Goal: Task Accomplishment & Management: Manage account settings

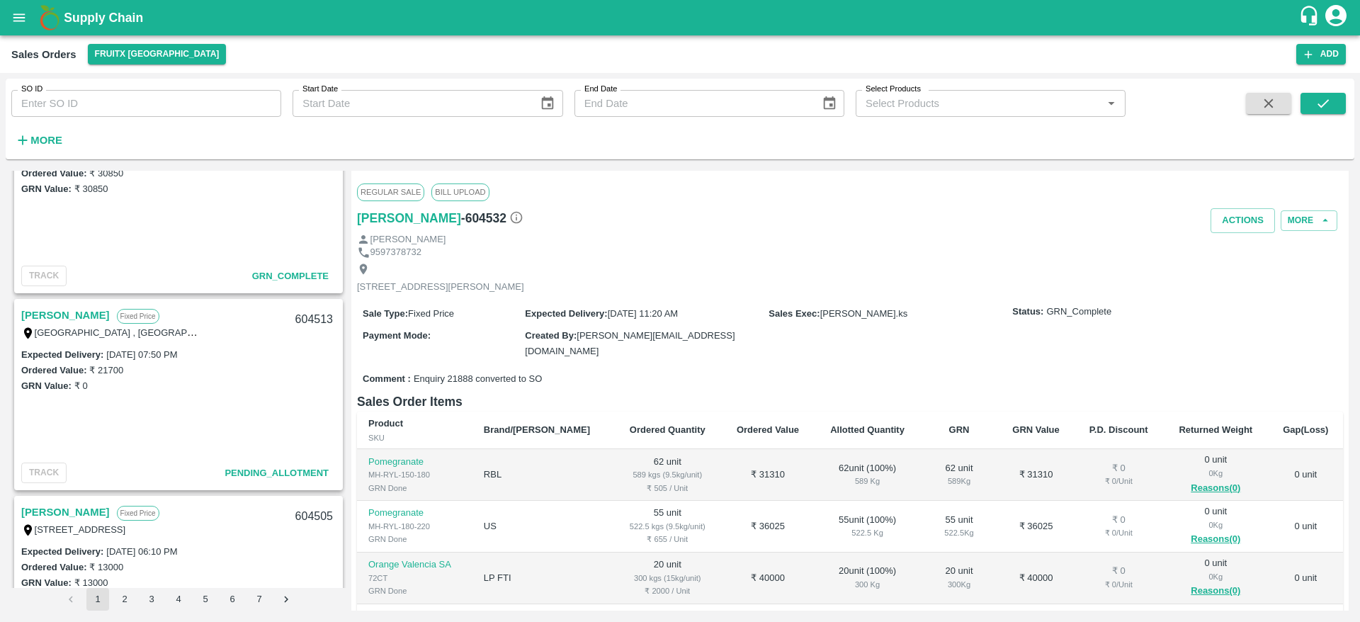
scroll to position [465, 0]
click at [53, 314] on link "[PERSON_NAME]" at bounding box center [65, 316] width 89 height 18
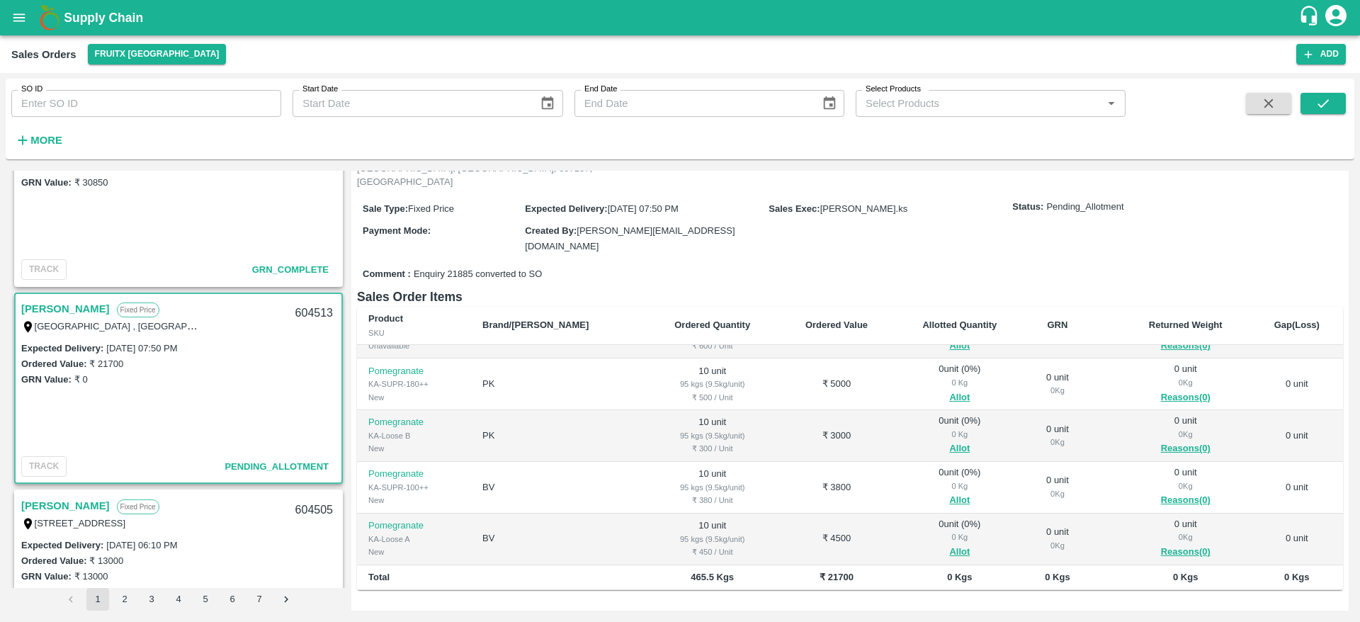
scroll to position [473, 0]
click at [58, 311] on link "[PERSON_NAME]" at bounding box center [65, 307] width 89 height 18
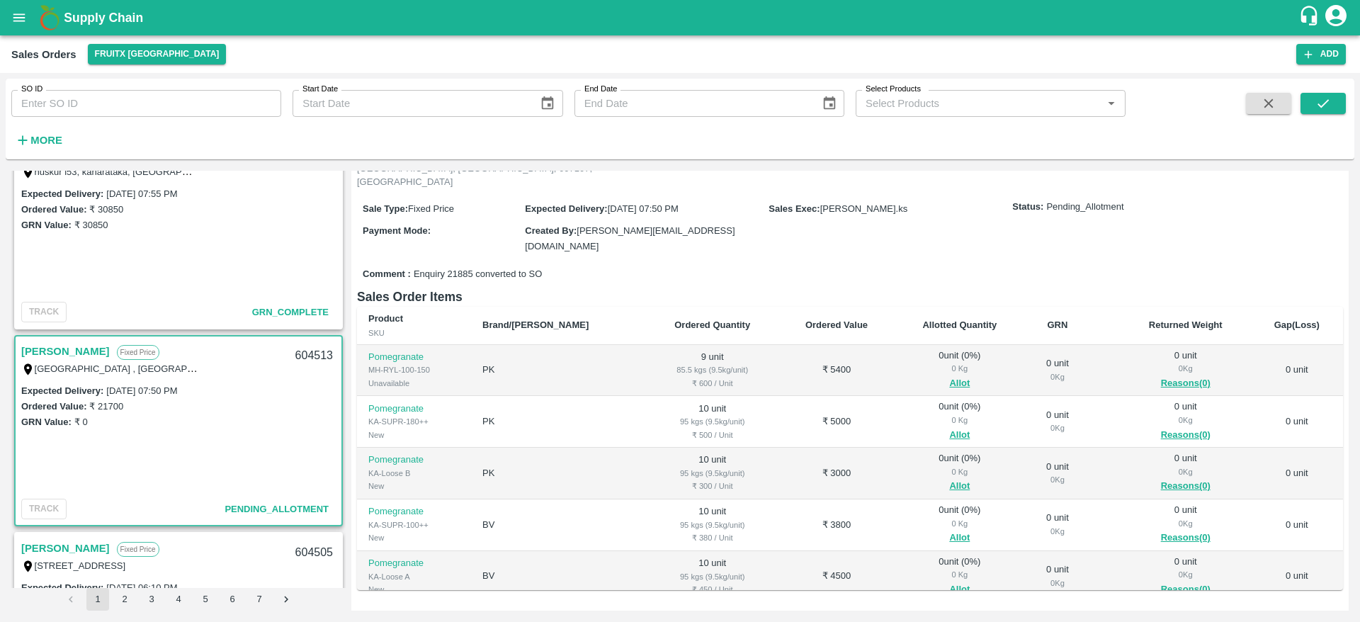
scroll to position [431, 0]
click at [59, 345] on link "[PERSON_NAME]" at bounding box center [65, 350] width 89 height 18
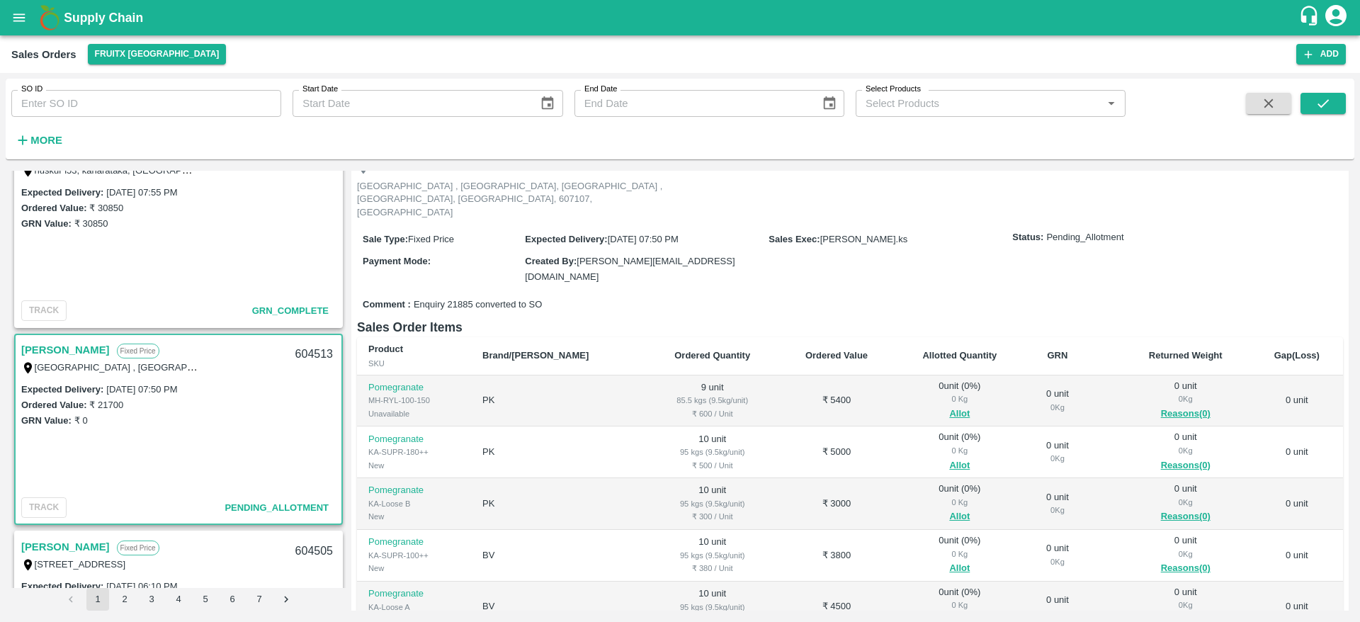
scroll to position [84, 0]
click at [949, 408] on button "Allot" at bounding box center [959, 416] width 21 height 16
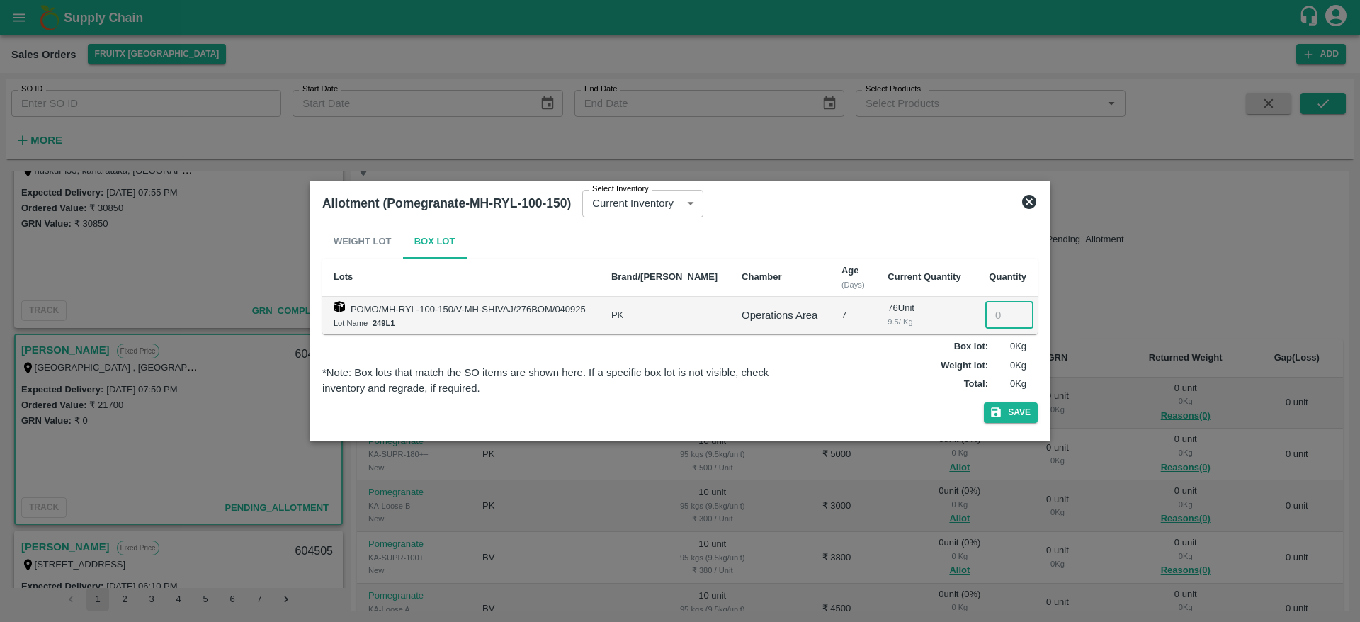
click at [995, 319] on input "number" at bounding box center [1010, 315] width 48 height 27
type input "9"
click at [1012, 407] on button "Save" at bounding box center [1011, 412] width 54 height 21
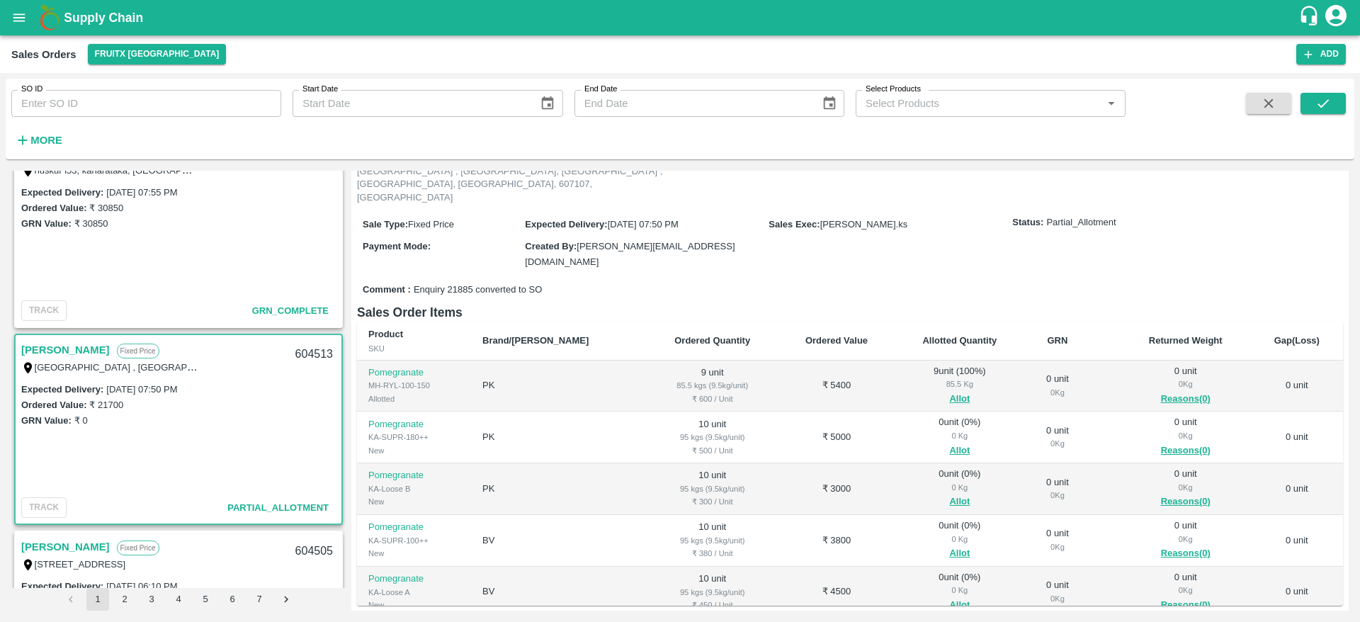
scroll to position [102, 0]
click at [949, 442] on button "Allot" at bounding box center [959, 450] width 21 height 16
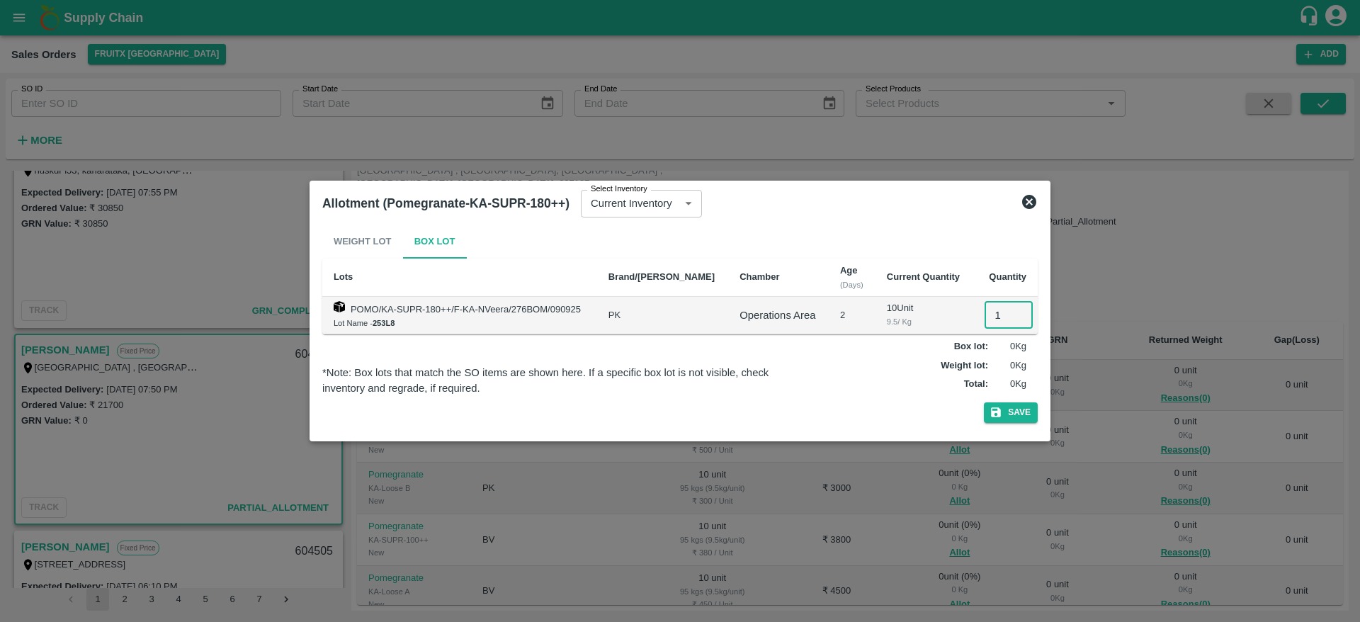
click at [996, 312] on input "1" at bounding box center [1009, 315] width 48 height 27
type input "10"
click at [1019, 412] on button "Save" at bounding box center [1011, 412] width 54 height 21
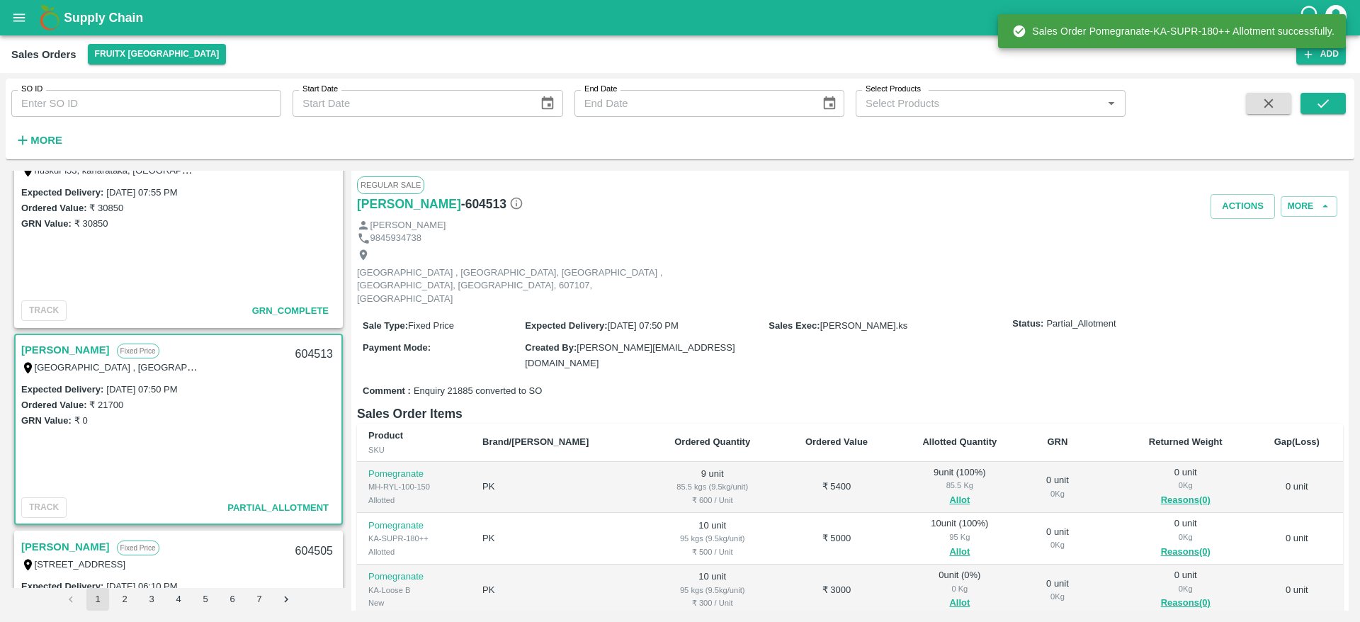
scroll to position [142, 0]
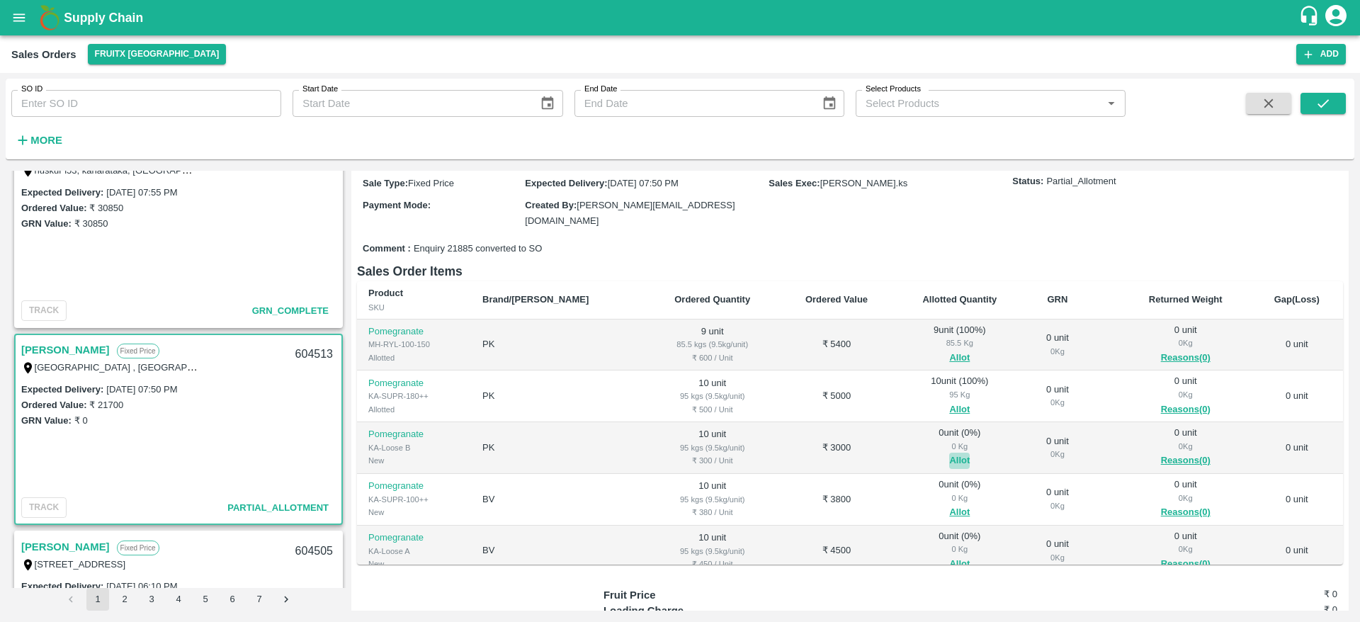
click at [949, 453] on button "Allot" at bounding box center [959, 461] width 21 height 16
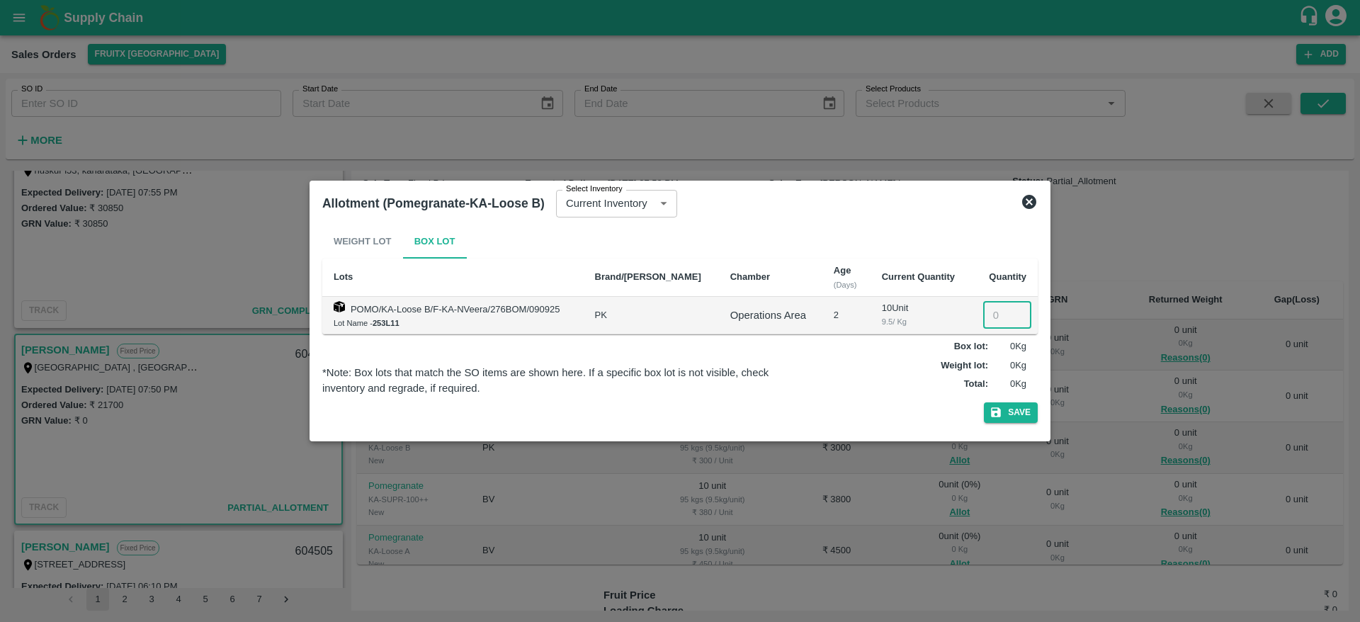
click at [996, 320] on input "number" at bounding box center [1007, 315] width 48 height 27
type input "10"
click at [997, 408] on icon "button" at bounding box center [996, 413] width 10 height 10
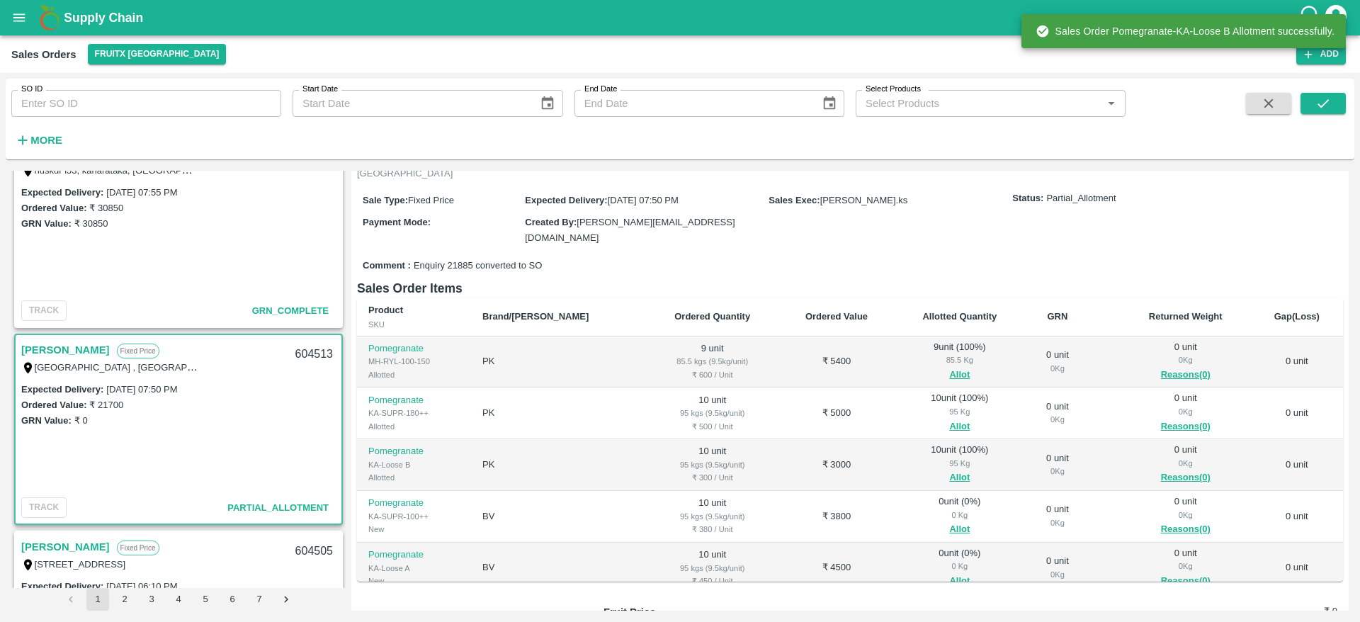
scroll to position [38, 0]
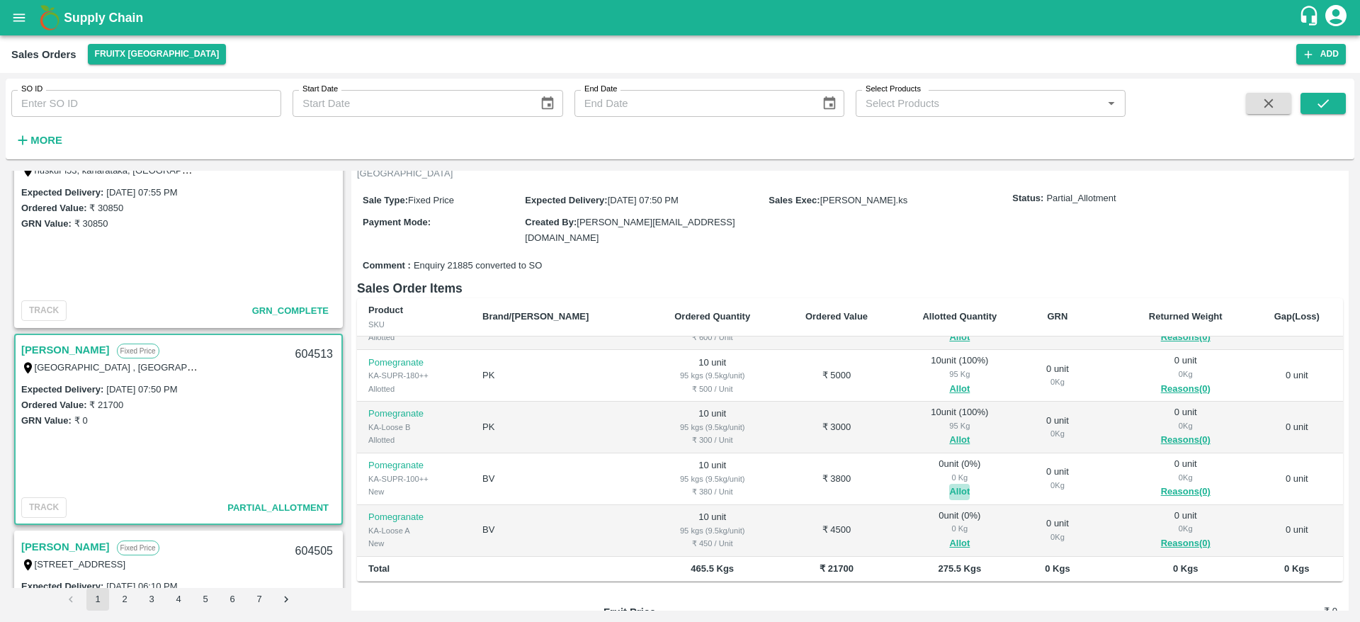
click at [949, 484] on button "Allot" at bounding box center [959, 492] width 21 height 16
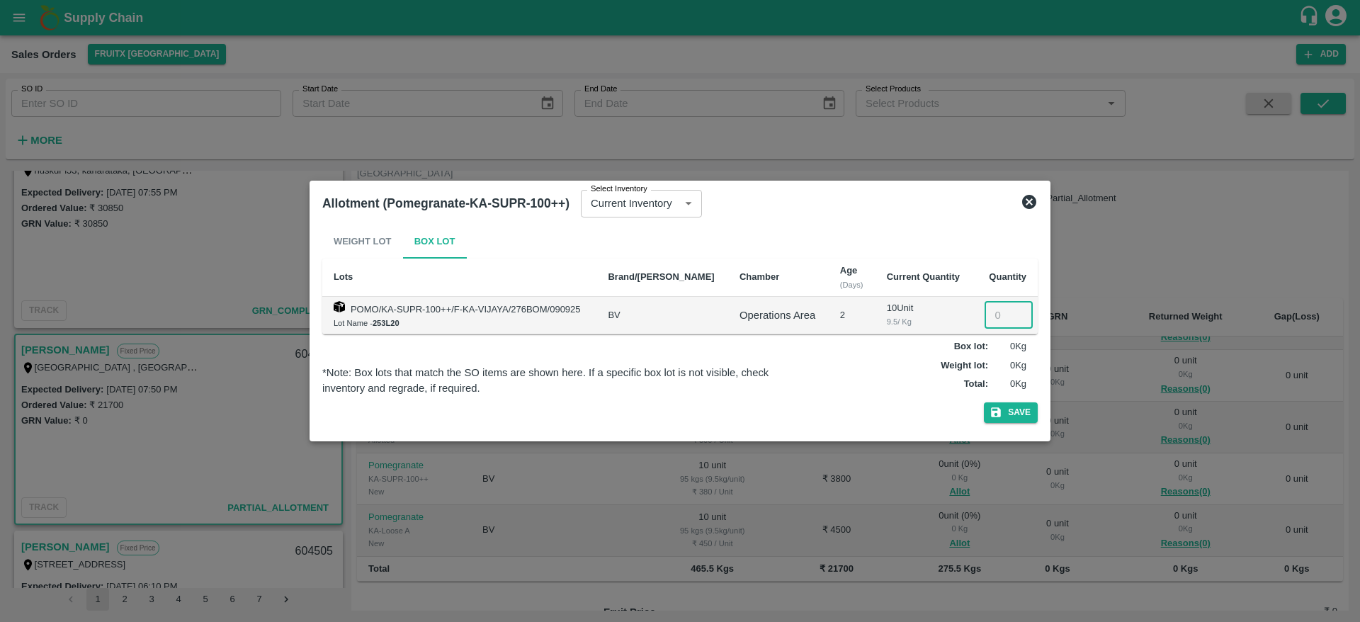
click at [995, 322] on input "number" at bounding box center [1009, 315] width 48 height 27
type input "10"
click at [1014, 419] on button "Save" at bounding box center [1011, 412] width 54 height 21
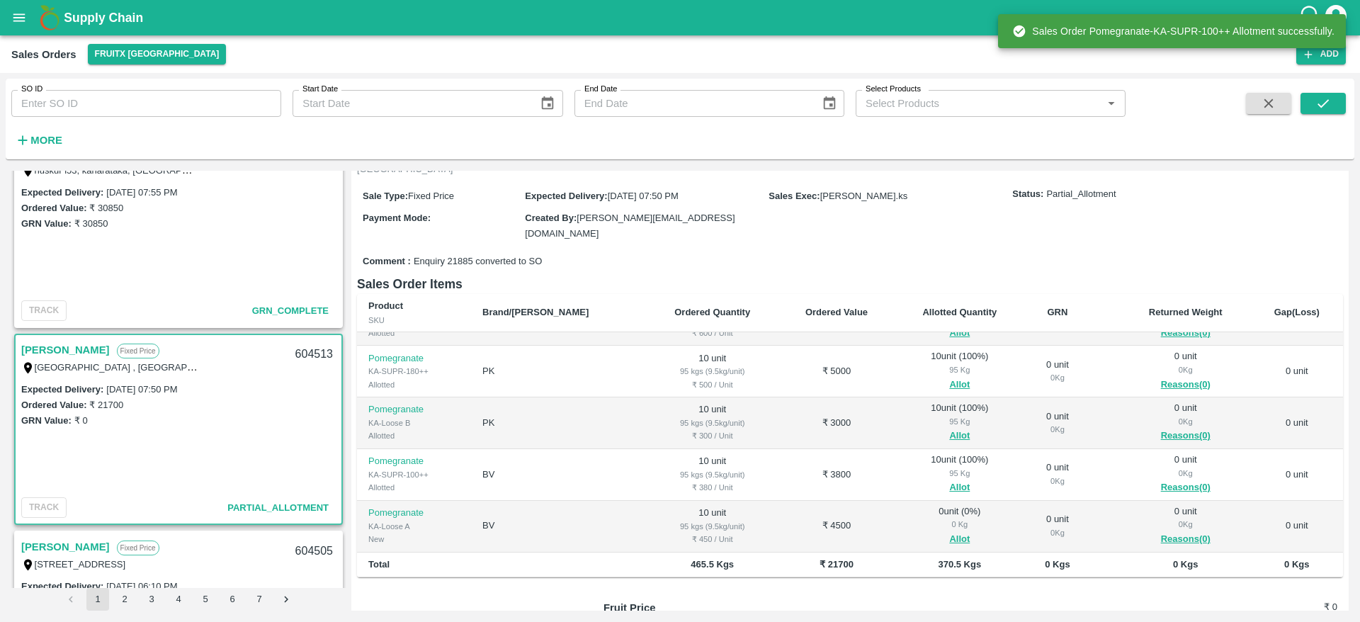
scroll to position [198, 0]
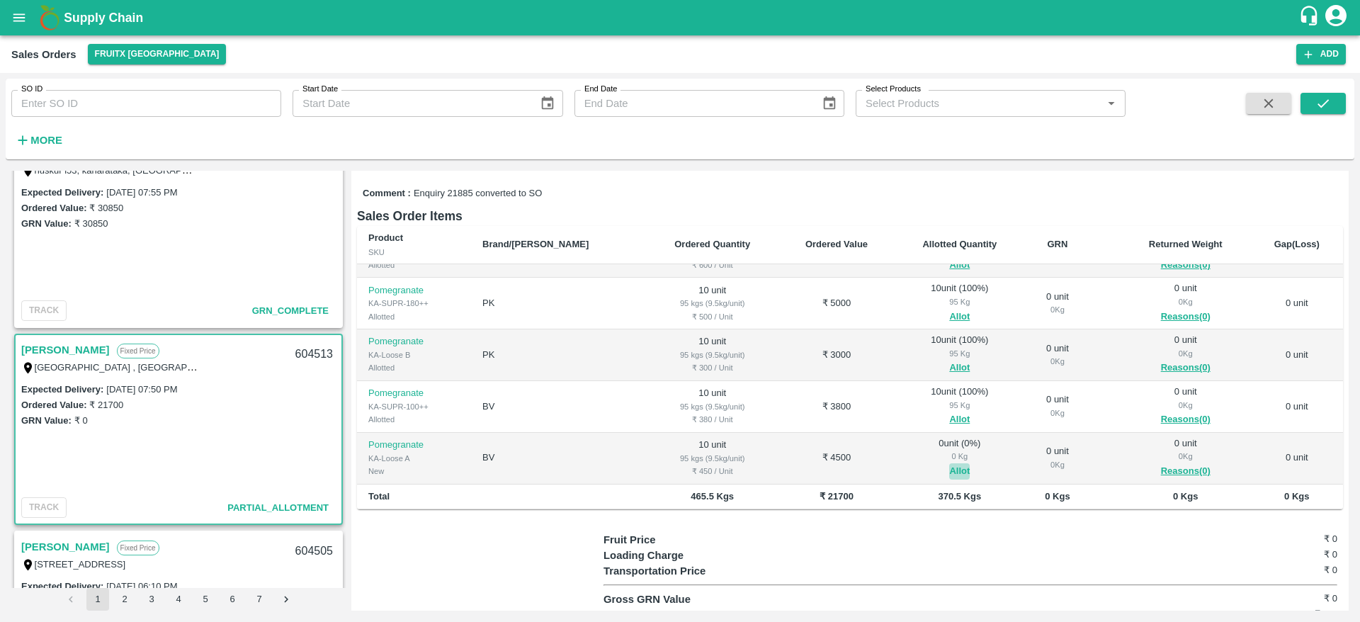
click at [949, 463] on button "Allot" at bounding box center [959, 471] width 21 height 16
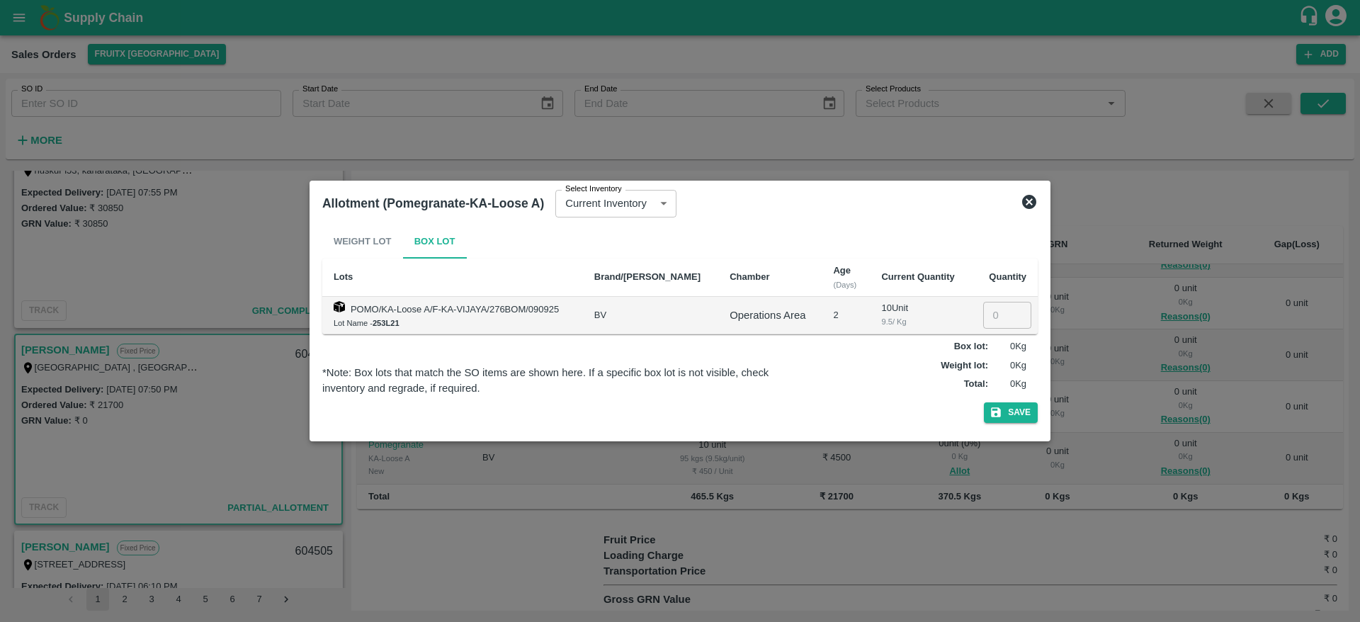
click at [1029, 201] on icon at bounding box center [1029, 201] width 17 height 17
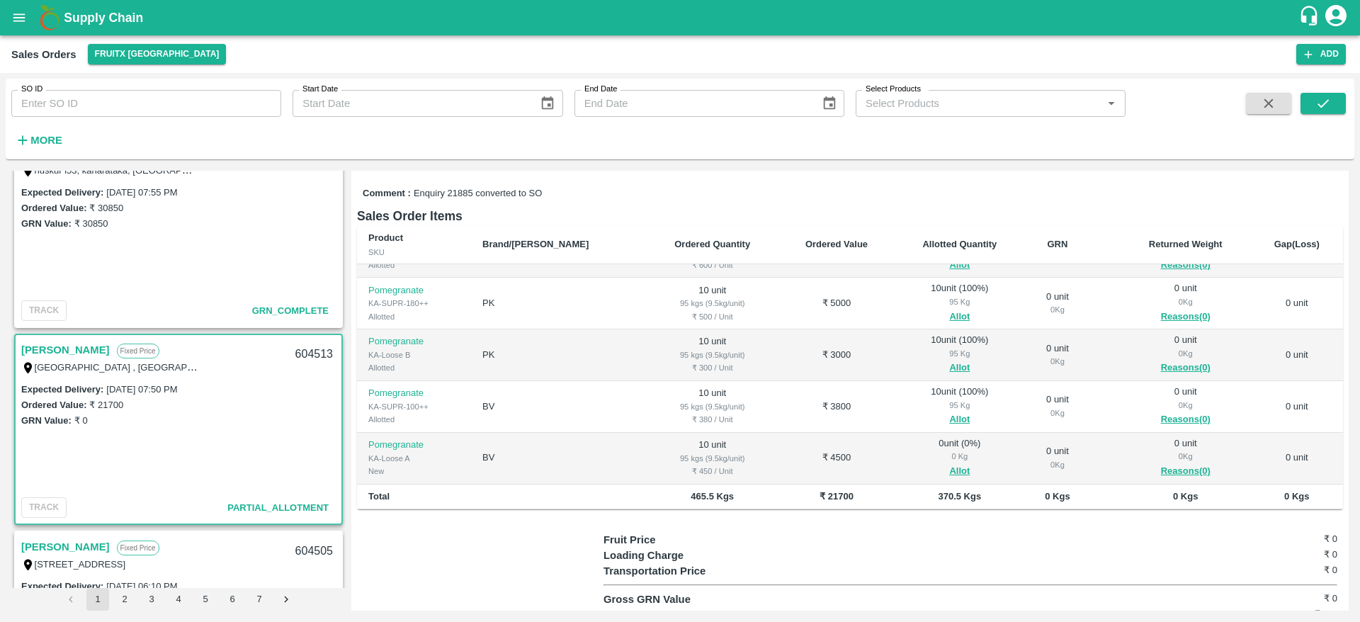
scroll to position [217, 0]
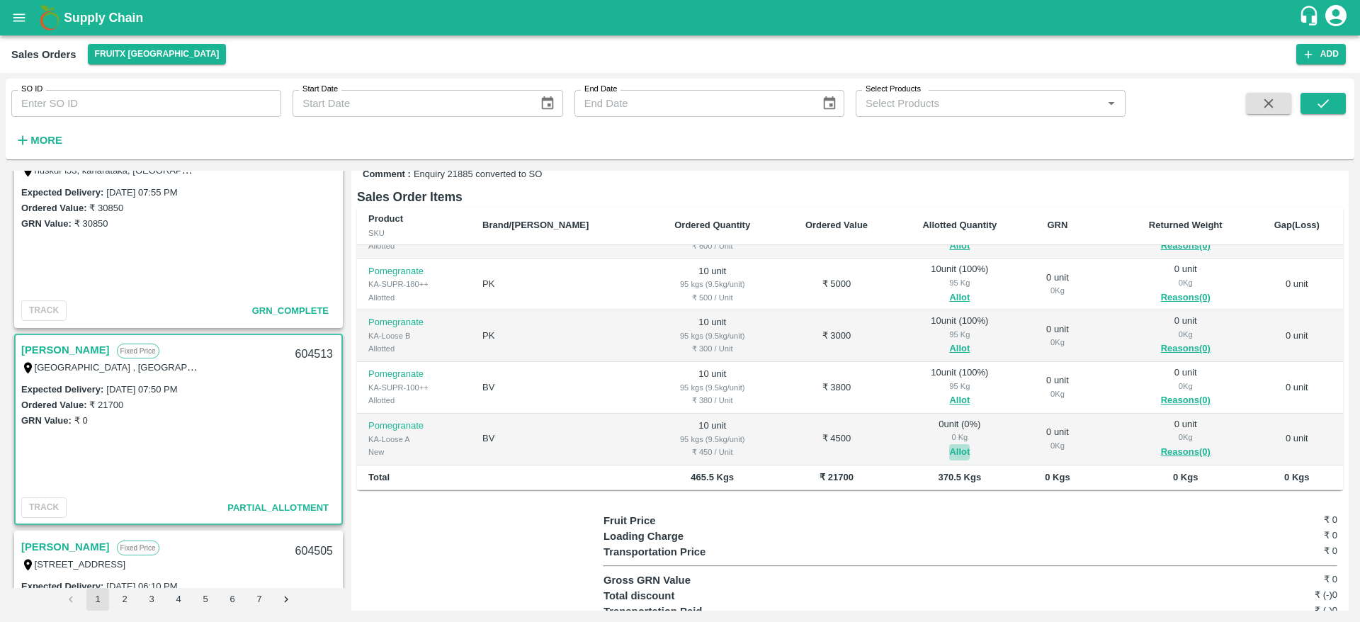
click at [949, 444] on button "Allot" at bounding box center [959, 452] width 21 height 16
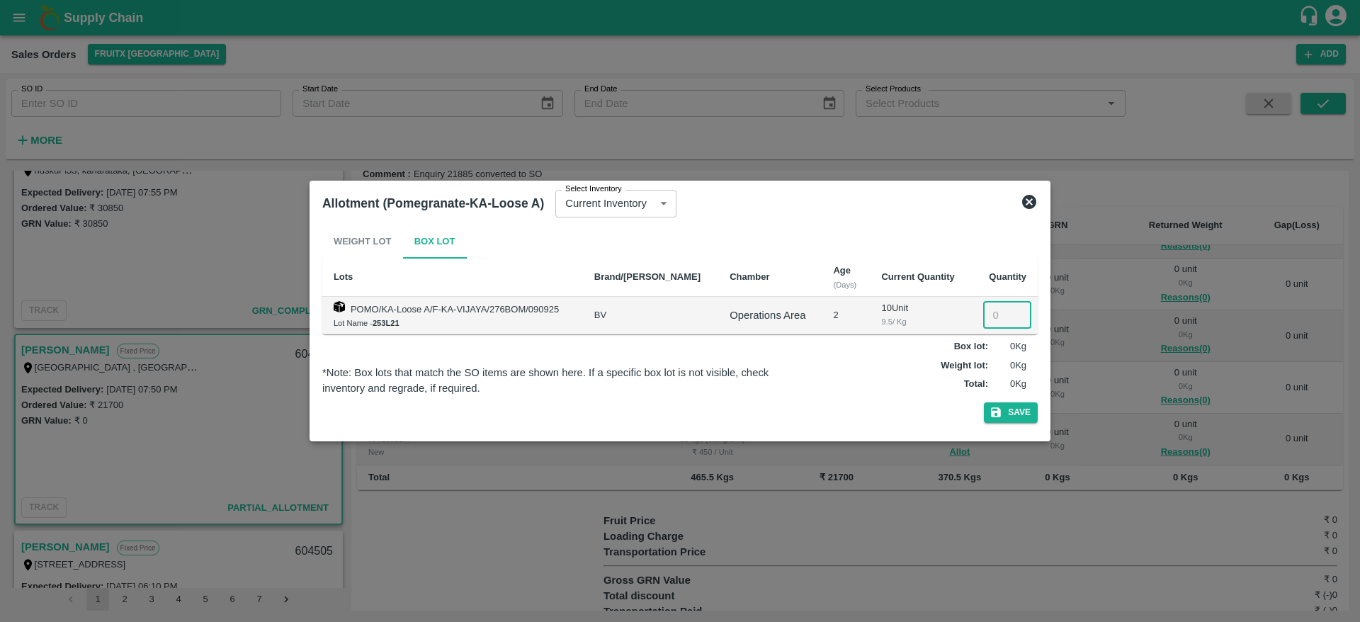
click at [992, 320] on input "number" at bounding box center [1007, 315] width 48 height 27
type input "10"
click at [1010, 417] on button "Save" at bounding box center [1011, 412] width 54 height 21
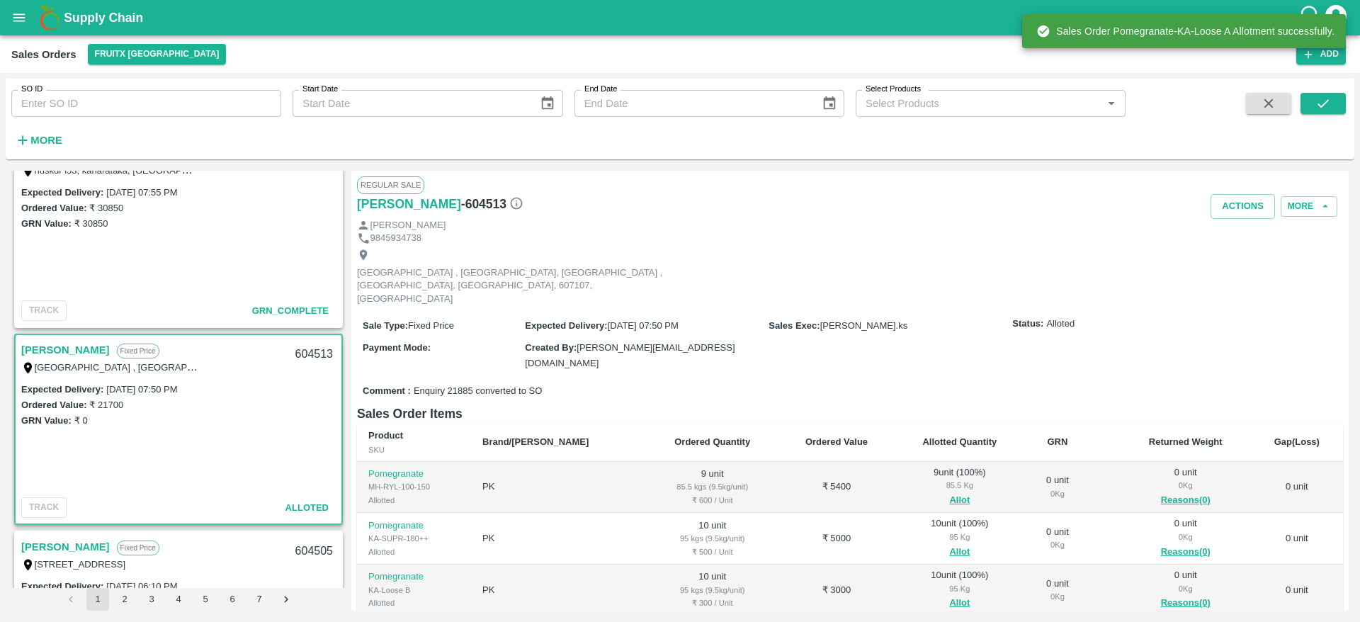
click at [311, 352] on div "604513" at bounding box center [314, 354] width 55 height 33
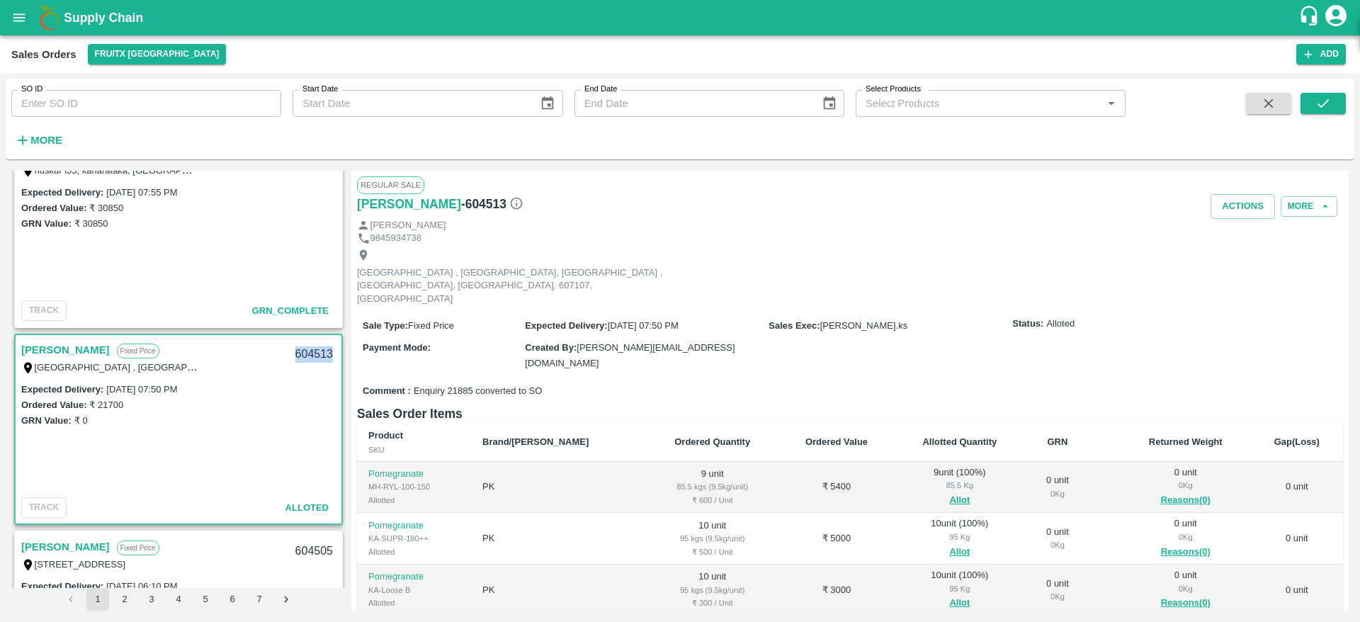
copy div "604513"
click at [294, 436] on div "Expected Delivery : 10 Sep 2025, 07:50 PM Ordered Value: ₹ 21700 GRN Value: ₹ 0" at bounding box center [179, 436] width 326 height 111
click at [1229, 212] on button "Actions" at bounding box center [1243, 206] width 64 height 25
click at [1233, 258] on li "Deliver" at bounding box center [1274, 261] width 149 height 24
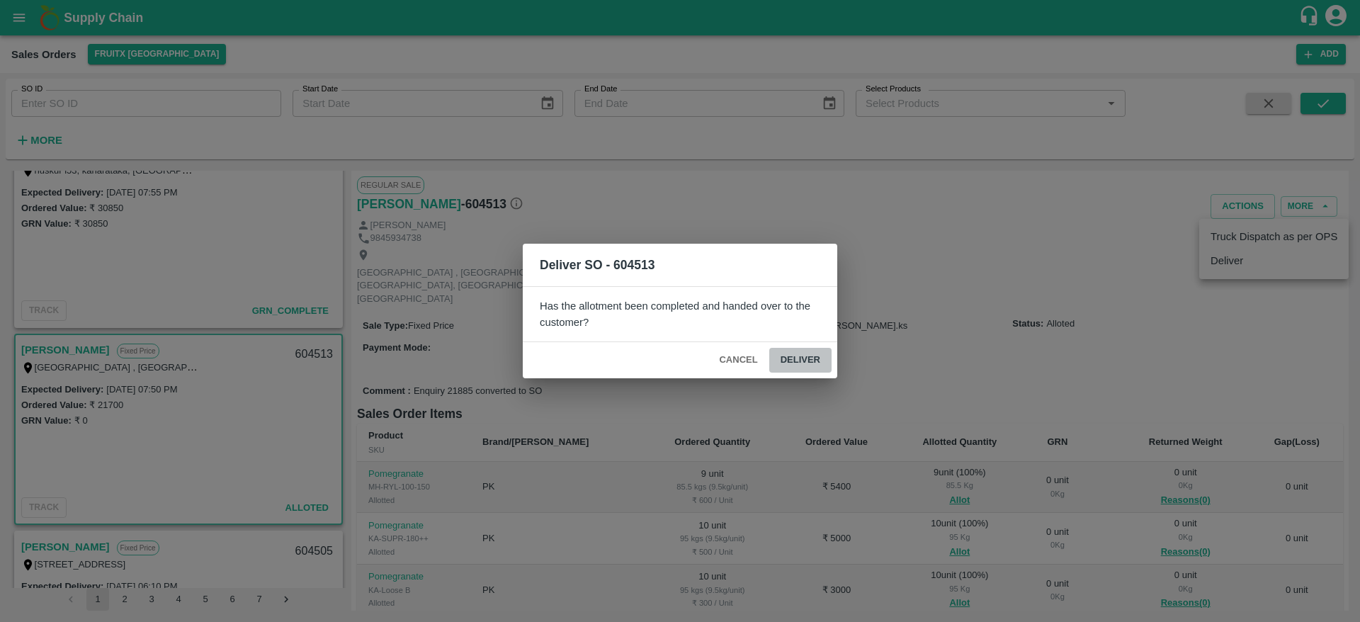
click at [801, 363] on button "Deliver" at bounding box center [800, 360] width 62 height 25
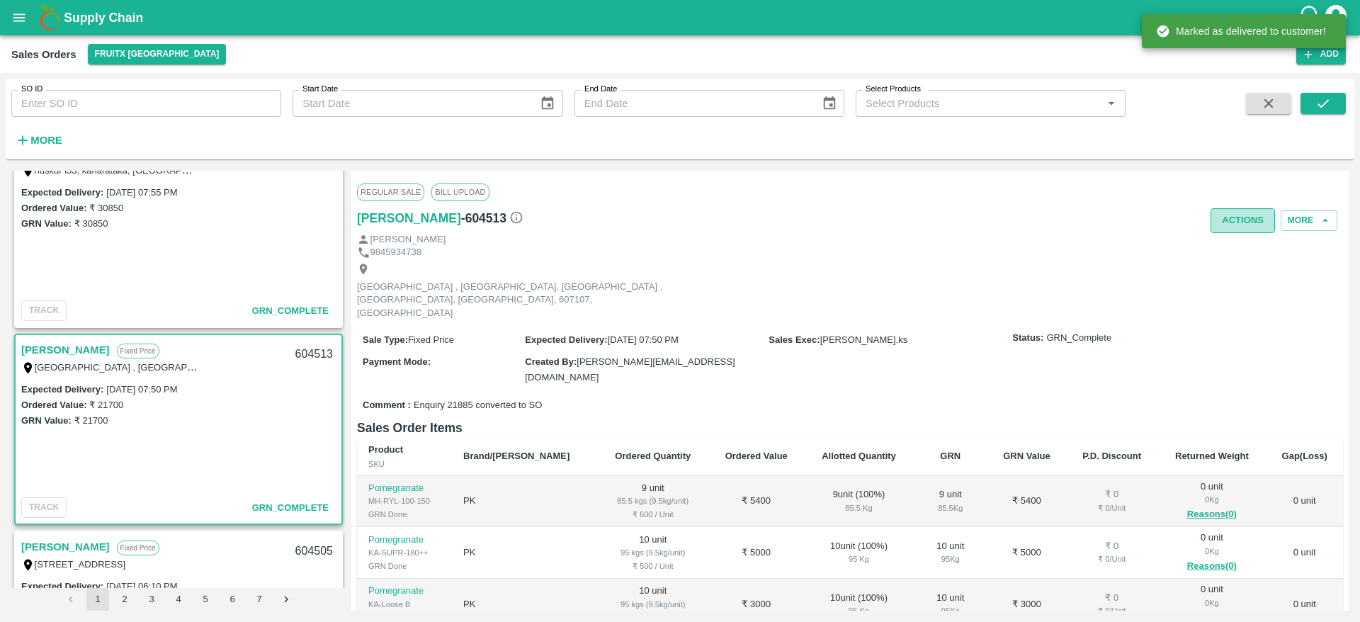
click at [1229, 231] on button "Actions" at bounding box center [1243, 220] width 64 height 25
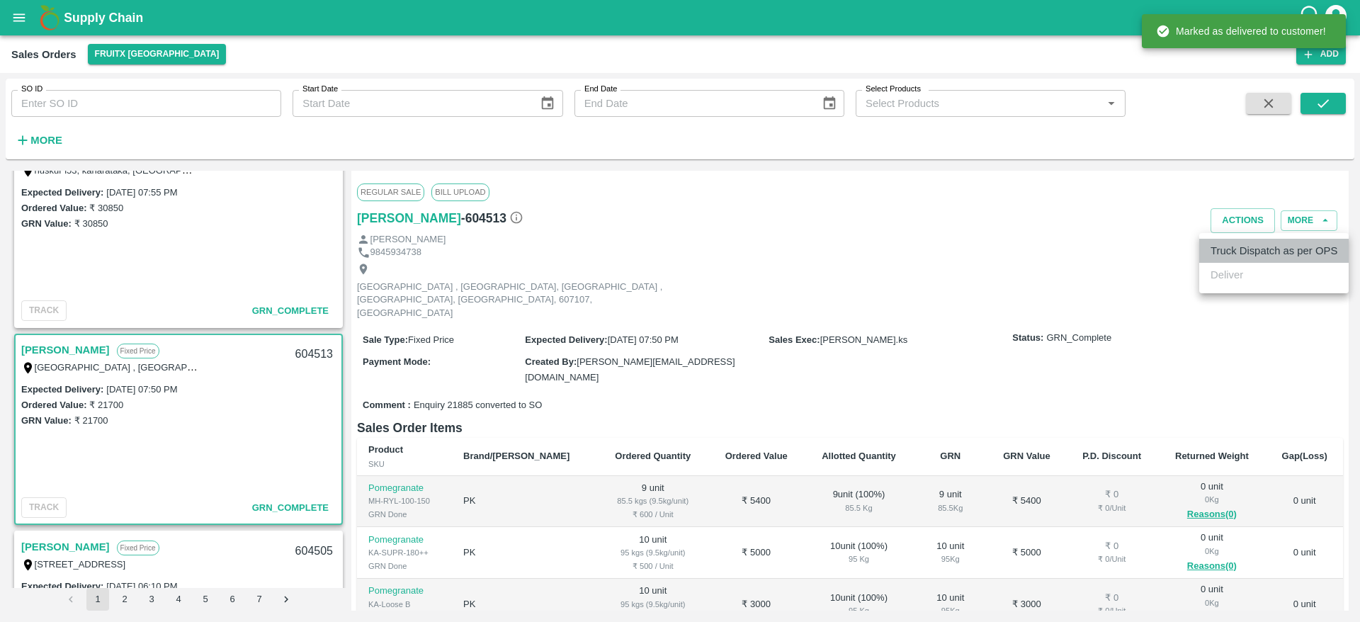
click at [1232, 246] on li "Truck Dispatch as per OPS" at bounding box center [1274, 251] width 149 height 24
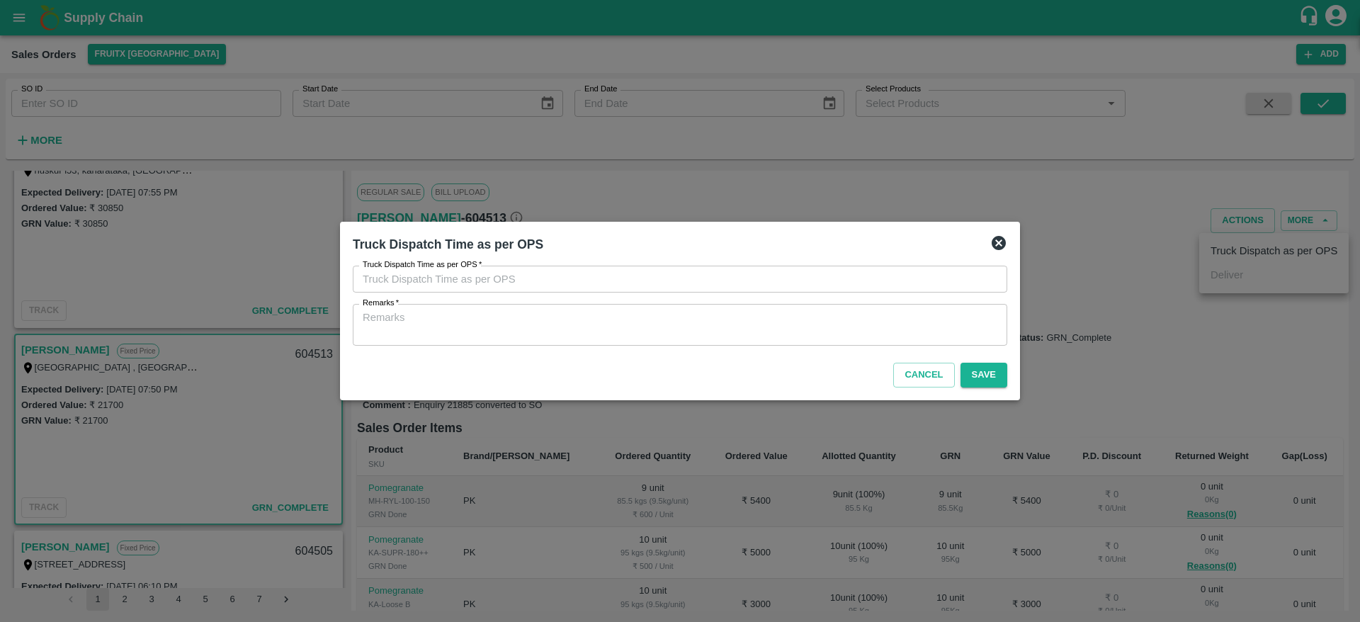
type input "11/09/2025 01:05 PM"
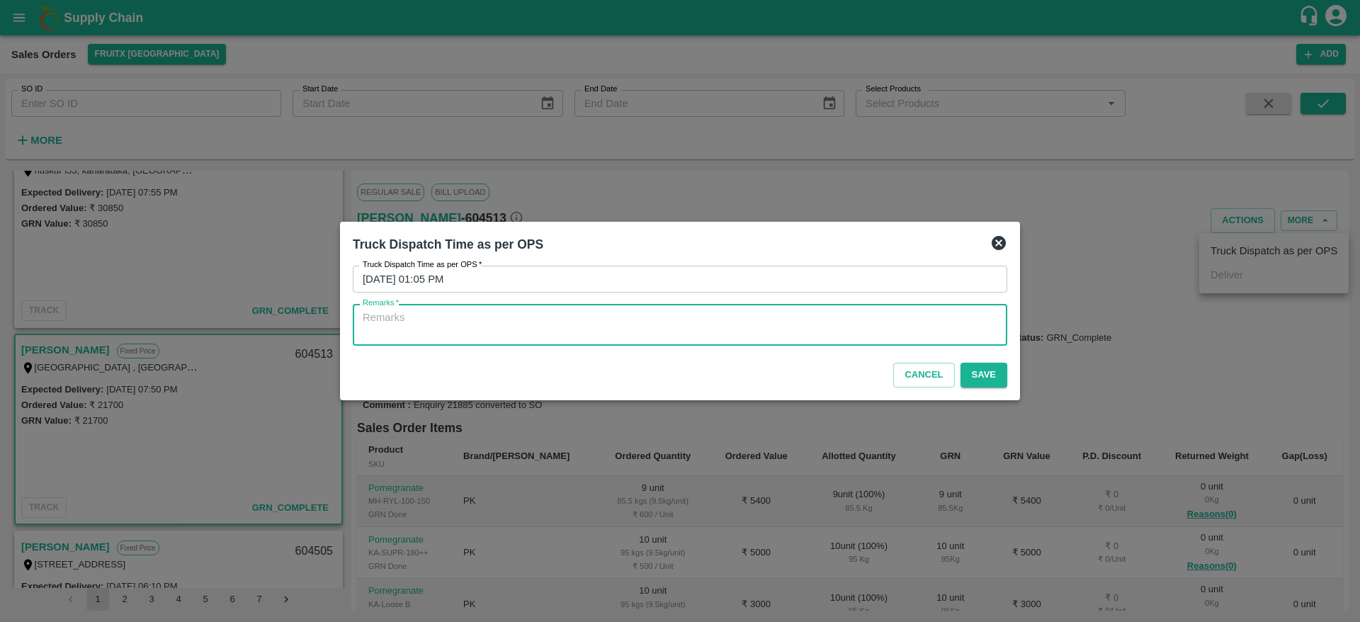
click at [726, 318] on textarea "Remarks   *" at bounding box center [680, 325] width 635 height 30
type textarea "OTD"
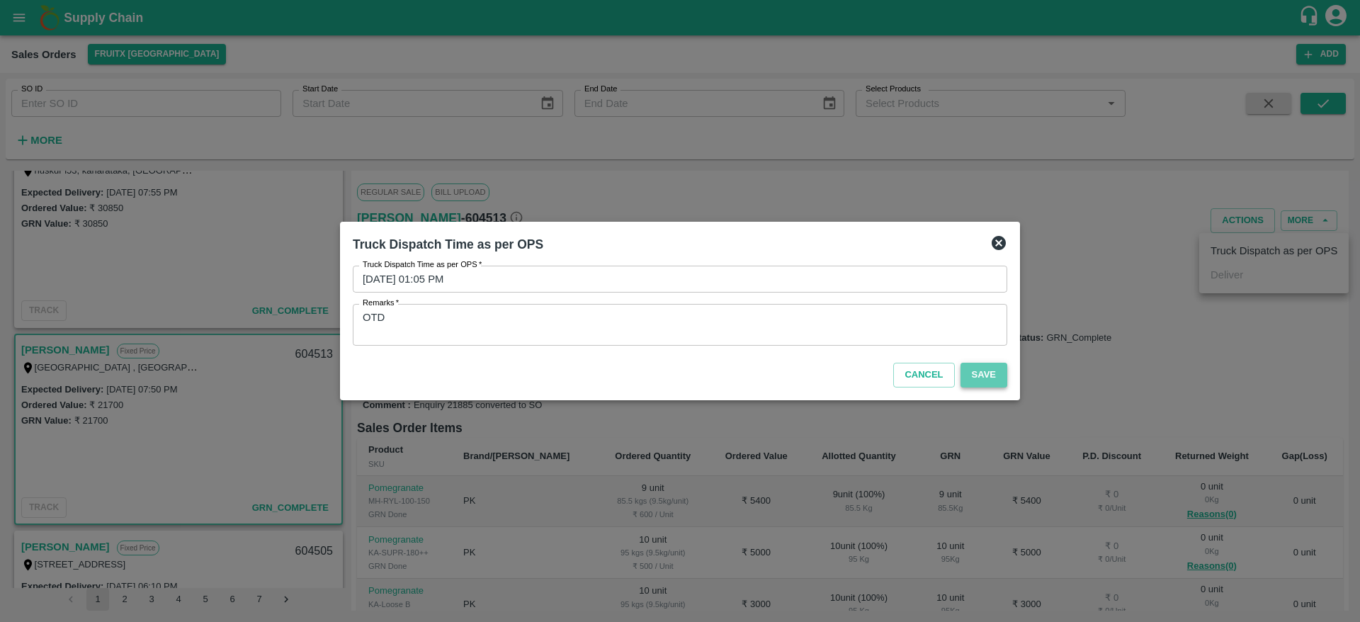
click at [998, 380] on button "Save" at bounding box center [984, 375] width 47 height 25
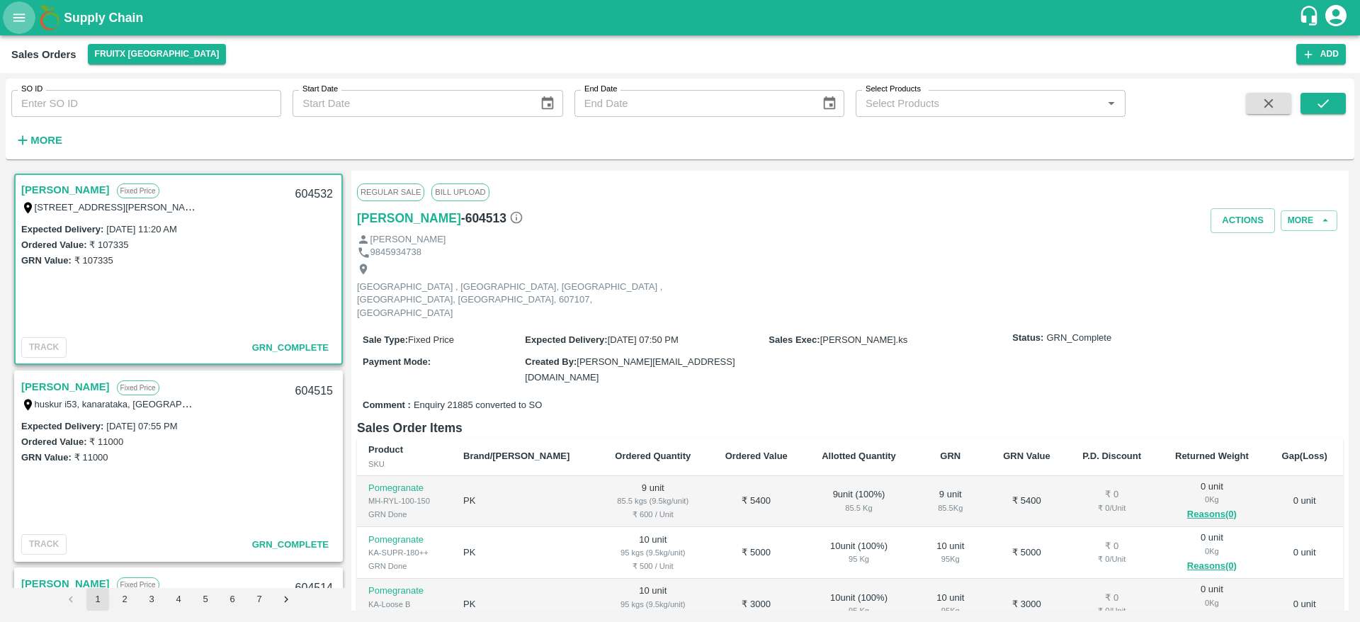
click at [18, 20] on icon "open drawer" at bounding box center [19, 18] width 16 height 16
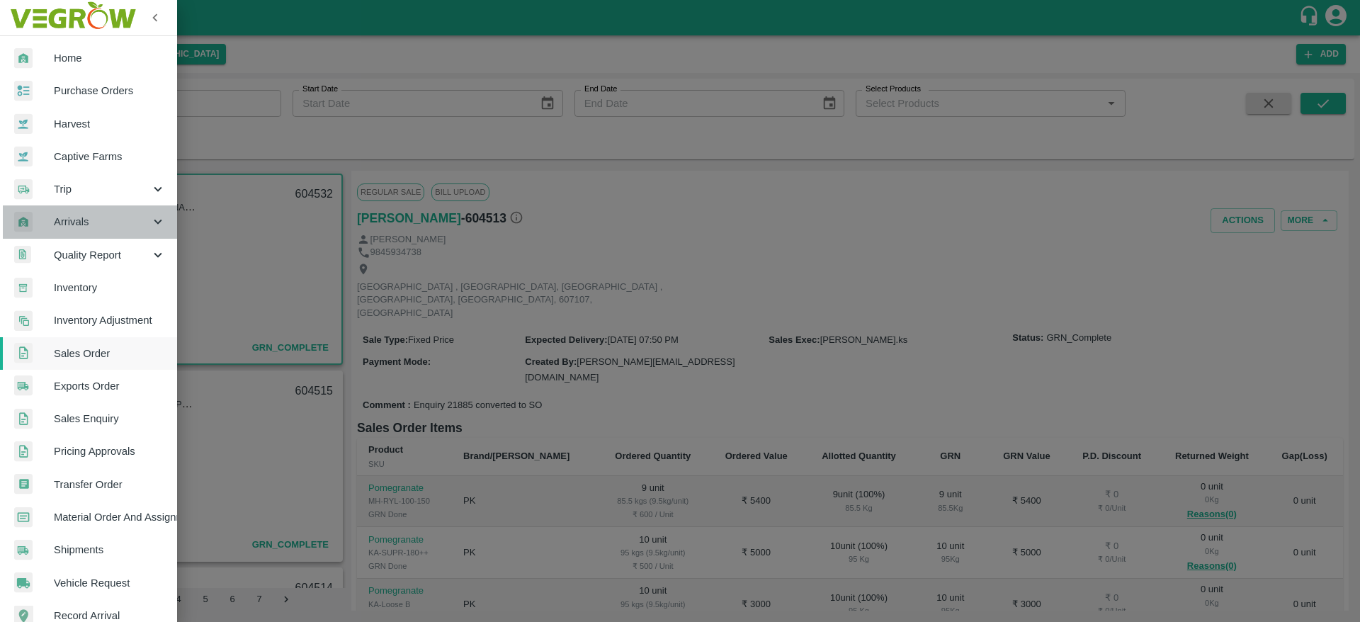
click at [100, 234] on div "Arrivals" at bounding box center [88, 221] width 177 height 33
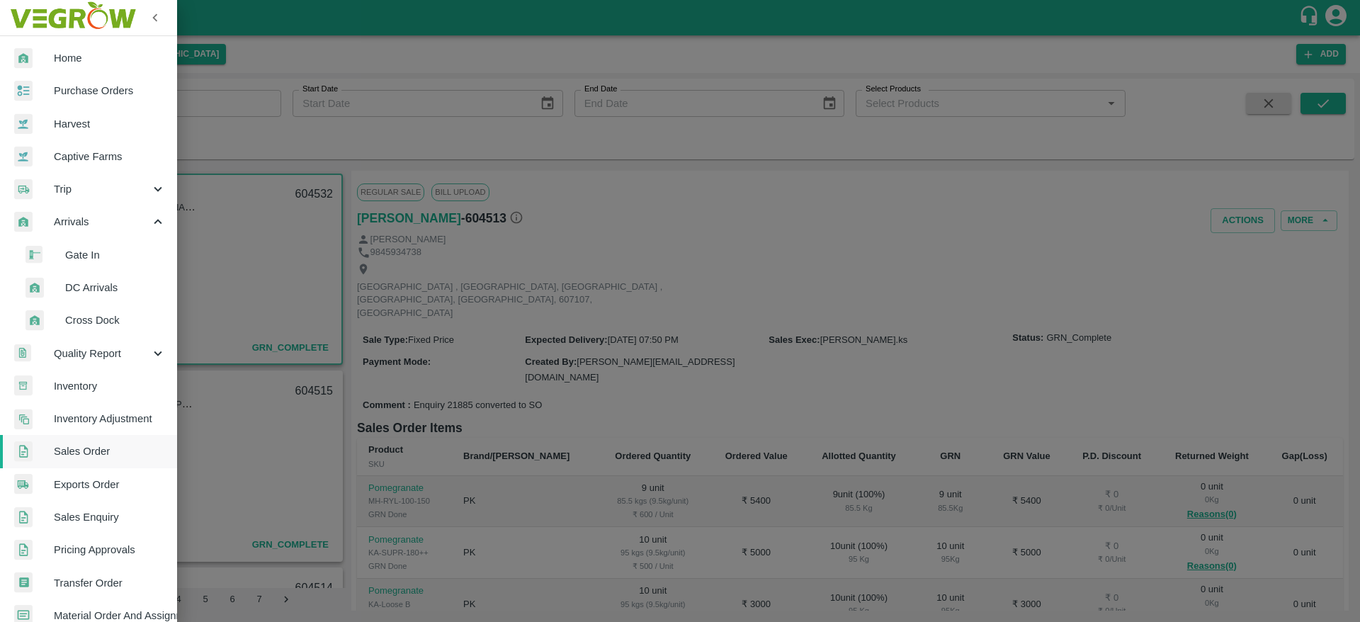
click at [98, 288] on span "DC Arrivals" at bounding box center [115, 288] width 101 height 16
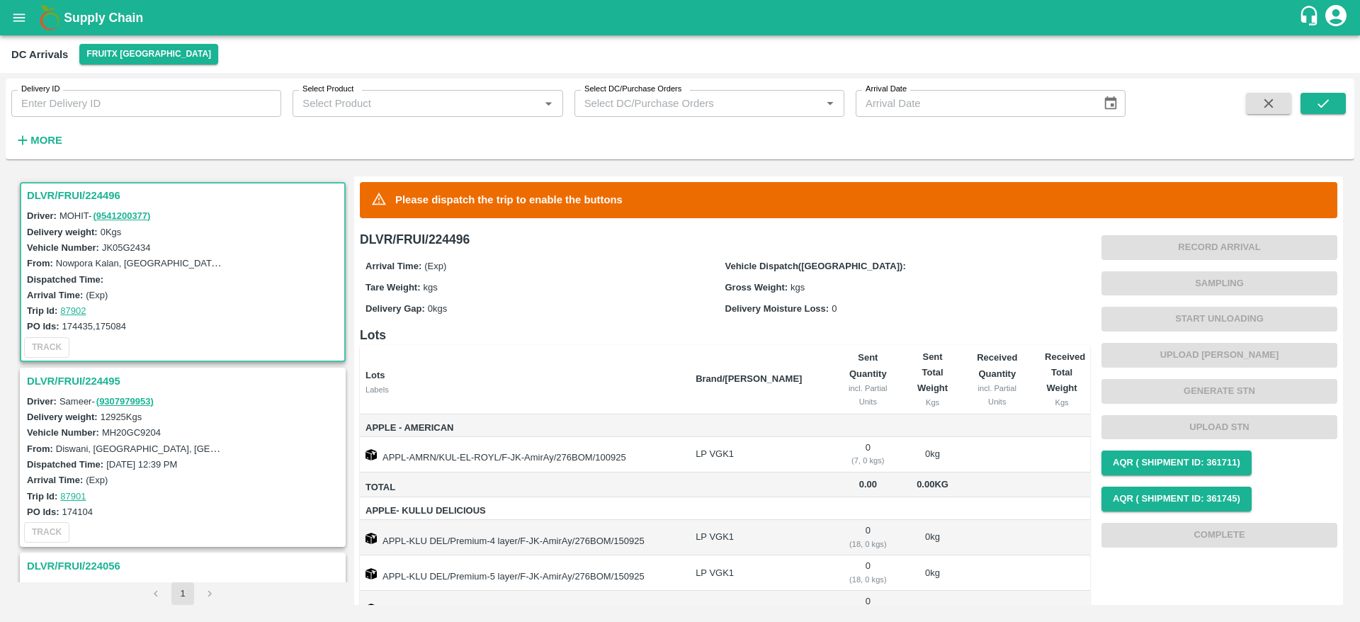
scroll to position [52, 0]
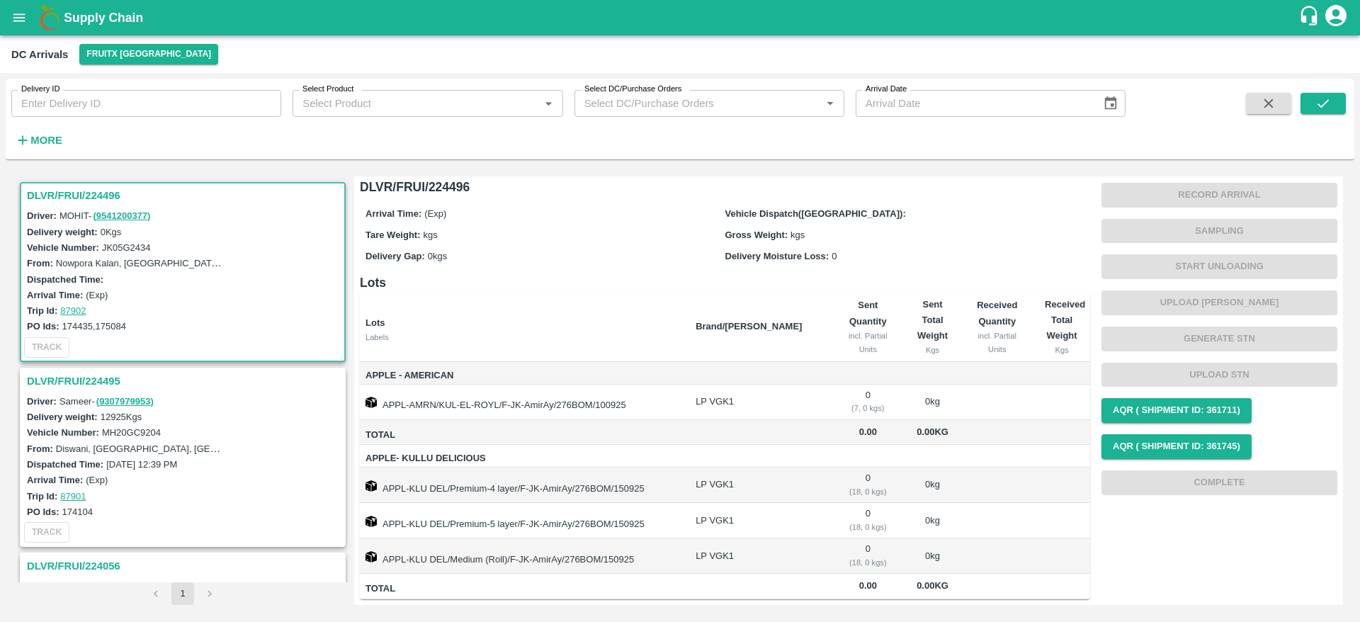
click at [84, 378] on h3 "DLVR/FRUI/224495" at bounding box center [185, 381] width 316 height 18
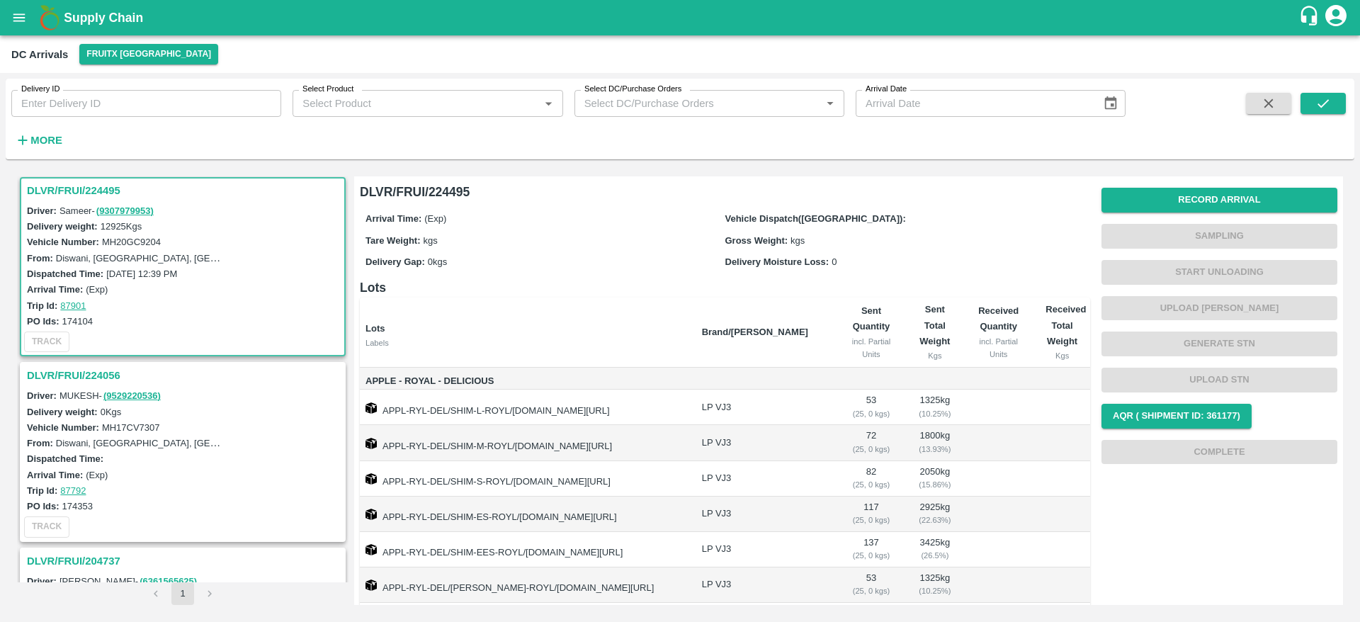
scroll to position [80, 0]
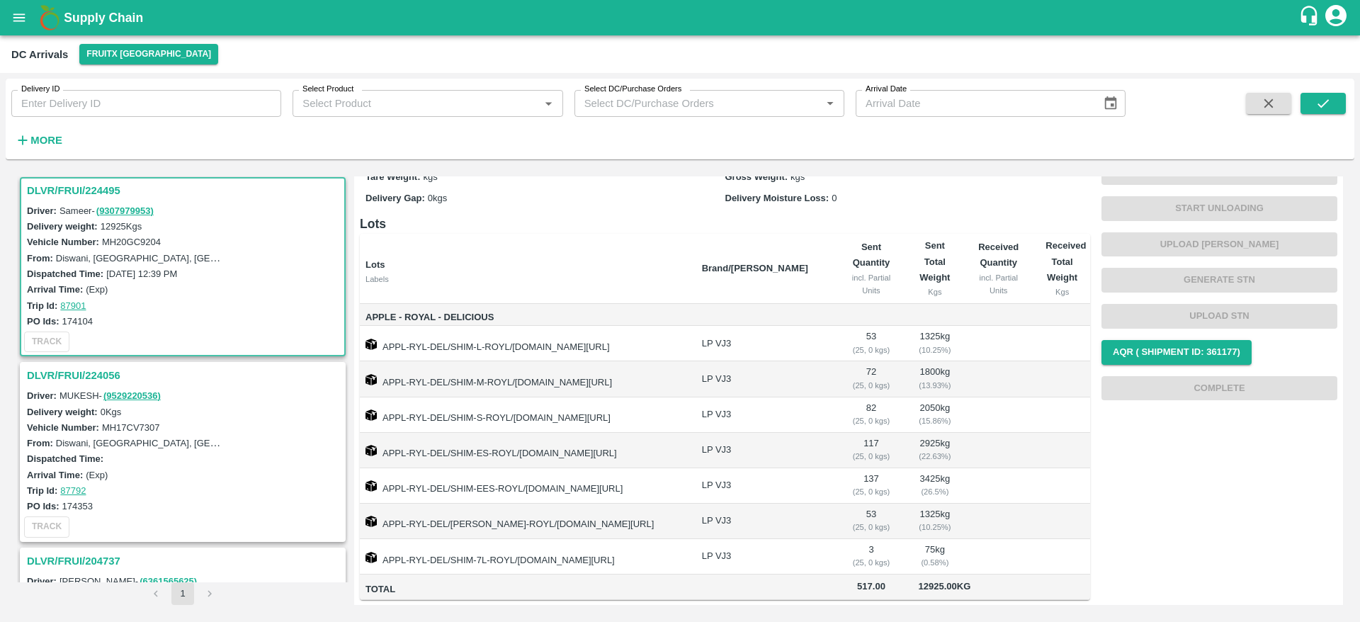
click at [89, 372] on h3 "DLVR/FRUI/224056" at bounding box center [185, 375] width 316 height 18
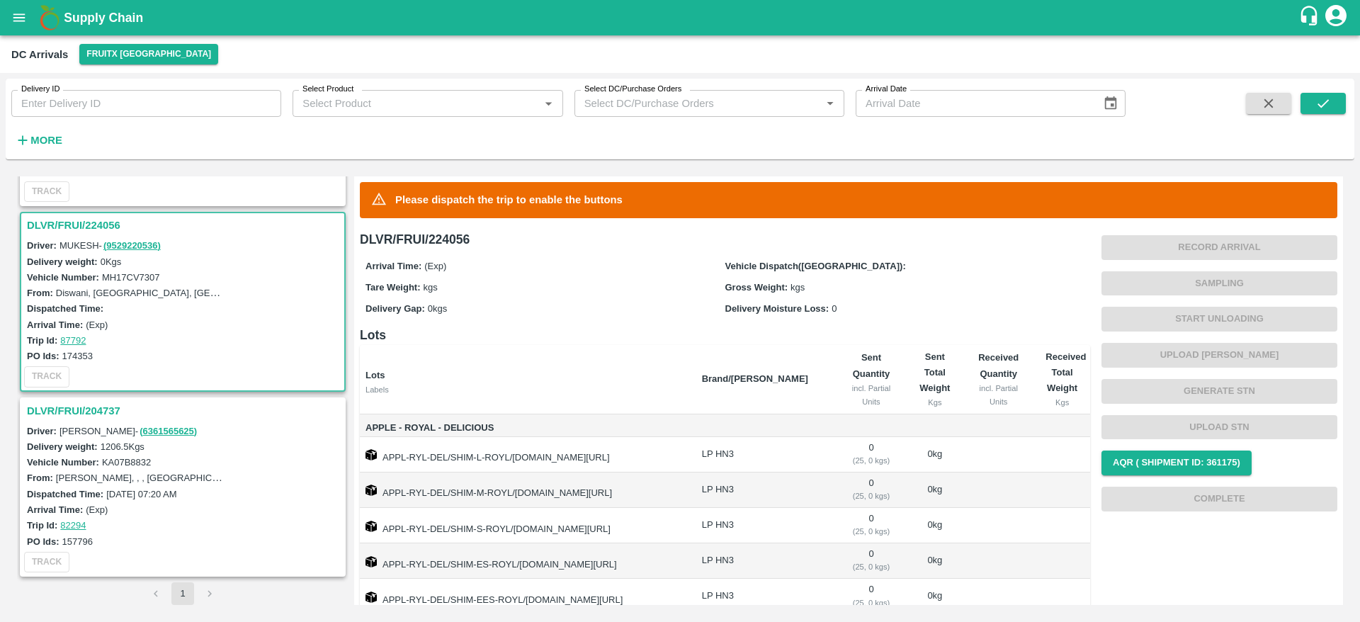
scroll to position [111, 0]
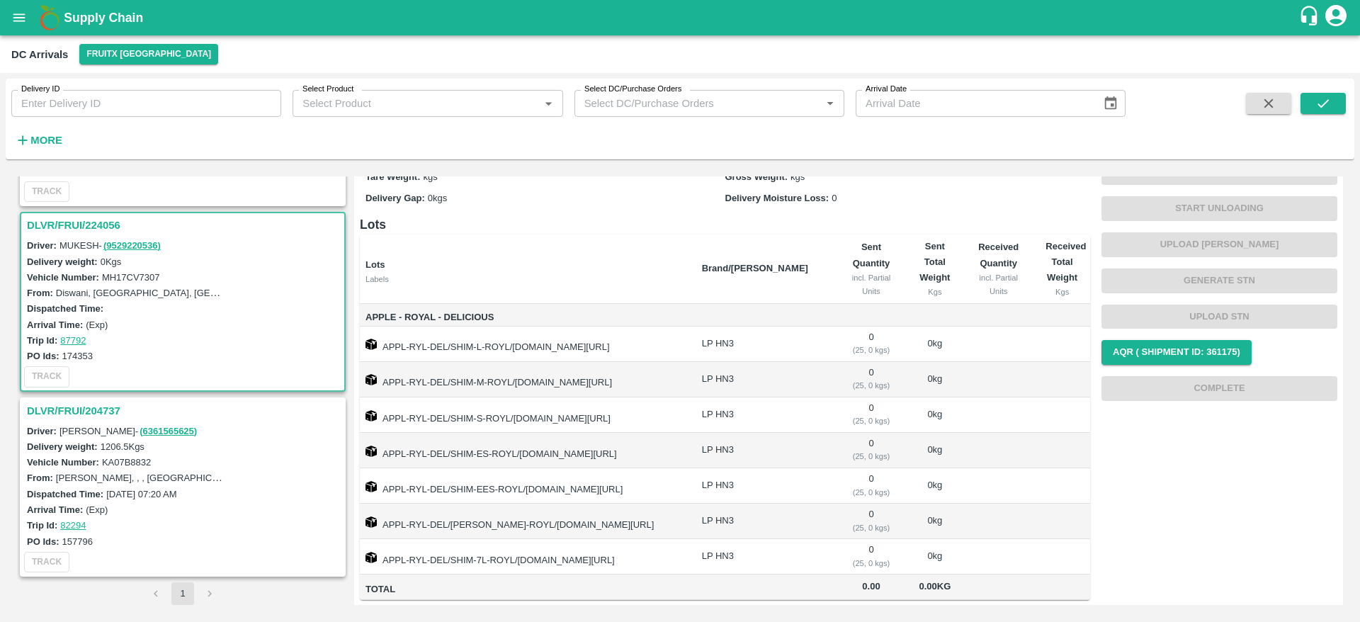
click at [59, 409] on h3 "DLVR/FRUI/204737" at bounding box center [185, 411] width 316 height 18
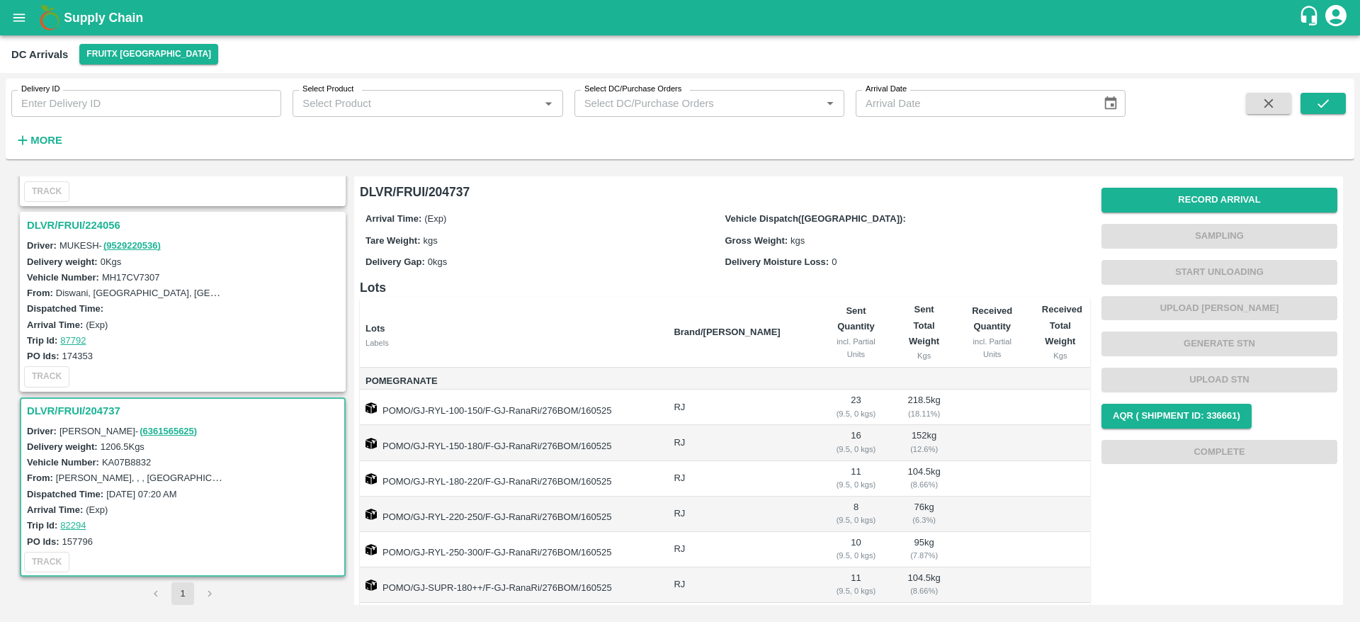
scroll to position [80, 0]
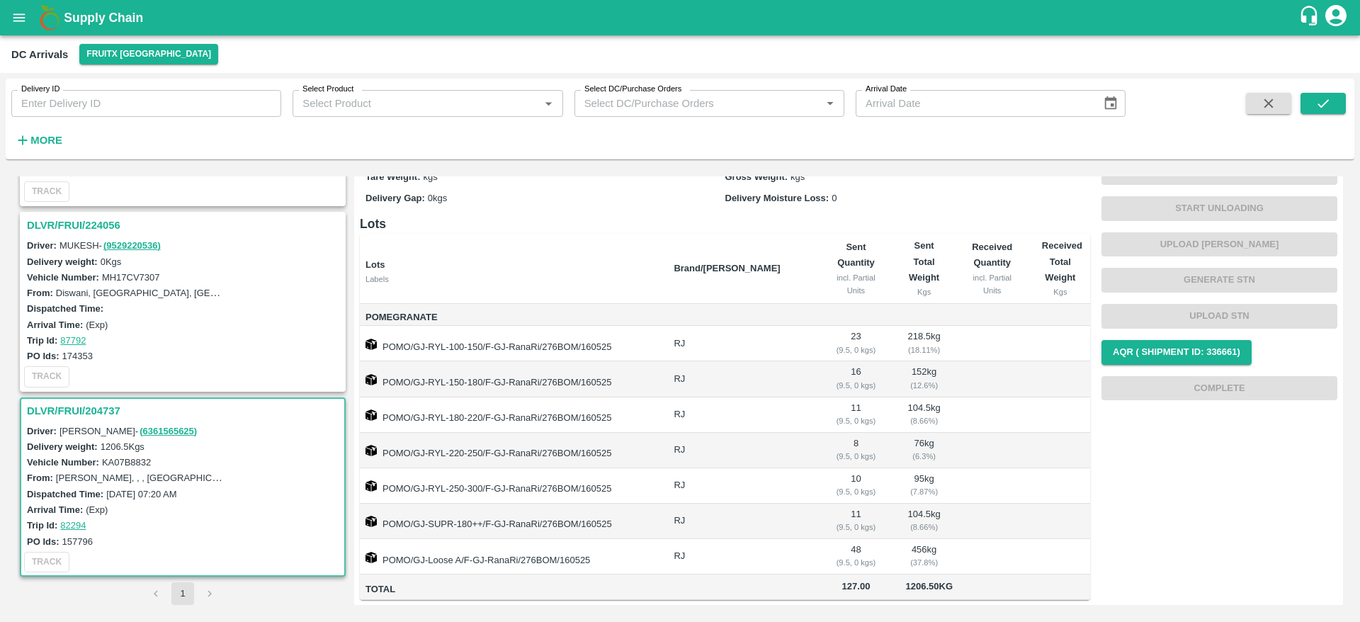
click at [64, 11] on b "Supply Chain" at bounding box center [103, 18] width 79 height 14
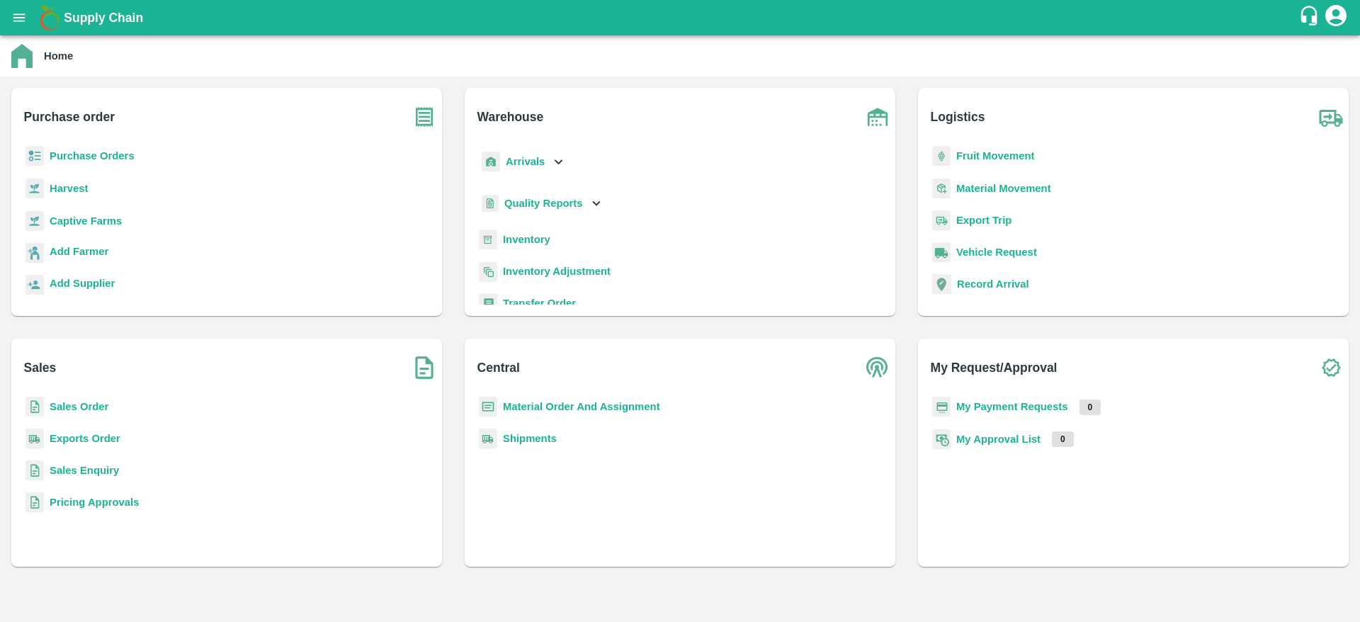
click at [74, 406] on b "Sales Order" at bounding box center [79, 406] width 59 height 11
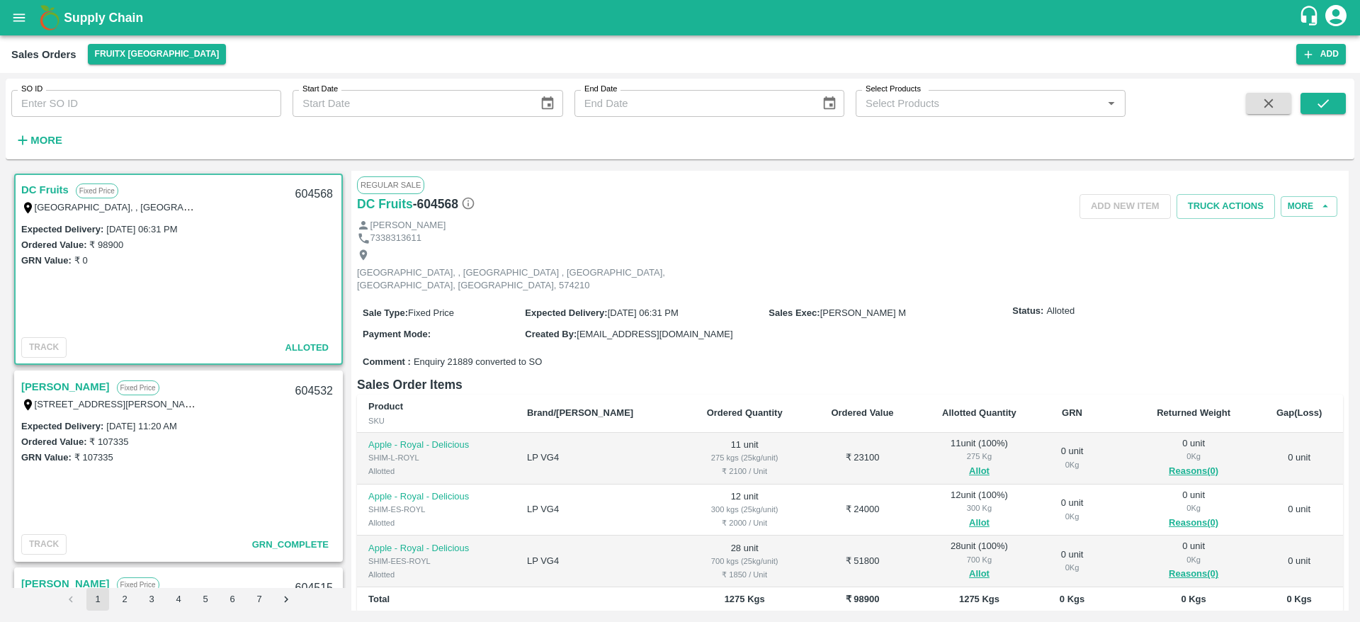
click at [39, 181] on link "DC Fruits" at bounding box center [44, 190] width 47 height 18
click at [40, 183] on link "DC Fruits" at bounding box center [44, 190] width 47 height 18
click at [1220, 197] on button "Truck Actions" at bounding box center [1226, 206] width 98 height 25
click at [926, 254] on div at bounding box center [680, 311] width 1360 height 622
click at [15, 7] on button "open drawer" at bounding box center [19, 17] width 33 height 33
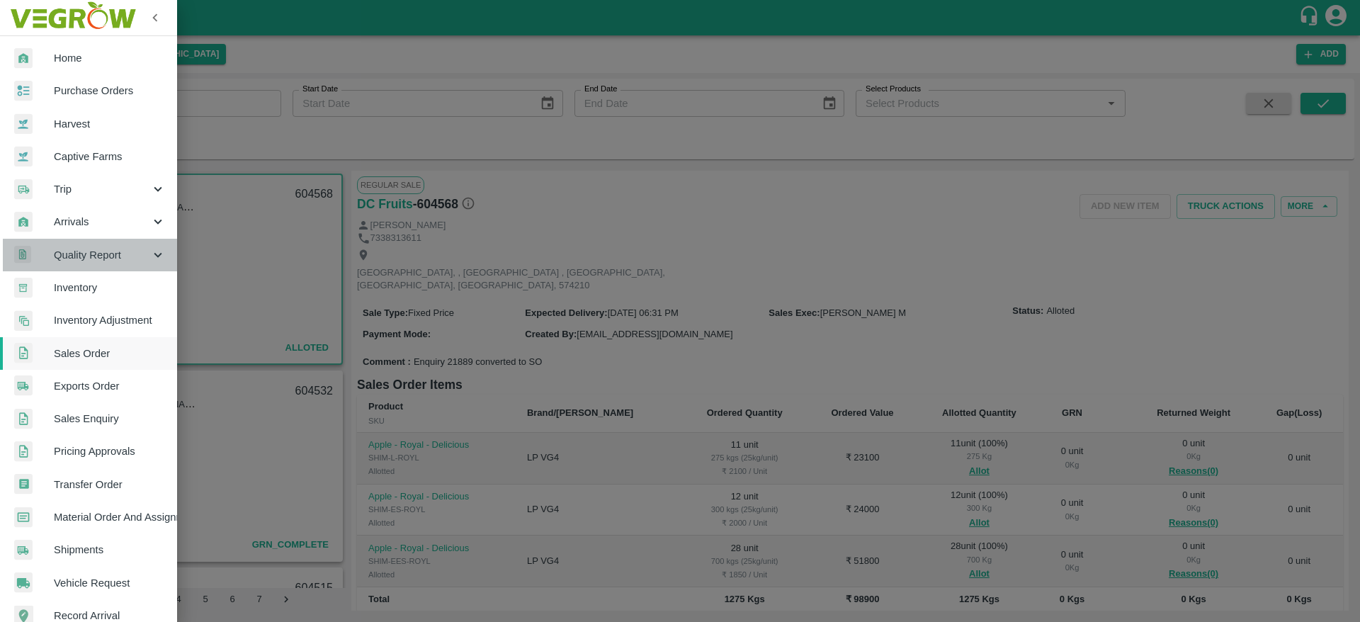
click at [99, 239] on div "Quality Report" at bounding box center [88, 255] width 177 height 33
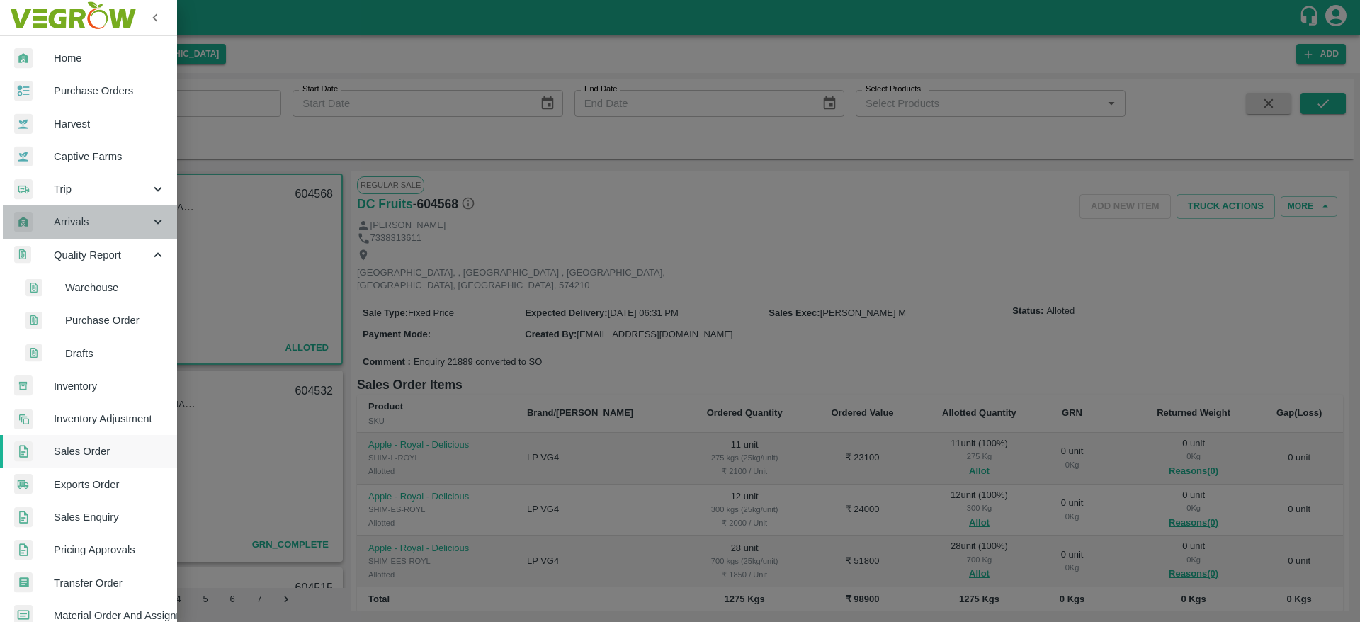
click at [110, 226] on span "Arrivals" at bounding box center [102, 222] width 96 height 16
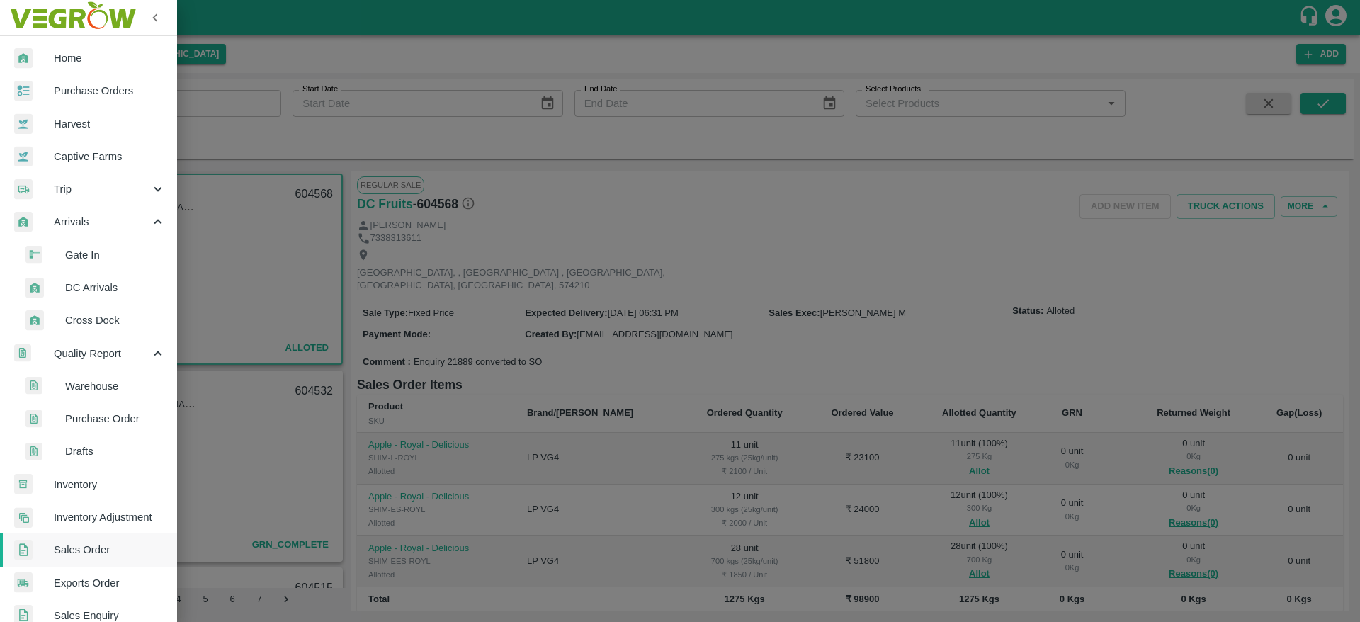
click at [97, 287] on span "DC Arrivals" at bounding box center [115, 288] width 101 height 16
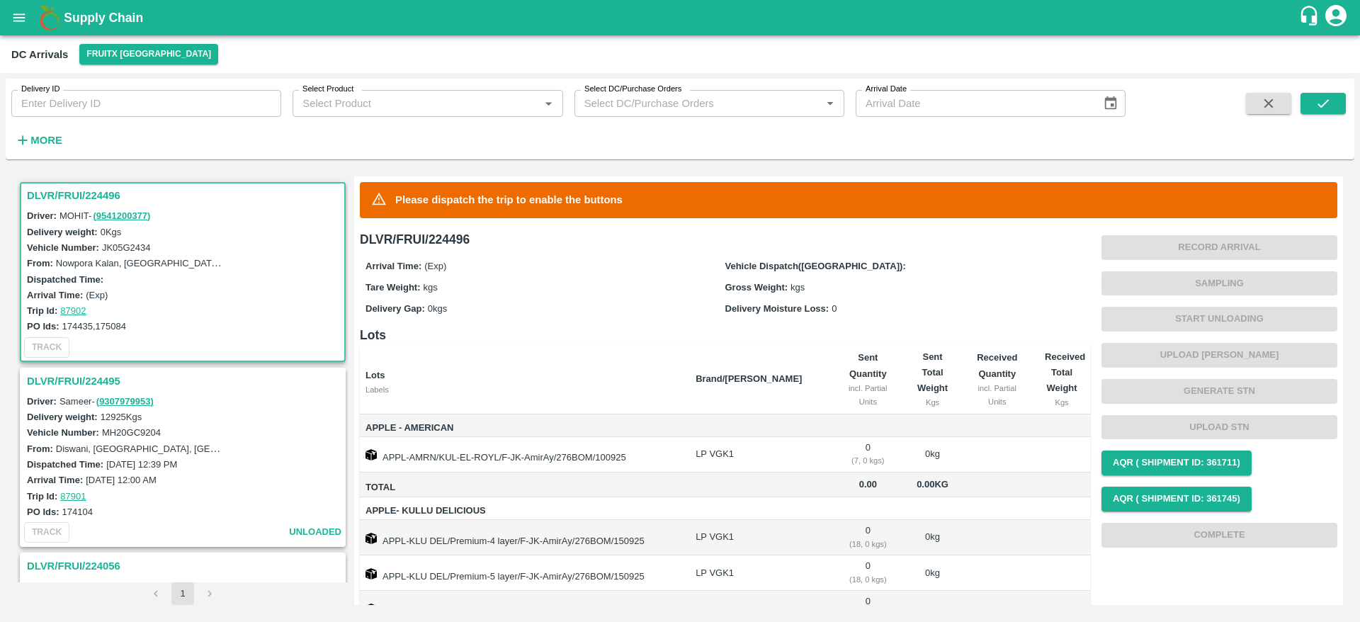
click at [69, 198] on h3 "DLVR/FRUI/224496" at bounding box center [185, 195] width 316 height 18
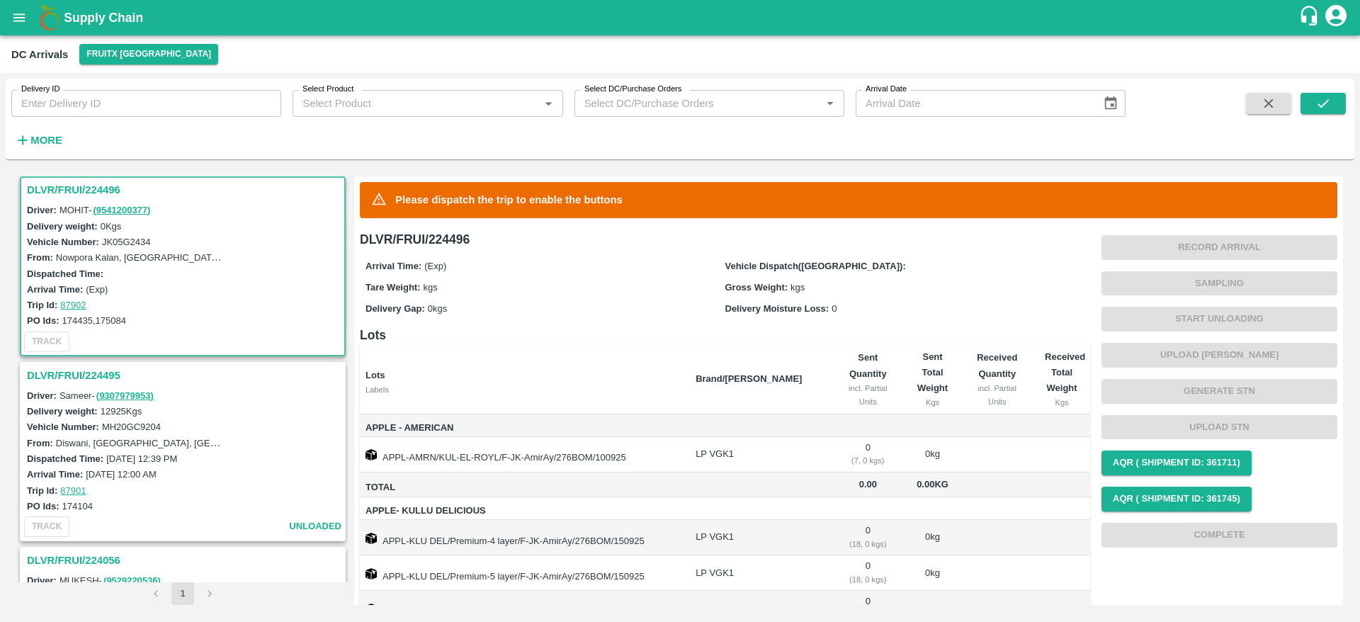
click at [79, 382] on h3 "DLVR/FRUI/224495" at bounding box center [185, 375] width 316 height 18
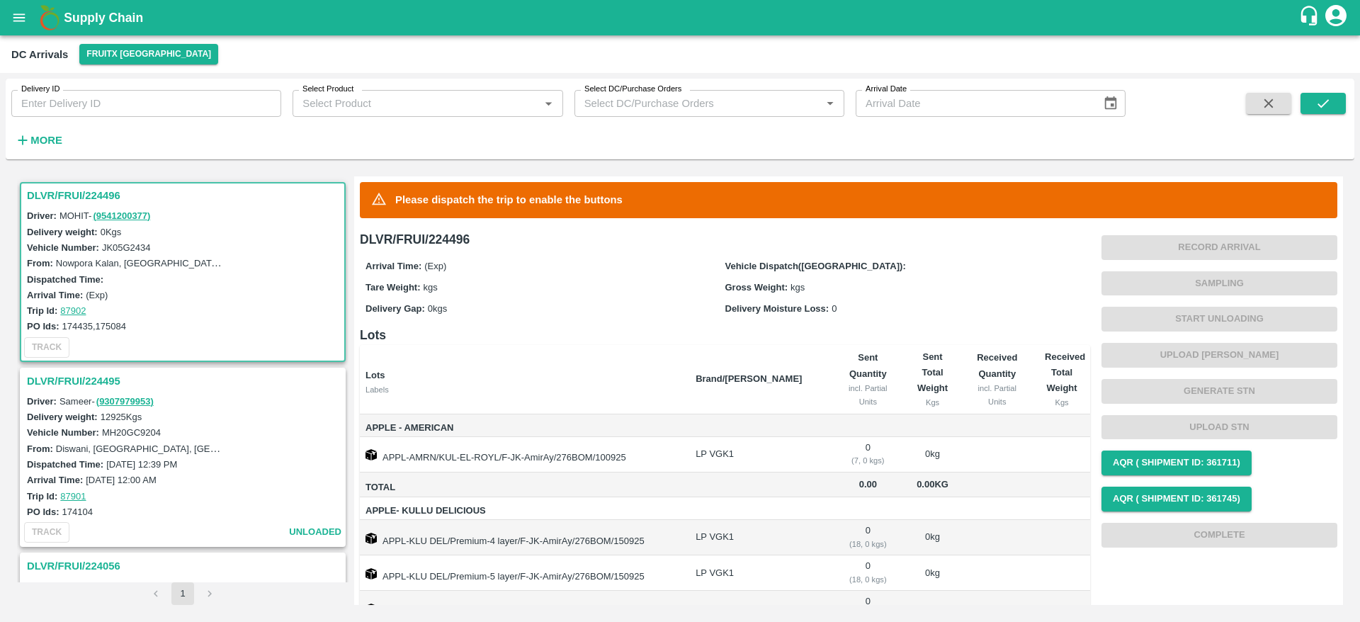
click at [90, 14] on b "Supply Chain" at bounding box center [103, 18] width 79 height 14
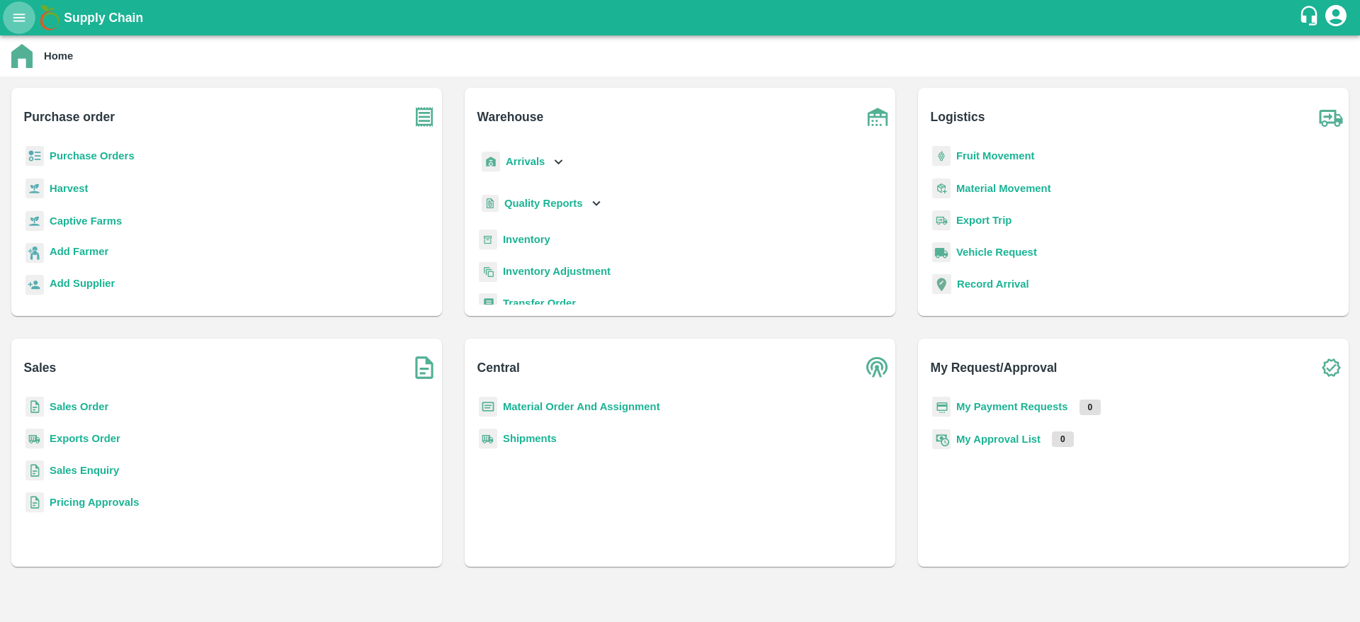
click at [21, 22] on icon "open drawer" at bounding box center [19, 18] width 16 height 16
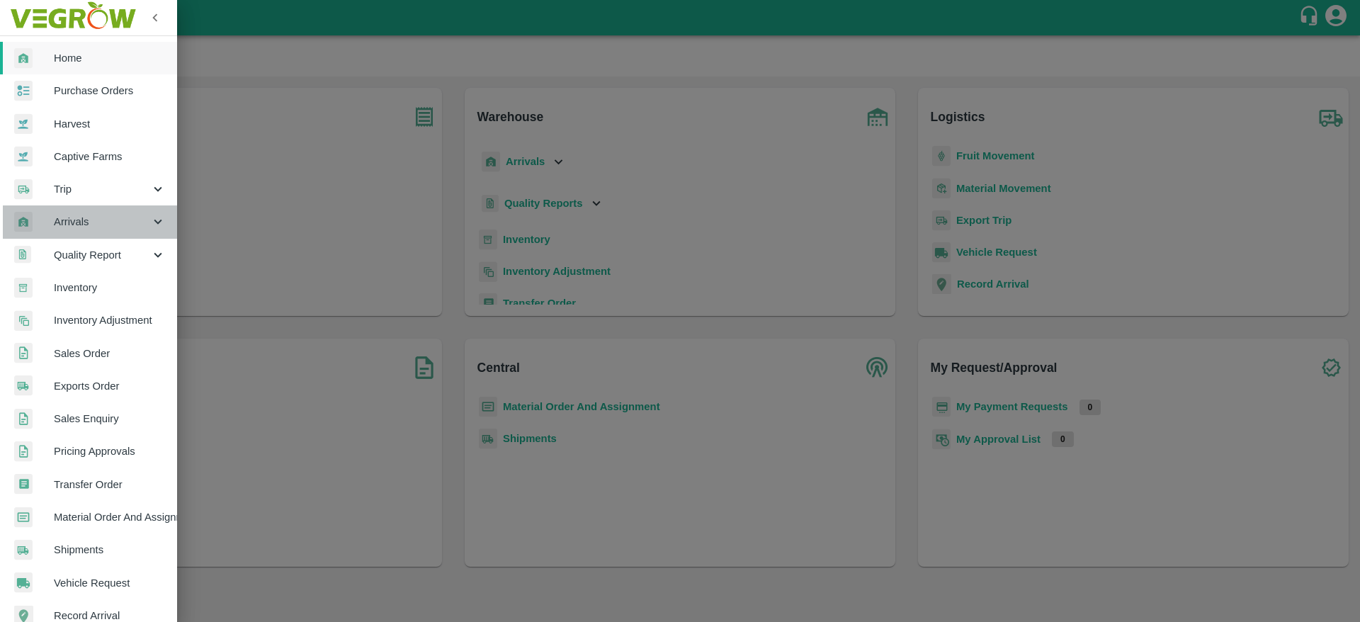
click at [111, 230] on span "Arrivals" at bounding box center [102, 222] width 96 height 16
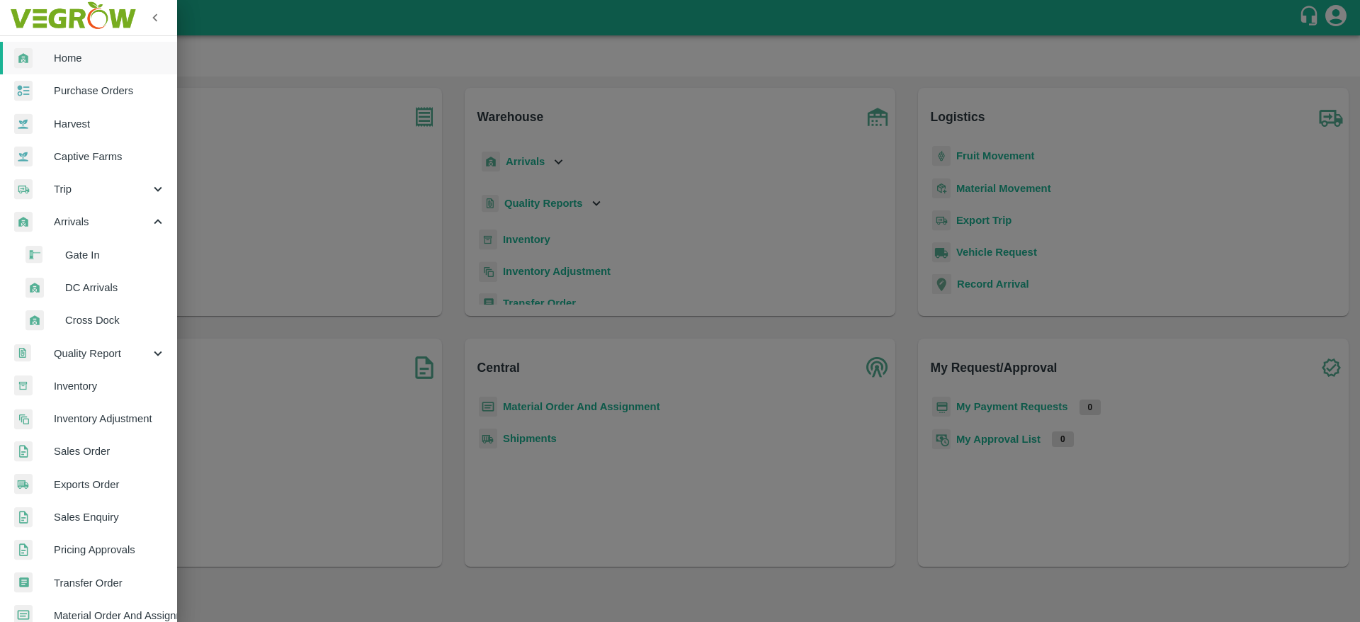
click at [102, 283] on span "DC Arrivals" at bounding box center [115, 288] width 101 height 16
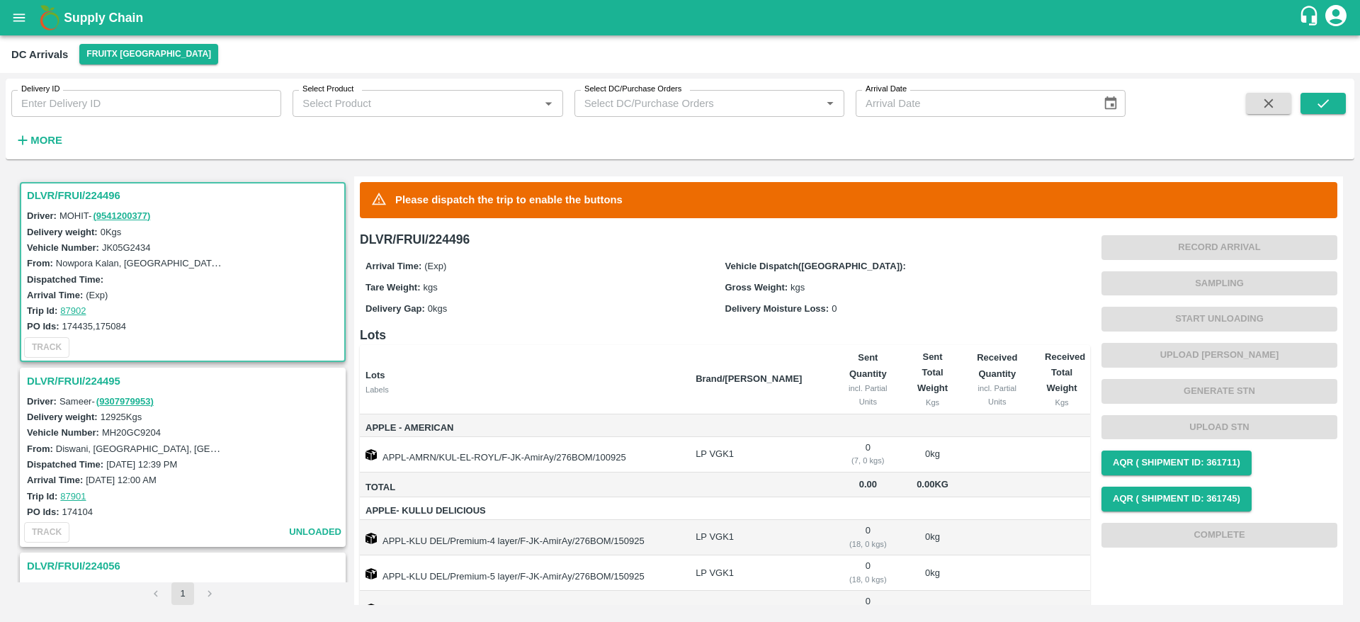
click at [94, 196] on h3 "DLVR/FRUI/224496" at bounding box center [185, 195] width 316 height 18
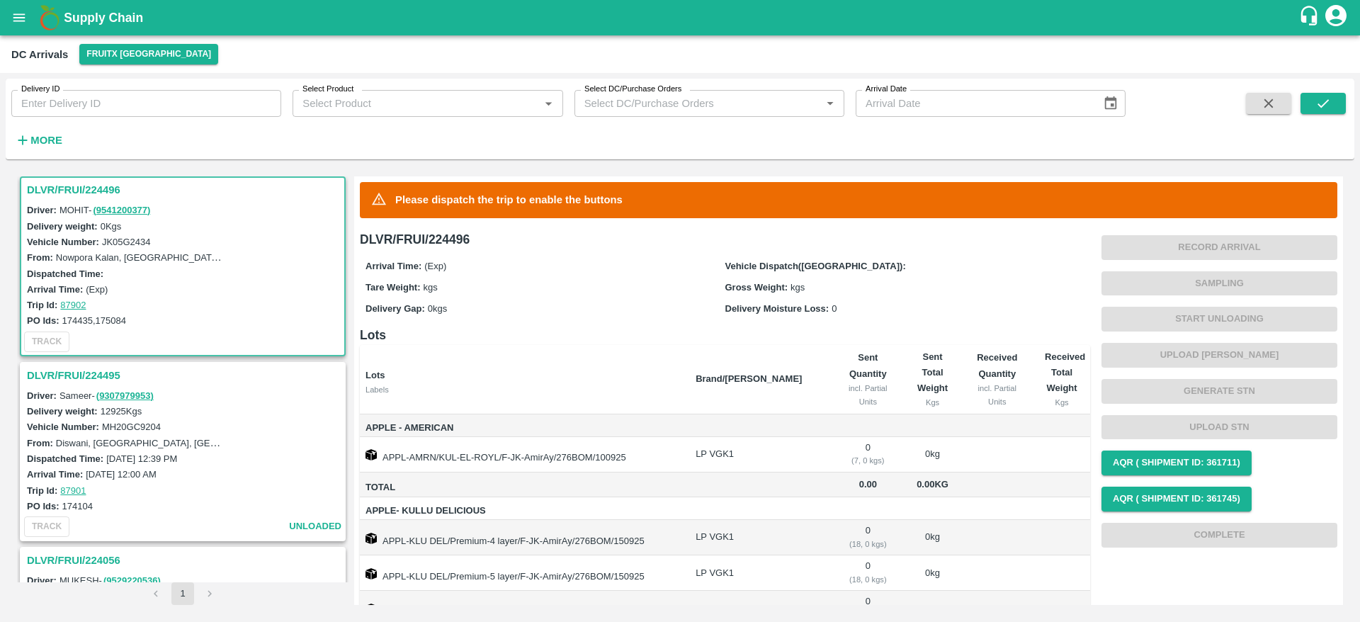
scroll to position [52, 0]
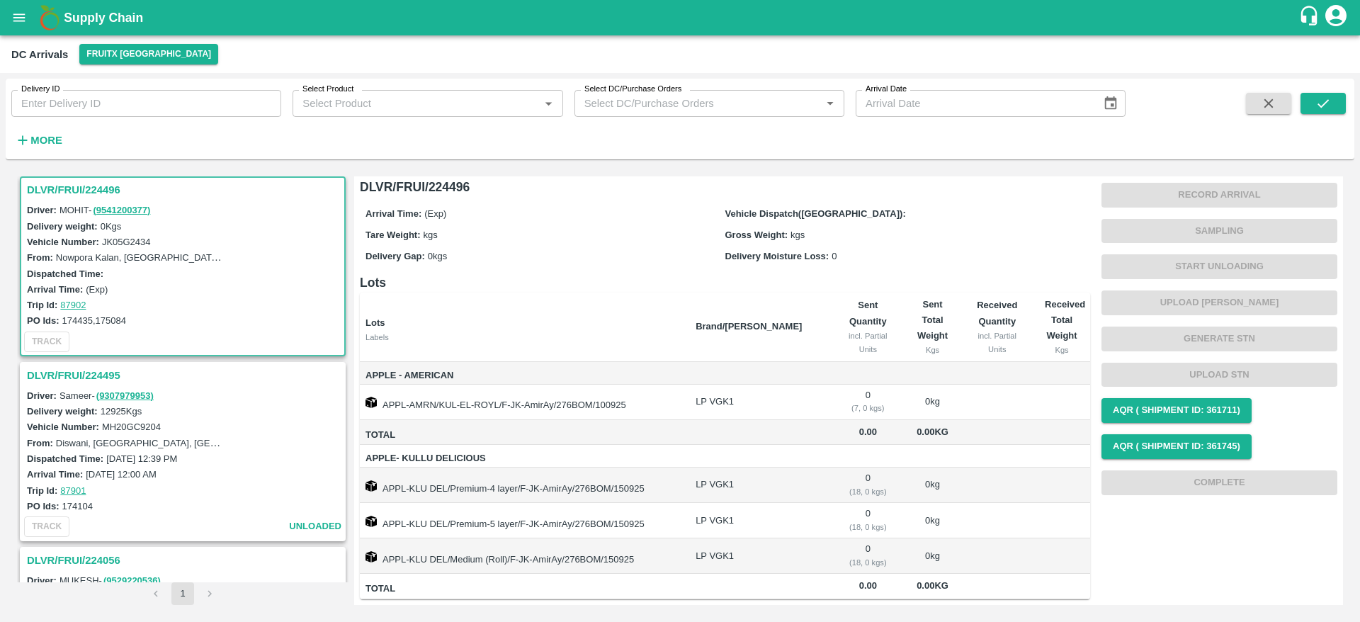
click at [72, 379] on h3 "DLVR/FRUI/224495" at bounding box center [185, 375] width 316 height 18
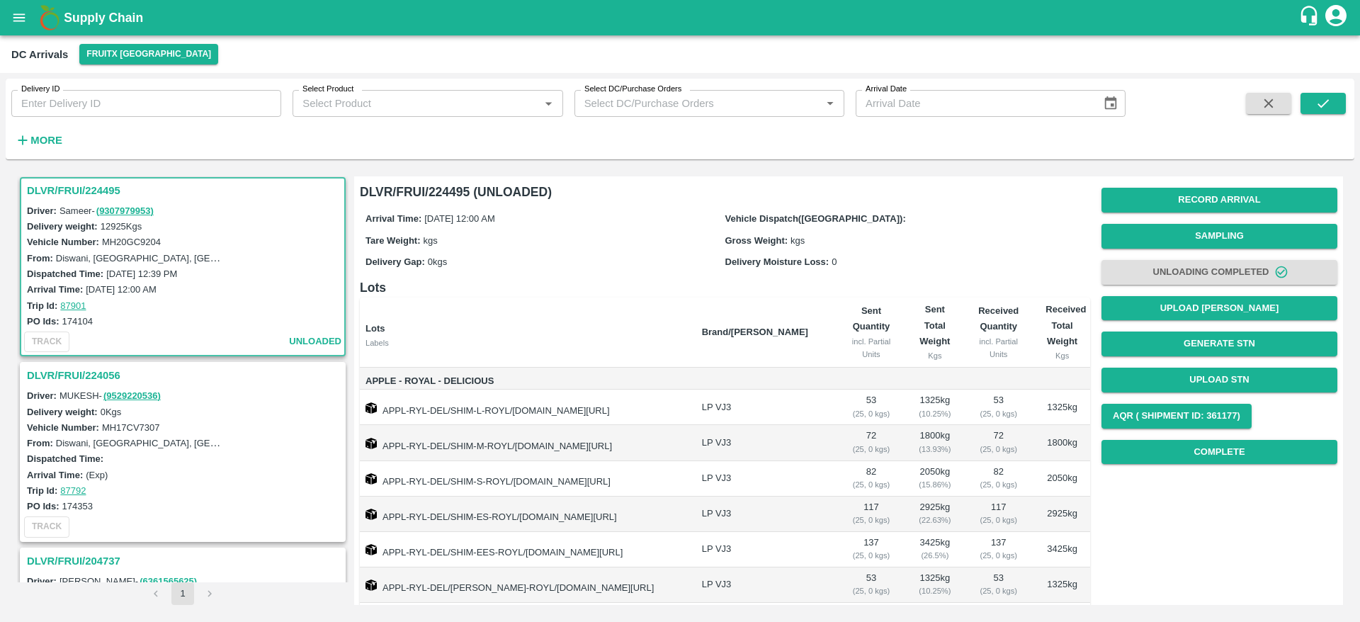
scroll to position [80, 0]
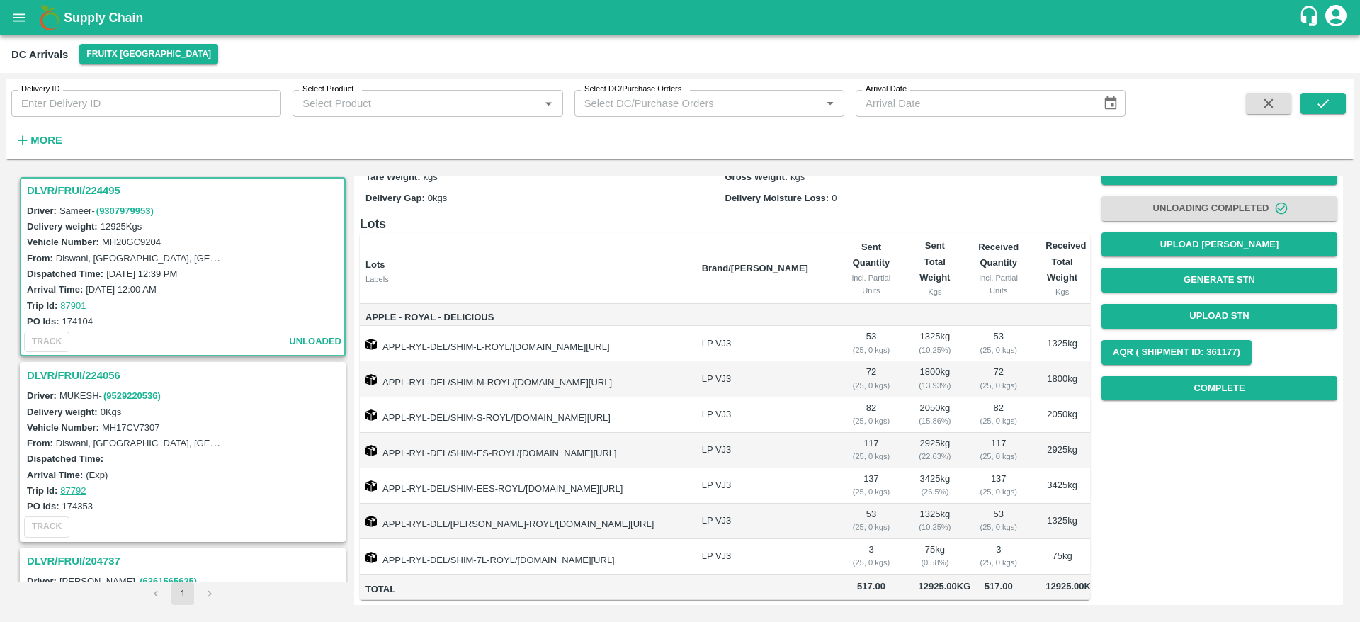
click at [71, 371] on h3 "DLVR/FRUI/224056" at bounding box center [185, 375] width 316 height 18
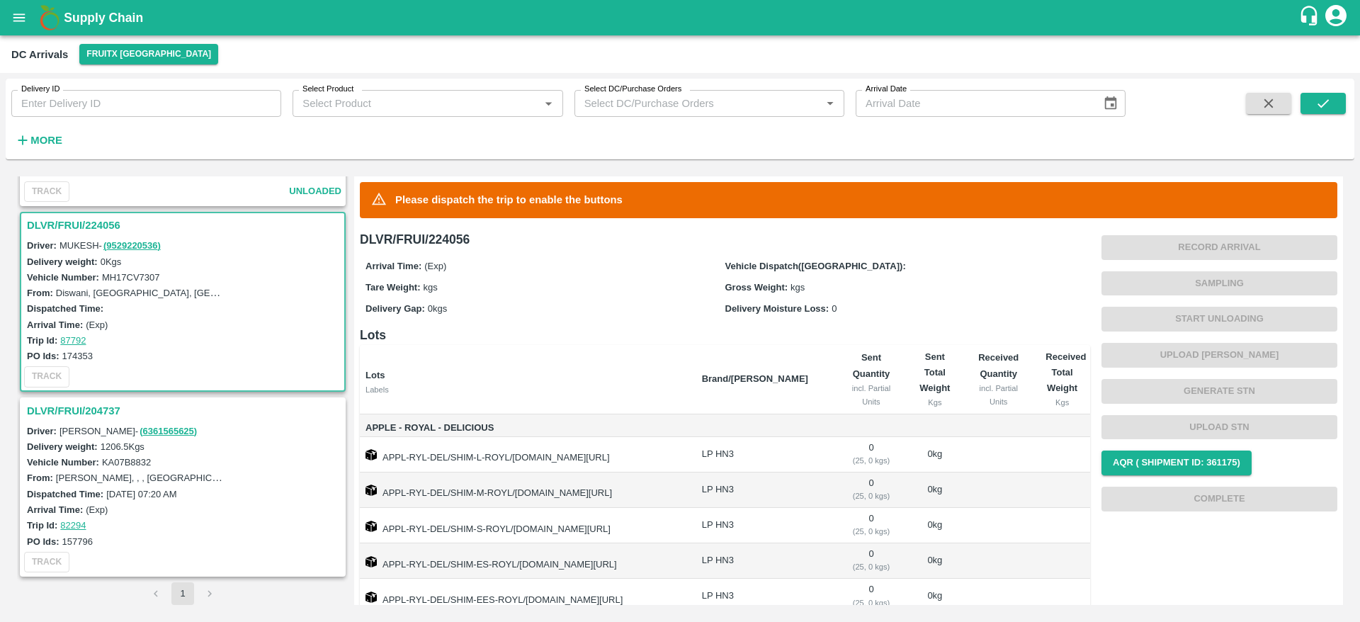
scroll to position [111, 0]
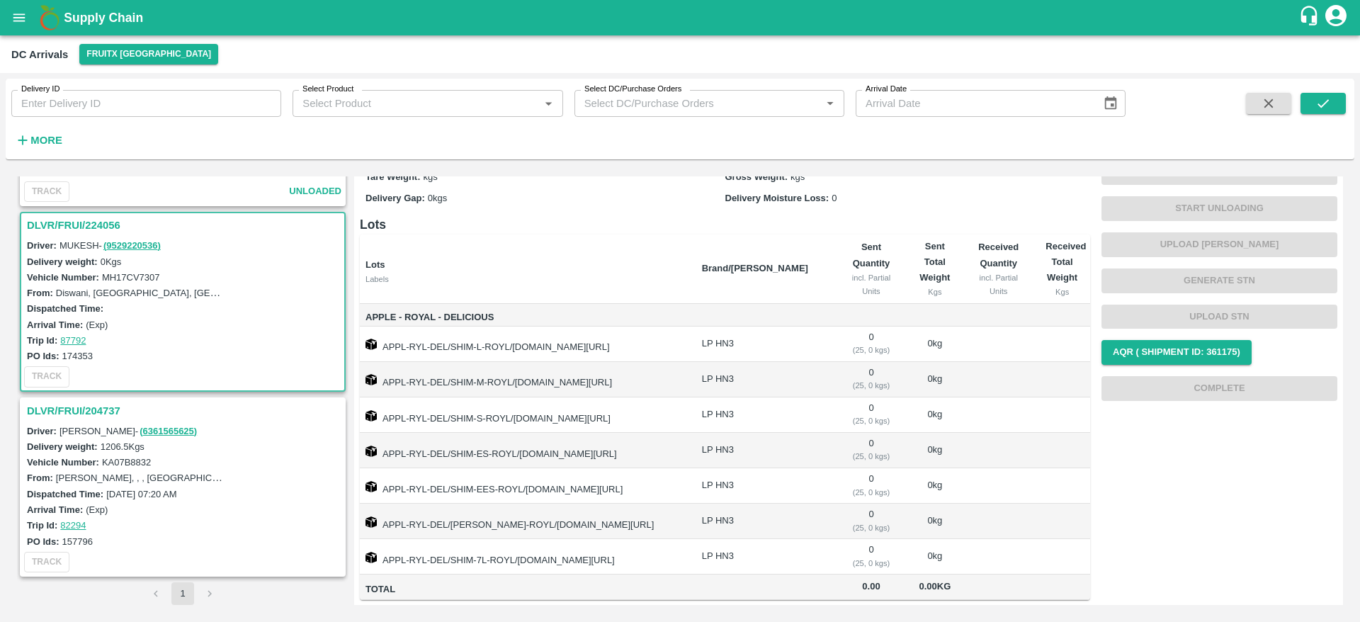
click at [44, 414] on h3 "DLVR/FRUI/204737" at bounding box center [185, 411] width 316 height 18
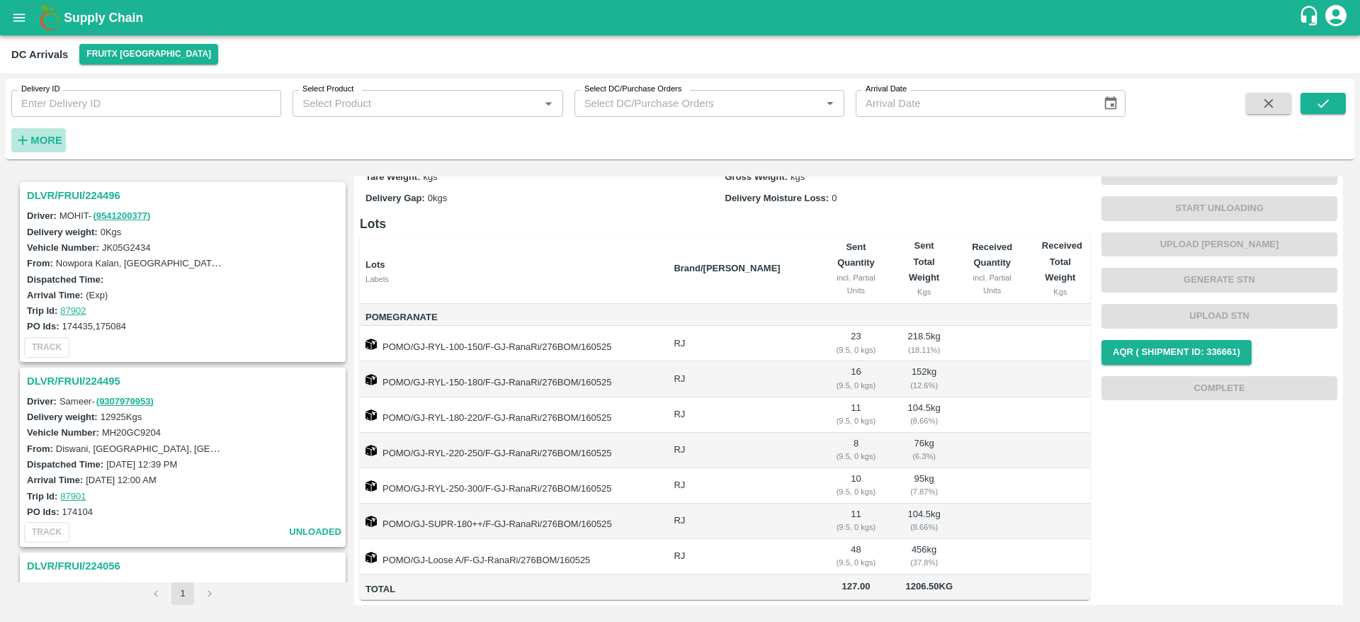
click at [41, 136] on strong "More" at bounding box center [46, 140] width 32 height 11
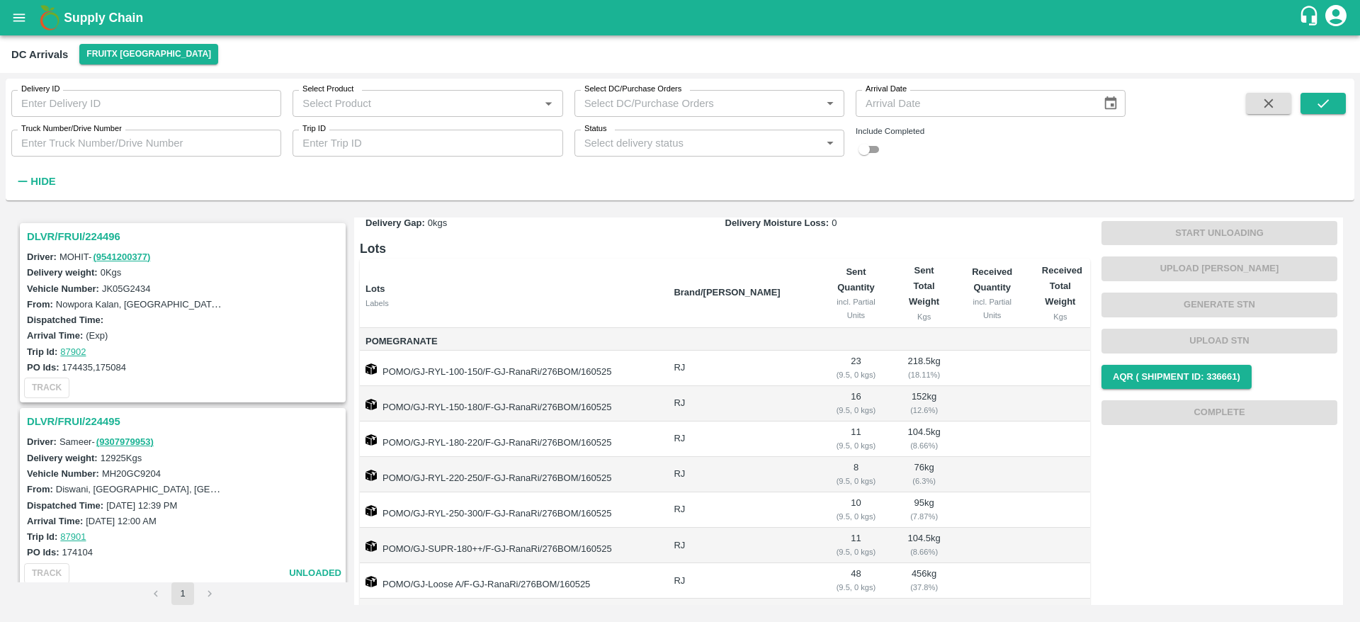
click at [351, 104] on input "Select Product" at bounding box center [416, 103] width 238 height 18
click at [427, 67] on div "DC Arrivals FruitX Bangalore" at bounding box center [680, 54] width 1360 height 38
click at [382, 149] on input "Trip ID" at bounding box center [428, 143] width 270 height 27
click at [536, 178] on div "Delivery ID Delivery ID Select Product Select Product   * Select DC/Purchase Or…" at bounding box center [563, 136] width 1126 height 115
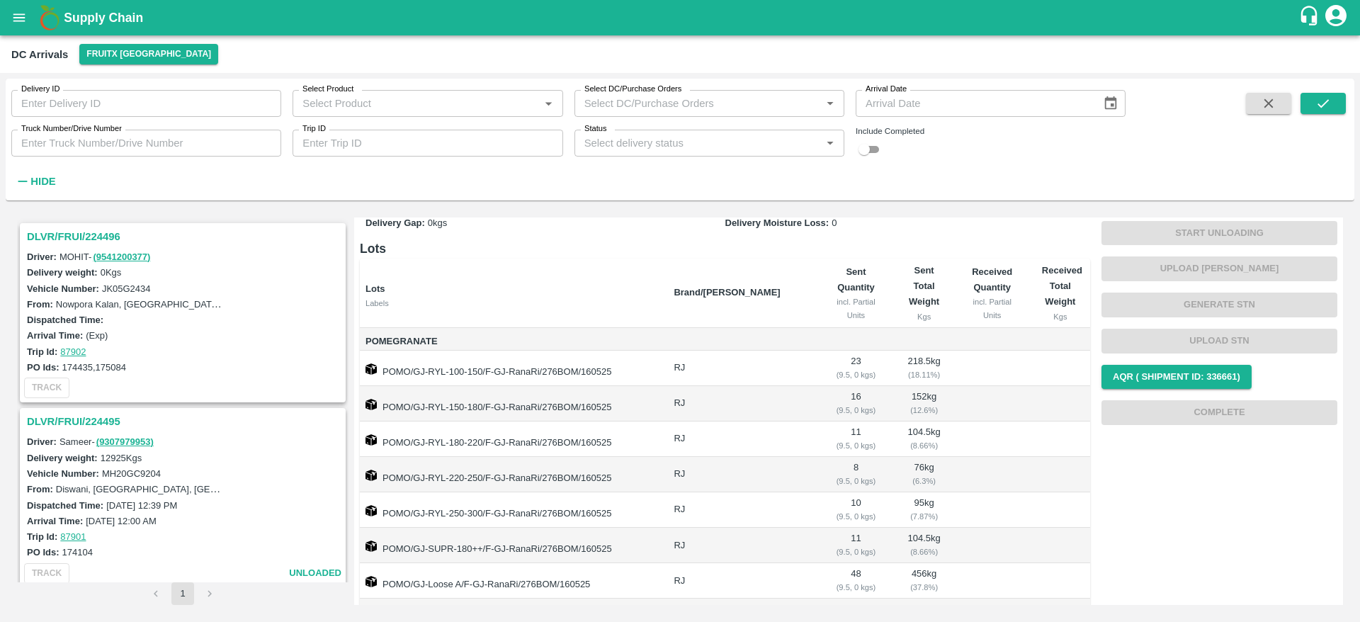
click at [103, 20] on b "Supply Chain" at bounding box center [103, 18] width 79 height 14
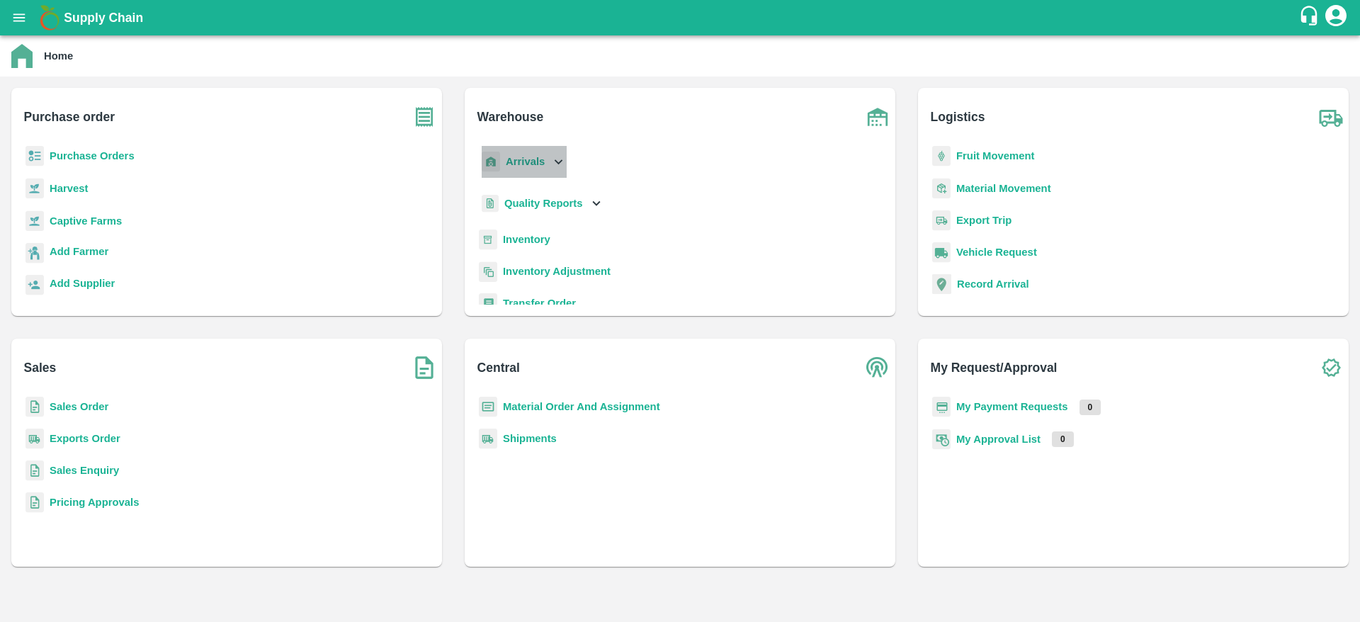
click at [525, 156] on b "Arrivals" at bounding box center [525, 161] width 39 height 11
click at [551, 231] on span "DC Arrivals" at bounding box center [543, 227] width 52 height 16
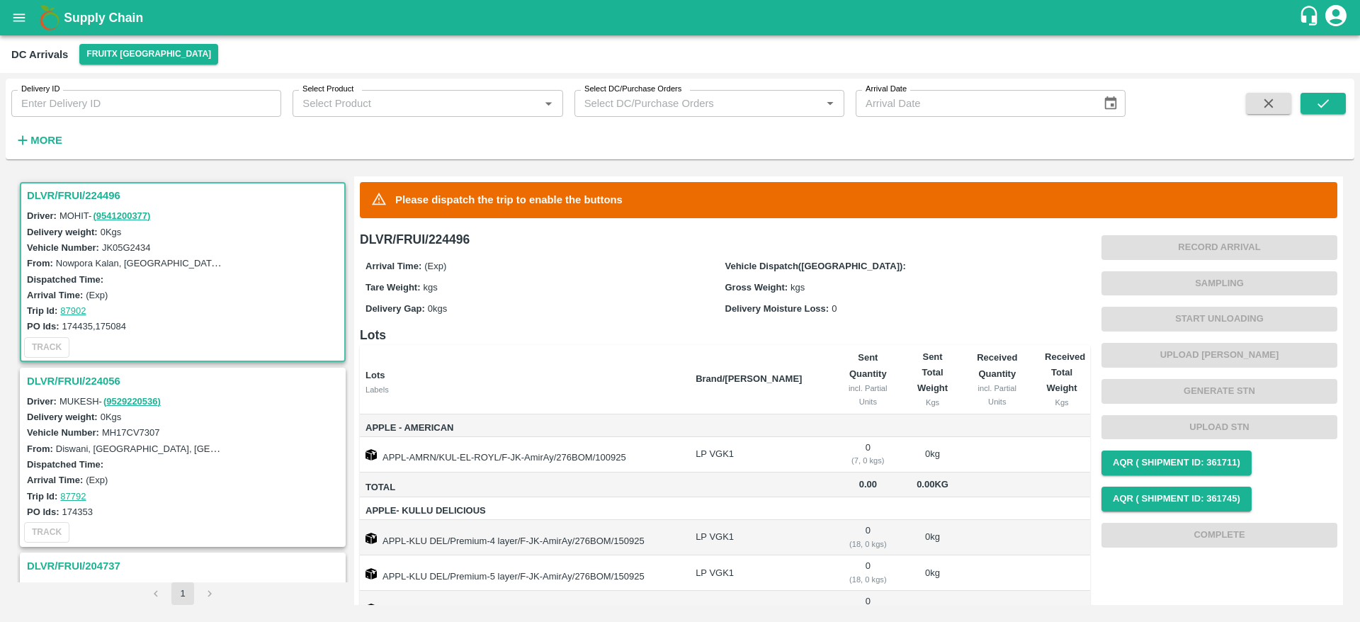
click at [50, 197] on h3 "DLVR/FRUI/224496" at bounding box center [185, 195] width 316 height 18
click at [98, 13] on b "Supply Chain" at bounding box center [103, 18] width 79 height 14
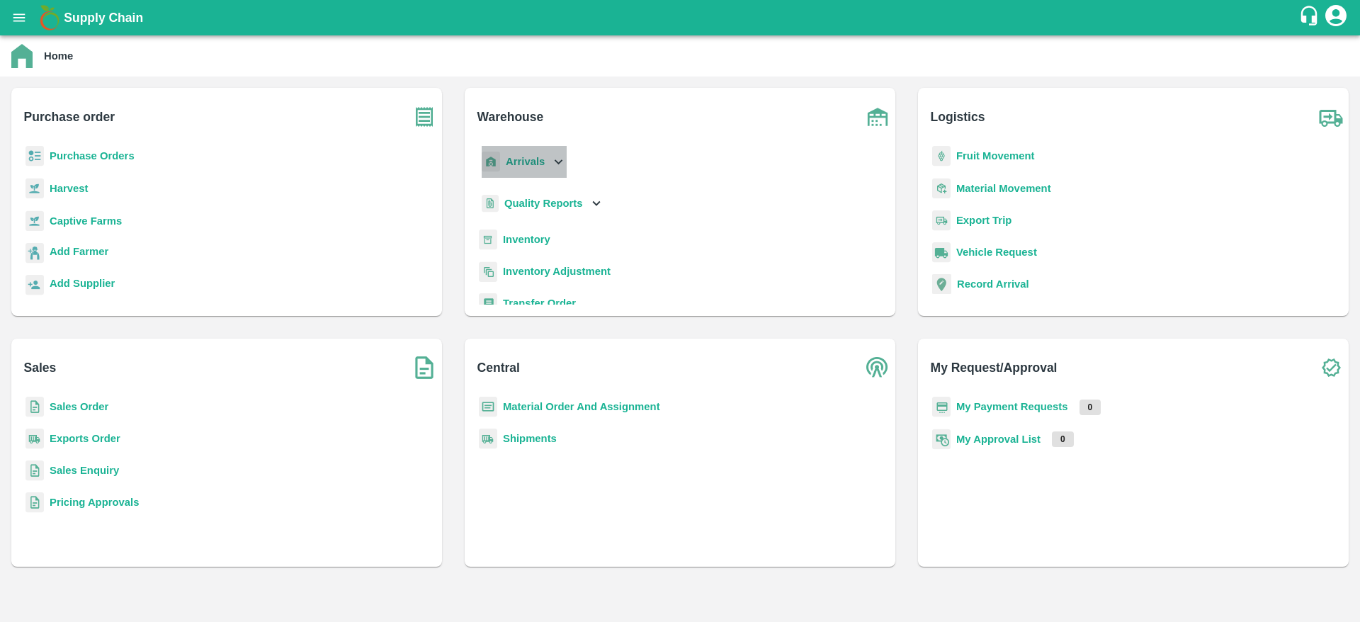
click at [546, 159] on div "Arrivals" at bounding box center [523, 162] width 88 height 32
click at [546, 221] on span "DC Arrivals" at bounding box center [543, 227] width 52 height 16
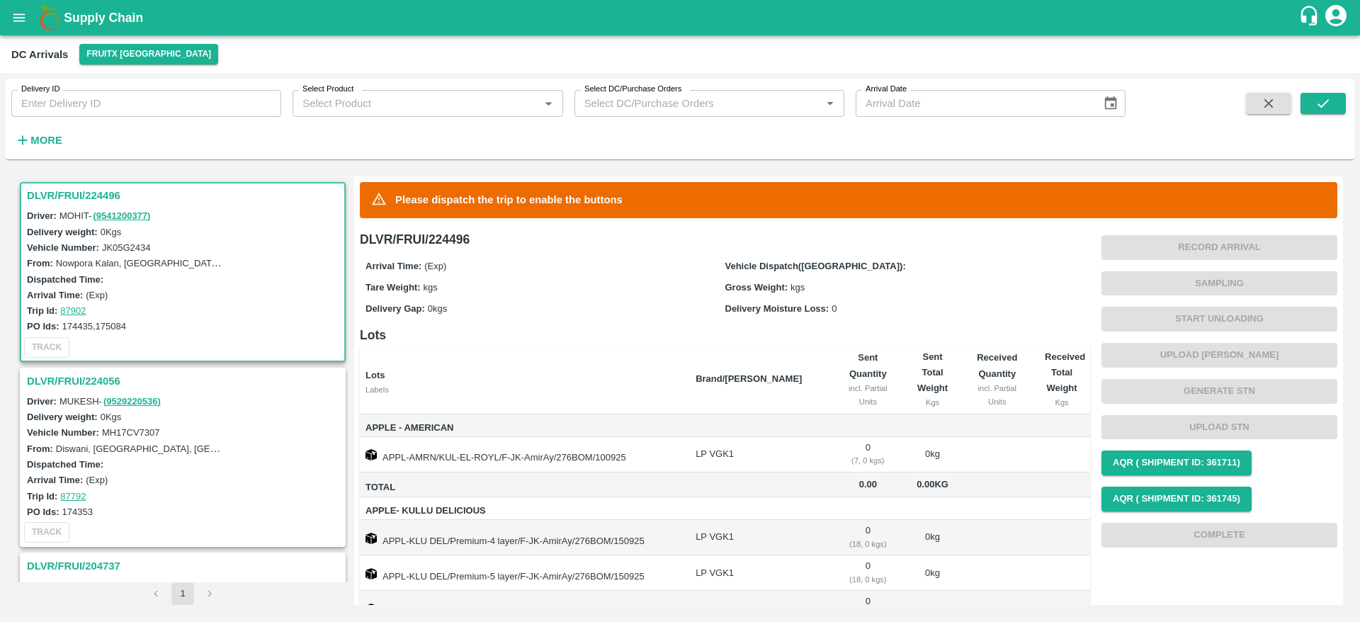
click at [77, 196] on h3 "DLVR/FRUI/224496" at bounding box center [185, 195] width 316 height 18
click at [20, 21] on icon "open drawer" at bounding box center [19, 17] width 12 height 8
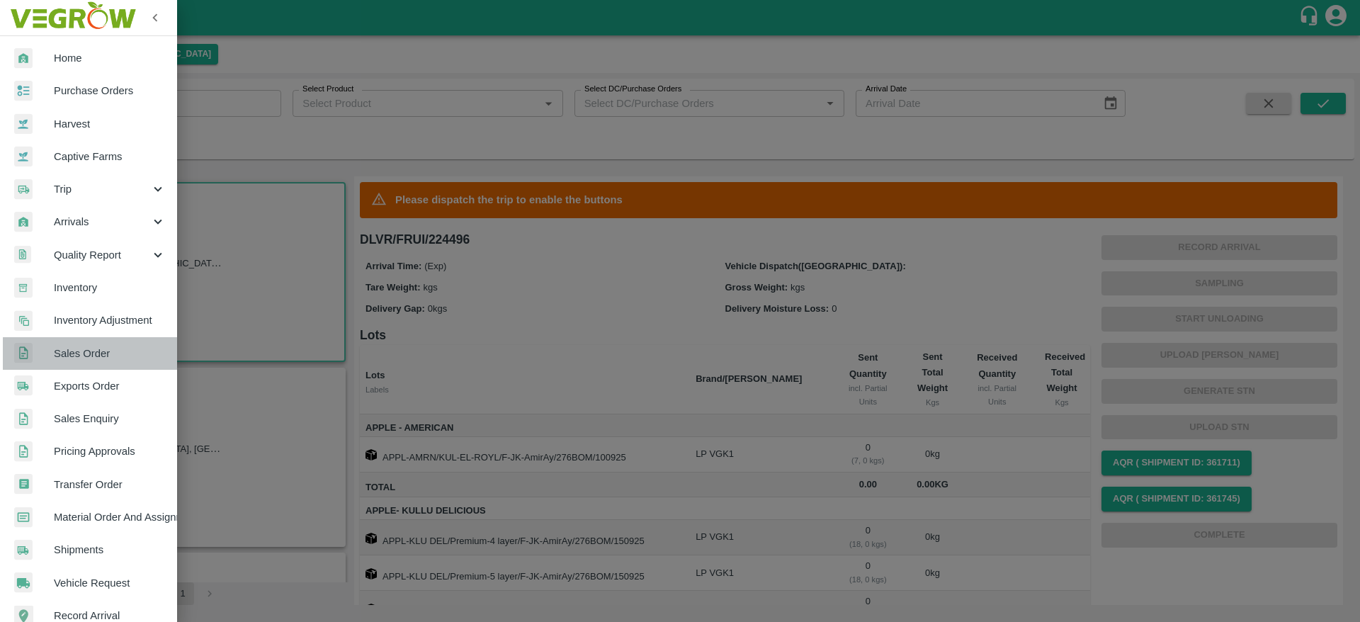
click at [97, 353] on span "Sales Order" at bounding box center [110, 354] width 112 height 16
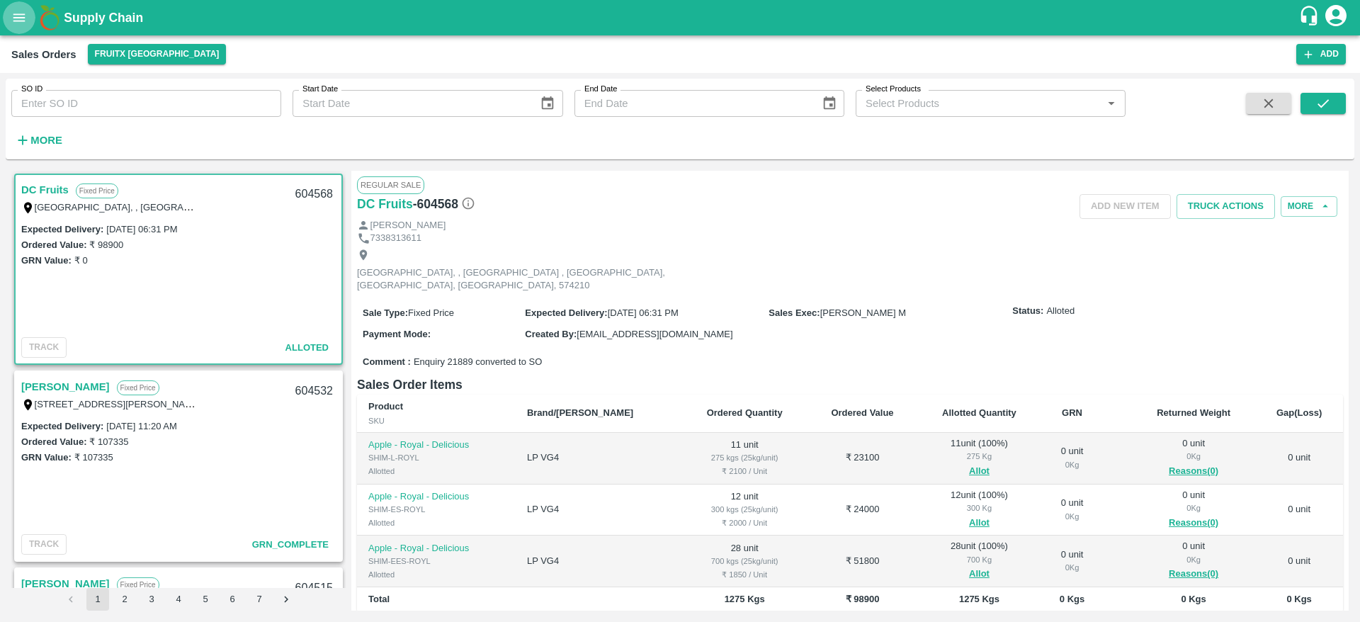
click at [23, 16] on icon "open drawer" at bounding box center [19, 18] width 16 height 16
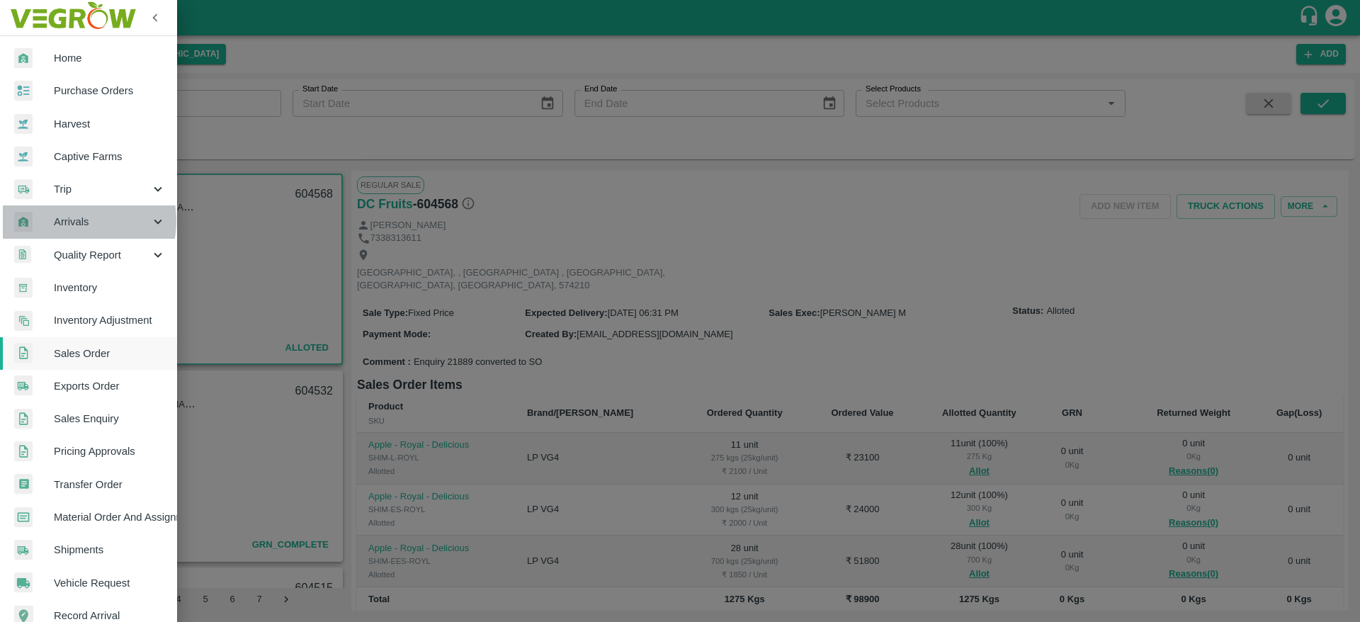
click at [70, 220] on span "Arrivals" at bounding box center [102, 222] width 96 height 16
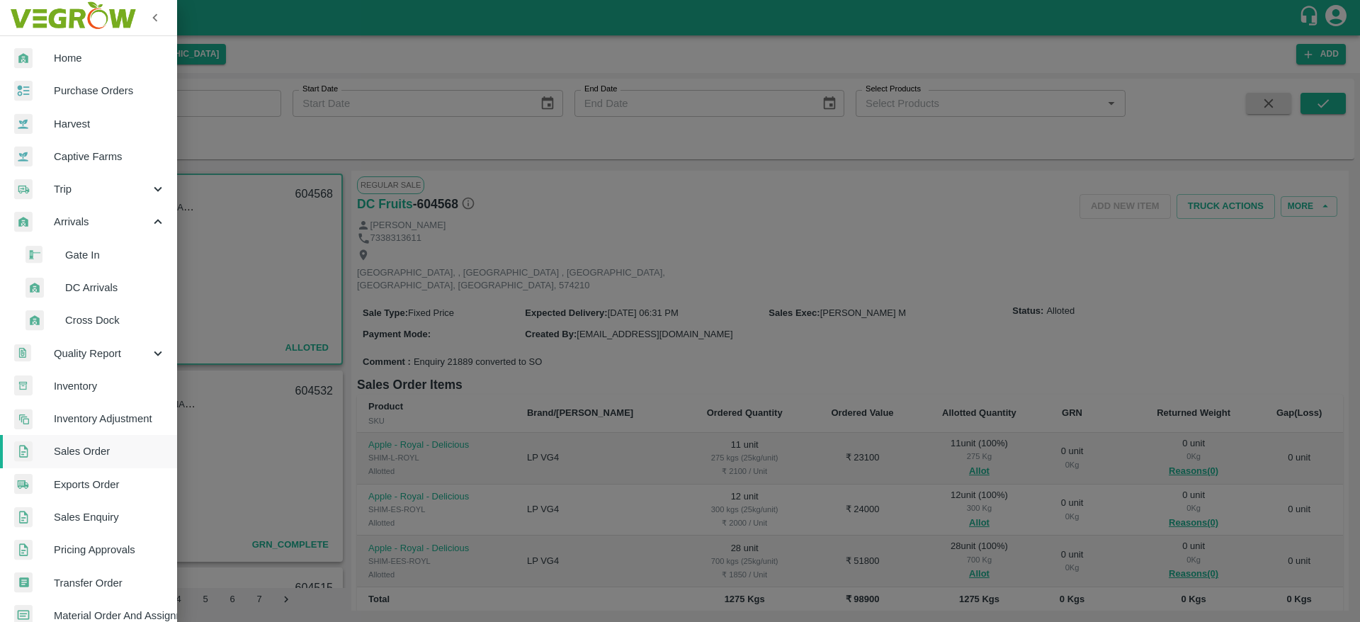
click at [103, 282] on span "DC Arrivals" at bounding box center [115, 288] width 101 height 16
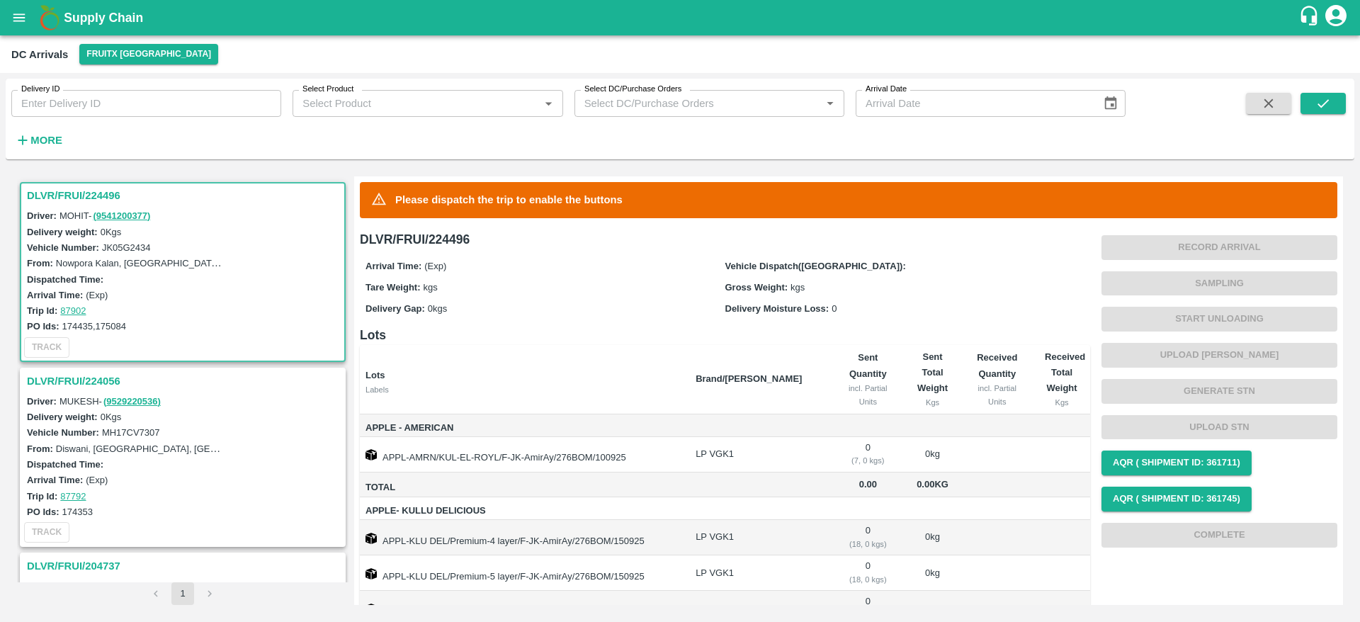
click at [84, 22] on b "Supply Chain" at bounding box center [103, 18] width 79 height 14
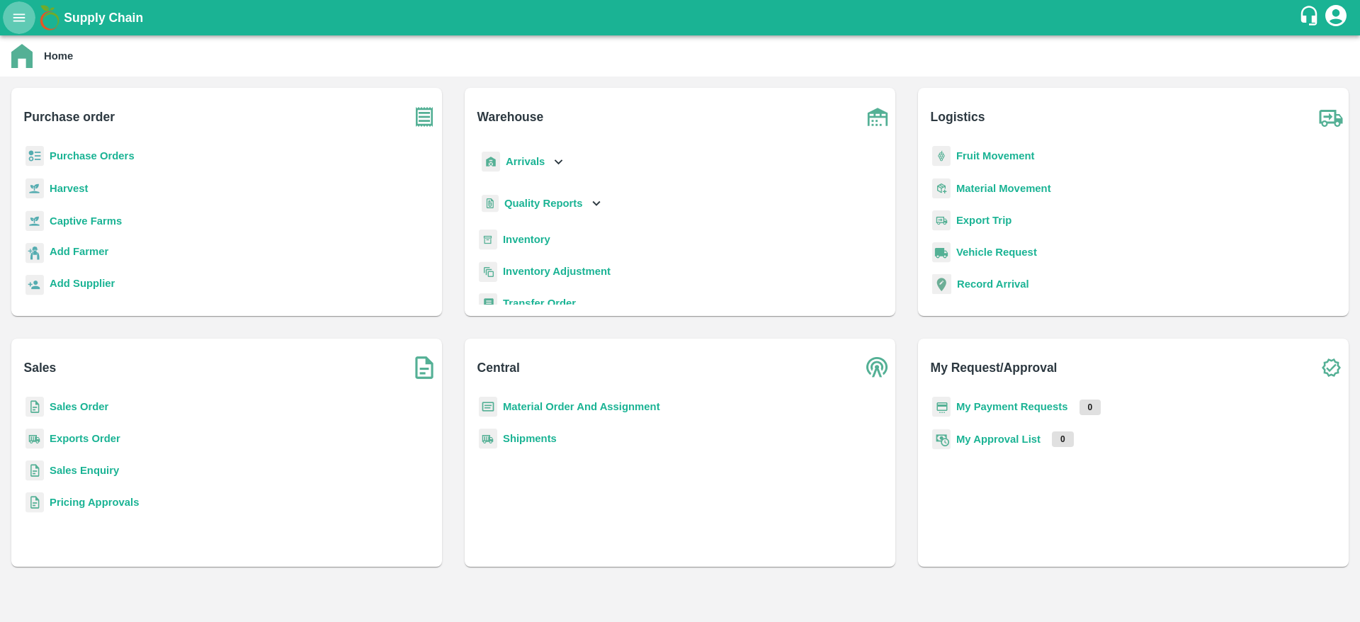
click at [22, 14] on icon "open drawer" at bounding box center [19, 17] width 12 height 8
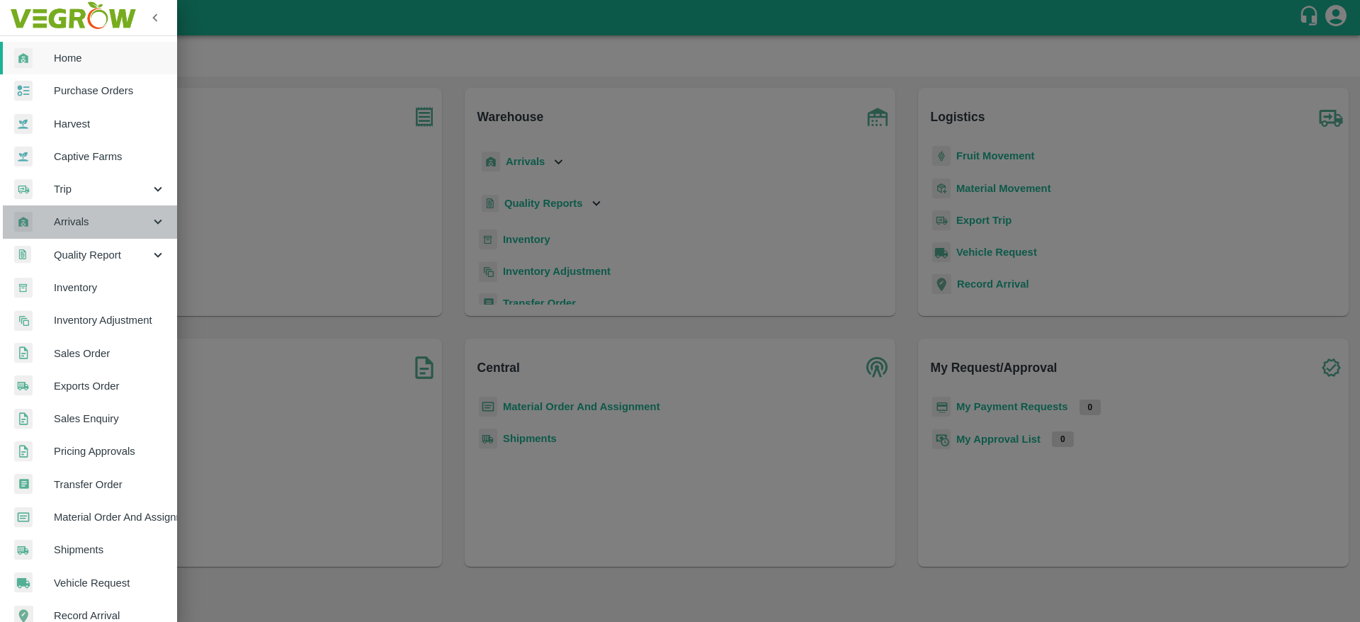
click at [103, 223] on span "Arrivals" at bounding box center [102, 222] width 96 height 16
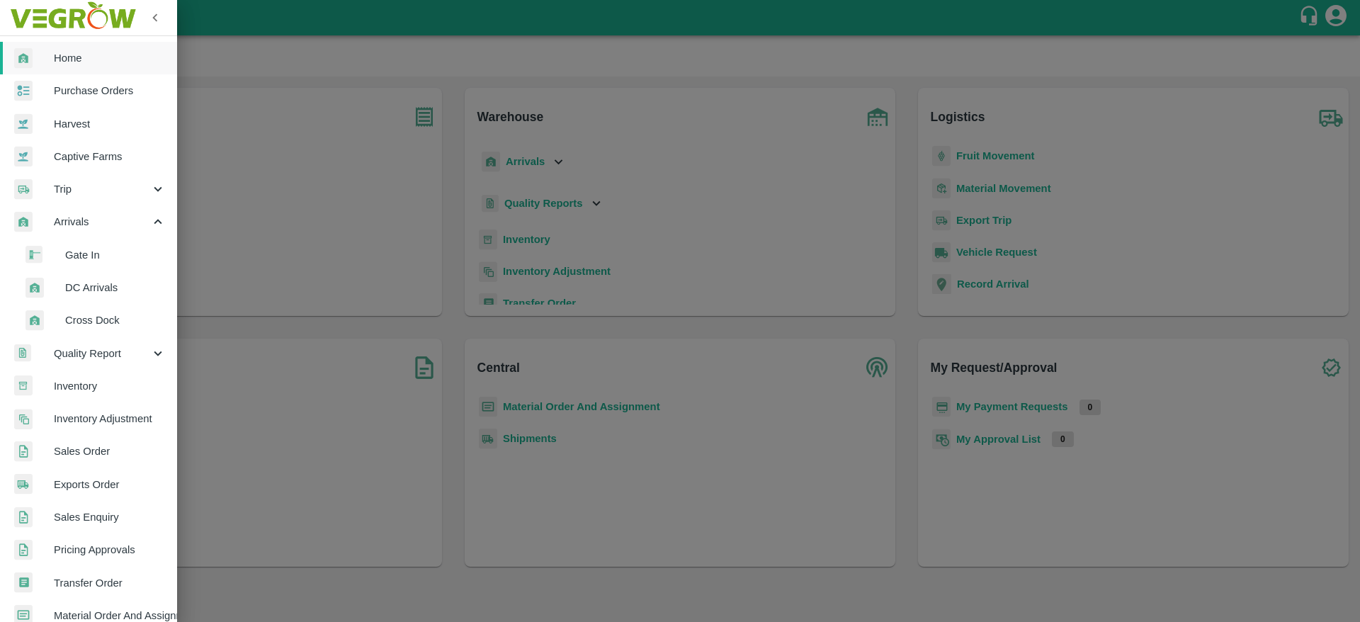
click at [101, 281] on span "DC Arrivals" at bounding box center [115, 288] width 101 height 16
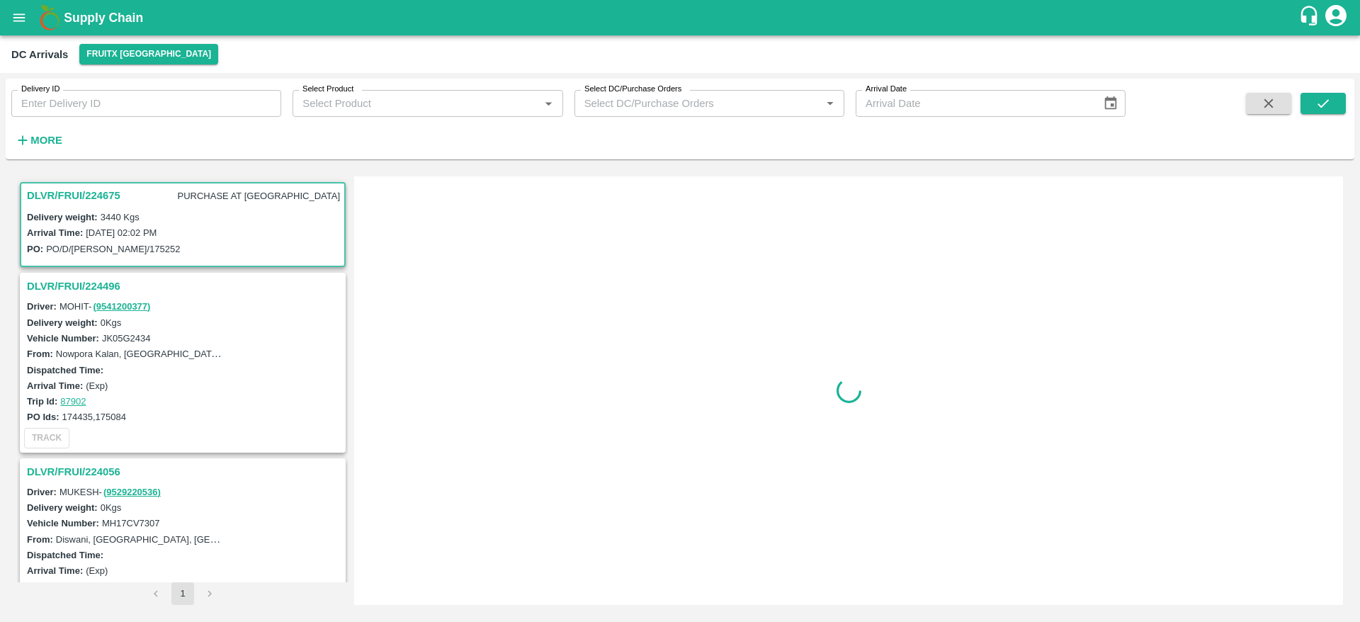
click at [68, 191] on h3 "DLVR/FRUI/224675" at bounding box center [74, 195] width 94 height 18
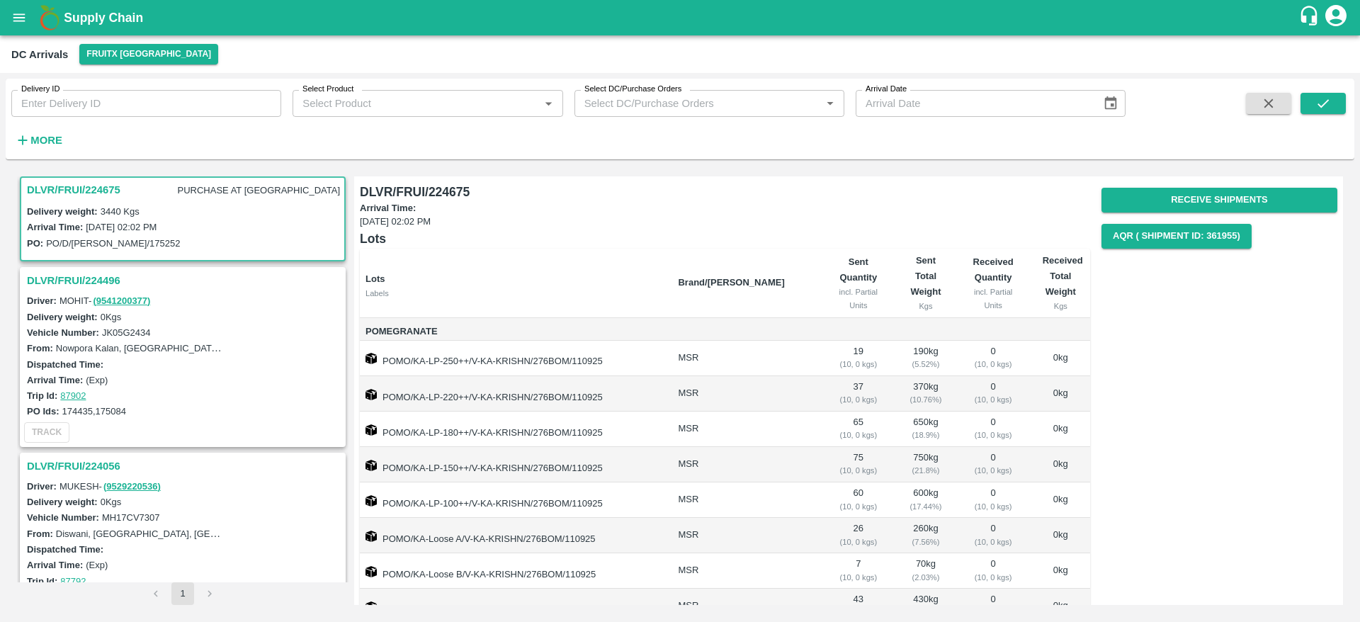
click at [68, 191] on h3 "DLVR/FRUI/224675" at bounding box center [74, 190] width 94 height 18
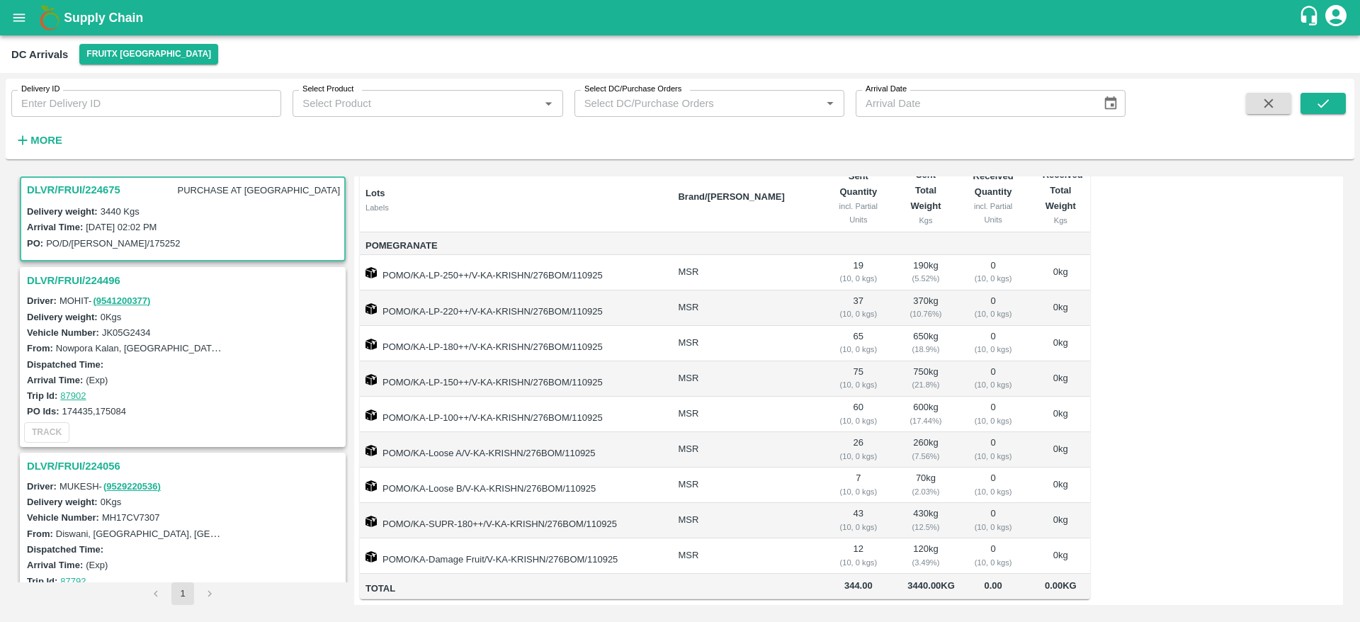
scroll to position [23, 0]
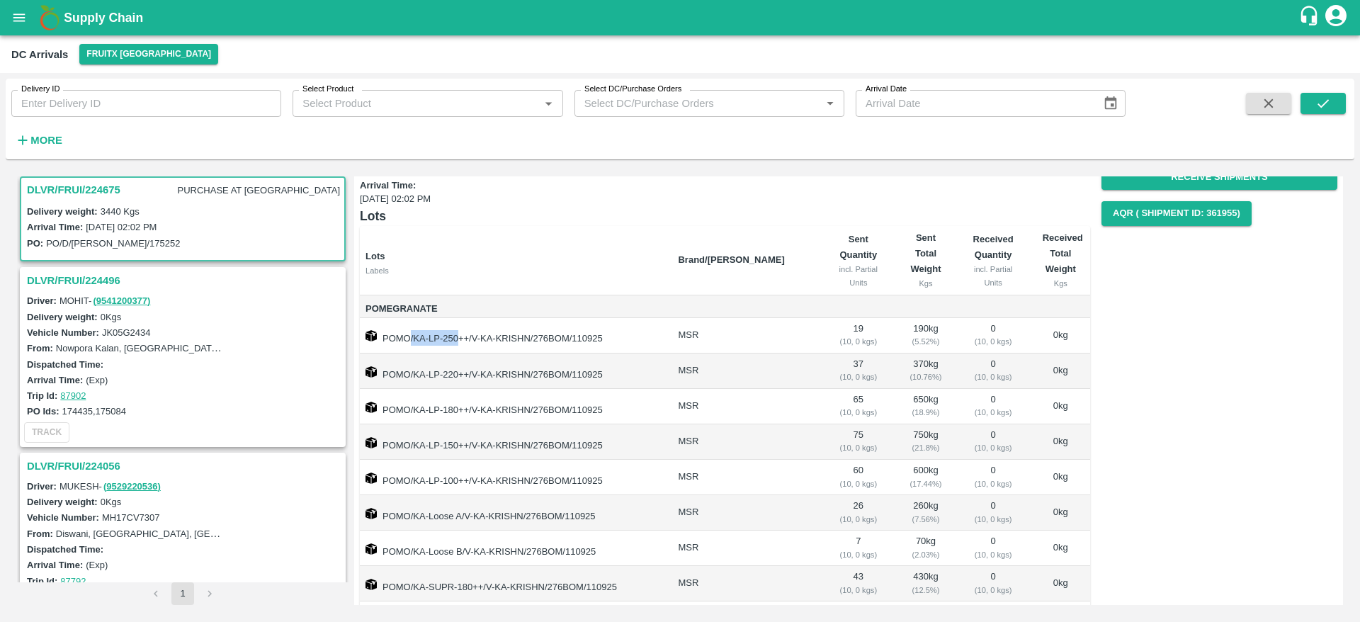
drag, startPoint x: 412, startPoint y: 334, endPoint x: 458, endPoint y: 337, distance: 46.8
click at [458, 337] on td "POMO/KA-LP-250++/V-KA-KRISHN/276BOM/110925" at bounding box center [513, 335] width 307 height 35
click at [432, 354] on td "POMO/KA-LP-220++/V-KA-KRISHN/276BOM/110925" at bounding box center [513, 371] width 307 height 35
drag, startPoint x: 415, startPoint y: 339, endPoint x: 465, endPoint y: 336, distance: 49.7
click at [465, 336] on td "POMO/KA-LP-250++/V-KA-KRISHN/276BOM/110925" at bounding box center [513, 335] width 307 height 35
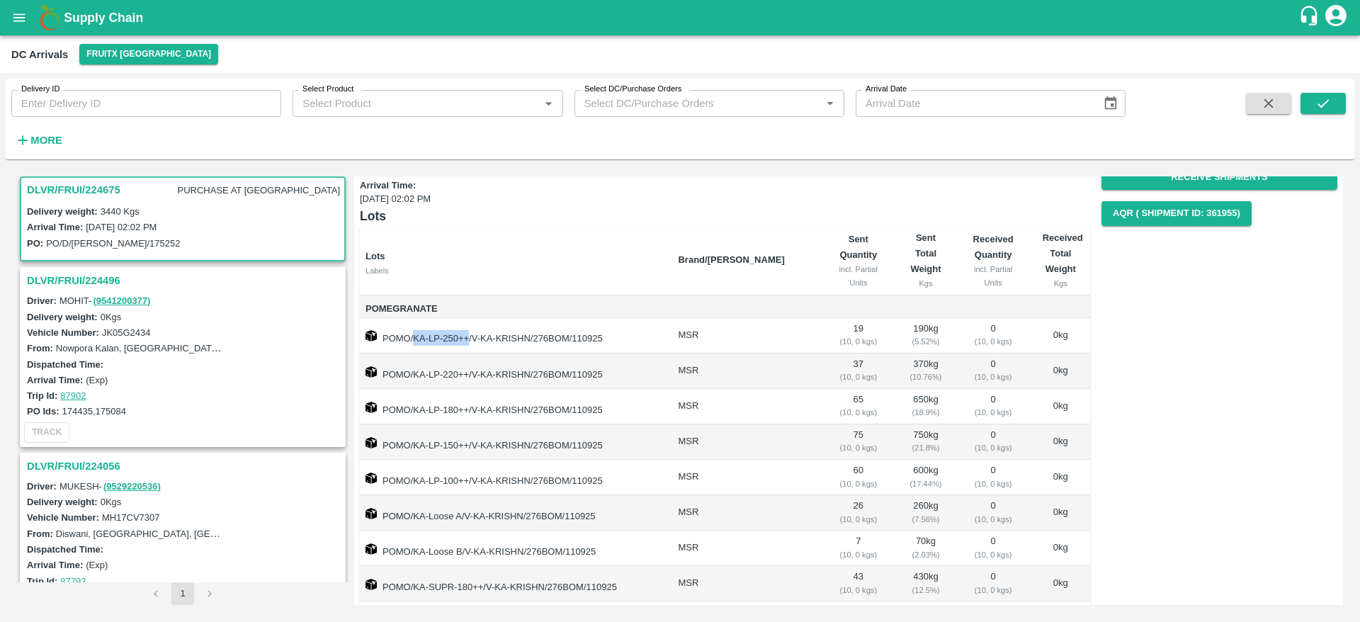
copy td "KA-LP-250++"
drag, startPoint x: 412, startPoint y: 373, endPoint x: 466, endPoint y: 373, distance: 53.9
click at [466, 373] on td "POMO/KA-LP-220++/V-KA-KRISHN/276BOM/110925" at bounding box center [513, 371] width 307 height 35
copy td "KA-LP-220++"
drag, startPoint x: 416, startPoint y: 409, endPoint x: 467, endPoint y: 409, distance: 51.0
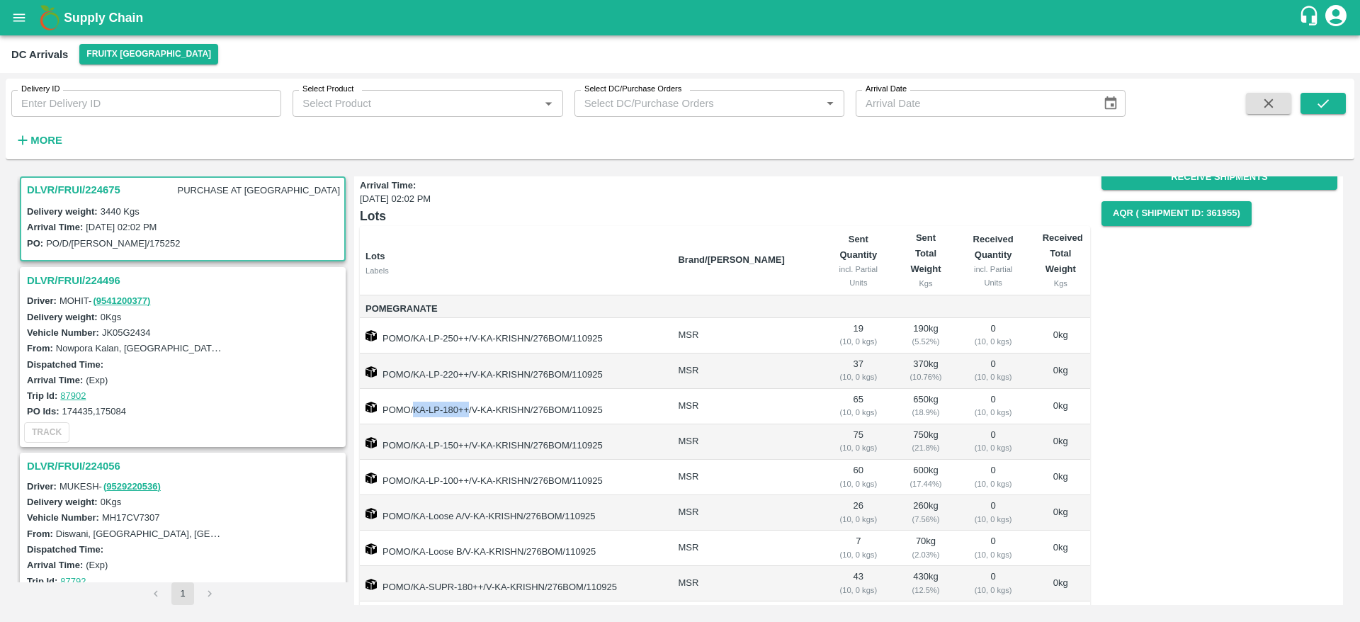
click at [467, 409] on td "POMO/KA-LP-180++/V-KA-KRISHN/276BOM/110925" at bounding box center [513, 406] width 307 height 35
copy td "KA-LP-180++"
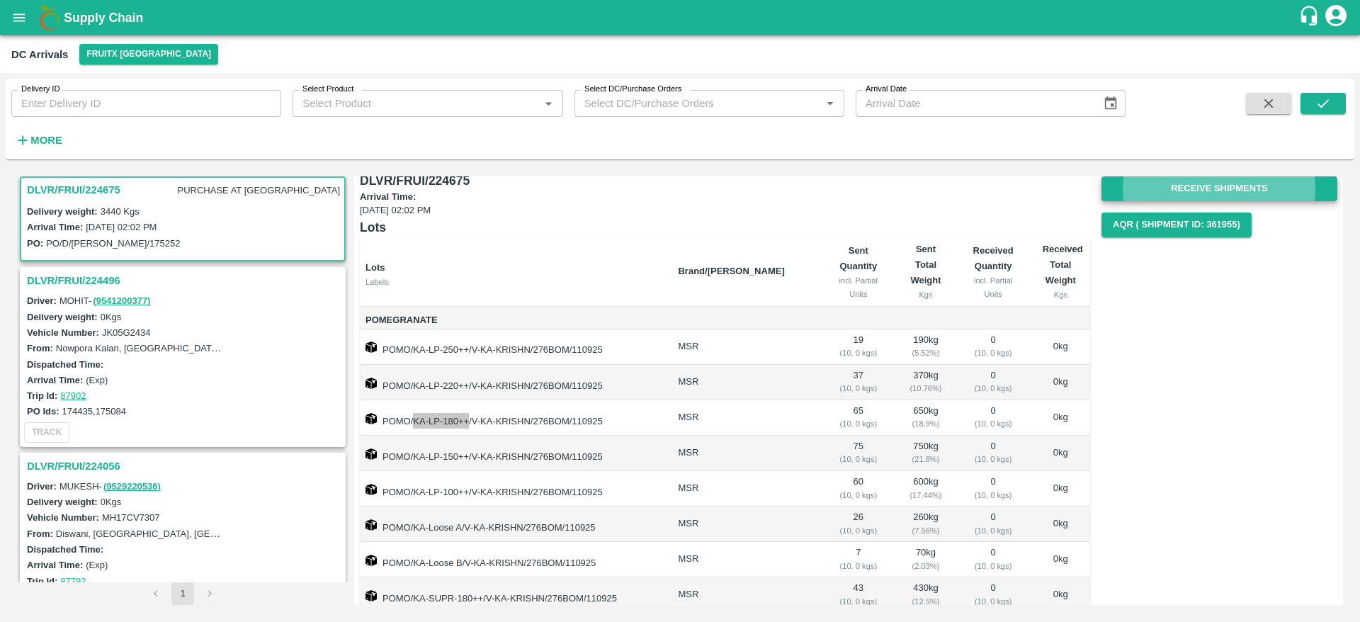
scroll to position [101, 0]
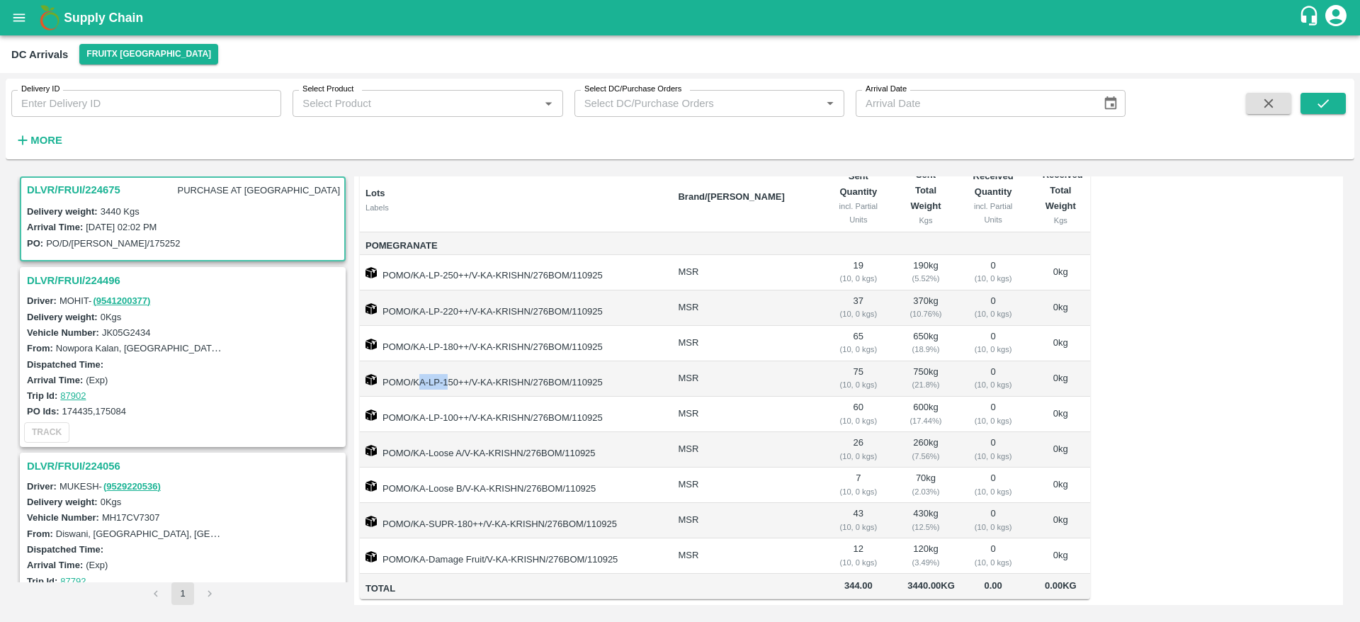
drag, startPoint x: 417, startPoint y: 368, endPoint x: 452, endPoint y: 368, distance: 35.4
click at [452, 368] on td "POMO/KA-LP-150++/V-KA-KRISHN/276BOM/110925" at bounding box center [513, 378] width 307 height 35
drag, startPoint x: 413, startPoint y: 368, endPoint x: 468, endPoint y: 365, distance: 55.3
click at [468, 365] on td "POMO/KA-LP-150++/V-KA-KRISHN/276BOM/110925" at bounding box center [513, 378] width 307 height 35
copy td "KA-LP-150++"
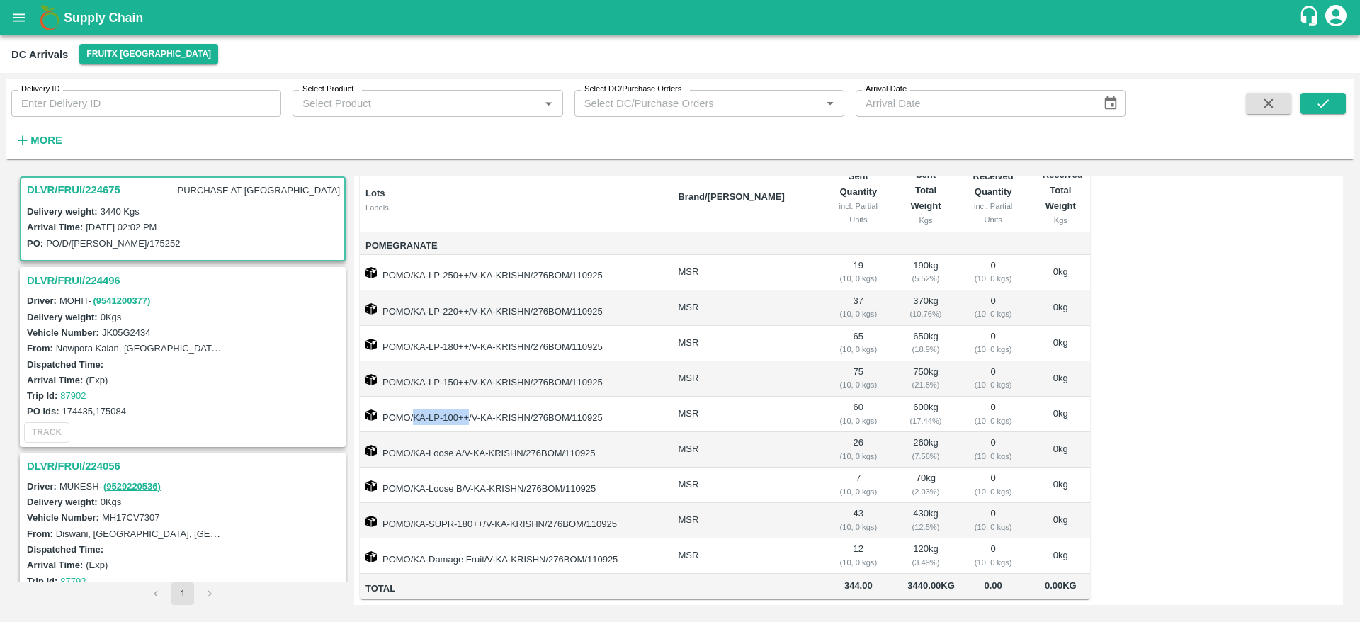
drag, startPoint x: 413, startPoint y: 405, endPoint x: 468, endPoint y: 402, distance: 54.6
click at [468, 402] on td "POMO/KA-LP-100++/V-KA-KRISHN/276BOM/110925" at bounding box center [513, 414] width 307 height 35
copy td "KA-LP-100++"
drag, startPoint x: 416, startPoint y: 437, endPoint x: 461, endPoint y: 438, distance: 45.4
click at [461, 438] on td "POMO/KA-Loose A/V-KA-KRISHN/276BOM/110925" at bounding box center [513, 449] width 307 height 35
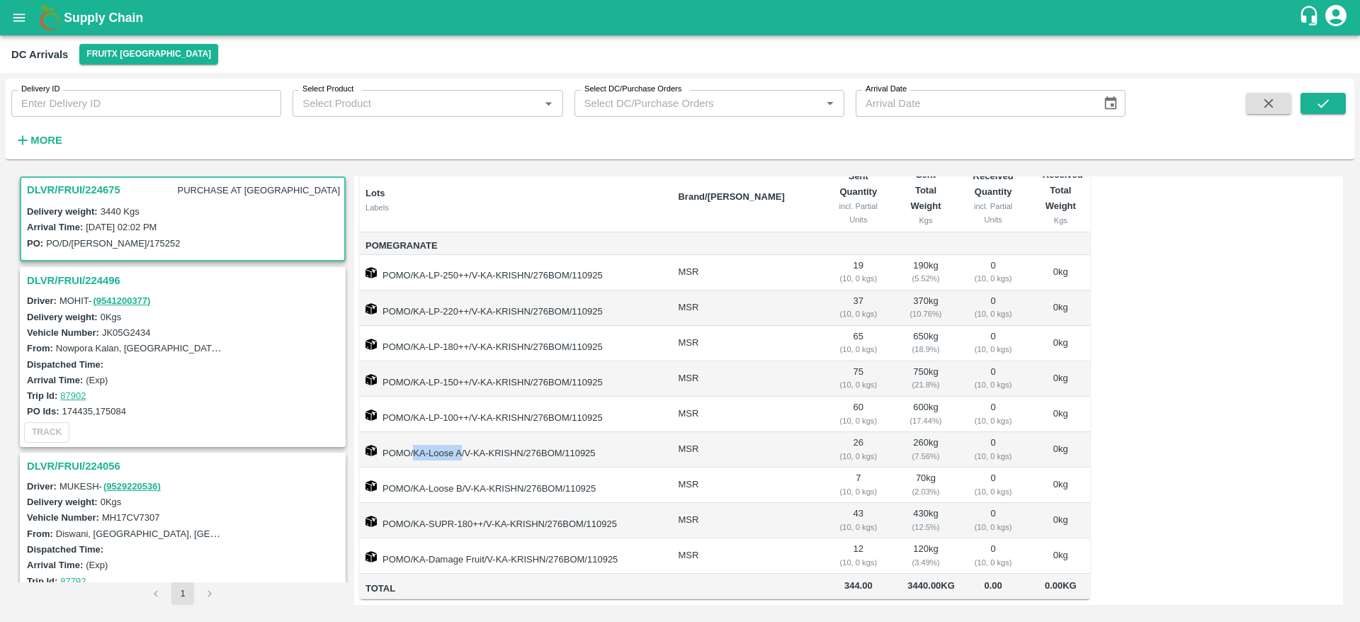
copy td "KA-Loose A"
drag, startPoint x: 415, startPoint y: 473, endPoint x: 460, endPoint y: 472, distance: 44.6
click at [460, 472] on td "POMO/KA-Loose B/V-KA-KRISHN/276BOM/110925" at bounding box center [513, 485] width 307 height 35
copy td "KA-Loose B"
drag, startPoint x: 414, startPoint y: 508, endPoint x: 484, endPoint y: 506, distance: 70.2
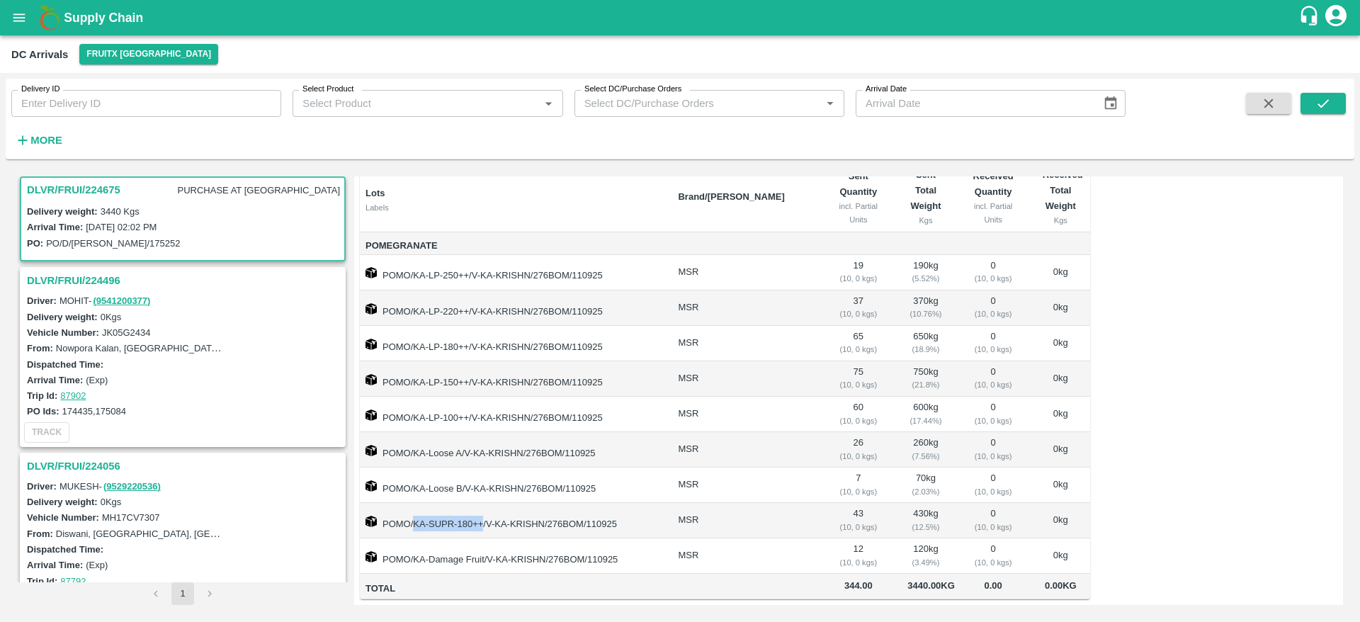
click at [484, 506] on td "POMO/KA-SUPR-180++/V-KA-KRISHN/276BOM/110925" at bounding box center [513, 520] width 307 height 35
copy td "KA-SUPR-180++"
drag, startPoint x: 413, startPoint y: 548, endPoint x: 463, endPoint y: 545, distance: 50.4
click at [463, 545] on td "POMO/KA-Damage Fruit/V-KA-KRISHN/276BOM/110925" at bounding box center [513, 555] width 307 height 35
copy td "KA-Damage"
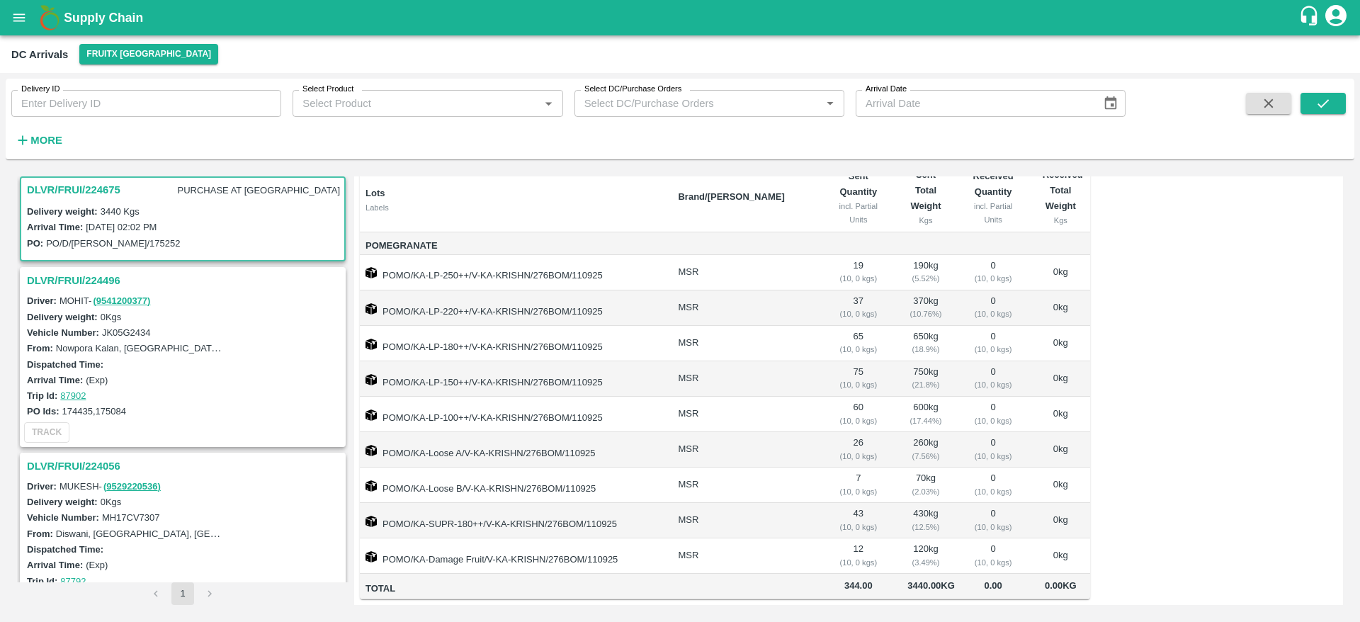
click at [72, 194] on h3 "DLVR/FRUI/224675" at bounding box center [74, 190] width 94 height 18
click at [72, 193] on h3 "DLVR/FRUI/224675" at bounding box center [74, 190] width 94 height 18
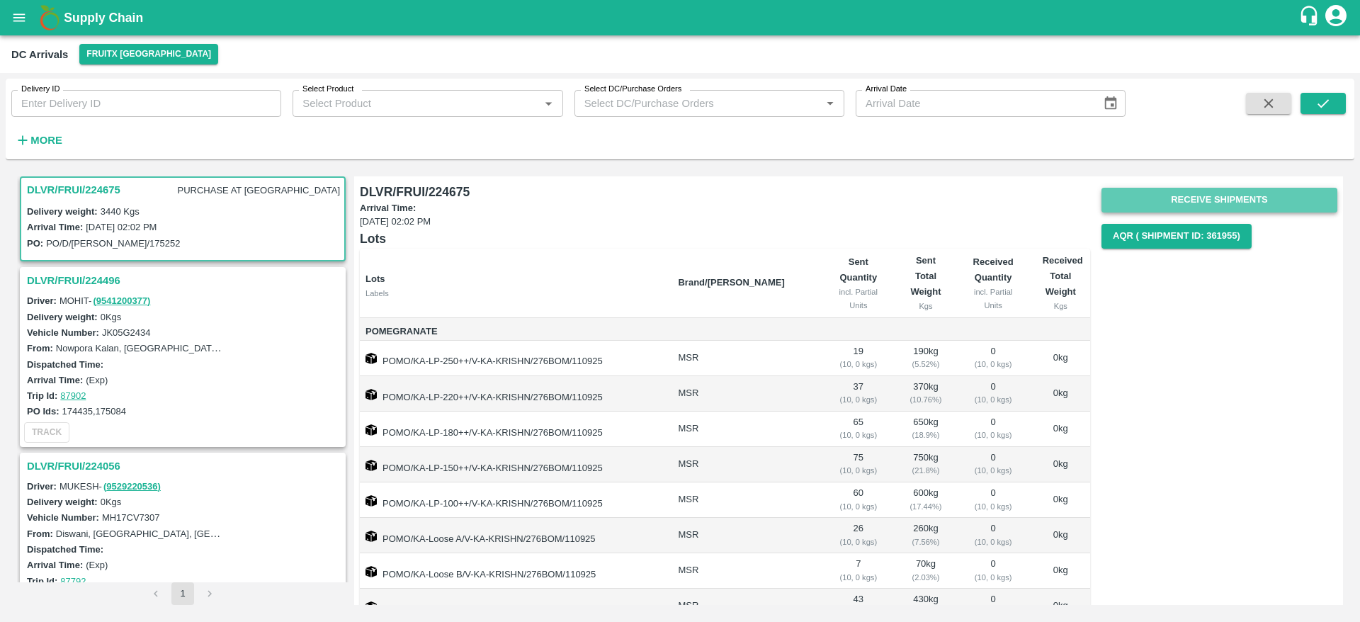
click at [1212, 199] on button "Receive Shipments" at bounding box center [1220, 200] width 236 height 25
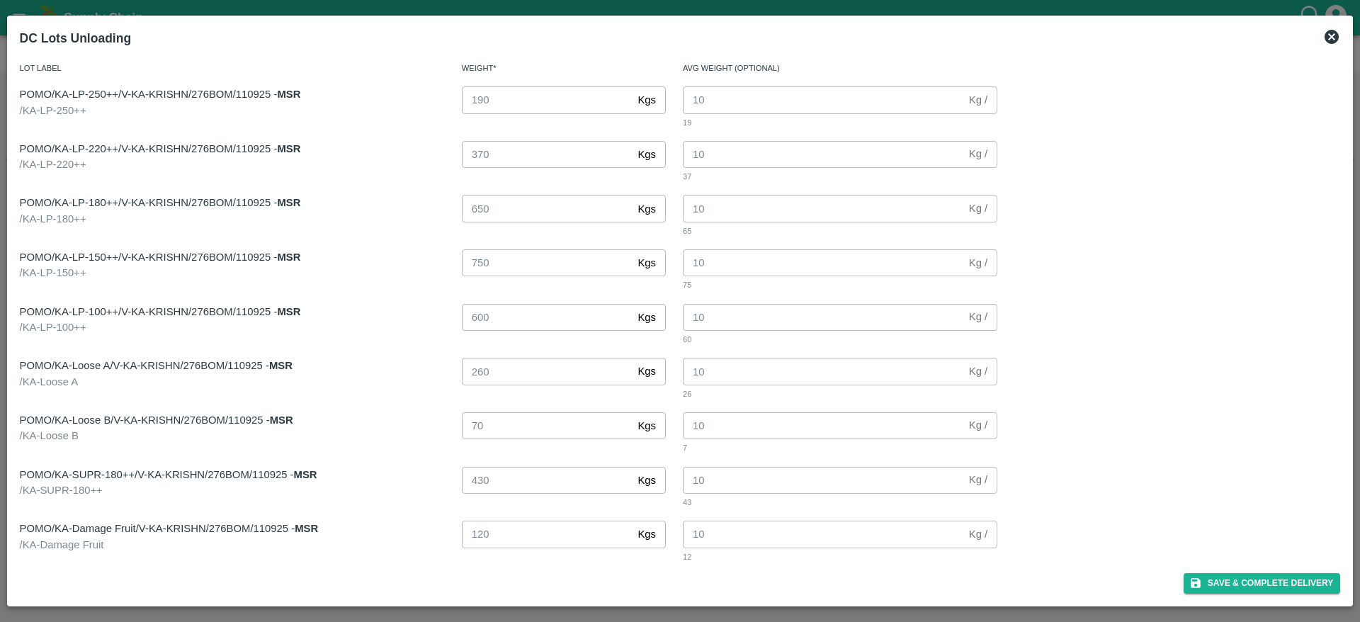
scroll to position [8, 0]
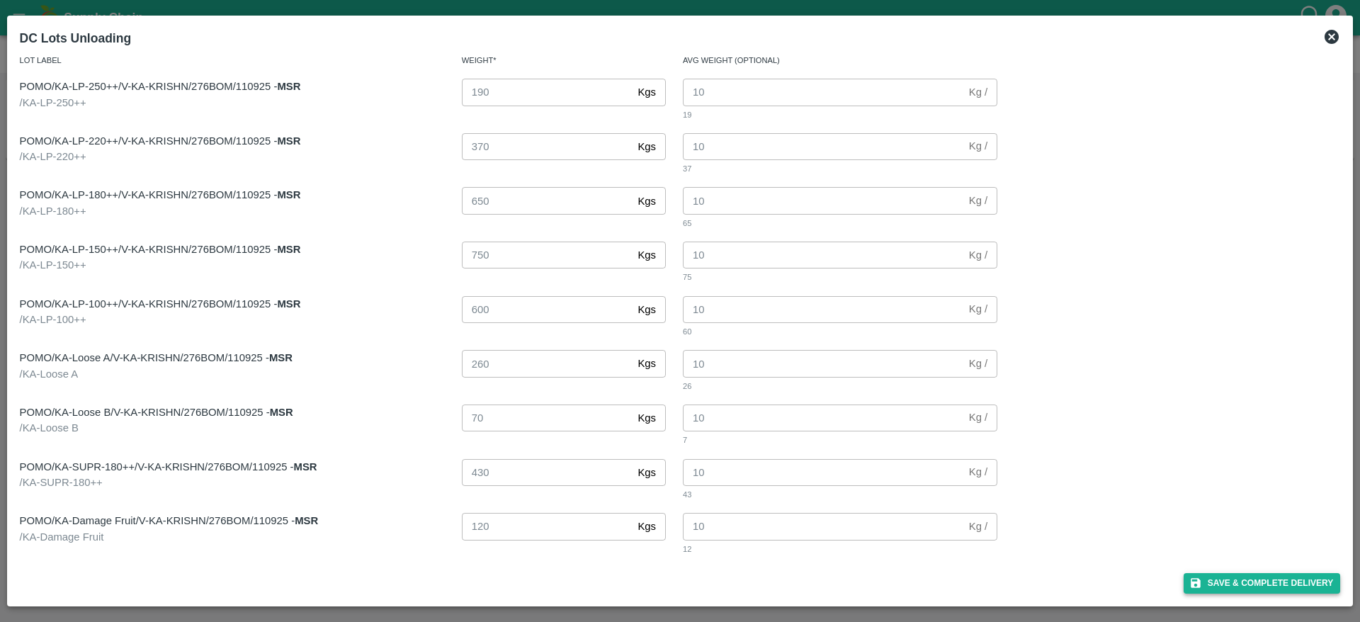
click at [1226, 578] on button "Save & Complete Delivery" at bounding box center [1262, 583] width 157 height 21
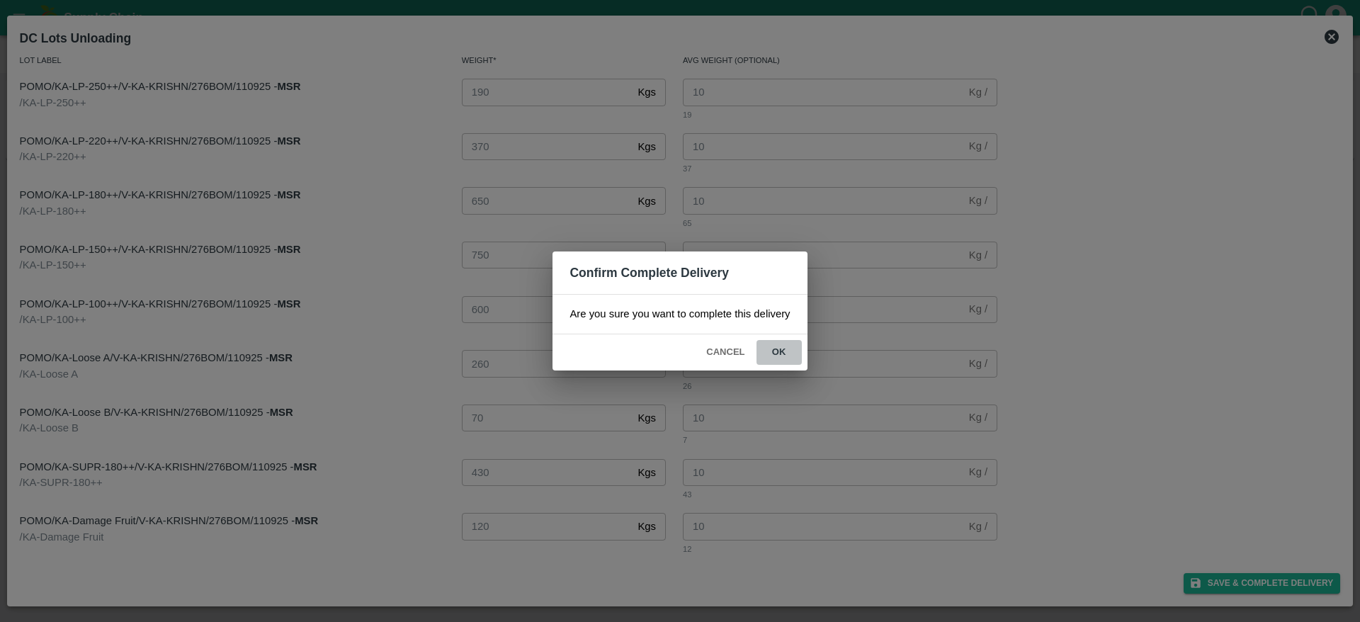
click at [780, 344] on button "ok" at bounding box center [779, 352] width 45 height 25
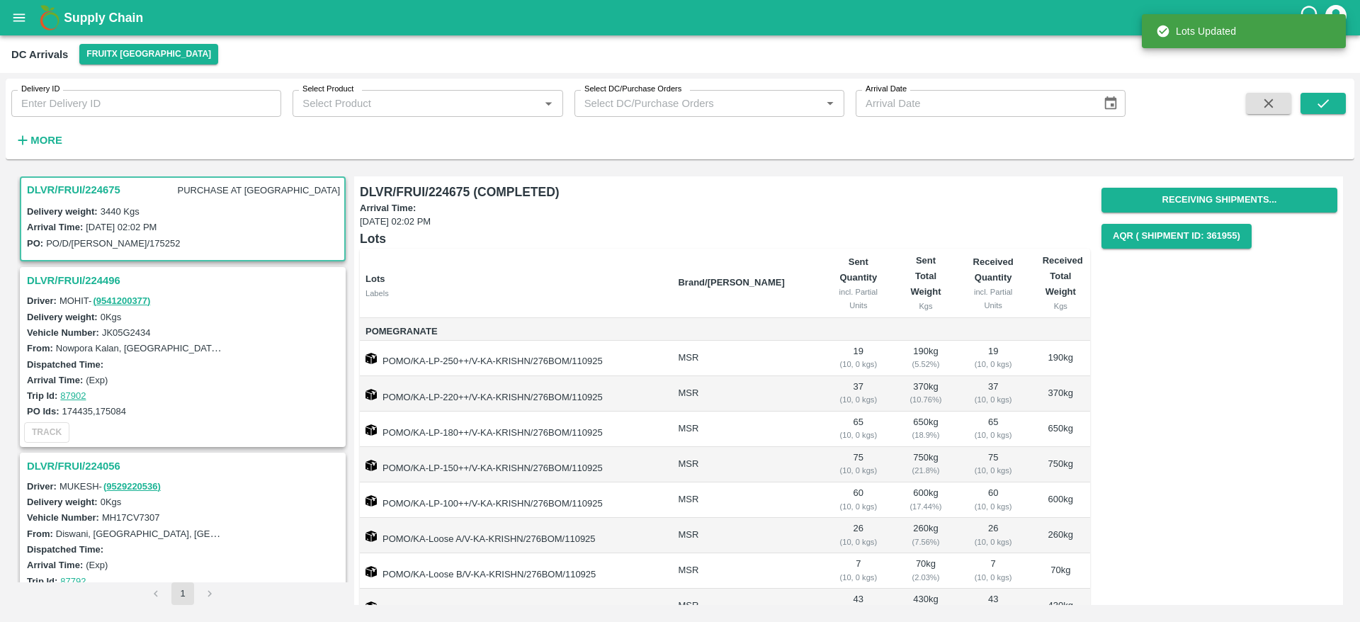
scroll to position [0, 0]
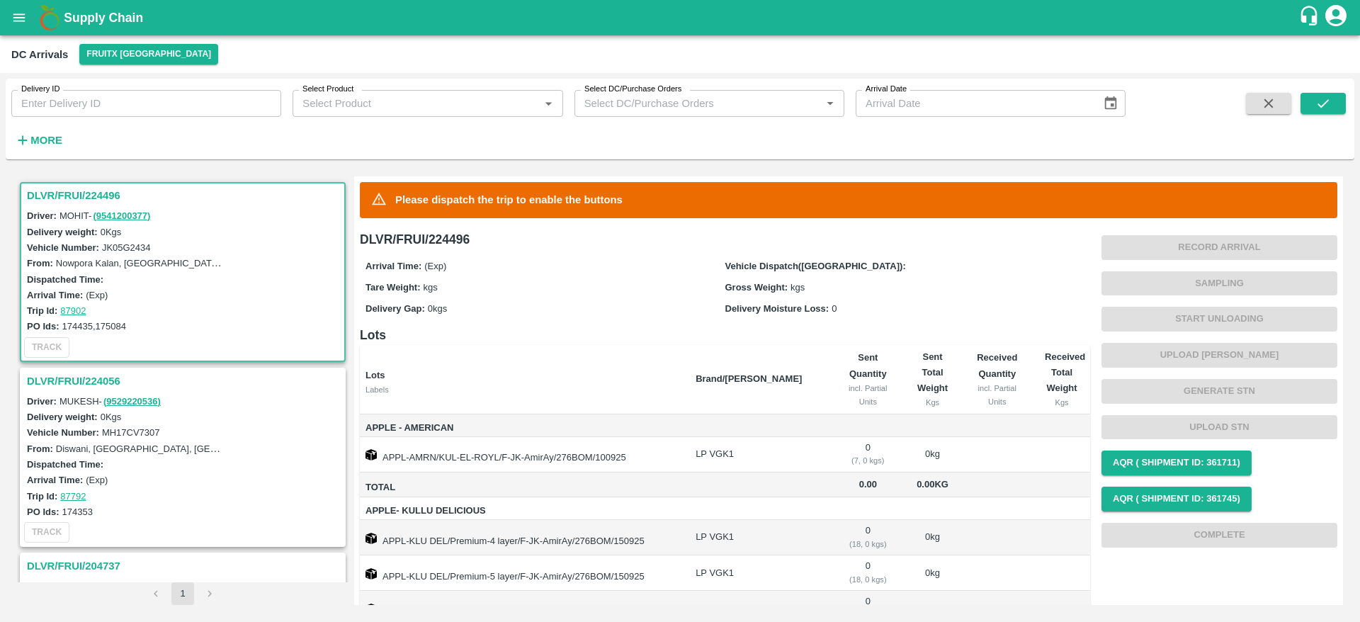
click at [85, 11] on b "Supply Chain" at bounding box center [103, 18] width 79 height 14
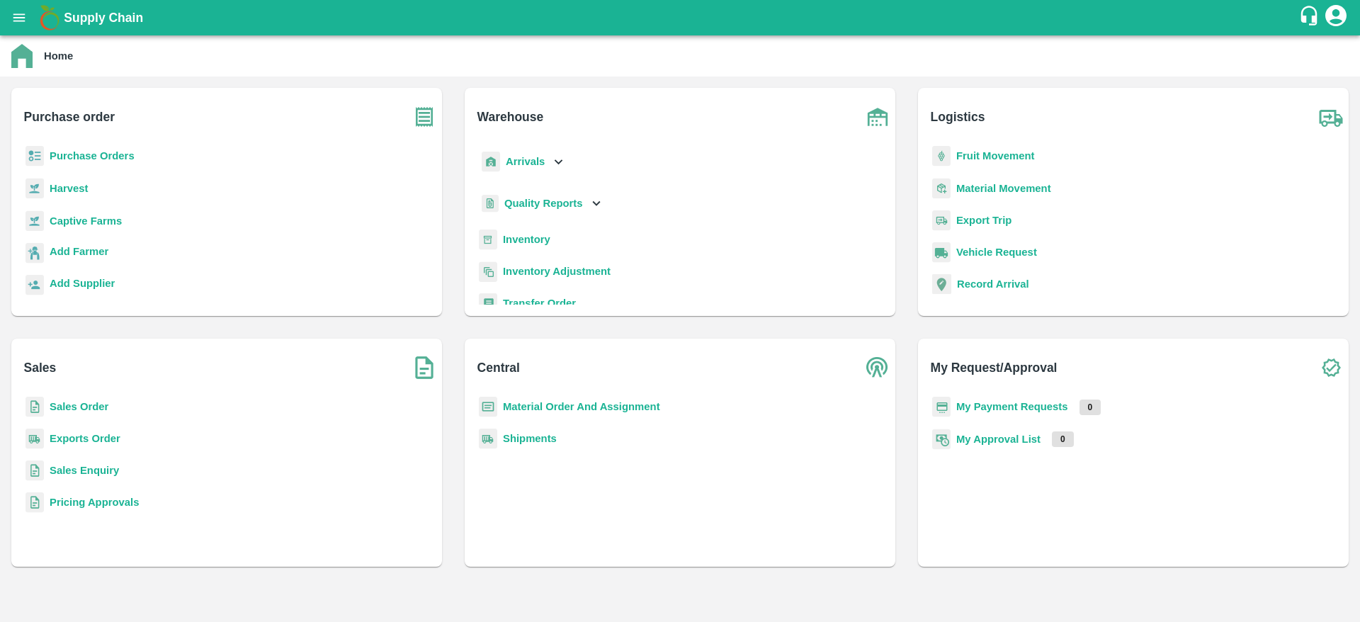
click at [66, 403] on b "Sales Order" at bounding box center [79, 406] width 59 height 11
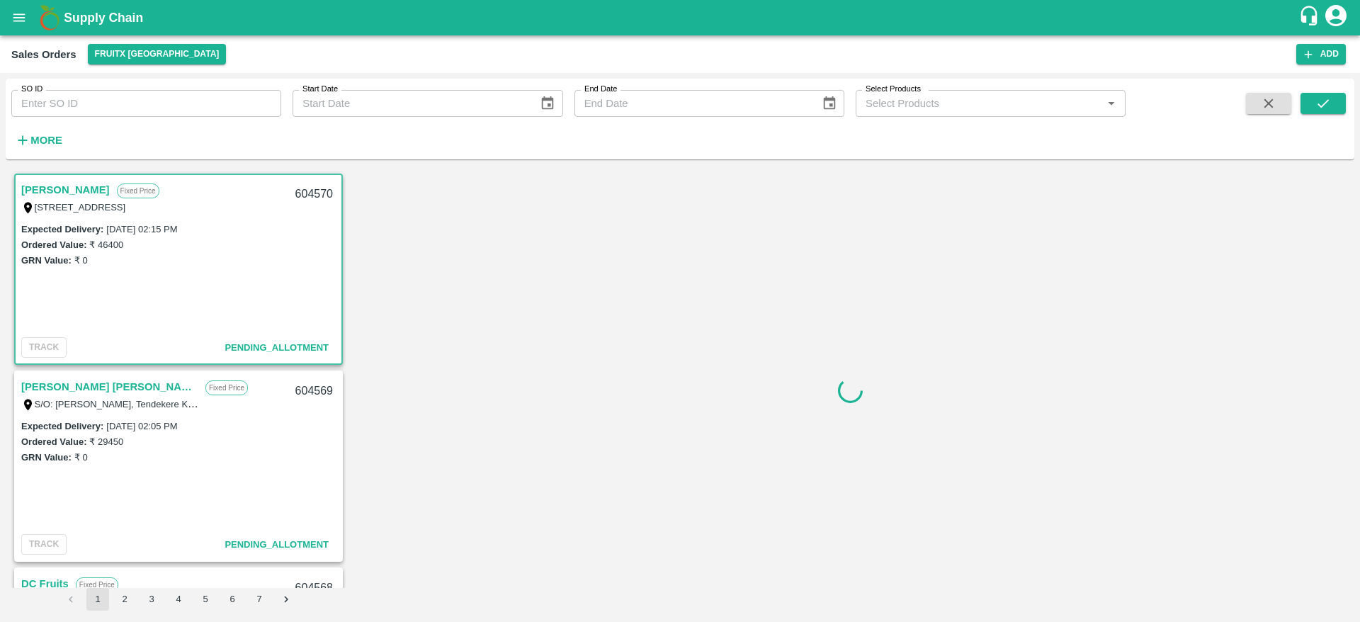
click at [69, 196] on link "Mohammed Fareed" at bounding box center [65, 190] width 89 height 18
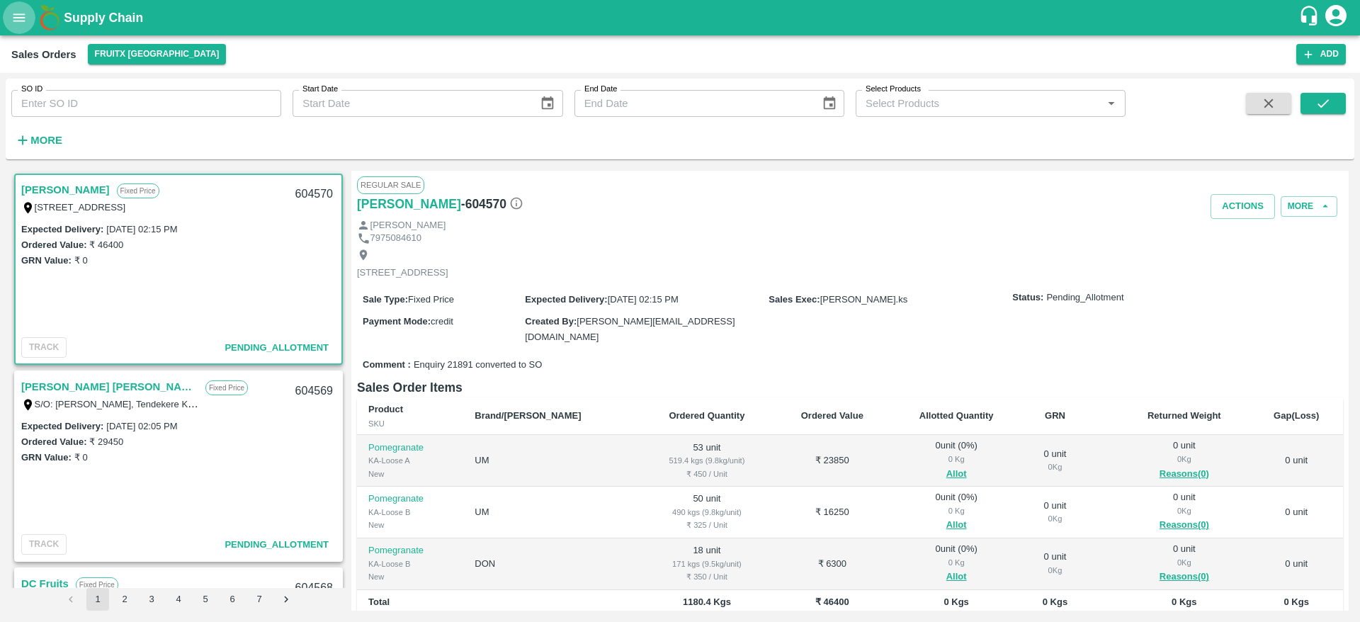
click at [25, 19] on icon "open drawer" at bounding box center [19, 18] width 16 height 16
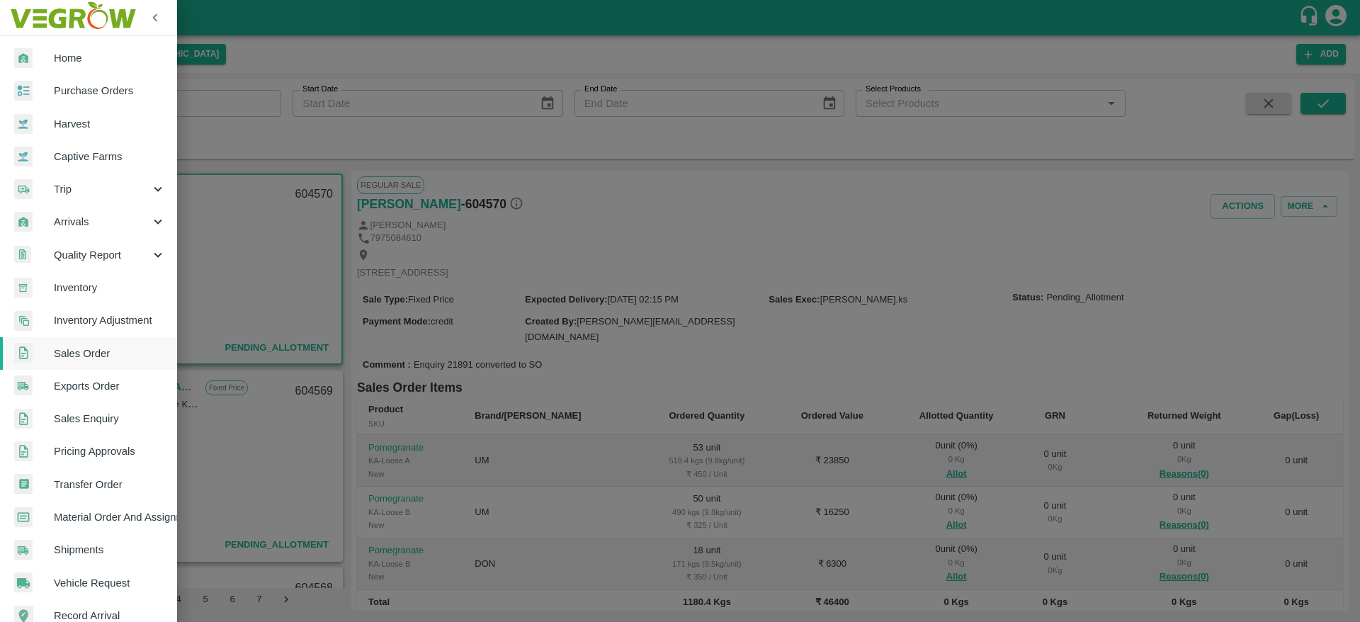
click at [92, 220] on span "Arrivals" at bounding box center [102, 222] width 96 height 16
click at [99, 212] on div "Arrivals" at bounding box center [88, 221] width 177 height 33
click at [103, 285] on span "DC Arrivals" at bounding box center [115, 288] width 101 height 16
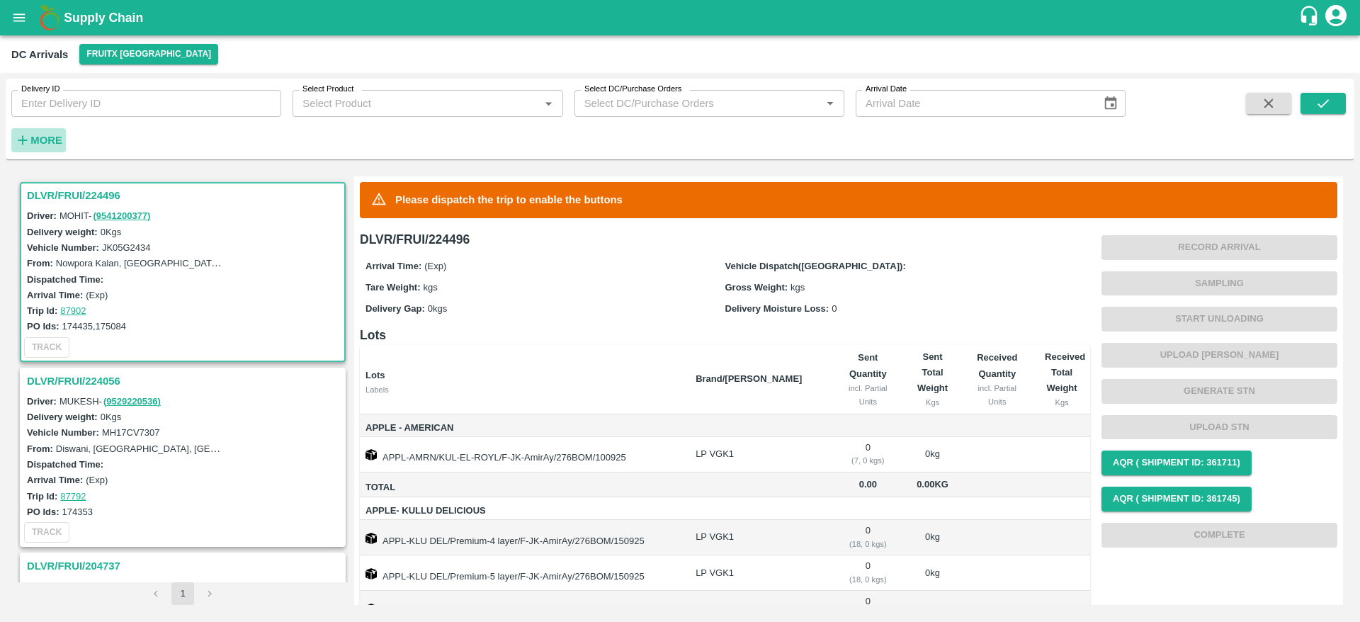
click at [40, 135] on strong "More" at bounding box center [46, 140] width 32 height 11
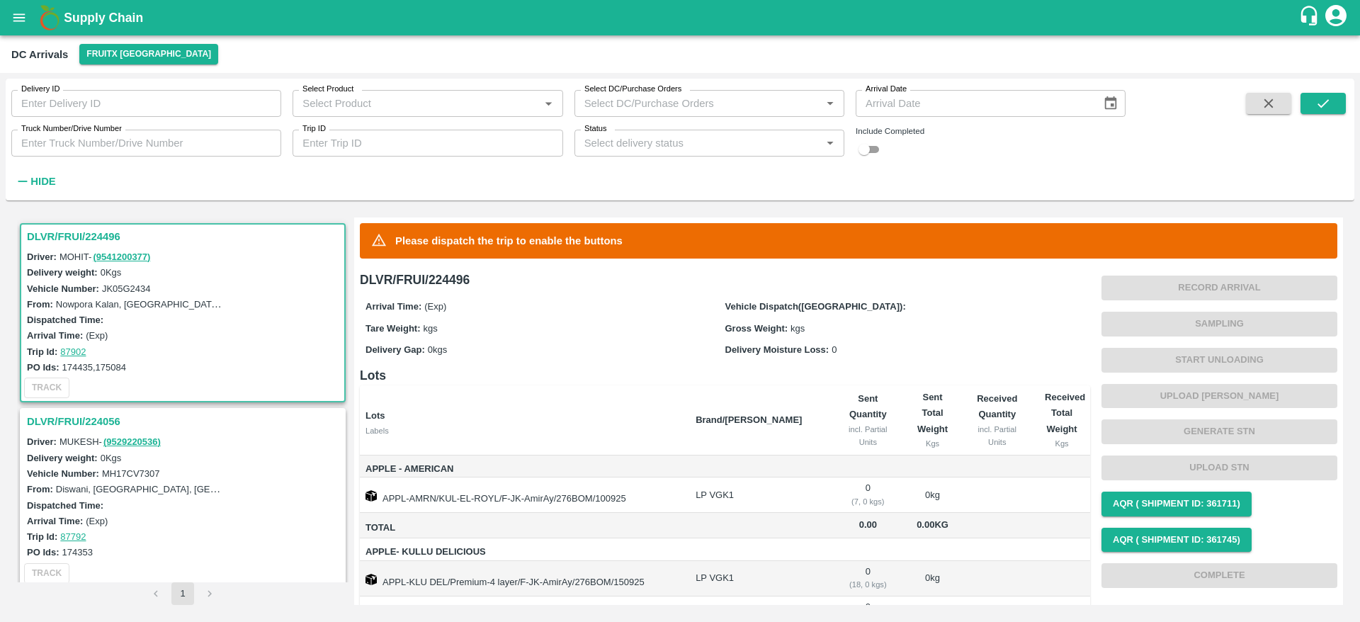
drag, startPoint x: 728, startPoint y: 128, endPoint x: 722, endPoint y: 145, distance: 17.9
click at [722, 145] on div "Status Status   *" at bounding box center [703, 137] width 281 height 38
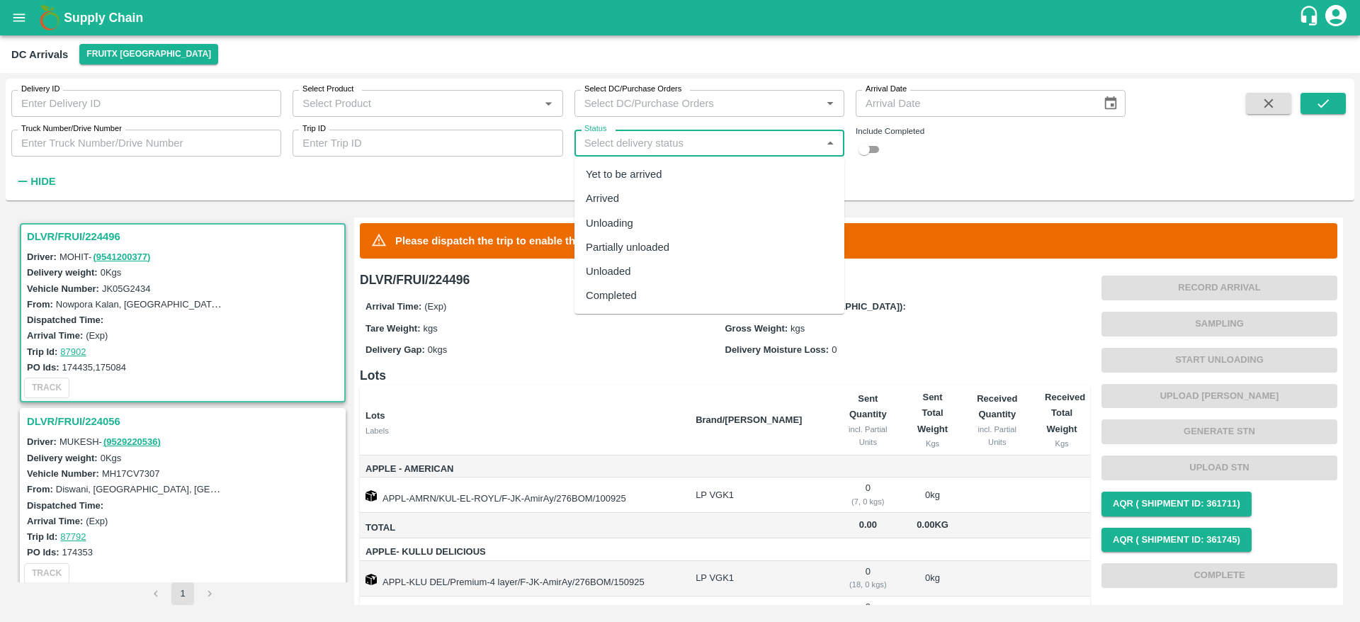
click at [722, 145] on input "Status" at bounding box center [698, 143] width 238 height 18
click at [648, 290] on div "Completed" at bounding box center [710, 295] width 270 height 24
type input "Completed"
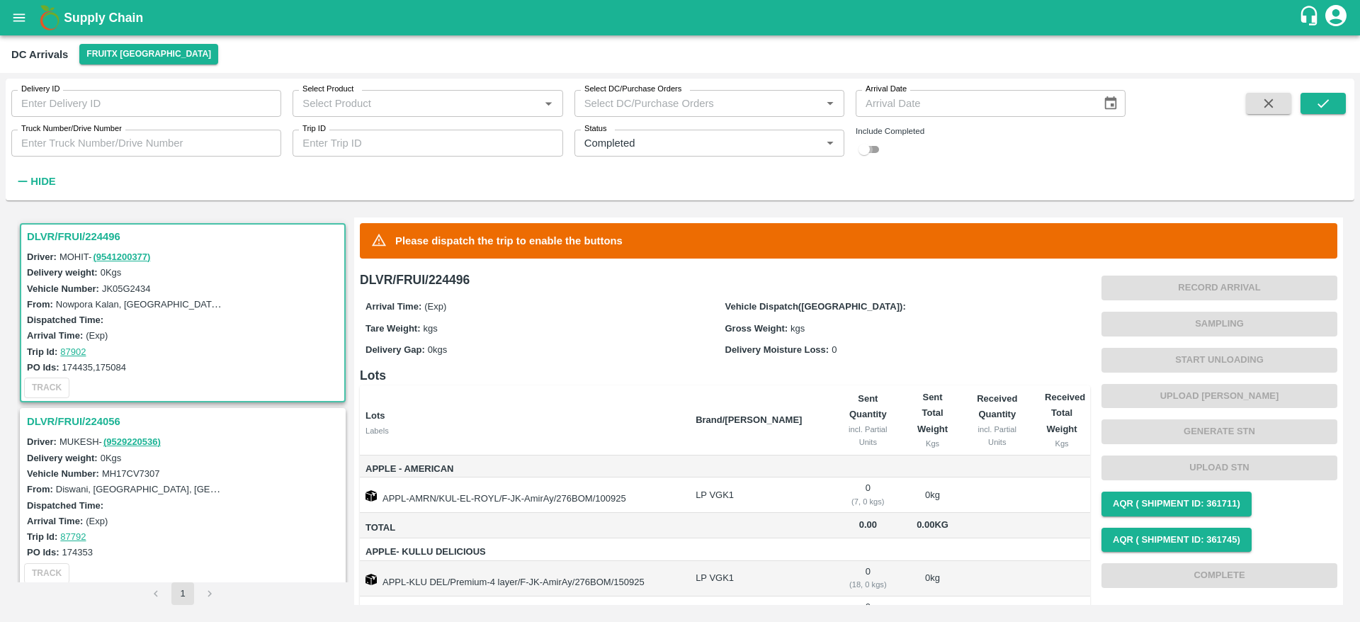
click at [871, 148] on input "checkbox" at bounding box center [864, 149] width 51 height 17
checkbox input "true"
click at [1339, 93] on button "submit" at bounding box center [1323, 103] width 45 height 21
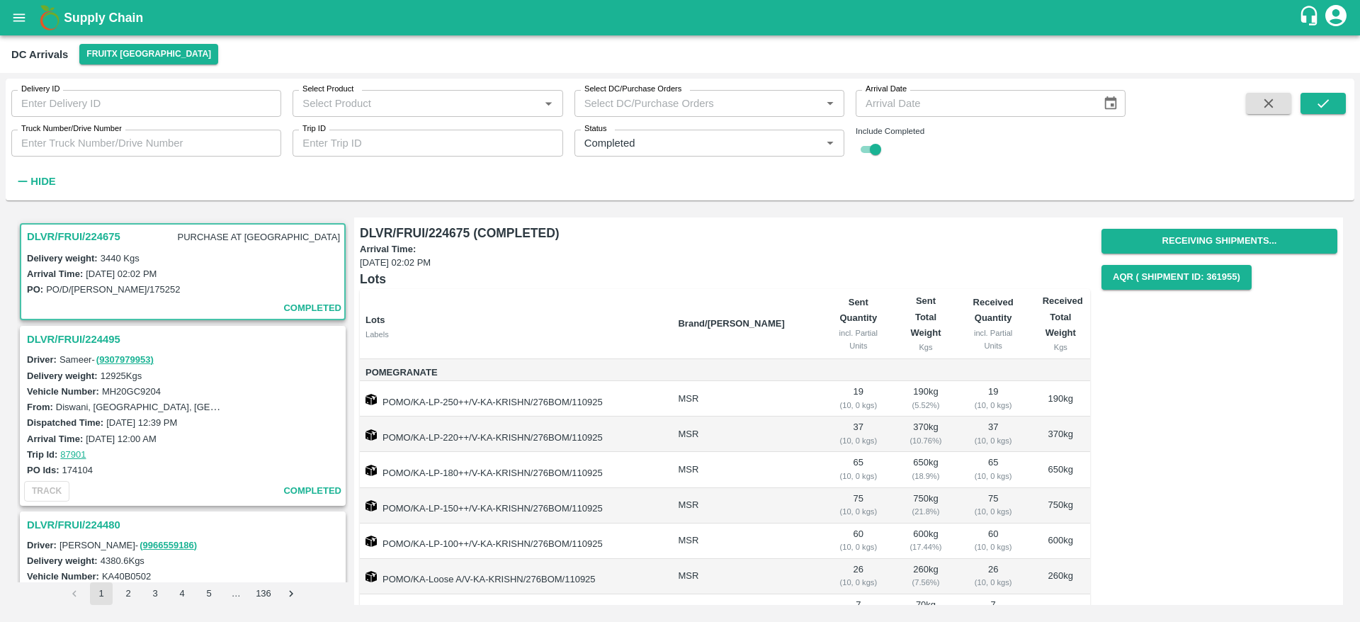
click at [63, 18] on img at bounding box center [49, 18] width 28 height 28
click at [100, 15] on b "Supply Chain" at bounding box center [103, 18] width 79 height 14
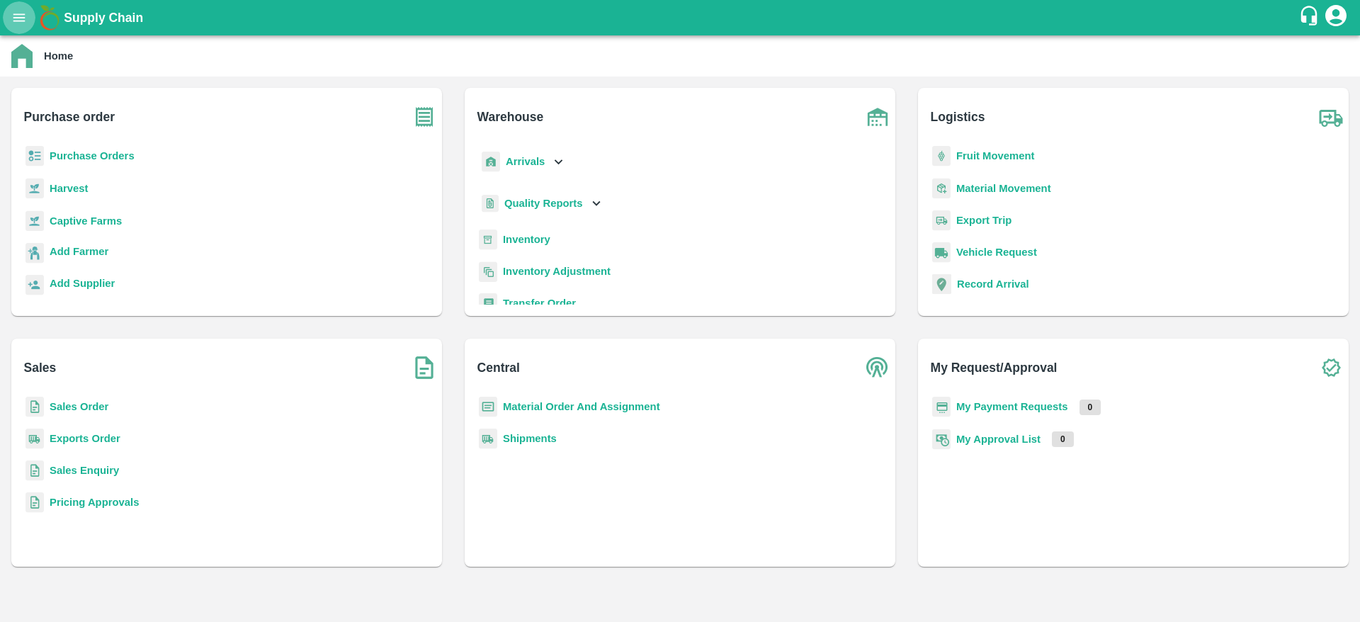
click at [18, 13] on icon "open drawer" at bounding box center [19, 17] width 12 height 8
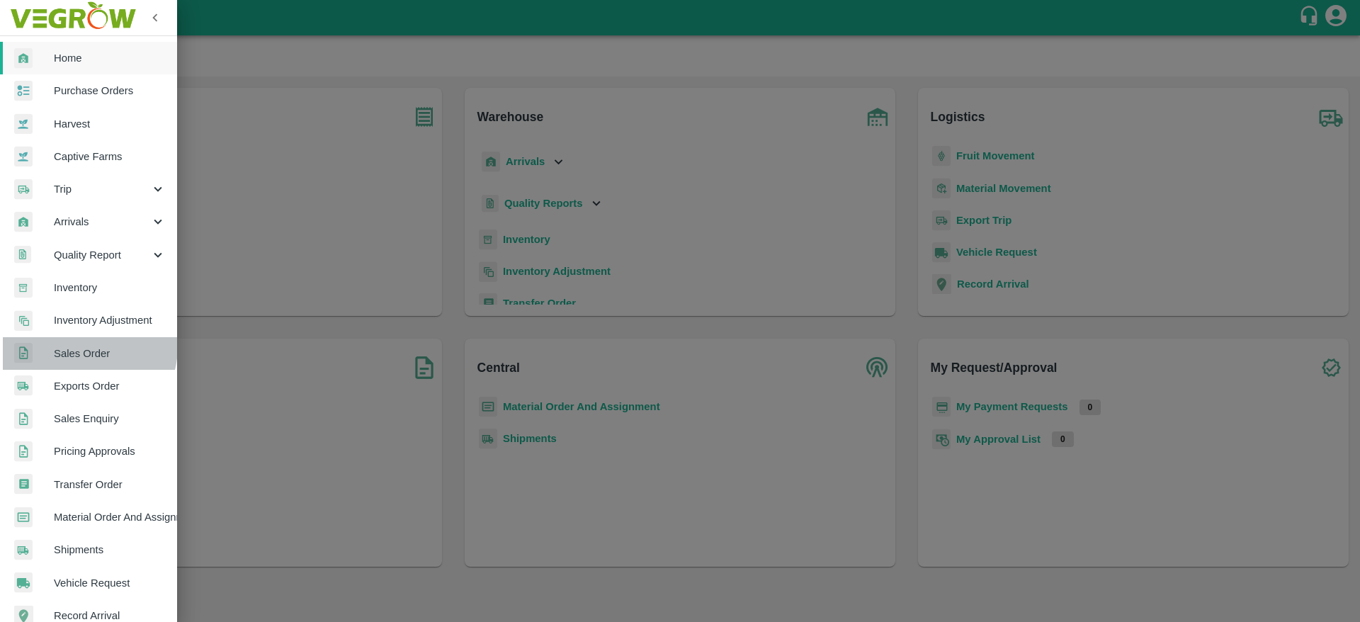
click at [81, 346] on span "Sales Order" at bounding box center [110, 354] width 112 height 16
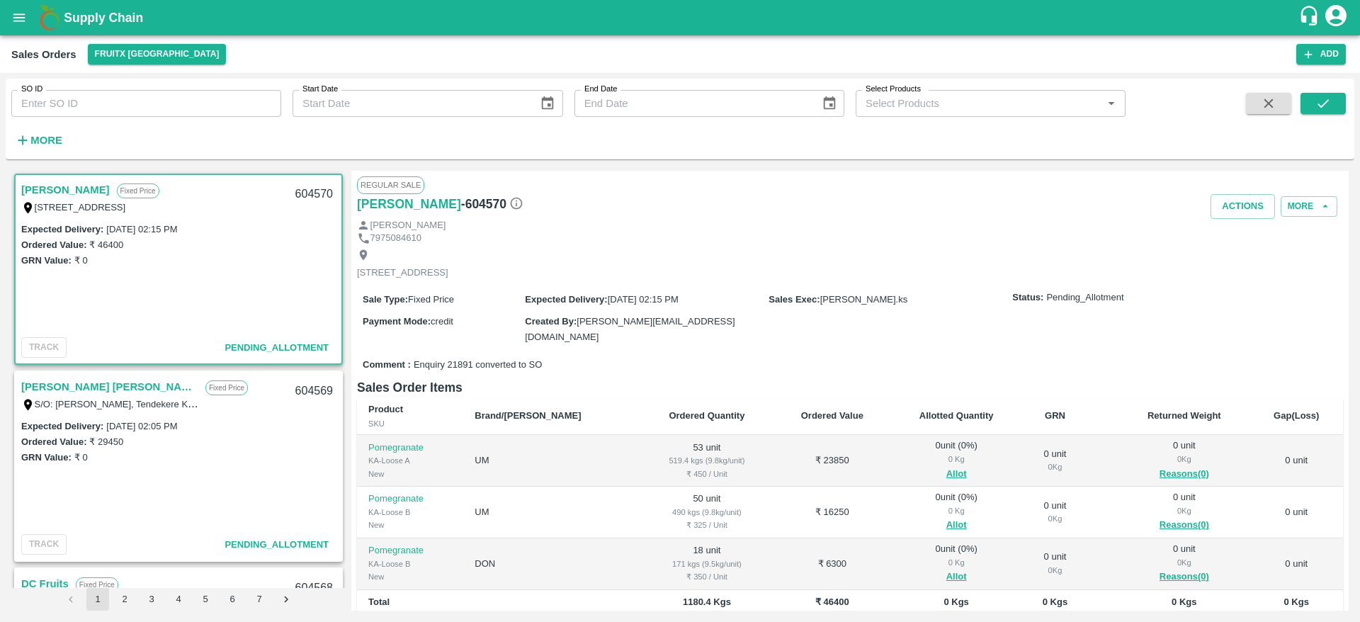
click at [57, 389] on link "[PERSON_NAME] [PERSON_NAME]" at bounding box center [109, 387] width 177 height 18
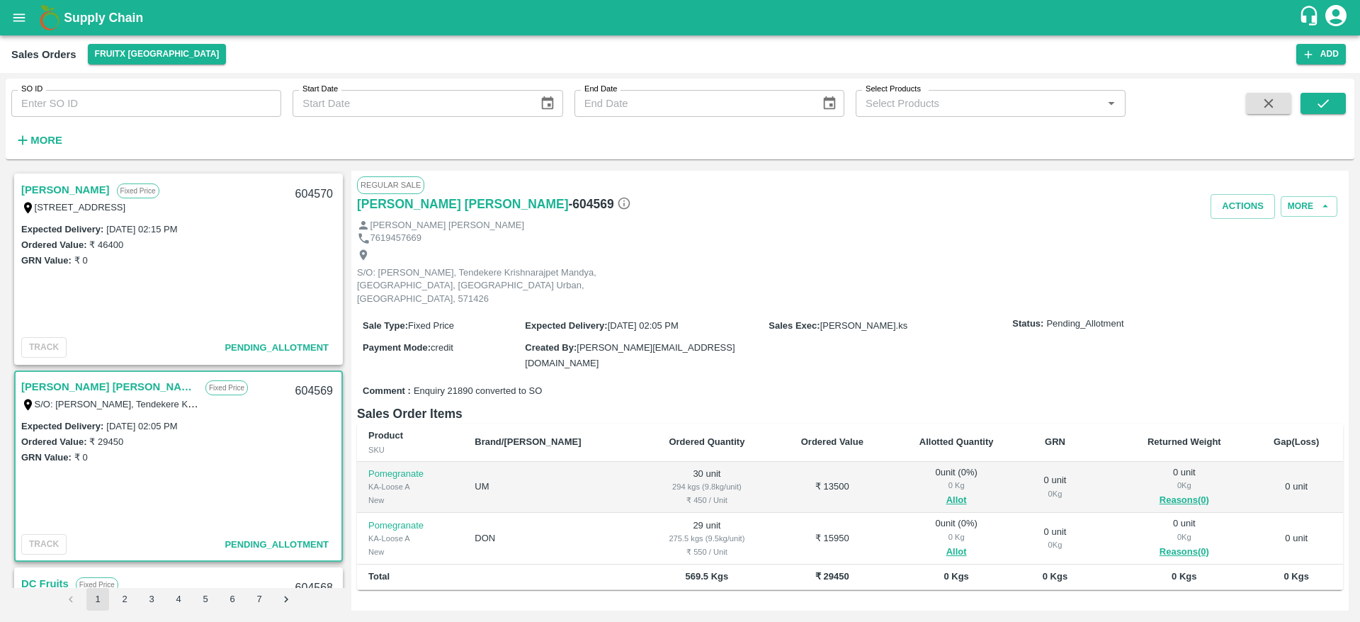
scroll to position [81, 0]
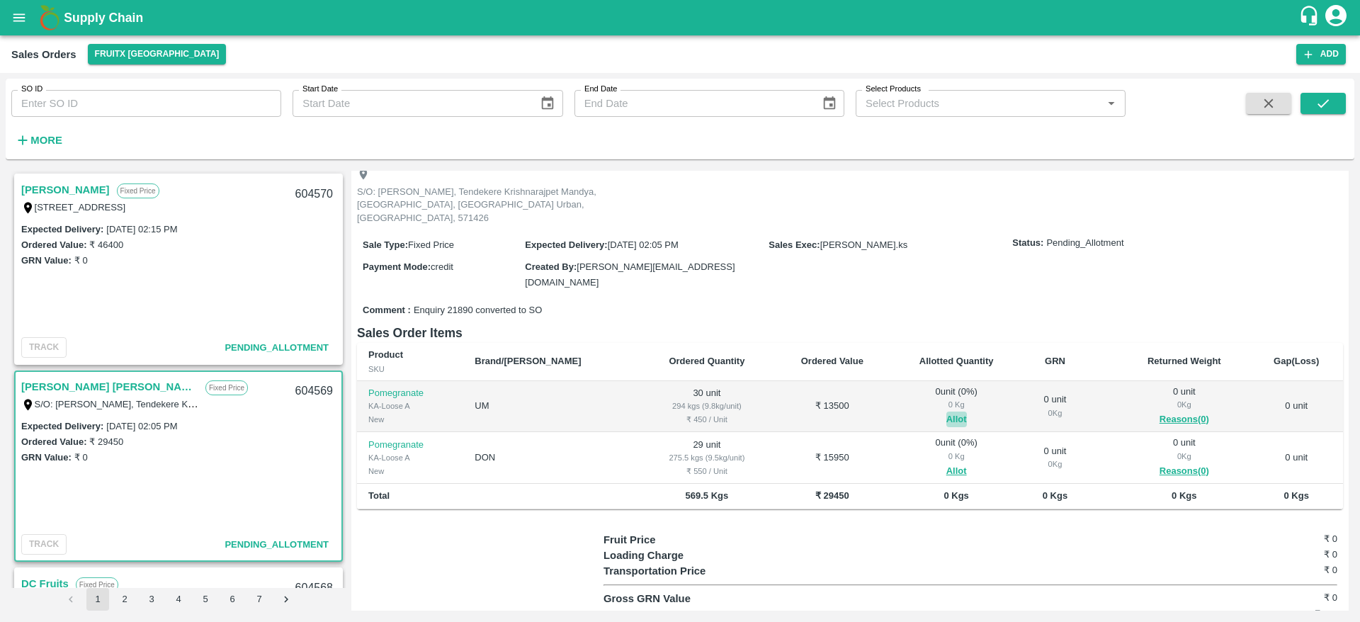
click at [947, 412] on button "Allot" at bounding box center [957, 420] width 21 height 16
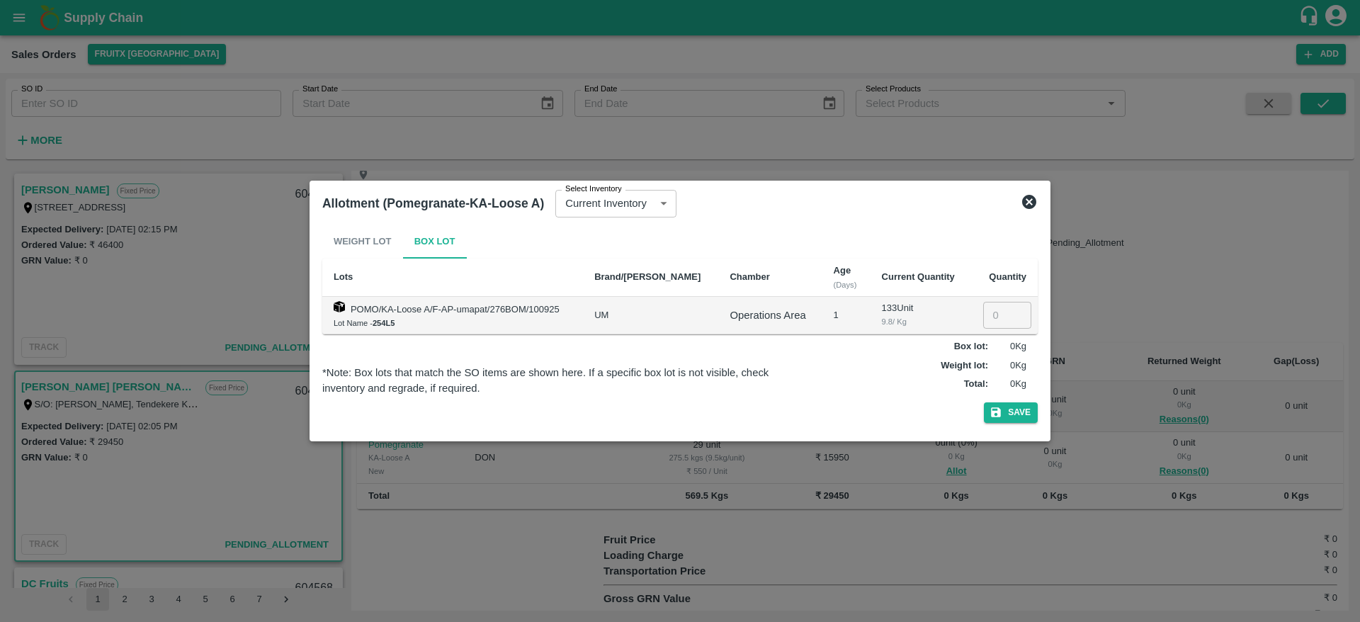
click at [995, 300] on td "​" at bounding box center [1004, 316] width 67 height 38
click at [994, 310] on input "number" at bounding box center [1007, 315] width 48 height 27
type input "30"
click at [1019, 409] on button "Save" at bounding box center [1011, 412] width 54 height 21
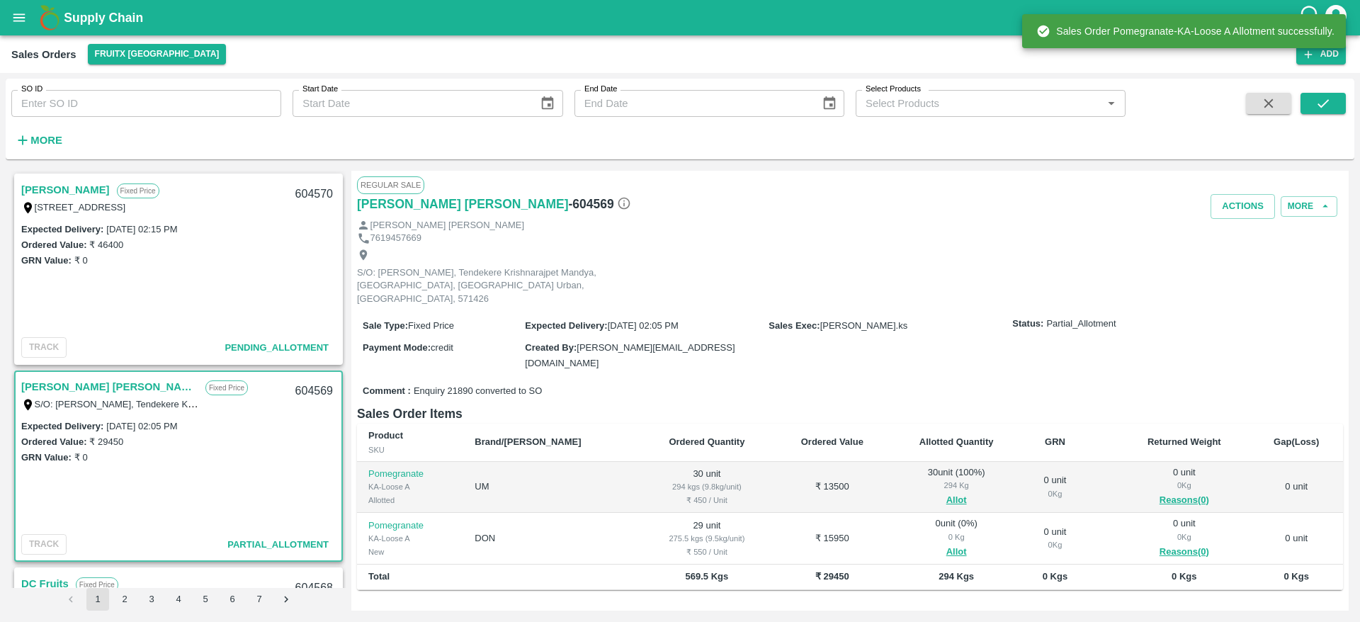
scroll to position [113, 0]
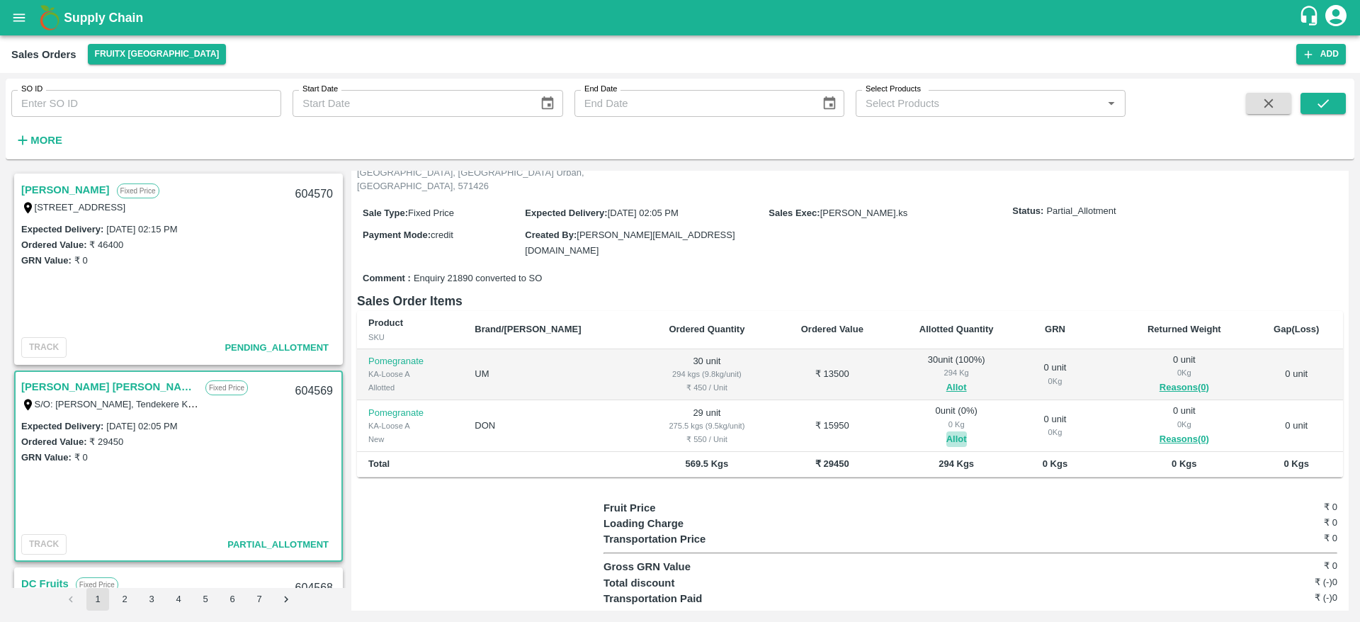
click at [947, 431] on button "Allot" at bounding box center [957, 439] width 21 height 16
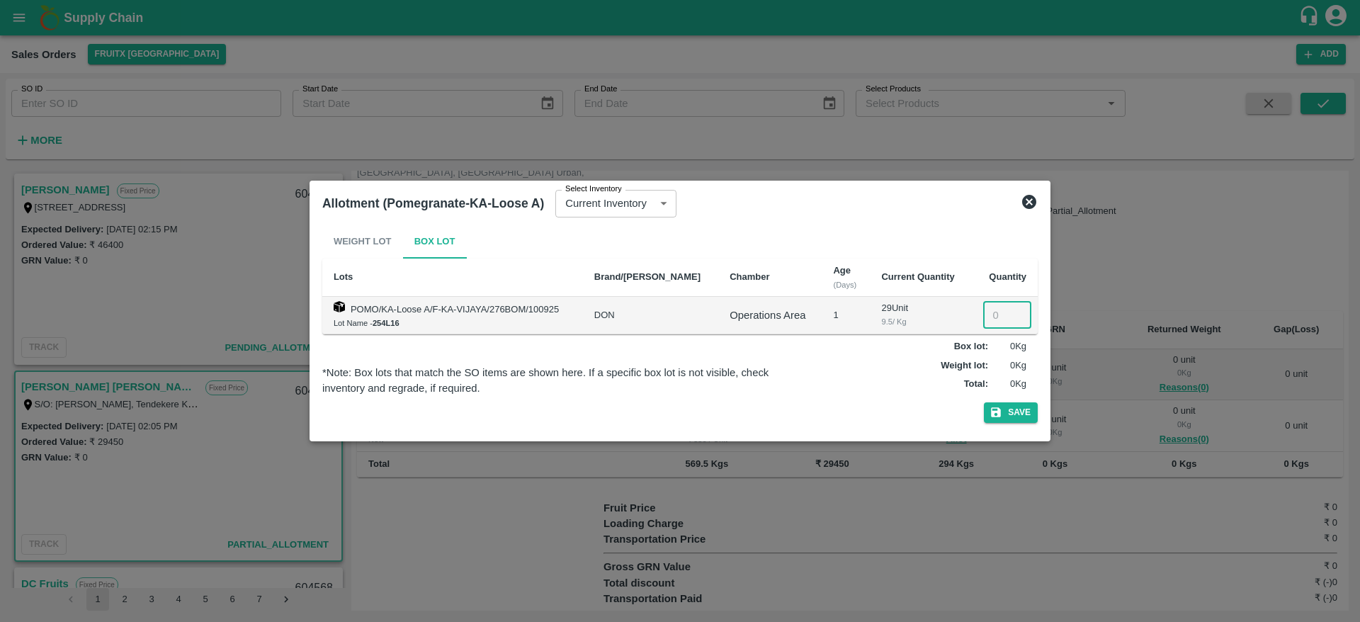
click at [993, 316] on input "number" at bounding box center [1007, 315] width 48 height 27
type input "29"
click at [1017, 409] on button "Save" at bounding box center [1011, 412] width 54 height 21
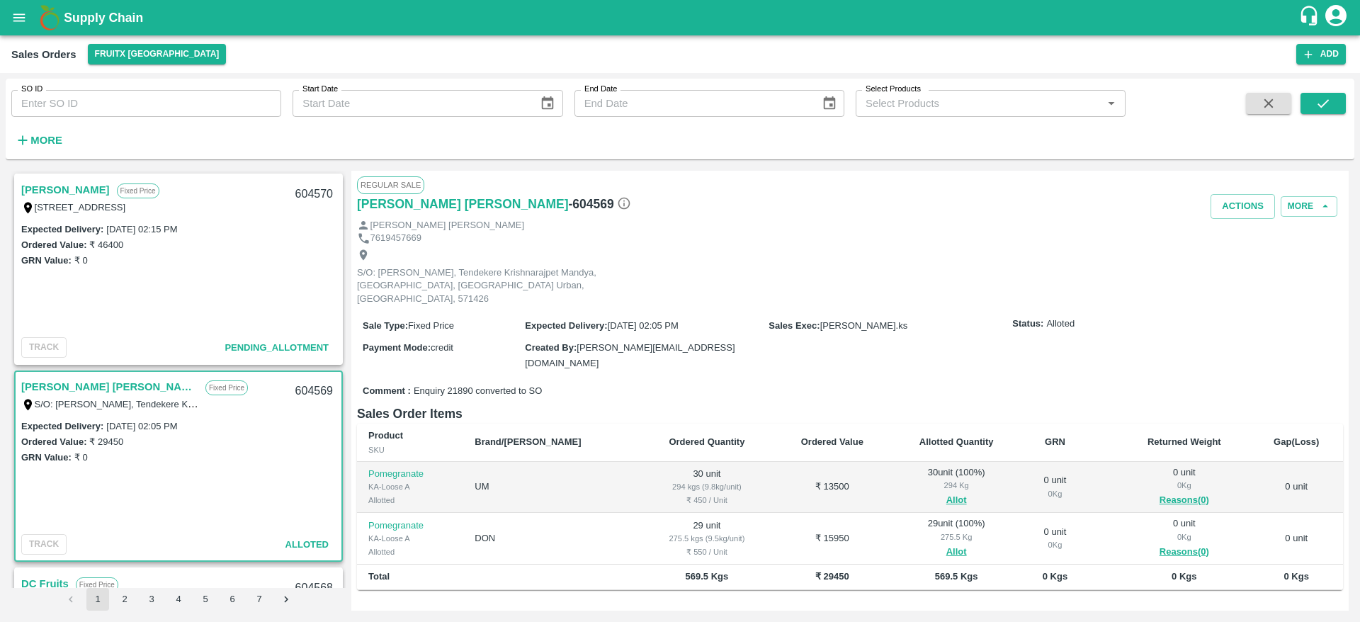
click at [96, 383] on link "[PERSON_NAME] [PERSON_NAME]" at bounding box center [109, 387] width 177 height 18
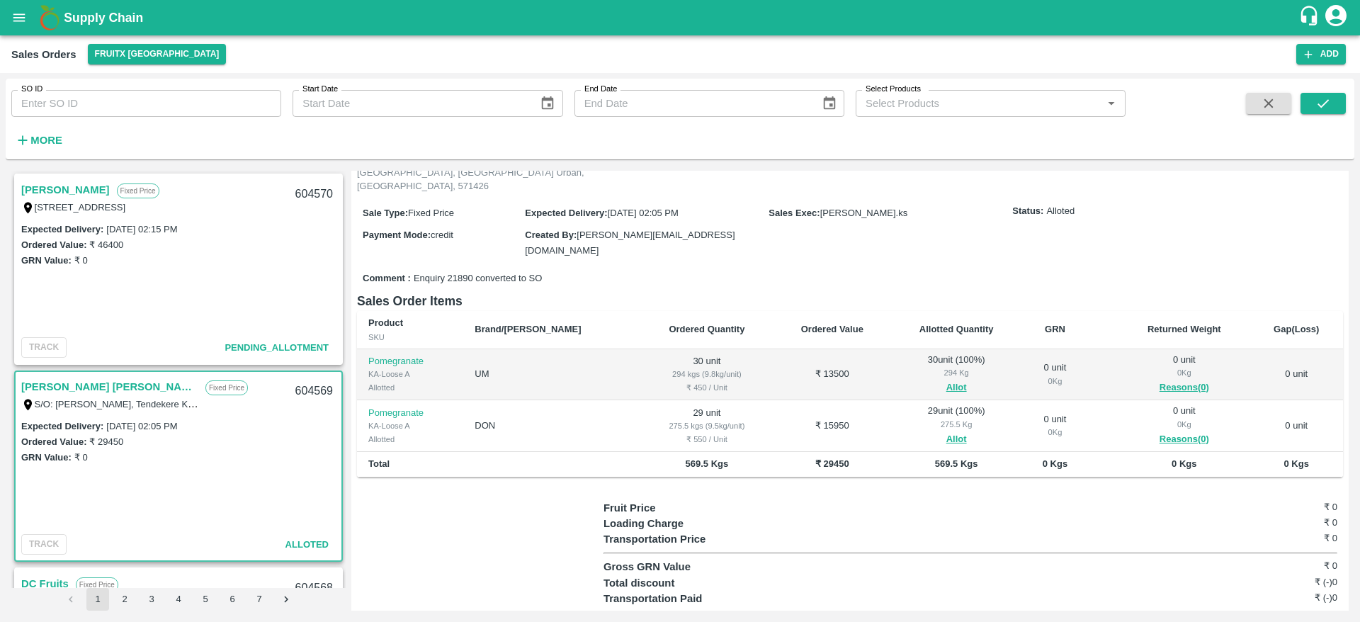
scroll to position [0, 0]
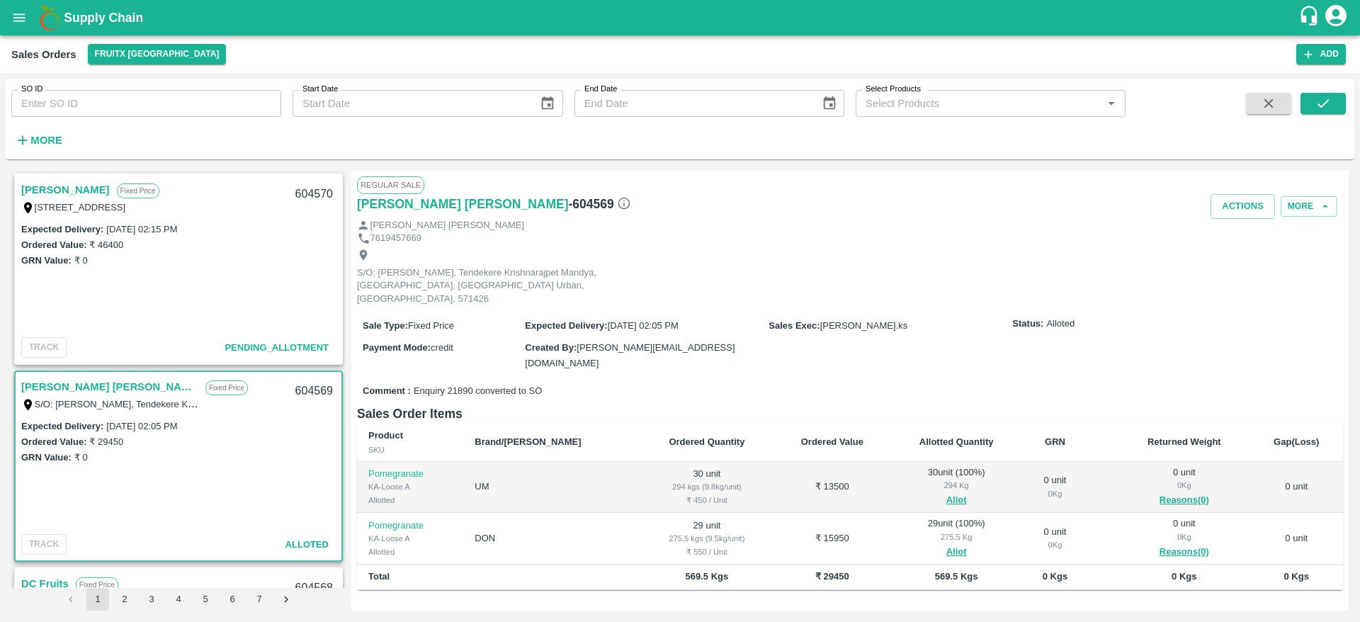
click at [313, 391] on div "604569" at bounding box center [314, 391] width 55 height 33
copy div "604569"
click at [86, 379] on link "[PERSON_NAME] [PERSON_NAME]" at bounding box center [109, 387] width 177 height 18
click at [1229, 218] on button "Actions" at bounding box center [1243, 206] width 64 height 25
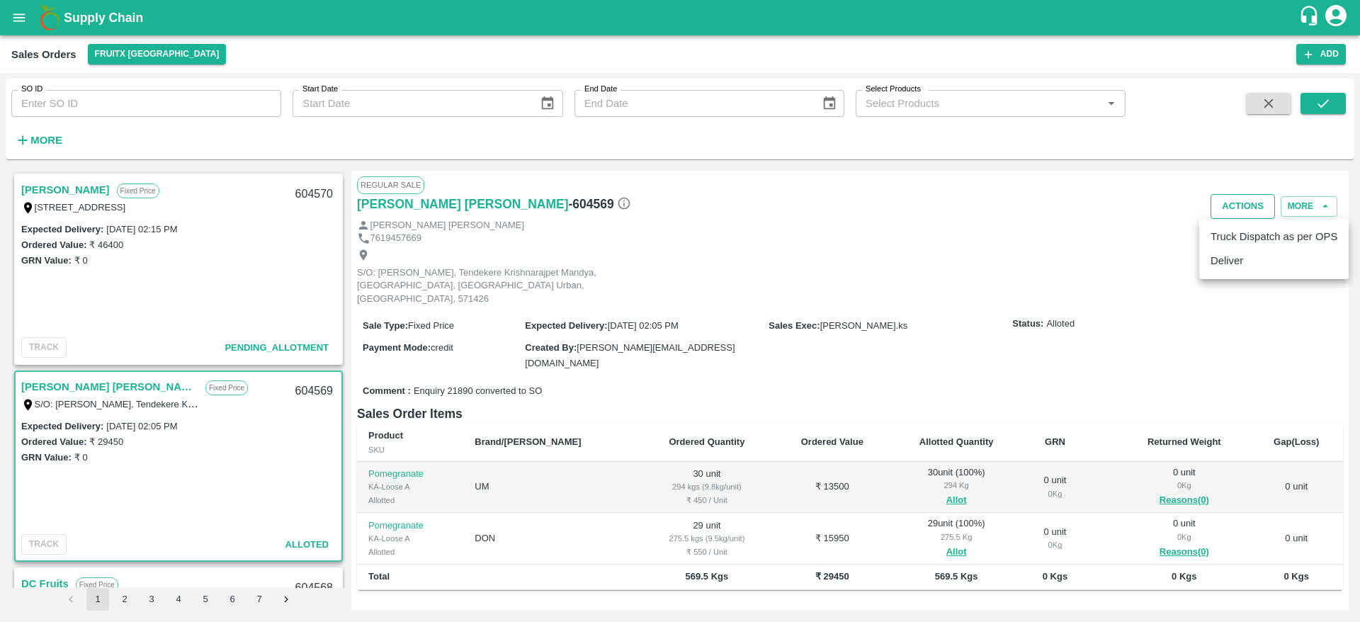
click at [1229, 219] on ul "Truck Dispatch as per OPS Deliver" at bounding box center [1274, 249] width 149 height 60
click at [1225, 252] on li "Deliver" at bounding box center [1274, 261] width 149 height 24
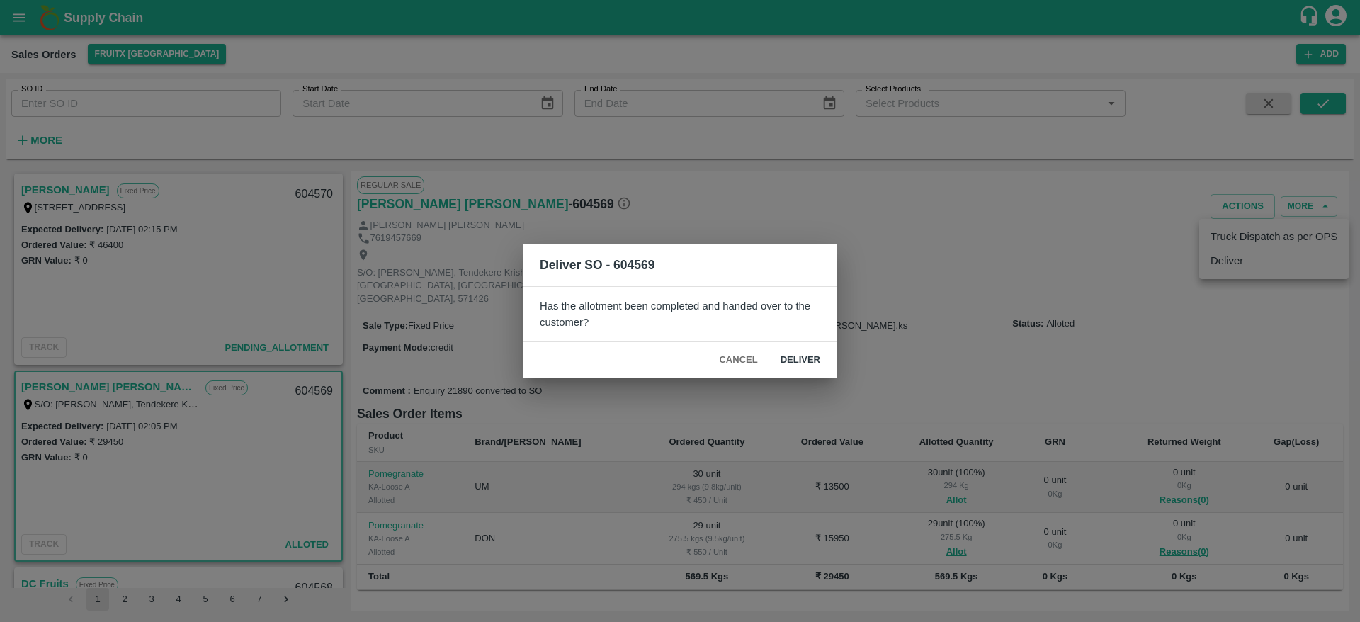
click at [790, 364] on button "Deliver" at bounding box center [800, 360] width 62 height 25
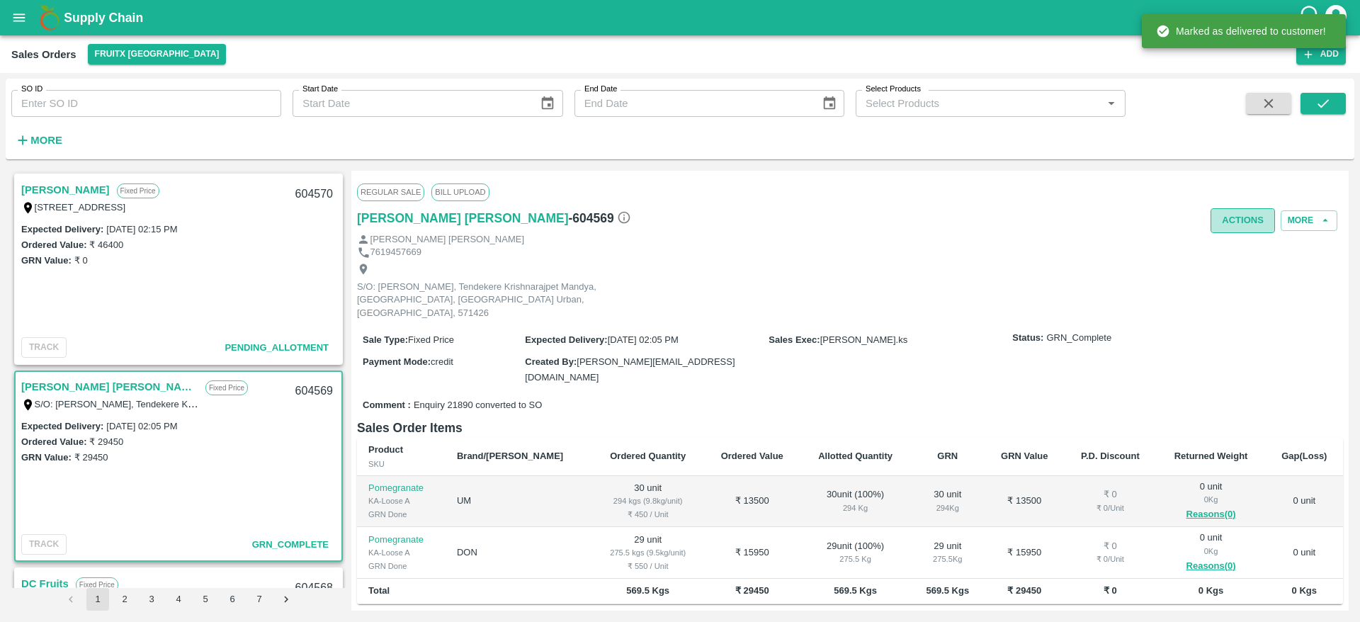
click at [1254, 225] on button "Actions" at bounding box center [1243, 220] width 64 height 25
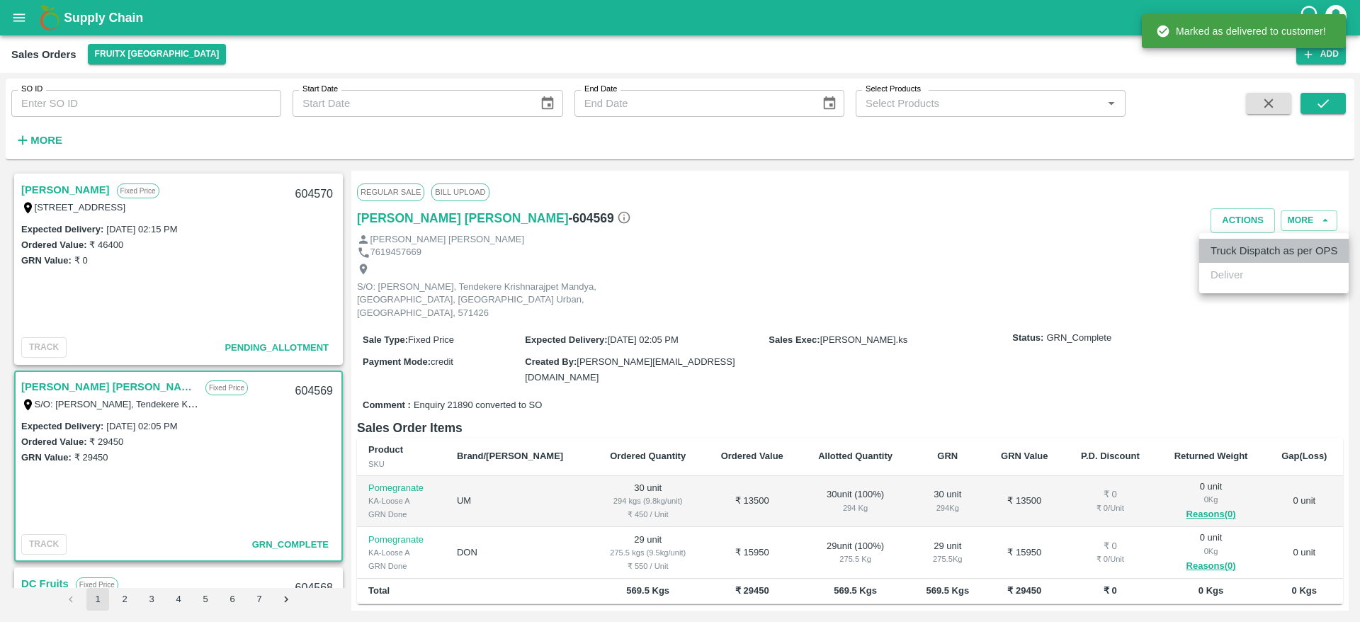
click at [1237, 247] on li "Truck Dispatch as per OPS" at bounding box center [1274, 251] width 149 height 24
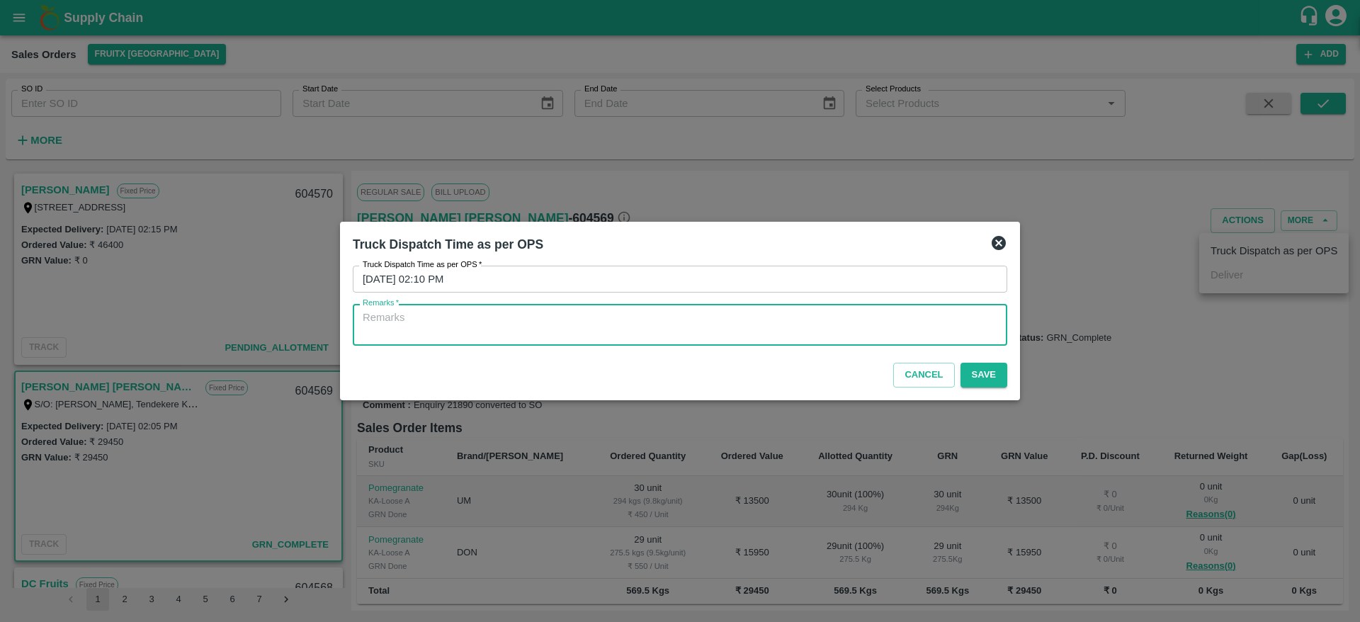
click at [706, 331] on textarea "Remarks   *" at bounding box center [680, 325] width 635 height 30
type textarea "OTD"
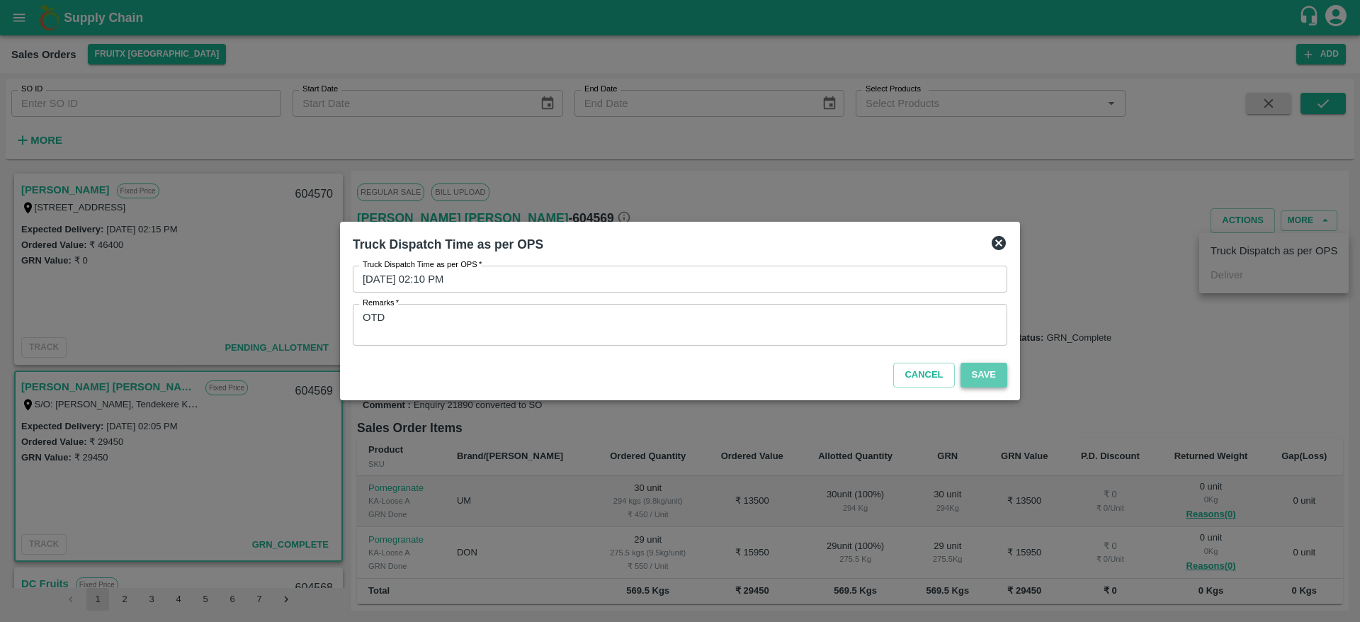
click at [976, 365] on button "Save" at bounding box center [984, 375] width 47 height 25
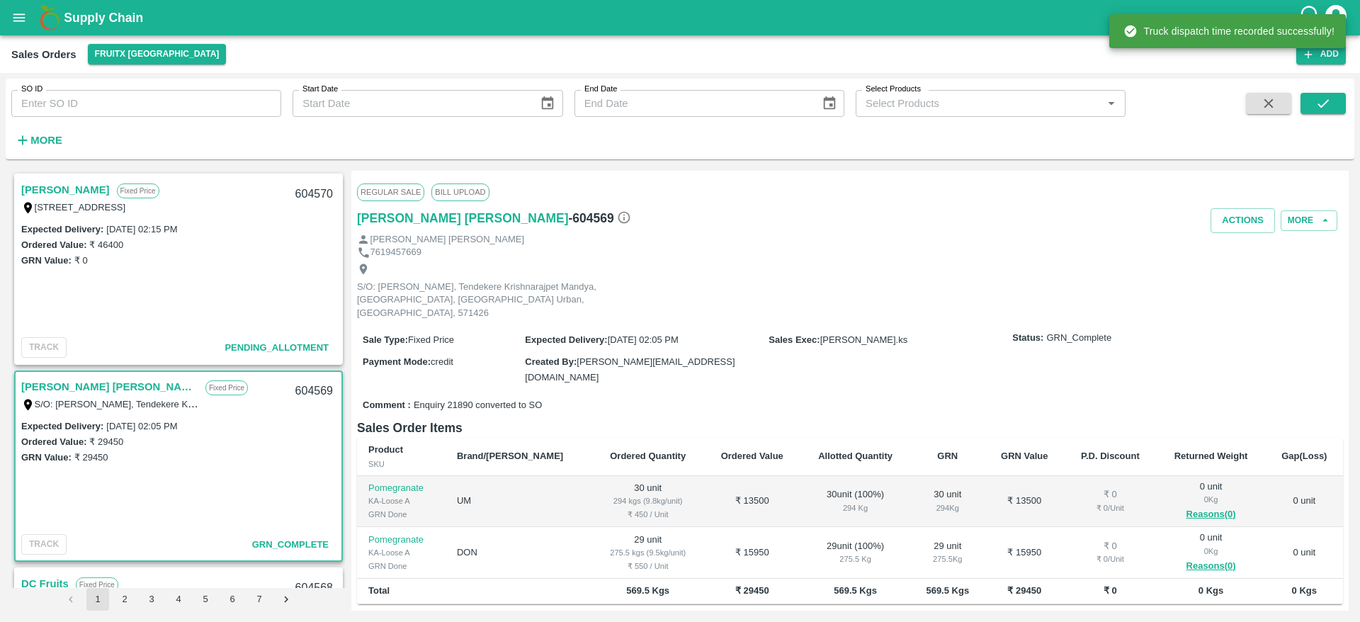
click at [55, 195] on link "[PERSON_NAME]" at bounding box center [65, 190] width 89 height 18
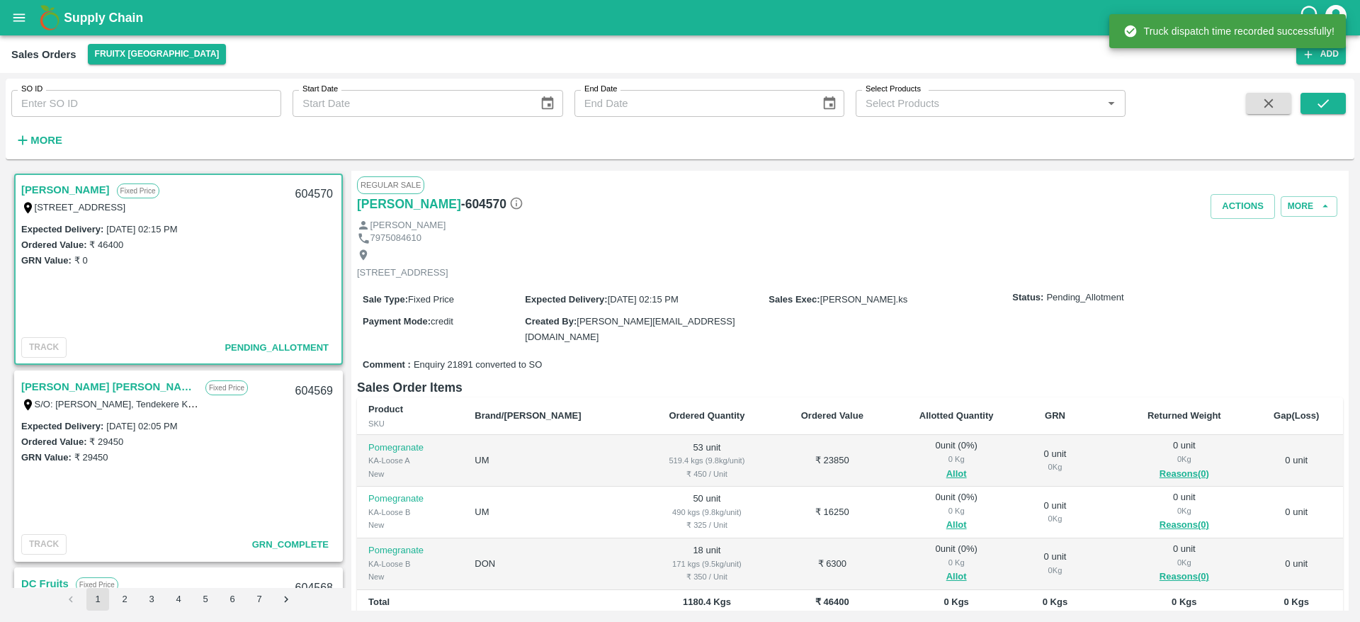
click at [79, 186] on link "[PERSON_NAME]" at bounding box center [65, 190] width 89 height 18
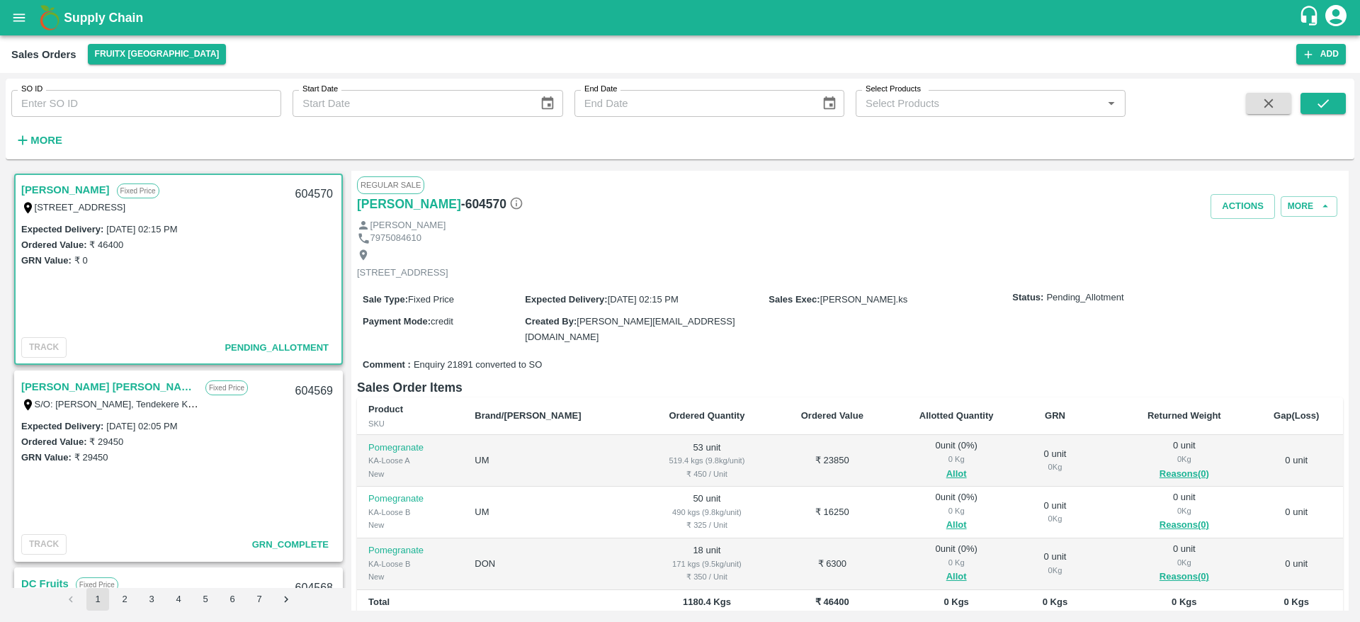
click at [70, 191] on link "[PERSON_NAME]" at bounding box center [65, 190] width 89 height 18
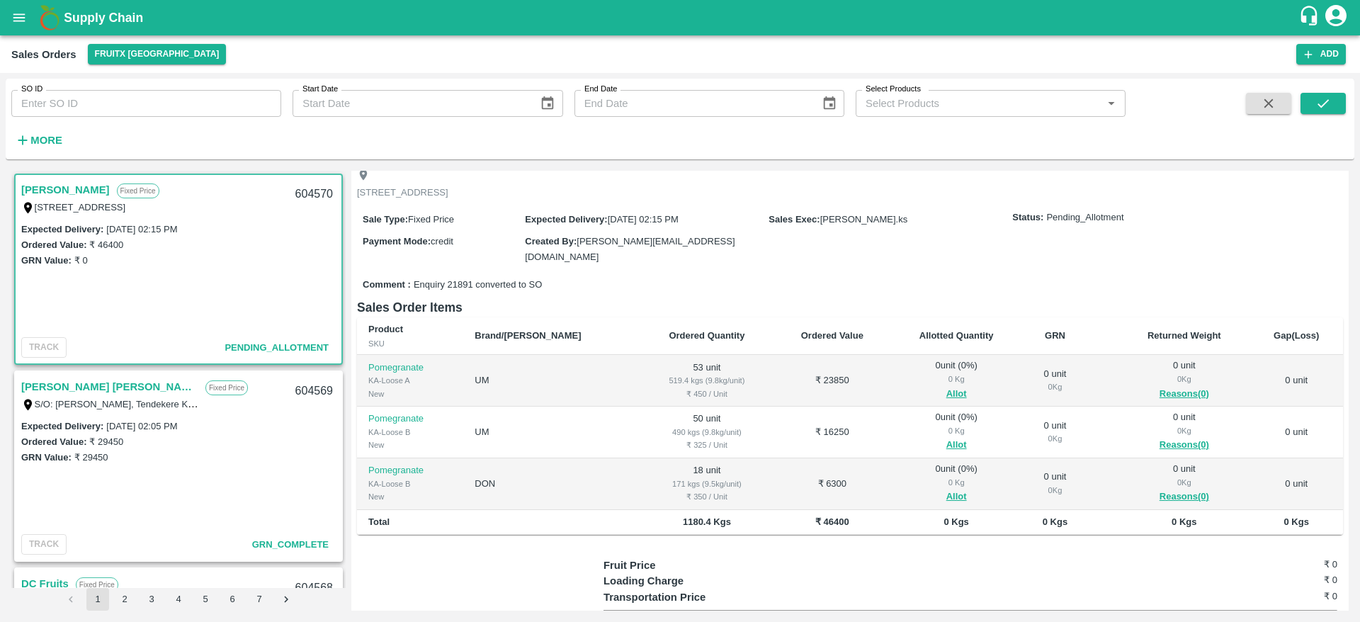
scroll to position [82, 0]
click at [947, 394] on button "Allot" at bounding box center [957, 392] width 21 height 16
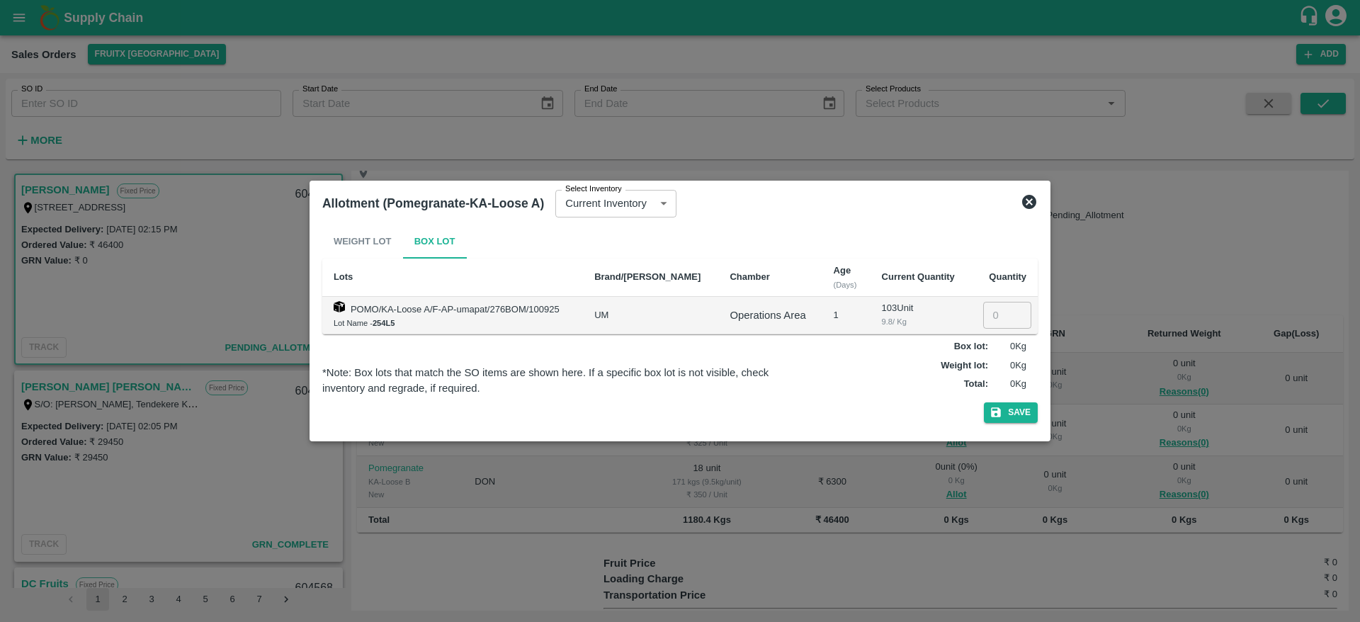
click at [995, 307] on input "number" at bounding box center [1007, 315] width 48 height 27
type input "53"
click at [1012, 412] on button "Save" at bounding box center [1011, 412] width 54 height 21
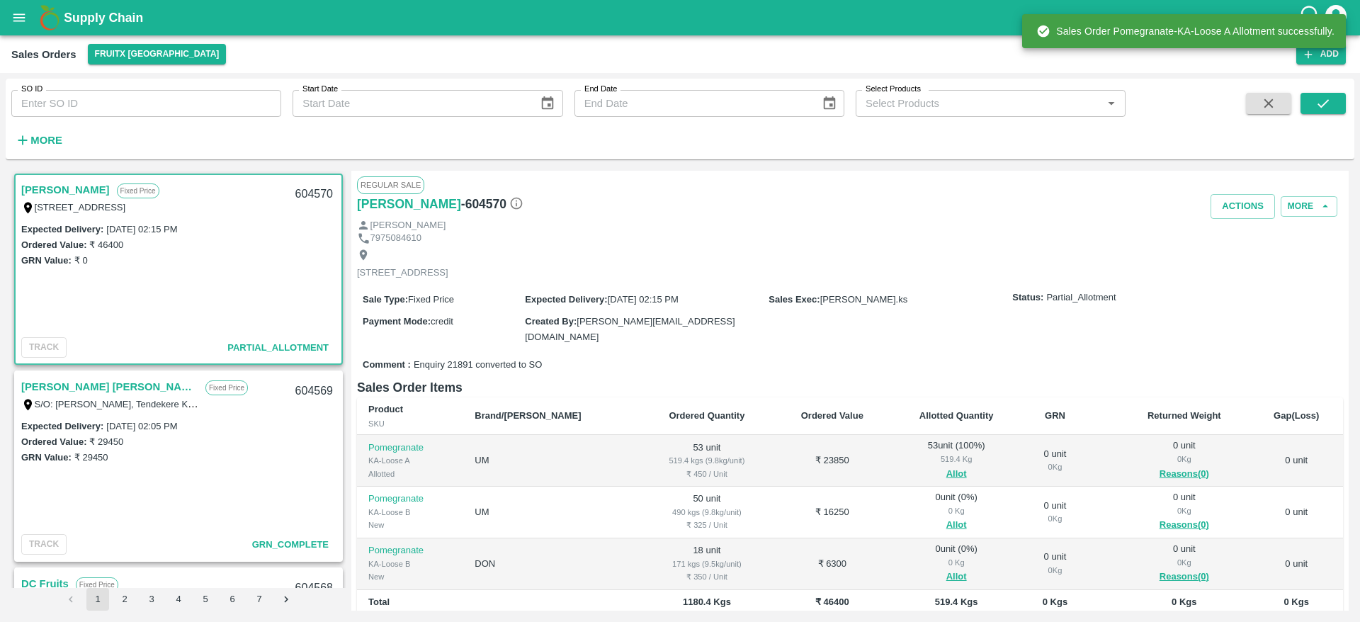
scroll to position [164, 0]
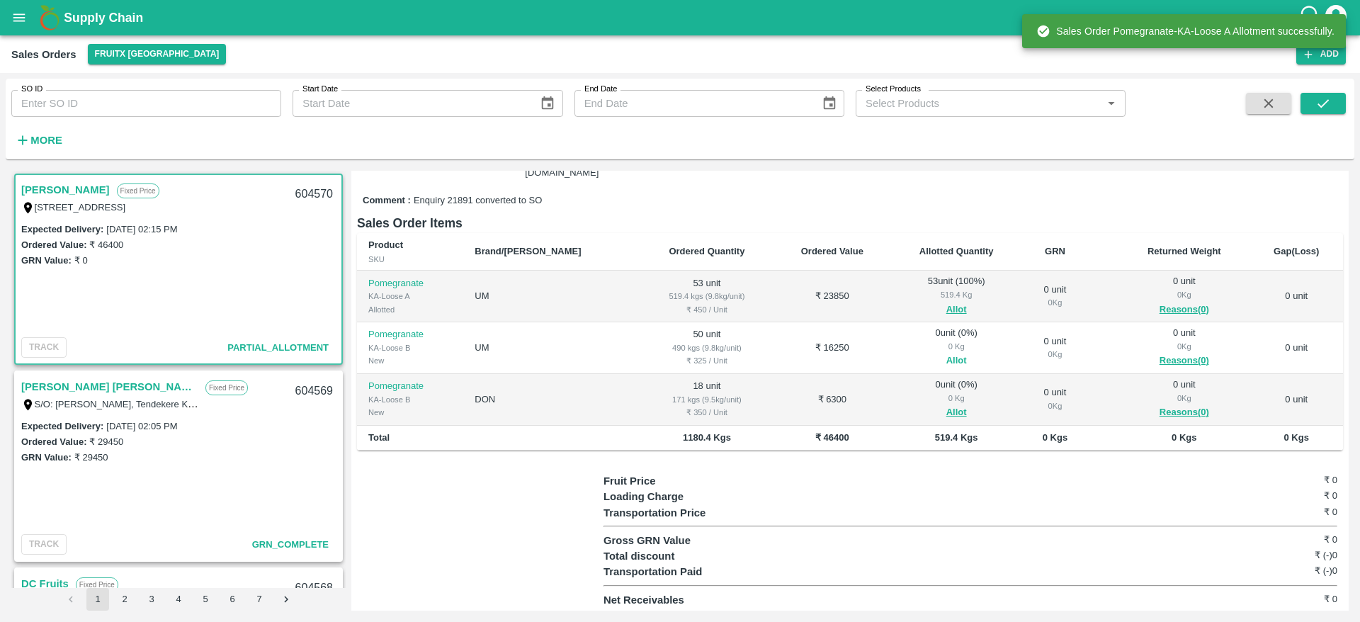
click at [947, 362] on button "Allot" at bounding box center [957, 361] width 21 height 16
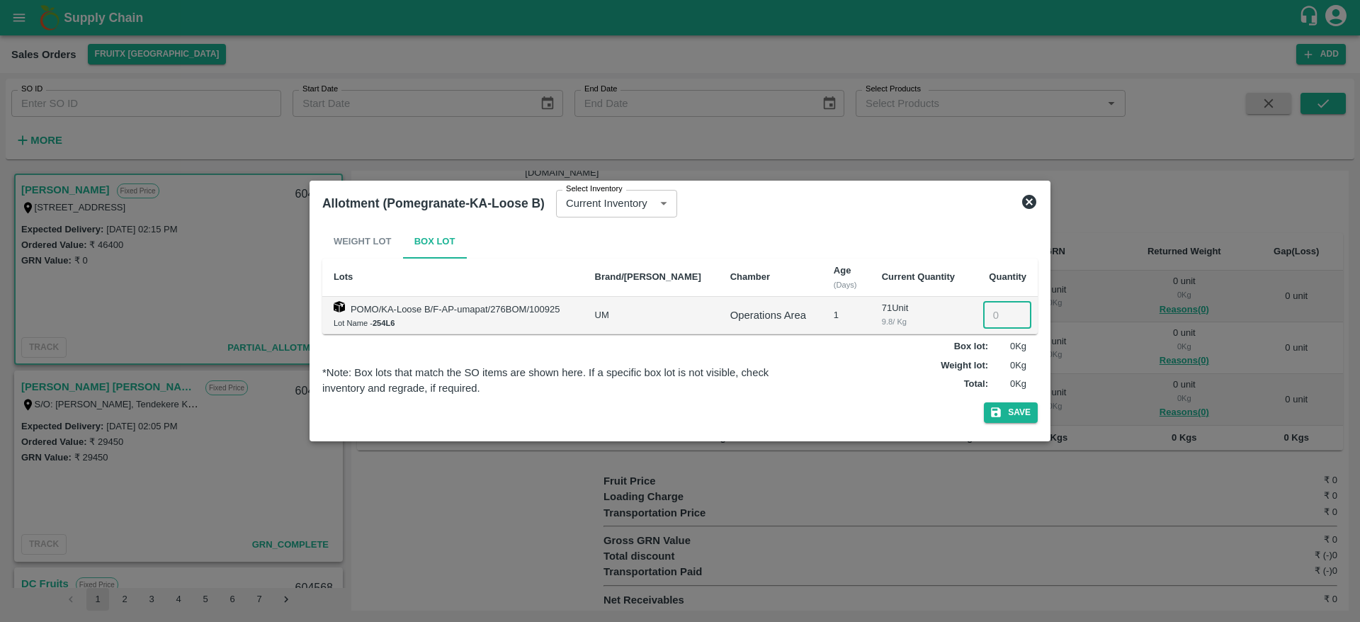
click at [990, 316] on input "number" at bounding box center [1007, 315] width 48 height 27
type input "50"
click at [991, 417] on icon "button" at bounding box center [996, 412] width 13 height 13
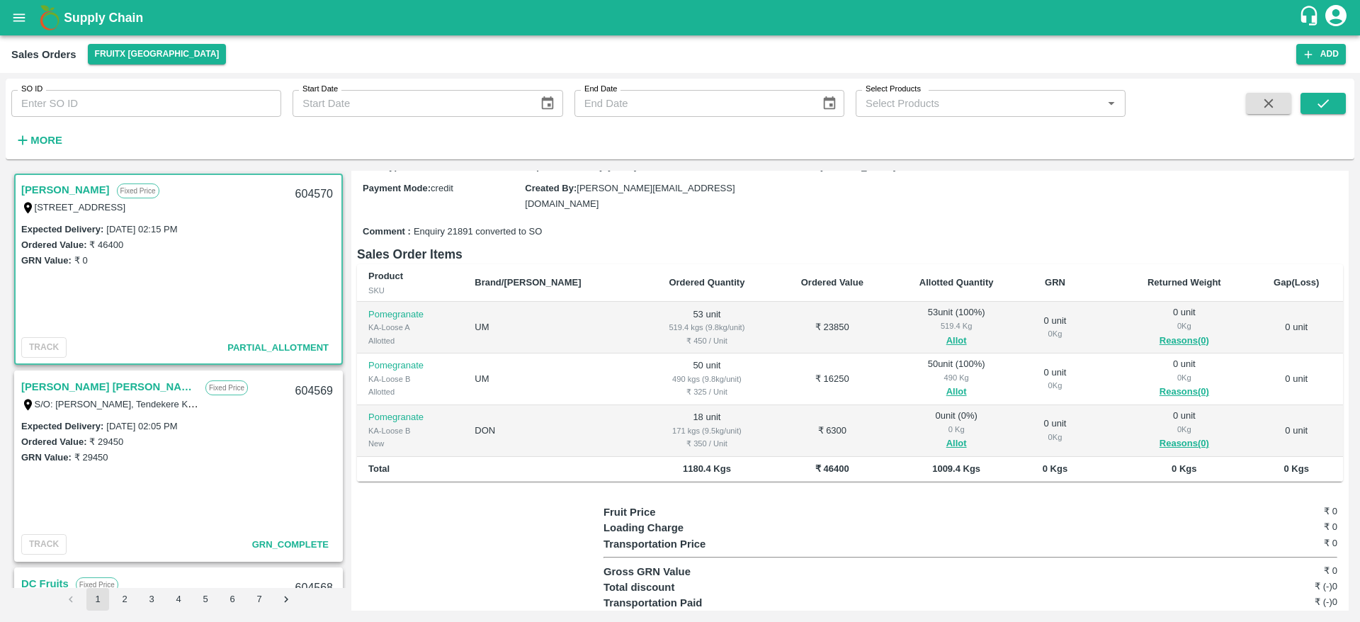
scroll to position [148, 0]
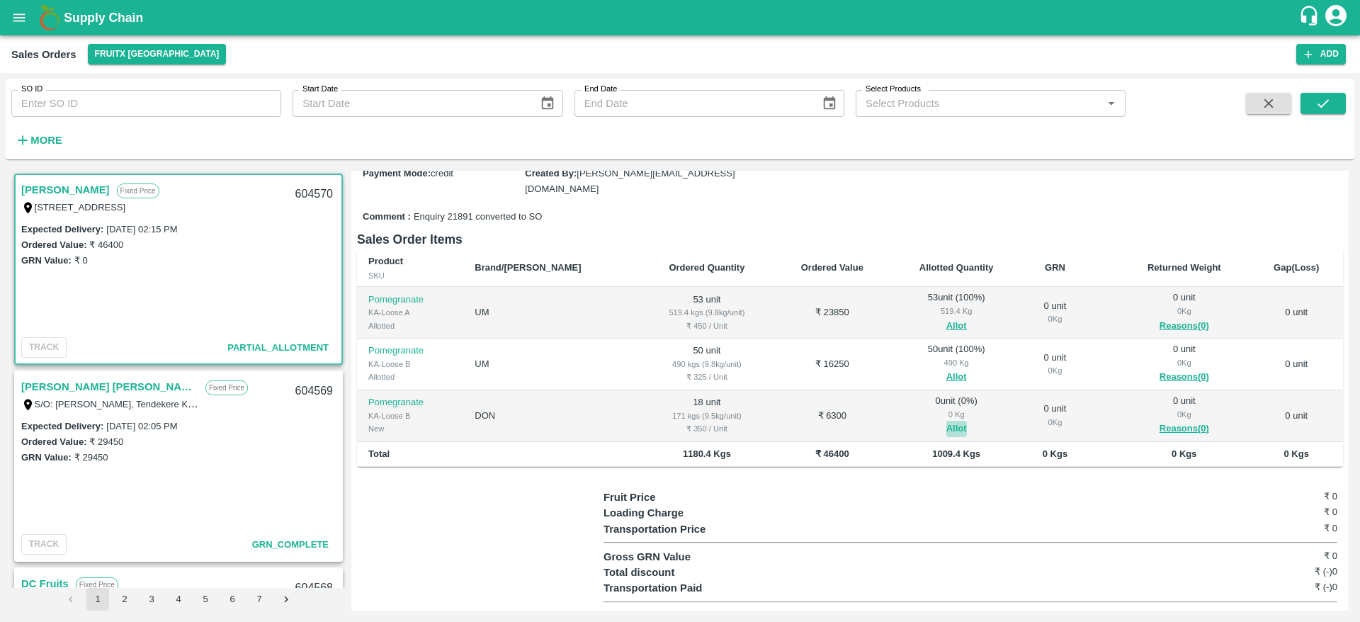
click at [947, 424] on button "Allot" at bounding box center [957, 429] width 21 height 16
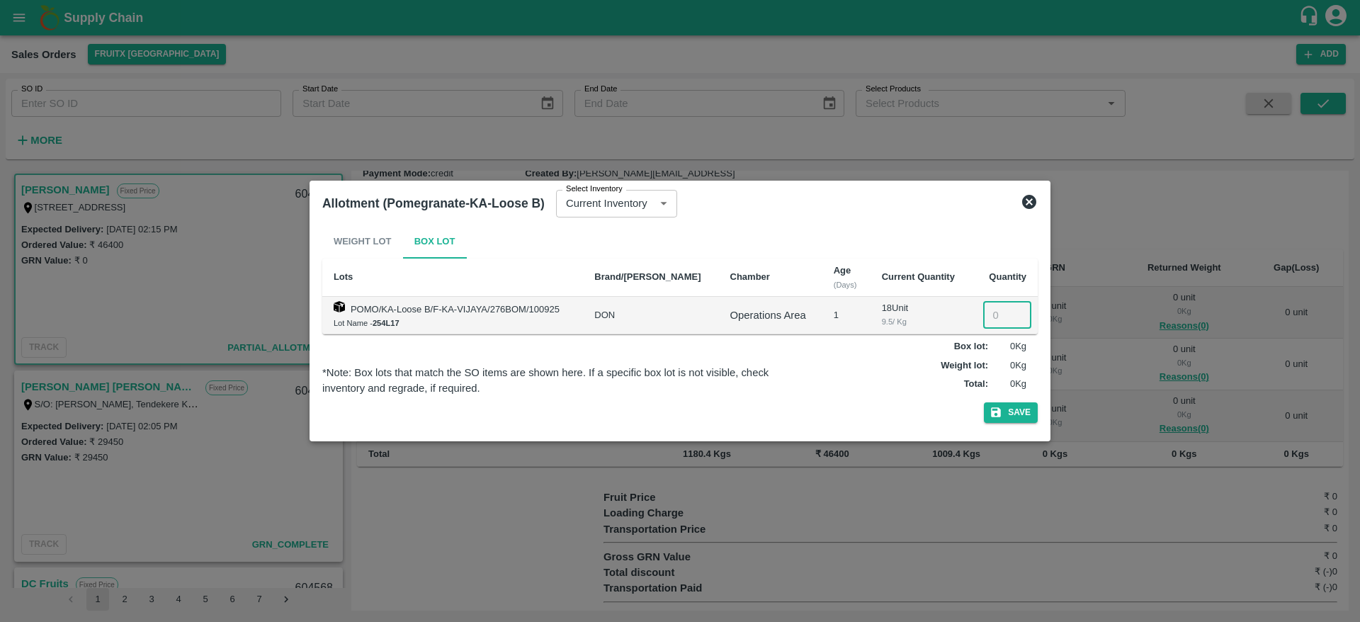
click at [993, 319] on input "number" at bounding box center [1007, 315] width 48 height 27
type input "18"
click at [1009, 411] on button "Save" at bounding box center [1011, 412] width 54 height 21
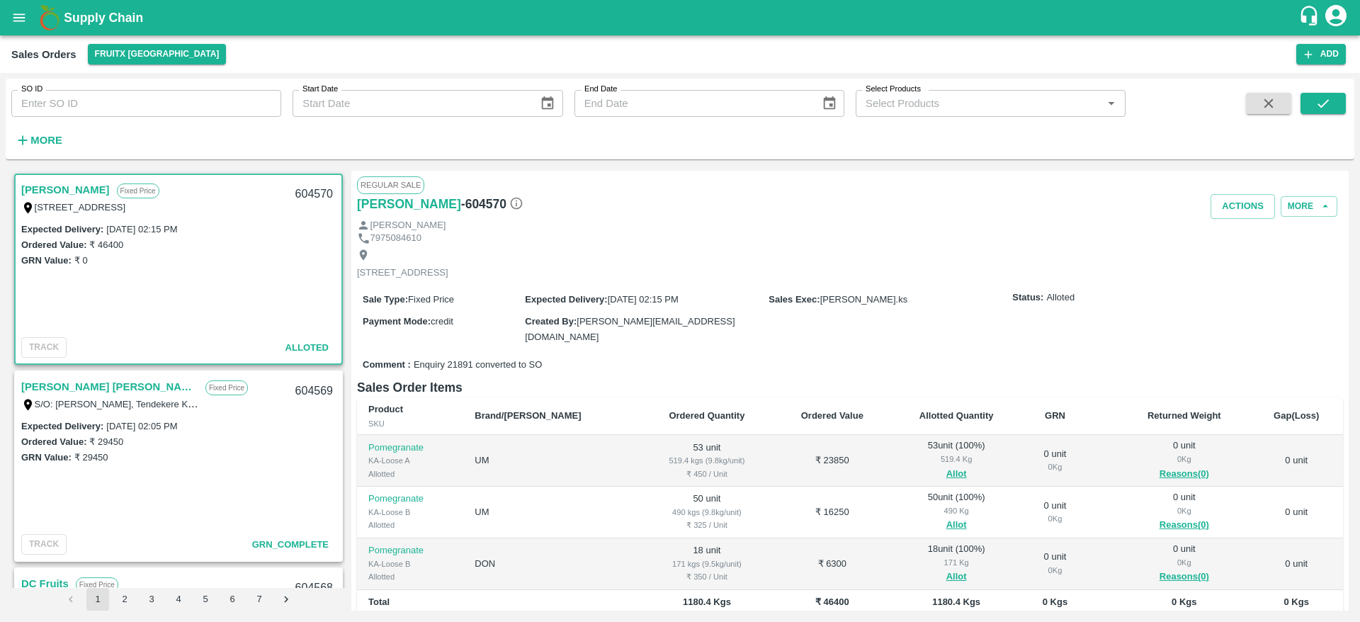
click at [52, 184] on link "[PERSON_NAME]" at bounding box center [65, 190] width 89 height 18
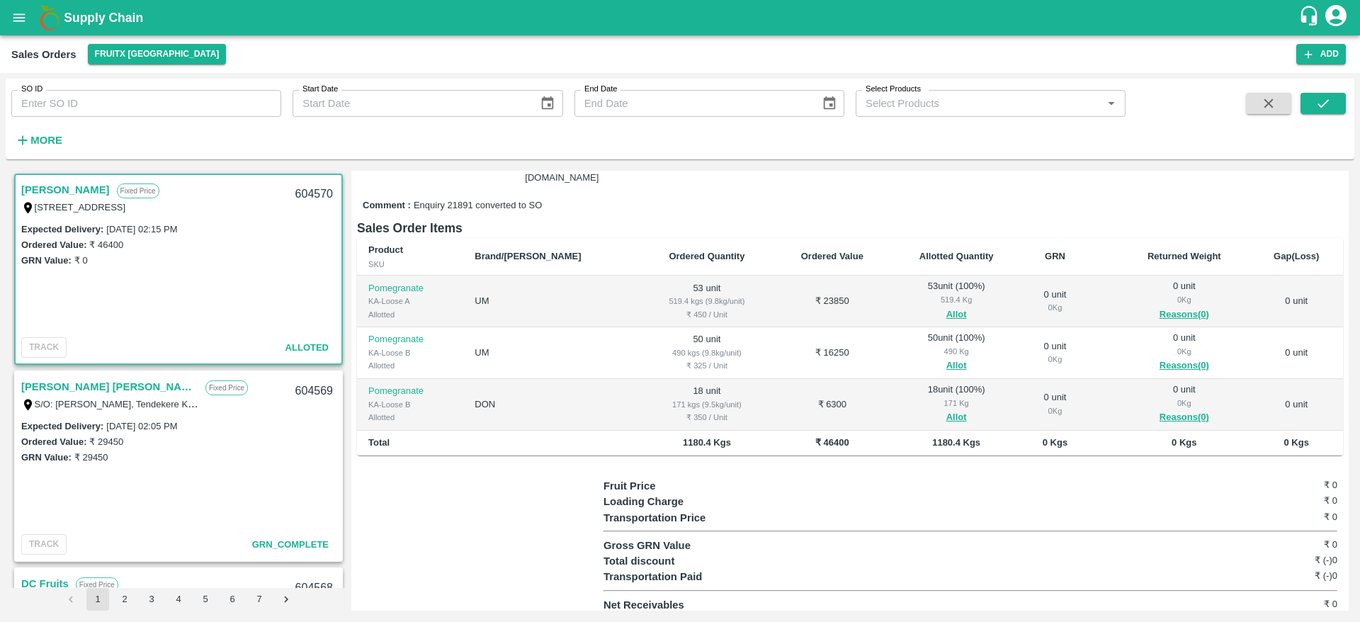
scroll to position [164, 0]
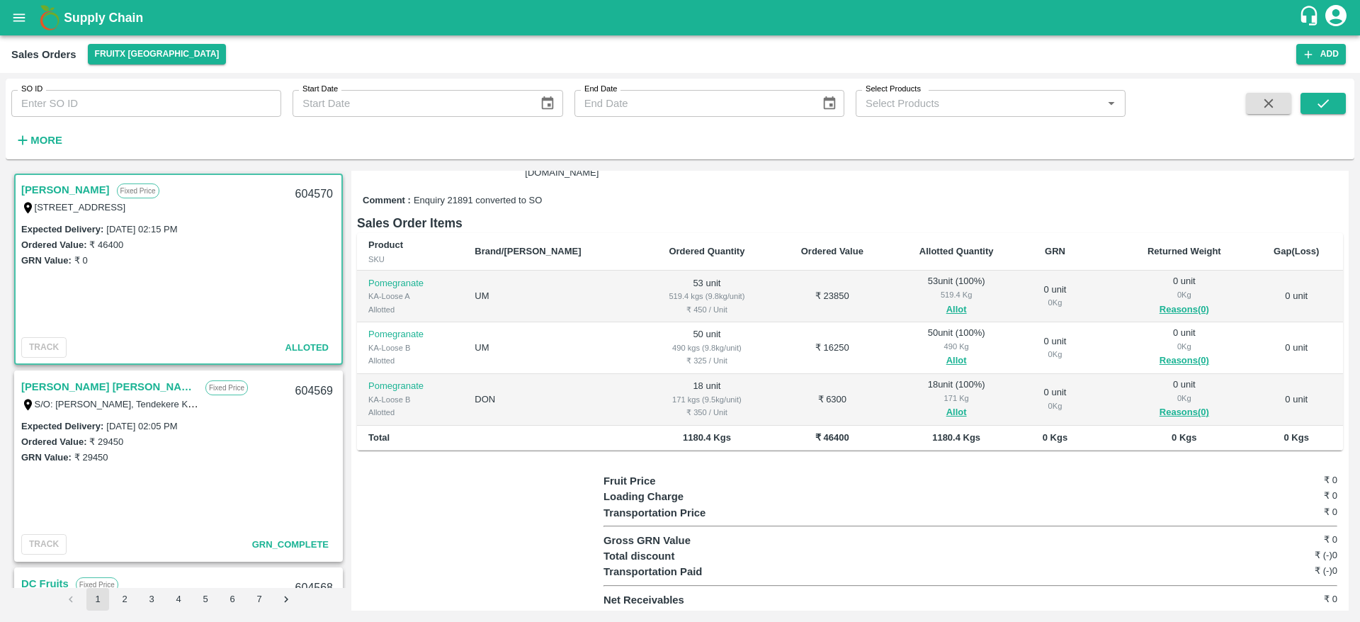
click at [54, 188] on link "[PERSON_NAME]" at bounding box center [65, 190] width 89 height 18
click at [311, 196] on div "604570" at bounding box center [314, 194] width 55 height 33
copy div "604570"
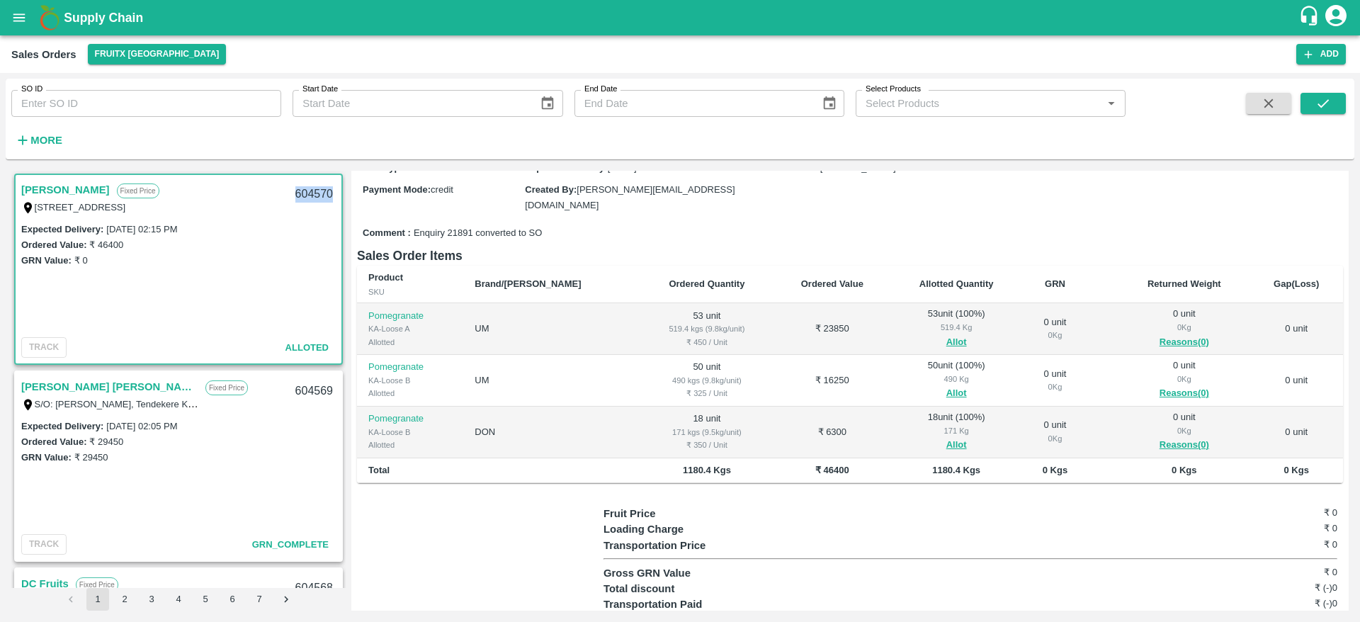
scroll to position [0, 0]
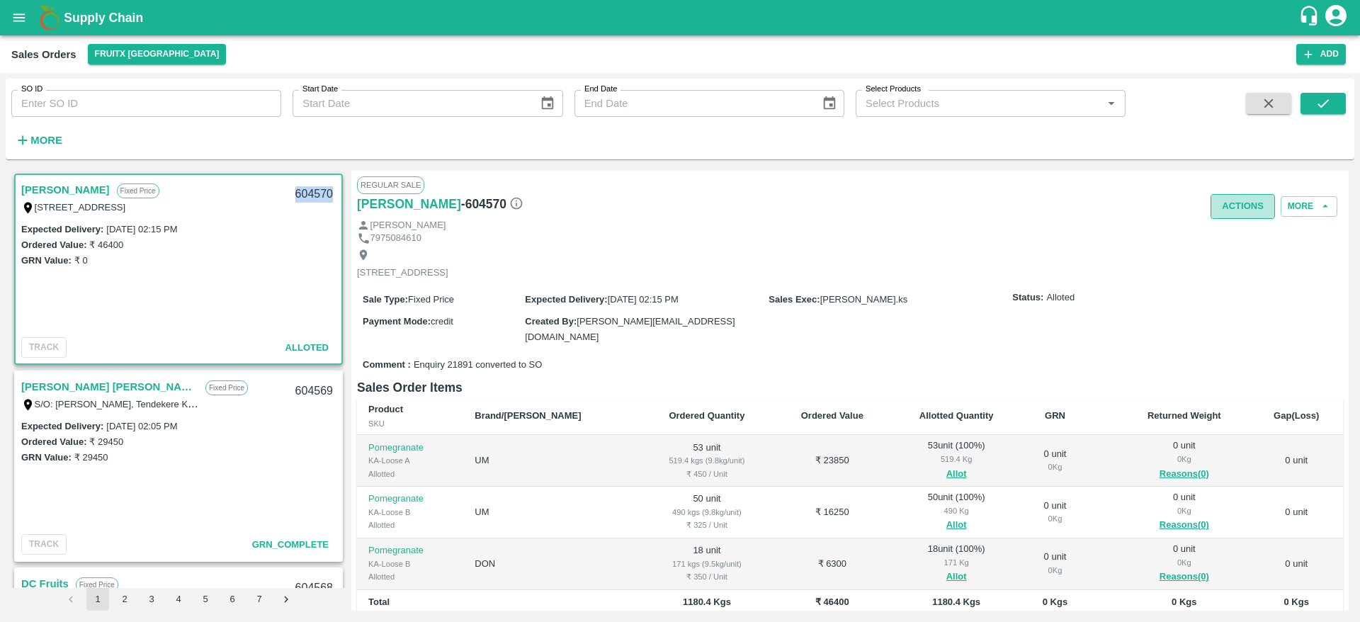
click at [1240, 210] on button "Actions" at bounding box center [1243, 206] width 64 height 25
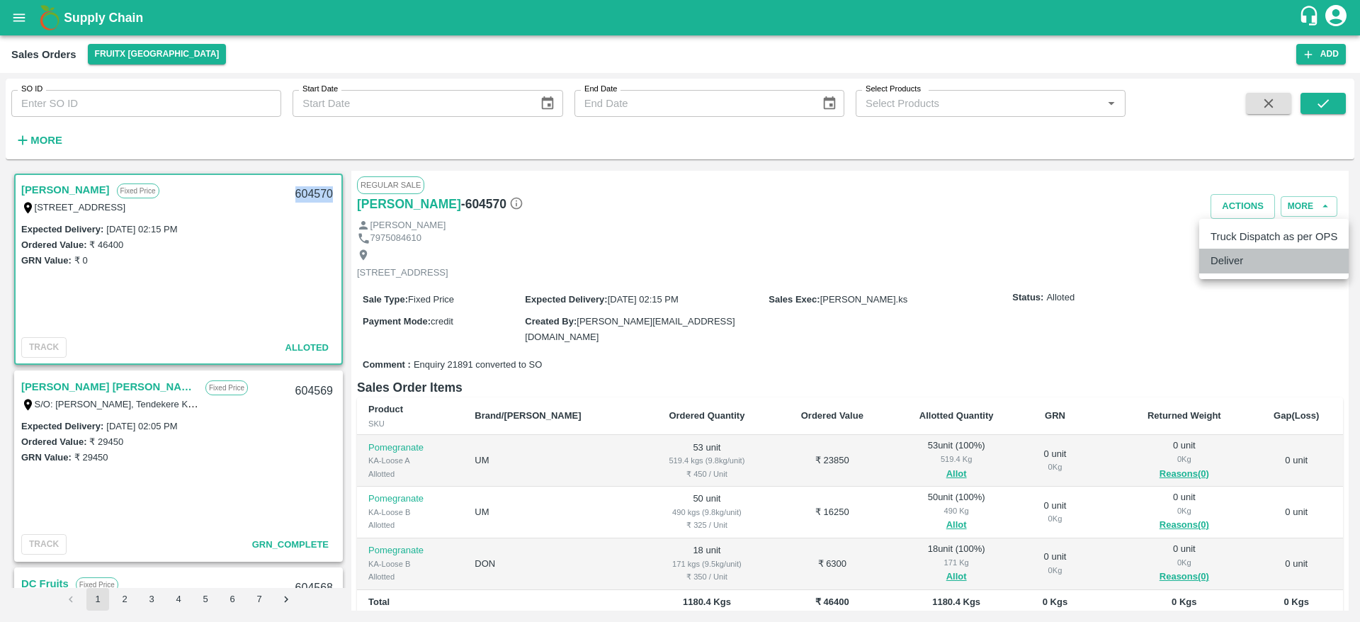
click at [1229, 264] on li "Deliver" at bounding box center [1274, 261] width 149 height 24
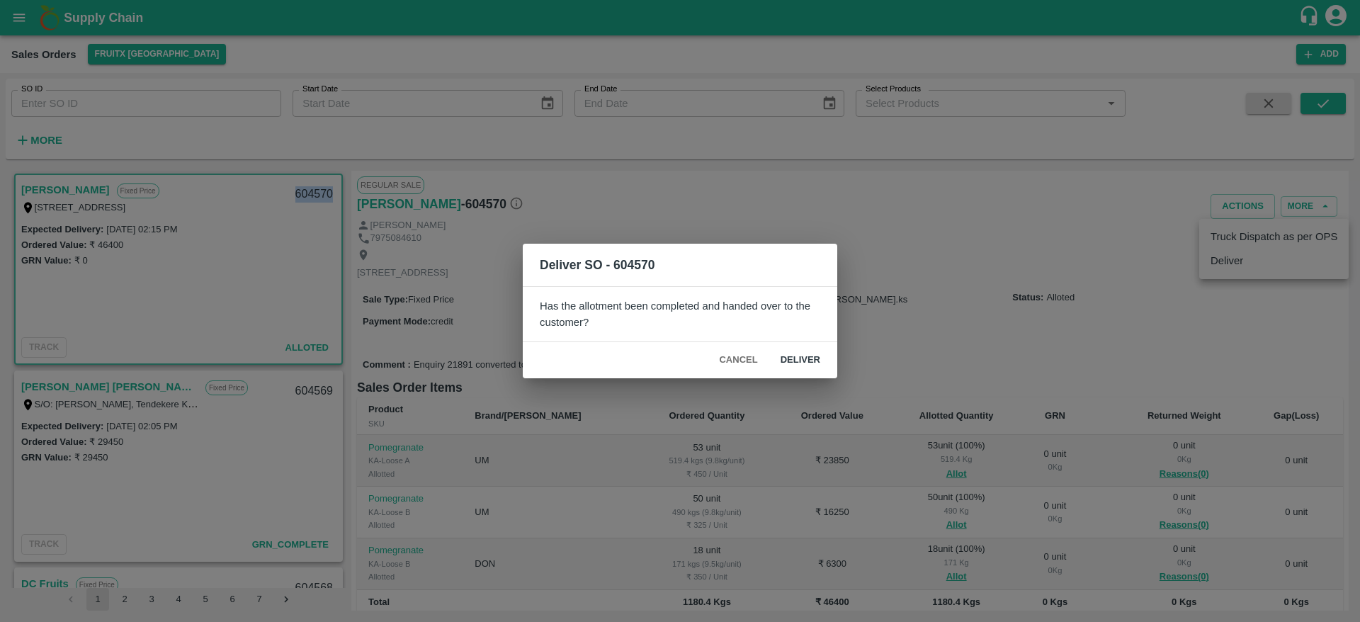
click at [795, 357] on button "Deliver" at bounding box center [800, 360] width 62 height 25
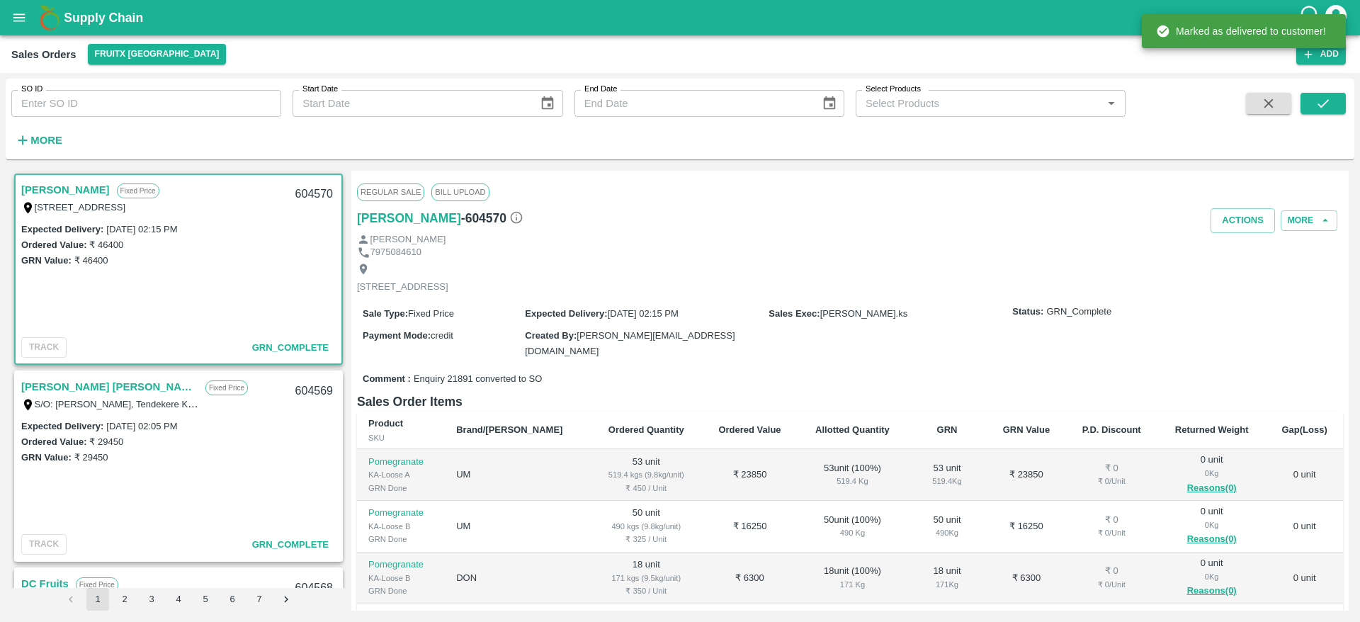
click at [1230, 205] on div "Regular Sale Bill Upload" at bounding box center [850, 191] width 986 height 31
click at [1230, 219] on button "Actions" at bounding box center [1243, 220] width 64 height 25
click at [1219, 237] on ul "Truck Dispatch as per OPS Deliver" at bounding box center [1274, 263] width 149 height 60
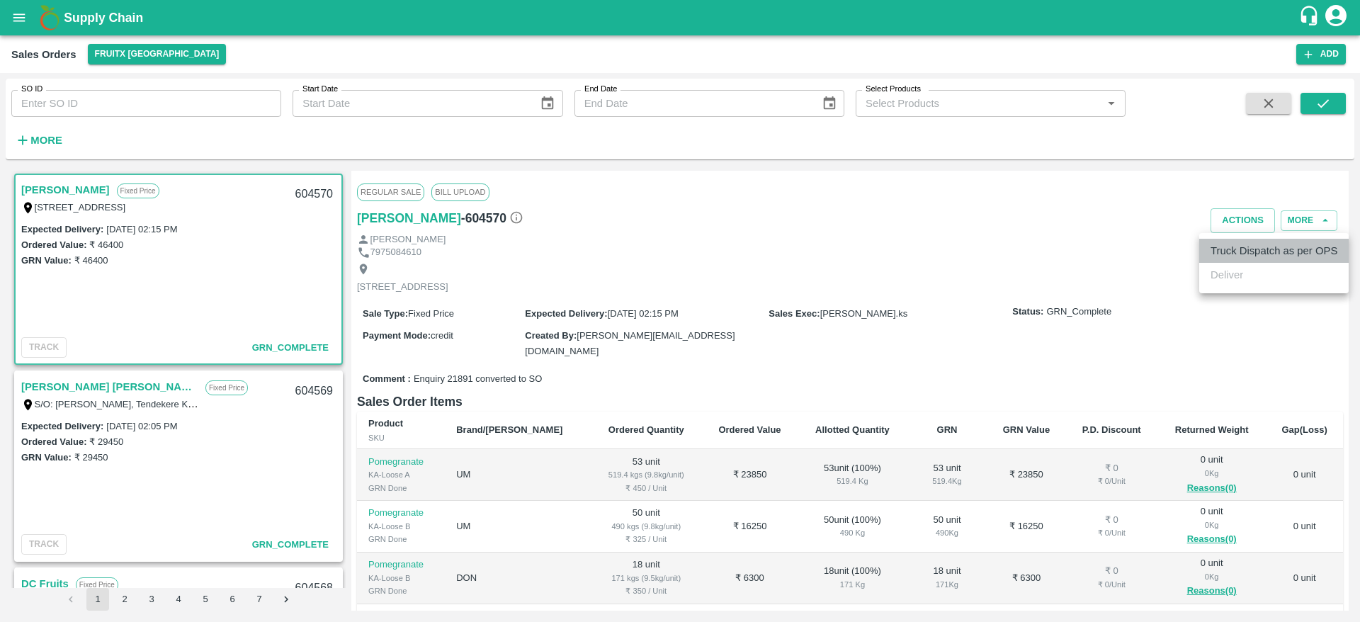
click at [1219, 244] on li "Truck Dispatch as per OPS" at bounding box center [1274, 251] width 149 height 24
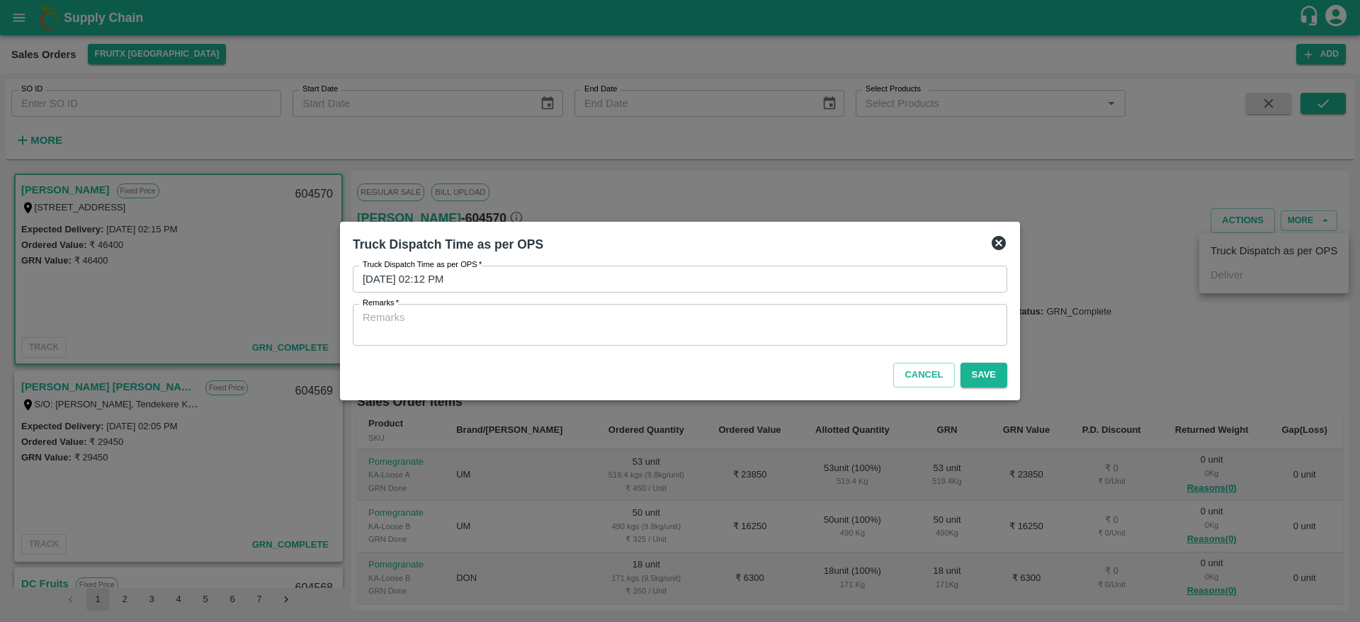
click at [716, 323] on textarea "Remarks   *" at bounding box center [680, 325] width 635 height 30
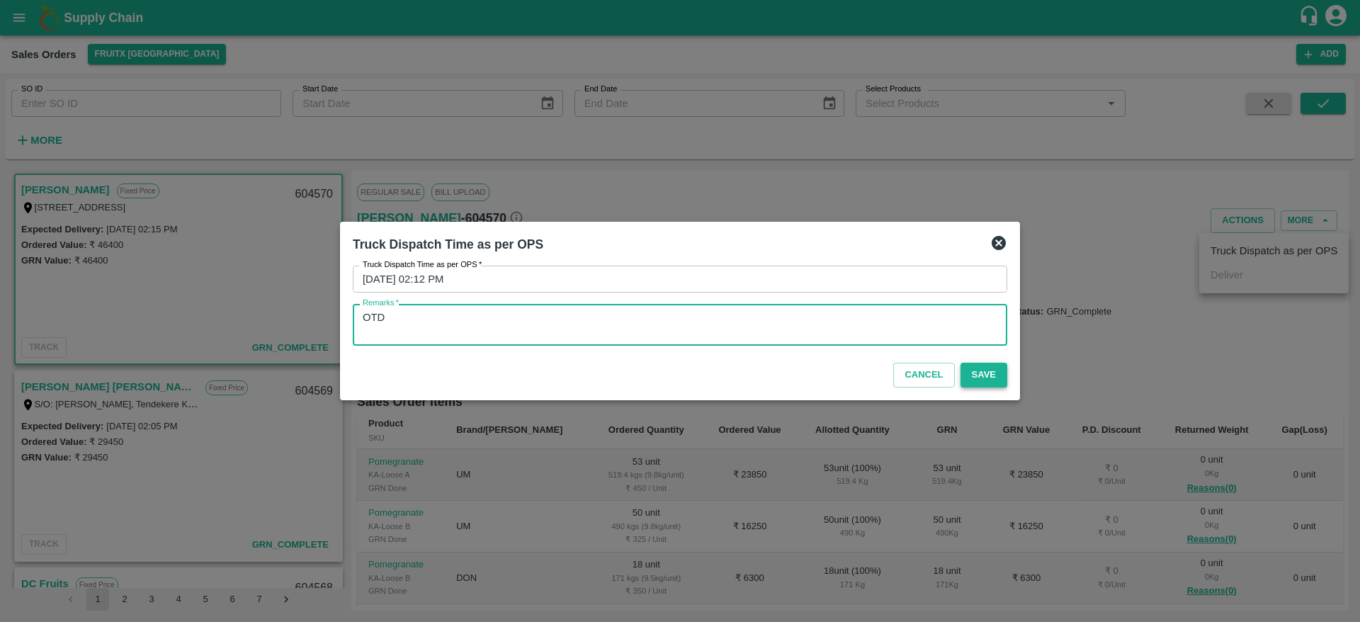
type textarea "OTD"
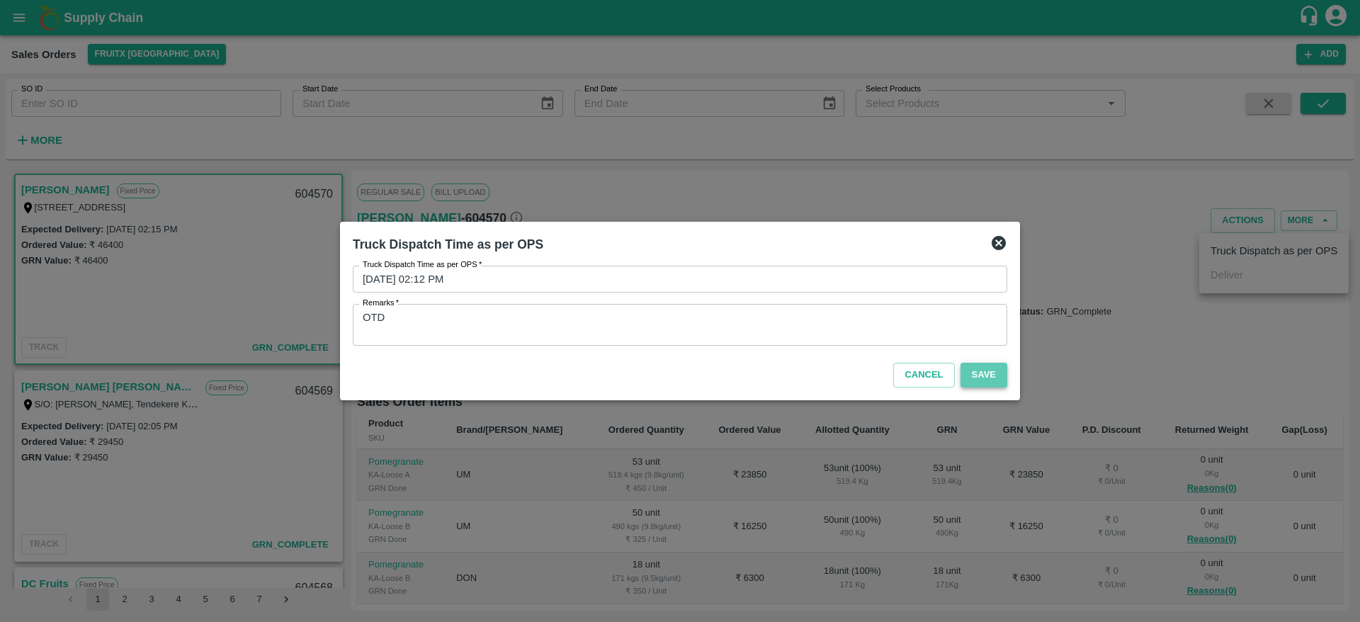
click at [979, 376] on button "Save" at bounding box center [984, 375] width 47 height 25
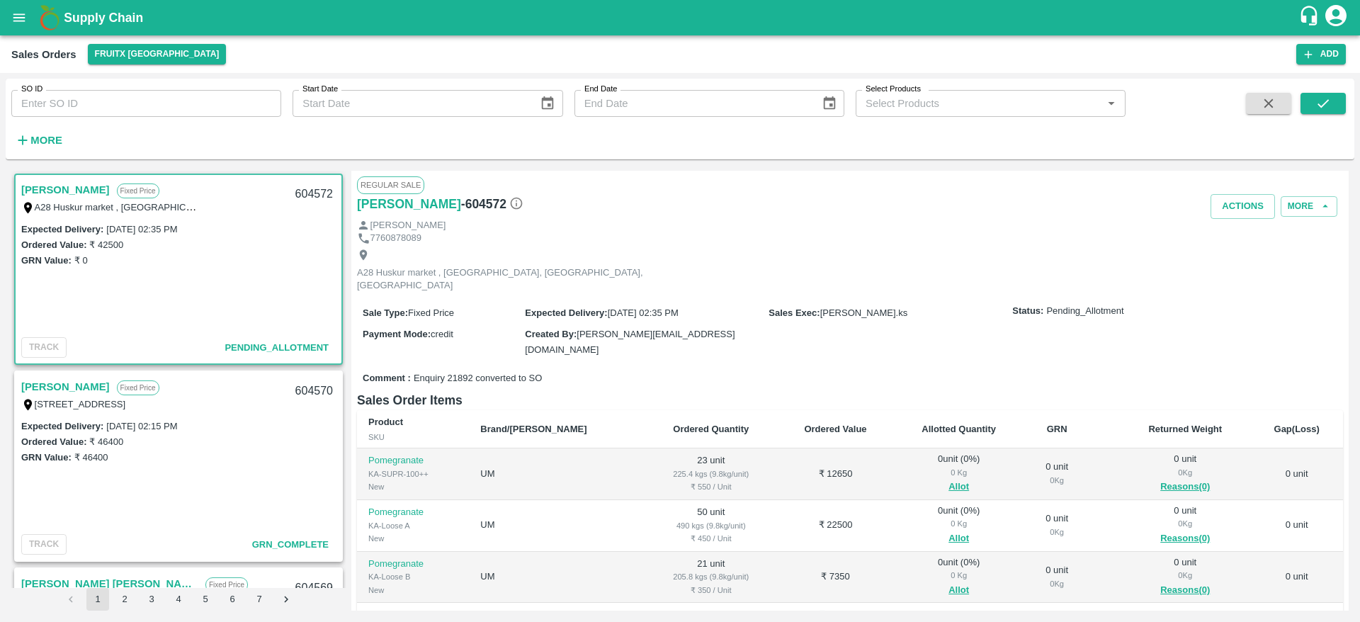
click at [53, 189] on link "[PERSON_NAME]" at bounding box center [65, 190] width 89 height 18
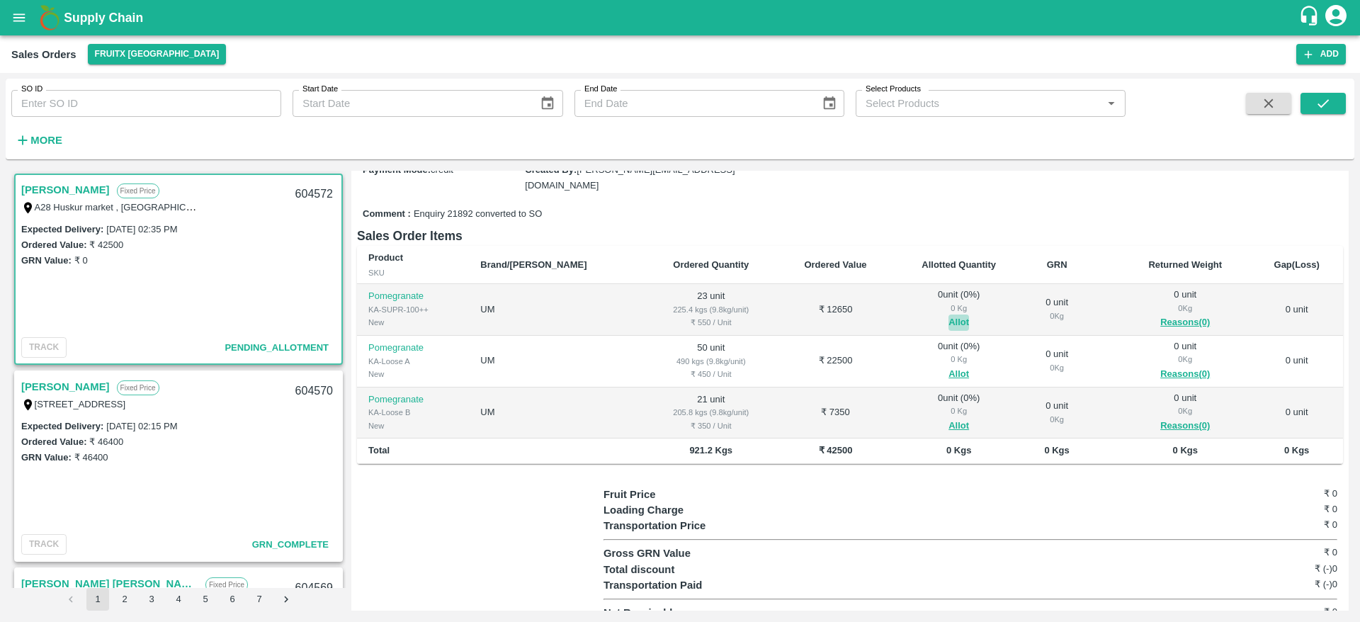
click at [949, 315] on button "Allot" at bounding box center [959, 323] width 21 height 16
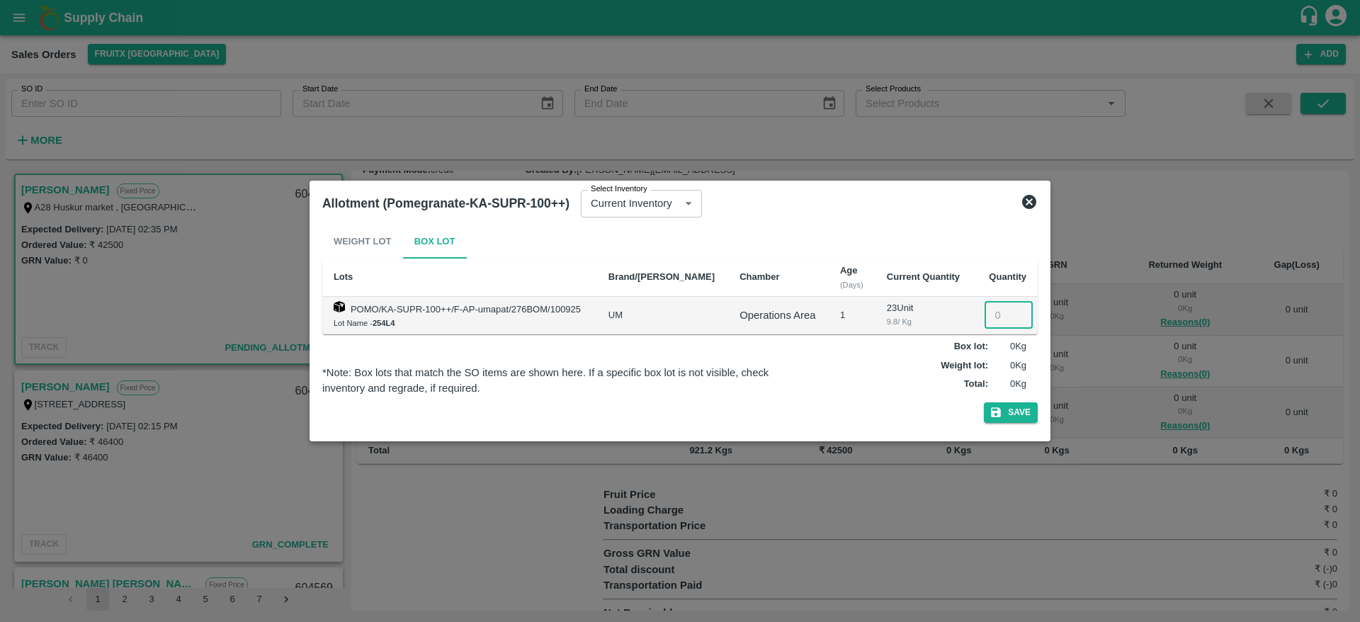
click at [992, 319] on input "number" at bounding box center [1009, 315] width 48 height 27
type input "23"
click at [1017, 419] on button "Save" at bounding box center [1011, 412] width 54 height 21
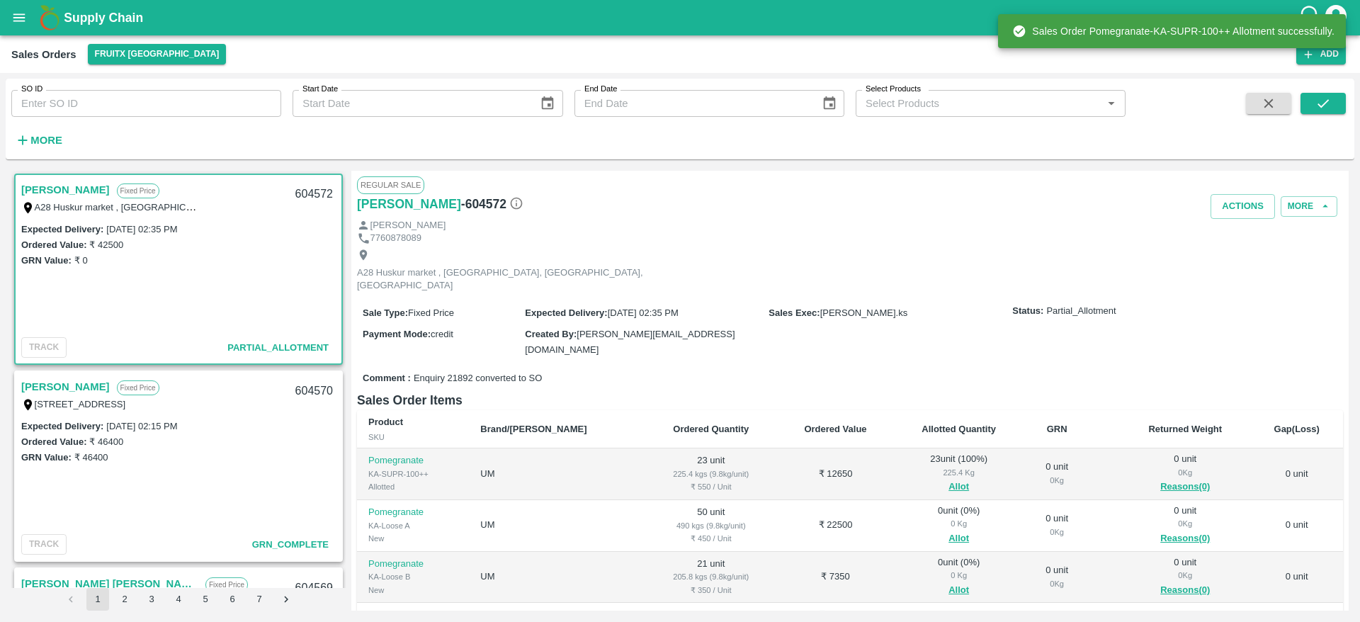
scroll to position [146, 0]
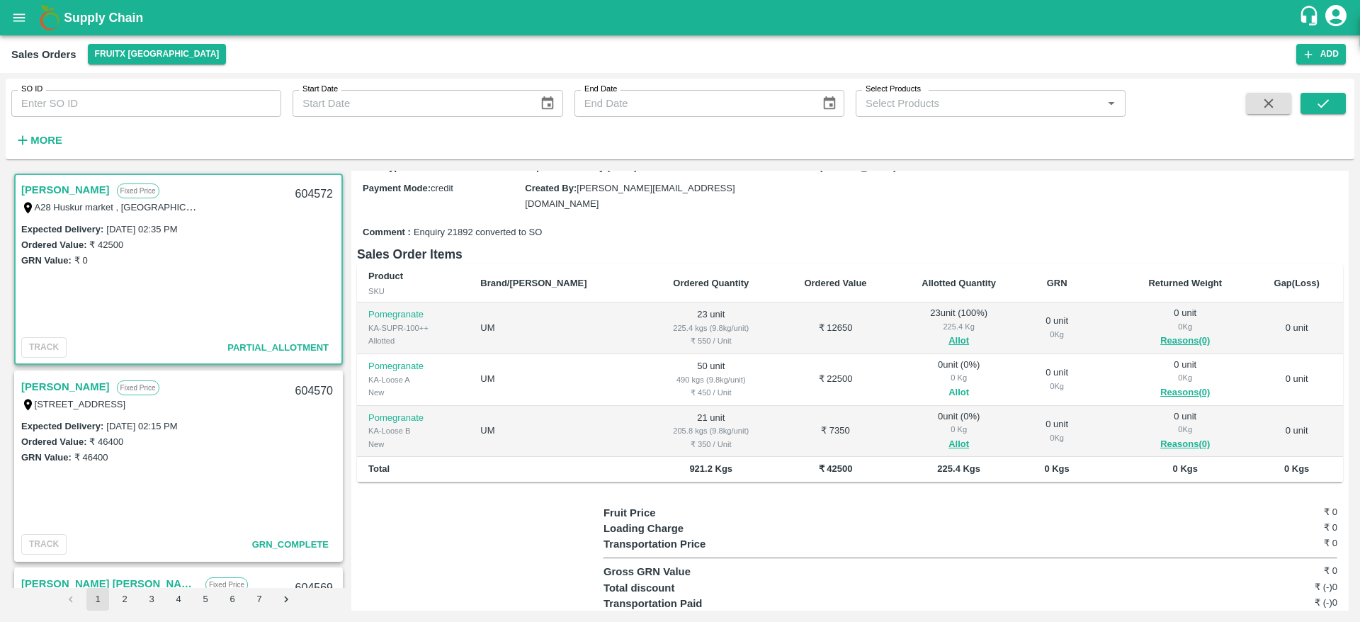
click at [949, 385] on button "Allot" at bounding box center [959, 393] width 21 height 16
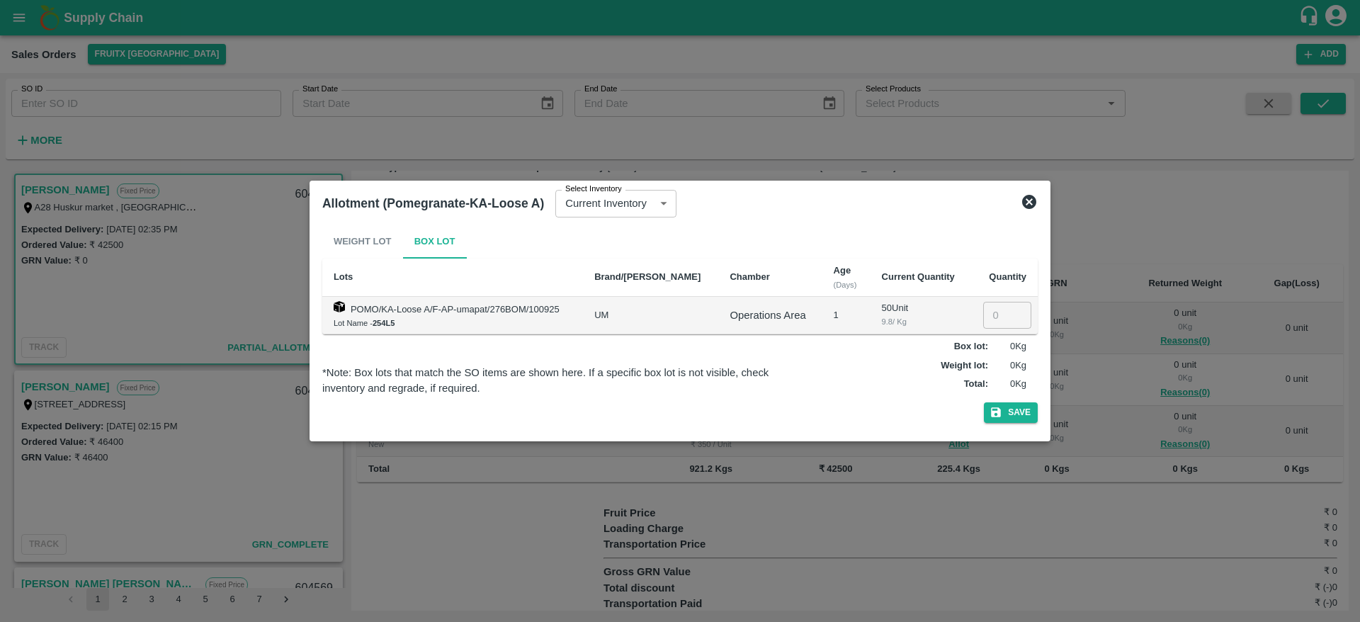
click at [988, 311] on input "number" at bounding box center [1007, 315] width 48 height 27
type input "50"
click at [1008, 407] on button "Save" at bounding box center [1011, 412] width 54 height 21
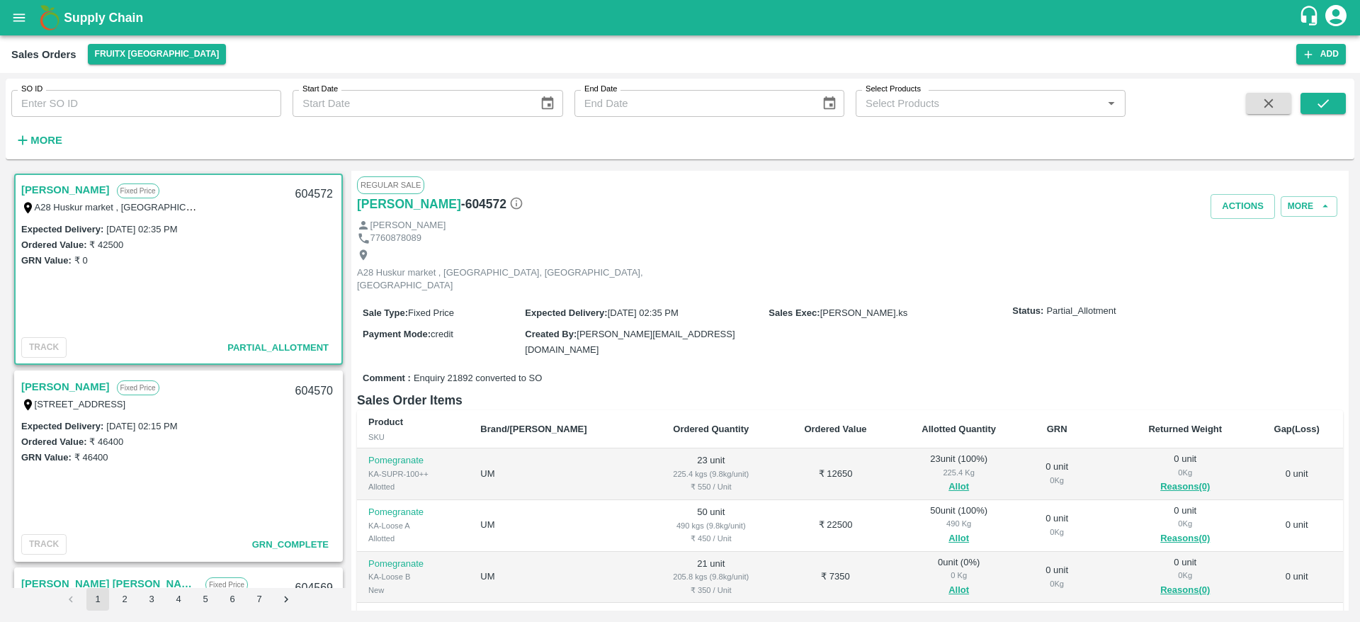
click at [1150, 424] on b "Returned Weight" at bounding box center [1185, 429] width 74 height 11
click at [922, 569] on div "0 Kg" at bounding box center [959, 575] width 108 height 13
click at [949, 582] on button "Allot" at bounding box center [959, 590] width 21 height 16
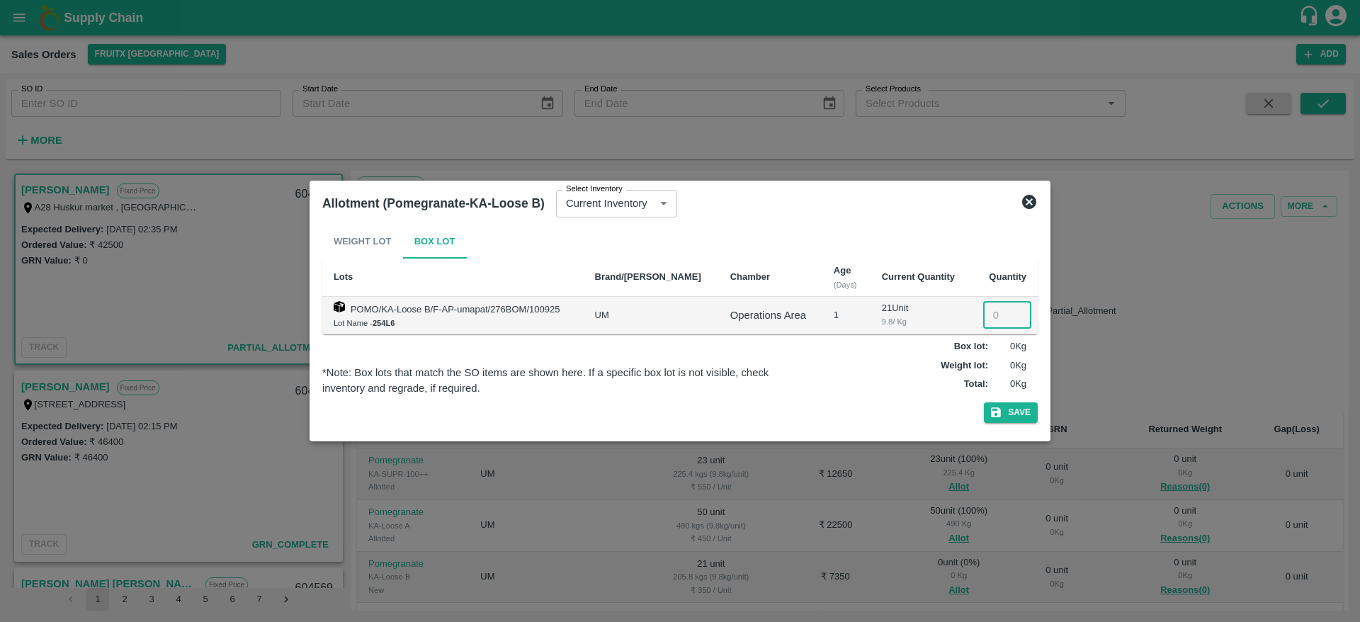
click at [994, 315] on input "number" at bounding box center [1007, 315] width 48 height 27
type input "21"
click at [1015, 408] on button "Save" at bounding box center [1011, 412] width 54 height 21
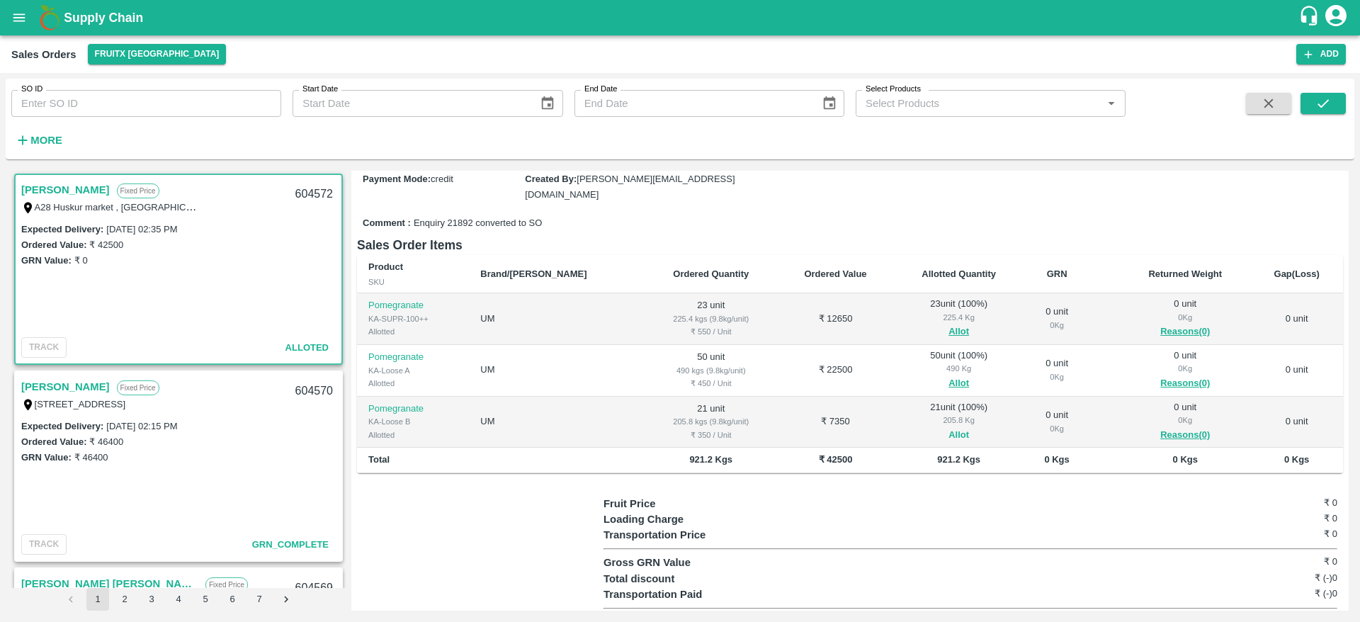
scroll to position [0, 0]
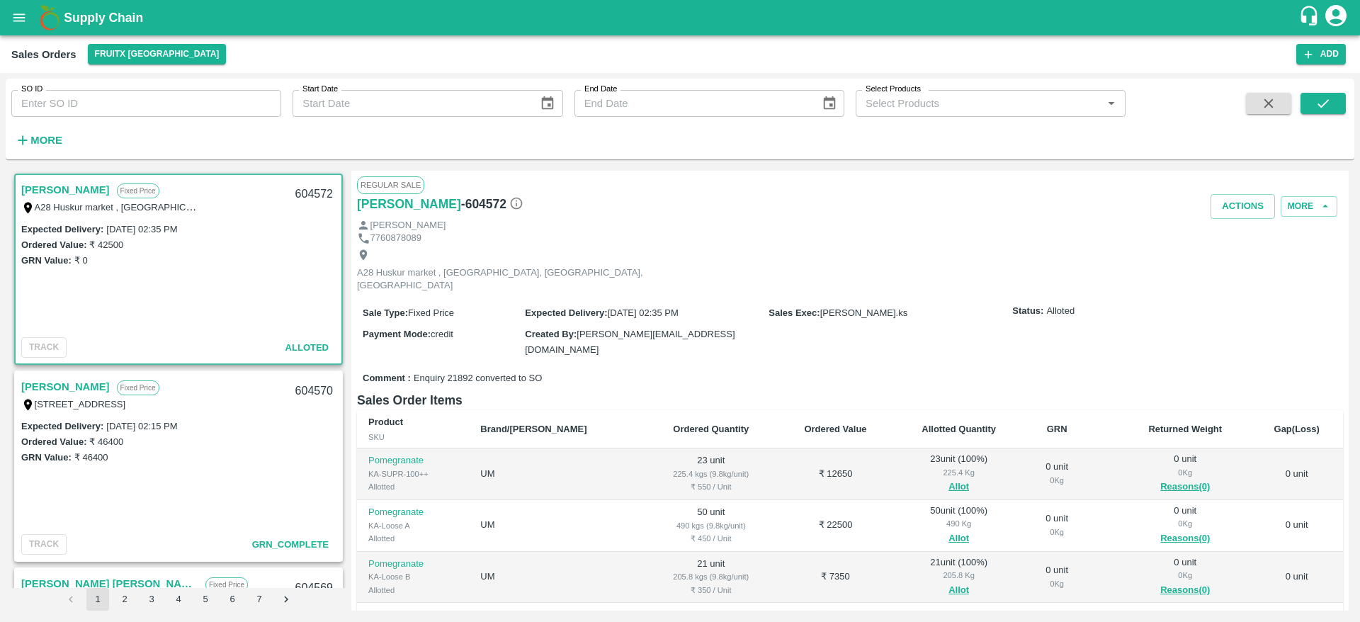
click at [303, 197] on div "604572" at bounding box center [314, 194] width 55 height 33
copy div "604572"
click at [1231, 205] on button "Actions" at bounding box center [1243, 206] width 64 height 25
click at [1241, 258] on li "Deliver" at bounding box center [1274, 261] width 149 height 24
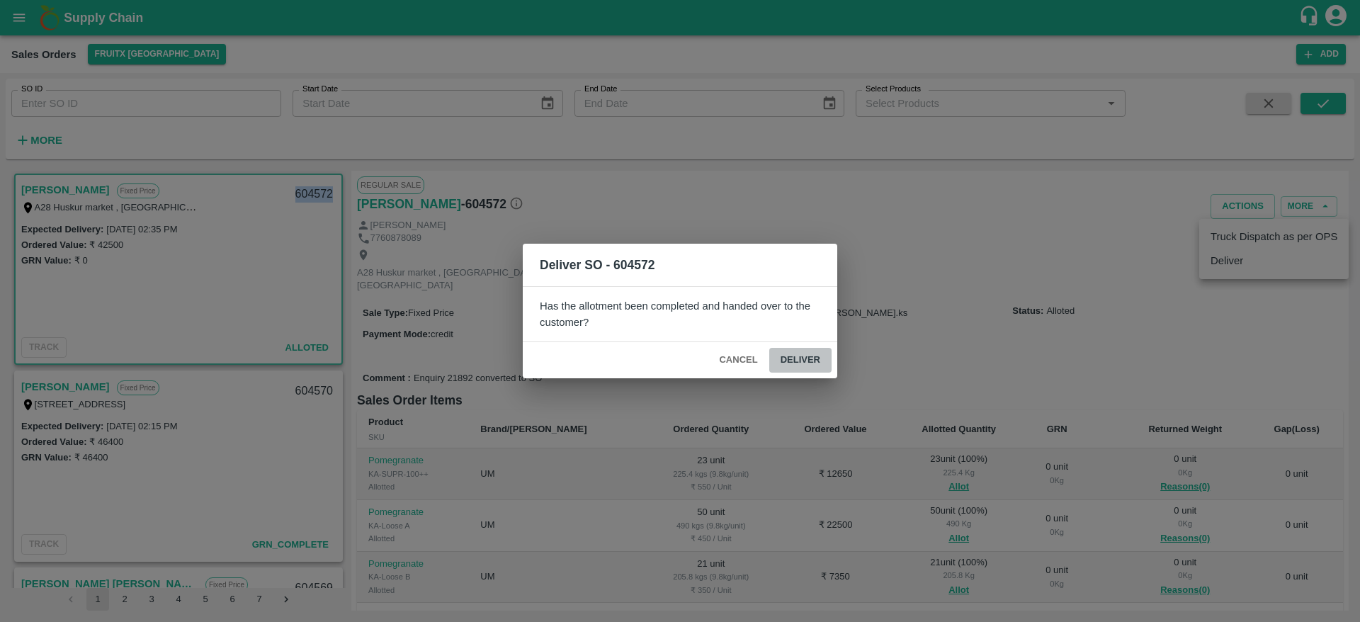
click at [807, 354] on button "Deliver" at bounding box center [800, 360] width 62 height 25
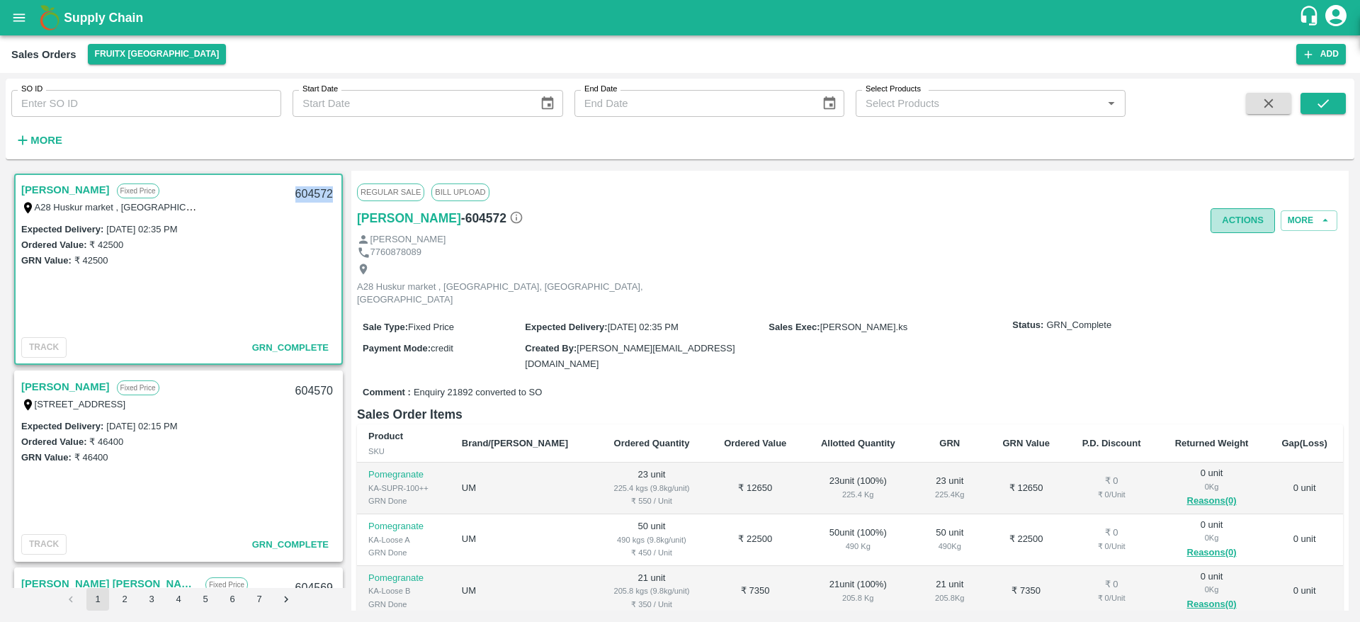
click at [1224, 228] on button "Actions" at bounding box center [1243, 220] width 64 height 25
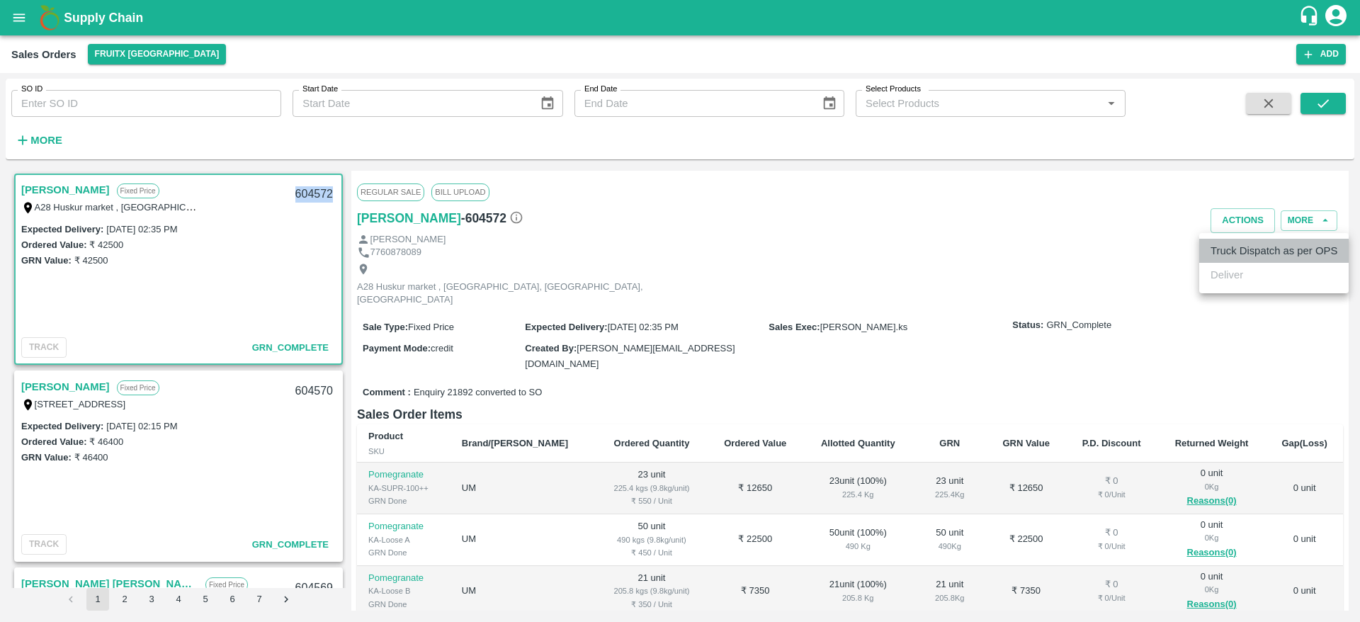
click at [1214, 260] on li "Truck Dispatch as per OPS" at bounding box center [1274, 251] width 149 height 24
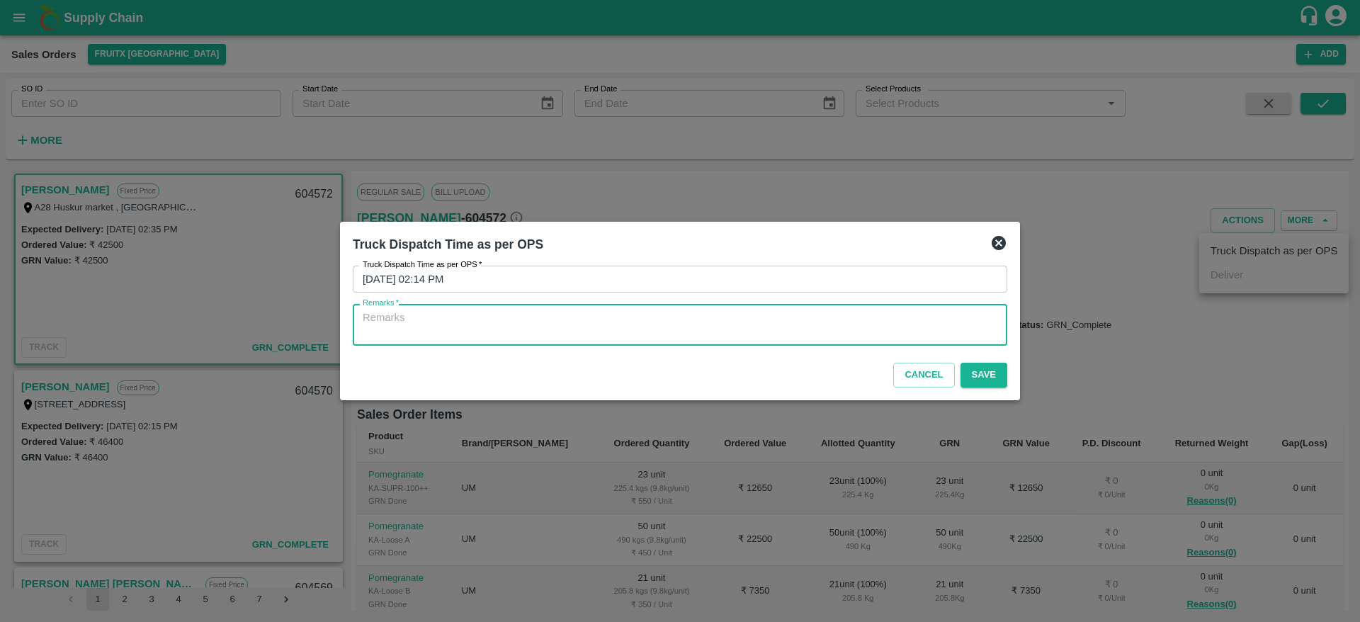
click at [745, 310] on textarea "Remarks   *" at bounding box center [680, 325] width 635 height 30
type textarea "O"
type textarea "OTD"
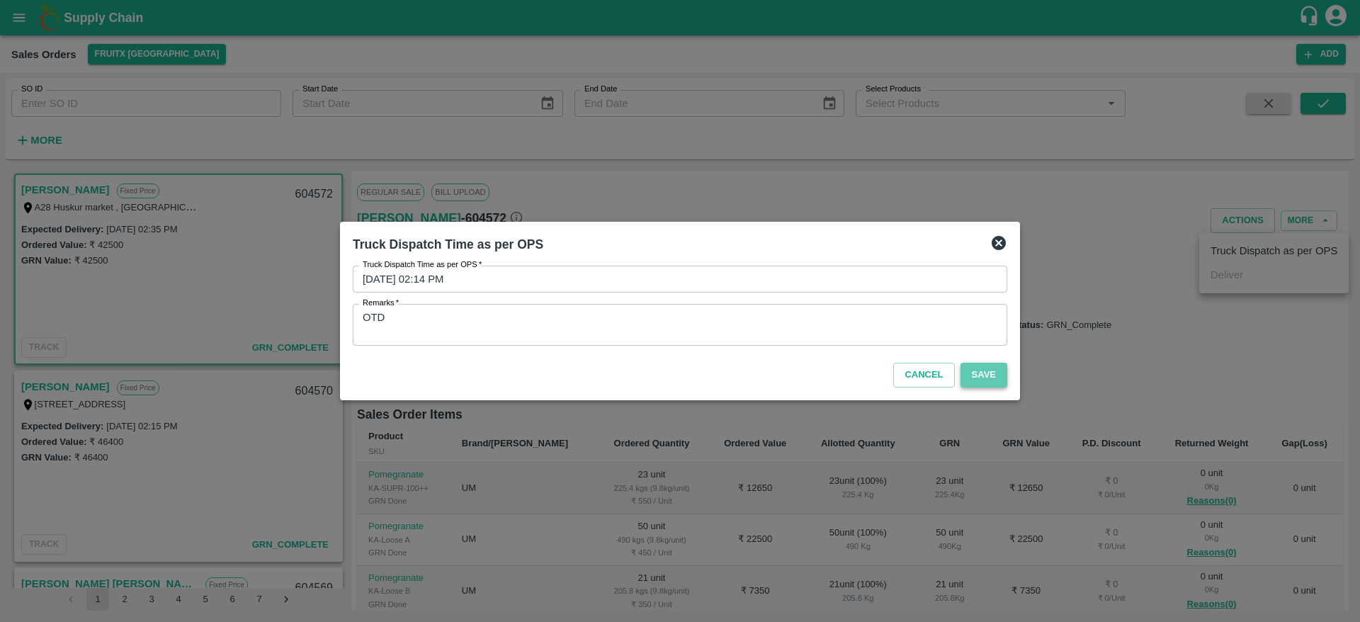
click at [986, 365] on button "Save" at bounding box center [984, 375] width 47 height 25
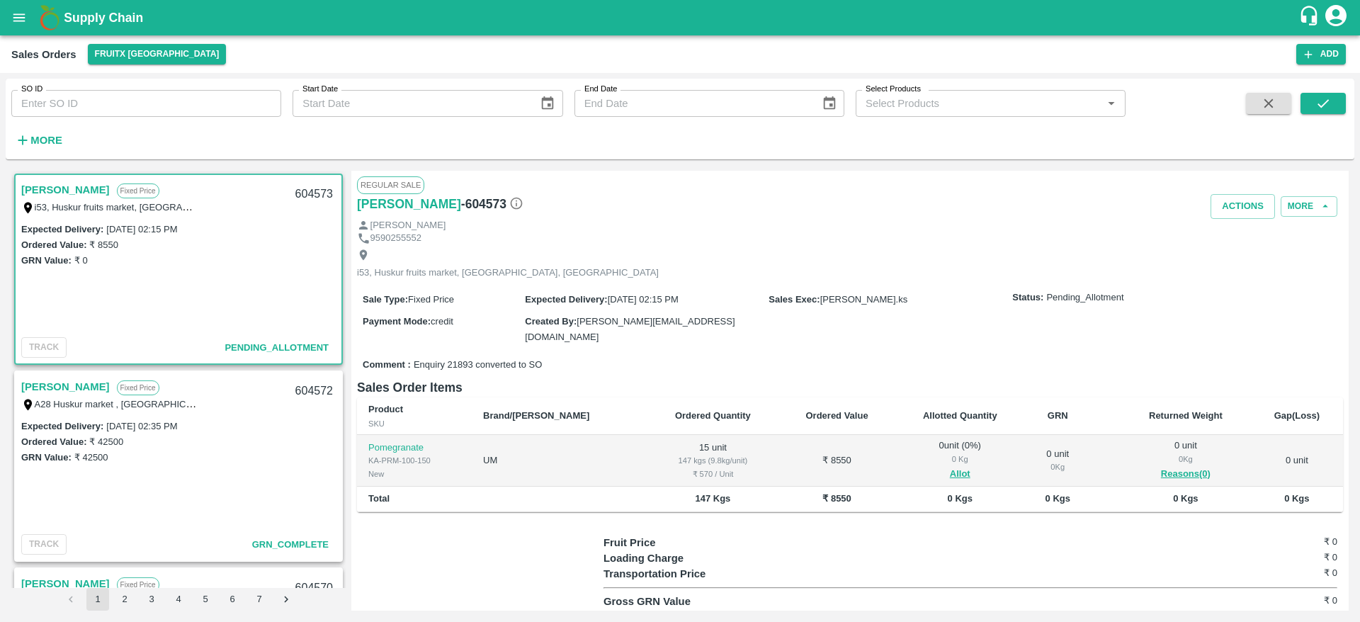
click at [46, 192] on link "[PERSON_NAME]" at bounding box center [65, 190] width 89 height 18
click at [314, 195] on div "604573" at bounding box center [314, 194] width 55 height 33
copy div "604573"
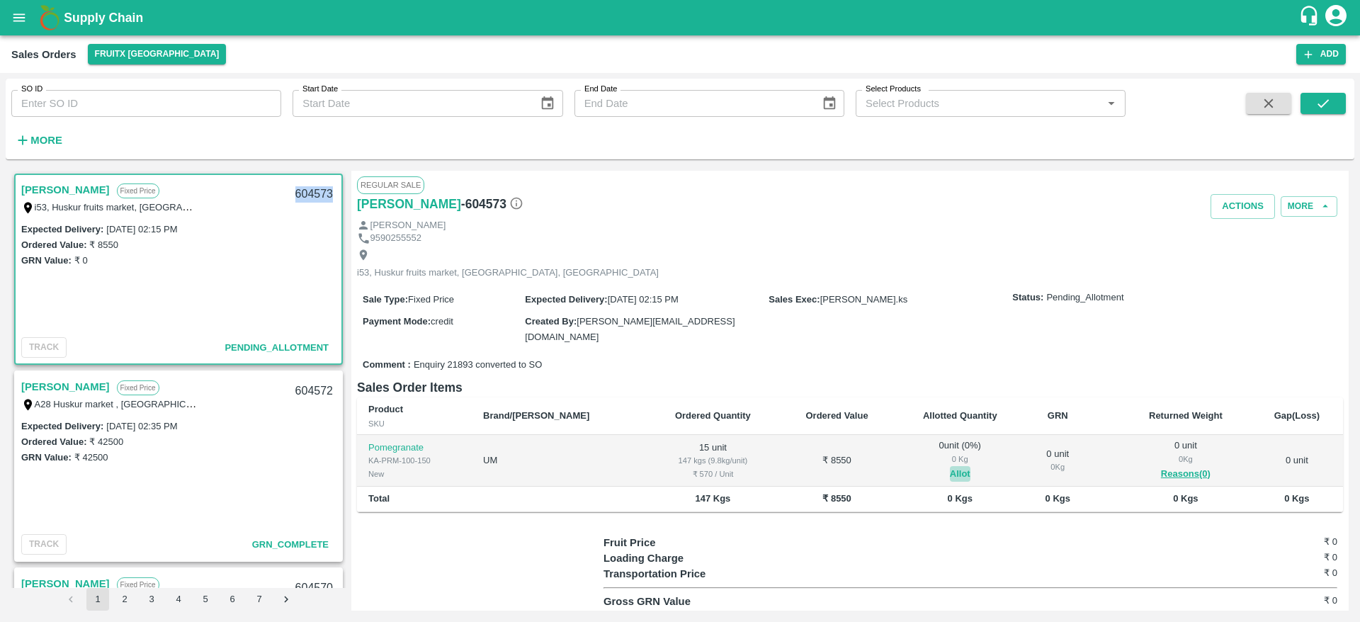
click at [950, 466] on button "Allot" at bounding box center [960, 474] width 21 height 16
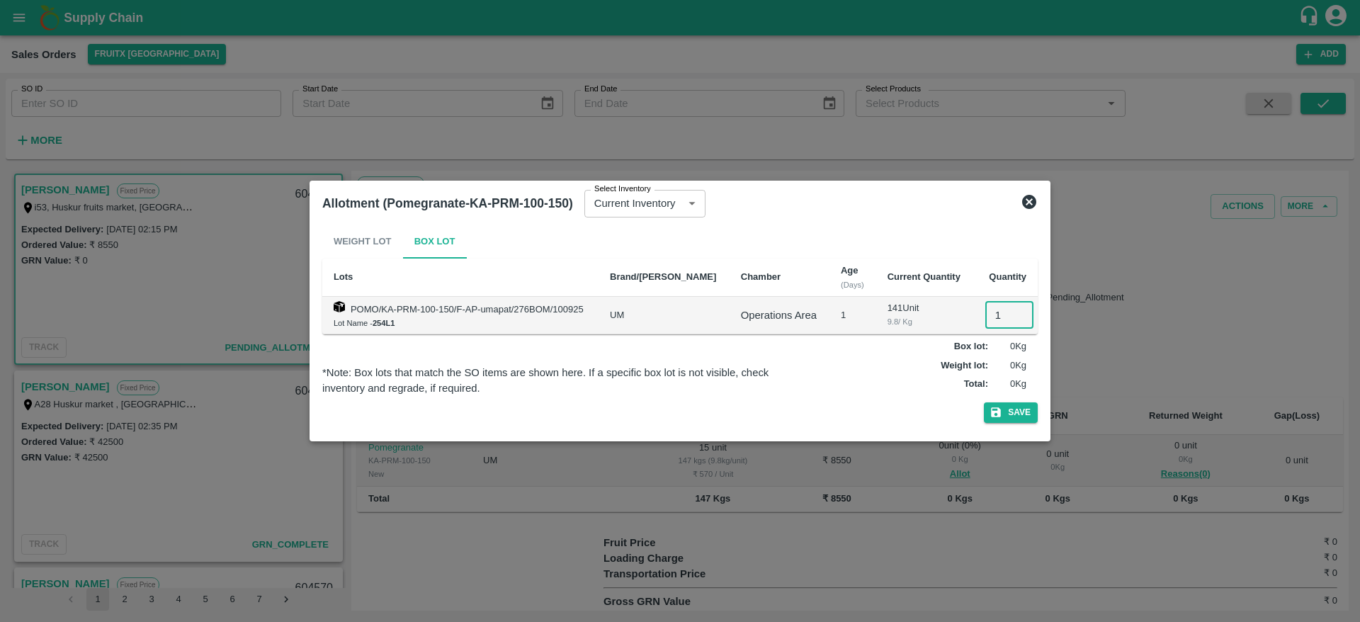
click at [993, 319] on input "1" at bounding box center [1010, 315] width 48 height 27
type input "15"
click at [1015, 412] on button "Save" at bounding box center [1011, 412] width 54 height 21
click at [1027, 205] on icon at bounding box center [1029, 202] width 14 height 14
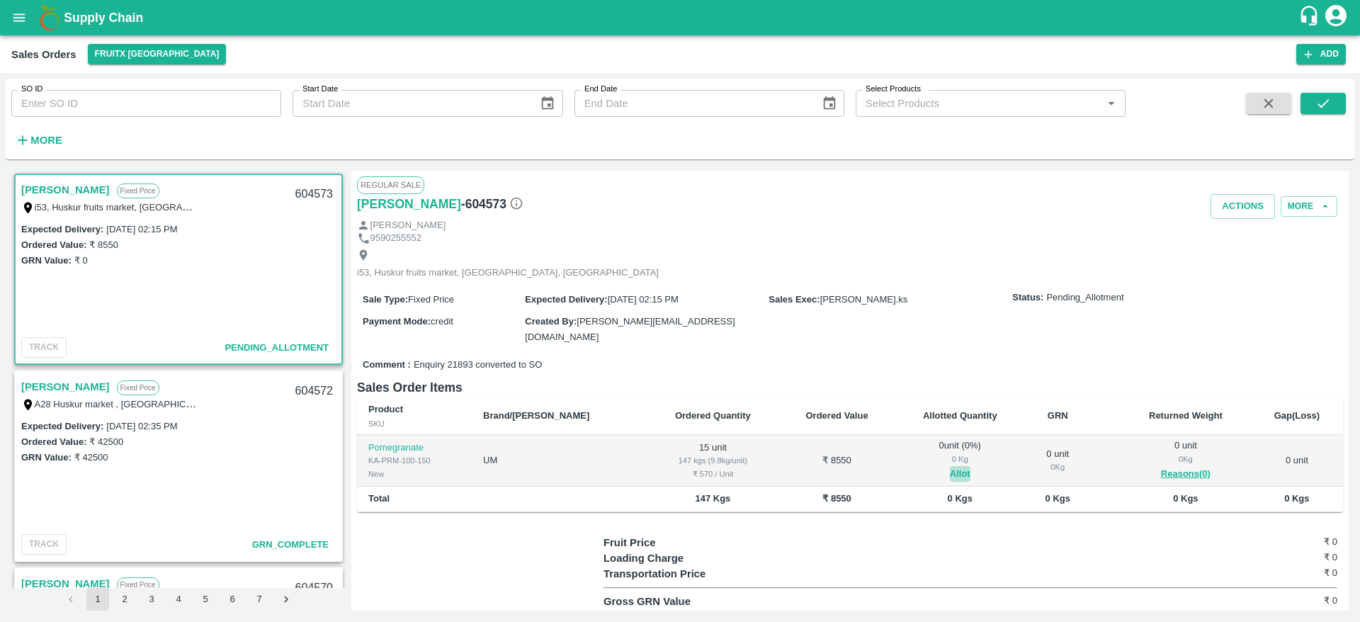
click at [950, 466] on button "Allot" at bounding box center [960, 474] width 21 height 16
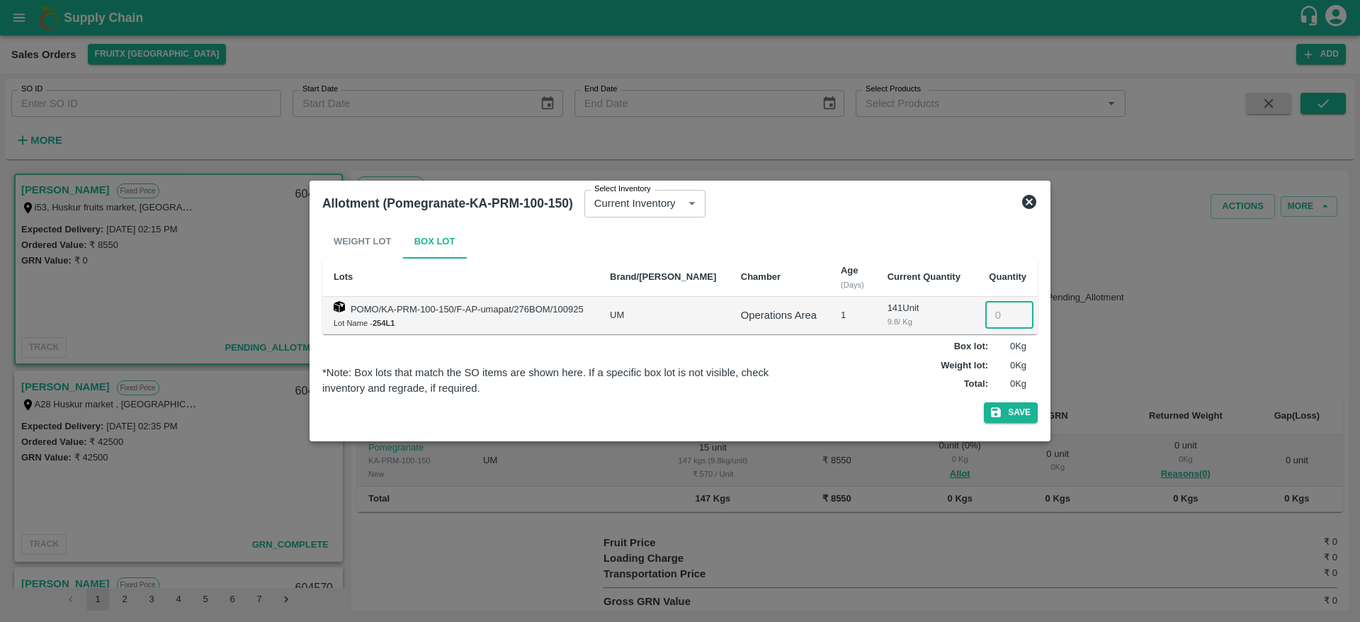
click at [998, 304] on input "number" at bounding box center [1010, 315] width 48 height 27
type input "15"
click at [1012, 412] on button "Save" at bounding box center [1011, 412] width 54 height 21
click at [1022, 208] on icon at bounding box center [1029, 201] width 17 height 17
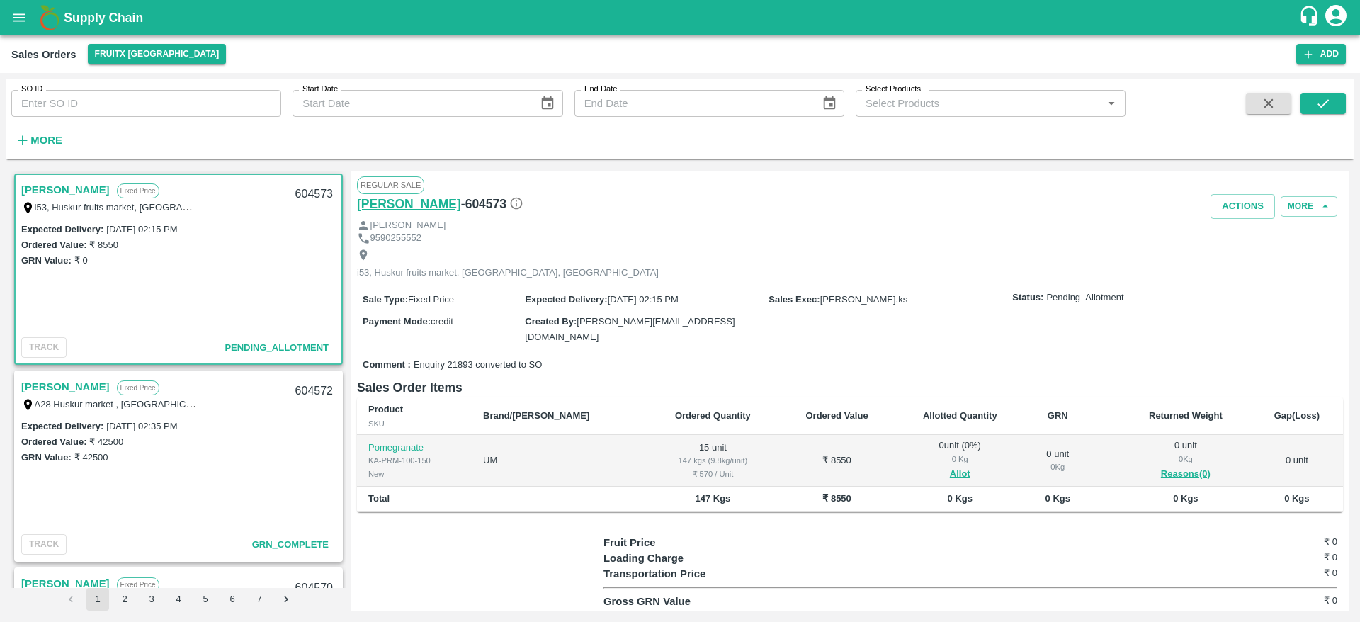
click at [364, 198] on h6 "[PERSON_NAME]" at bounding box center [409, 204] width 104 height 20
click at [69, 392] on link "[PERSON_NAME]" at bounding box center [65, 387] width 89 height 18
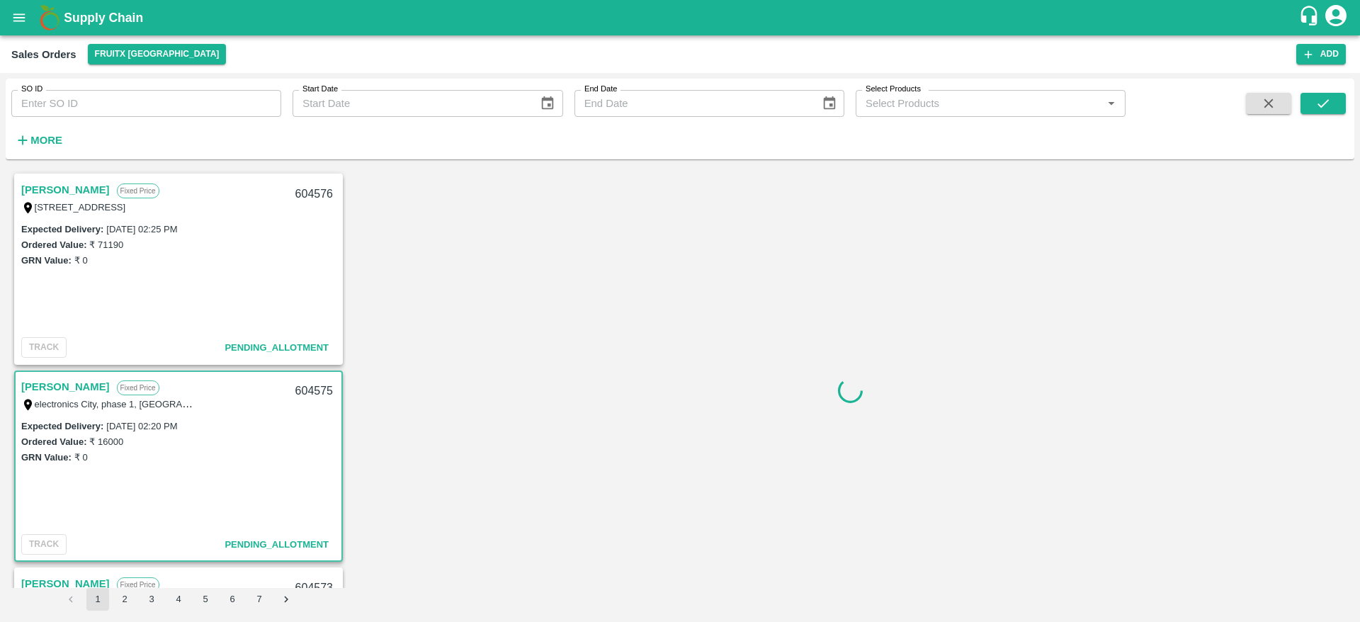
click at [55, 388] on link "[PERSON_NAME]" at bounding box center [65, 387] width 89 height 18
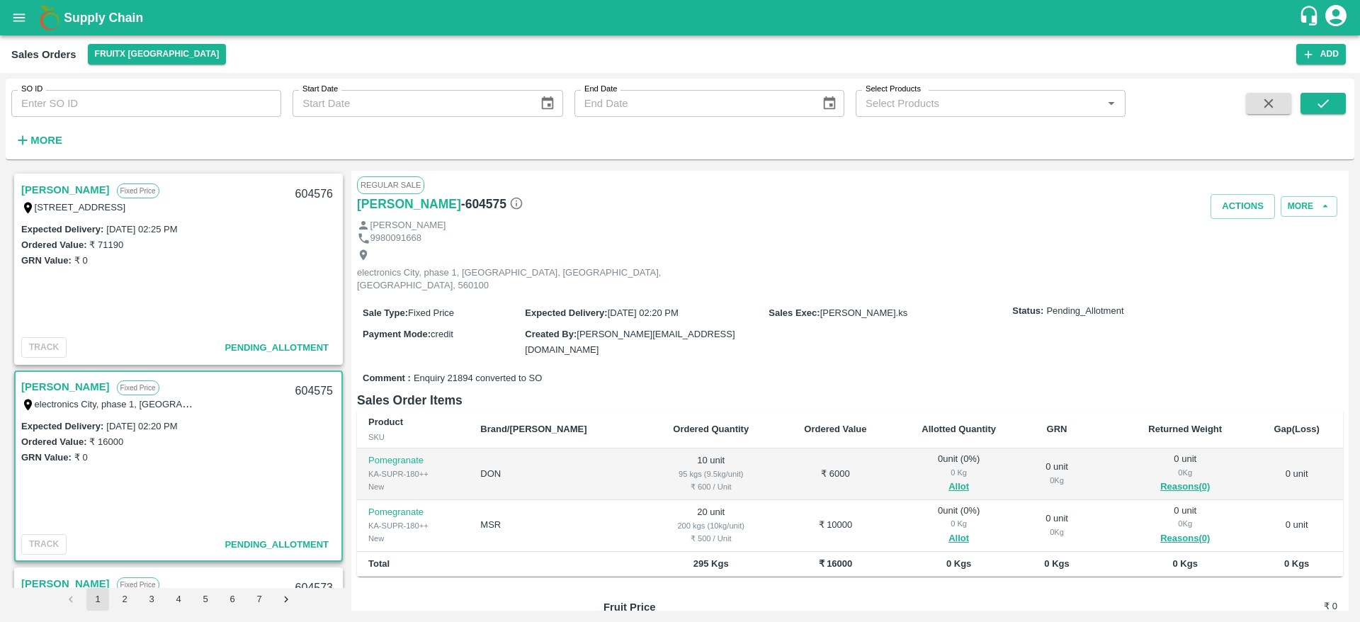
scroll to position [40, 0]
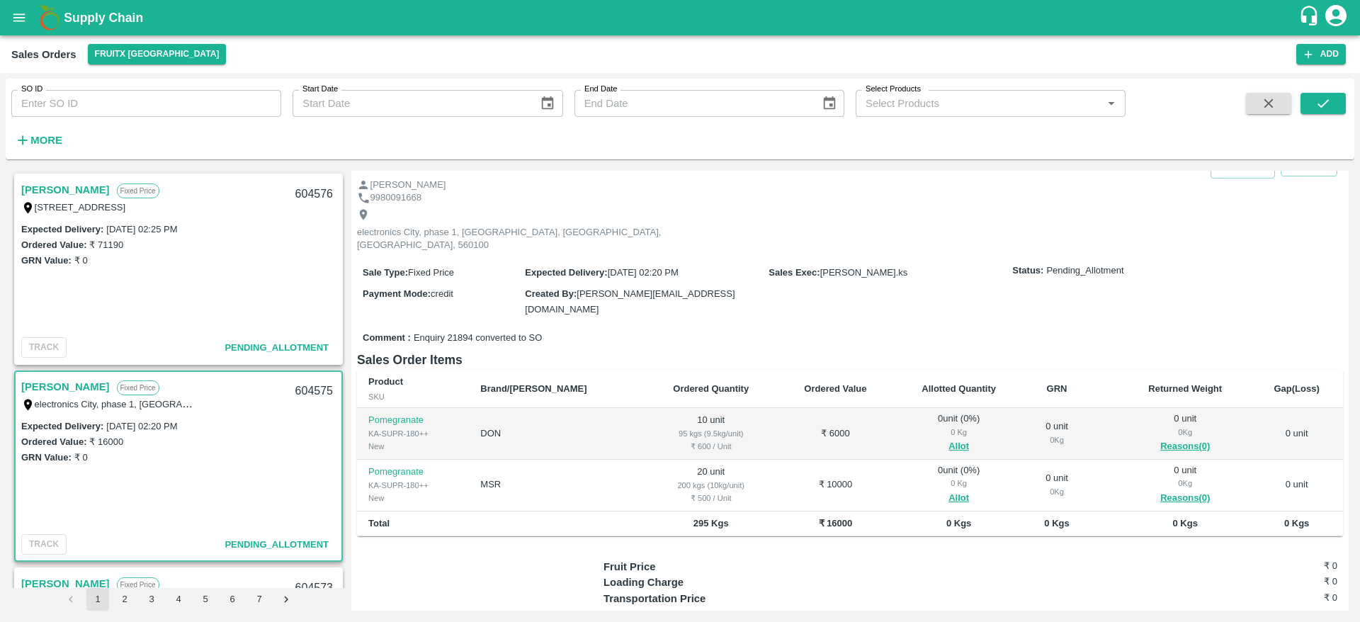
click at [302, 393] on div "604575" at bounding box center [314, 391] width 55 height 33
copy div "604575"
click at [949, 439] on button "Allot" at bounding box center [959, 447] width 21 height 16
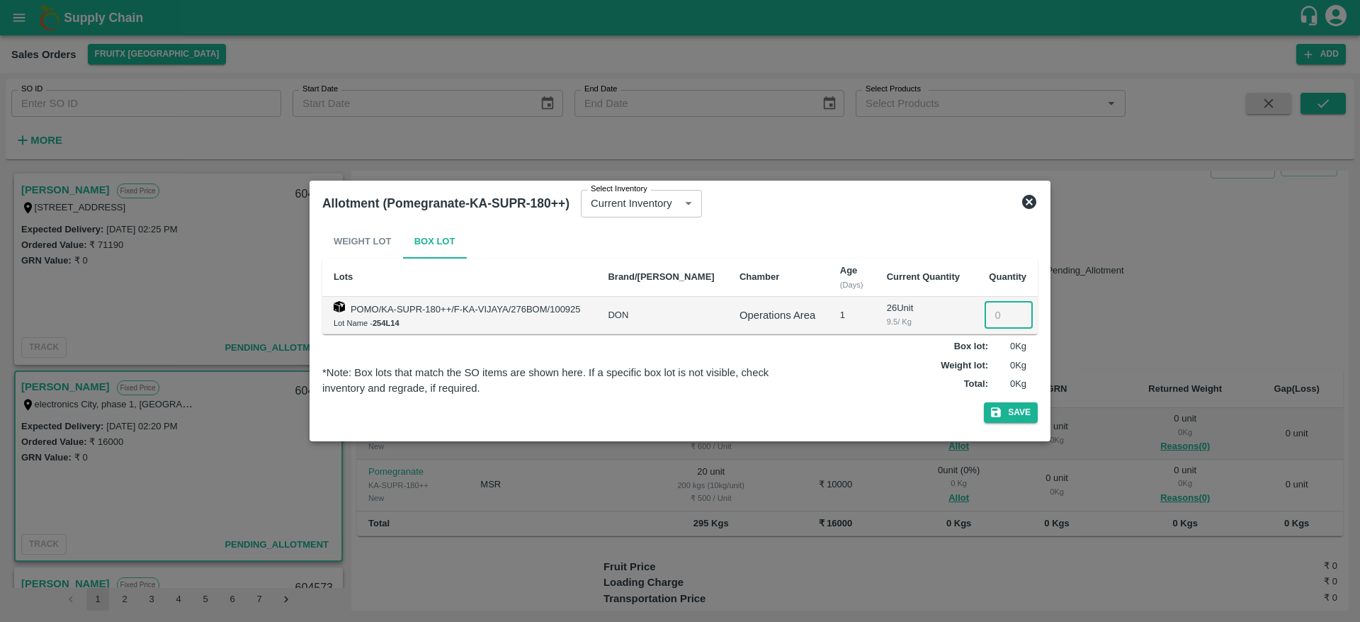
click at [990, 312] on input "number" at bounding box center [1009, 315] width 48 height 27
type input "10"
drag, startPoint x: 1014, startPoint y: 400, endPoint x: 1010, endPoint y: 417, distance: 16.8
click at [1010, 417] on div "Weight Lot Box Lot Lots Brand/Marka Chamber Age (Days) Current Quantity Quantit…" at bounding box center [680, 327] width 716 height 204
click at [1010, 417] on button "Save" at bounding box center [1011, 412] width 54 height 21
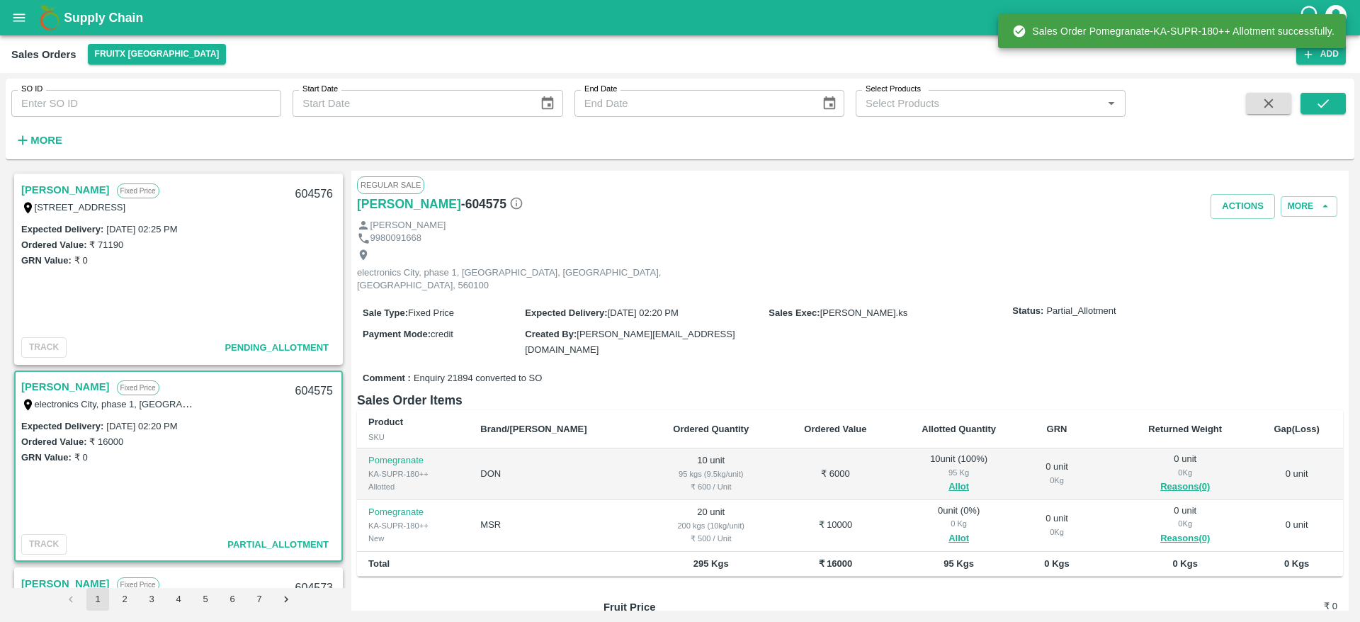
scroll to position [99, 0]
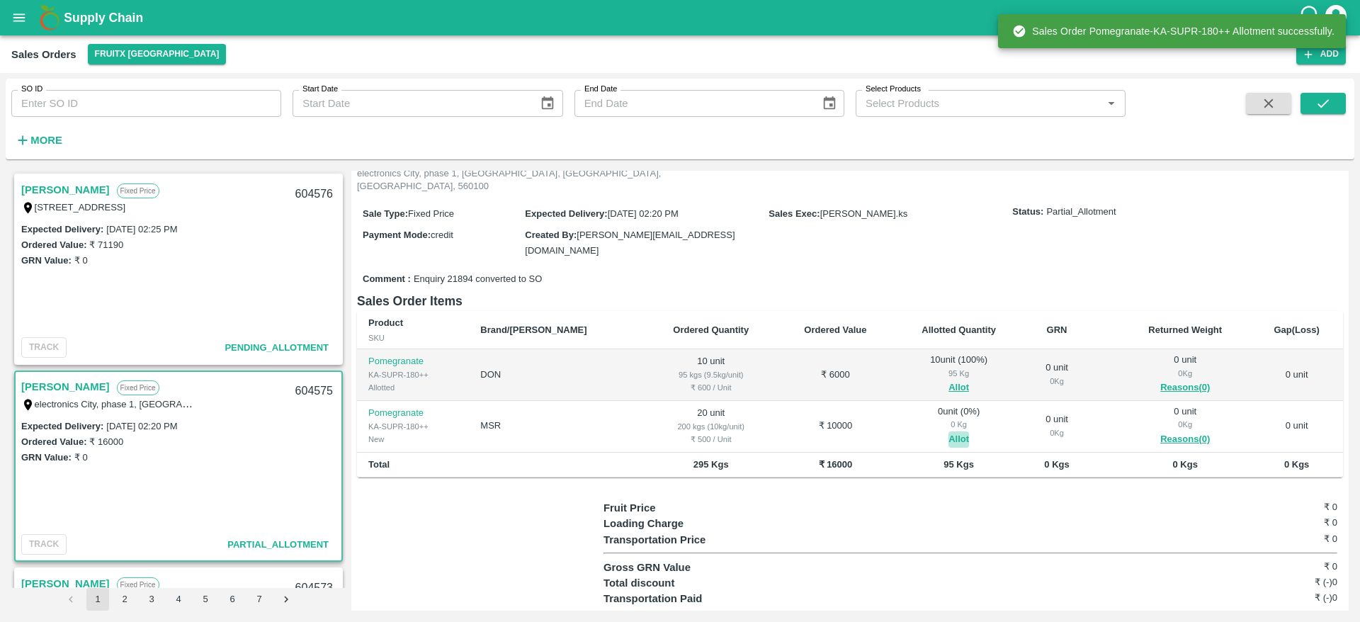
click at [949, 431] on button "Allot" at bounding box center [959, 439] width 21 height 16
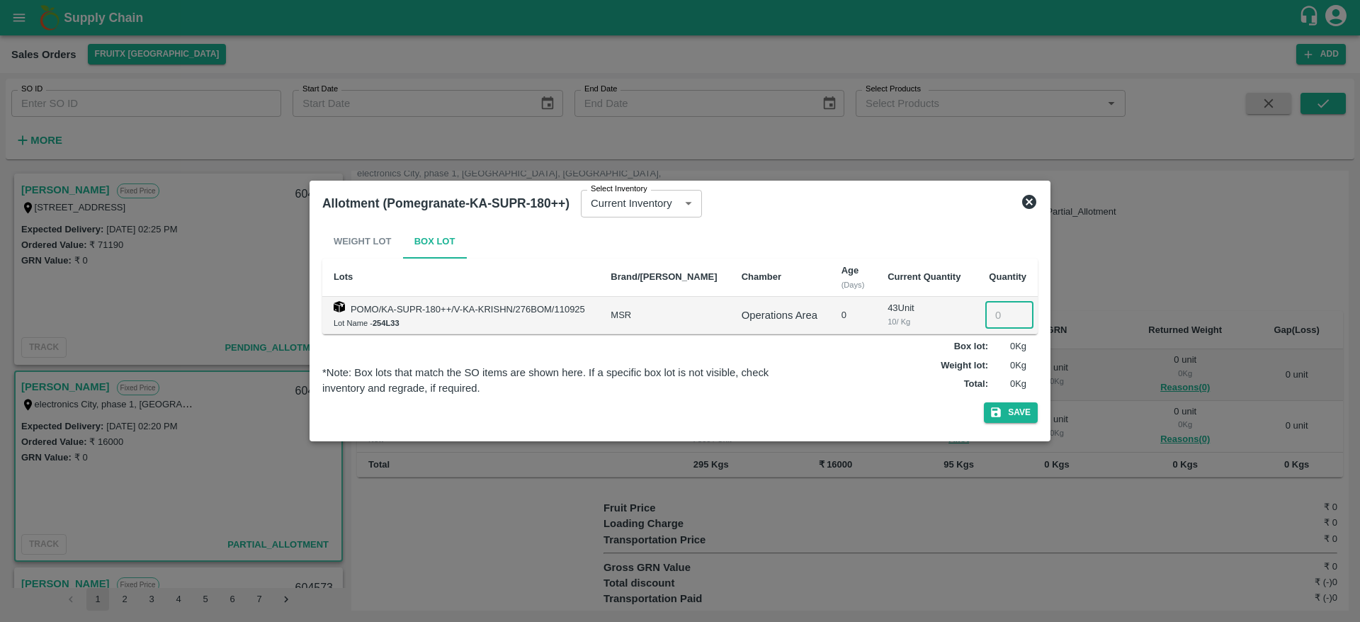
click at [1000, 322] on input "number" at bounding box center [1010, 315] width 48 height 27
type input "20"
click at [1013, 422] on button "Save" at bounding box center [1011, 412] width 54 height 21
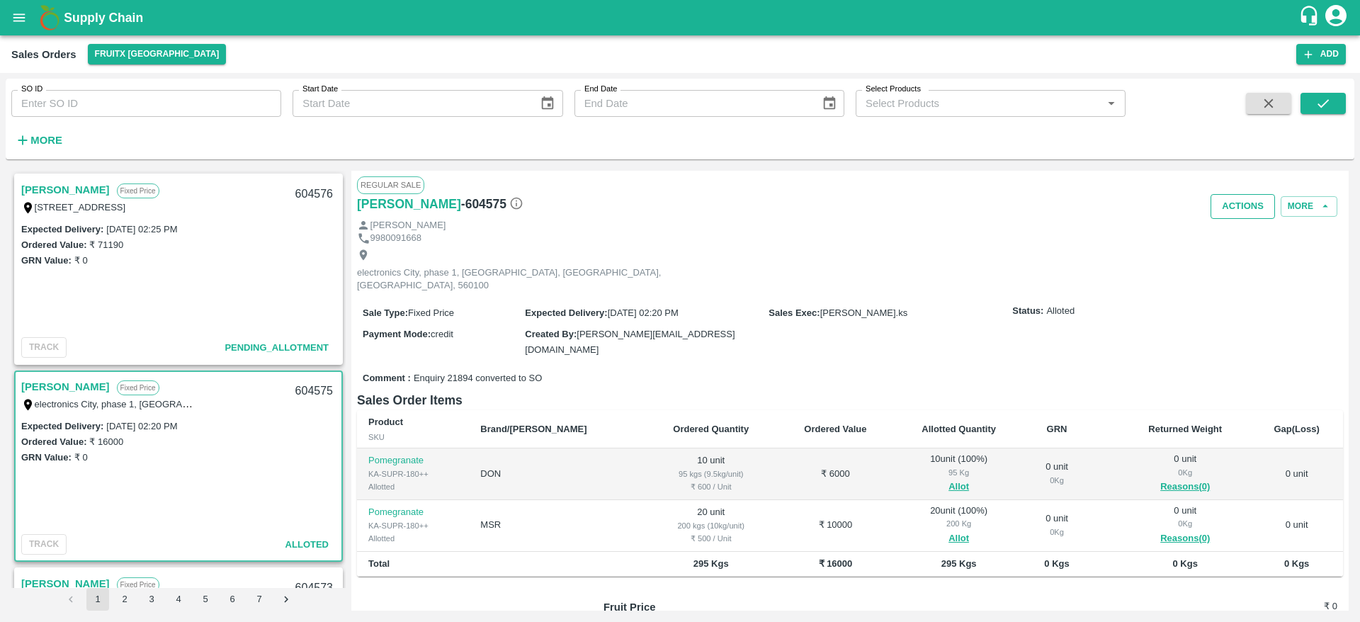
click at [1228, 208] on button "Actions" at bounding box center [1243, 206] width 64 height 25
drag, startPoint x: 1236, startPoint y: 254, endPoint x: 1244, endPoint y: 266, distance: 14.9
click at [1244, 266] on li "Deliver" at bounding box center [1274, 261] width 149 height 24
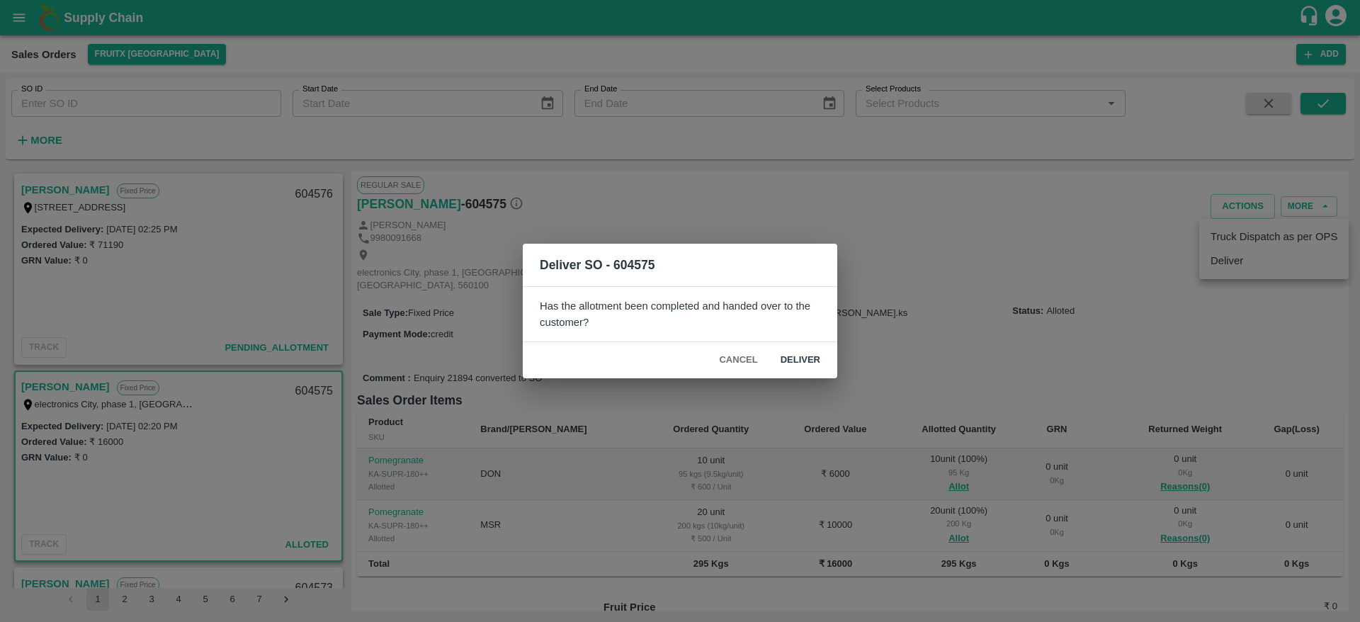
click at [1244, 266] on div "Deliver SO - 604575 Has the allotment been completed and handed over to the cus…" at bounding box center [680, 311] width 1360 height 622
click at [808, 369] on button "Deliver" at bounding box center [800, 360] width 62 height 25
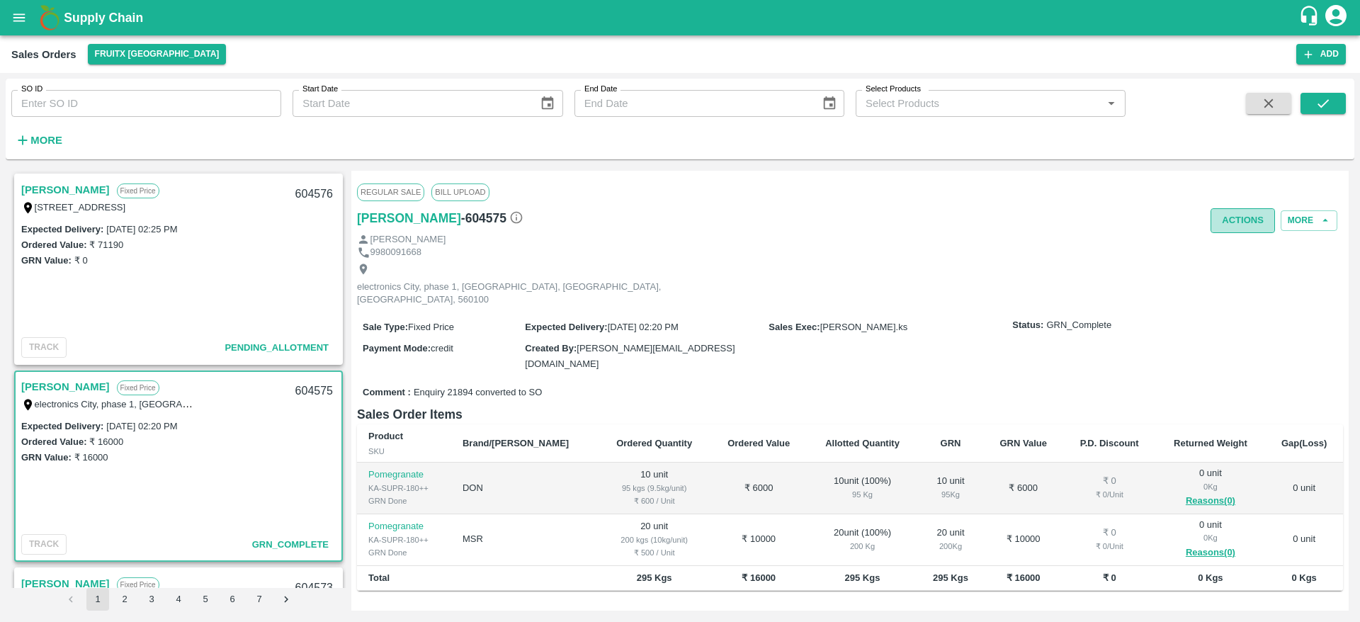
click at [1231, 215] on button "Actions" at bounding box center [1243, 220] width 64 height 25
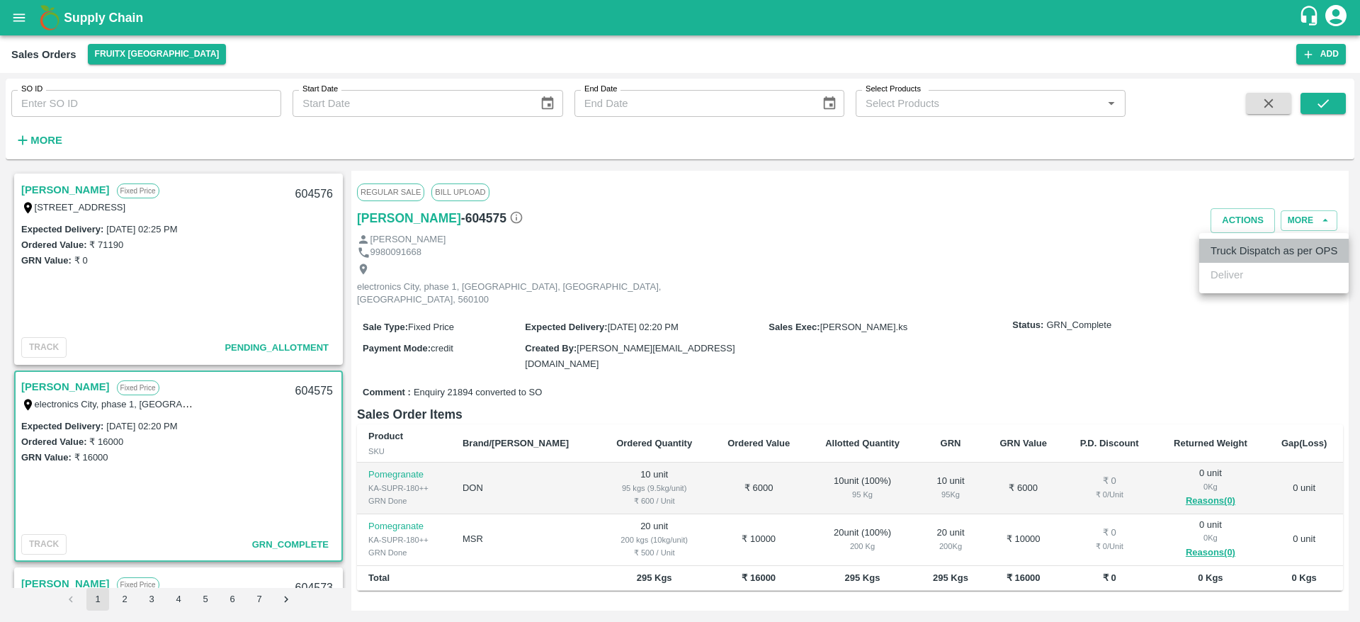
click at [1235, 256] on li "Truck Dispatch as per OPS" at bounding box center [1274, 251] width 149 height 24
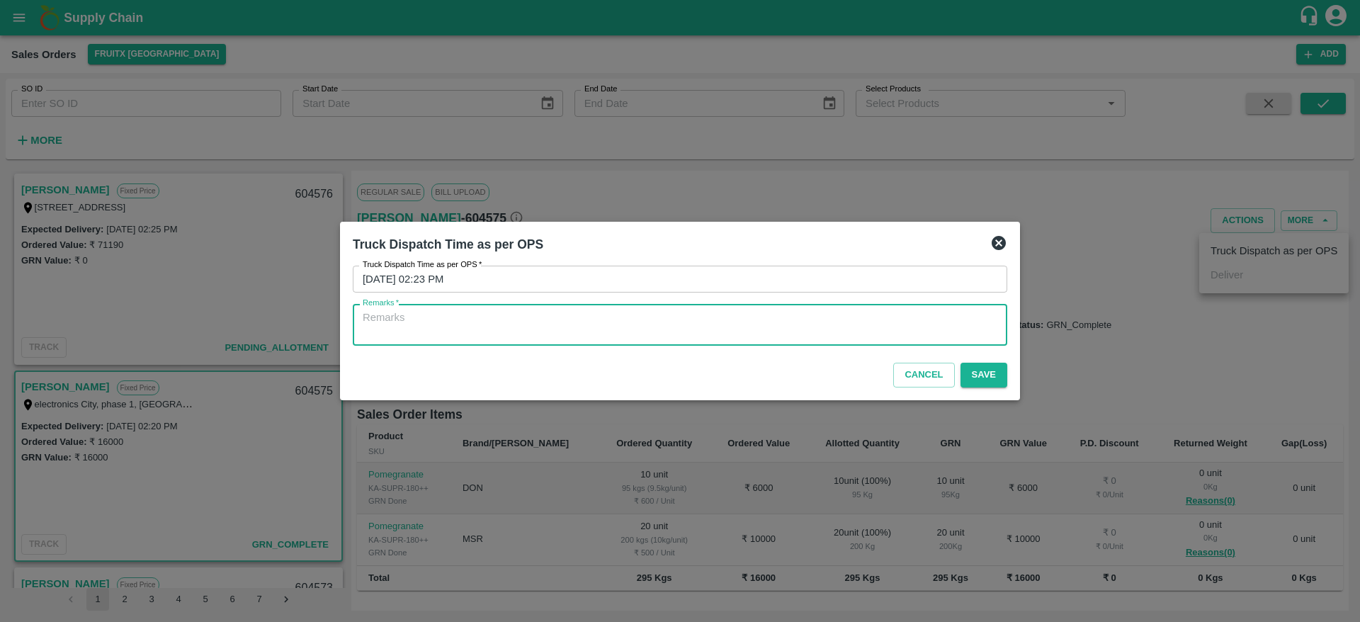
click at [611, 329] on textarea "Remarks   *" at bounding box center [680, 325] width 635 height 30
type textarea "OTD"
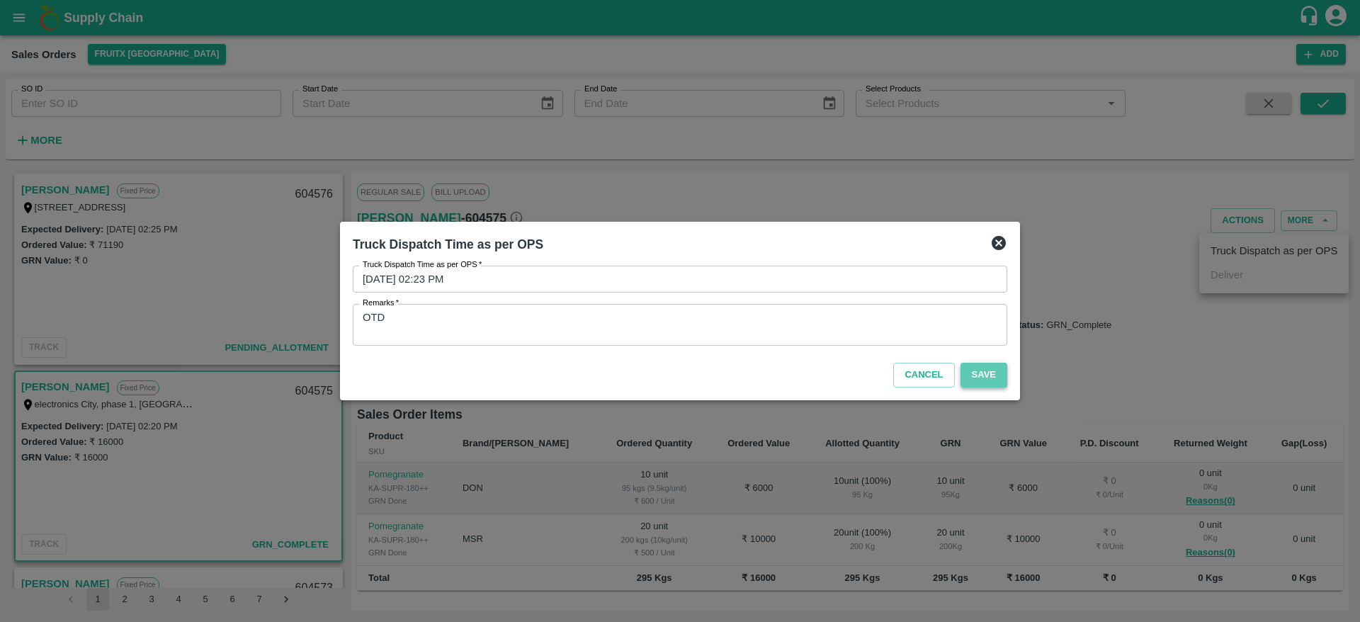
click at [977, 375] on button "Save" at bounding box center [984, 375] width 47 height 25
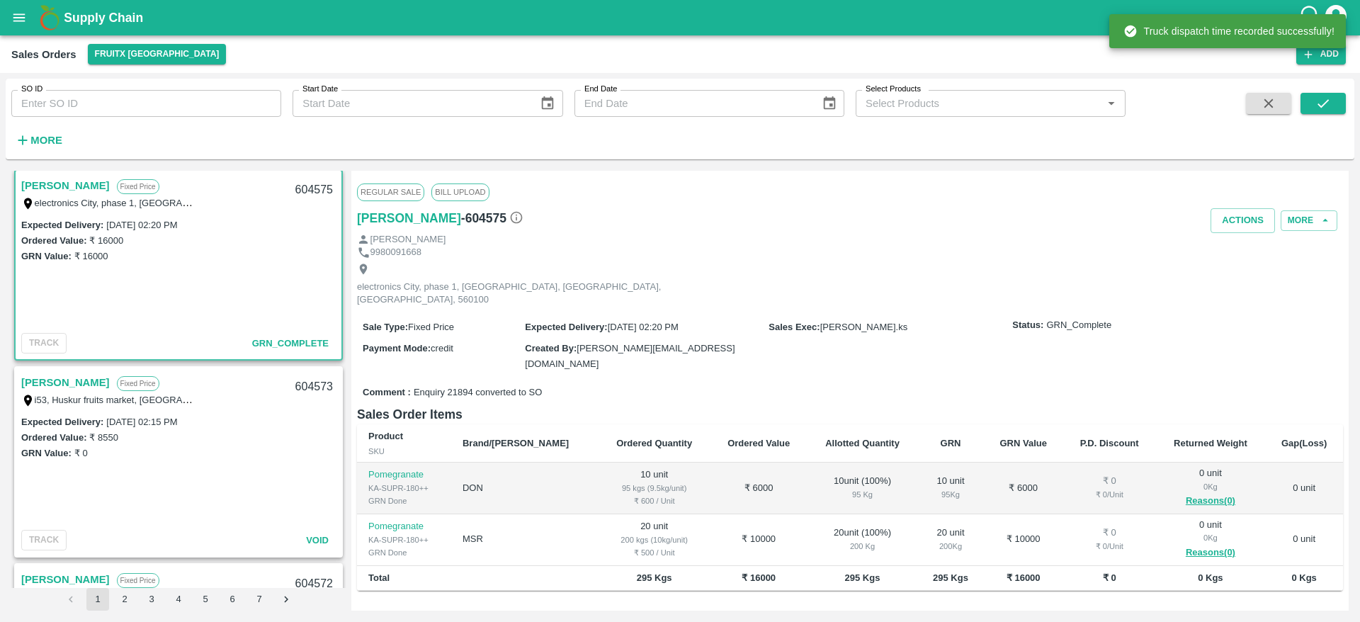
scroll to position [0, 0]
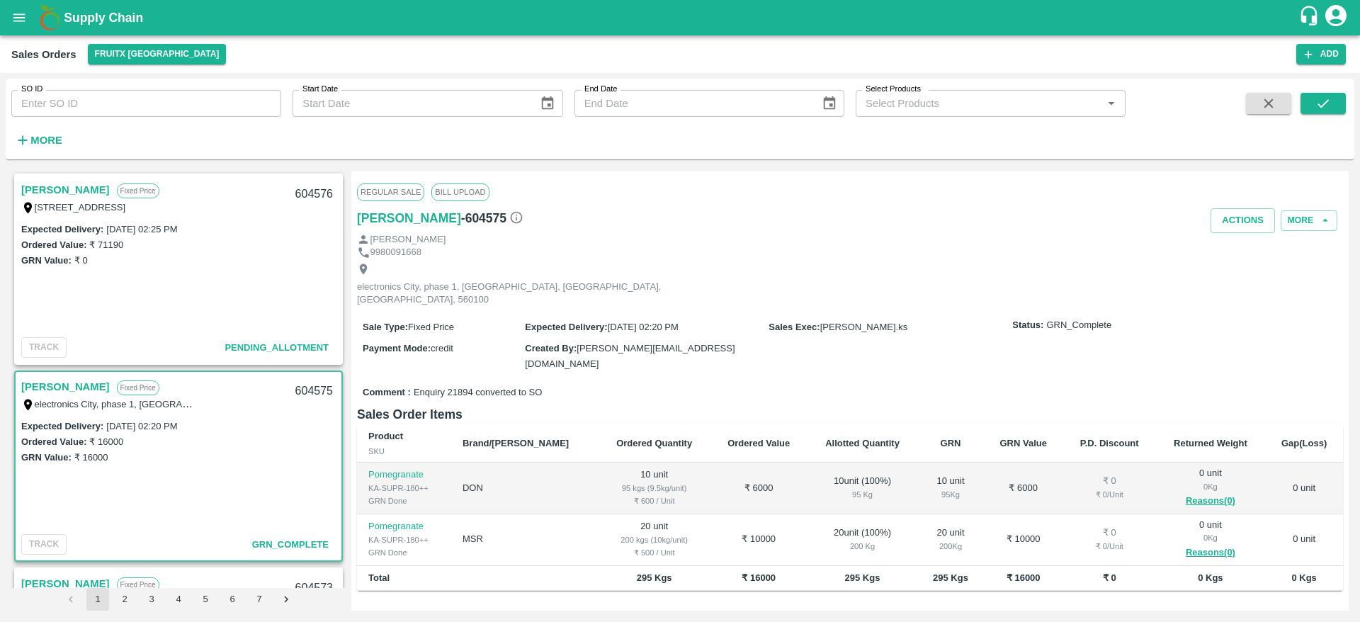
click at [39, 202] on label "[STREET_ADDRESS]" at bounding box center [80, 207] width 91 height 11
click at [45, 181] on link "[PERSON_NAME]" at bounding box center [65, 190] width 89 height 18
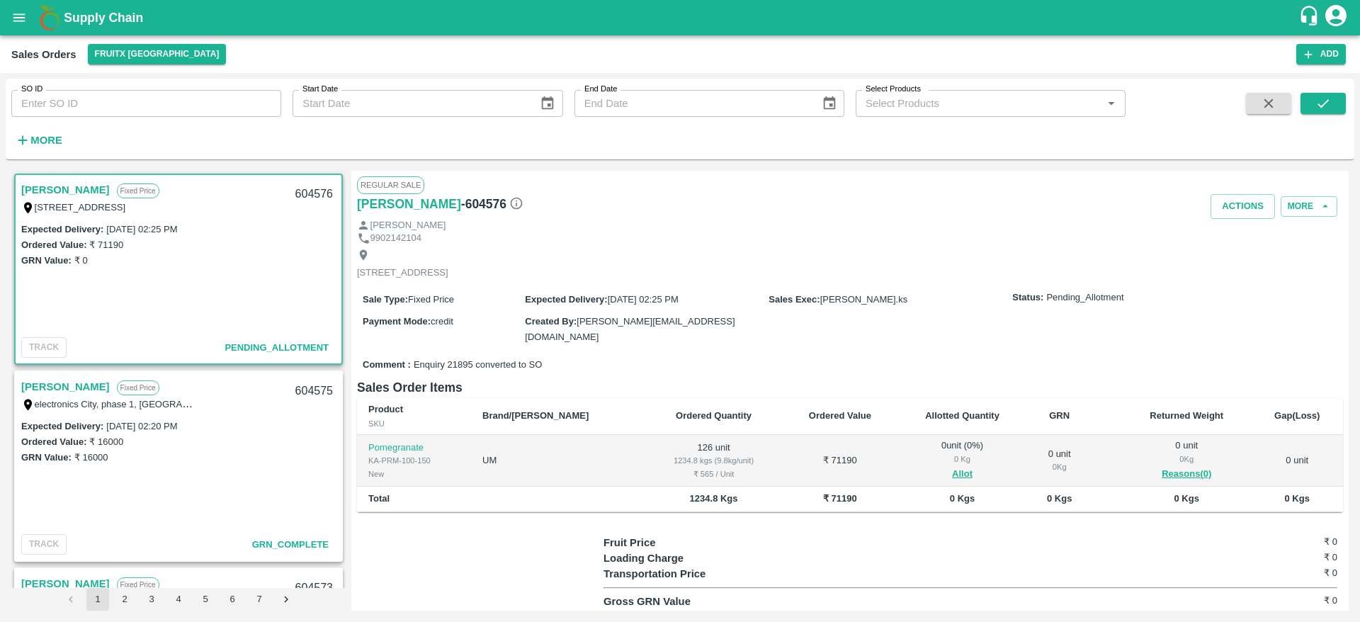
click at [302, 193] on div "604576" at bounding box center [314, 194] width 55 height 33
copy div "604576"
click at [952, 466] on button "Allot" at bounding box center [962, 474] width 21 height 16
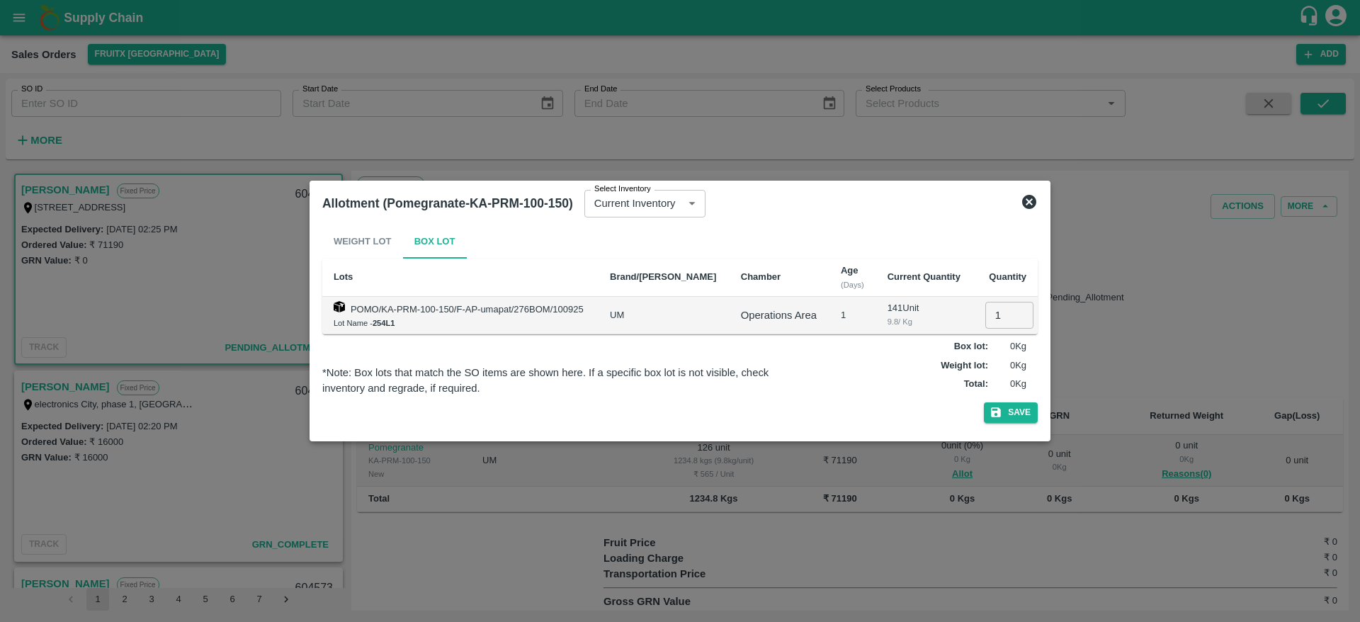
click at [992, 321] on input "1" at bounding box center [1010, 315] width 48 height 27
type input "126"
click at [1003, 414] on icon "button" at bounding box center [996, 412] width 13 height 13
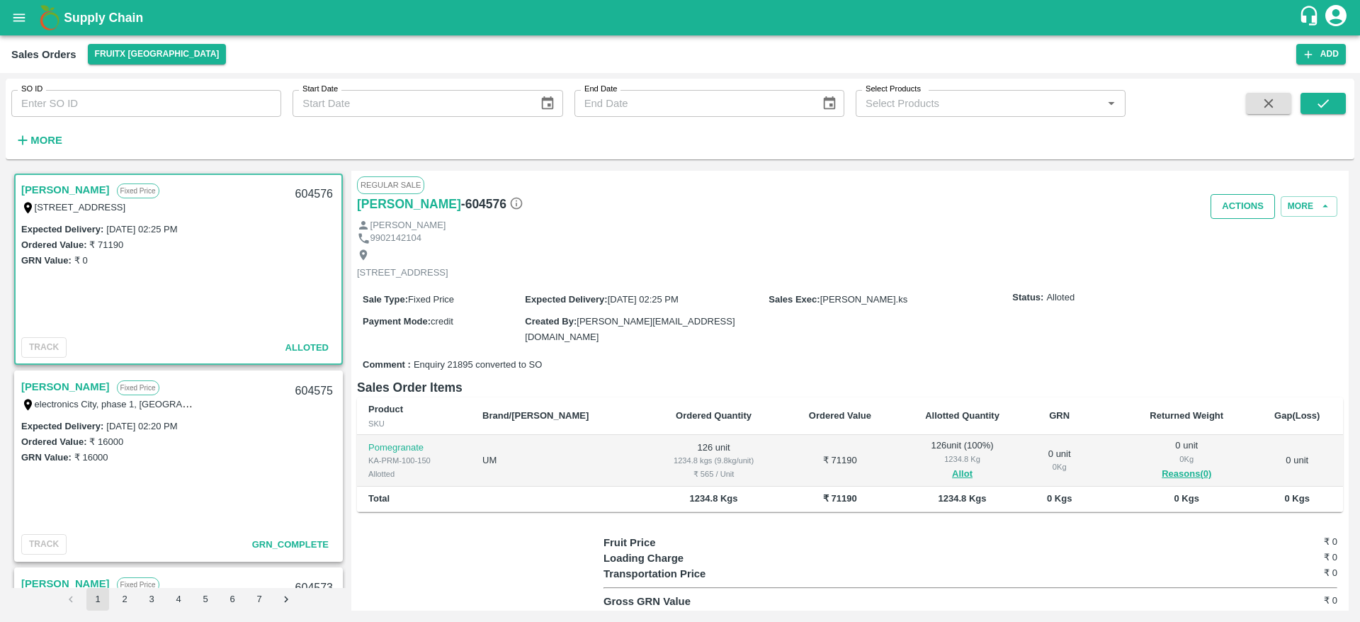
click at [1229, 215] on button "Actions" at bounding box center [1243, 206] width 64 height 25
click at [1221, 259] on li "Deliver" at bounding box center [1274, 261] width 149 height 24
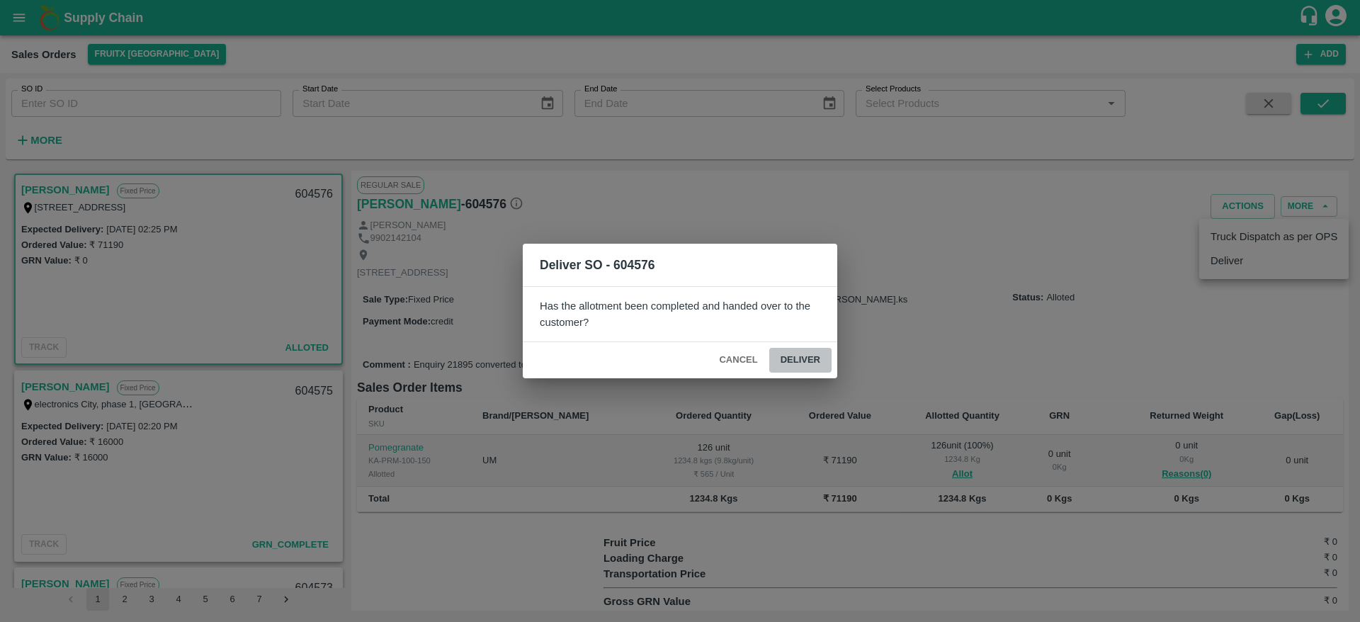
click at [797, 363] on button "Deliver" at bounding box center [800, 360] width 62 height 25
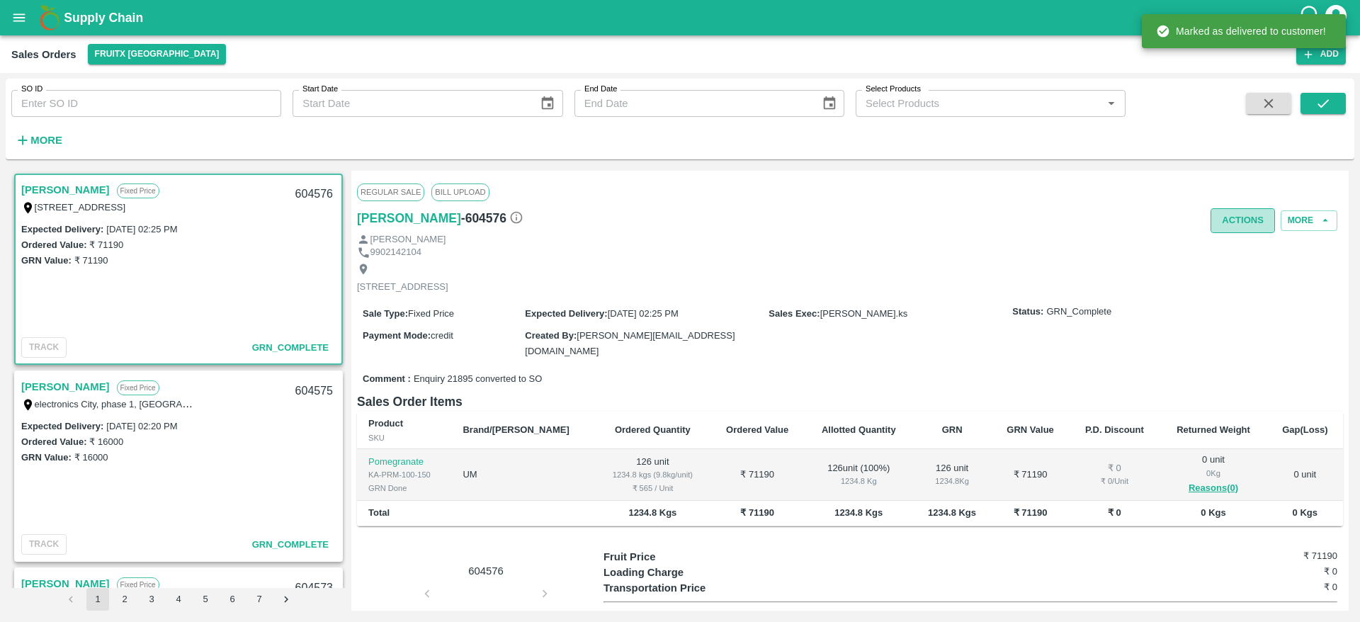
click at [1246, 229] on button "Actions" at bounding box center [1243, 220] width 64 height 25
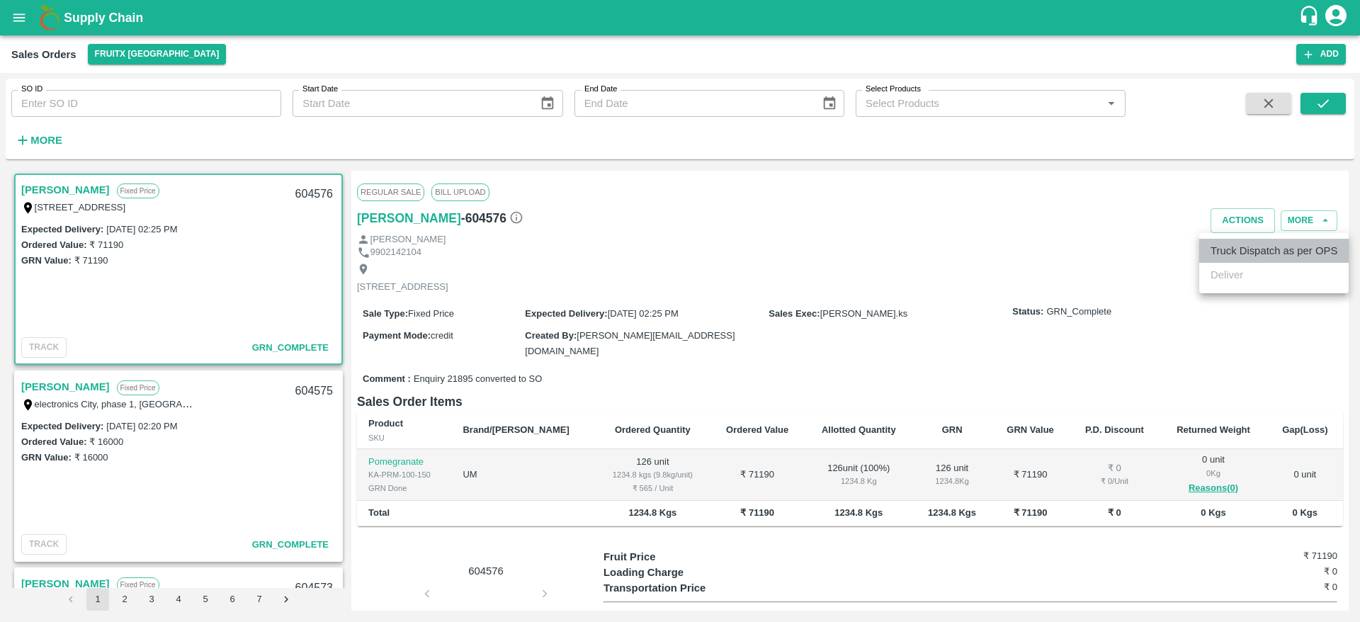
click at [1239, 246] on li "Truck Dispatch as per OPS" at bounding box center [1274, 251] width 149 height 24
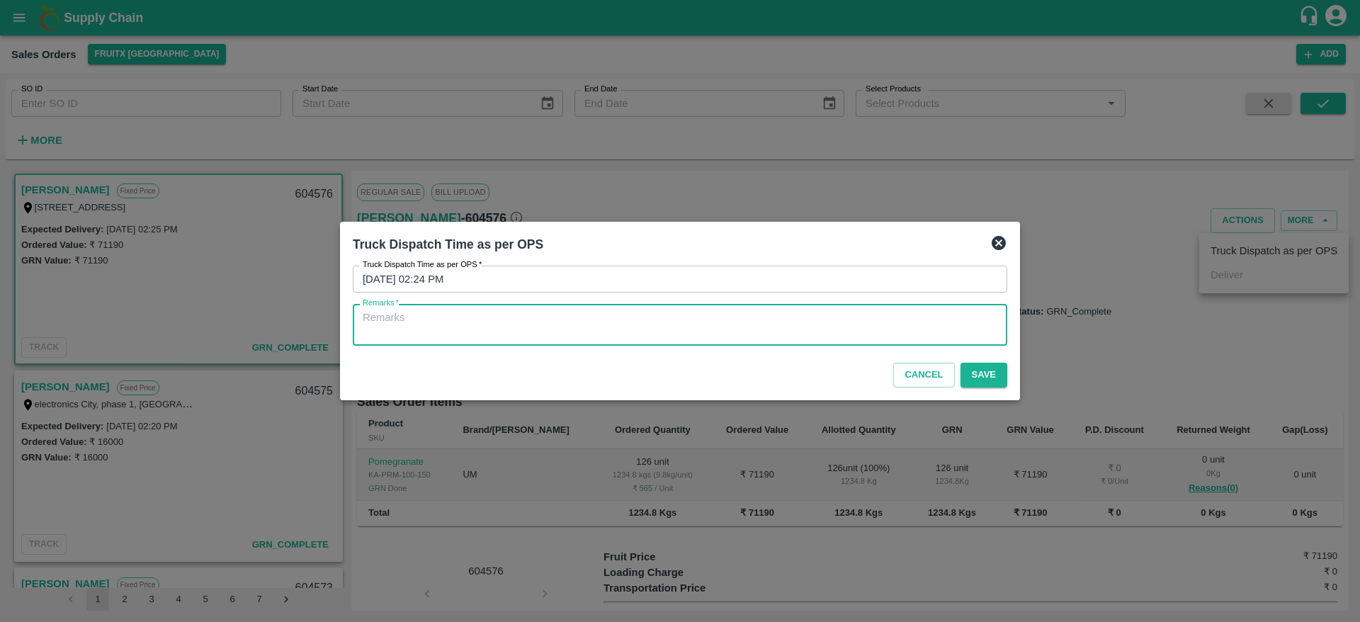
click at [722, 317] on textarea "Remarks   *" at bounding box center [680, 325] width 635 height 30
type textarea "OTD"
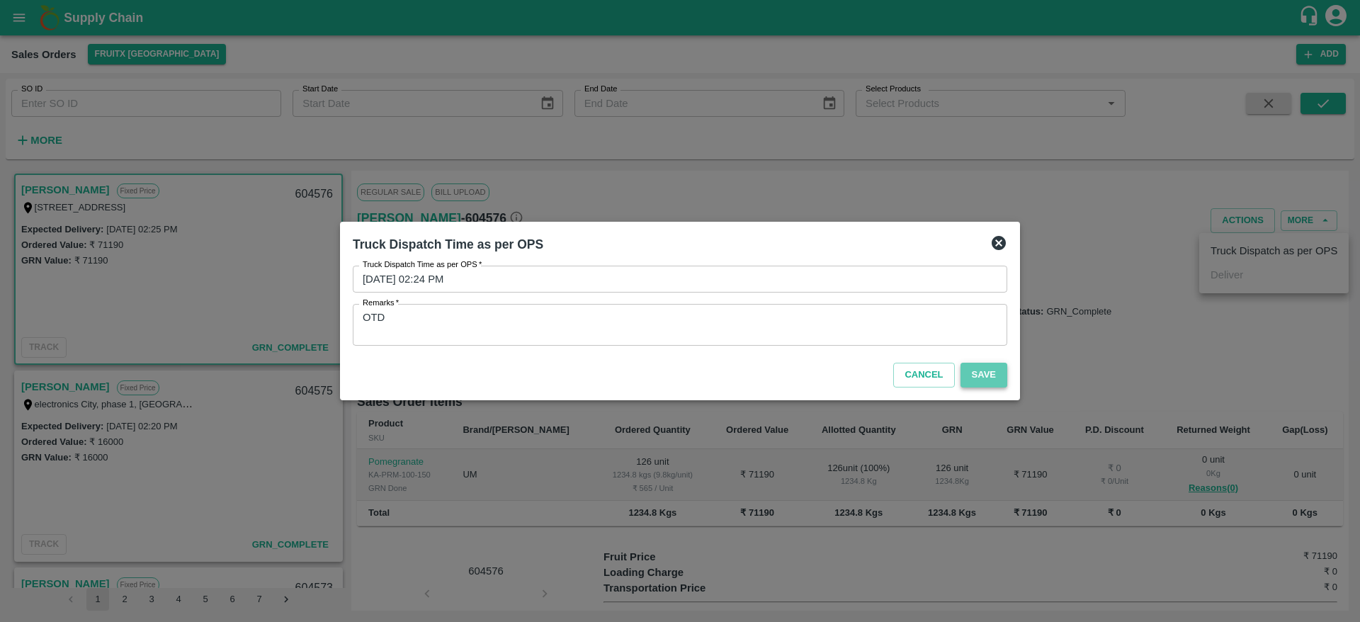
click at [986, 379] on button "Save" at bounding box center [984, 375] width 47 height 25
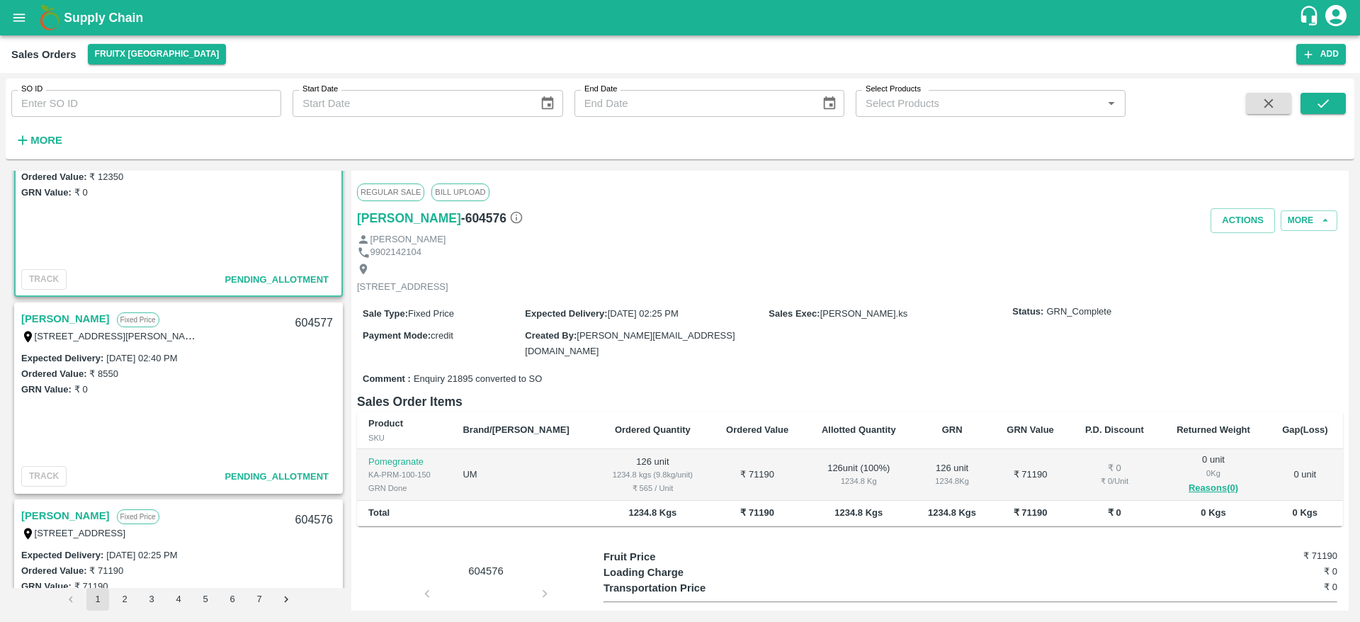
scroll to position [65, 0]
click at [317, 325] on div "604577" at bounding box center [314, 326] width 55 height 33
copy div "604577"
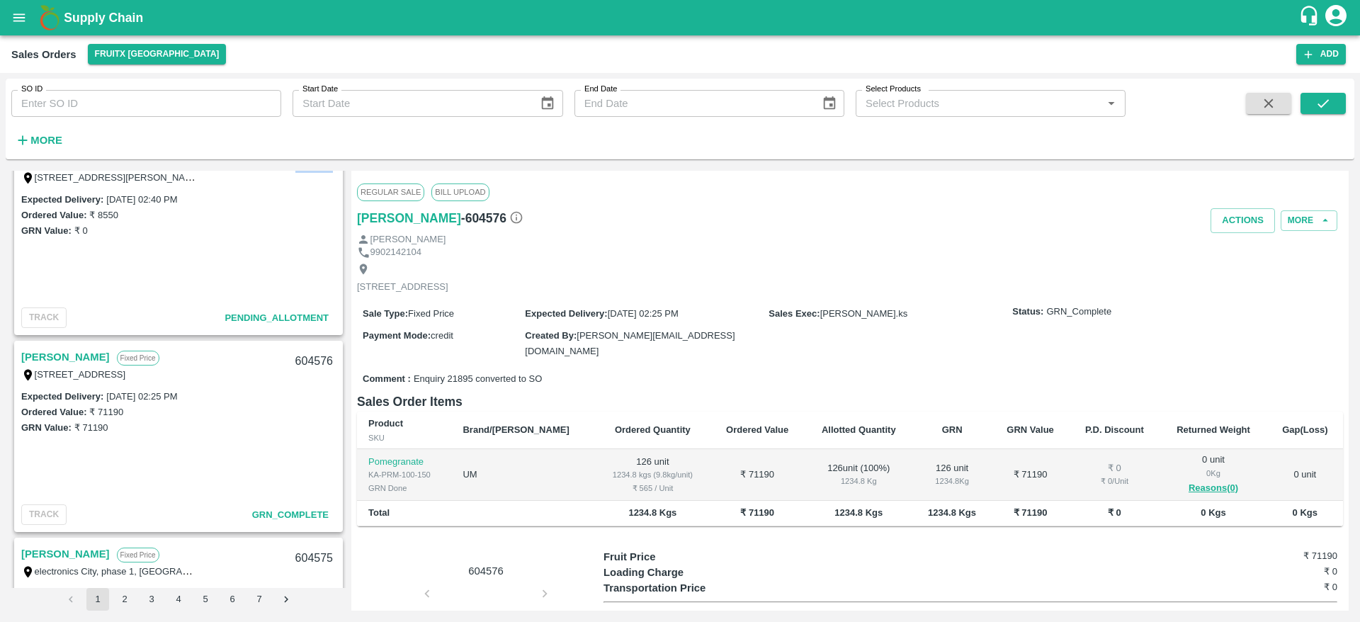
scroll to position [257, 0]
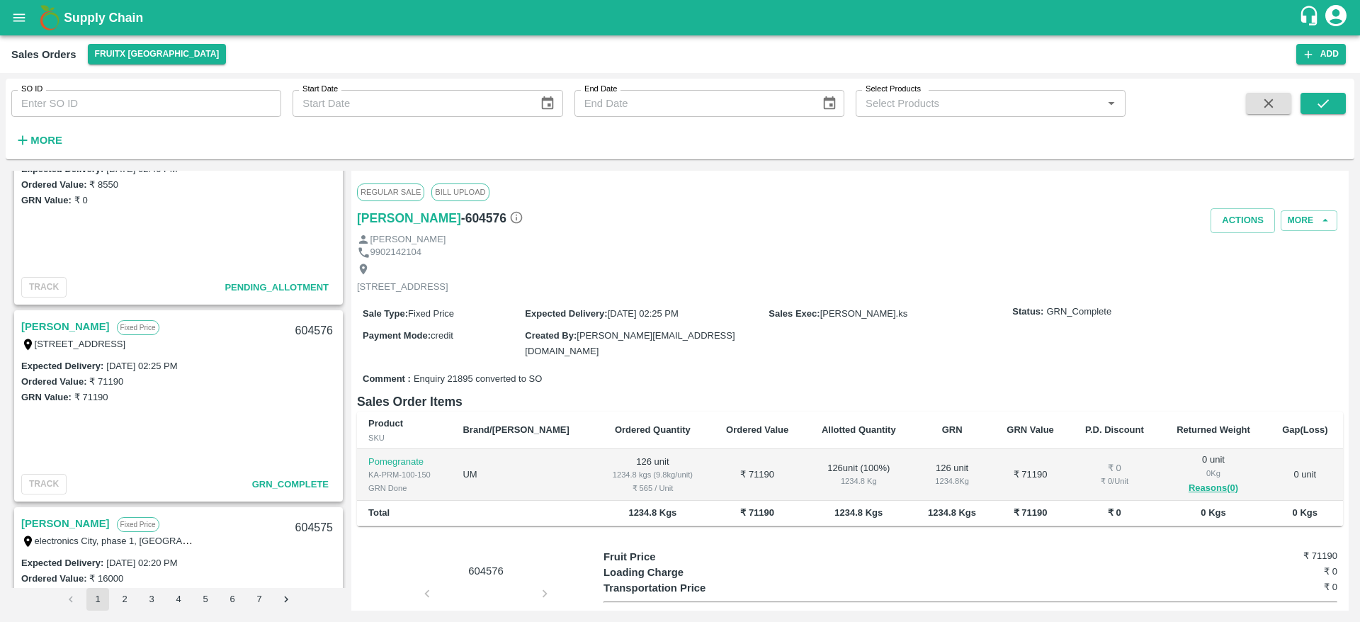
click at [35, 329] on link "[PERSON_NAME]" at bounding box center [65, 326] width 89 height 18
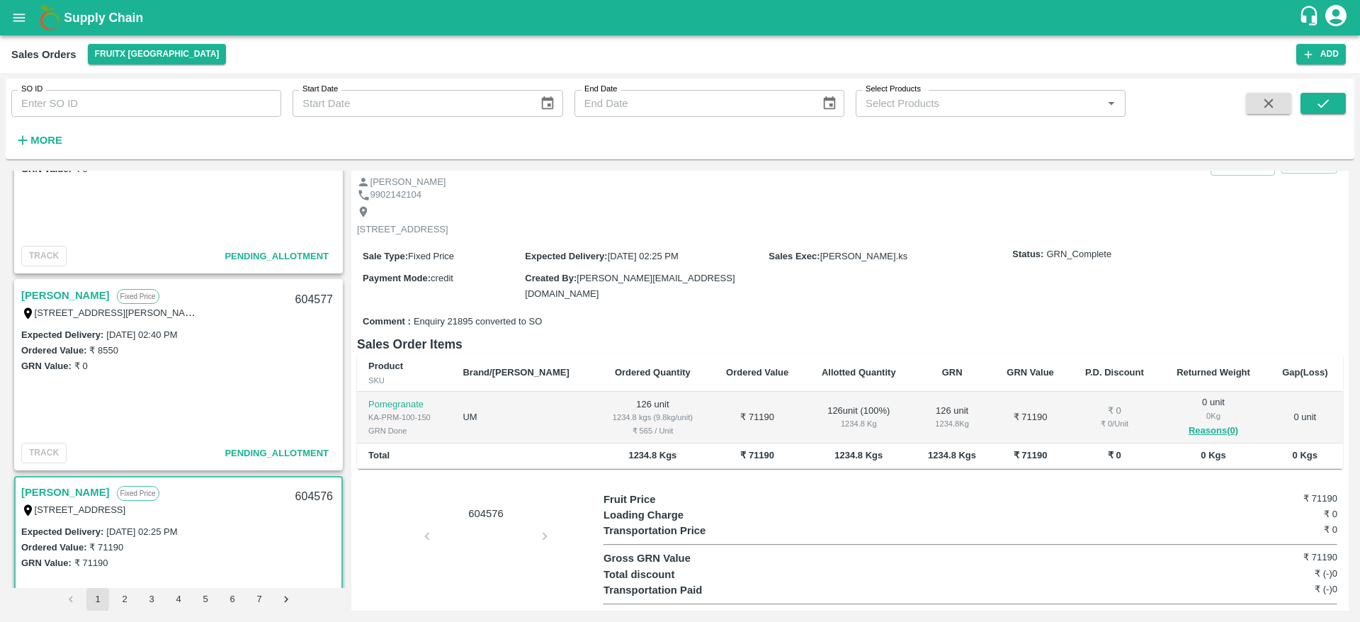
scroll to position [89, 0]
click at [89, 307] on div "[STREET_ADDRESS][PERSON_NAME], [GEOGRAPHIC_DATA], [GEOGRAPHIC_DATA], [GEOGRAPHI…" at bounding box center [109, 315] width 177 height 16
click at [110, 291] on link "[PERSON_NAME]" at bounding box center [65, 297] width 89 height 18
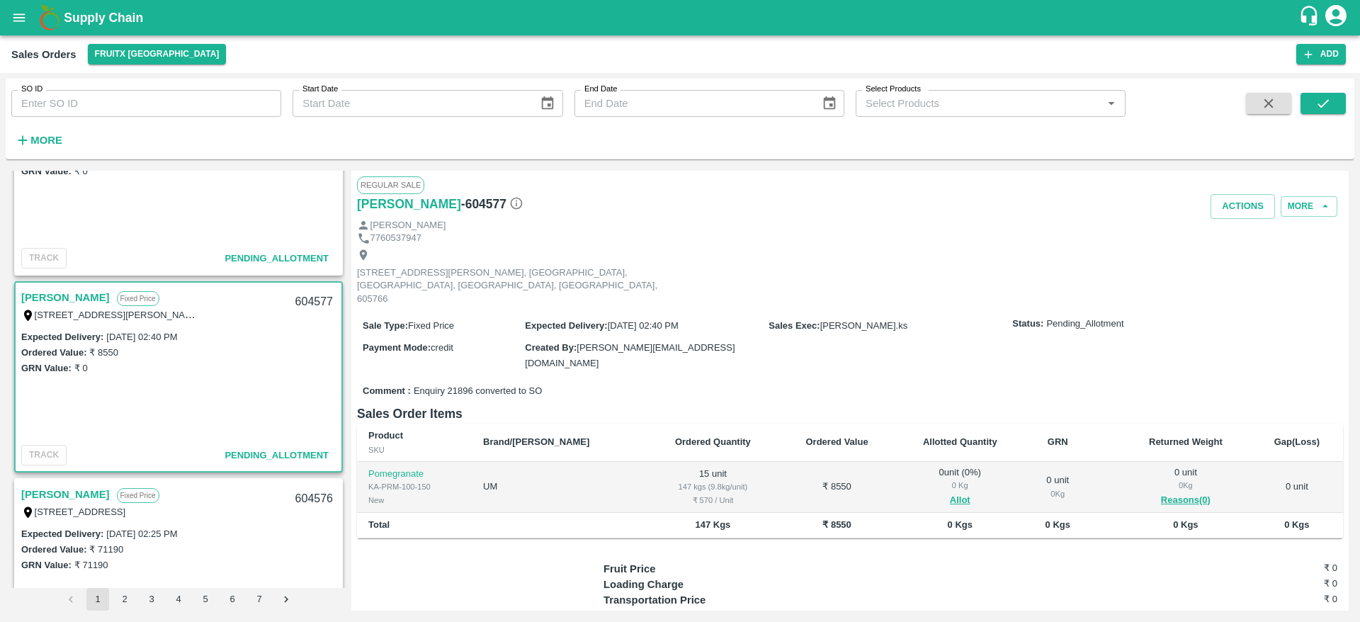
click at [95, 301] on link "[PERSON_NAME]" at bounding box center [65, 297] width 89 height 18
click at [950, 492] on button "Allot" at bounding box center [960, 500] width 21 height 16
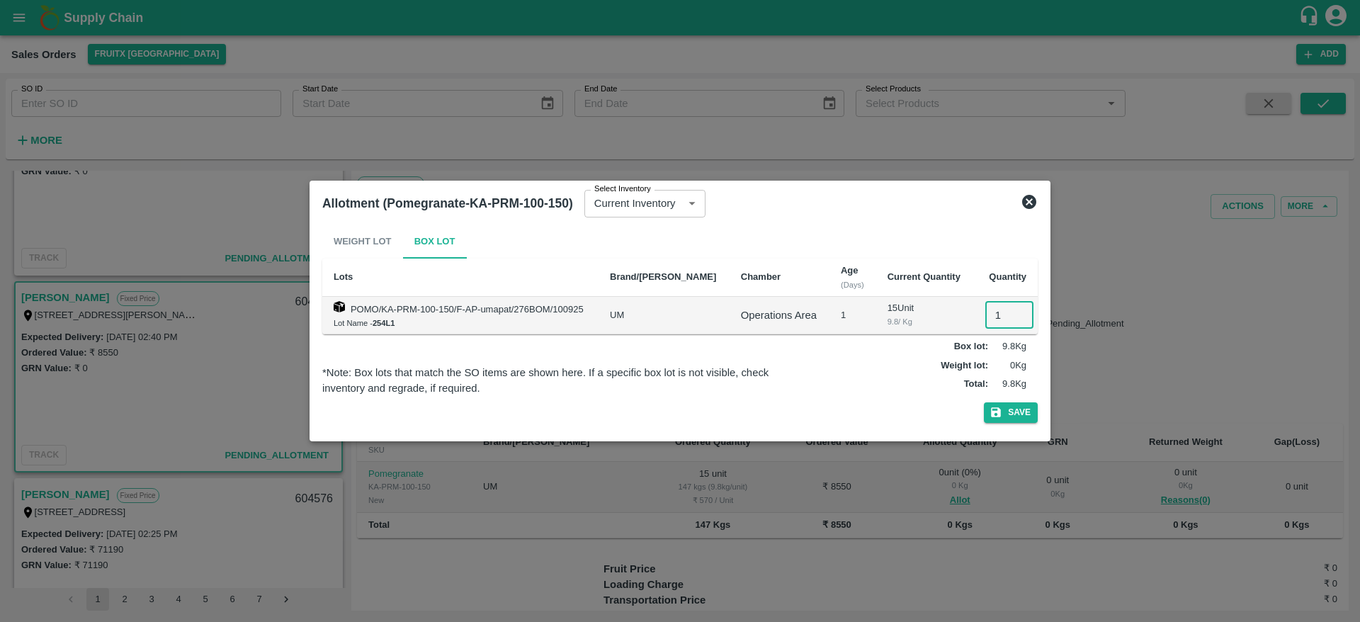
click at [996, 314] on input "1" at bounding box center [1010, 315] width 48 height 27
type input "15"
click at [1000, 424] on div "Weight Lot Box Lot Lots Brand/Marka Chamber Age (Days) Current Quantity Quantit…" at bounding box center [680, 327] width 716 height 204
click at [1010, 414] on button "Save" at bounding box center [1011, 412] width 54 height 21
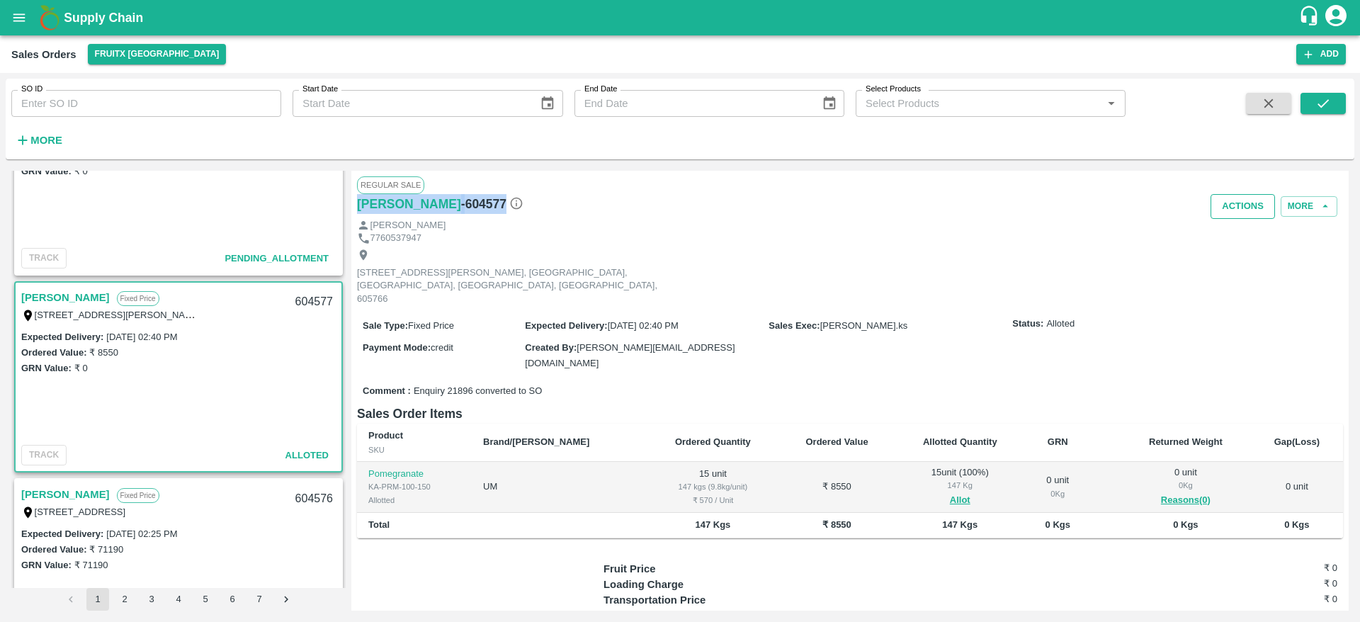
drag, startPoint x: 1226, startPoint y: 186, endPoint x: 1227, endPoint y: 205, distance: 19.2
click at [1227, 205] on div "Regular Sale Dhatchina Muthulingam - 604577 Actions More Dhatchina Muthulingam …" at bounding box center [850, 391] width 998 height 440
click at [1227, 205] on button "Actions" at bounding box center [1243, 206] width 64 height 25
click at [1233, 261] on li "Deliver" at bounding box center [1274, 261] width 149 height 24
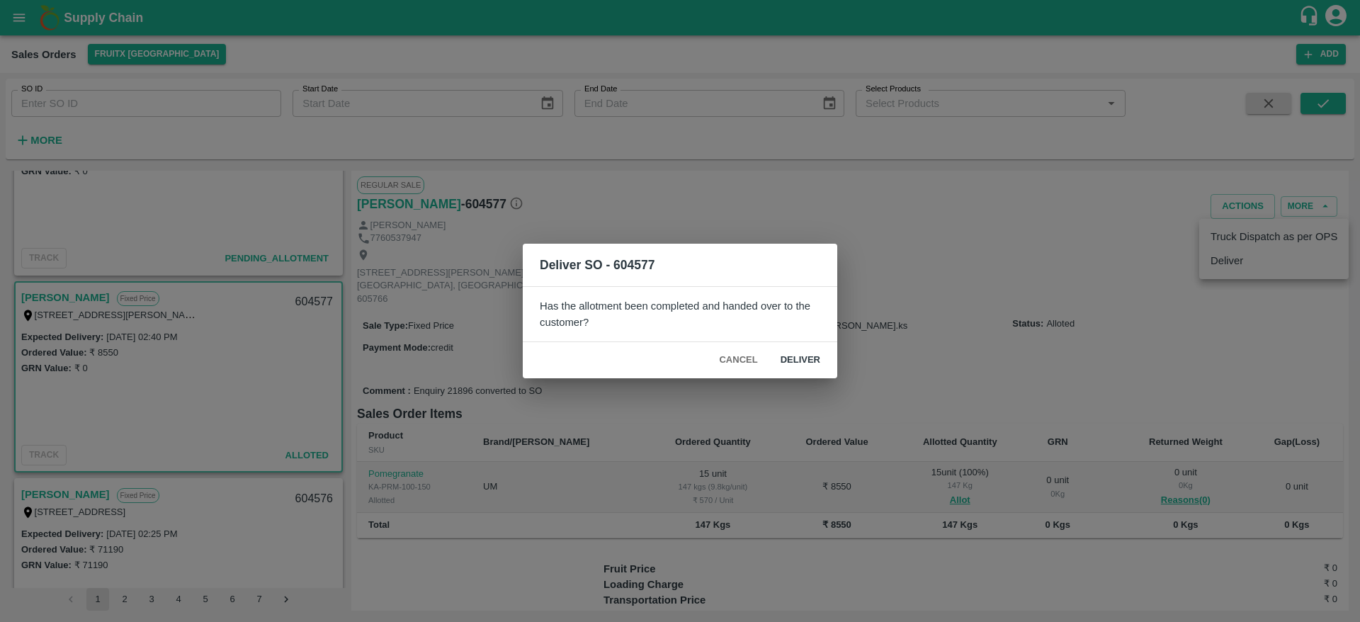
click at [1233, 261] on div "Deliver SO - 604577 Has the allotment been completed and handed over to the cus…" at bounding box center [680, 311] width 1360 height 622
click at [799, 359] on button "Deliver" at bounding box center [800, 360] width 62 height 25
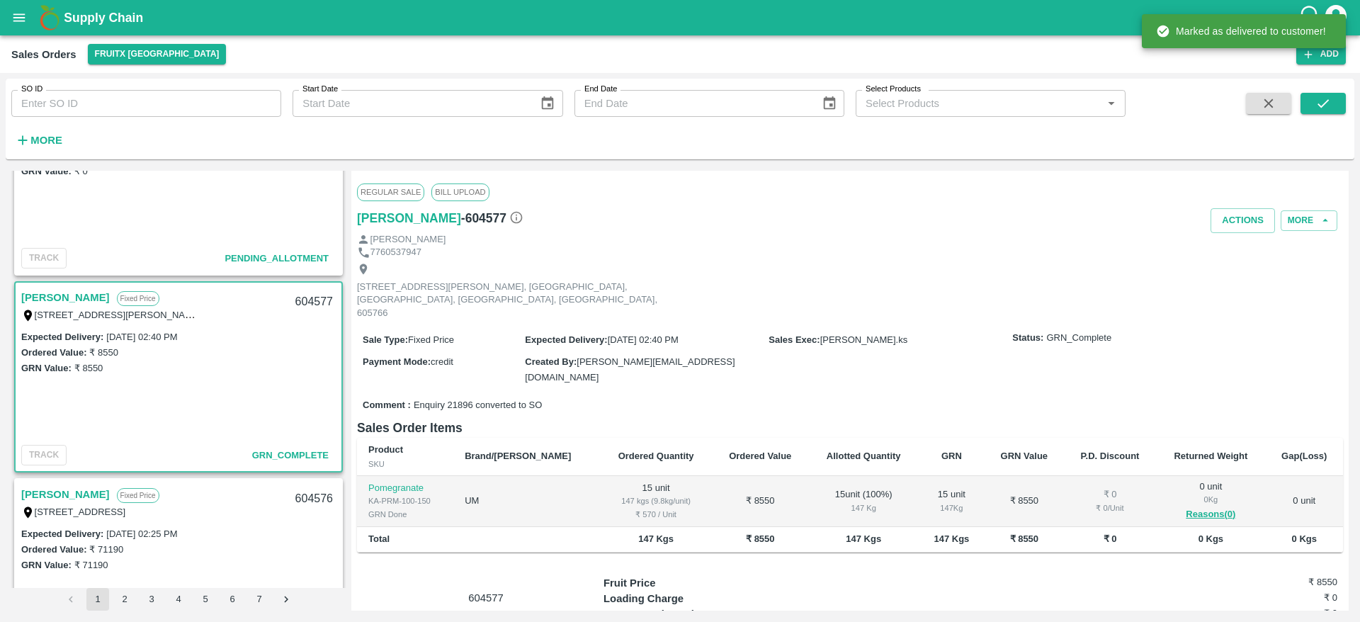
drag, startPoint x: 1220, startPoint y: 227, endPoint x: 1214, endPoint y: 247, distance: 20.6
click at [1214, 247] on div "Regular Sale Bill Upload Dhatchina Muthulingam - 604577 Actions More Dhatchina …" at bounding box center [850, 391] width 998 height 440
click at [1243, 219] on button "Actions" at bounding box center [1243, 220] width 64 height 25
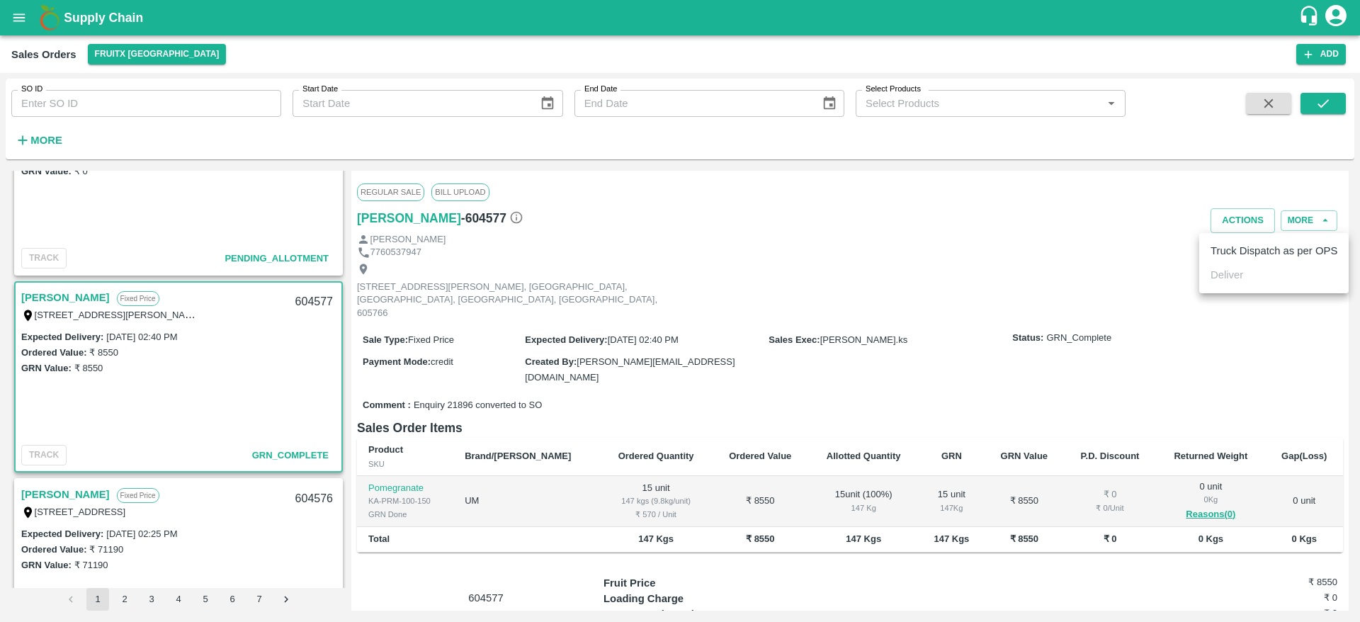
click at [1238, 245] on li "Truck Dispatch as per OPS" at bounding box center [1274, 251] width 149 height 24
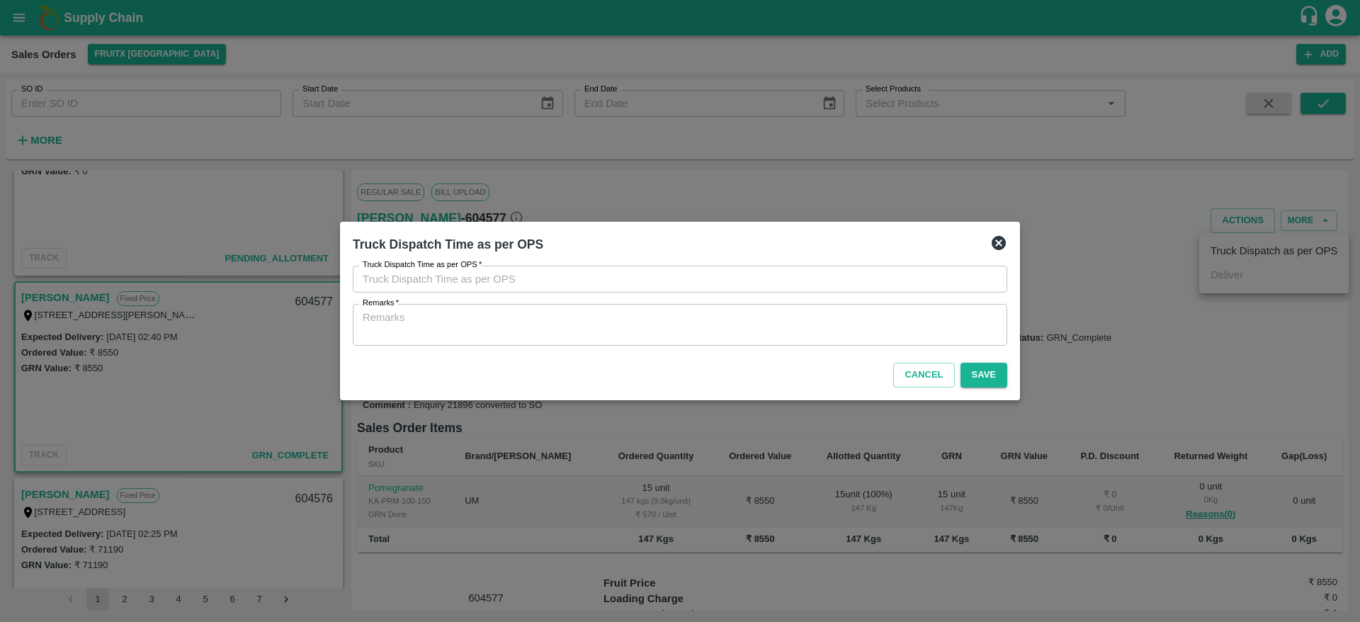
type input "11/09/2025 02:28 PM"
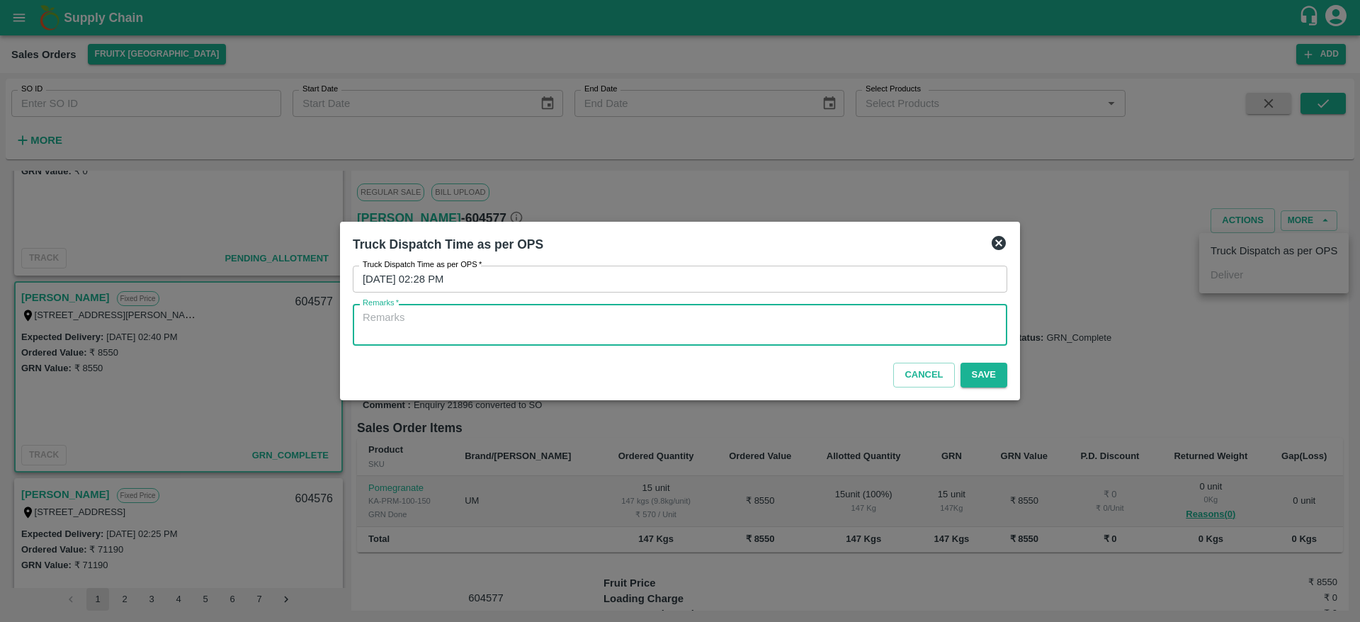
click at [728, 329] on textarea "Remarks   *" at bounding box center [680, 325] width 635 height 30
type textarea "OTD"
click at [990, 382] on button "Save" at bounding box center [984, 375] width 47 height 25
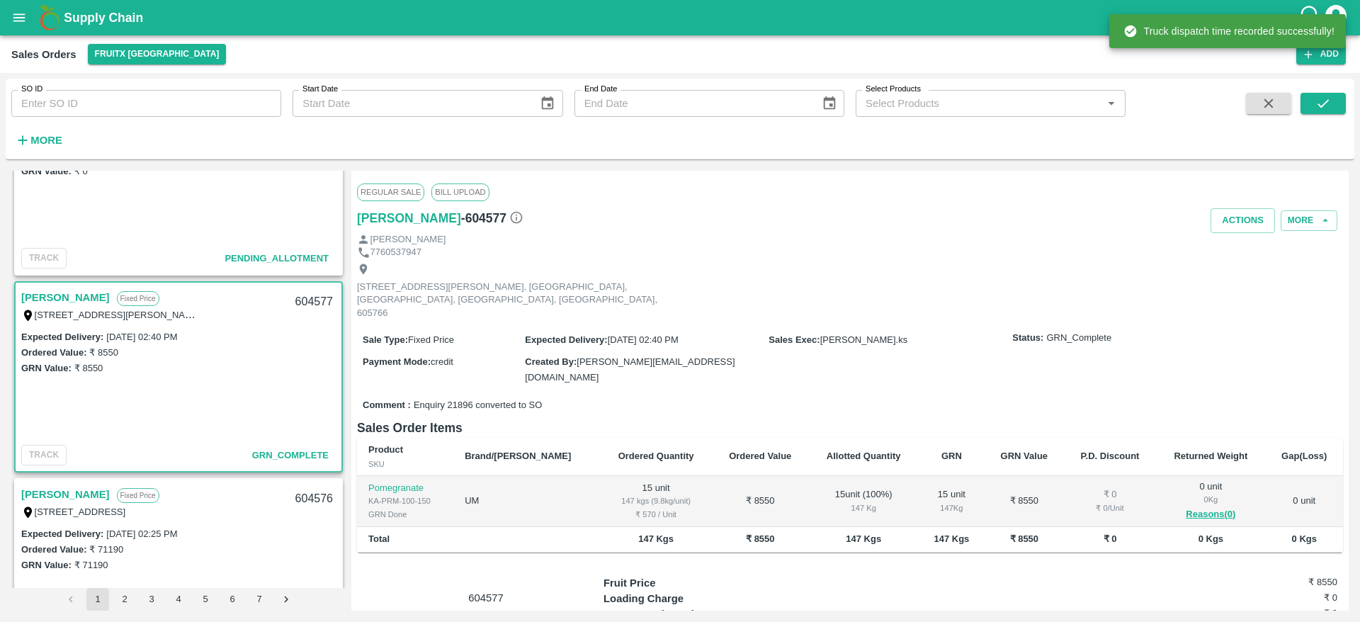
click at [320, 295] on div "604577" at bounding box center [314, 302] width 55 height 33
copy div "604577"
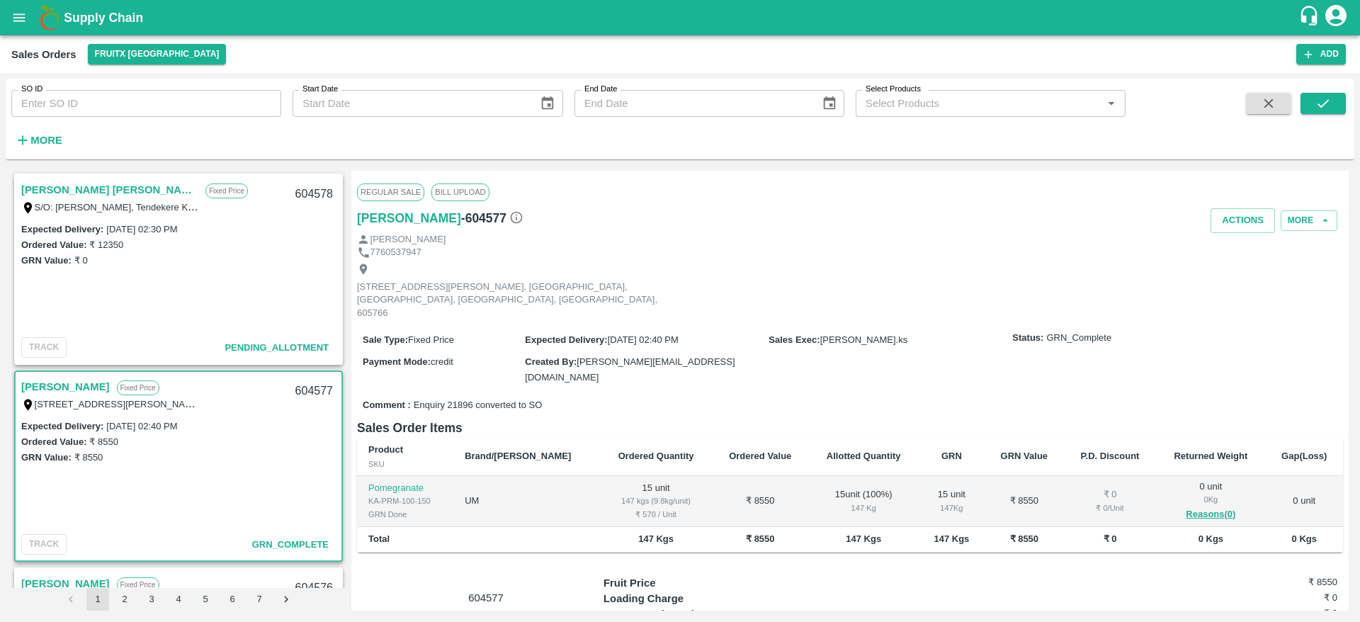
click at [67, 191] on link "[PERSON_NAME] [PERSON_NAME]" at bounding box center [109, 190] width 177 height 18
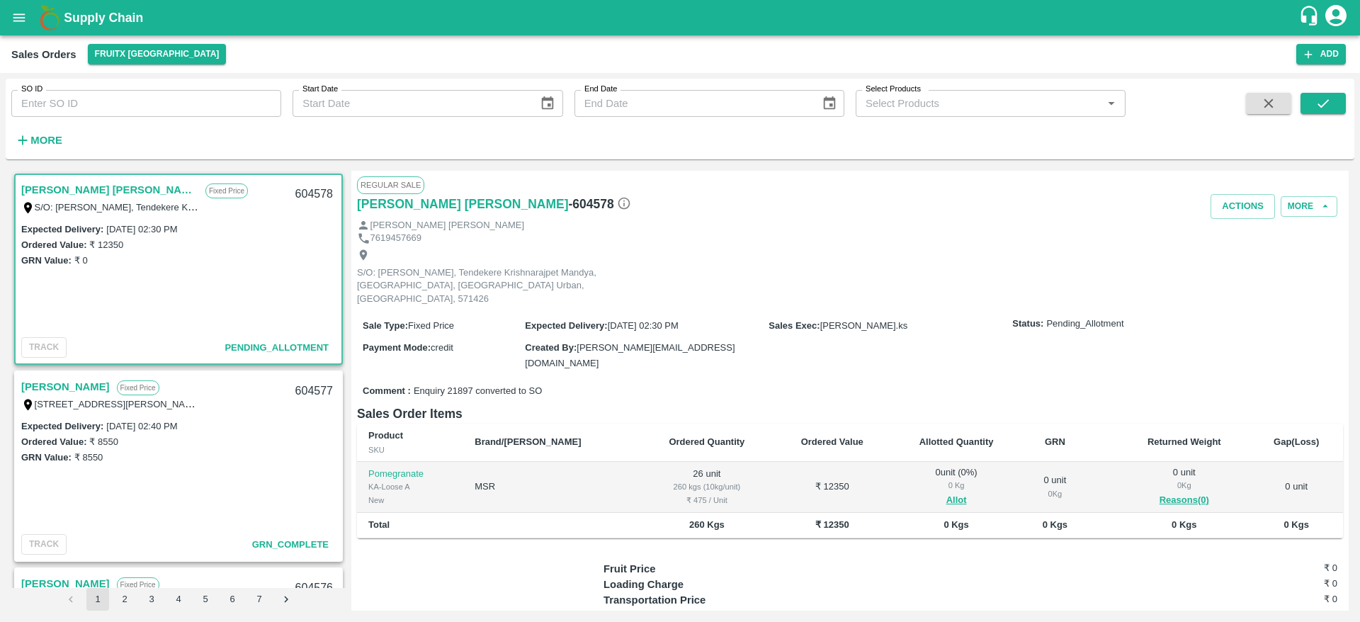
click at [307, 196] on div "604578" at bounding box center [314, 194] width 55 height 33
copy div "604578"
click at [947, 492] on button "Allot" at bounding box center [957, 500] width 21 height 16
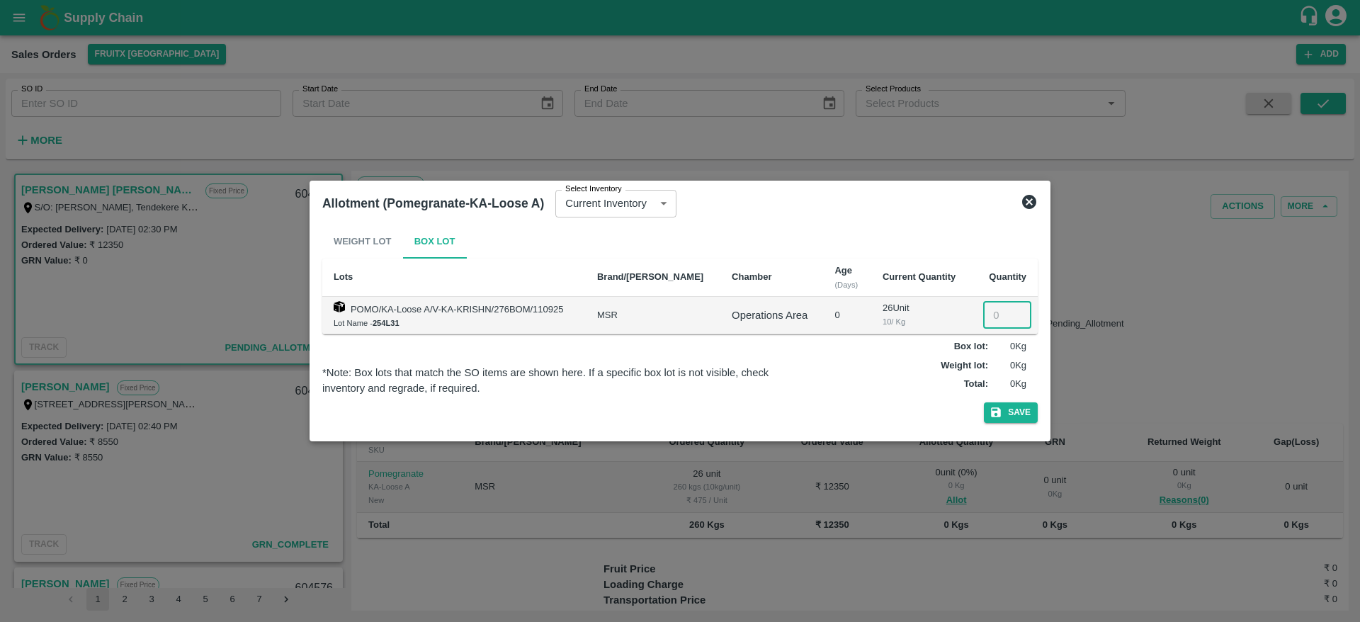
click at [993, 316] on input "number" at bounding box center [1007, 315] width 48 height 27
type input "26"
click at [1017, 410] on button "Save" at bounding box center [1011, 412] width 54 height 21
click at [1029, 201] on icon at bounding box center [1029, 201] width 17 height 17
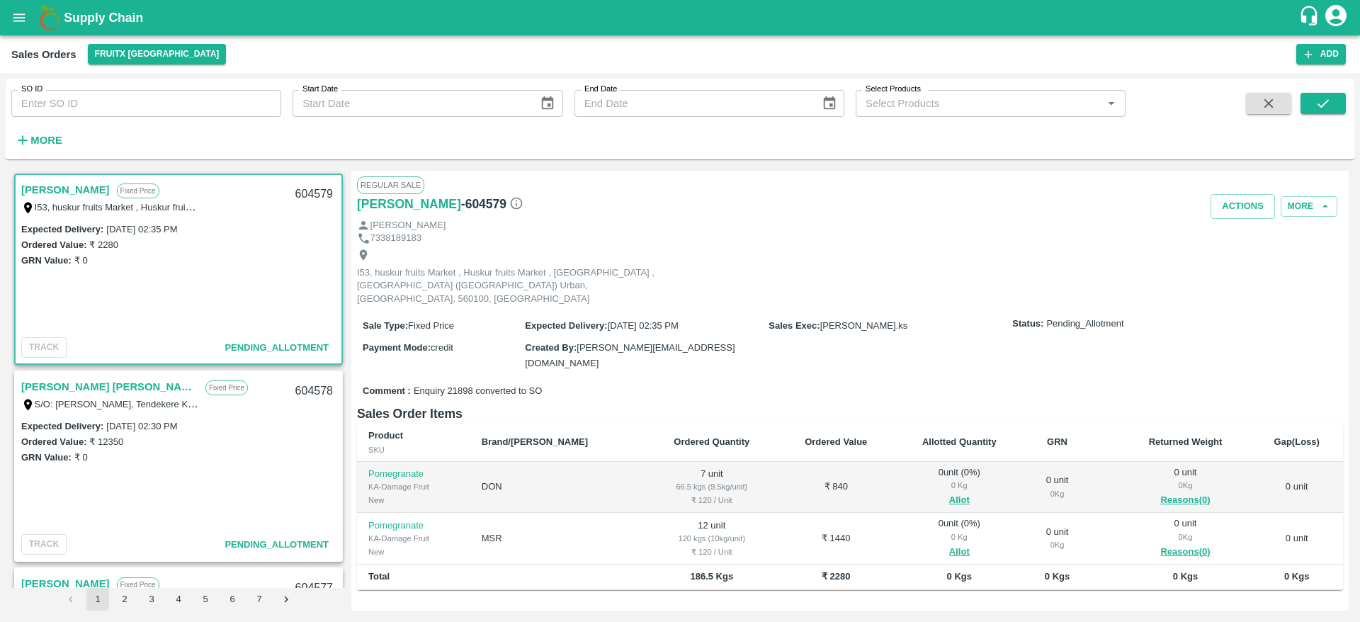
click at [32, 384] on link "[PERSON_NAME] [PERSON_NAME]" at bounding box center [109, 387] width 177 height 18
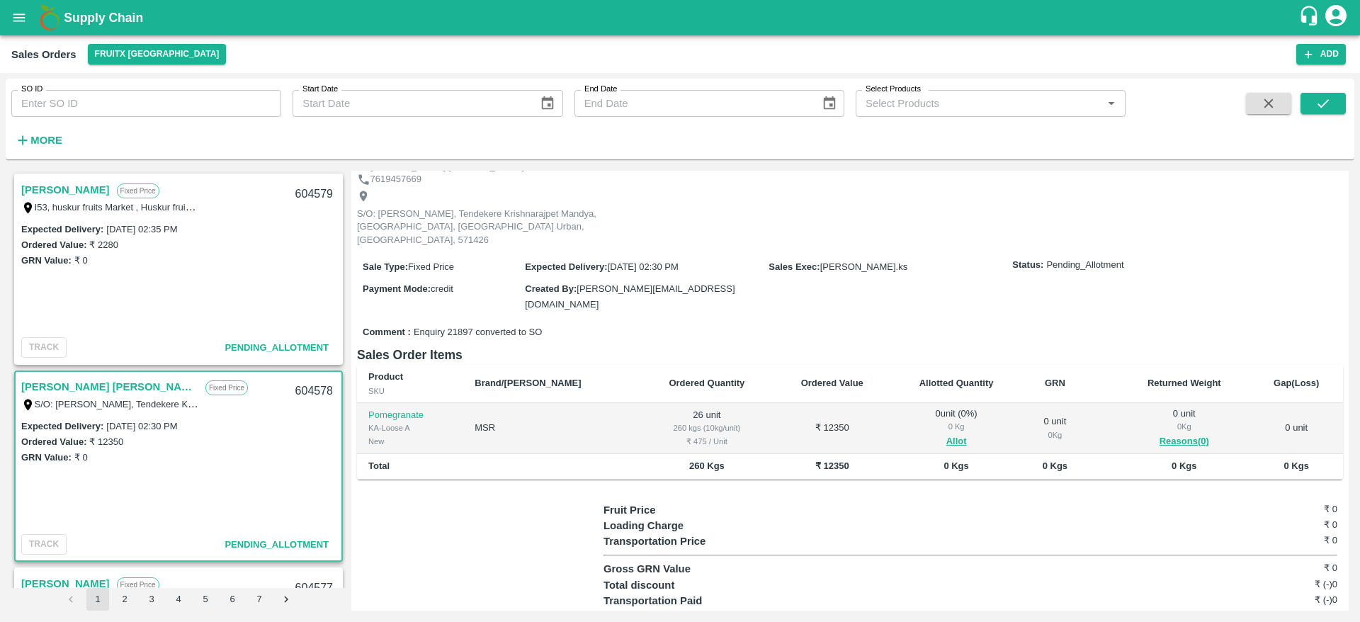
scroll to position [60, 0]
click at [947, 433] on button "Allot" at bounding box center [957, 441] width 21 height 16
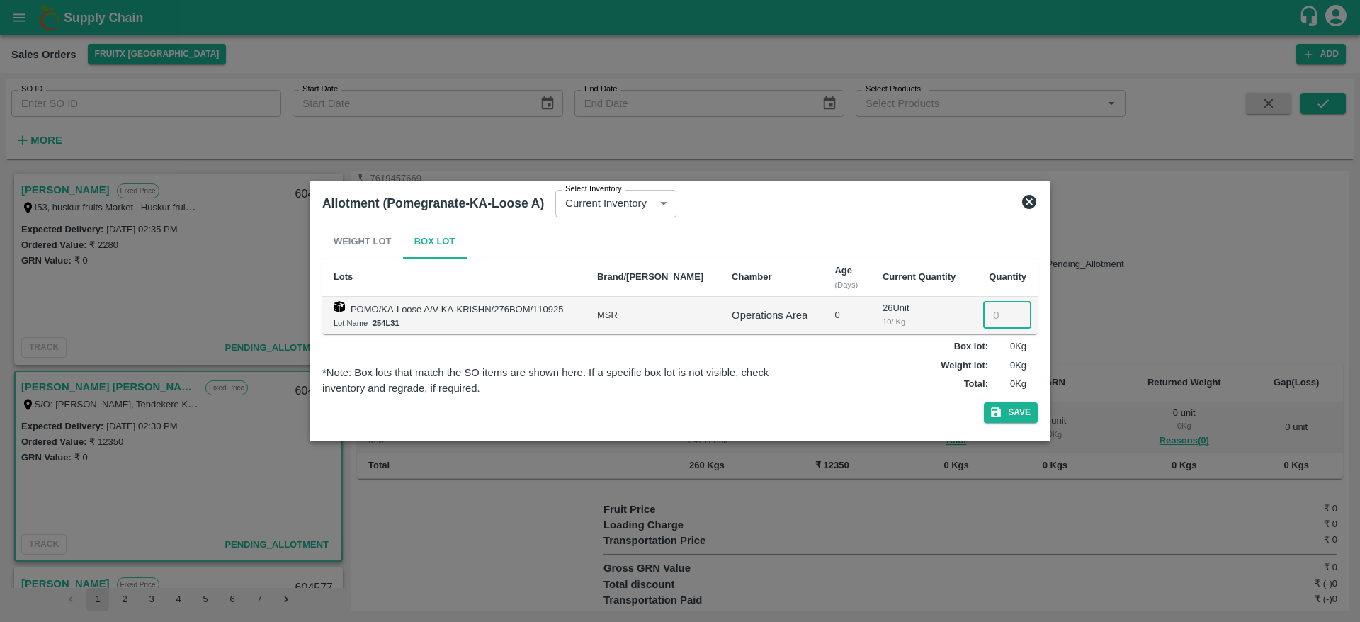
click at [998, 322] on input "number" at bounding box center [1007, 315] width 48 height 27
type input "26"
click at [1005, 413] on button "Save" at bounding box center [1011, 412] width 54 height 21
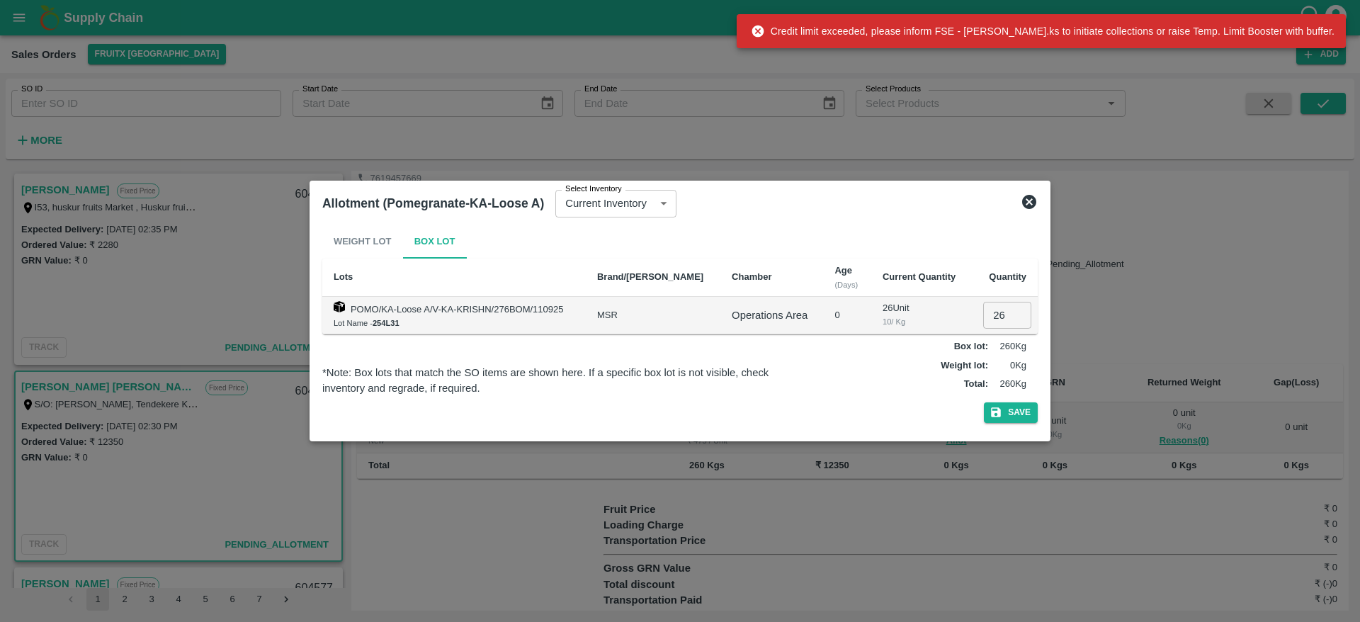
click at [1030, 206] on icon at bounding box center [1029, 202] width 14 height 14
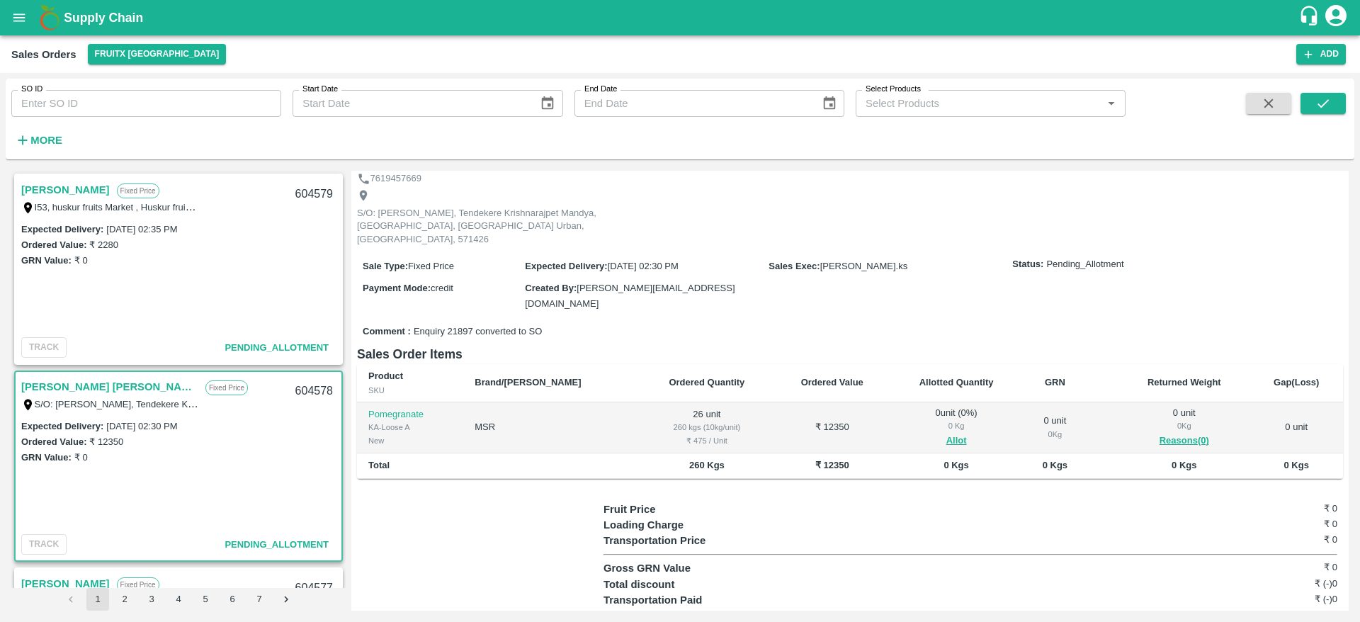
click at [74, 386] on link "[PERSON_NAME] [PERSON_NAME]" at bounding box center [109, 387] width 177 height 18
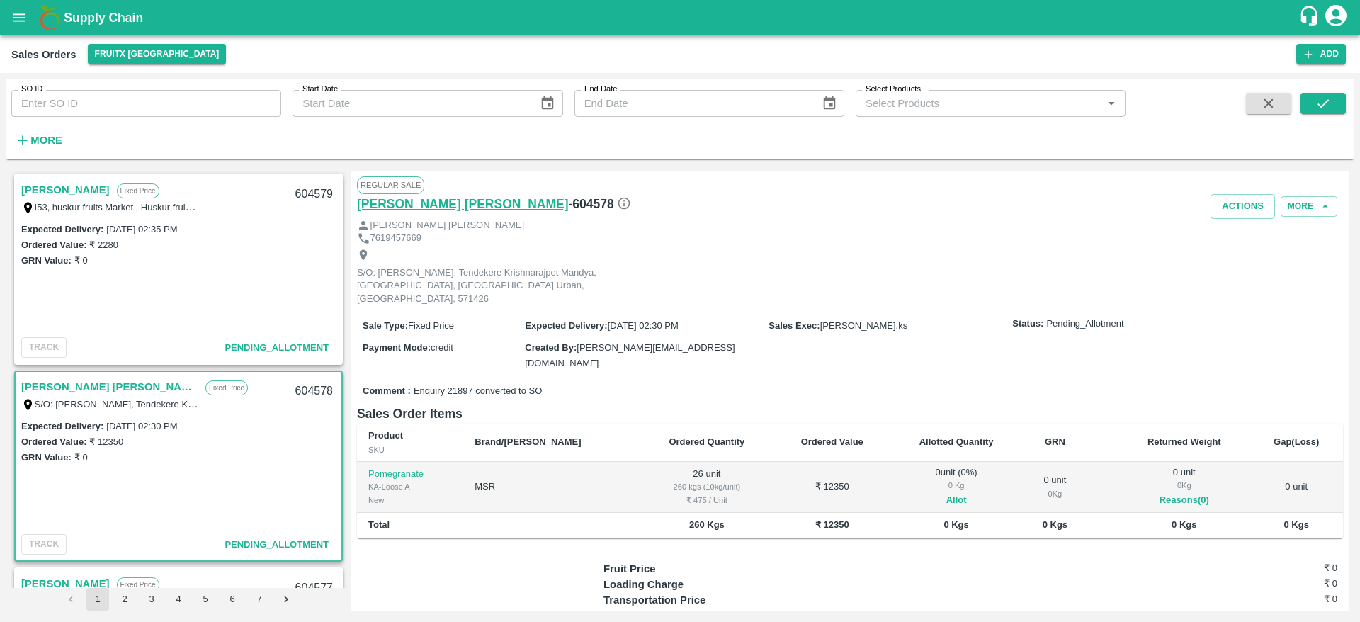
click at [418, 206] on h6 "[PERSON_NAME] [PERSON_NAME]" at bounding box center [463, 204] width 212 height 20
click at [89, 388] on link "[PERSON_NAME] [PERSON_NAME]" at bounding box center [109, 387] width 177 height 18
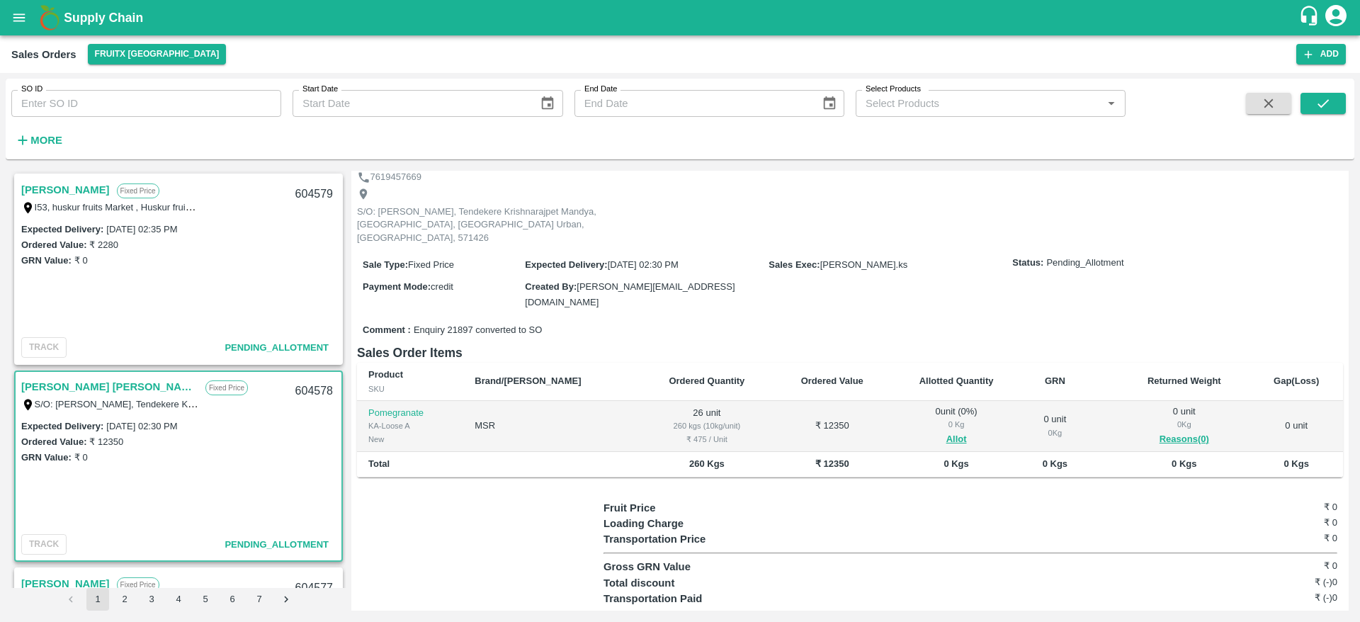
click at [85, 196] on link "[PERSON_NAME]" at bounding box center [65, 190] width 89 height 18
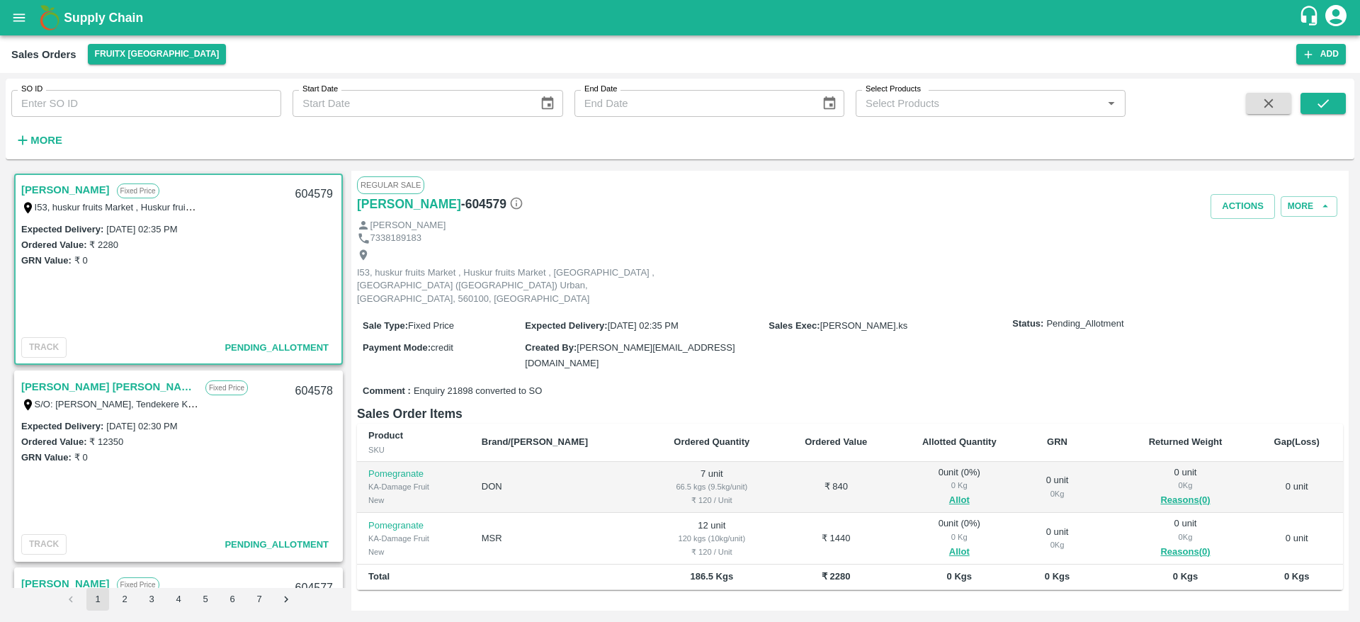
click at [87, 192] on link "[PERSON_NAME]" at bounding box center [65, 190] width 89 height 18
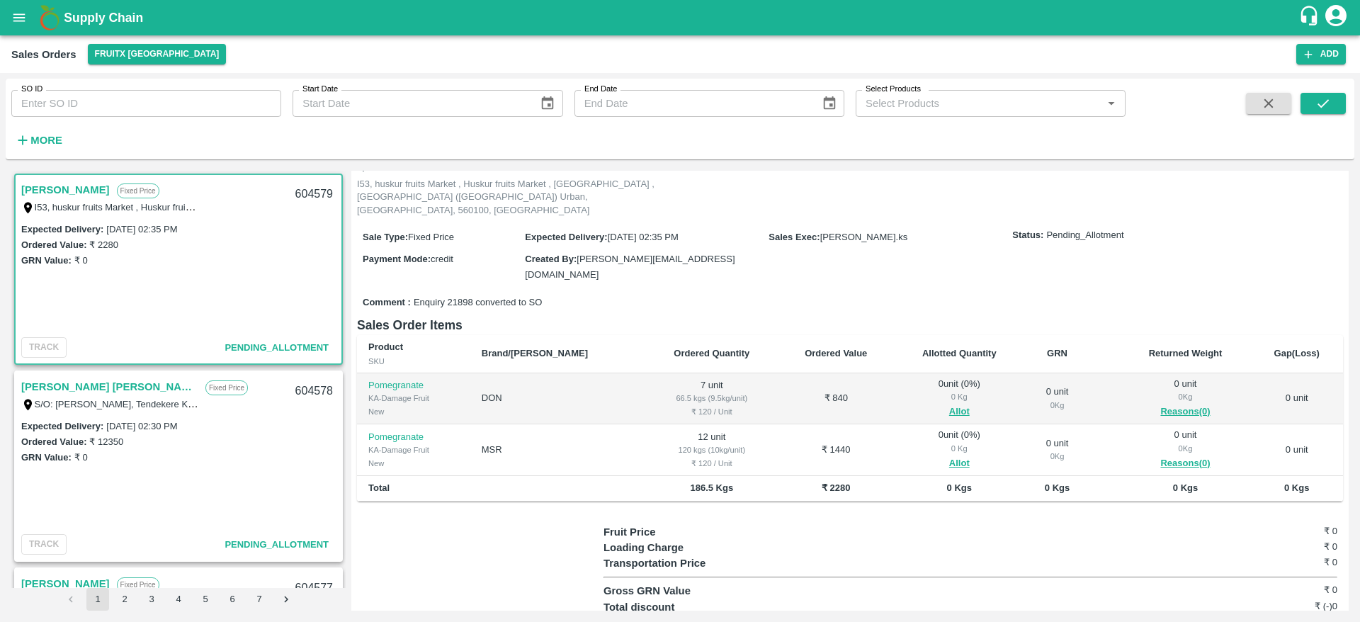
scroll to position [91, 0]
click at [949, 401] on button "Allot" at bounding box center [959, 409] width 21 height 16
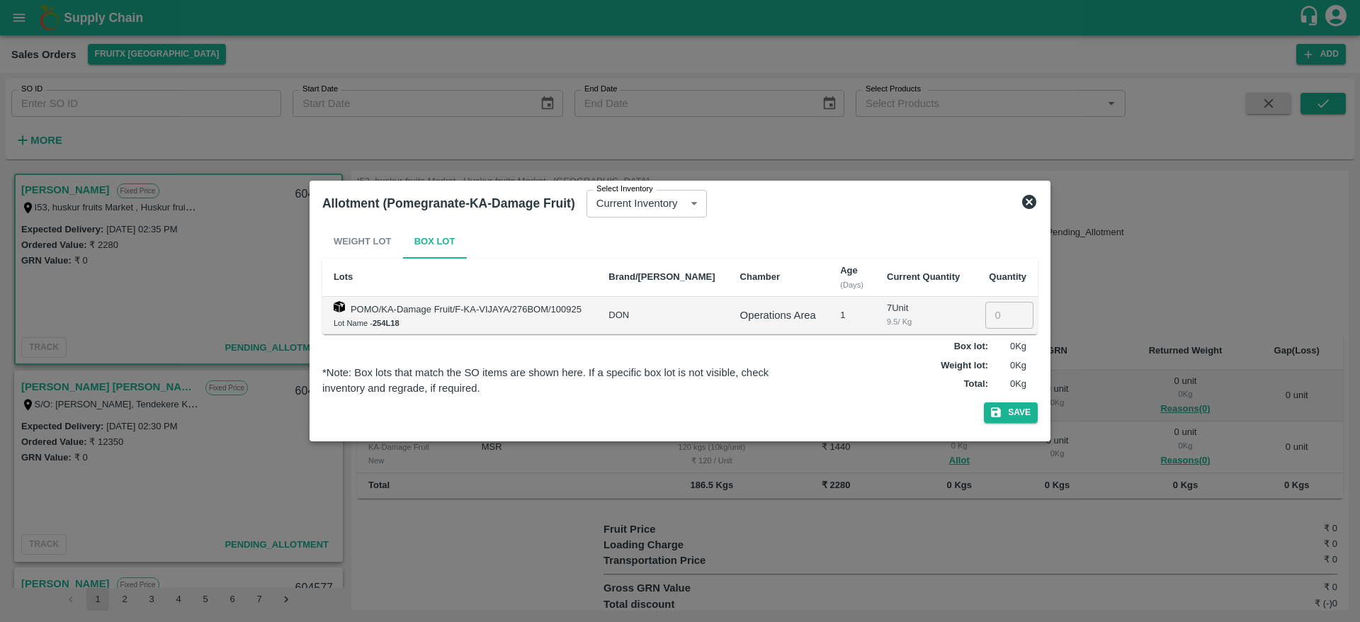
click at [988, 316] on input "number" at bounding box center [1010, 315] width 48 height 27
type input "7"
click at [1003, 412] on button "Save" at bounding box center [1011, 412] width 54 height 21
click at [1030, 203] on icon at bounding box center [1029, 202] width 14 height 14
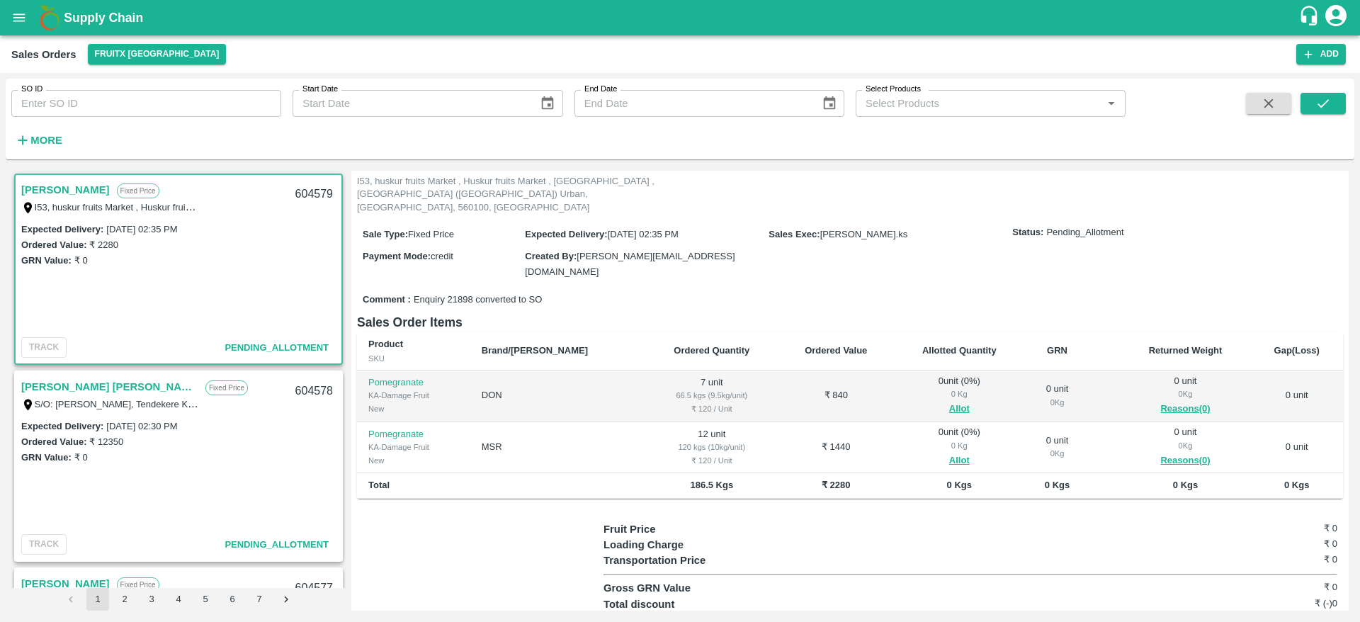
click at [667, 312] on h6 "Sales Order Items" at bounding box center [850, 322] width 986 height 20
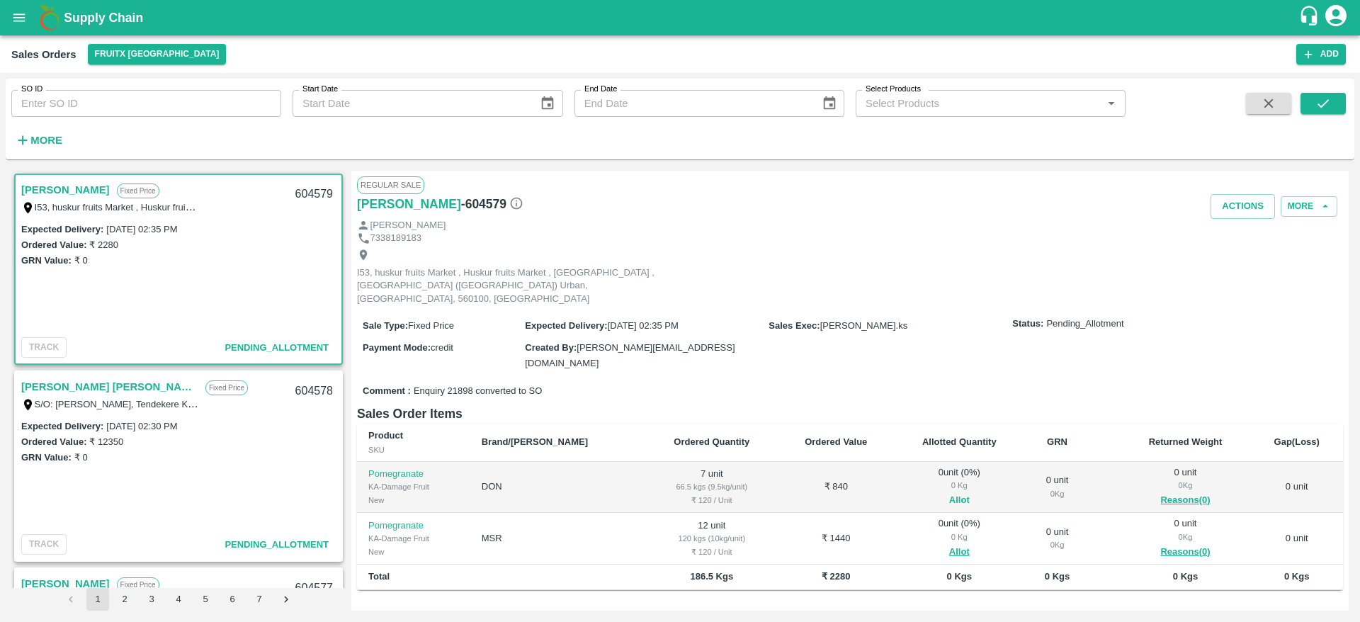
scroll to position [0, 0]
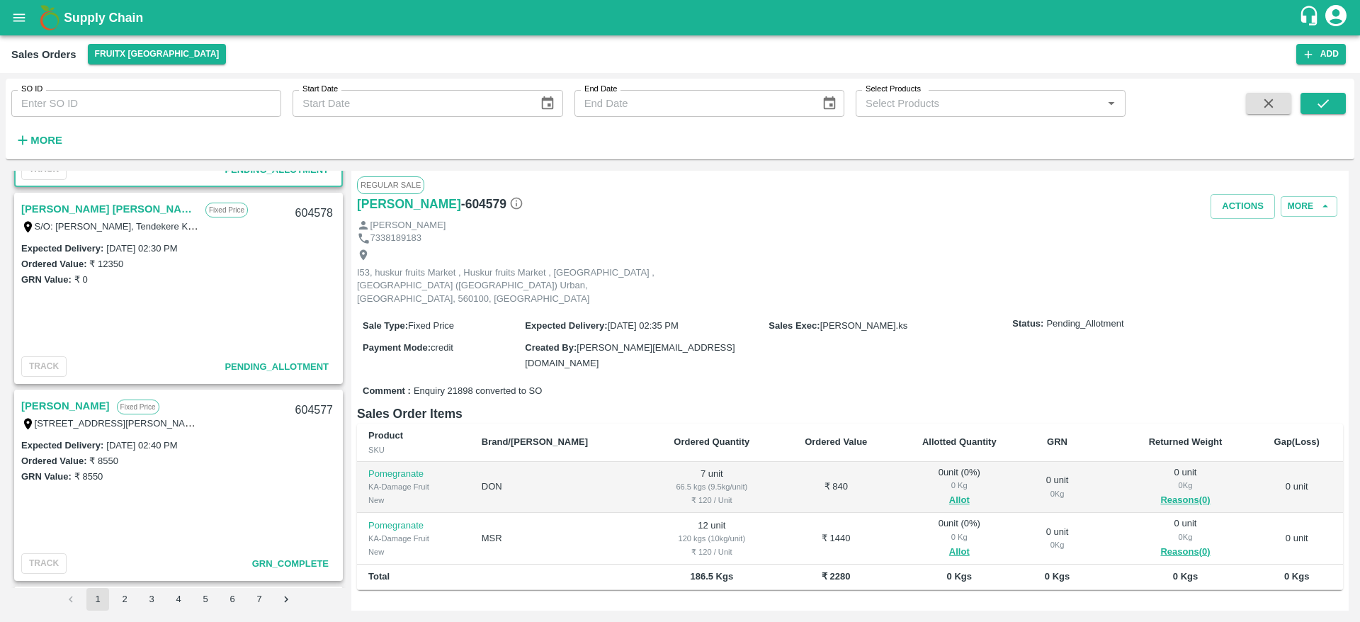
scroll to position [87, 0]
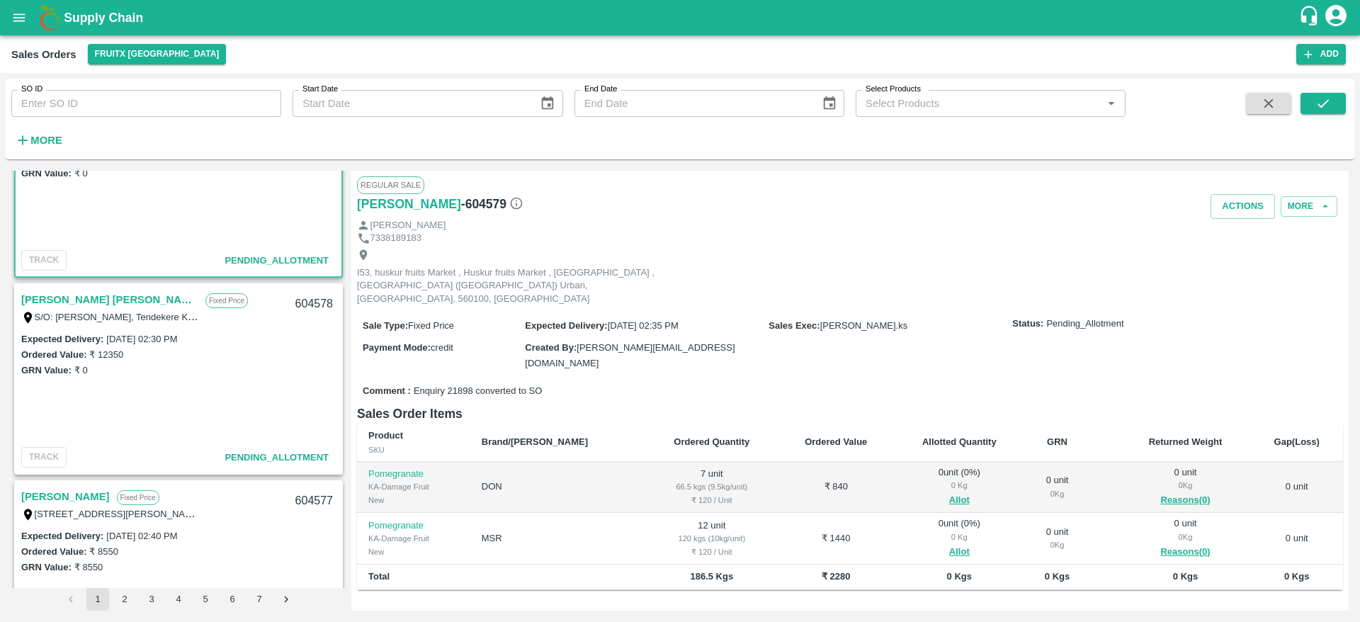
click at [60, 299] on link "[PERSON_NAME] [PERSON_NAME]" at bounding box center [109, 299] width 177 height 18
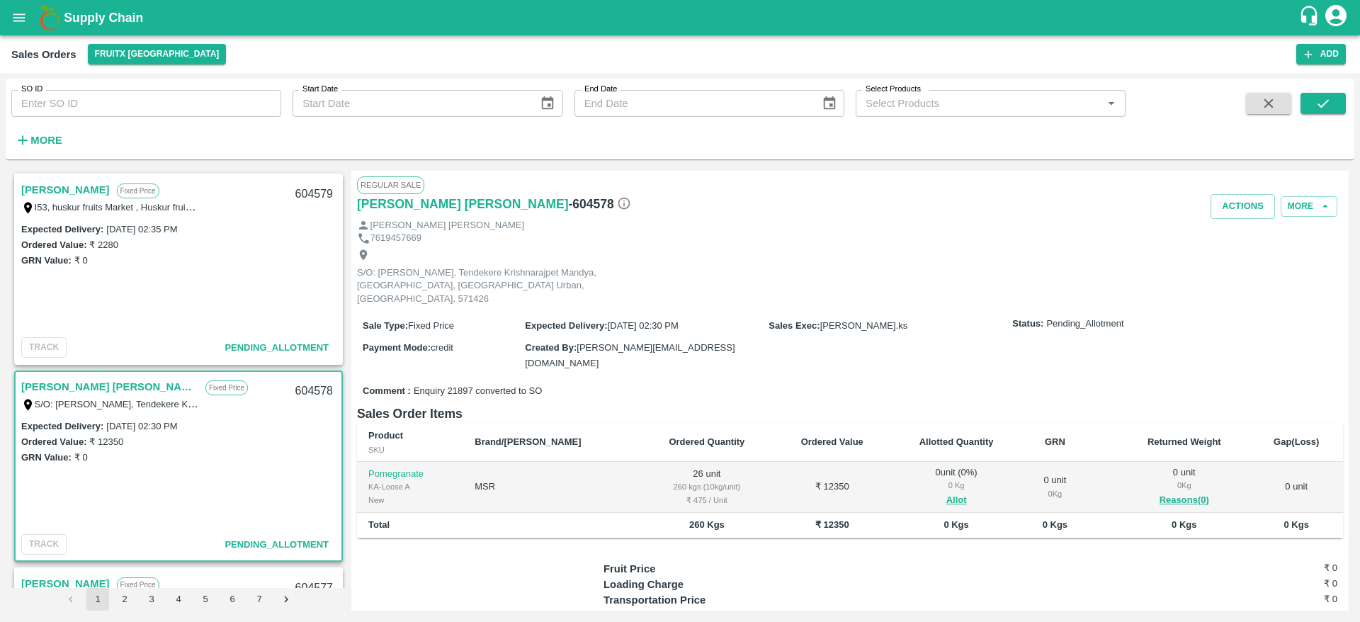
click at [53, 186] on link "[PERSON_NAME]" at bounding box center [65, 190] width 89 height 18
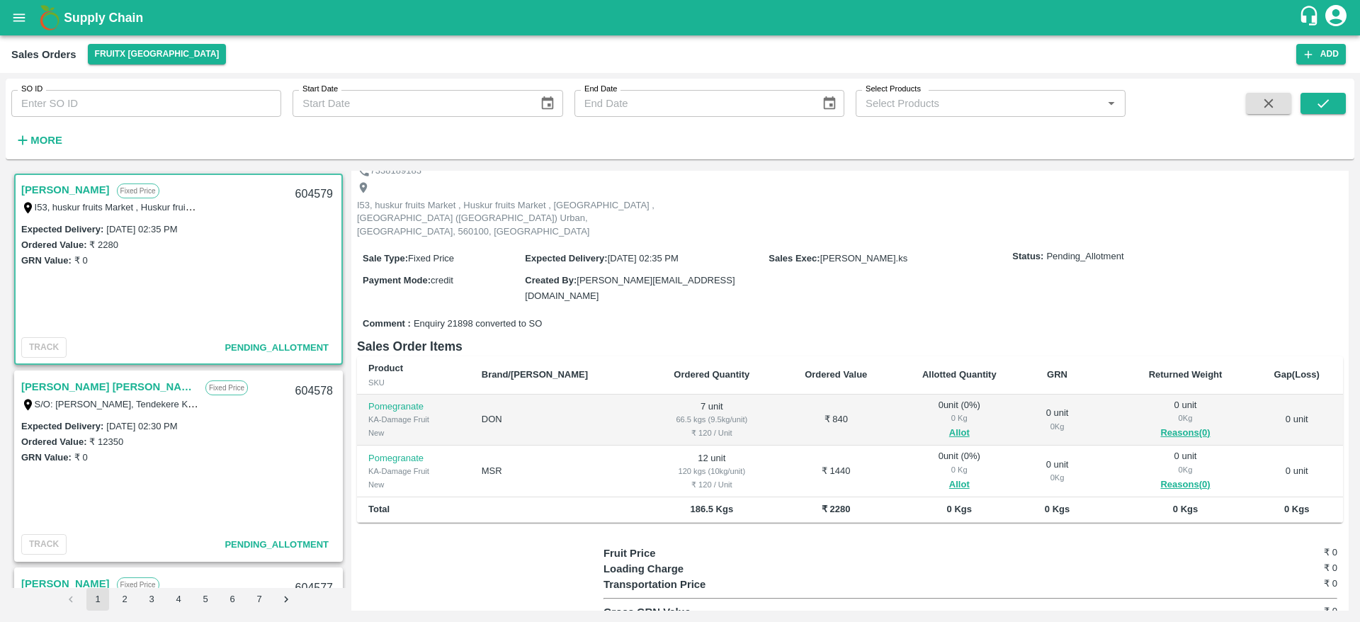
scroll to position [68, 0]
click at [949, 424] on button "Allot" at bounding box center [959, 432] width 21 height 16
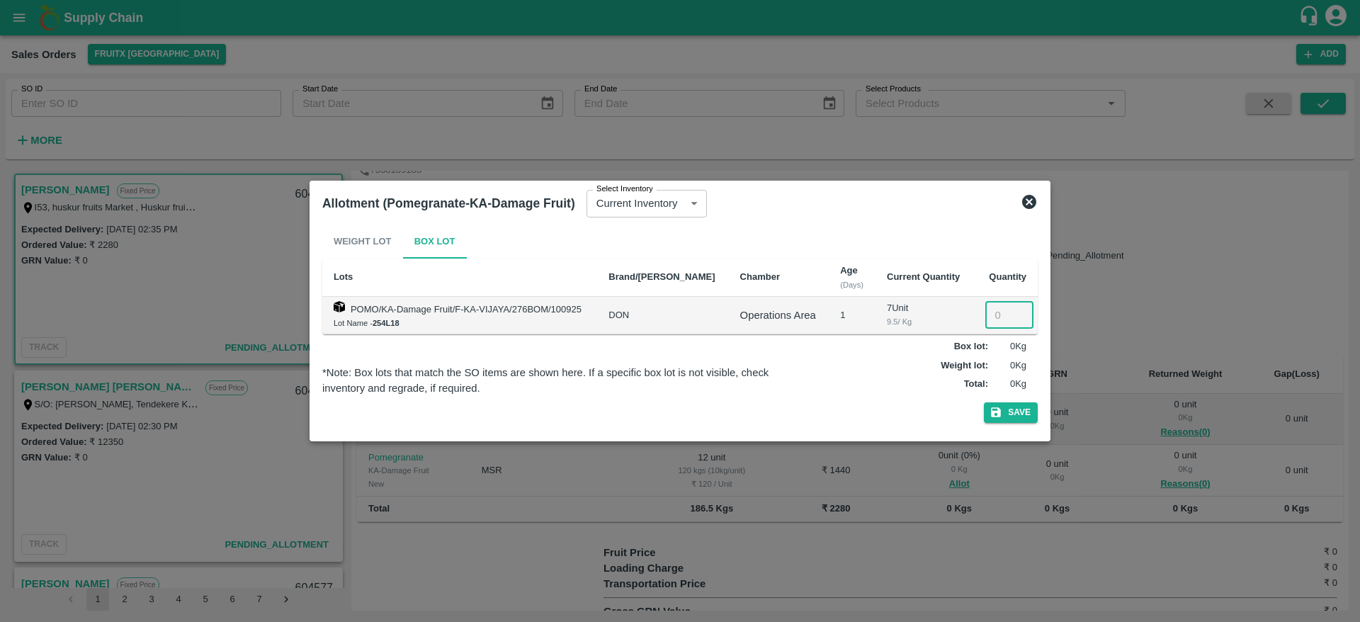
click at [998, 310] on input "number" at bounding box center [1010, 315] width 48 height 27
type input "7"
click at [1011, 413] on button "Save" at bounding box center [1011, 412] width 54 height 21
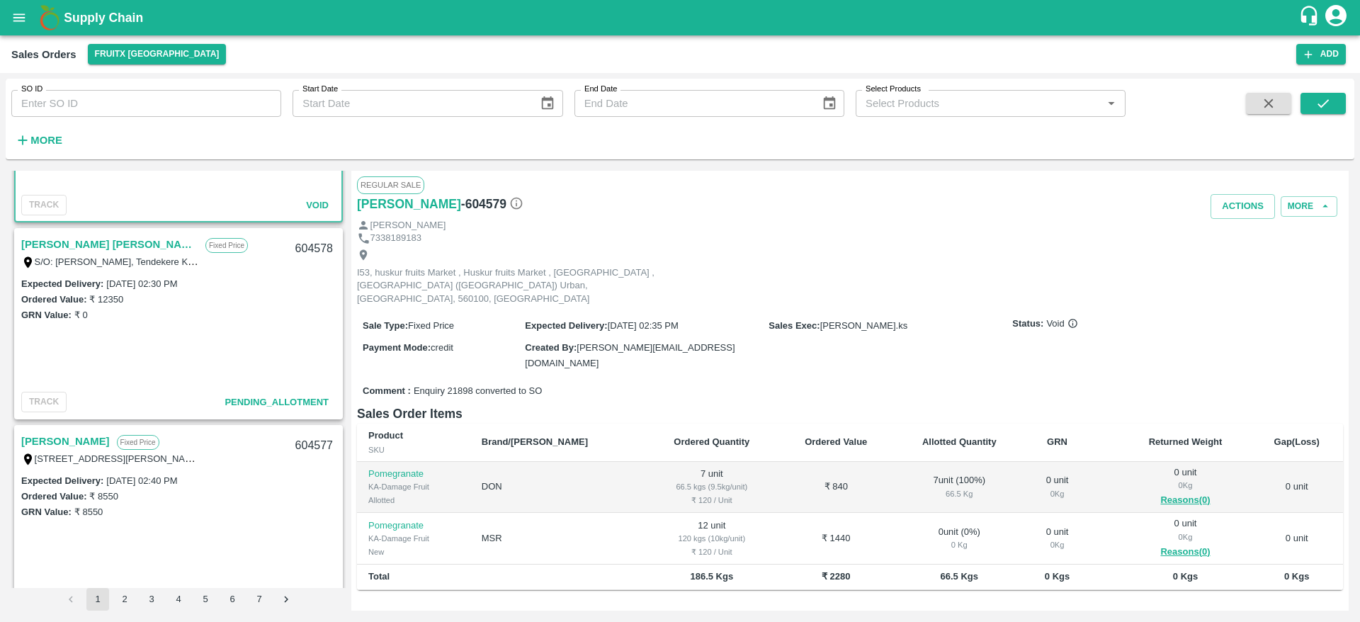
scroll to position [0, 0]
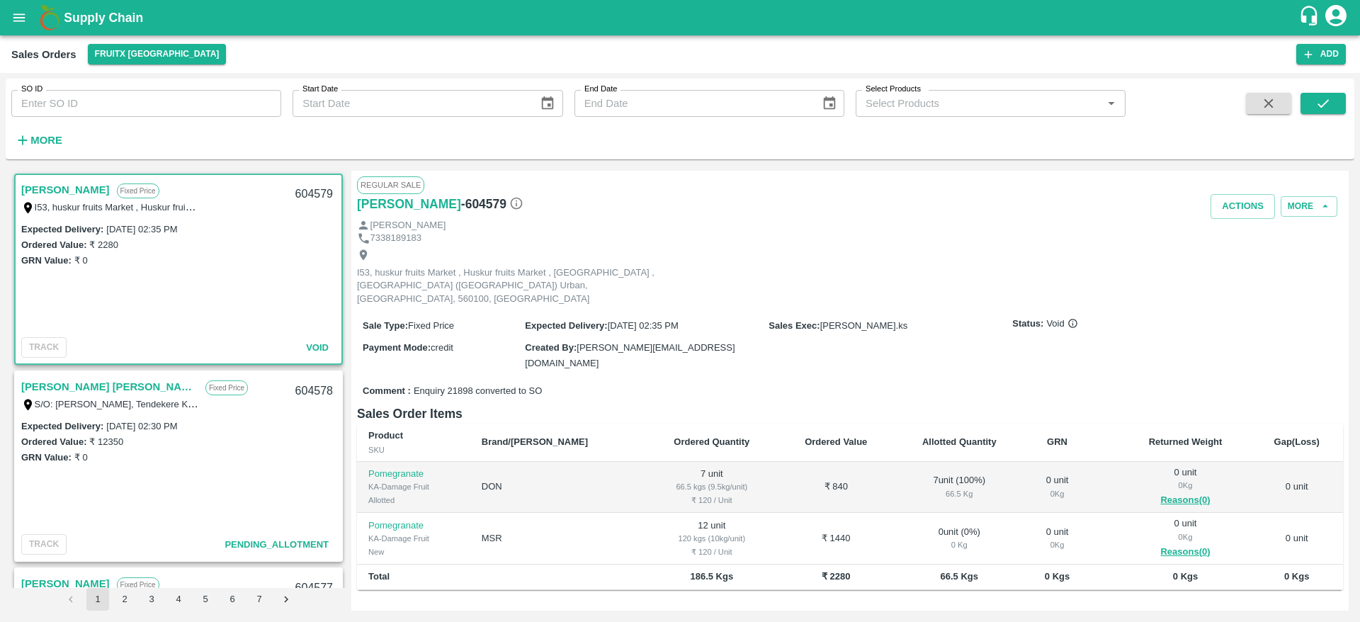
click at [81, 189] on link "[PERSON_NAME]" at bounding box center [65, 190] width 89 height 18
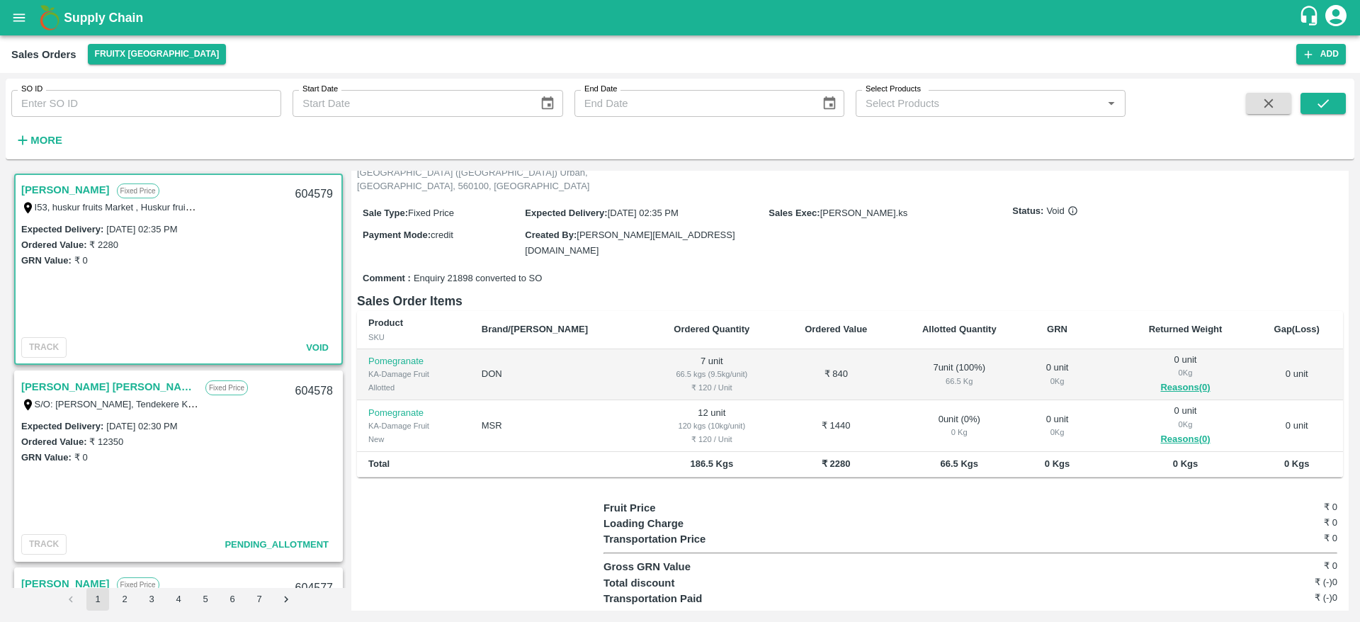
click at [62, 184] on link "[PERSON_NAME]" at bounding box center [65, 190] width 89 height 18
click at [69, 385] on link "[PERSON_NAME] [PERSON_NAME]" at bounding box center [109, 387] width 177 height 18
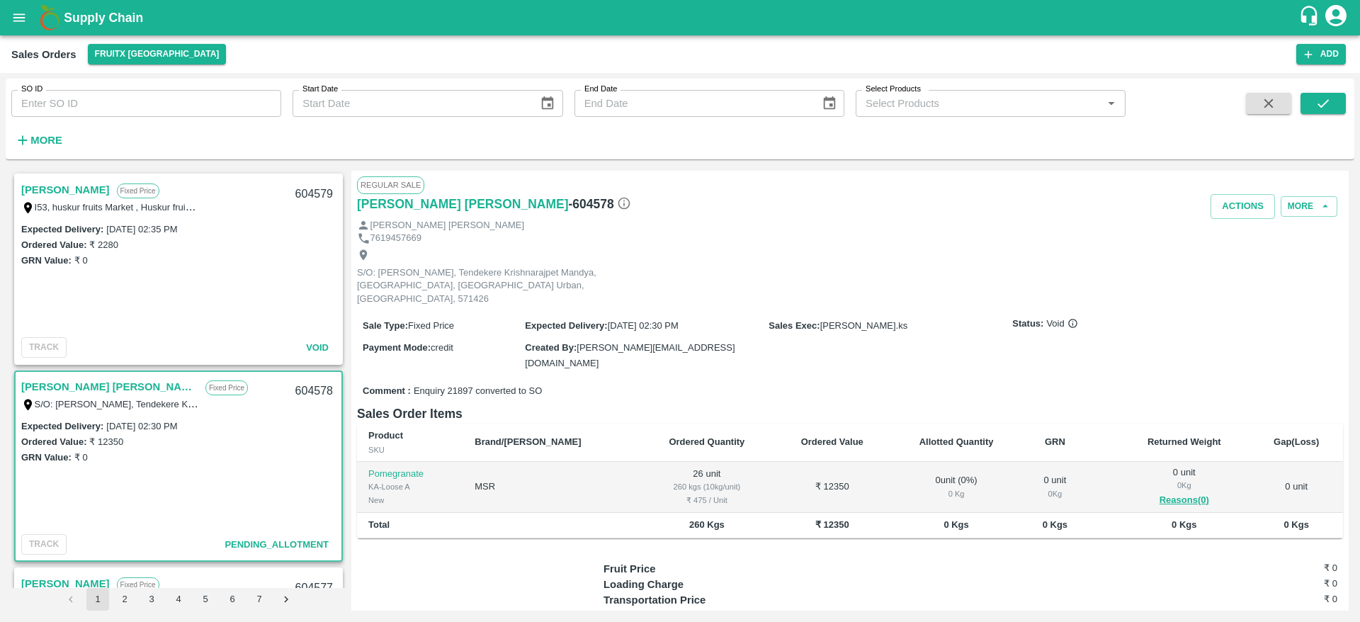
scroll to position [23, 0]
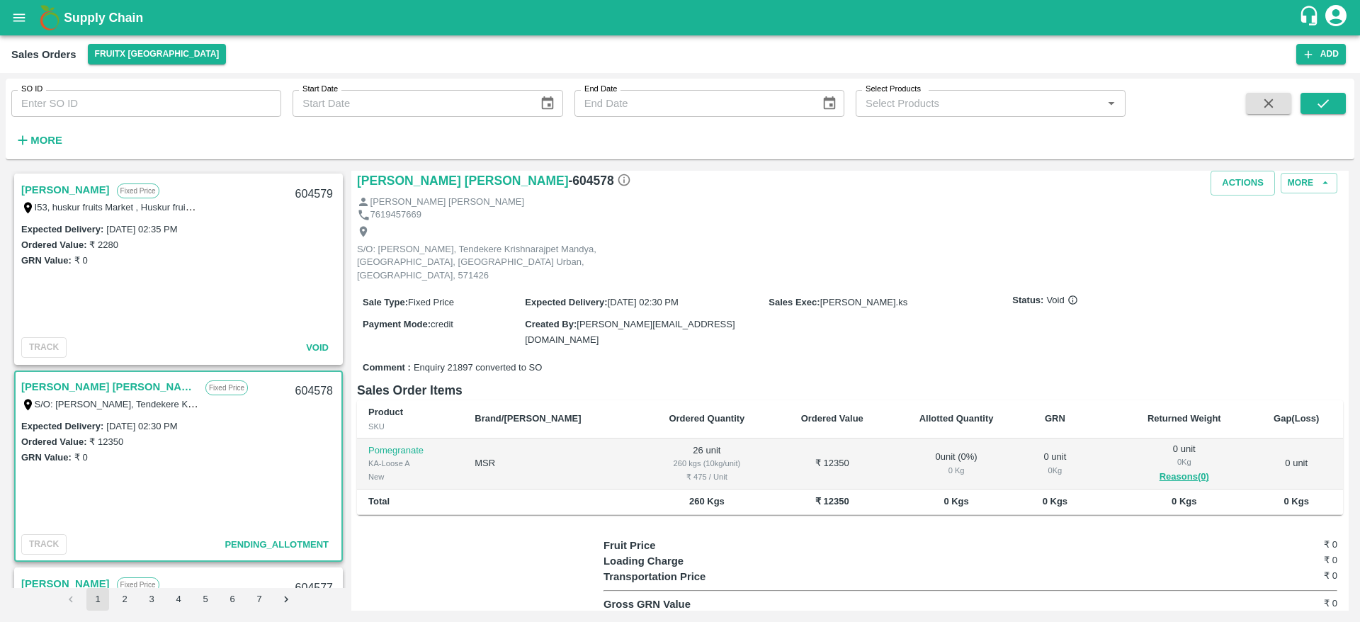
click at [81, 188] on link "[PERSON_NAME]" at bounding box center [65, 190] width 89 height 18
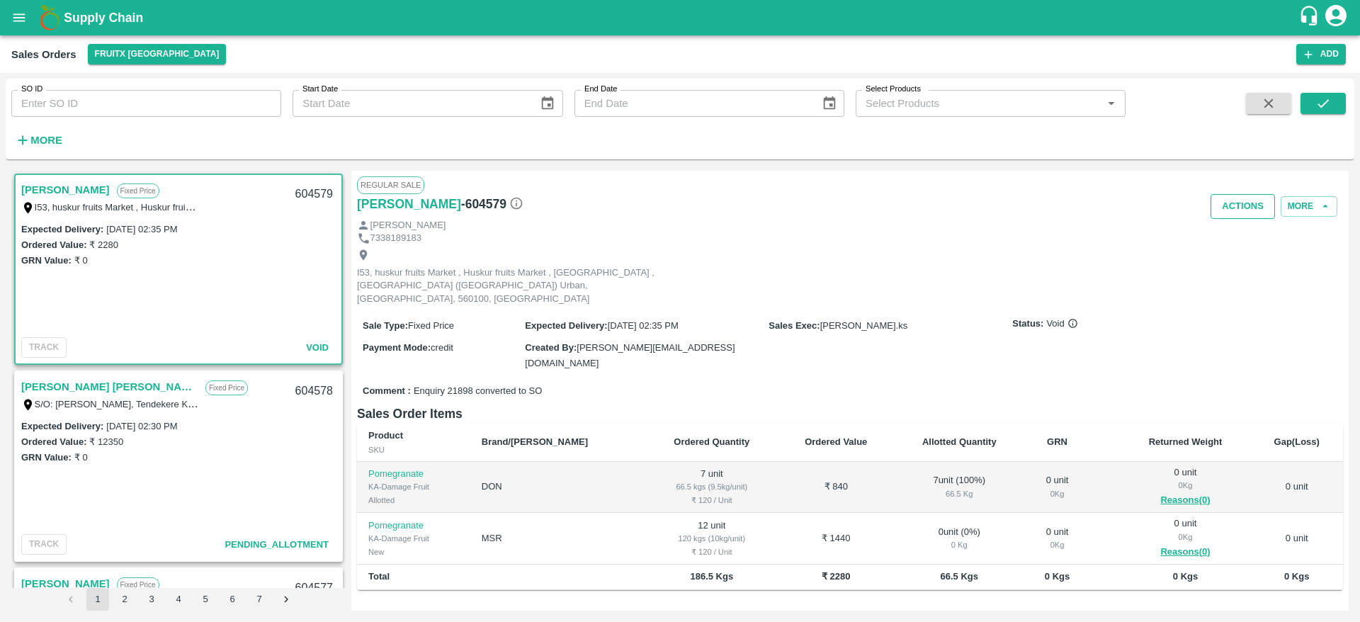
click at [1229, 202] on button "Actions" at bounding box center [1243, 206] width 64 height 25
click at [978, 268] on div at bounding box center [680, 311] width 1360 height 622
click at [97, 194] on link "[PERSON_NAME]" at bounding box center [65, 190] width 89 height 18
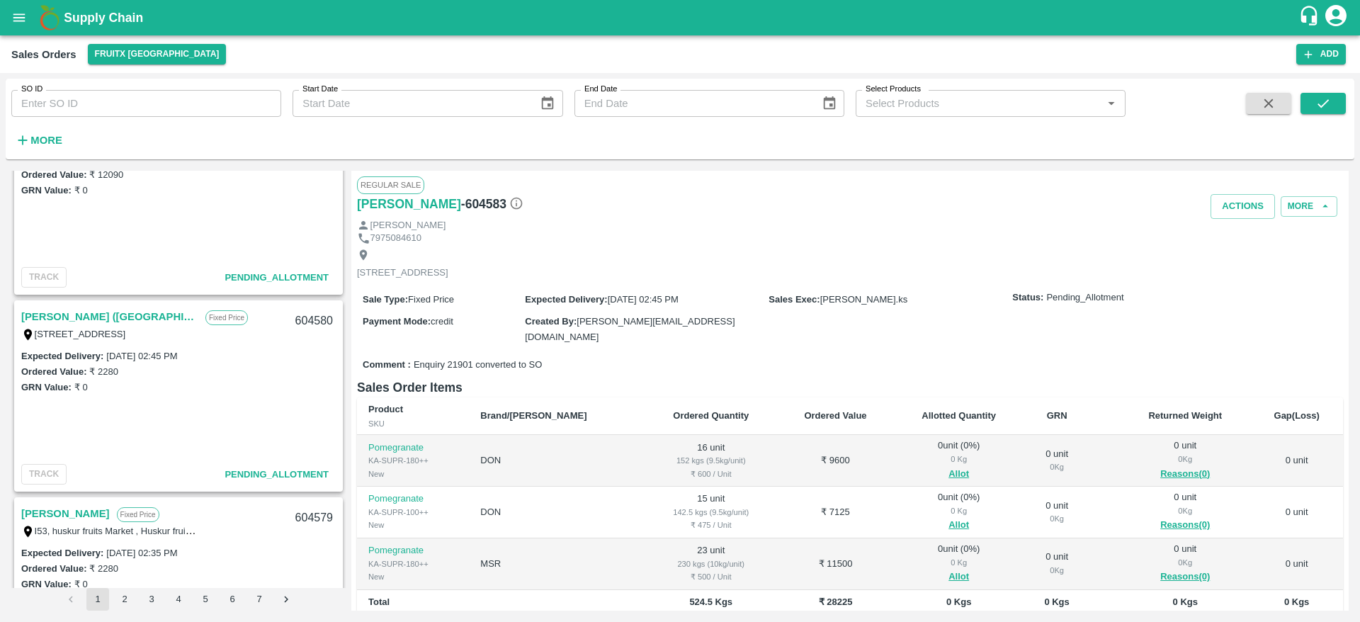
scroll to position [268, 0]
click at [140, 320] on link "[PERSON_NAME] ([GEOGRAPHIC_DATA])" at bounding box center [109, 316] width 177 height 18
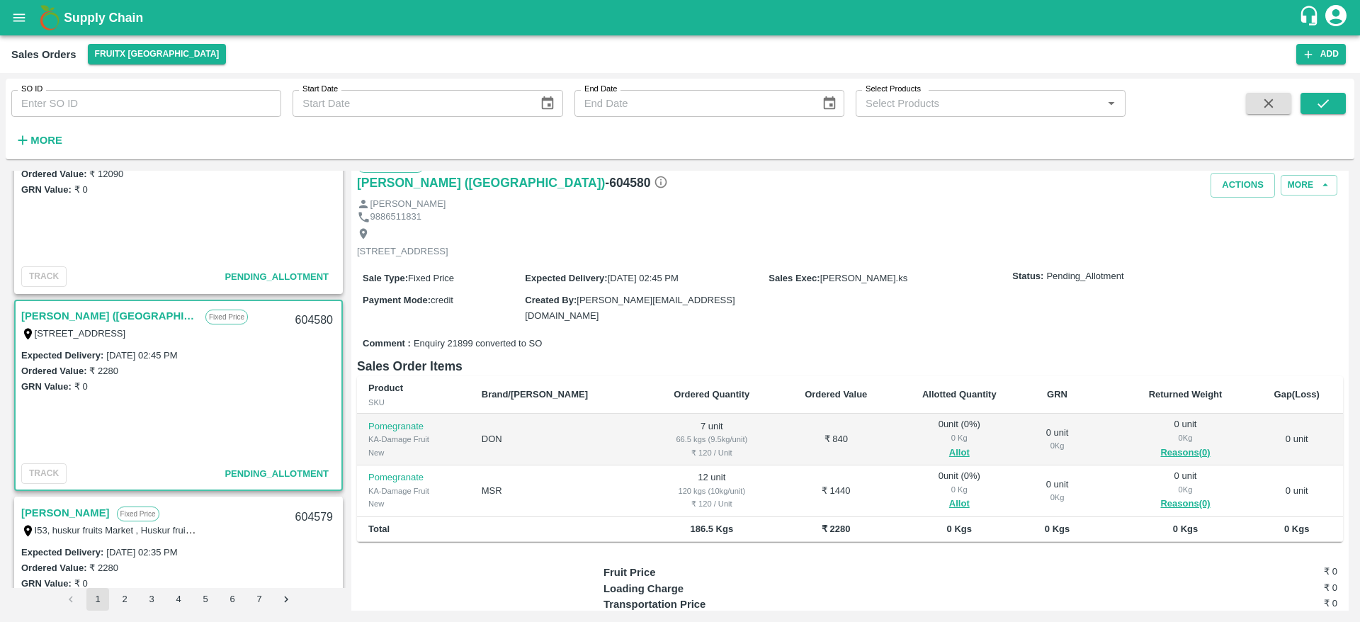
scroll to position [23, 0]
click at [949, 451] on button "Allot" at bounding box center [959, 452] width 21 height 16
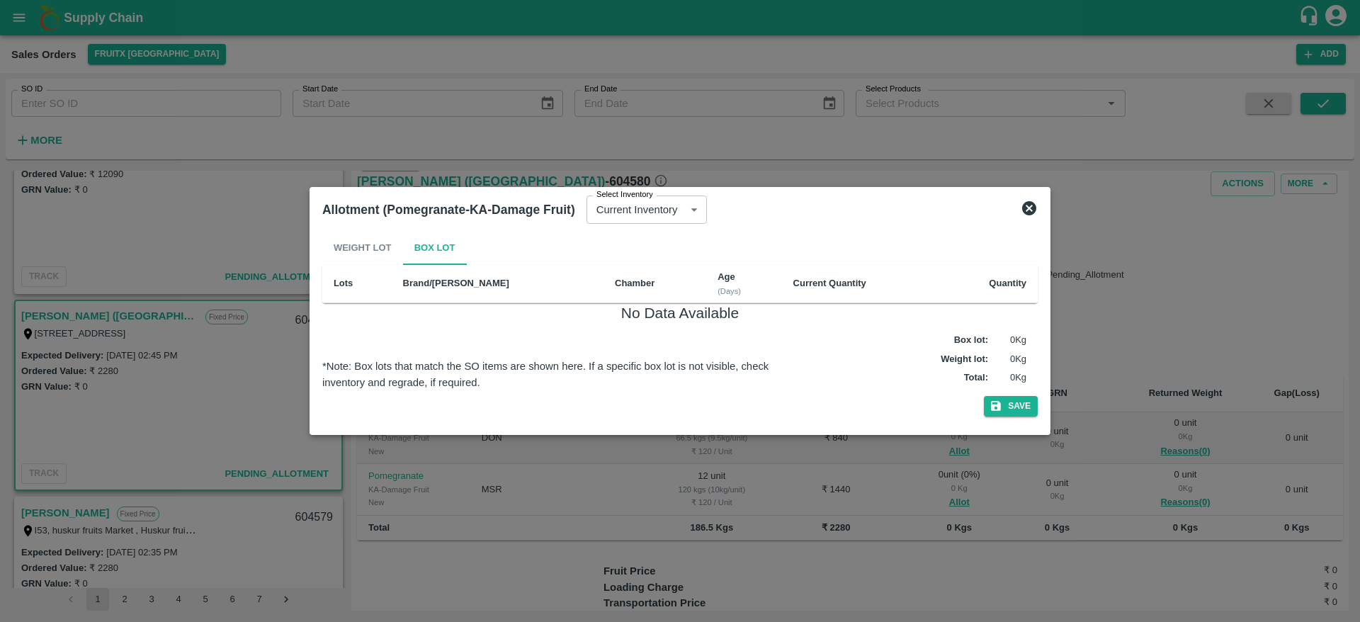
click at [1027, 203] on icon at bounding box center [1029, 208] width 14 height 14
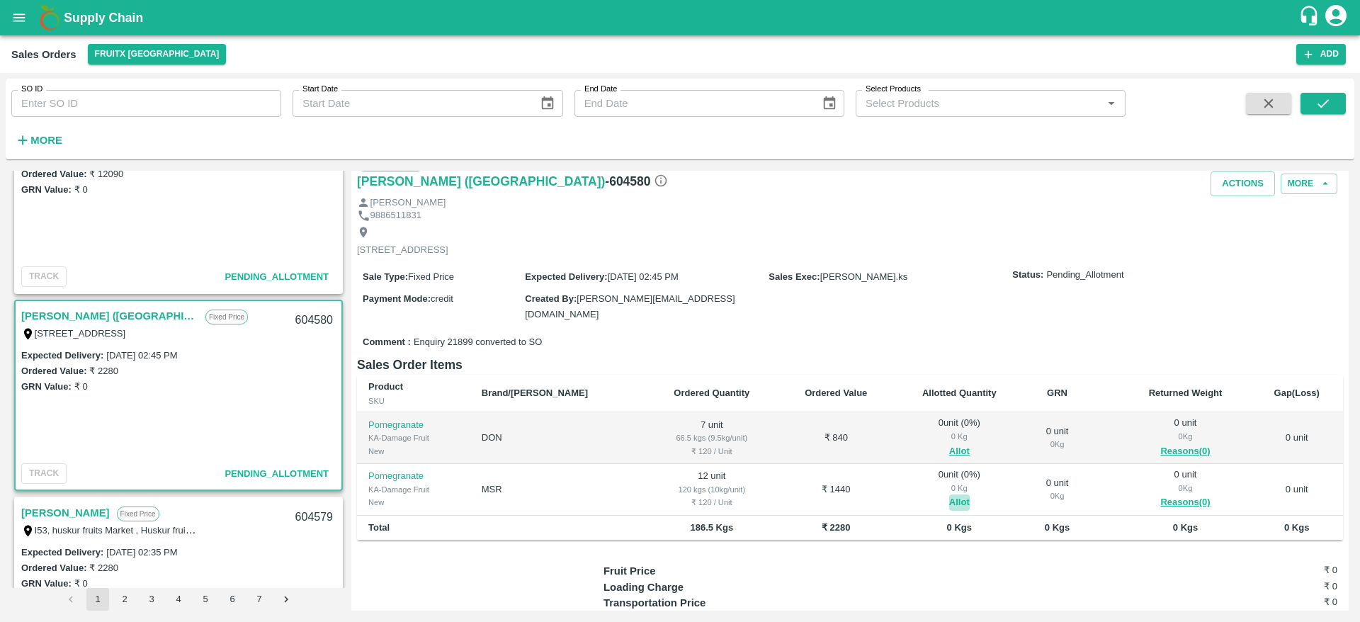
click at [949, 496] on button "Allot" at bounding box center [959, 503] width 21 height 16
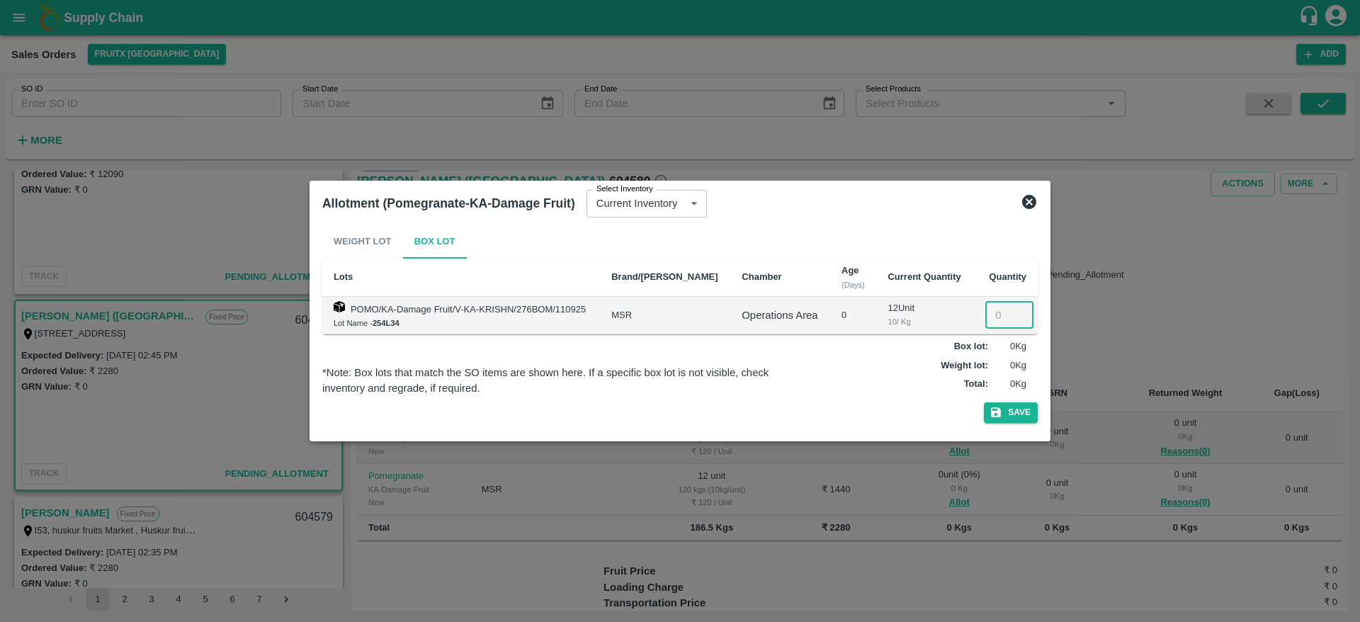
click at [997, 318] on input "number" at bounding box center [1010, 315] width 48 height 27
type input "12"
click at [1004, 420] on button "Save" at bounding box center [1011, 412] width 54 height 21
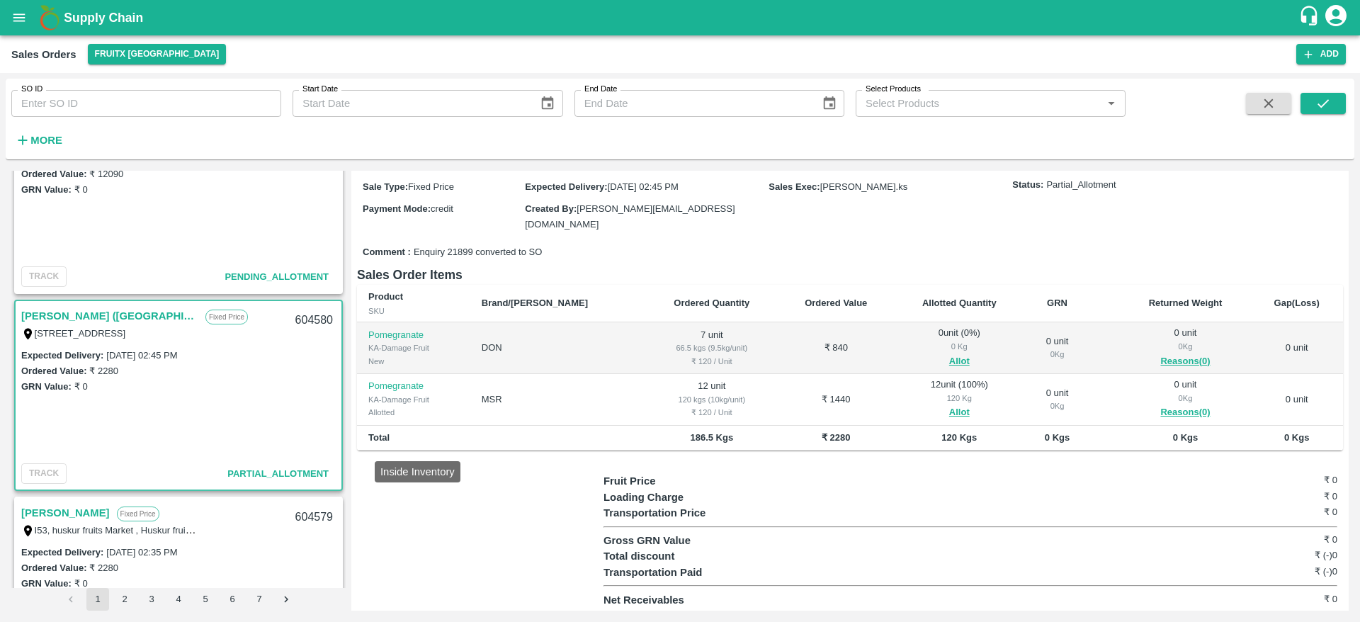
scroll to position [0, 0]
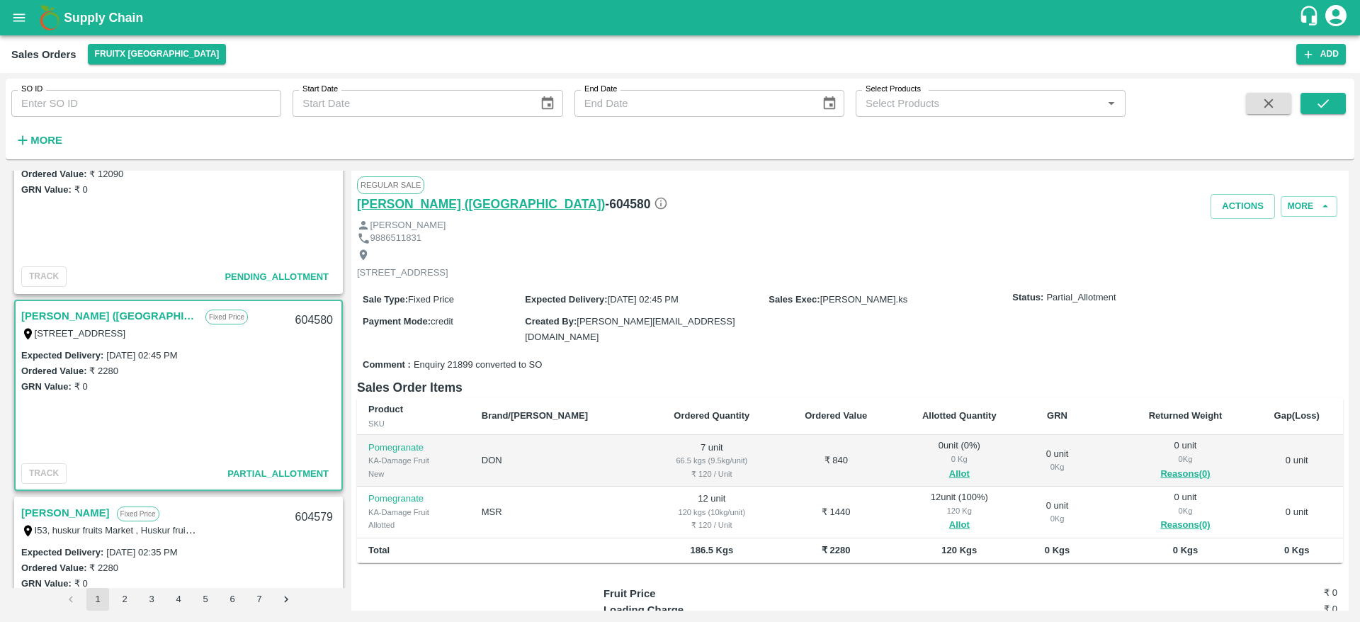
click at [478, 210] on h6 "[PERSON_NAME] ([GEOGRAPHIC_DATA])" at bounding box center [481, 204] width 248 height 20
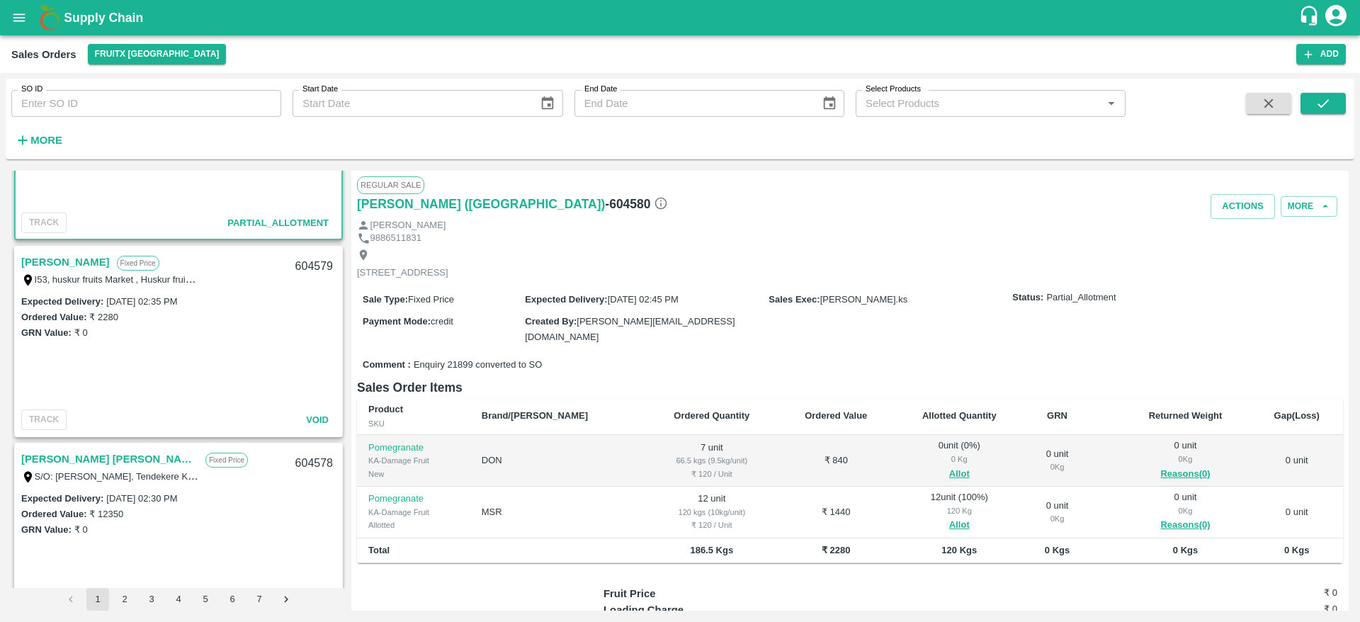
scroll to position [516, 0]
click at [86, 271] on link "[PERSON_NAME]" at bounding box center [65, 265] width 89 height 18
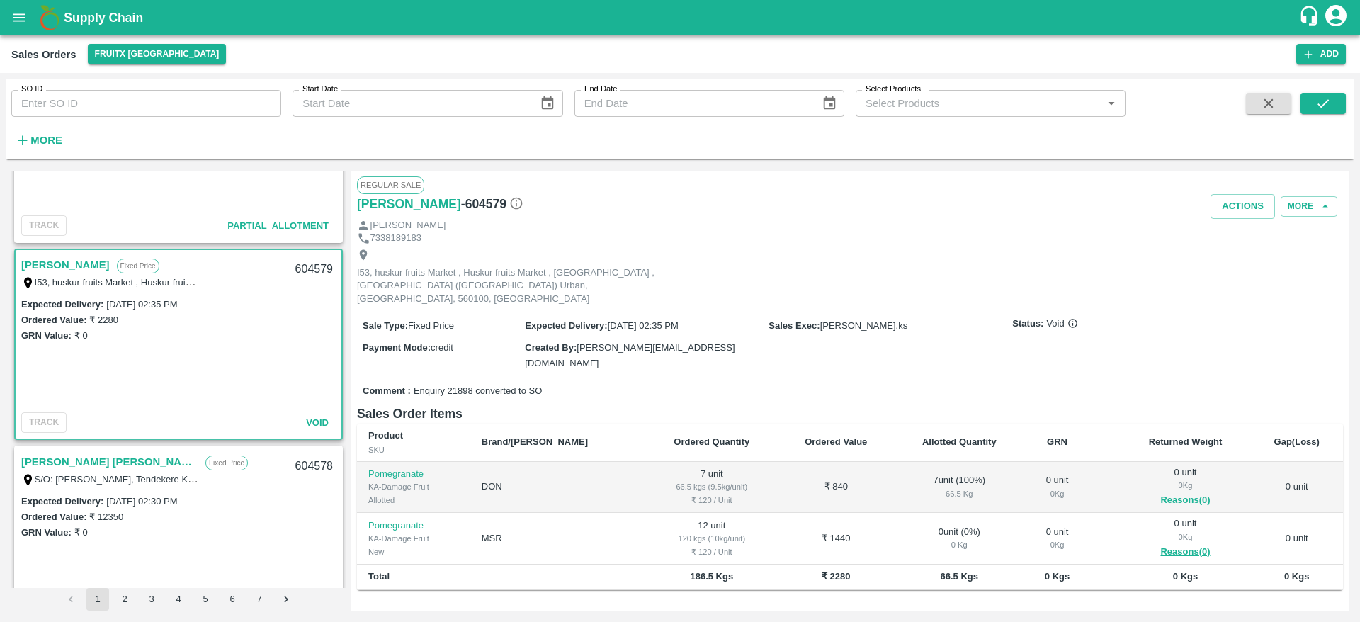
click at [308, 267] on div "604579" at bounding box center [314, 269] width 55 height 33
copy div "604579"
drag, startPoint x: 385, startPoint y: 345, endPoint x: 288, endPoint y: 353, distance: 97.4
click at [288, 353] on div "Expected Delivery : 11 Sep 2025, 02:35 PM Ordered Value: ₹ 2280 GRN Value: ₹ 0" at bounding box center [179, 351] width 326 height 111
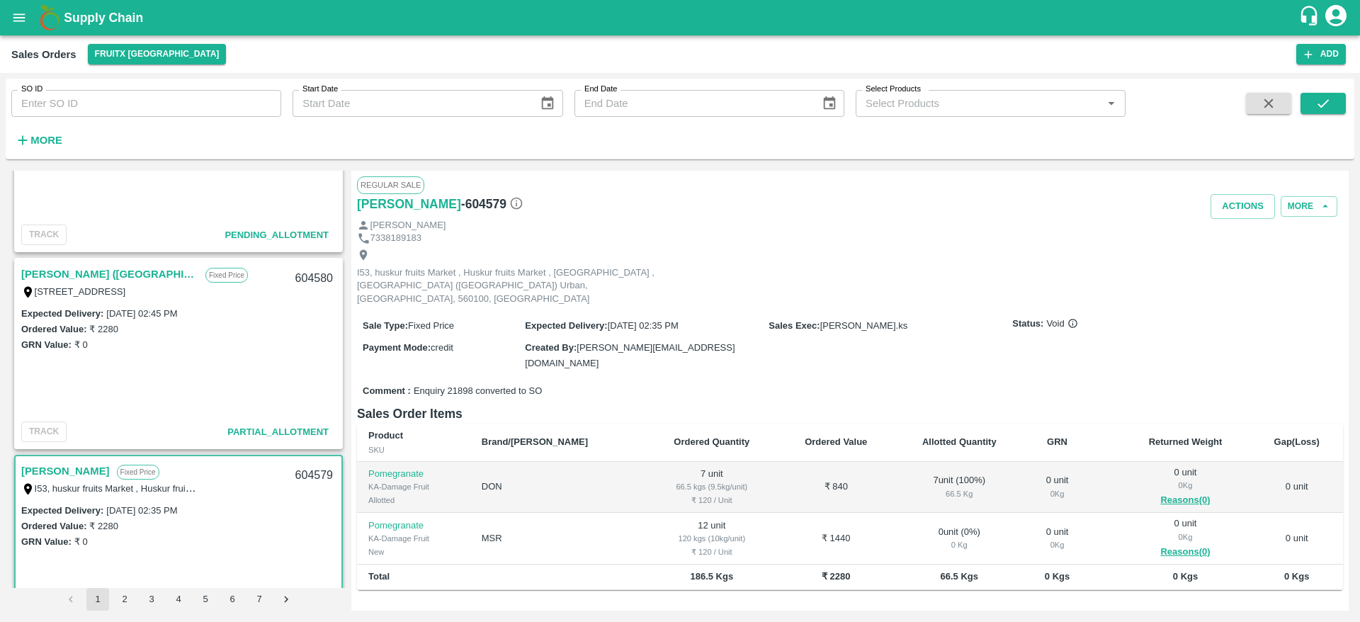
scroll to position [305, 0]
click at [315, 278] on div "604580" at bounding box center [314, 282] width 55 height 33
copy div "604580"
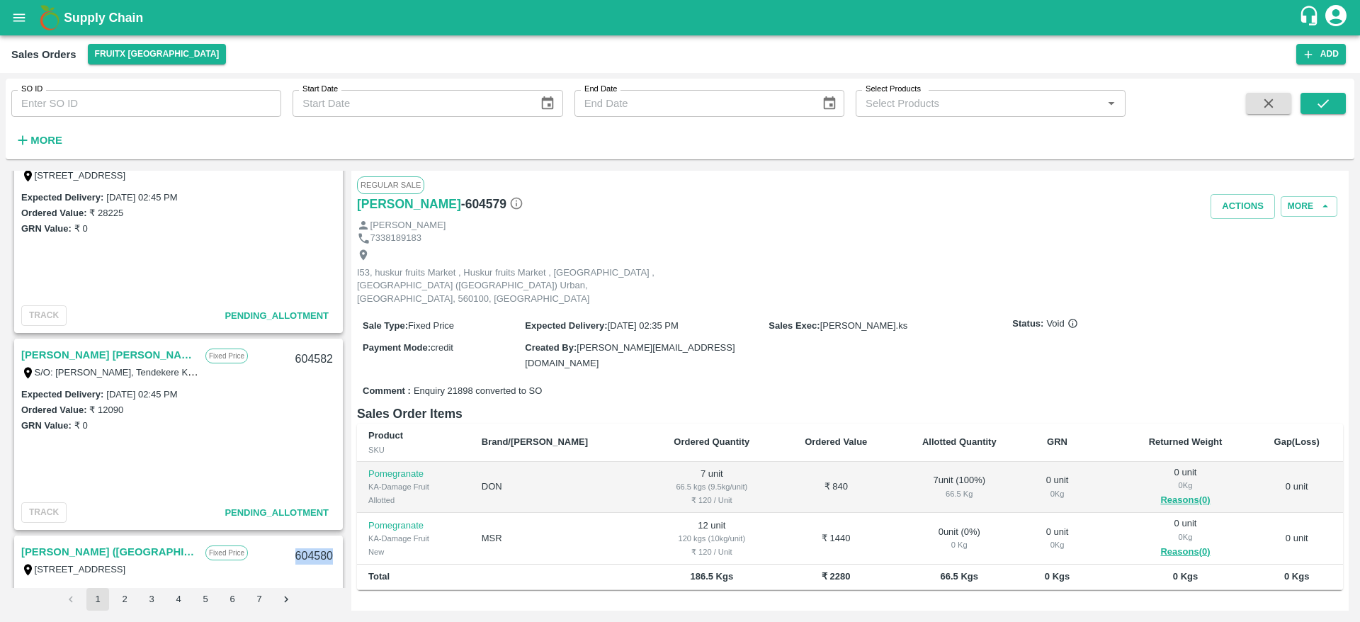
scroll to position [125, 0]
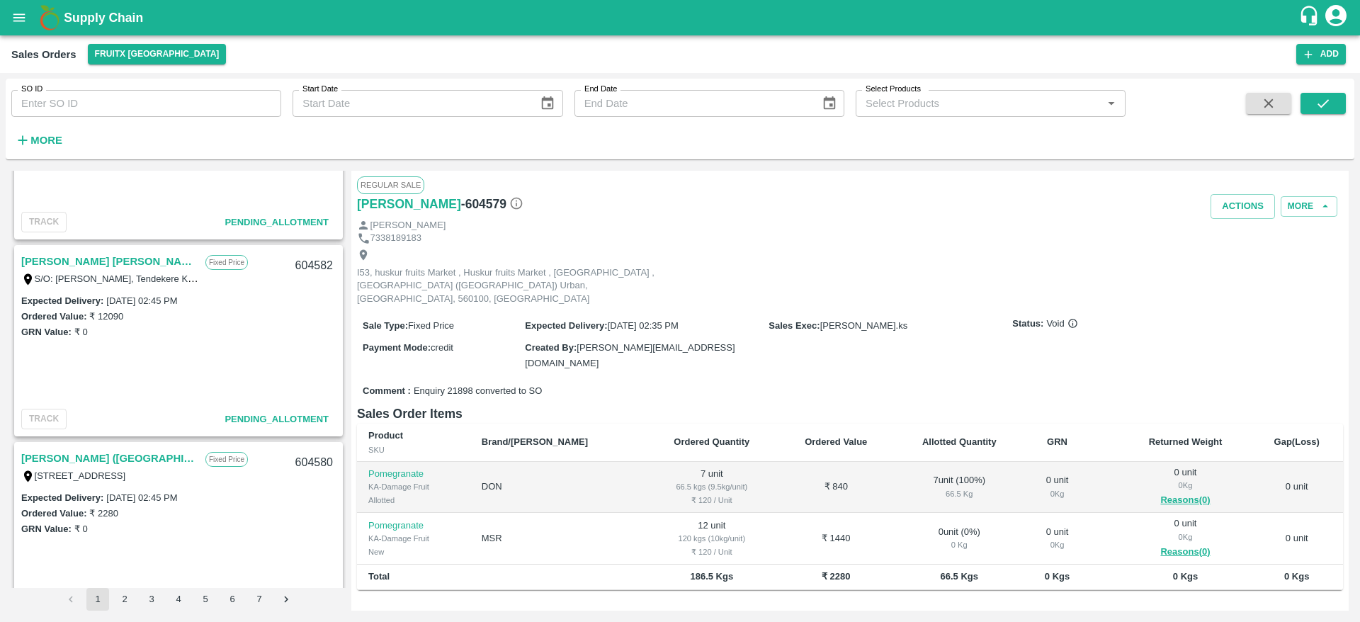
click at [76, 259] on link "[PERSON_NAME] [PERSON_NAME]" at bounding box center [109, 261] width 177 height 18
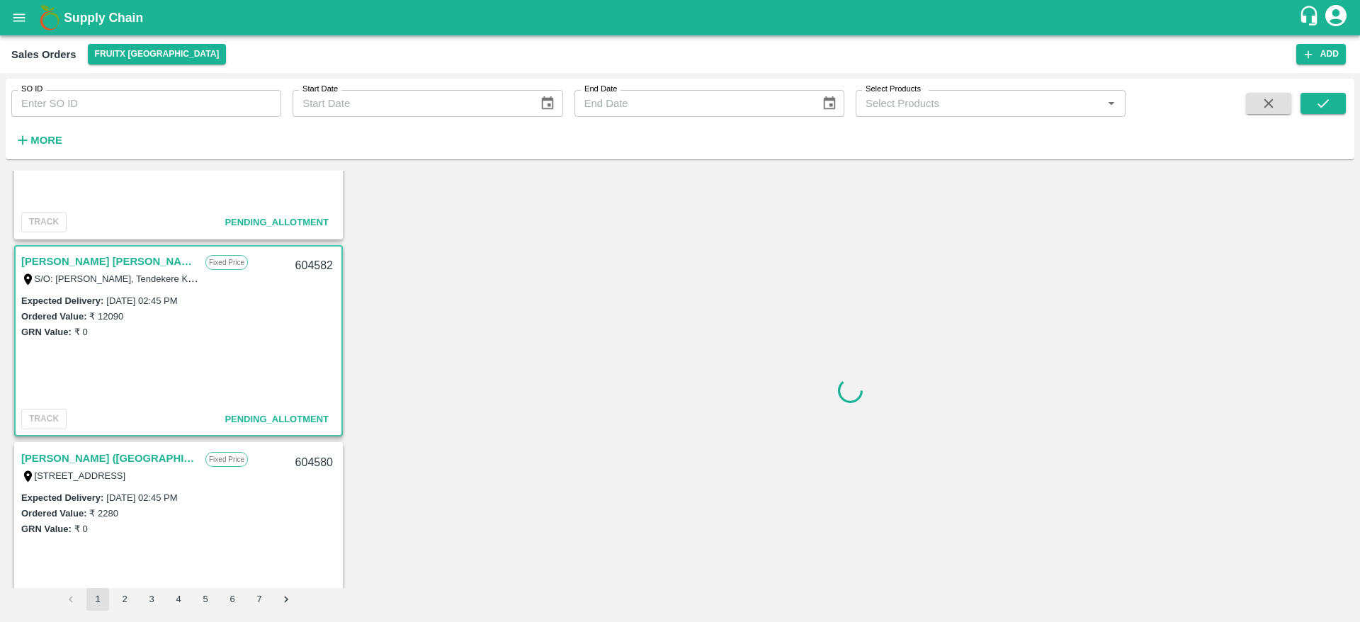
click at [76, 259] on link "[PERSON_NAME] [PERSON_NAME]" at bounding box center [109, 261] width 177 height 18
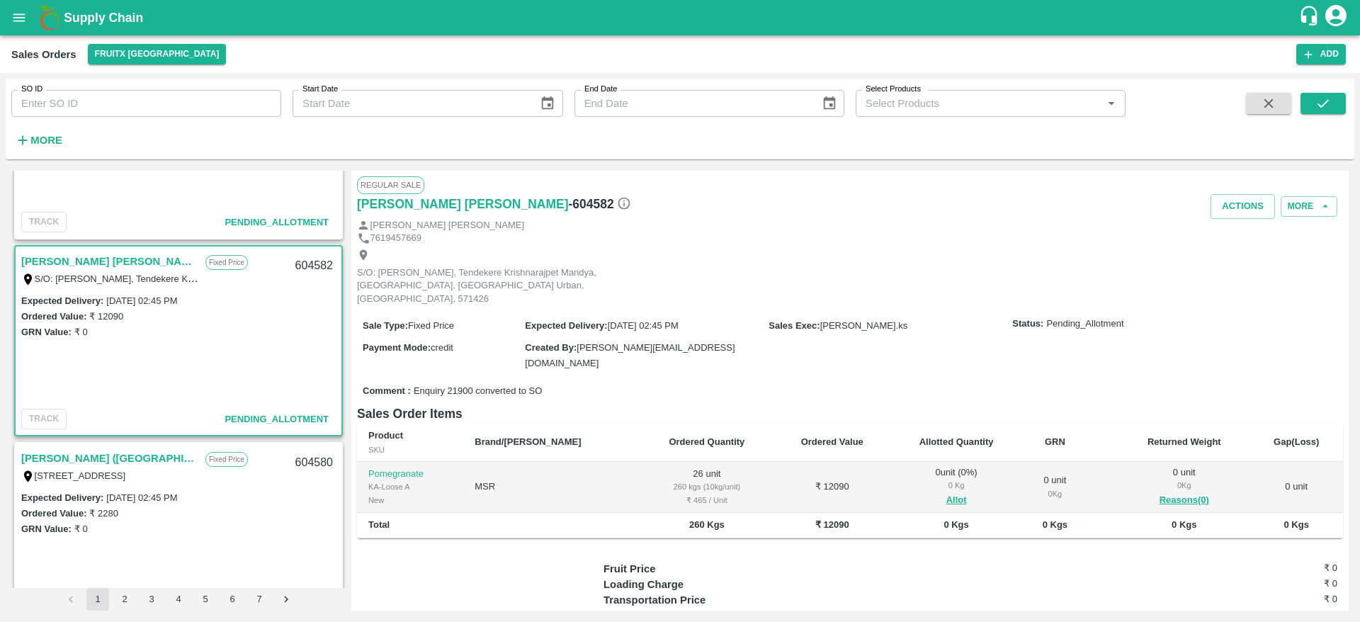
scroll to position [26, 0]
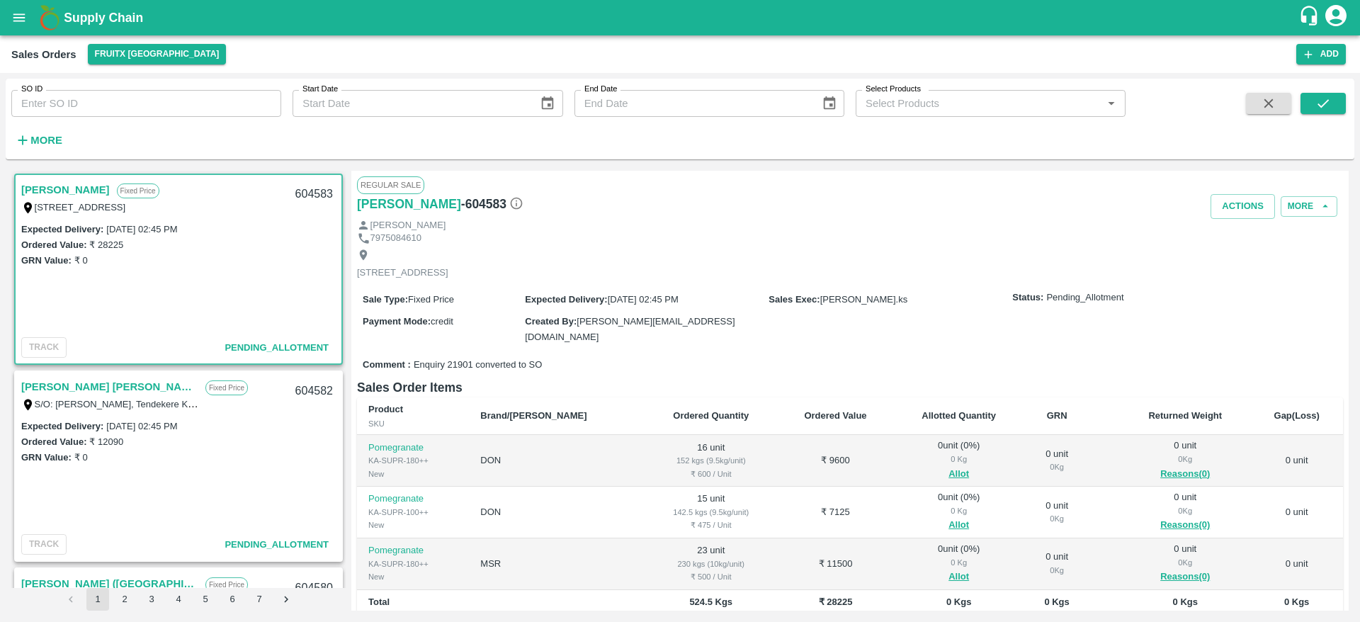
click at [53, 190] on link "[PERSON_NAME]" at bounding box center [65, 190] width 89 height 18
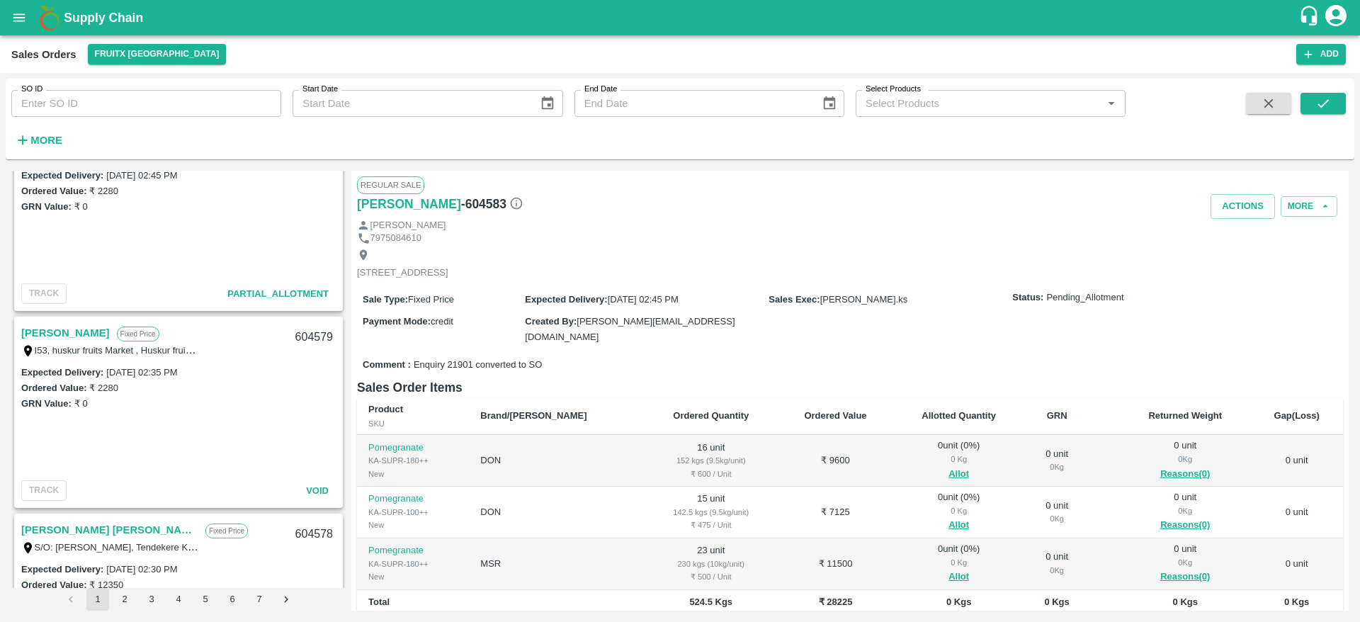
scroll to position [446, 0]
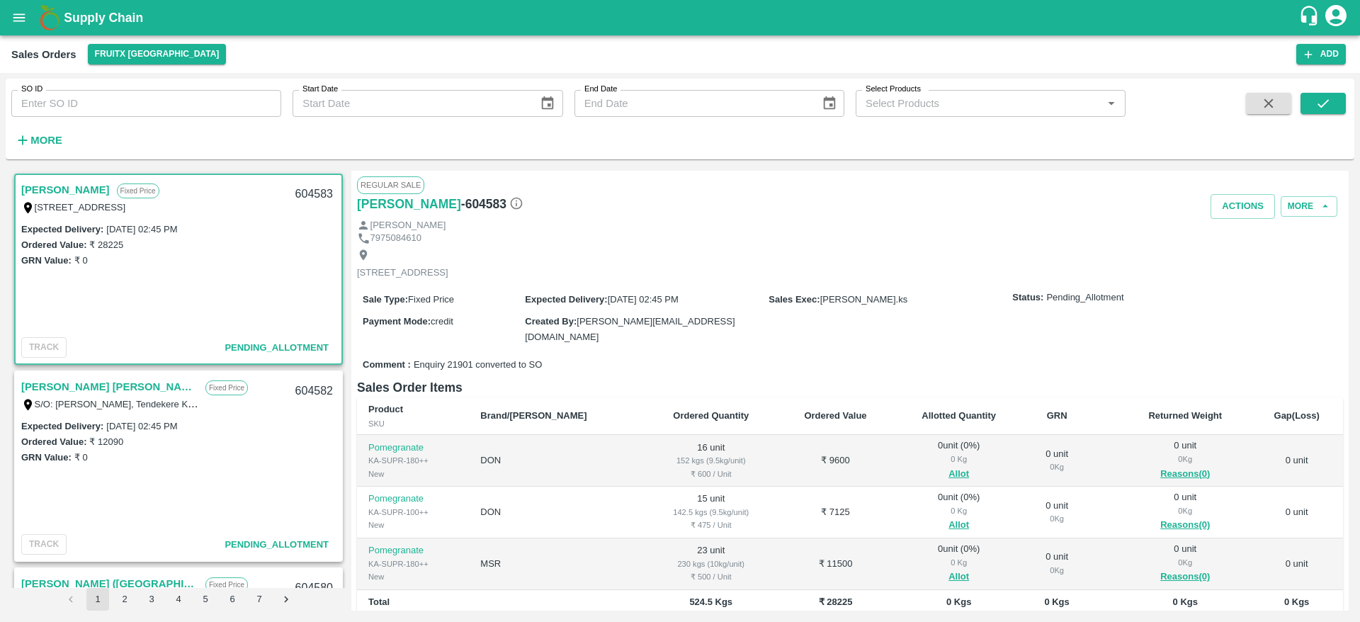
click at [89, 189] on link "[PERSON_NAME]" at bounding box center [65, 190] width 89 height 18
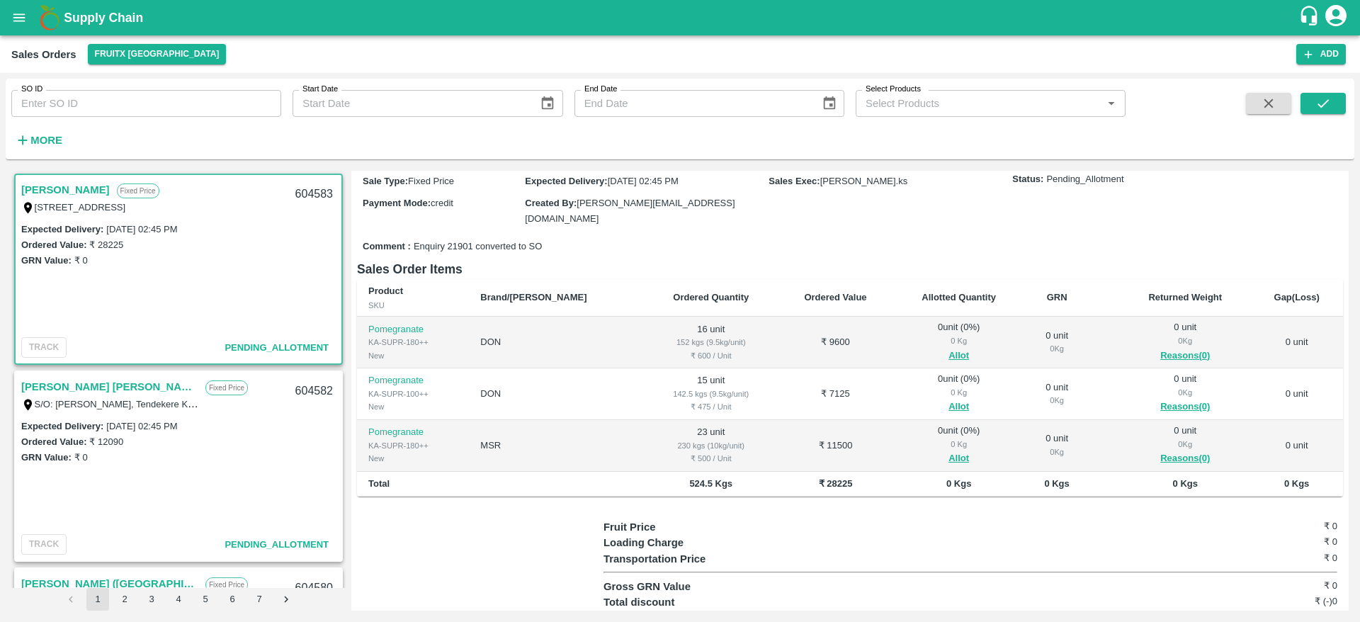
scroll to position [121, 0]
click at [315, 195] on div "604583" at bounding box center [314, 194] width 55 height 33
copy div "604583"
click at [949, 349] on button "Allot" at bounding box center [959, 353] width 21 height 16
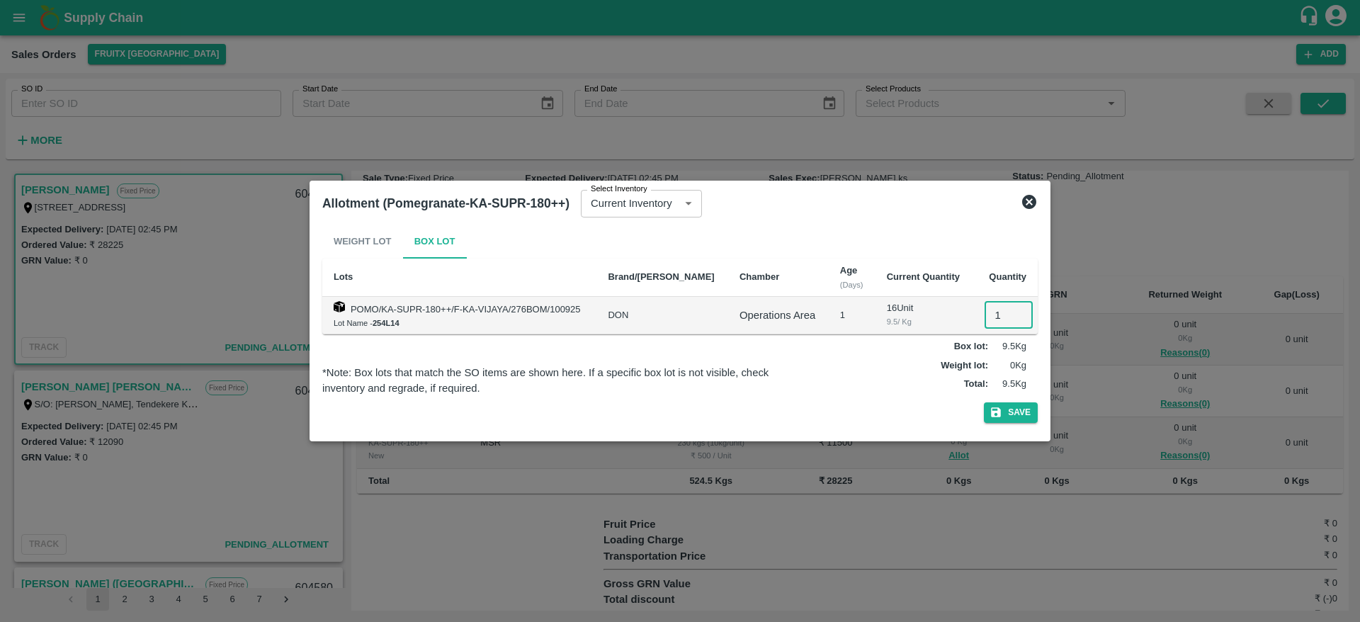
click at [996, 317] on input "1" at bounding box center [1009, 315] width 48 height 27
type input "16"
click at [1000, 402] on button "Save" at bounding box center [1011, 412] width 54 height 21
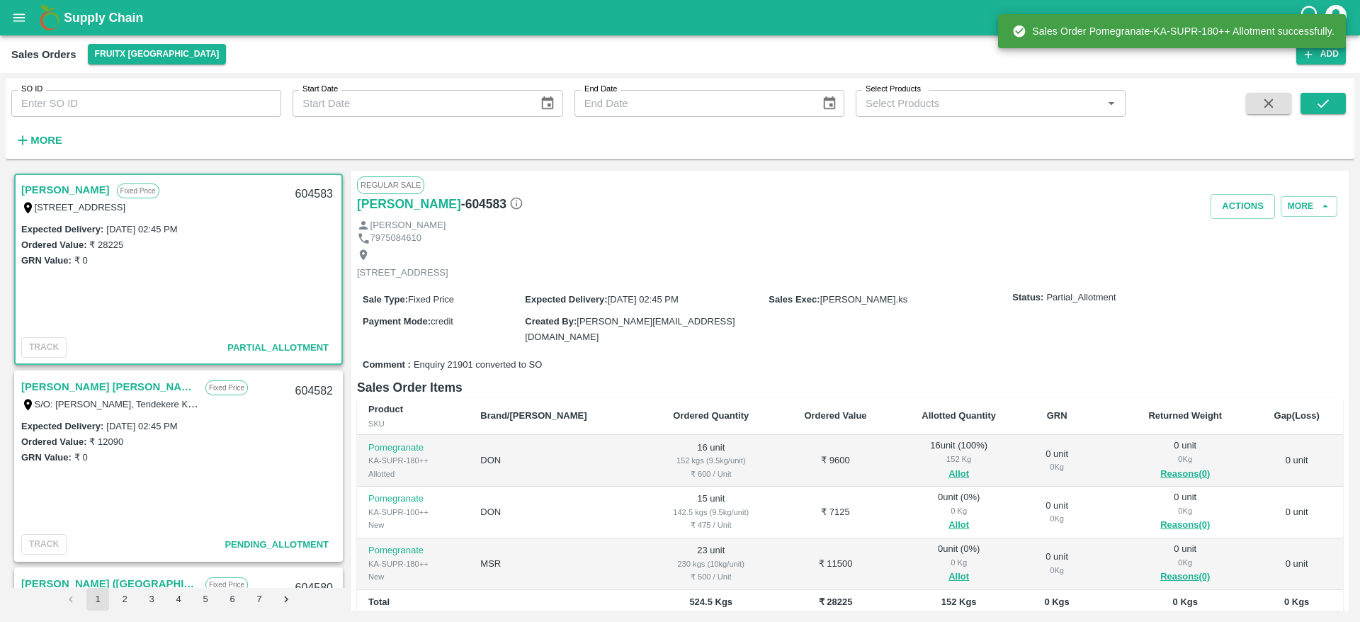
scroll to position [164, 0]
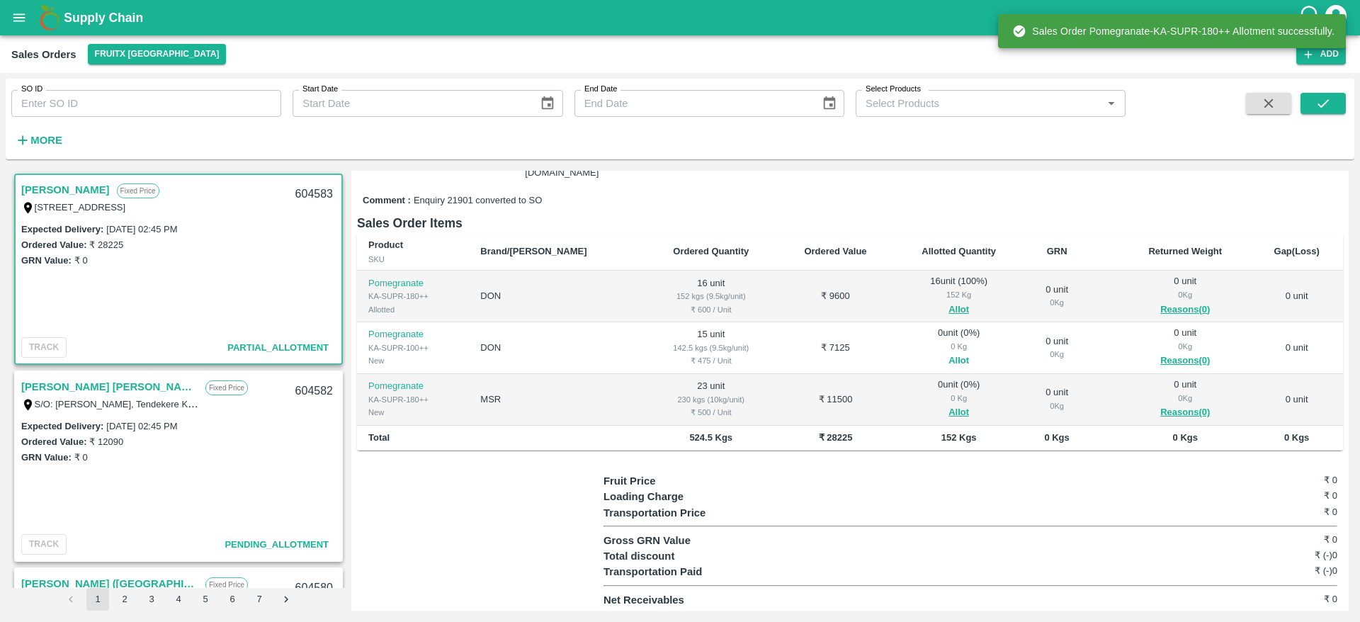
click at [949, 356] on button "Allot" at bounding box center [959, 361] width 21 height 16
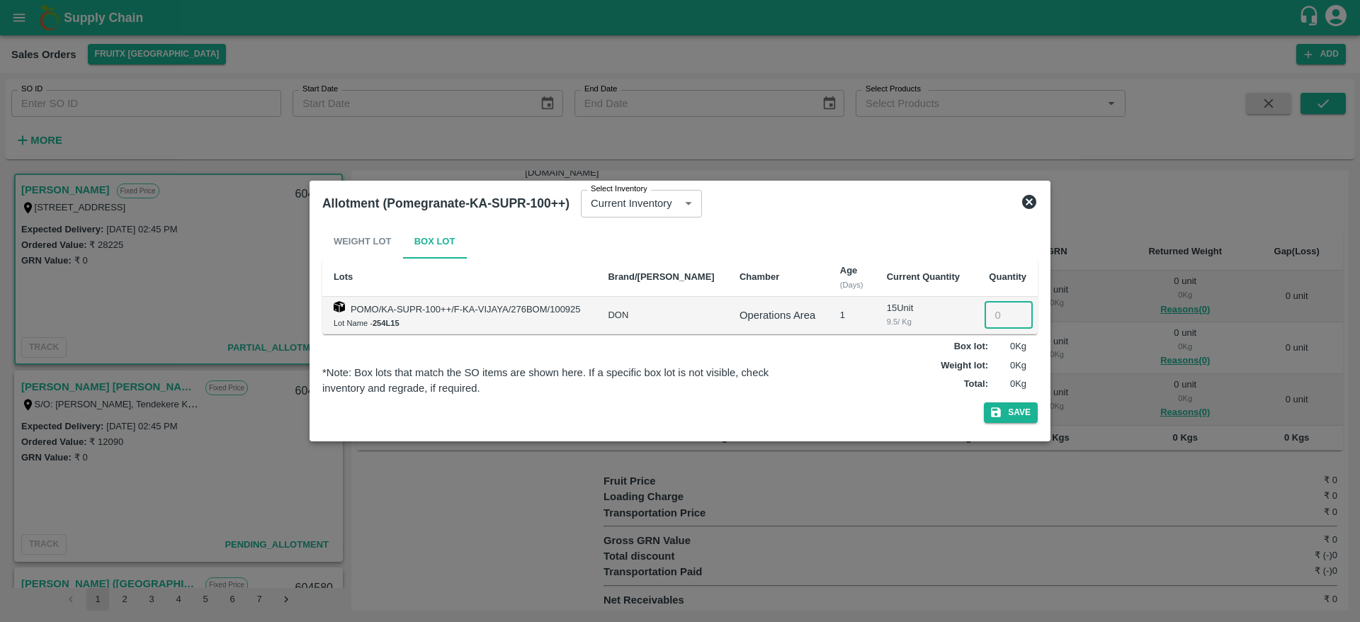
click at [988, 315] on input "number" at bounding box center [1009, 315] width 48 height 27
type input "15"
click at [1000, 414] on icon "button" at bounding box center [996, 413] width 10 height 10
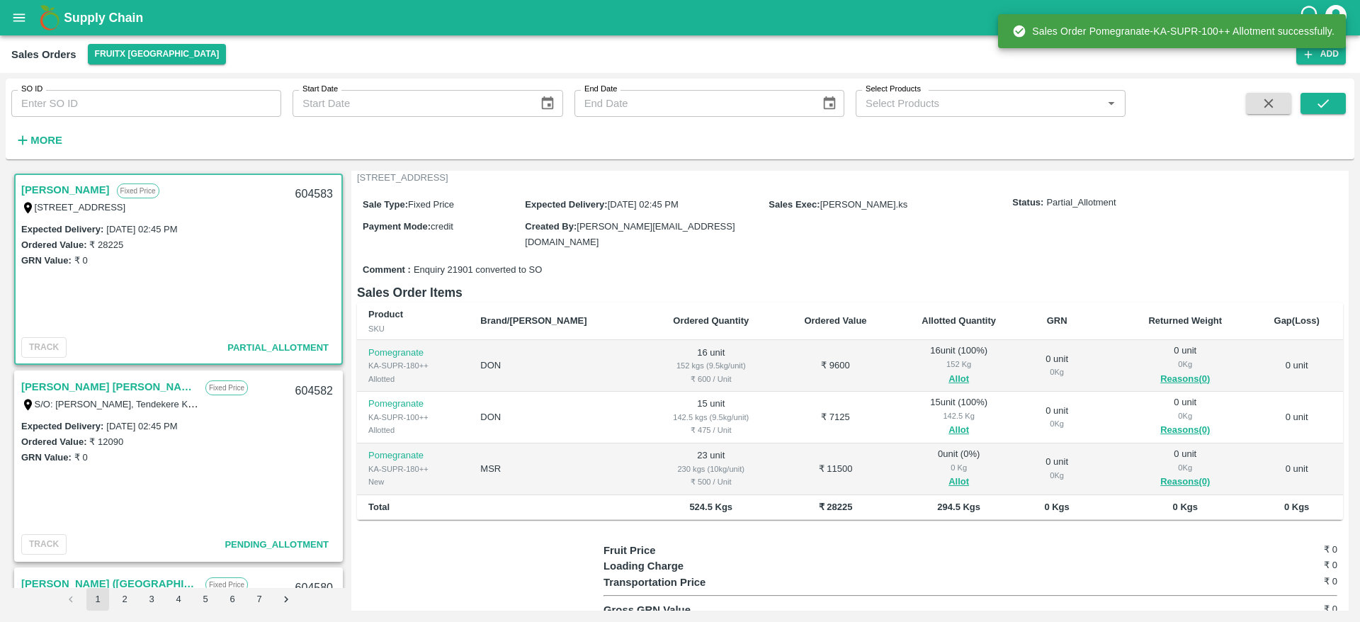
scroll to position [108, 0]
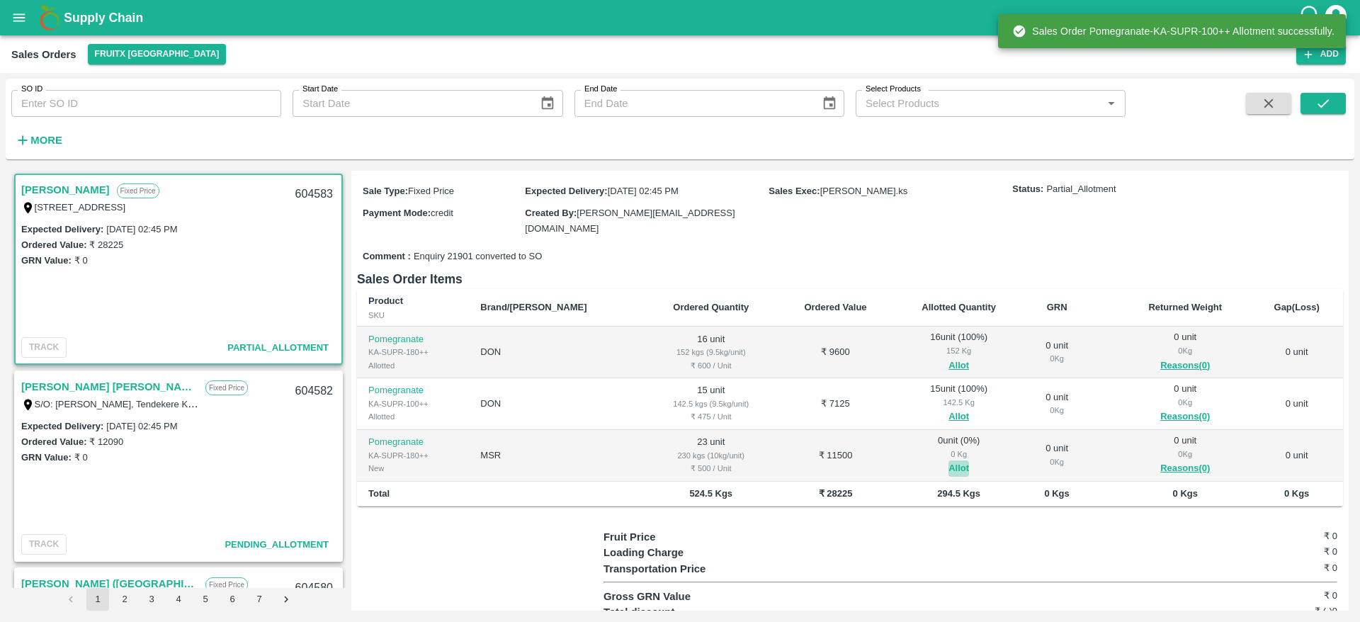
click at [949, 470] on button "Allot" at bounding box center [959, 469] width 21 height 16
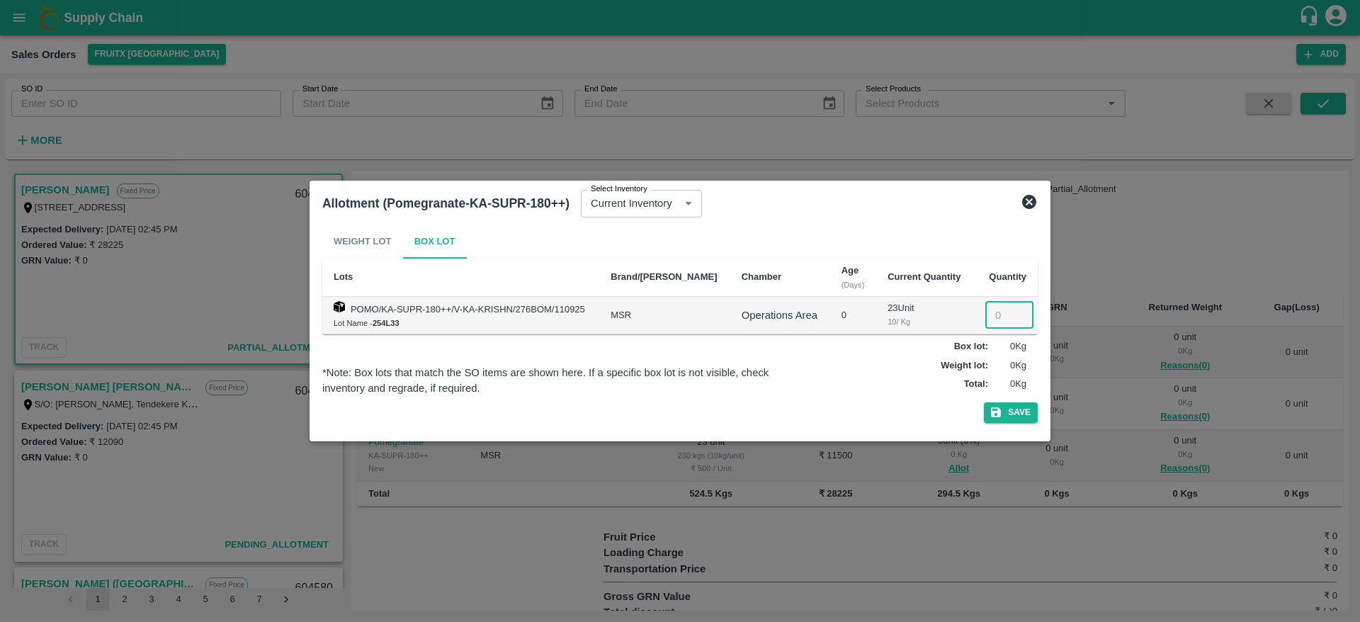
click at [992, 321] on input "number" at bounding box center [1010, 315] width 48 height 27
type input "23"
click at [1017, 415] on button "Save" at bounding box center [1011, 412] width 54 height 21
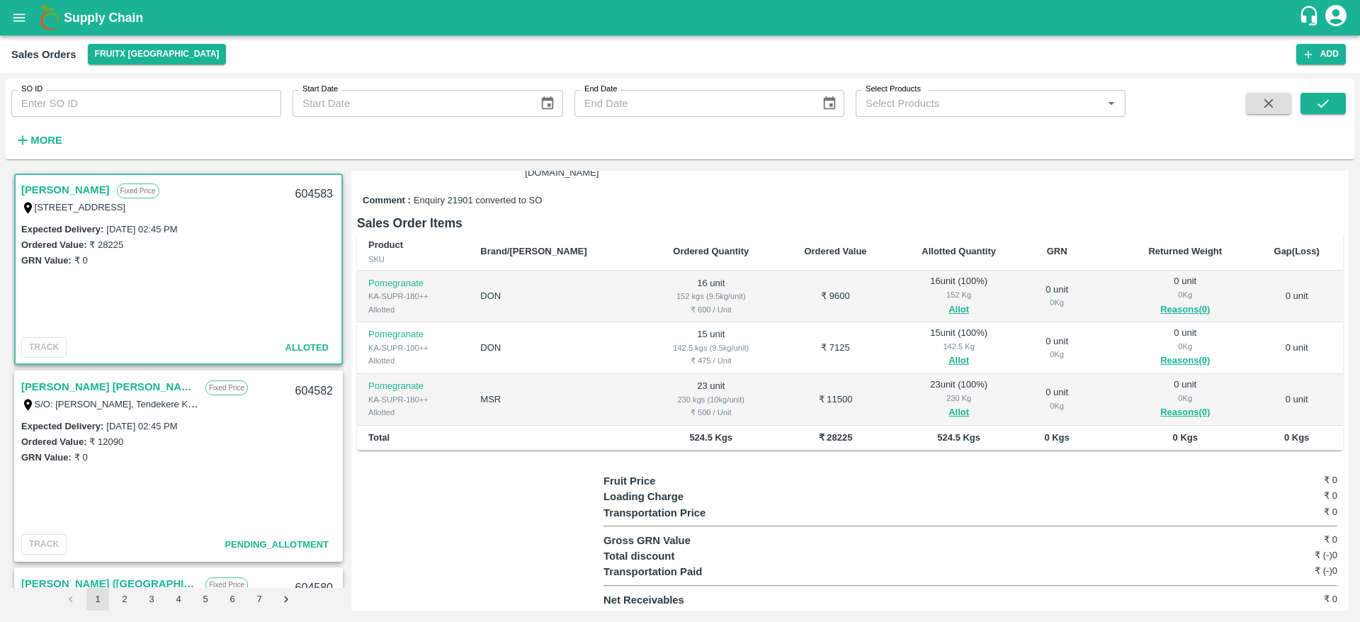
scroll to position [0, 0]
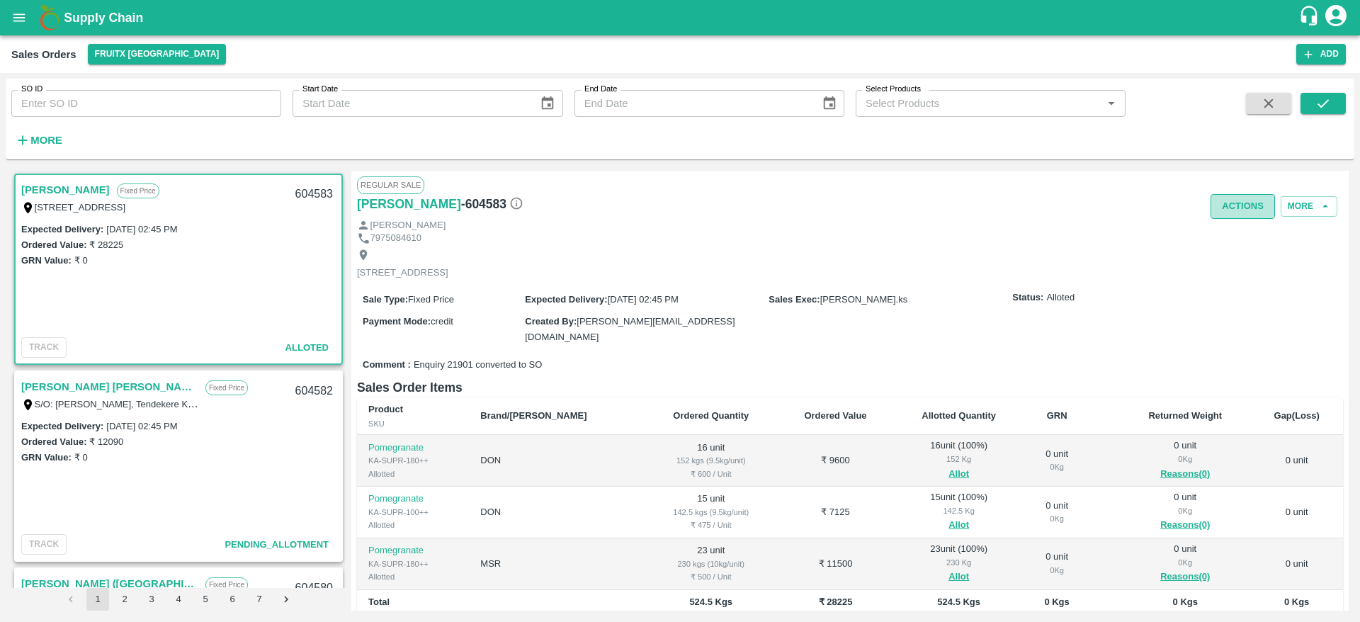
click at [1229, 211] on button "Actions" at bounding box center [1243, 206] width 64 height 25
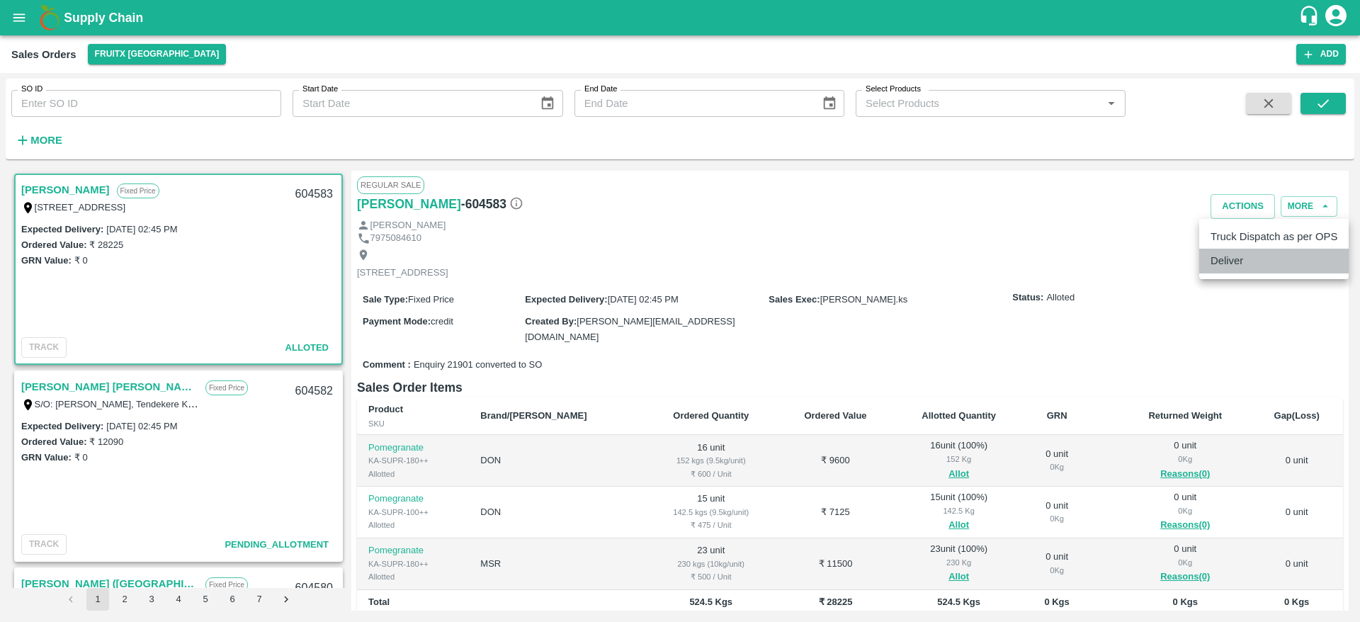
click at [1238, 266] on li "Deliver" at bounding box center [1274, 261] width 149 height 24
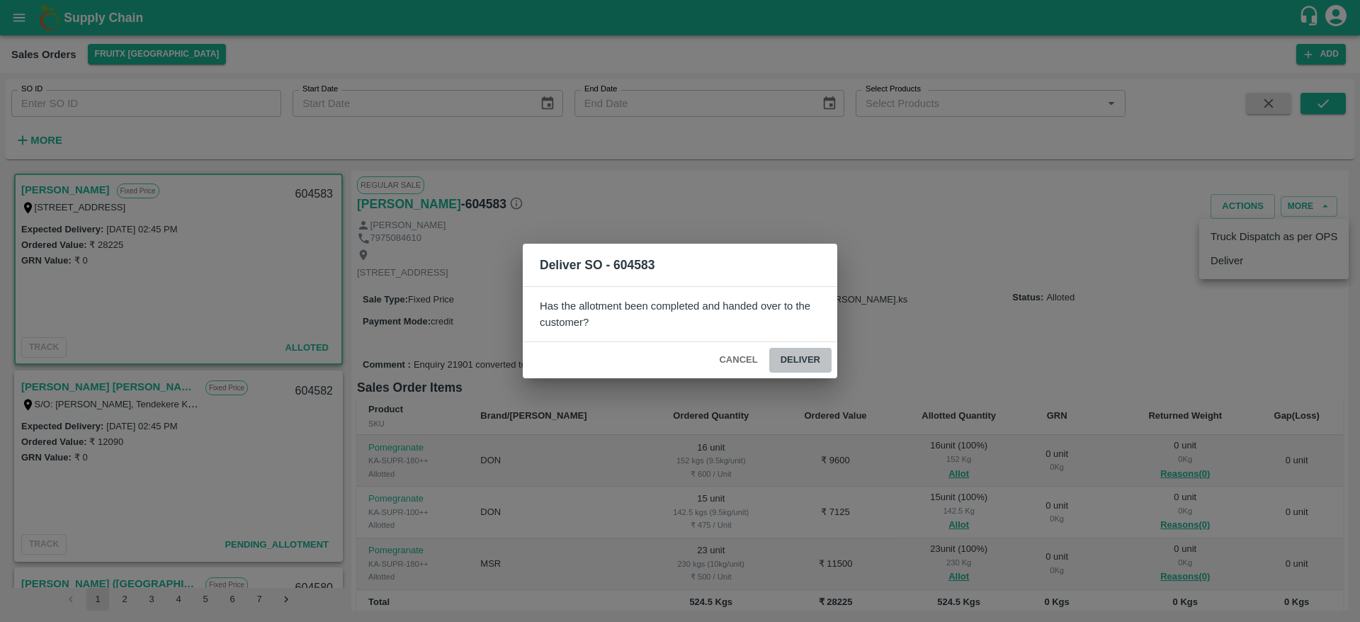
click at [803, 351] on button "Deliver" at bounding box center [800, 360] width 62 height 25
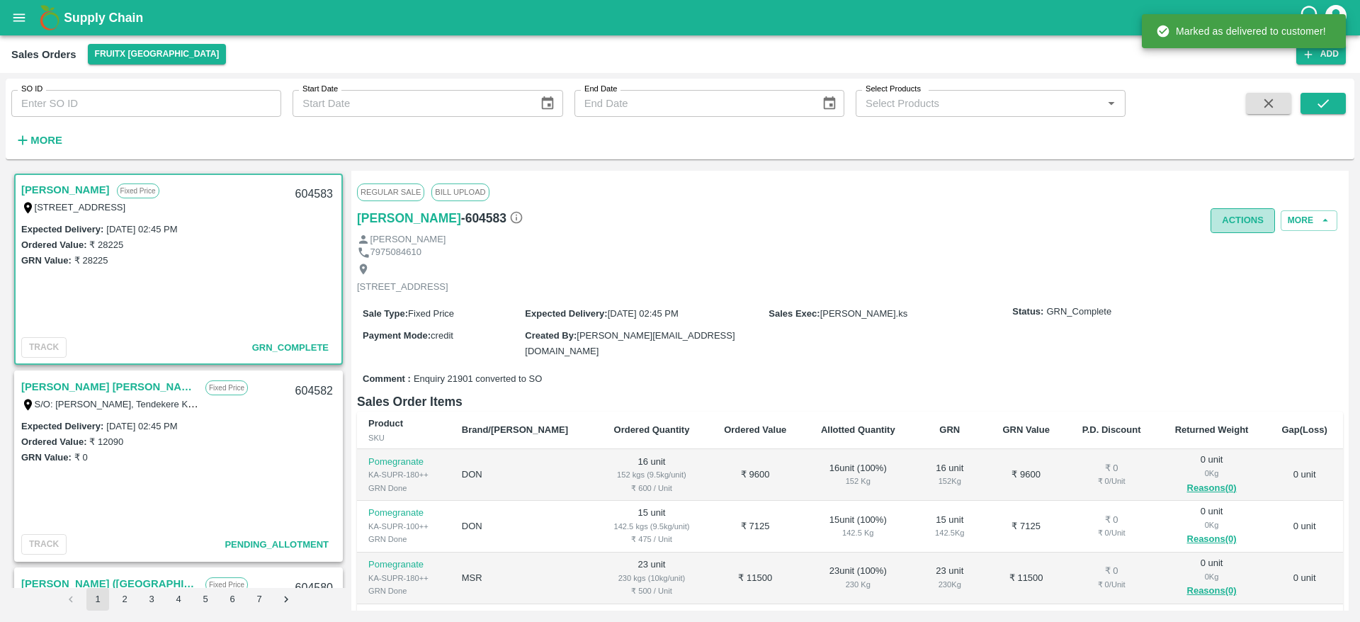
click at [1229, 224] on button "Actions" at bounding box center [1243, 220] width 64 height 25
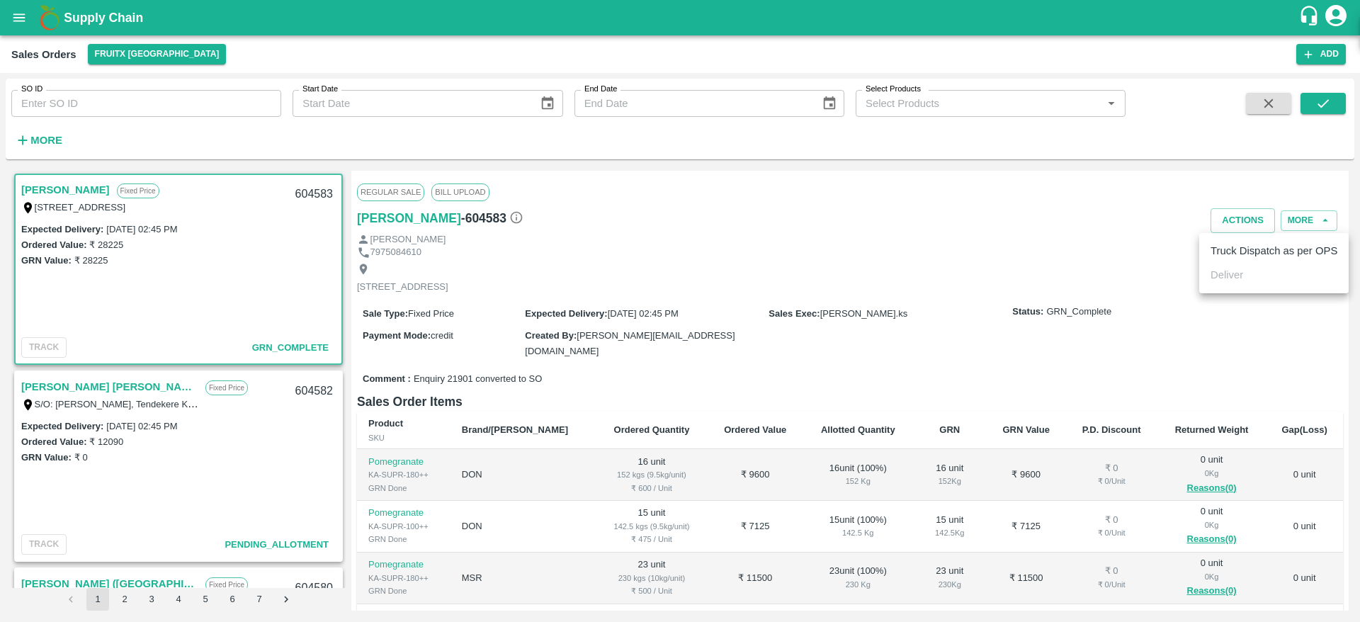
drag, startPoint x: 1220, startPoint y: 255, endPoint x: 1280, endPoint y: 245, distance: 61.0
click at [1280, 245] on li "Truck Dispatch as per OPS" at bounding box center [1274, 251] width 149 height 24
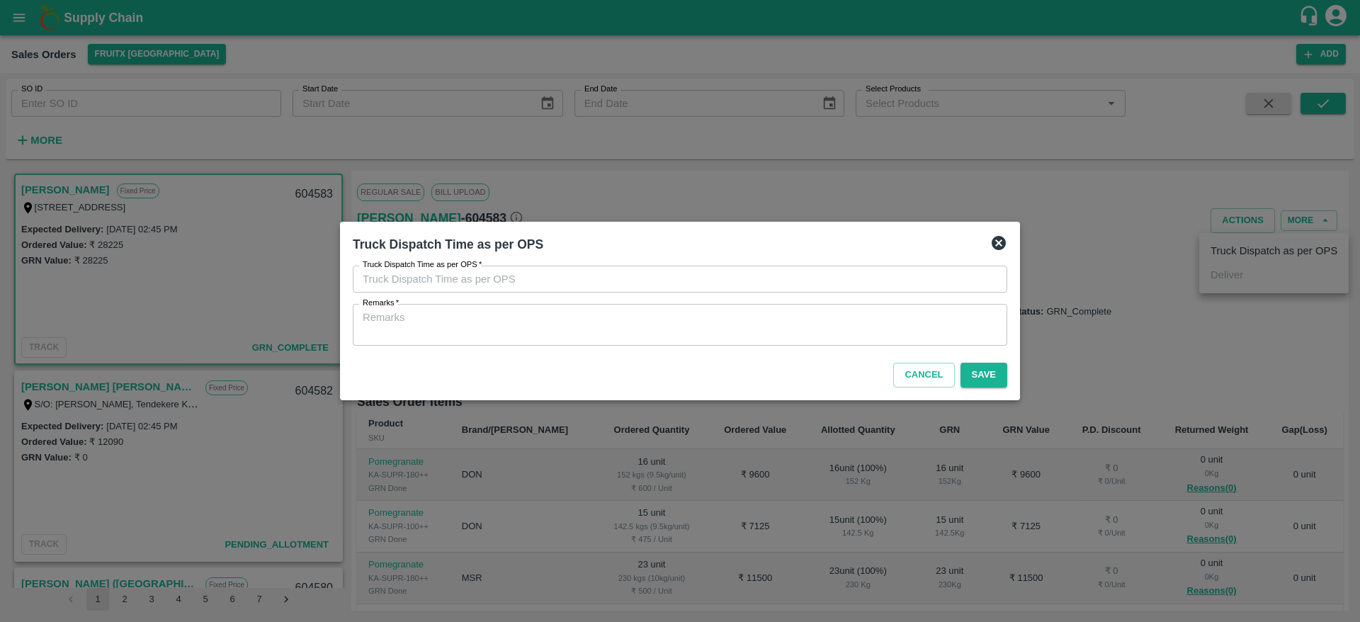
type input "11/09/2025 02:48 PM"
click at [1280, 245] on div at bounding box center [680, 311] width 1360 height 622
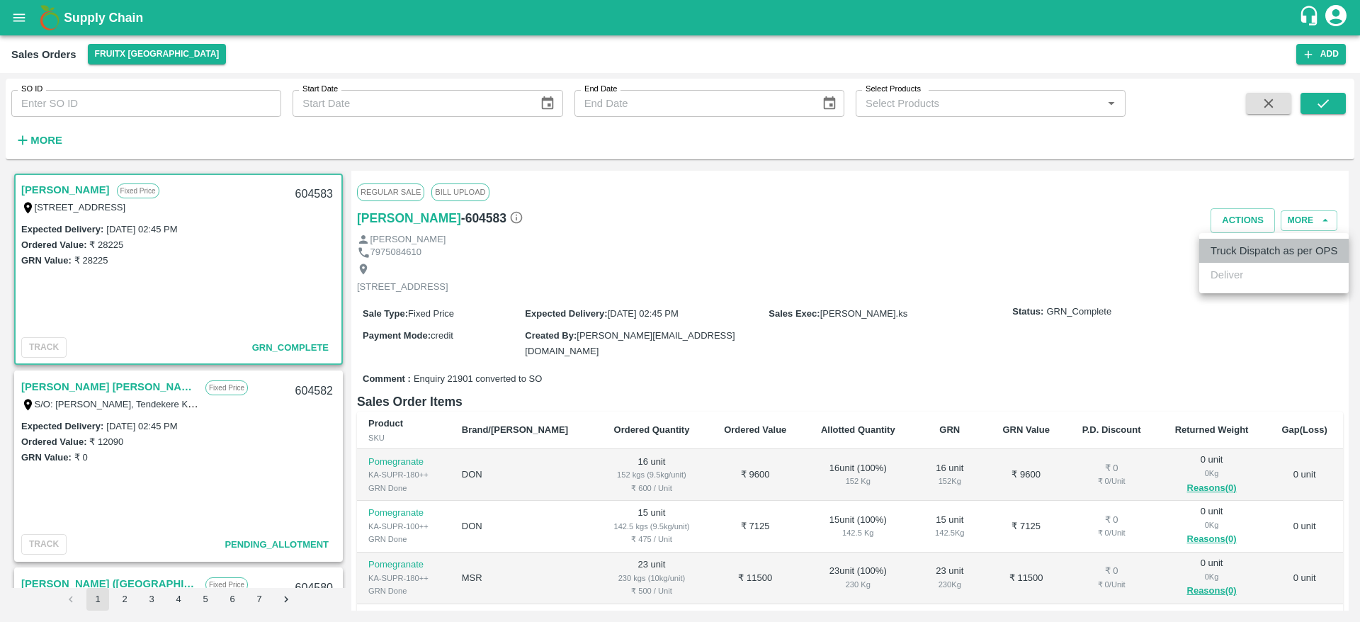
click at [1235, 249] on li "Truck Dispatch as per OPS" at bounding box center [1274, 251] width 149 height 24
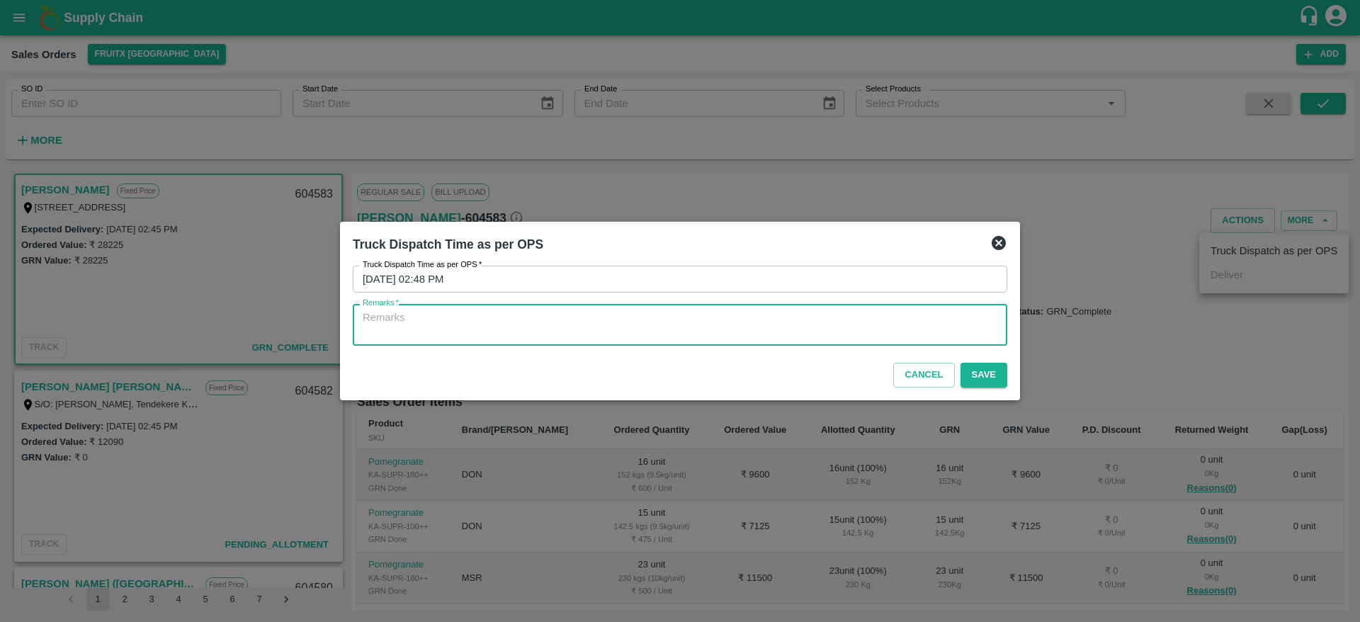
click at [826, 317] on textarea "Remarks   *" at bounding box center [680, 325] width 635 height 30
type textarea "OTD"
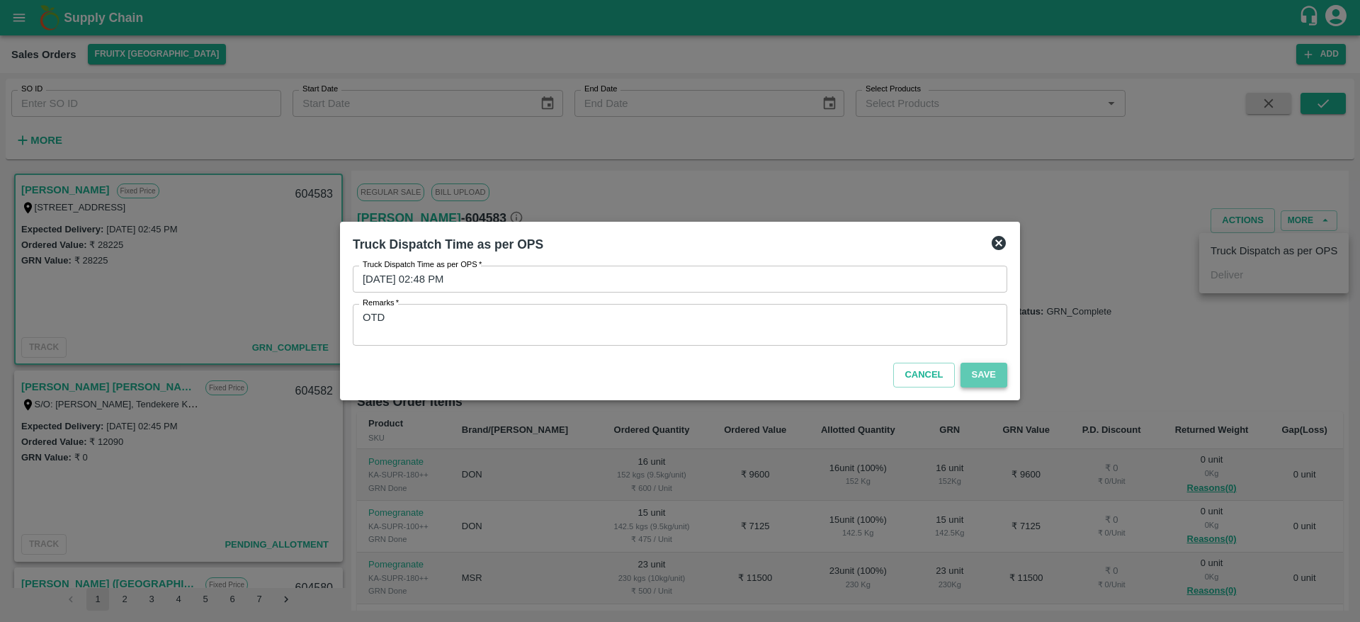
click at [981, 372] on button "Save" at bounding box center [984, 375] width 47 height 25
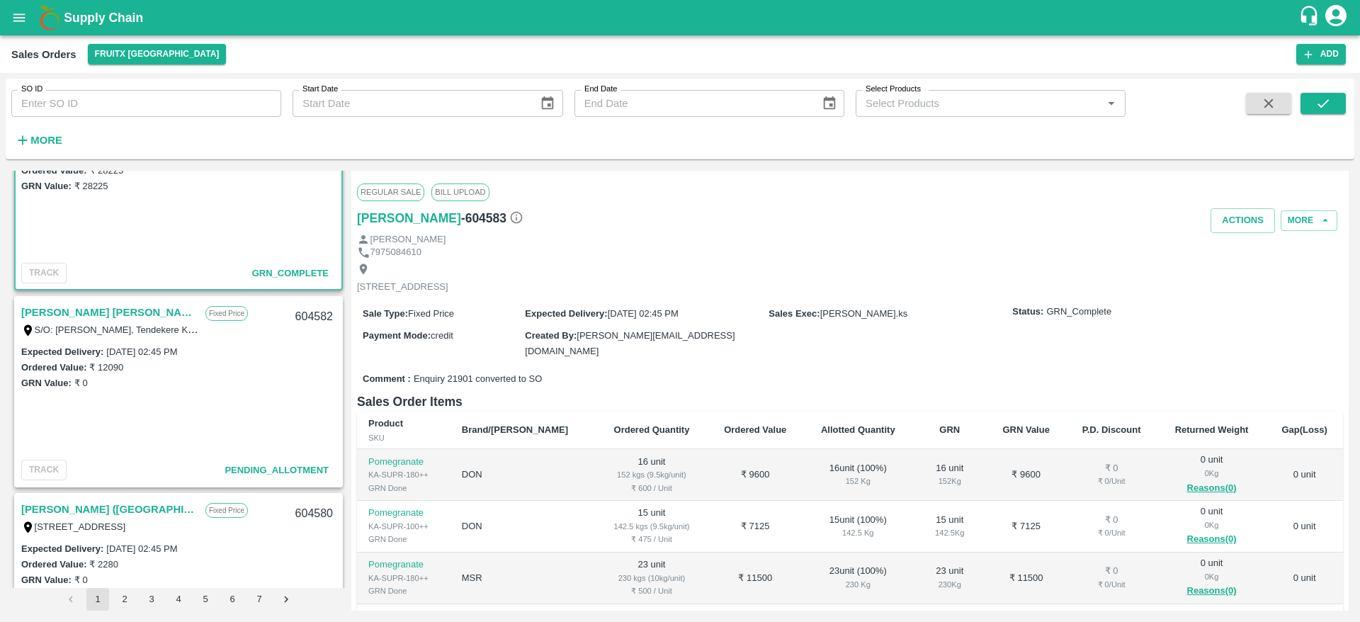
scroll to position [77, 0]
click at [68, 302] on link "[PERSON_NAME] [PERSON_NAME]" at bounding box center [109, 310] width 177 height 18
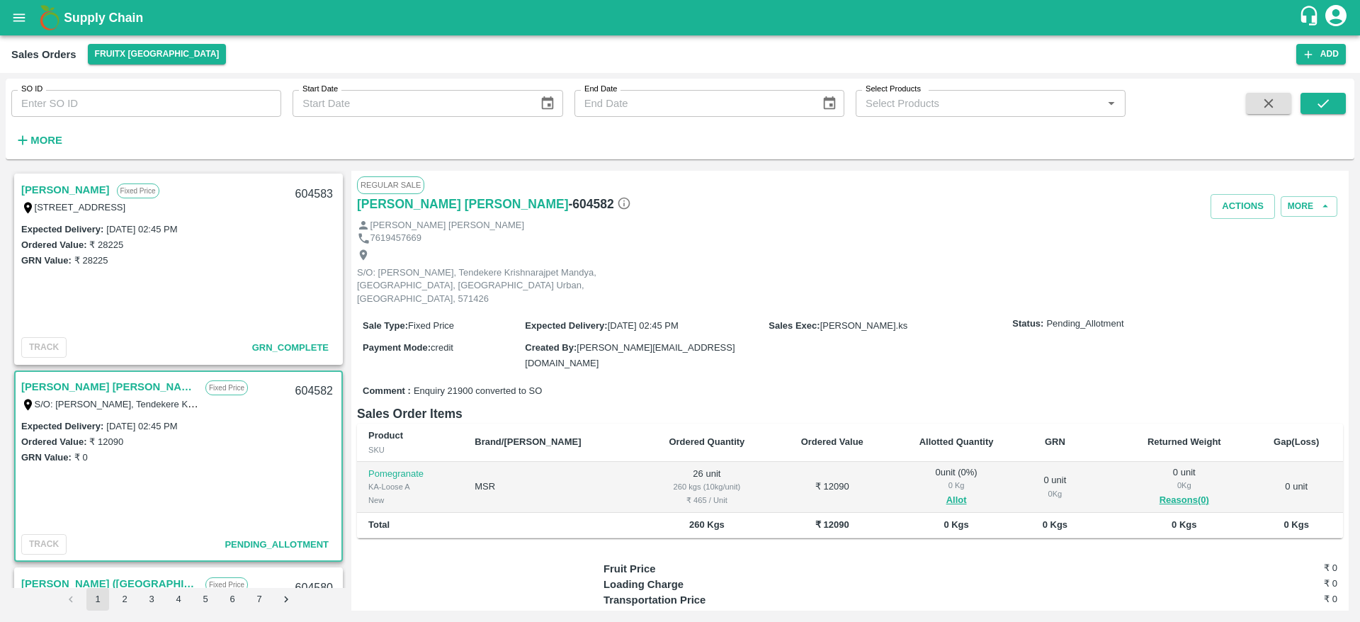
click at [62, 184] on link "[PERSON_NAME]" at bounding box center [65, 190] width 89 height 18
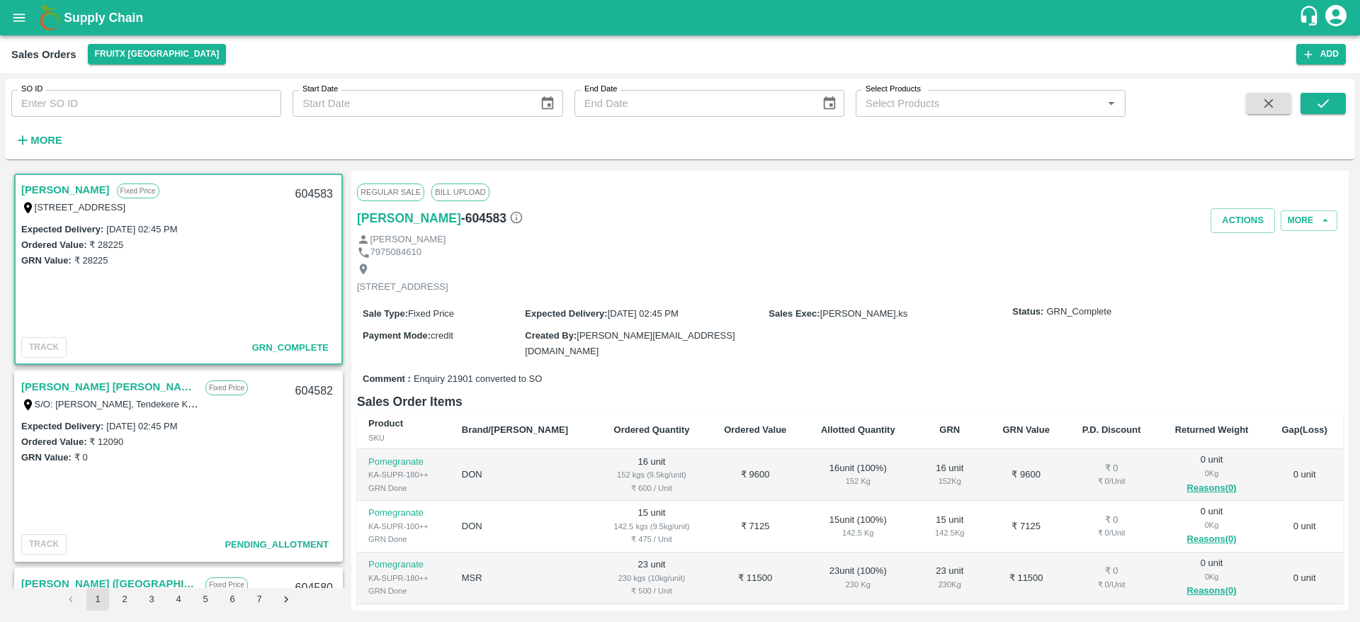
click at [63, 388] on link "[PERSON_NAME] [PERSON_NAME]" at bounding box center [109, 387] width 177 height 18
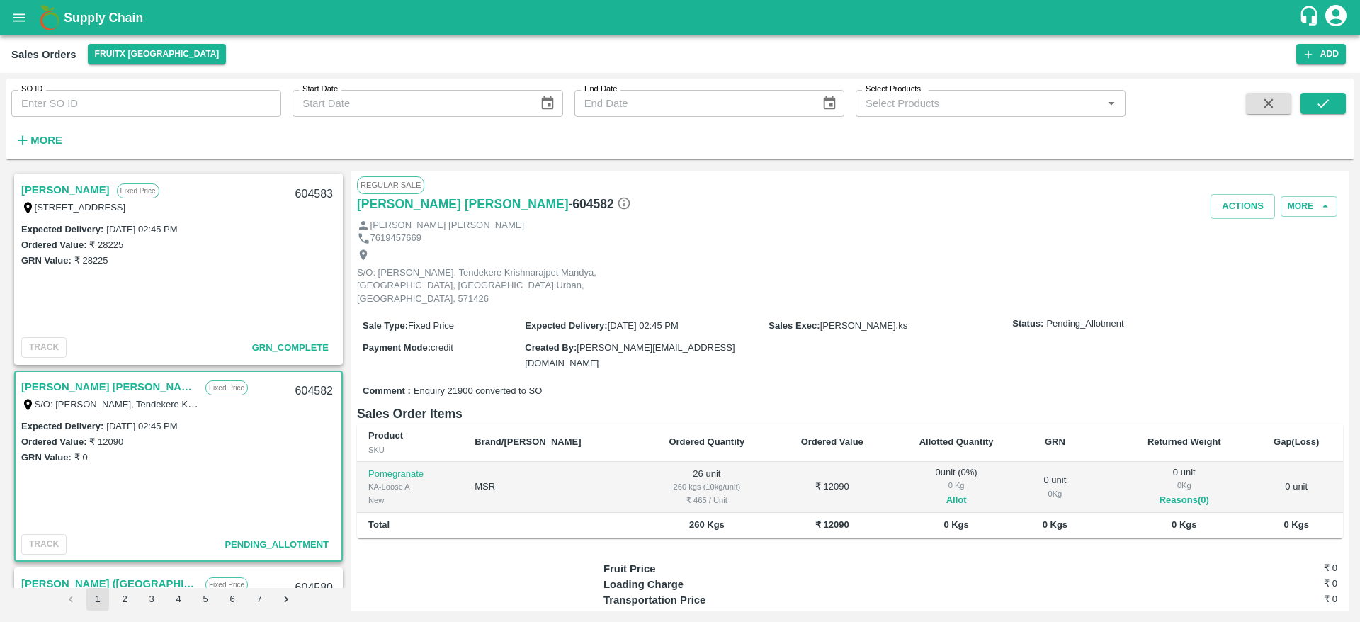
click at [66, 388] on link "[PERSON_NAME] [PERSON_NAME]" at bounding box center [109, 387] width 177 height 18
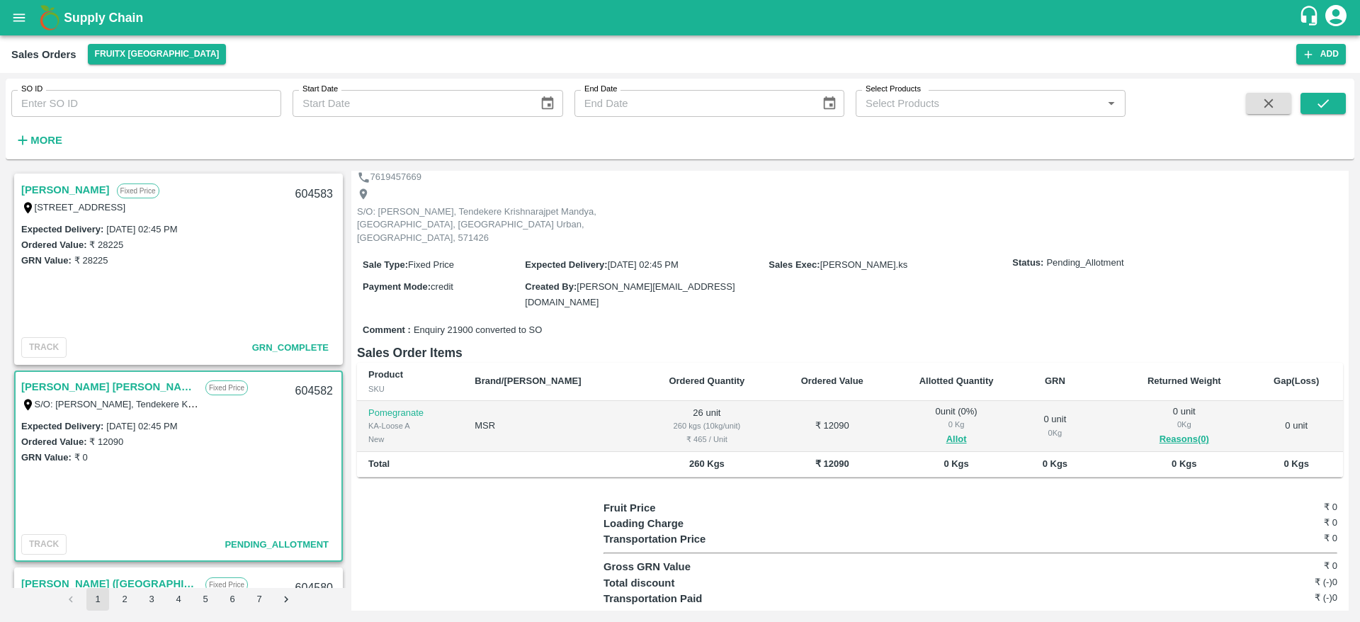
click at [95, 390] on link "[PERSON_NAME] [PERSON_NAME]" at bounding box center [109, 387] width 177 height 18
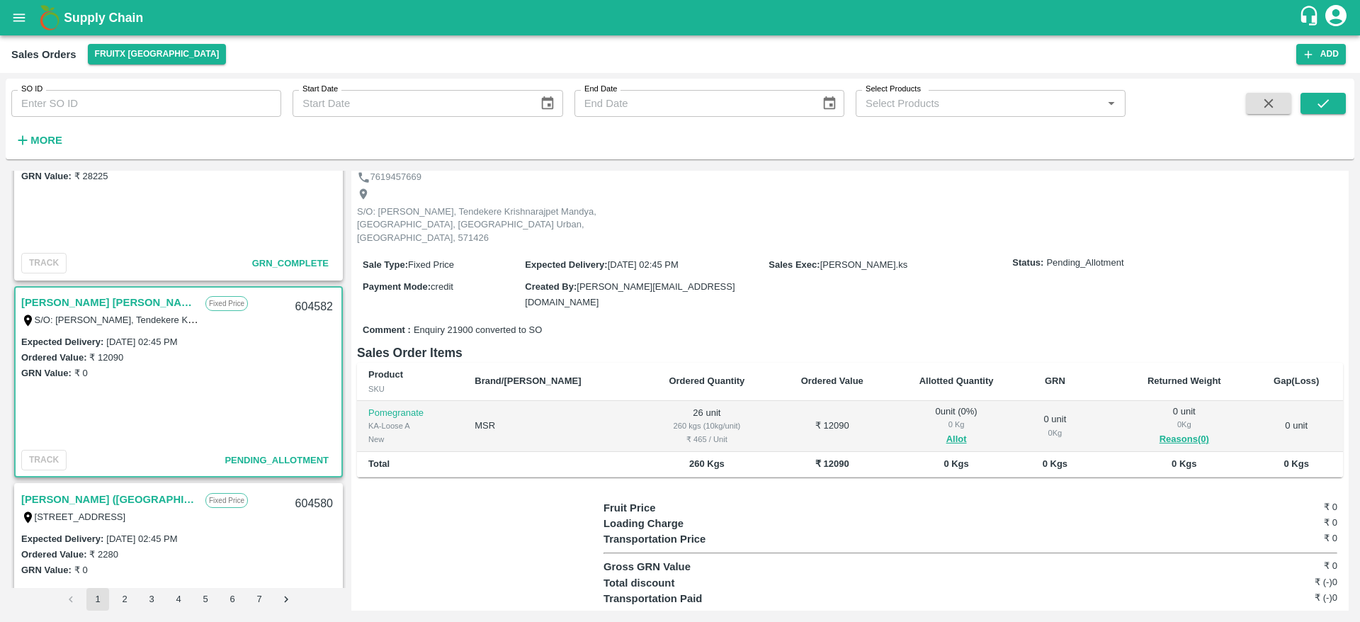
scroll to position [57, 0]
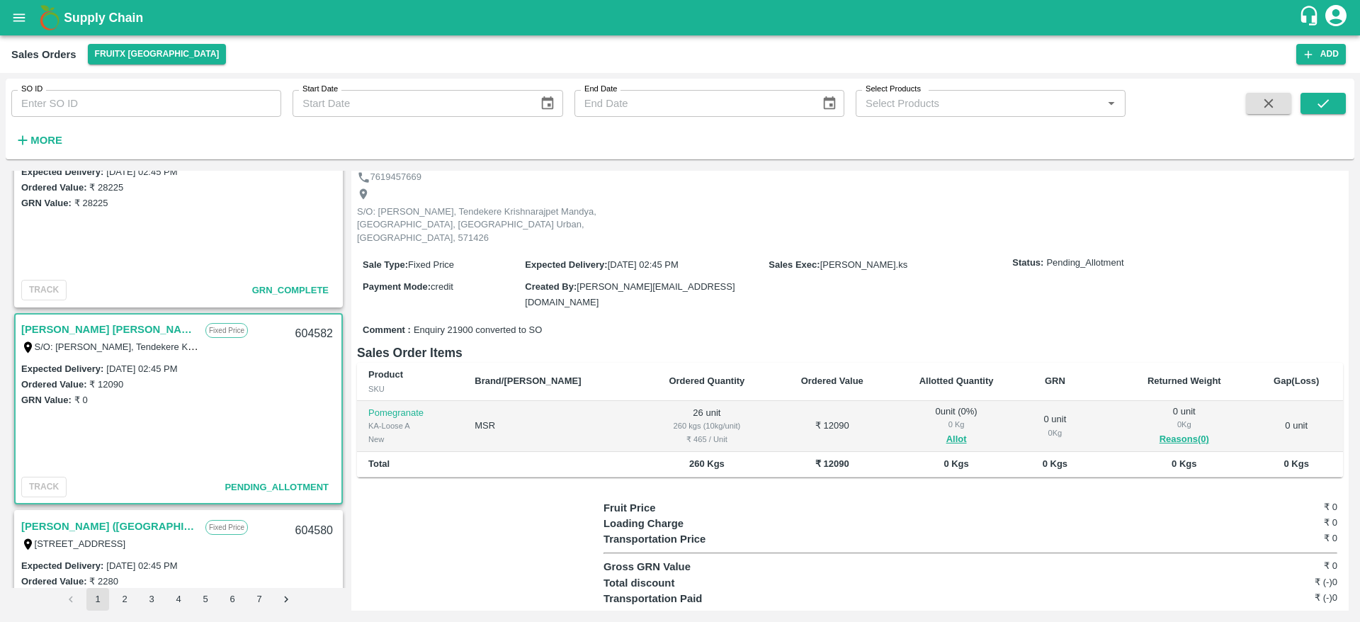
click at [69, 337] on link "[PERSON_NAME] [PERSON_NAME]" at bounding box center [109, 329] width 177 height 18
click at [947, 431] on button "Allot" at bounding box center [957, 439] width 21 height 16
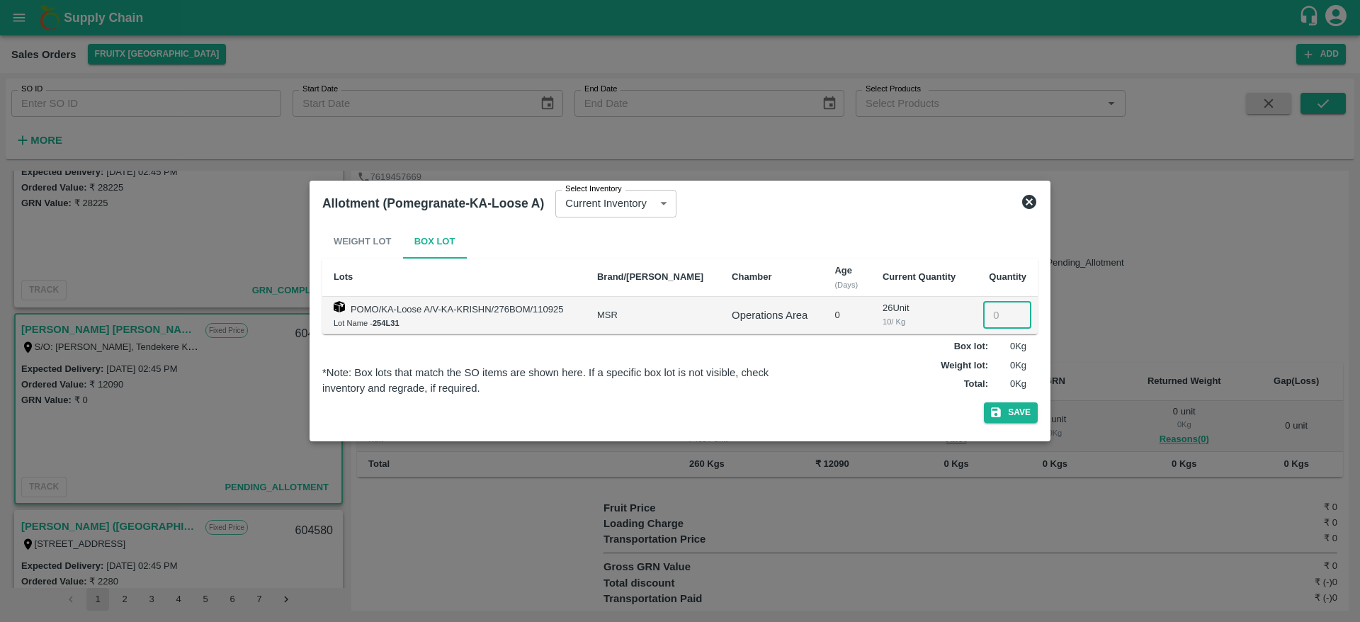
click at [992, 303] on input "number" at bounding box center [1007, 315] width 48 height 27
type input "26"
click at [1008, 409] on button "Save" at bounding box center [1011, 412] width 54 height 21
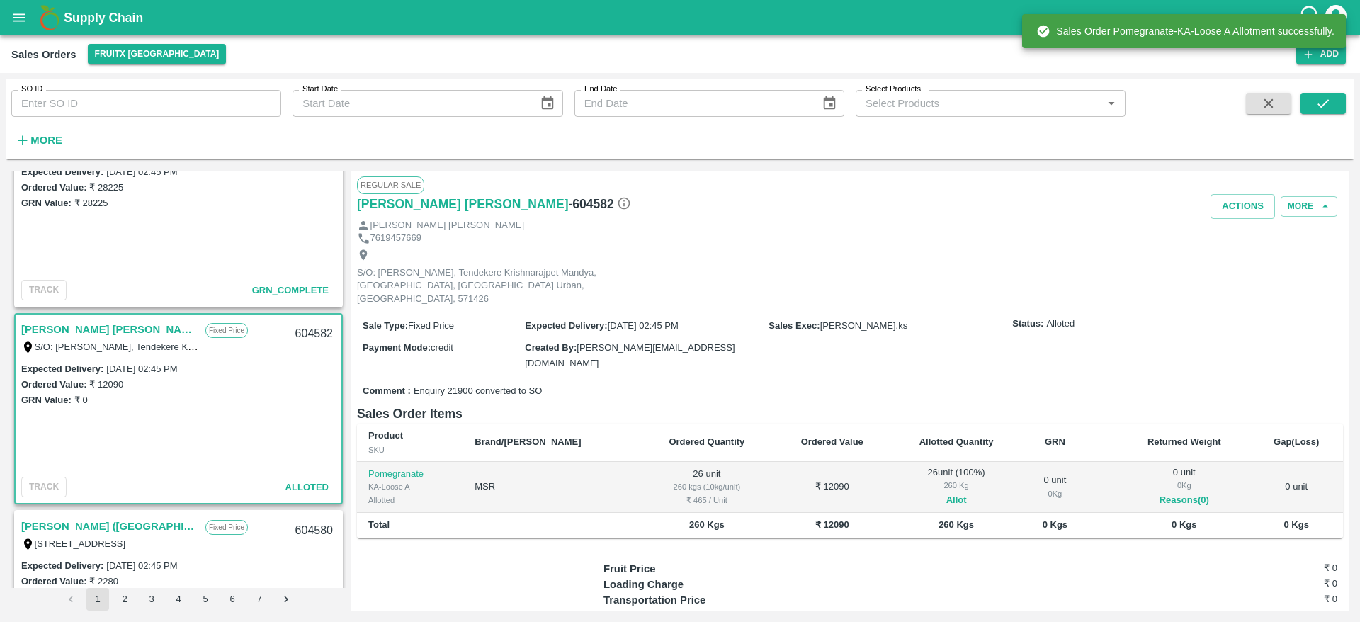
click at [303, 332] on div "604582" at bounding box center [314, 333] width 55 height 33
copy div "604582"
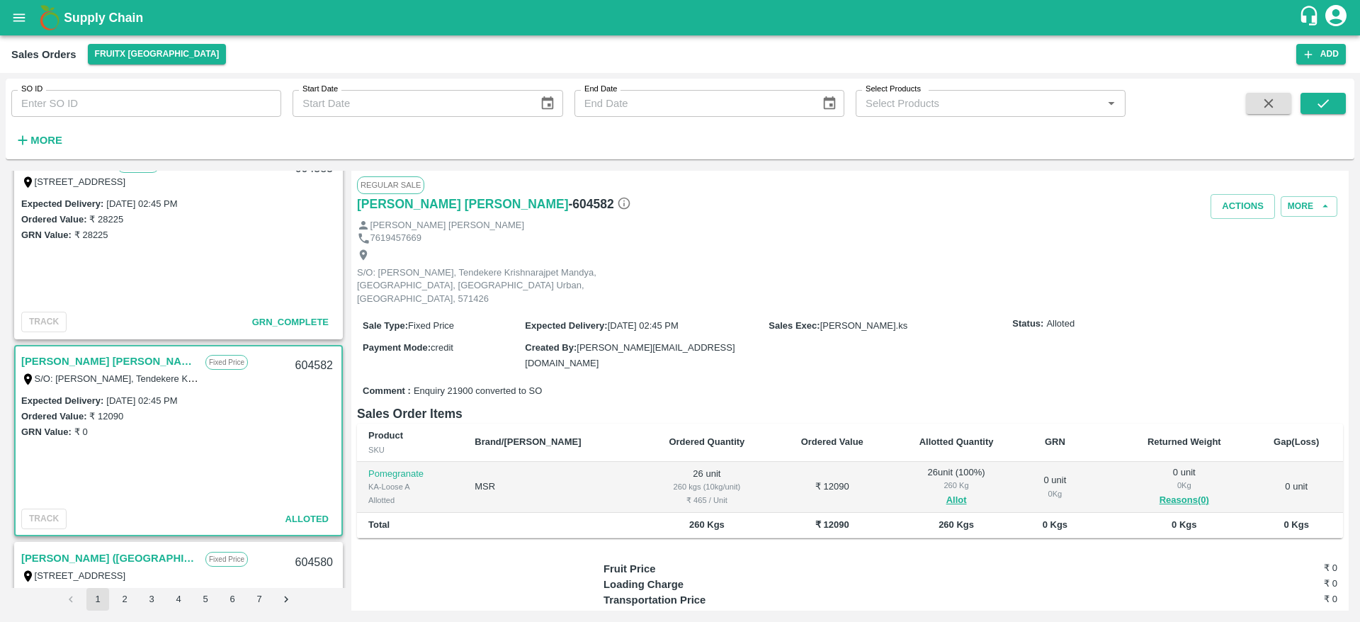
click at [1238, 222] on div "[PERSON_NAME] [PERSON_NAME]" at bounding box center [850, 225] width 986 height 13
click at [1238, 212] on button "Actions" at bounding box center [1243, 206] width 64 height 25
click at [1226, 267] on li "Deliver" at bounding box center [1274, 261] width 149 height 24
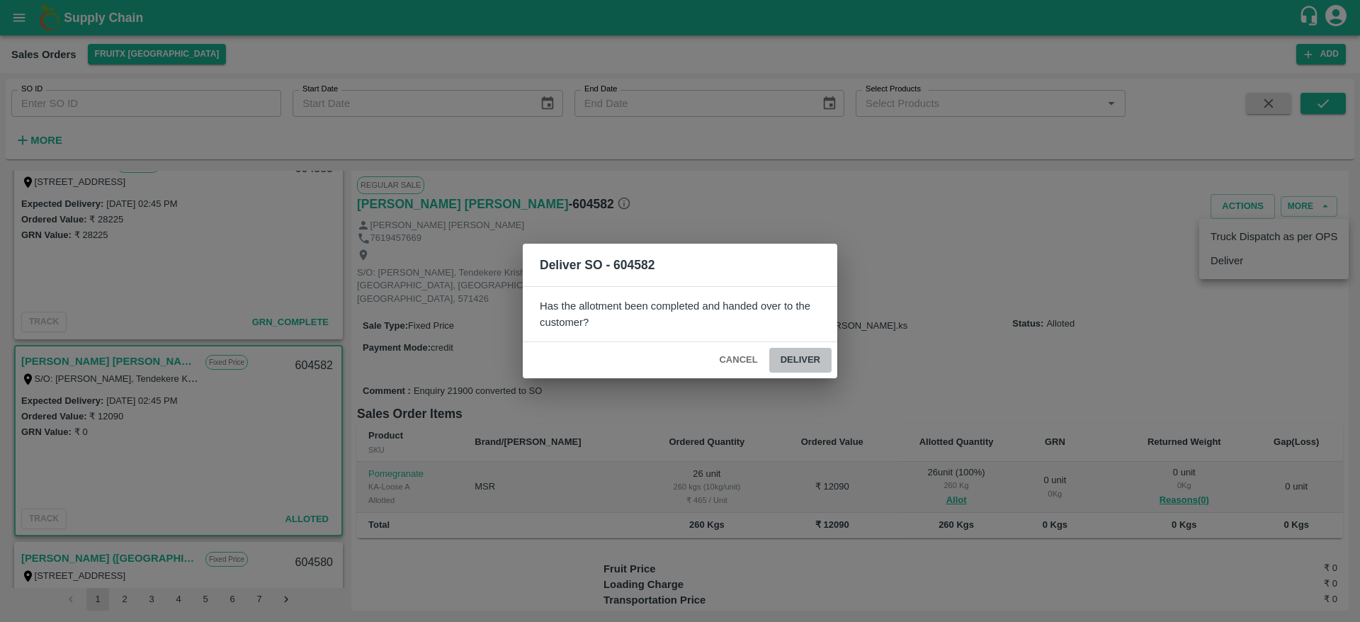
click at [806, 349] on button "Deliver" at bounding box center [800, 360] width 62 height 25
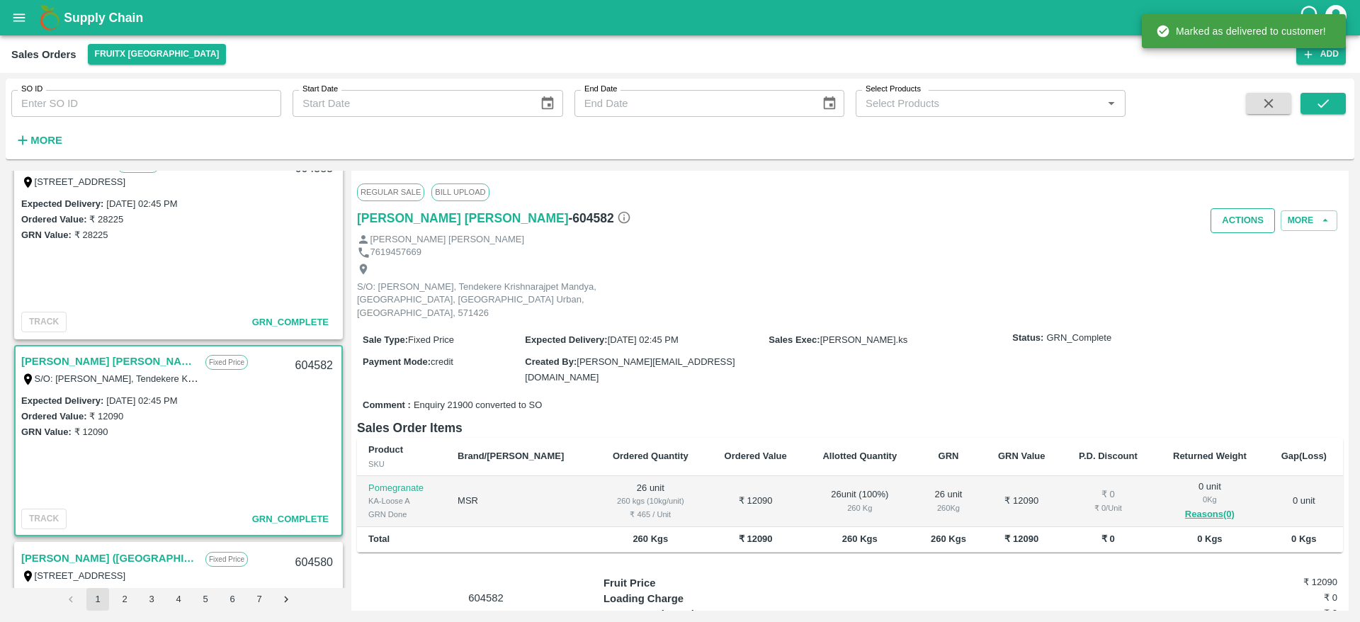
click at [1219, 227] on button "Actions" at bounding box center [1243, 220] width 64 height 25
click at [1243, 257] on li "Truck Dispatch as per OPS" at bounding box center [1274, 251] width 149 height 24
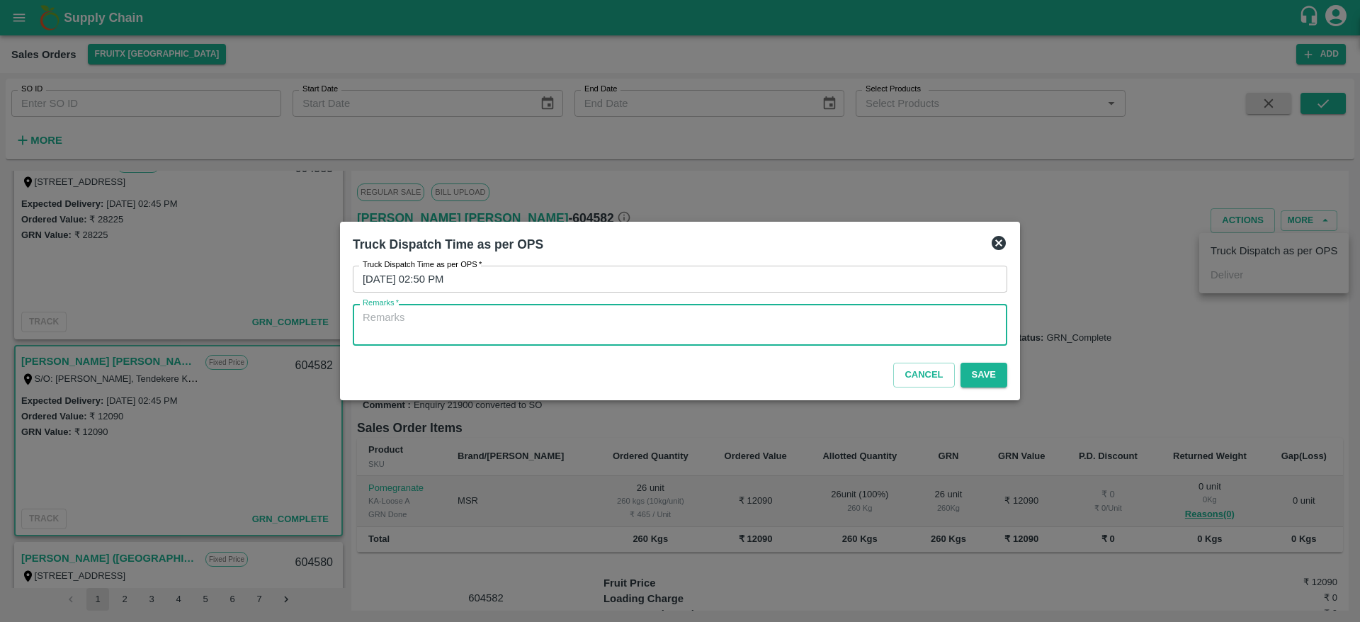
click at [677, 338] on textarea "Remarks   *" at bounding box center [680, 325] width 635 height 30
type textarea "OTD"
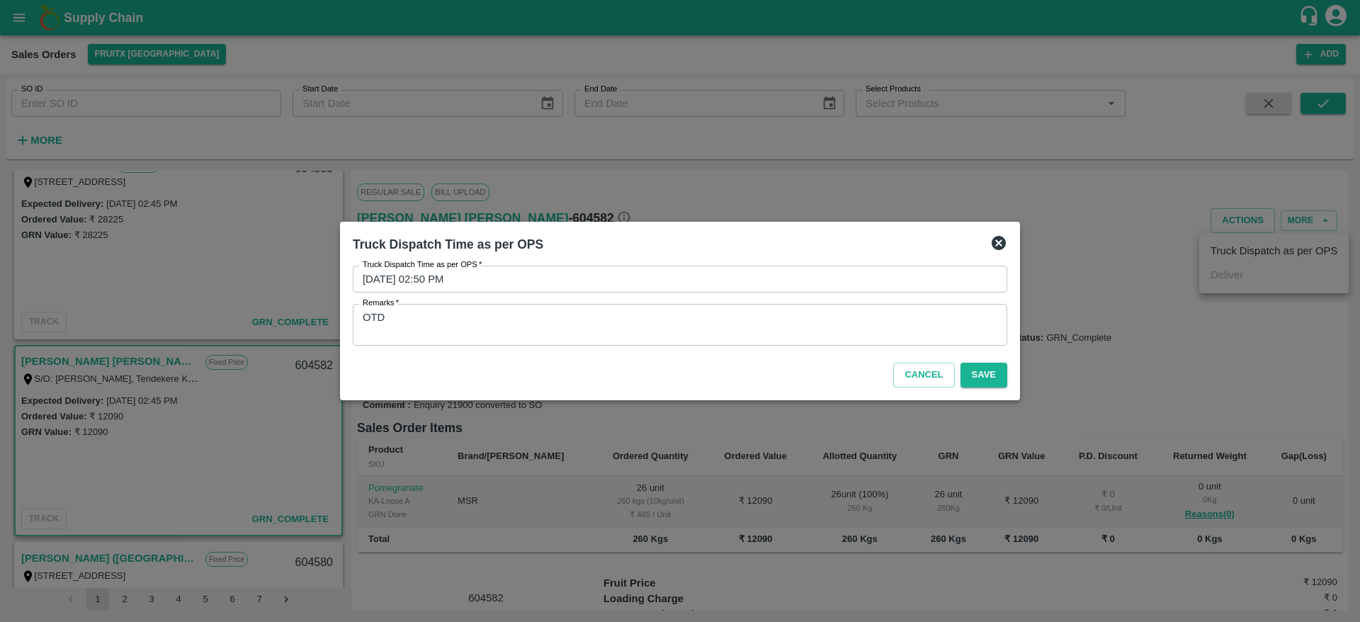
click at [1010, 378] on div "Cancel Save" at bounding box center [680, 372] width 666 height 42
click at [957, 367] on div "Cancel Save" at bounding box center [680, 372] width 666 height 42
click at [973, 369] on button "Save" at bounding box center [984, 375] width 47 height 25
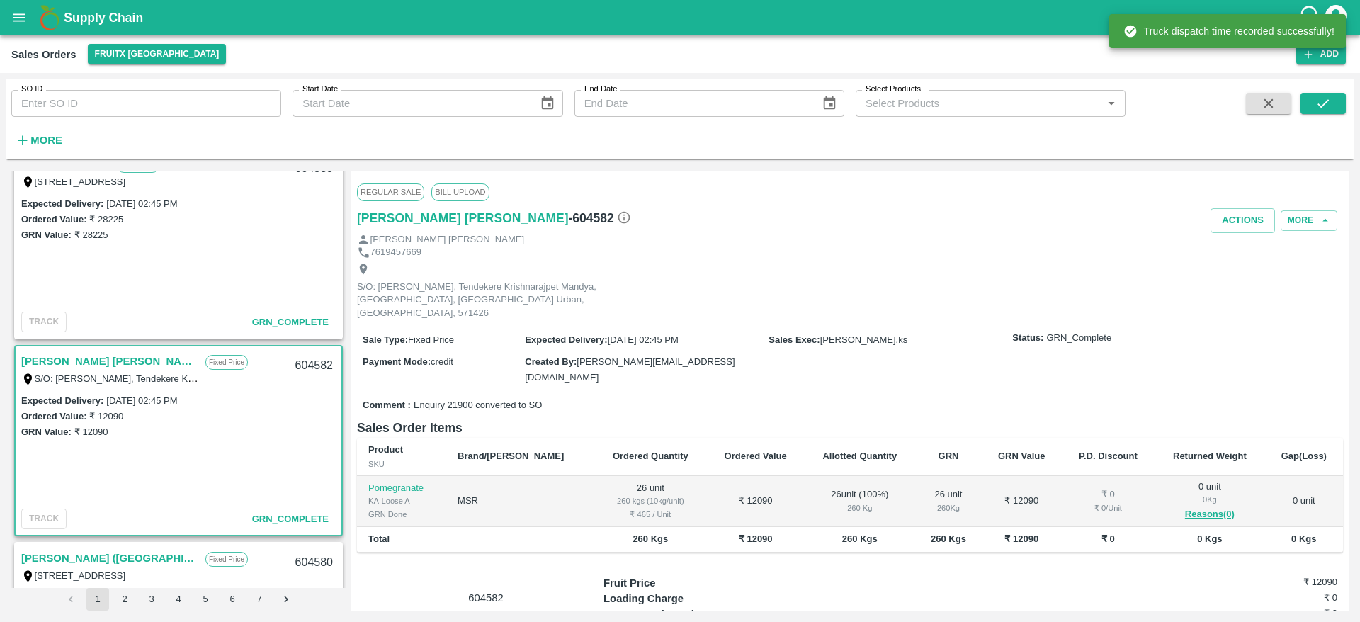
scroll to position [0, 0]
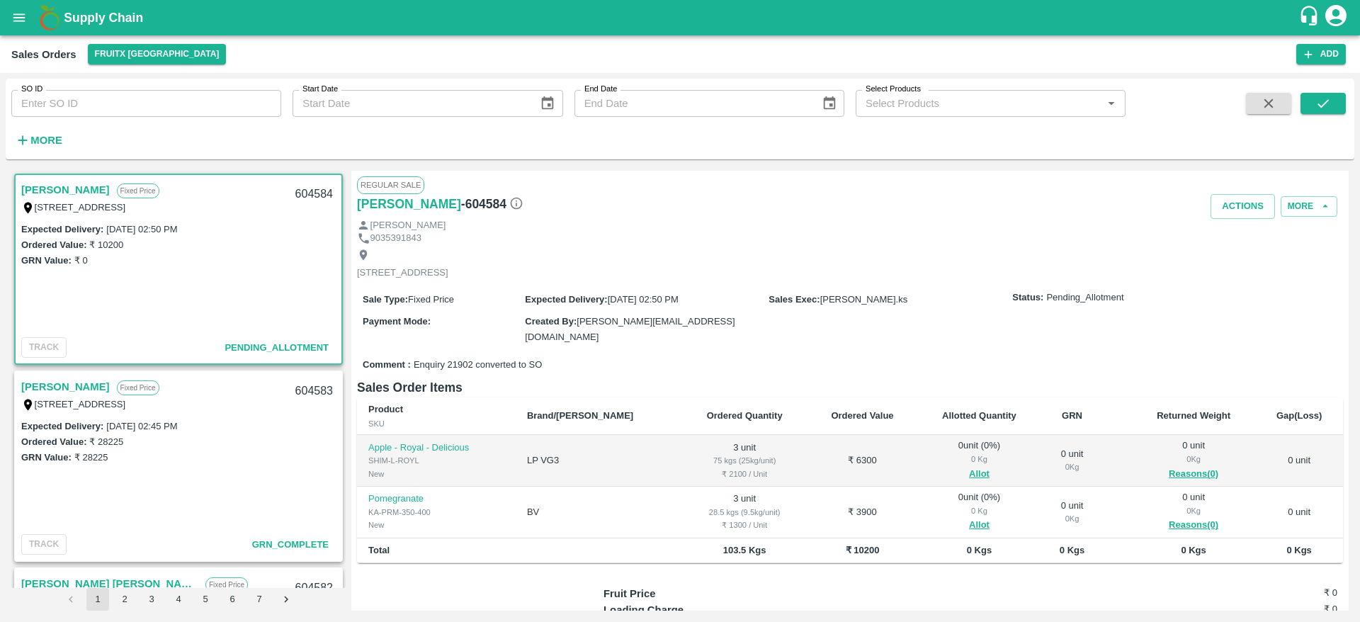
click at [86, 190] on link "[PERSON_NAME]" at bounding box center [65, 190] width 89 height 18
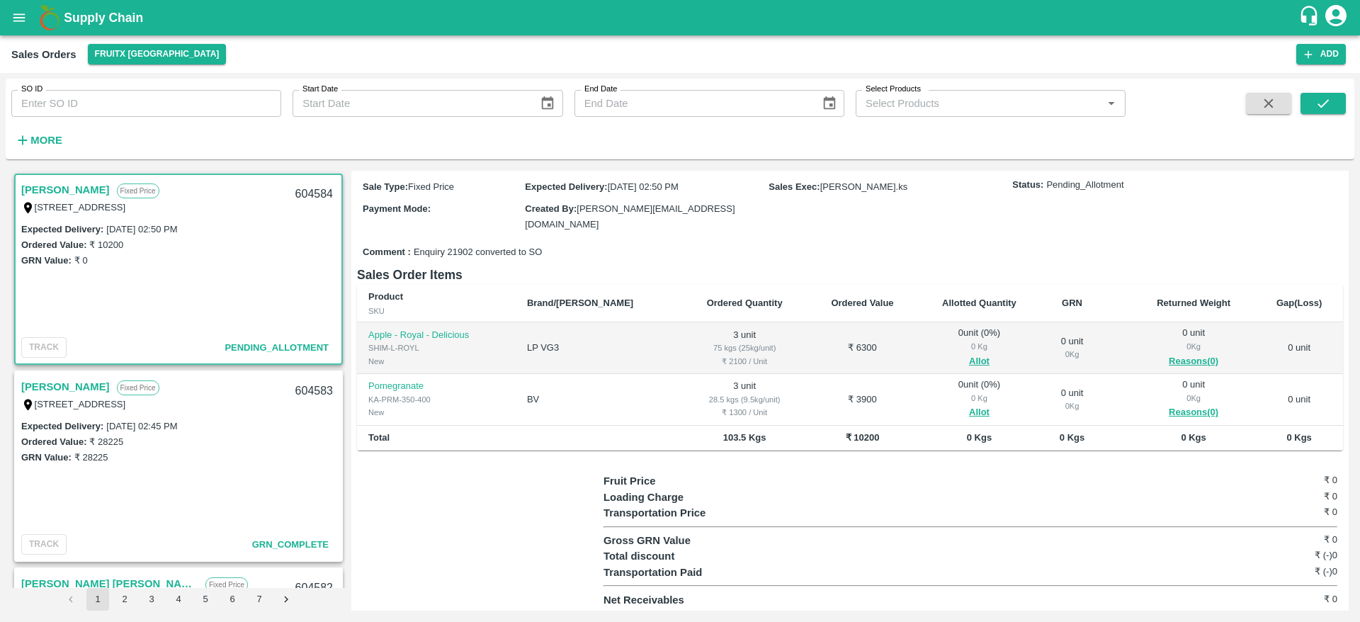
click at [299, 196] on div "604584" at bounding box center [314, 194] width 55 height 33
copy div "604584"
click at [969, 412] on button "Allot" at bounding box center [979, 413] width 21 height 16
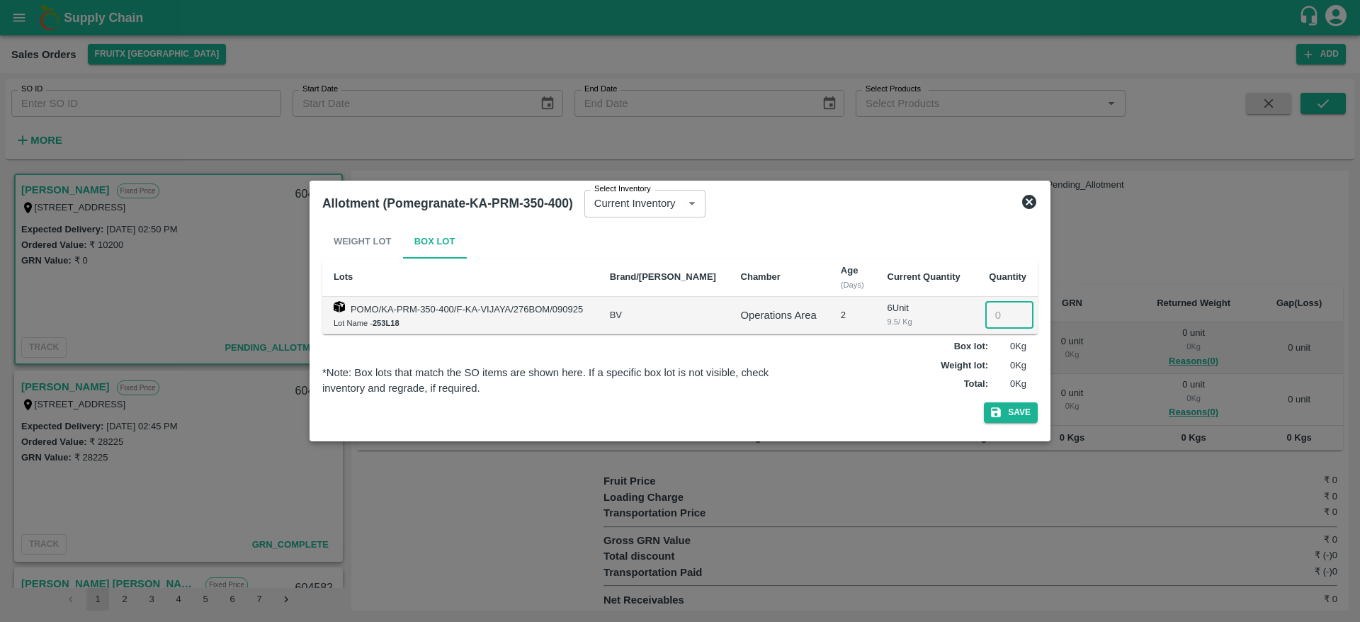
click at [1003, 321] on input "number" at bounding box center [1010, 315] width 48 height 27
type input "3"
click at [1006, 405] on button "Save" at bounding box center [1011, 412] width 54 height 21
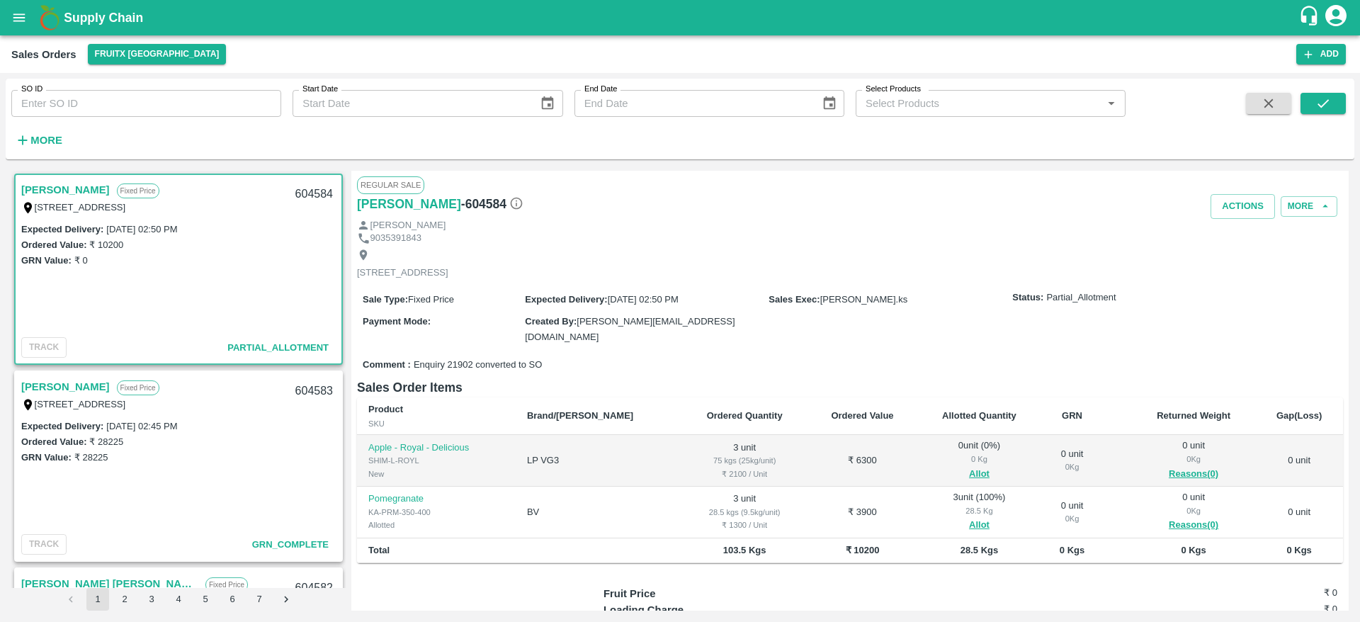
click at [312, 191] on div "604584" at bounding box center [314, 194] width 55 height 33
copy div "604584"
click at [969, 470] on button "Allot" at bounding box center [979, 474] width 21 height 16
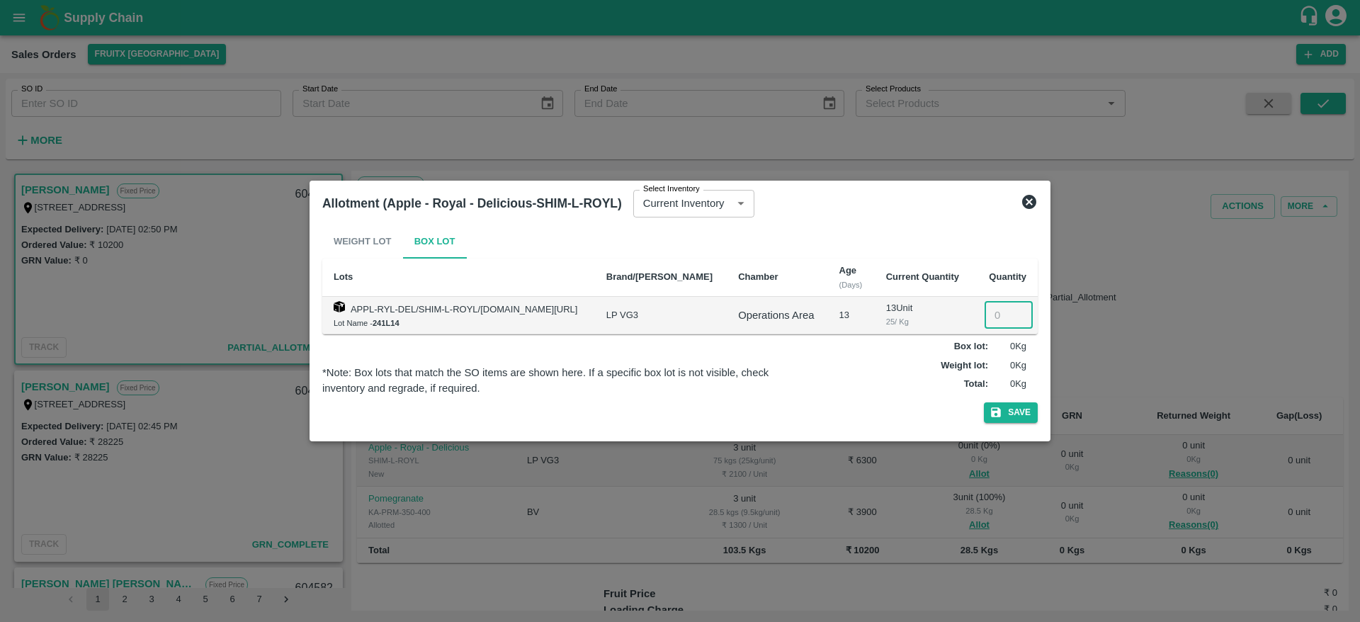
click at [992, 322] on input "number" at bounding box center [1009, 315] width 48 height 27
type input "3"
click at [1037, 413] on button "Save" at bounding box center [1011, 412] width 54 height 21
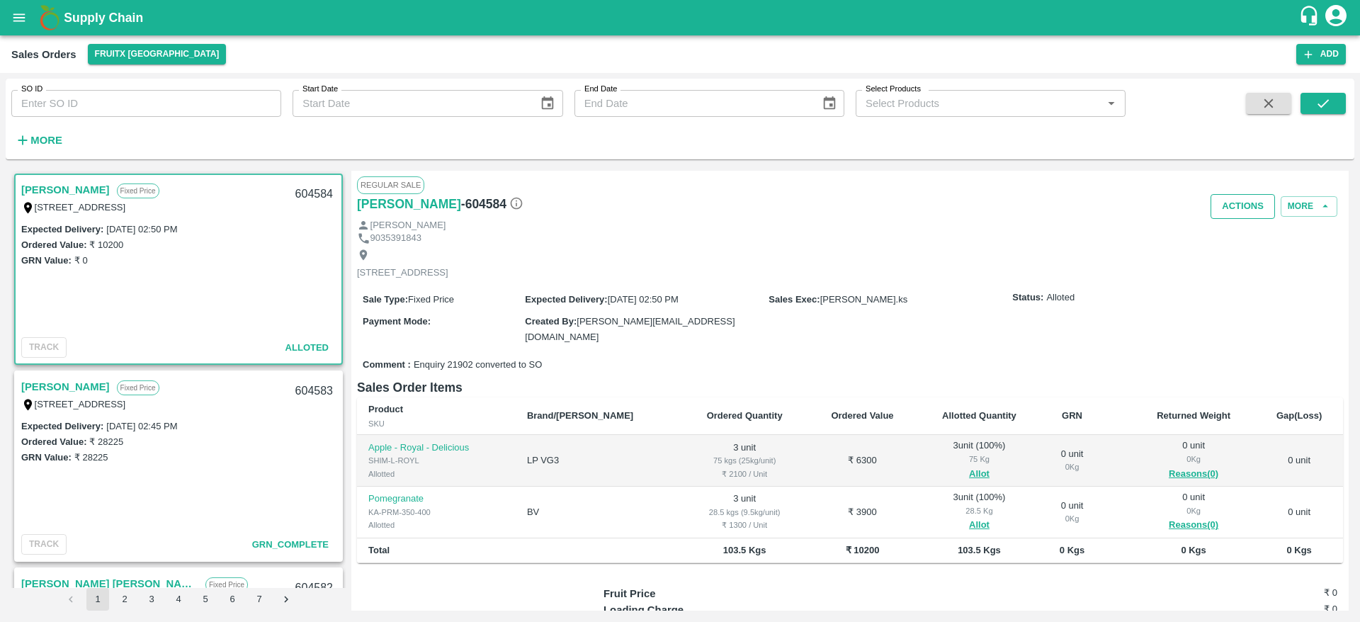
click at [1243, 210] on button "Actions" at bounding box center [1243, 206] width 64 height 25
click at [1243, 210] on div at bounding box center [680, 311] width 1360 height 622
click at [1243, 210] on button "Actions" at bounding box center [1243, 206] width 64 height 25
click at [1230, 257] on li "Deliver" at bounding box center [1274, 261] width 149 height 24
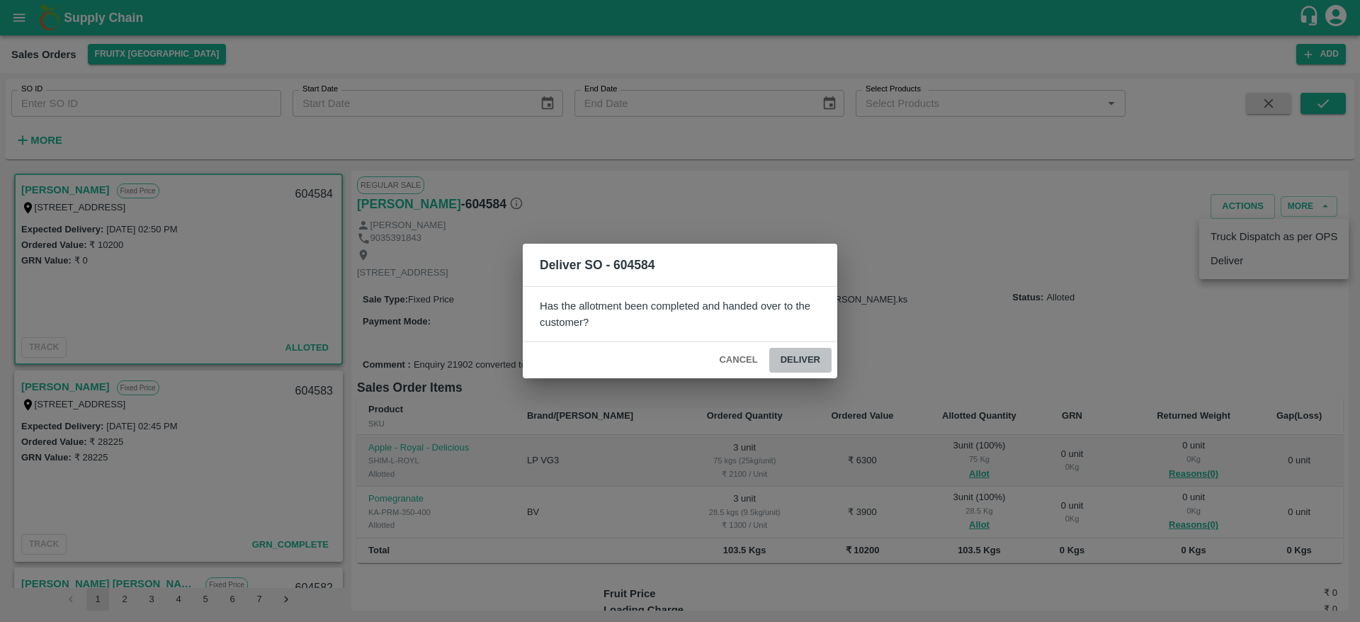
click at [811, 368] on button "Deliver" at bounding box center [800, 360] width 62 height 25
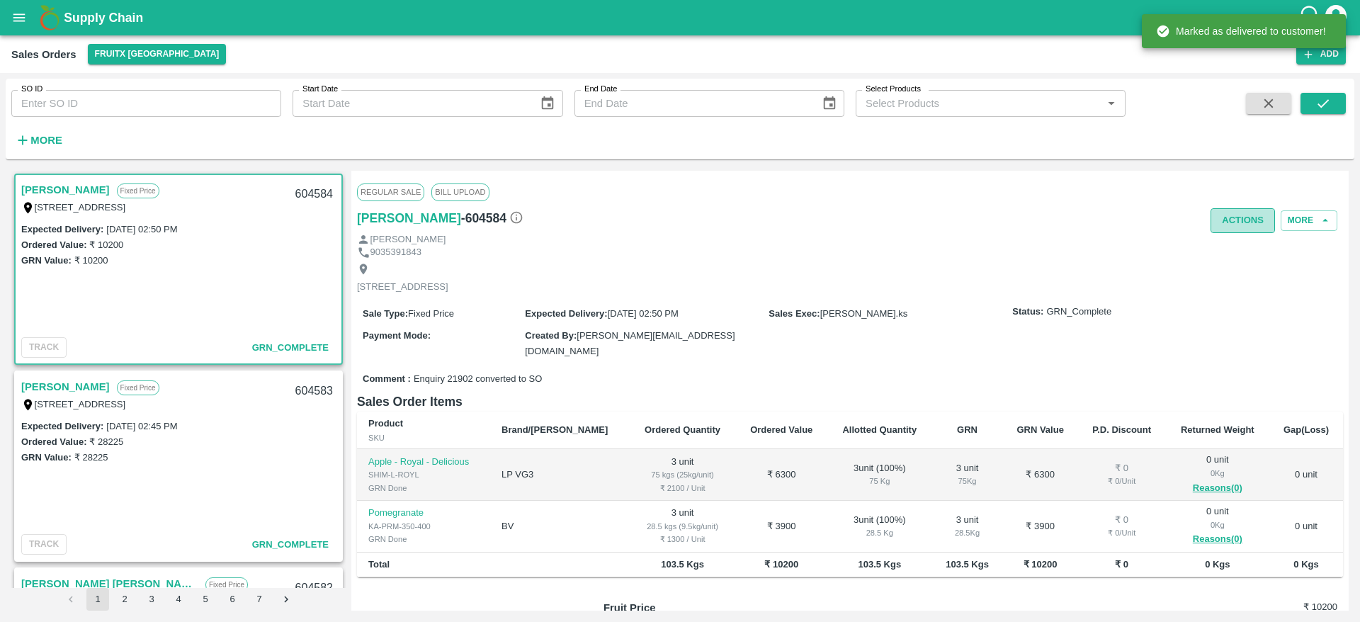
click at [1239, 214] on button "Actions" at bounding box center [1243, 220] width 64 height 25
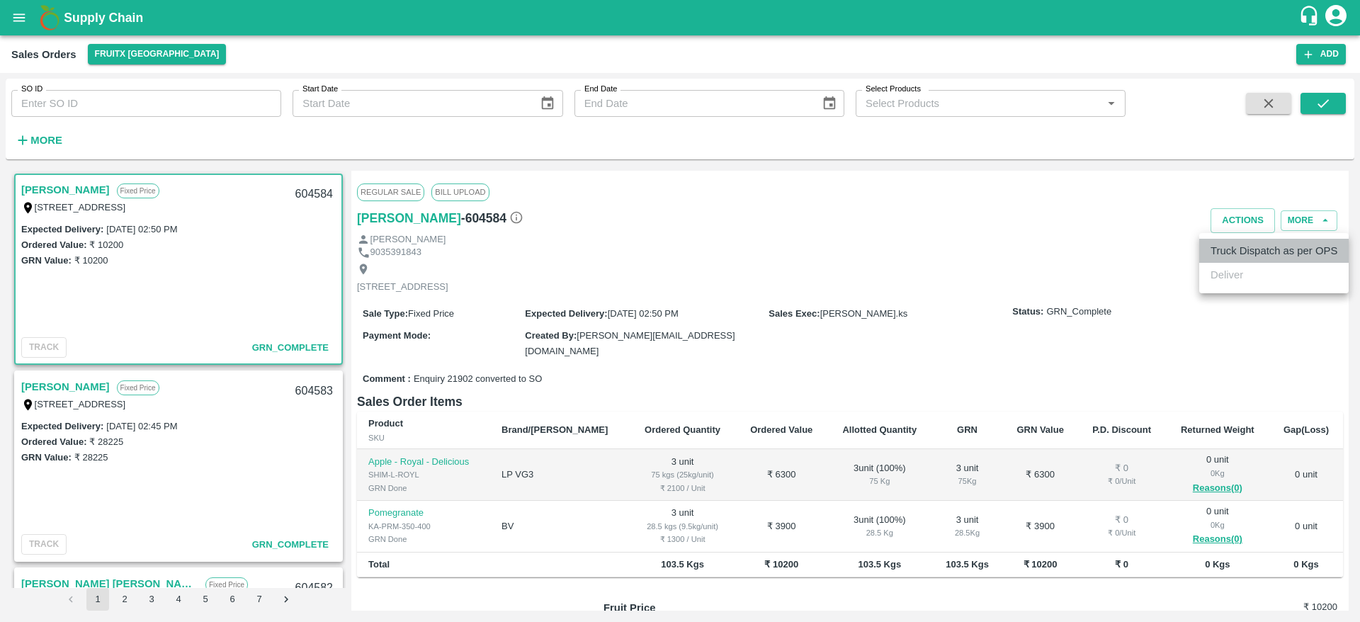
click at [1229, 243] on li "Truck Dispatch as per OPS" at bounding box center [1274, 251] width 149 height 24
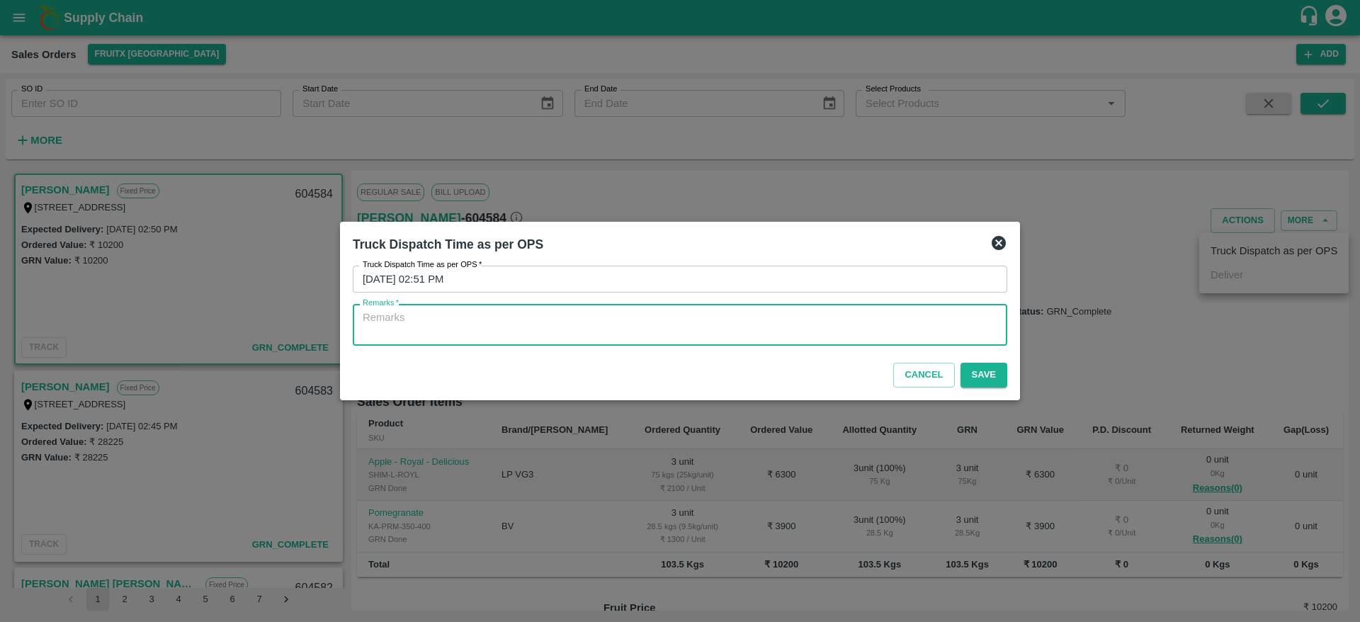
click at [609, 335] on textarea "Remarks   *" at bounding box center [680, 325] width 635 height 30
type textarea "OTD"
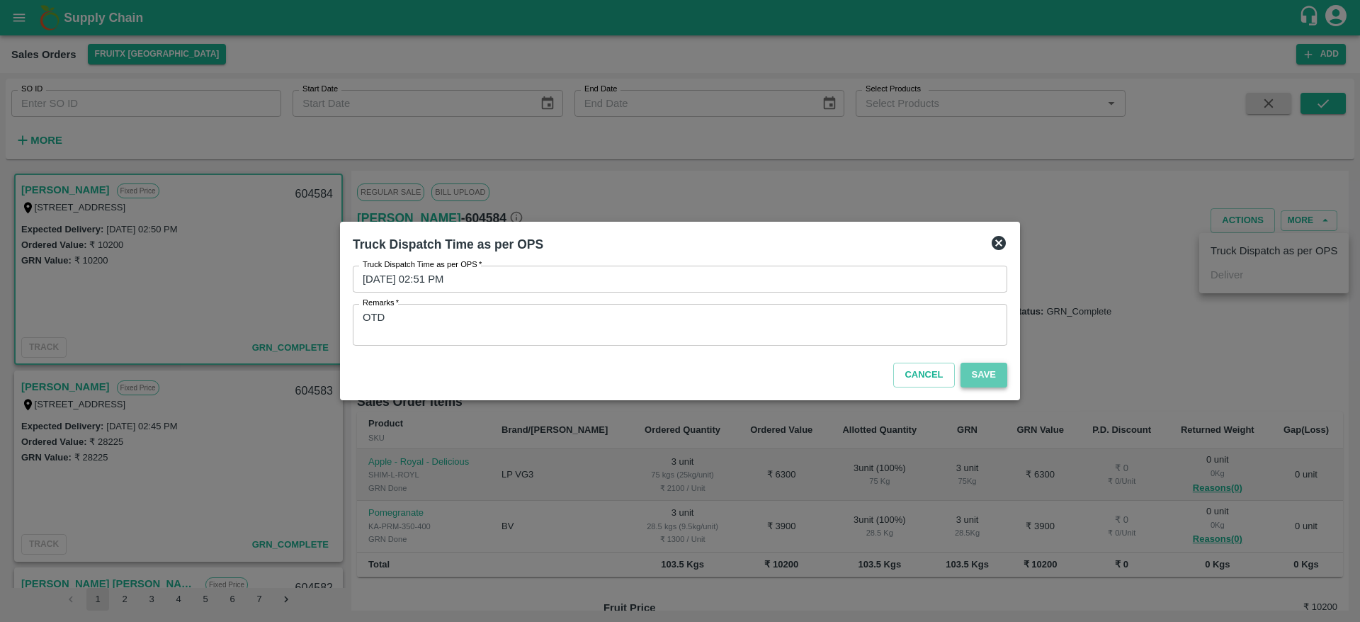
click at [978, 378] on button "Save" at bounding box center [984, 375] width 47 height 25
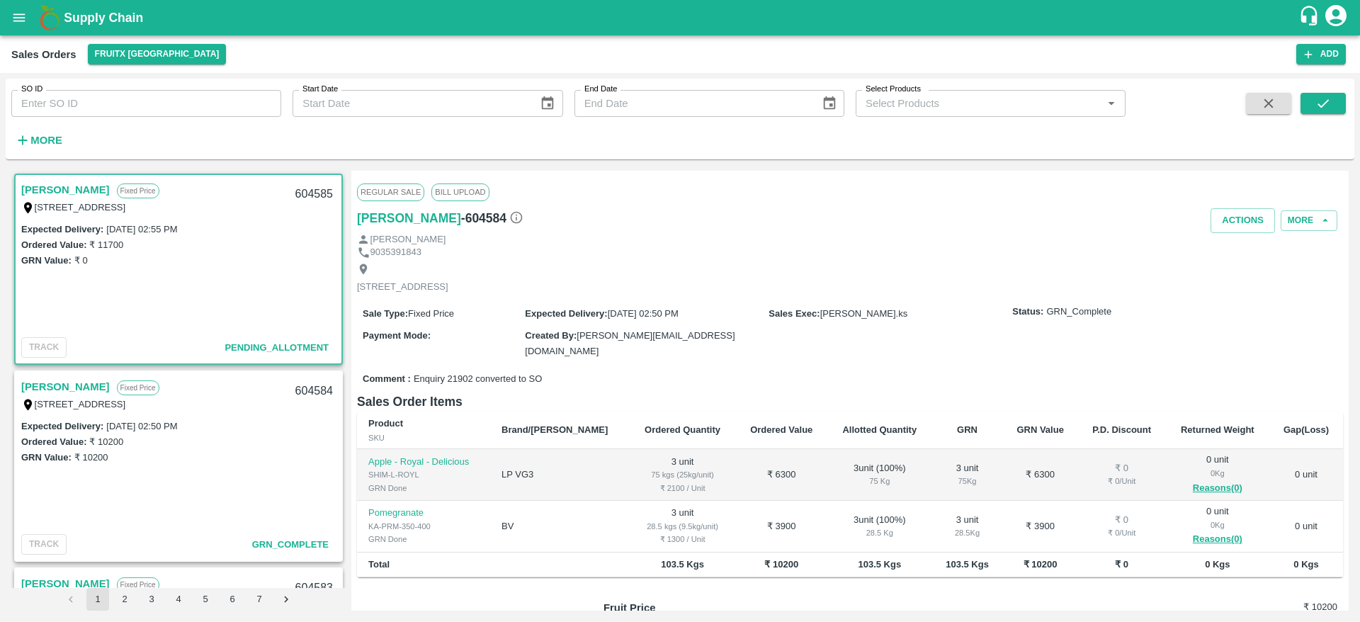
click at [57, 186] on link "[PERSON_NAME]" at bounding box center [65, 190] width 89 height 18
click at [43, 193] on link "[PERSON_NAME]" at bounding box center [65, 190] width 89 height 18
click at [45, 190] on link "[PERSON_NAME]" at bounding box center [65, 190] width 89 height 18
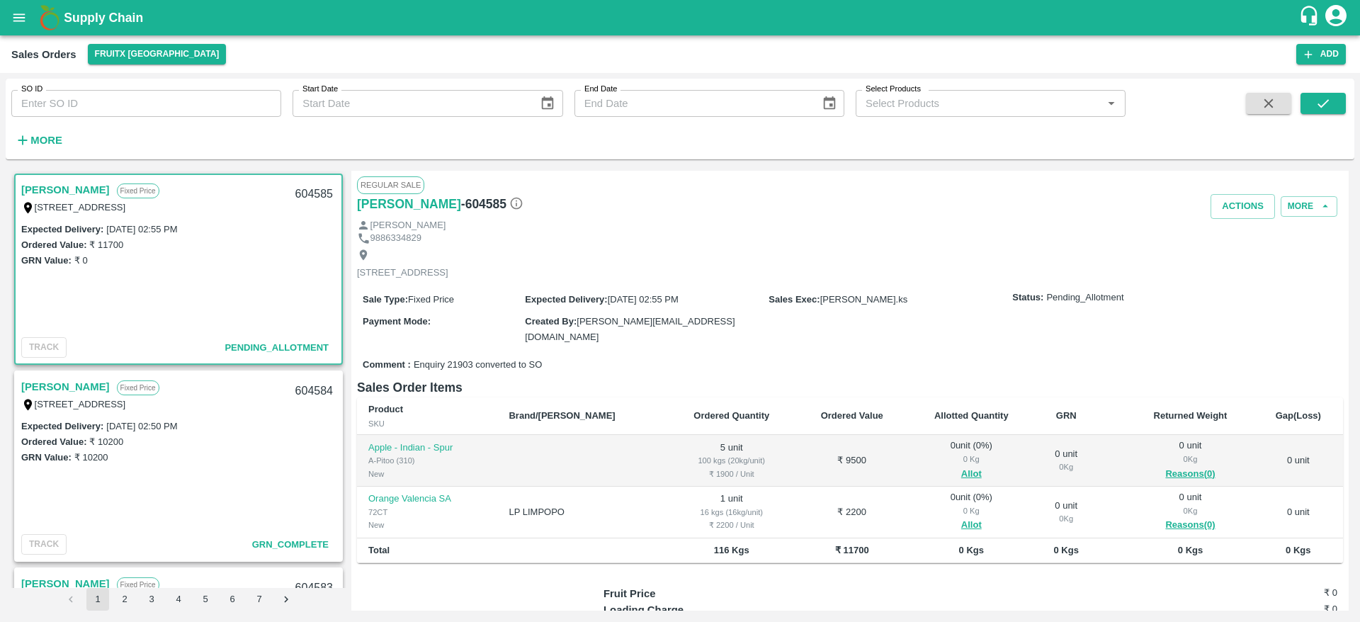
click at [69, 379] on link "[PERSON_NAME]" at bounding box center [65, 387] width 89 height 18
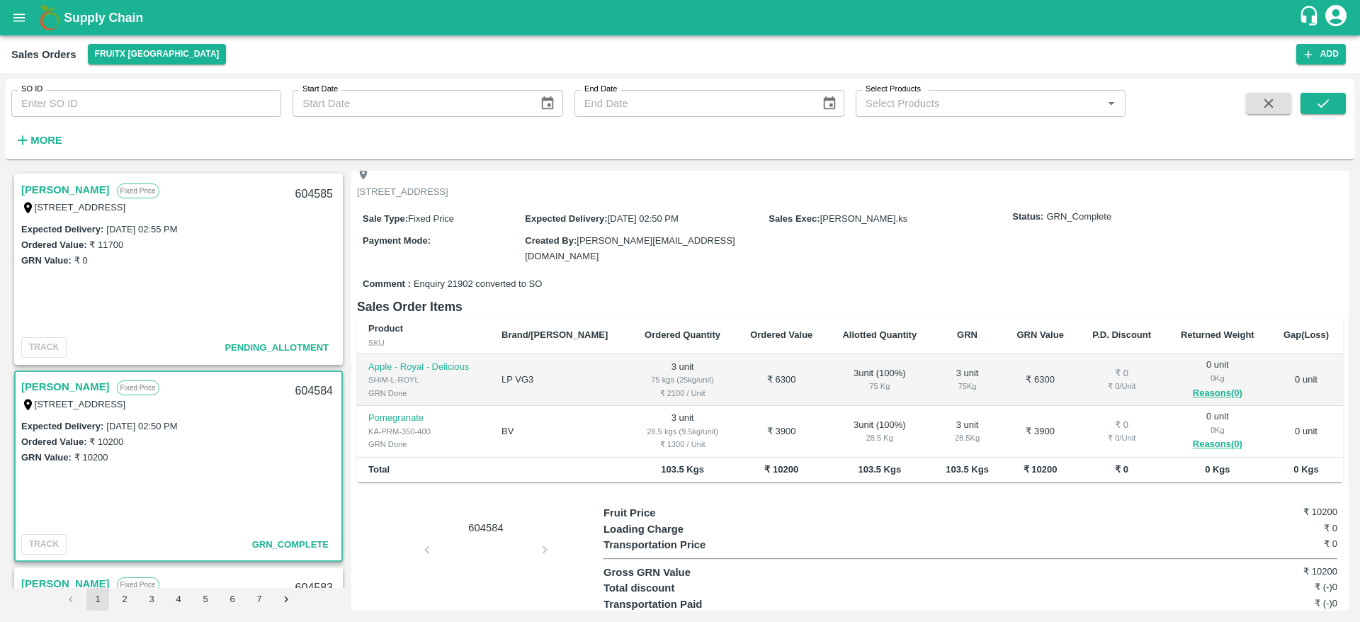
scroll to position [96, 0]
click at [43, 381] on link "[PERSON_NAME]" at bounding box center [65, 387] width 89 height 18
click at [58, 194] on link "[PERSON_NAME]" at bounding box center [65, 190] width 89 height 18
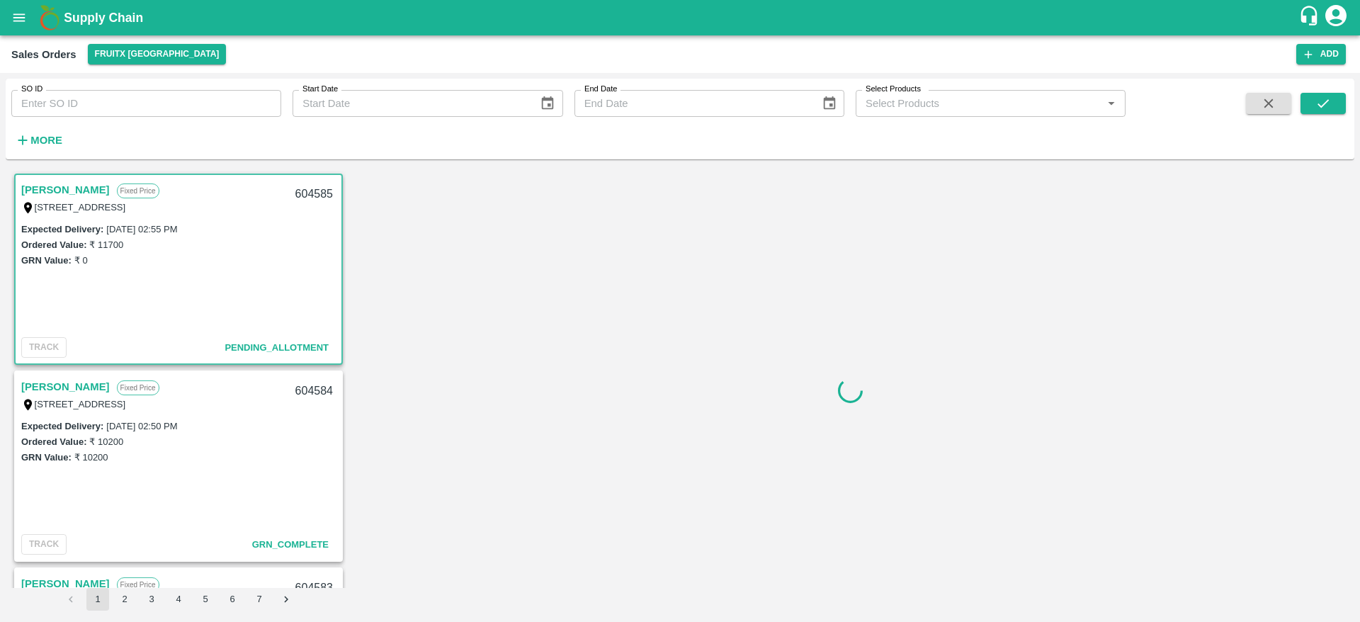
click at [58, 177] on div "[PERSON_NAME] Fixed Price I53, [GEOGRAPHIC_DATA] , [GEOGRAPHIC_DATA] ([GEOGRAPH…" at bounding box center [179, 197] width 326 height 45
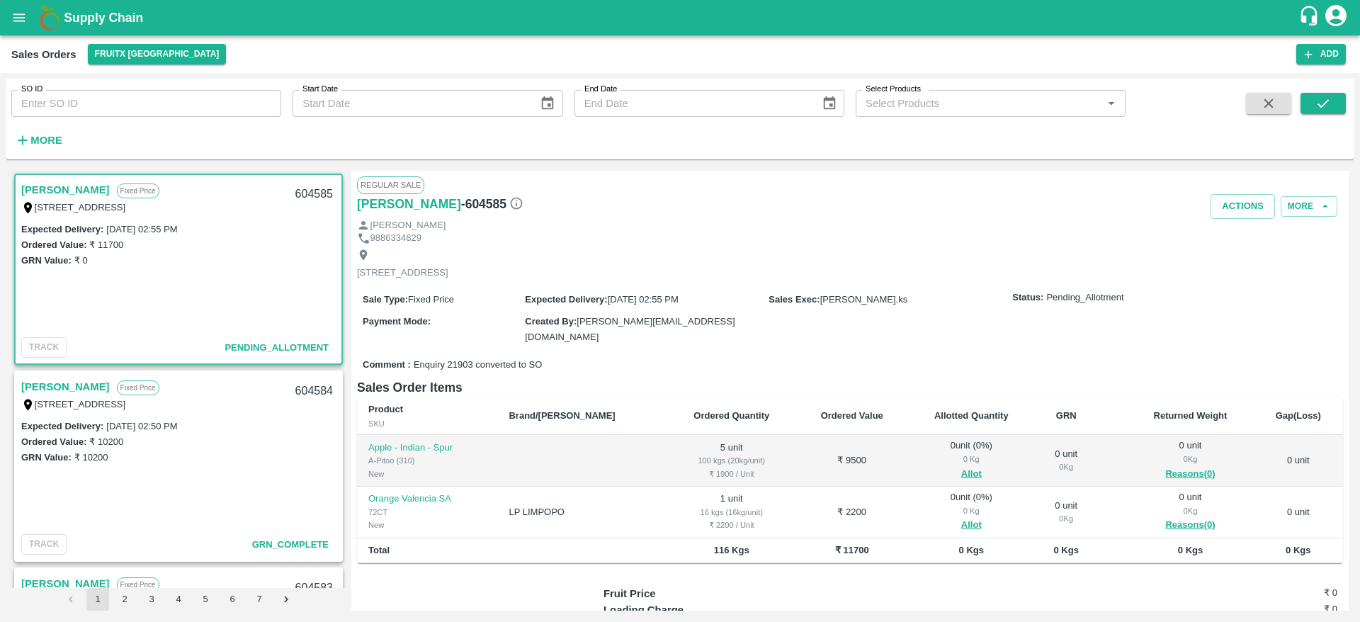
click at [58, 185] on link "[PERSON_NAME]" at bounding box center [65, 190] width 89 height 18
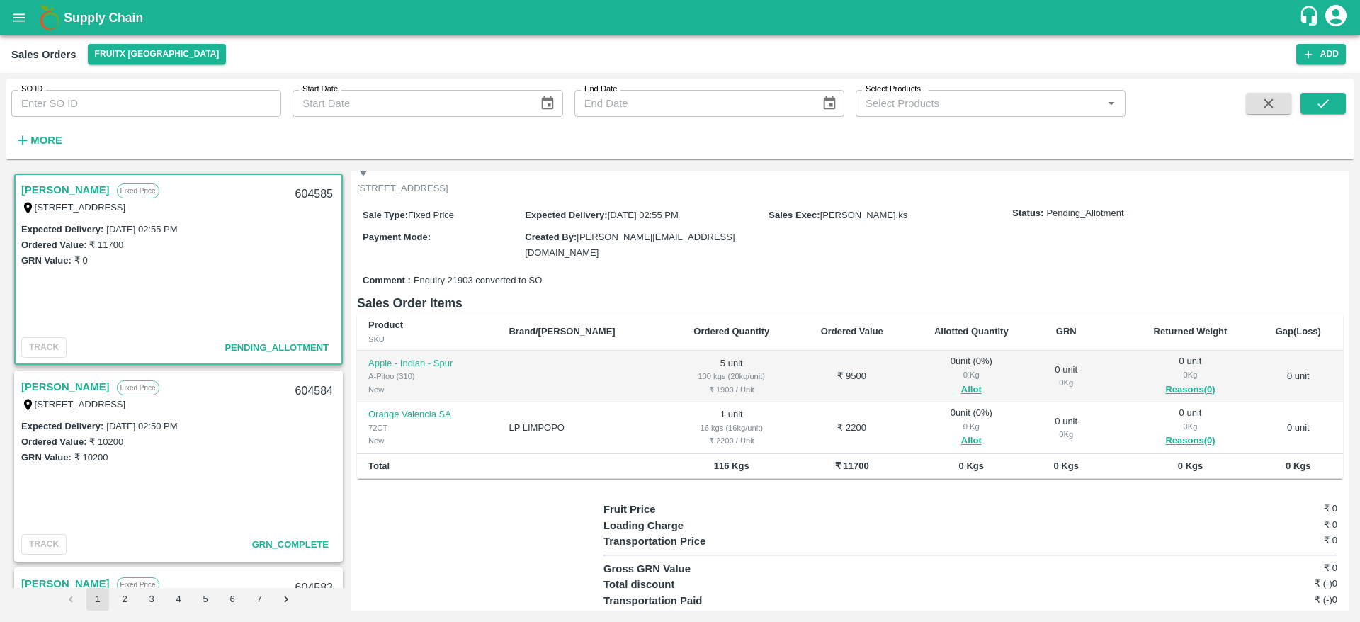
click at [312, 197] on div "604585" at bounding box center [314, 194] width 55 height 33
copy div "604585"
click at [961, 383] on button "Allot" at bounding box center [971, 390] width 21 height 16
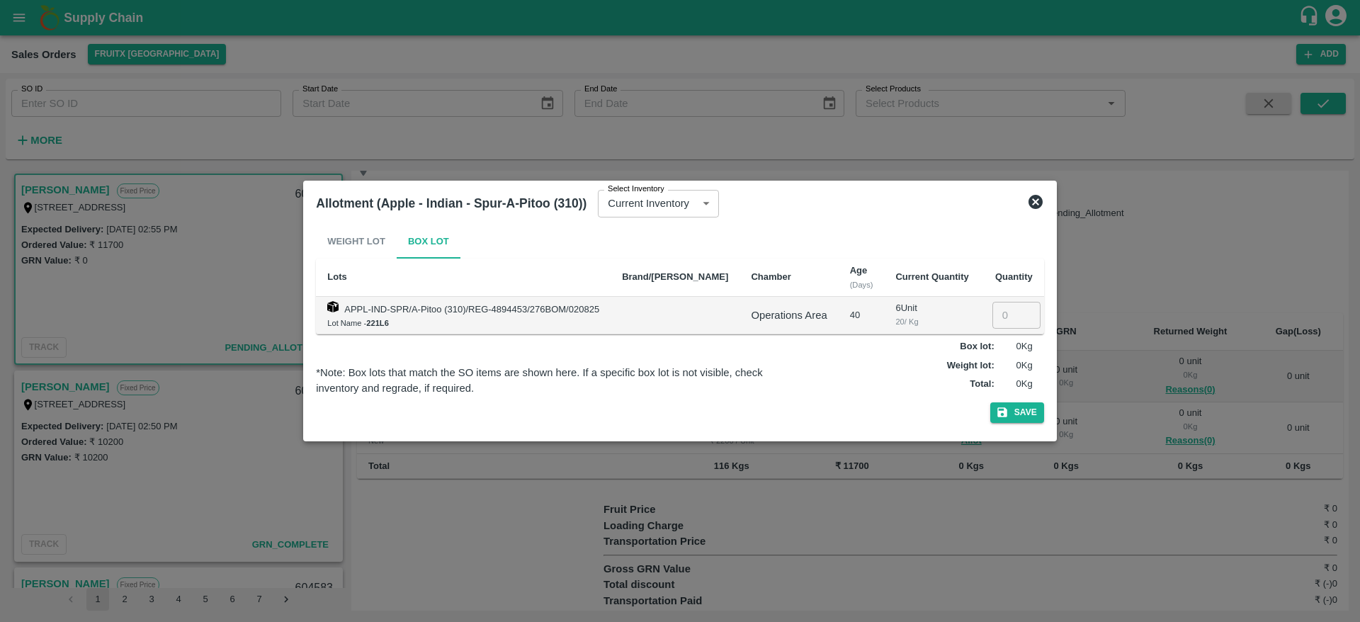
click at [996, 313] on input "number" at bounding box center [1017, 315] width 48 height 27
type input "5"
click at [1010, 411] on button "Save" at bounding box center [1017, 412] width 54 height 21
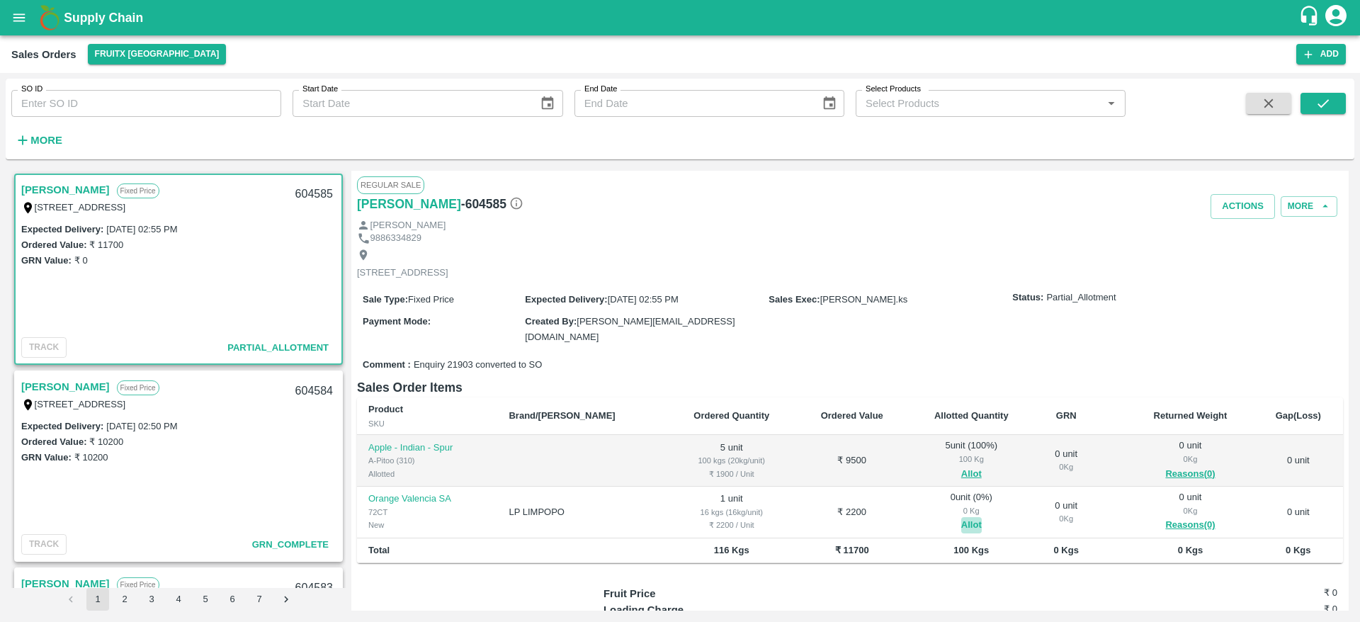
click at [961, 521] on button "Allot" at bounding box center [971, 525] width 21 height 16
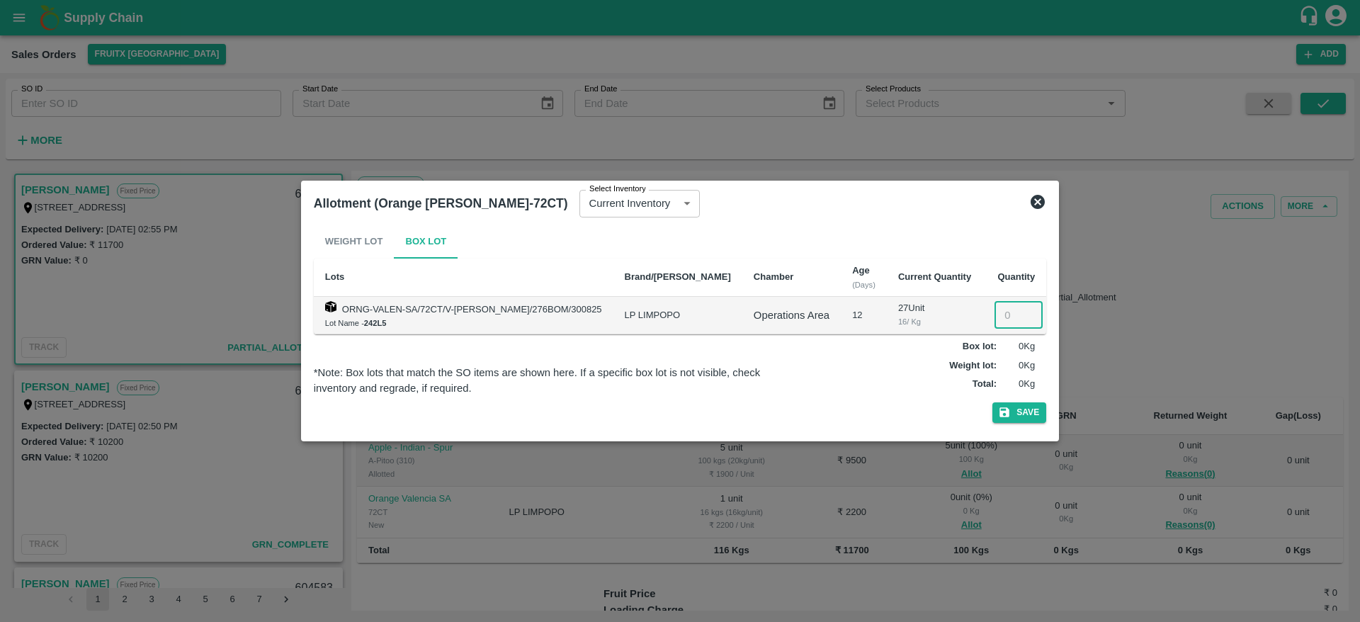
click at [997, 309] on input "number" at bounding box center [1019, 315] width 48 height 27
type input "1"
click at [1019, 419] on button "Save" at bounding box center [1020, 412] width 54 height 21
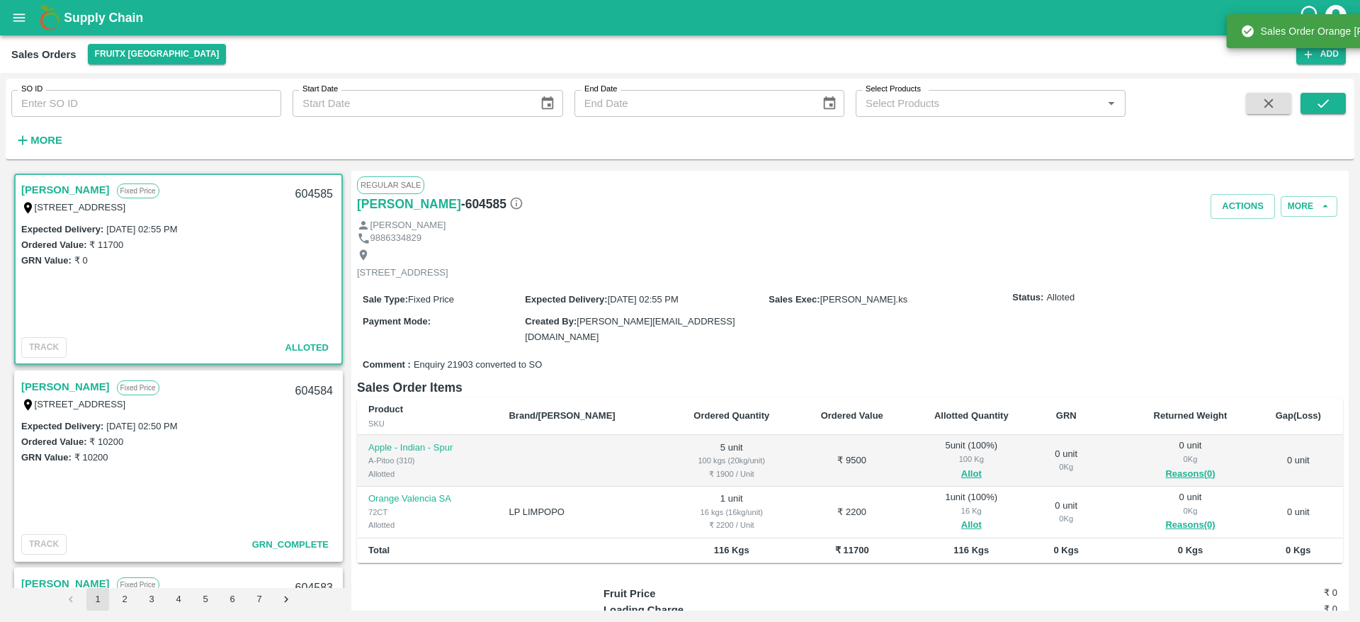
click at [1231, 220] on div "[PERSON_NAME]" at bounding box center [850, 225] width 986 height 13
click at [1240, 207] on button "Actions" at bounding box center [1243, 206] width 64 height 25
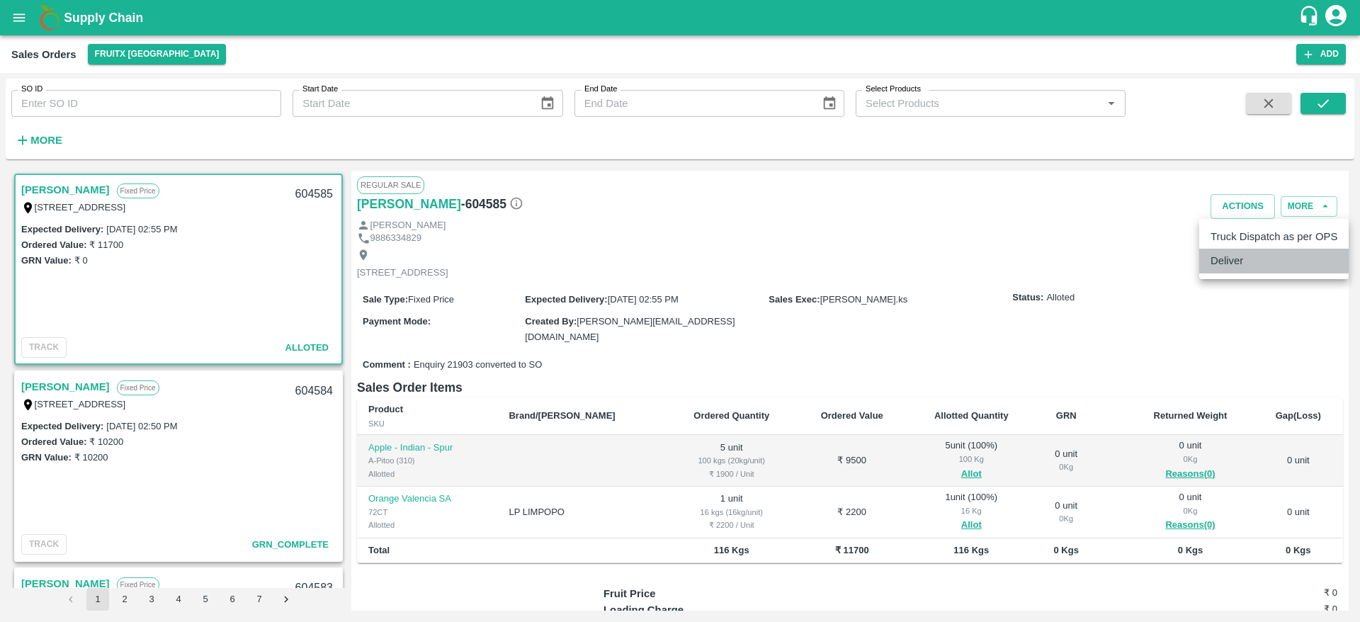
click at [1228, 255] on li "Deliver" at bounding box center [1274, 261] width 149 height 24
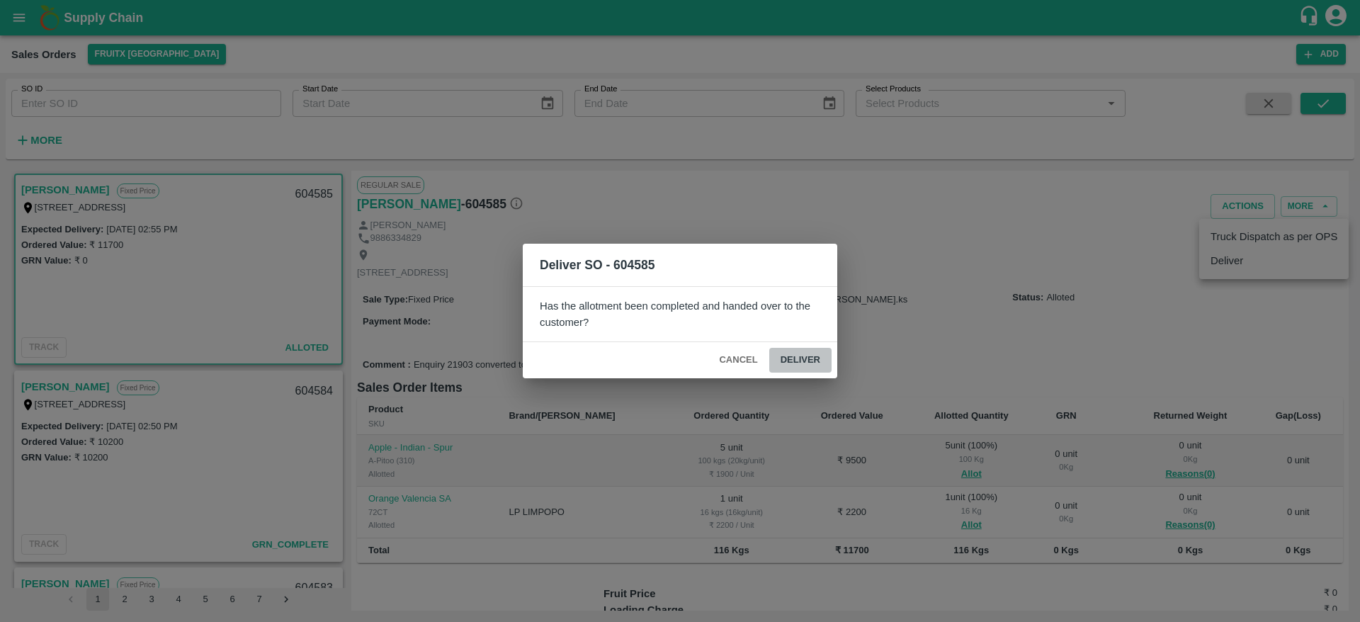
click at [794, 370] on button "Deliver" at bounding box center [800, 360] width 62 height 25
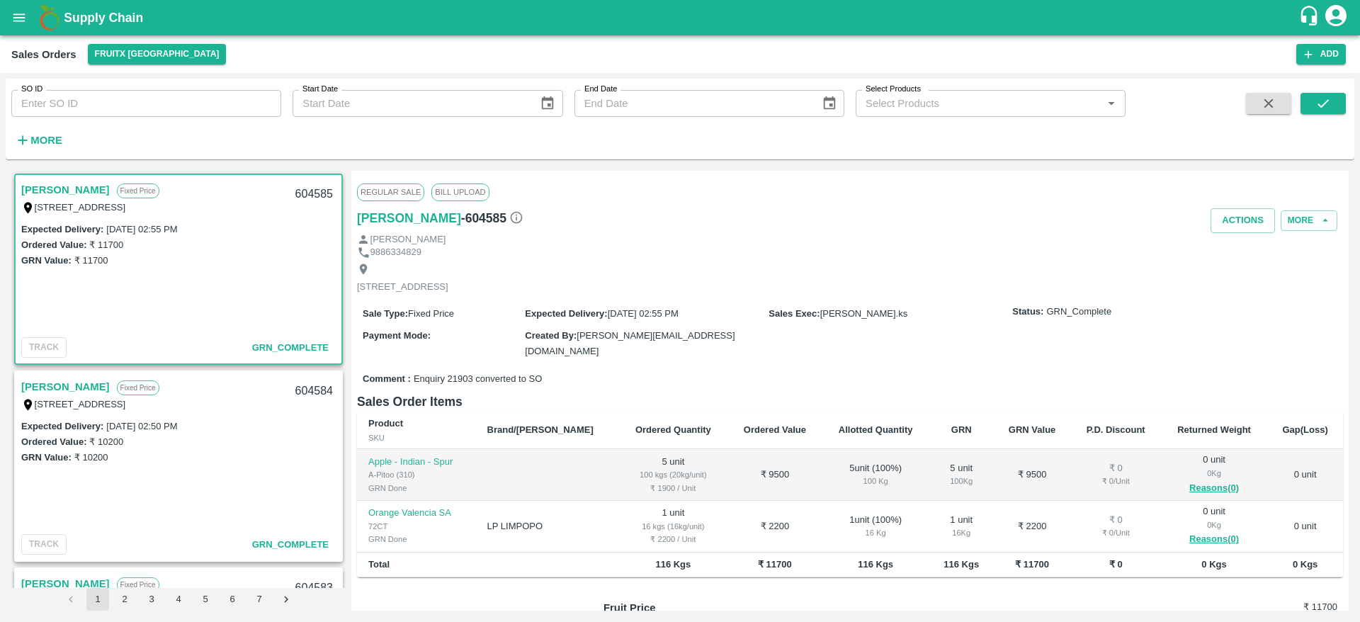
click at [54, 191] on link "[PERSON_NAME]" at bounding box center [65, 190] width 89 height 18
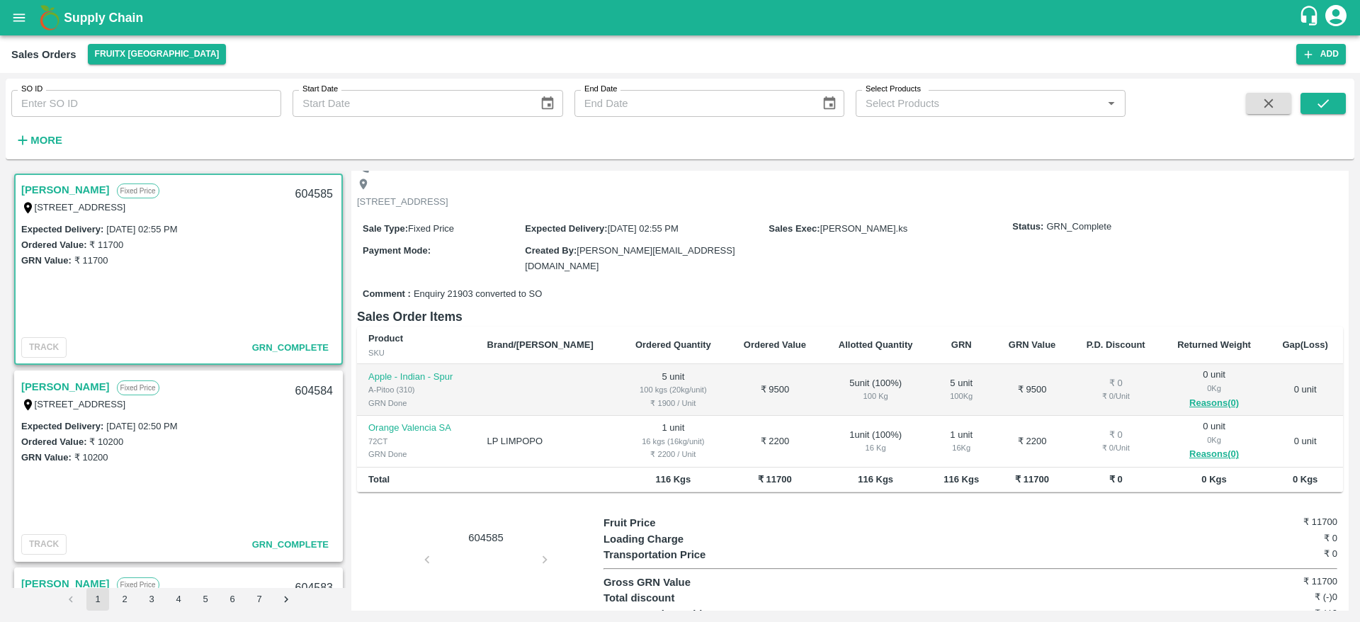
scroll to position [0, 0]
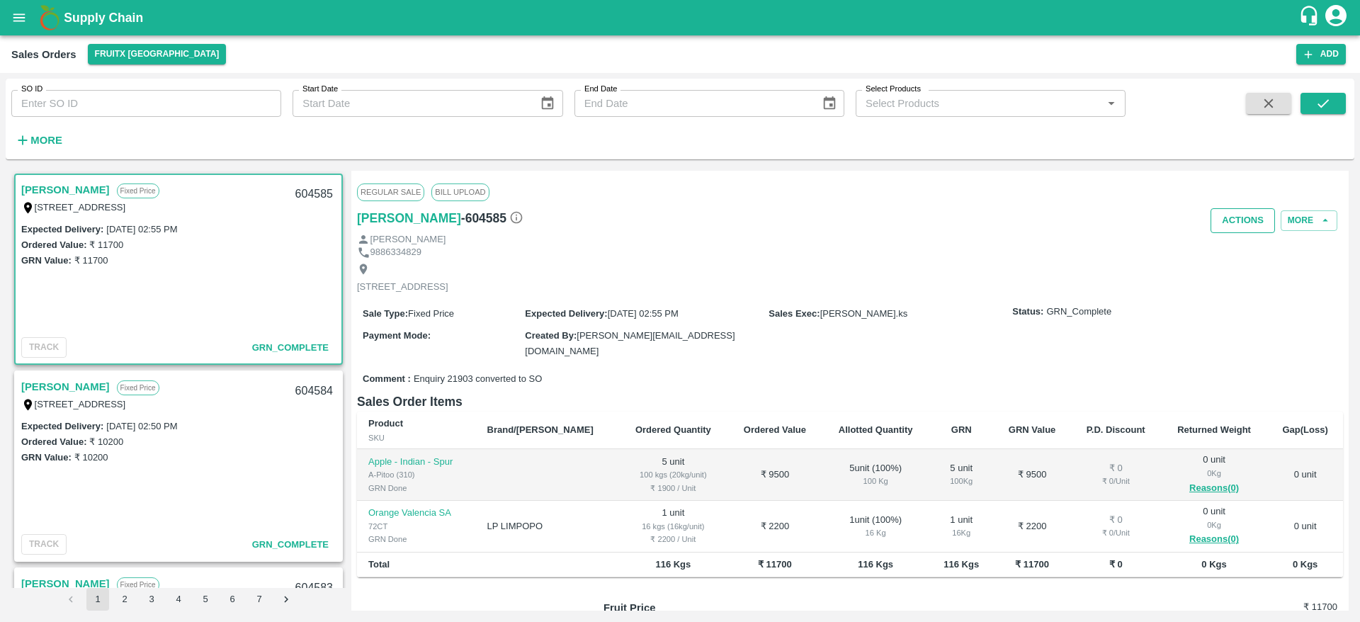
click at [1230, 229] on button "Actions" at bounding box center [1243, 220] width 64 height 25
click at [1237, 250] on li "Truck Dispatch as per OPS" at bounding box center [1274, 251] width 149 height 24
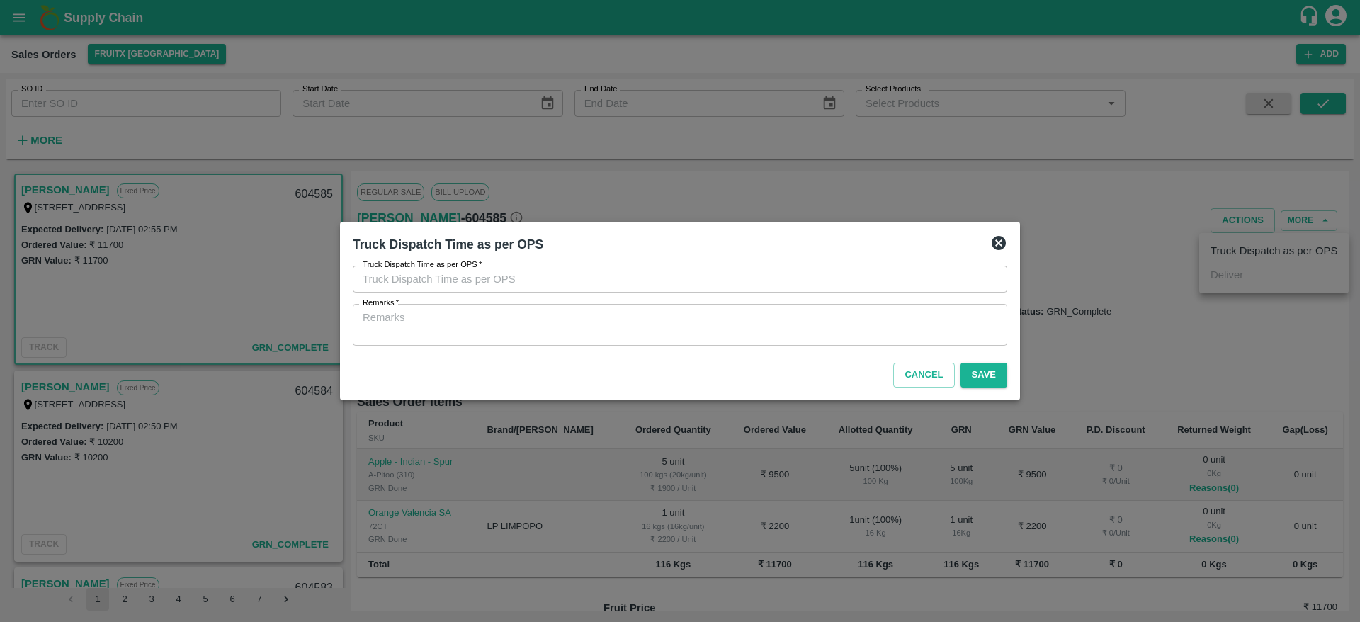
type input "11/09/2025 02:55 PM"
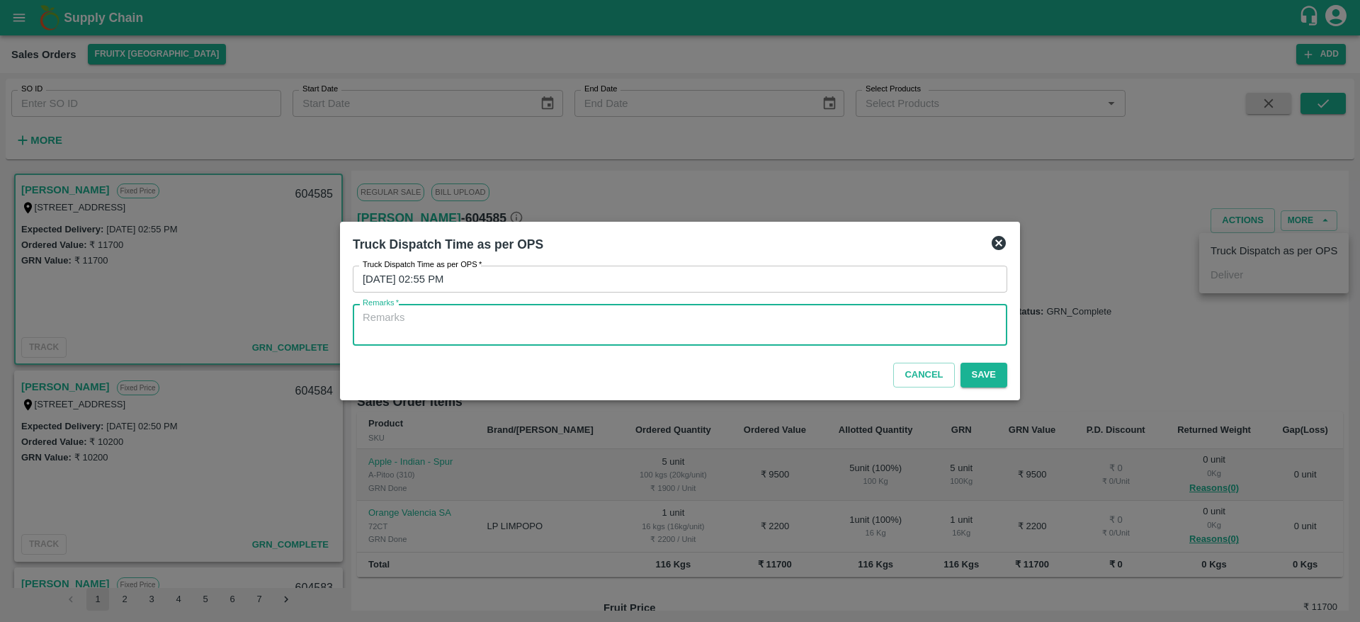
click at [589, 336] on textarea "Remarks   *" at bounding box center [680, 325] width 635 height 30
type textarea "OTD"
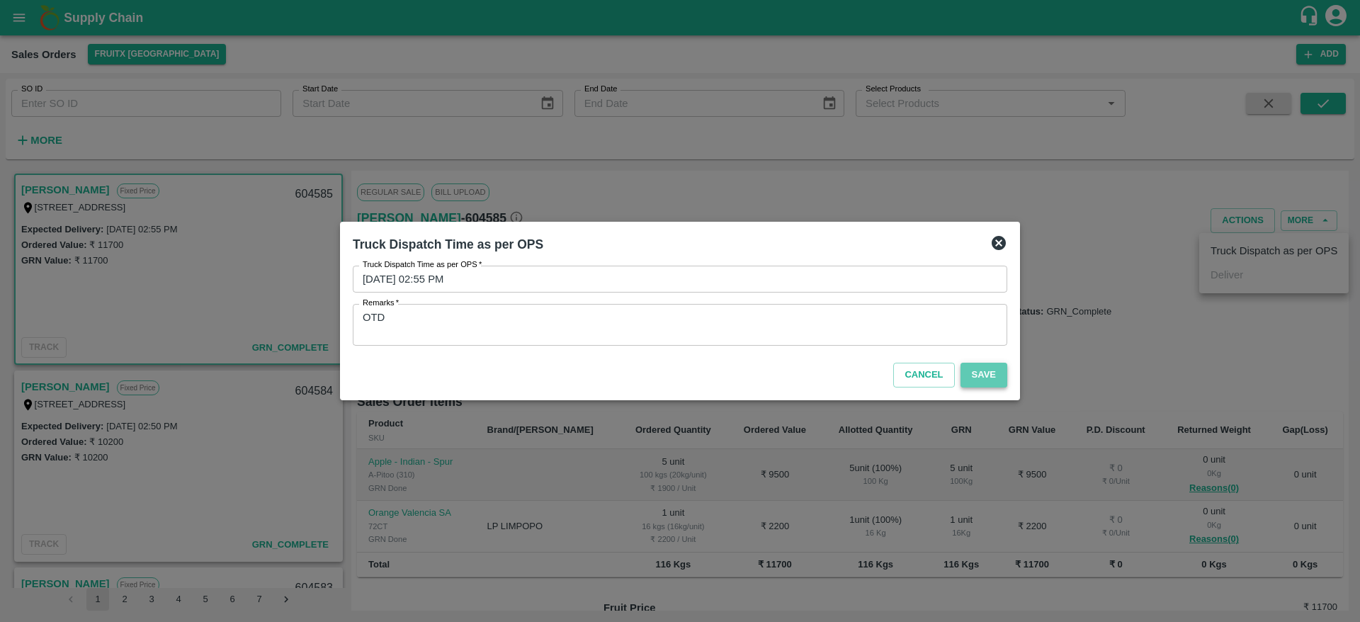
click at [984, 369] on button "Save" at bounding box center [984, 375] width 47 height 25
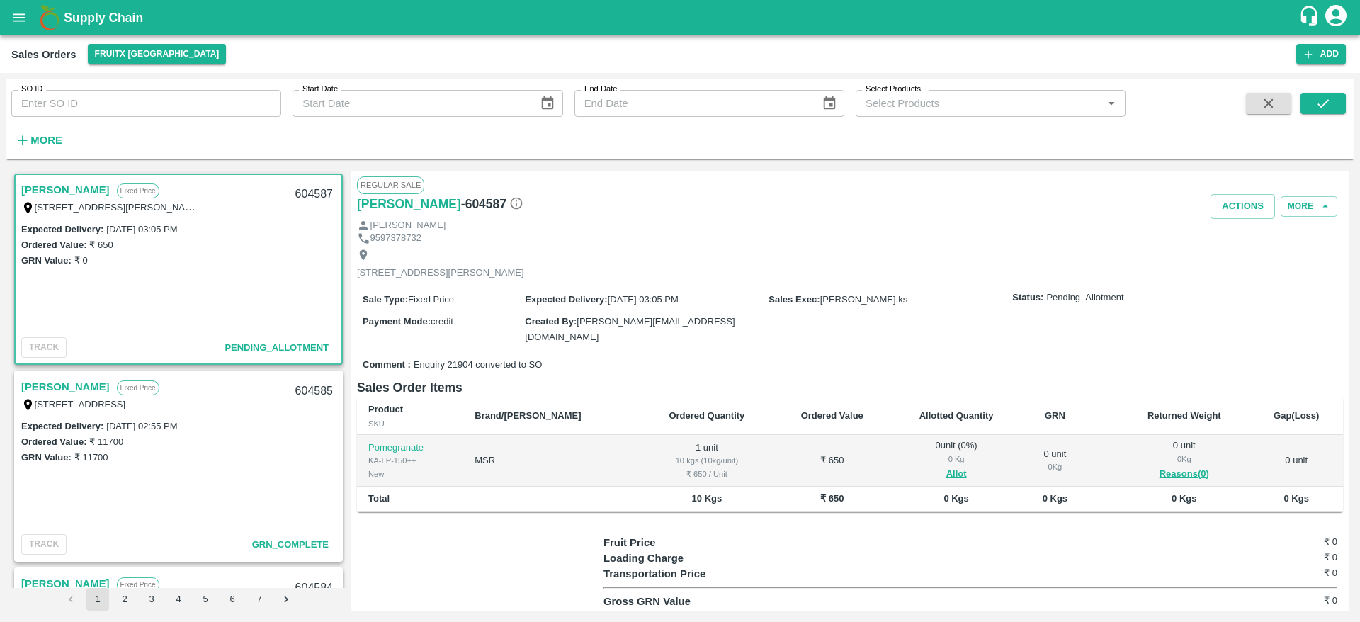
click at [43, 186] on link "[PERSON_NAME]" at bounding box center [65, 190] width 89 height 18
click at [947, 466] on button "Allot" at bounding box center [957, 474] width 21 height 16
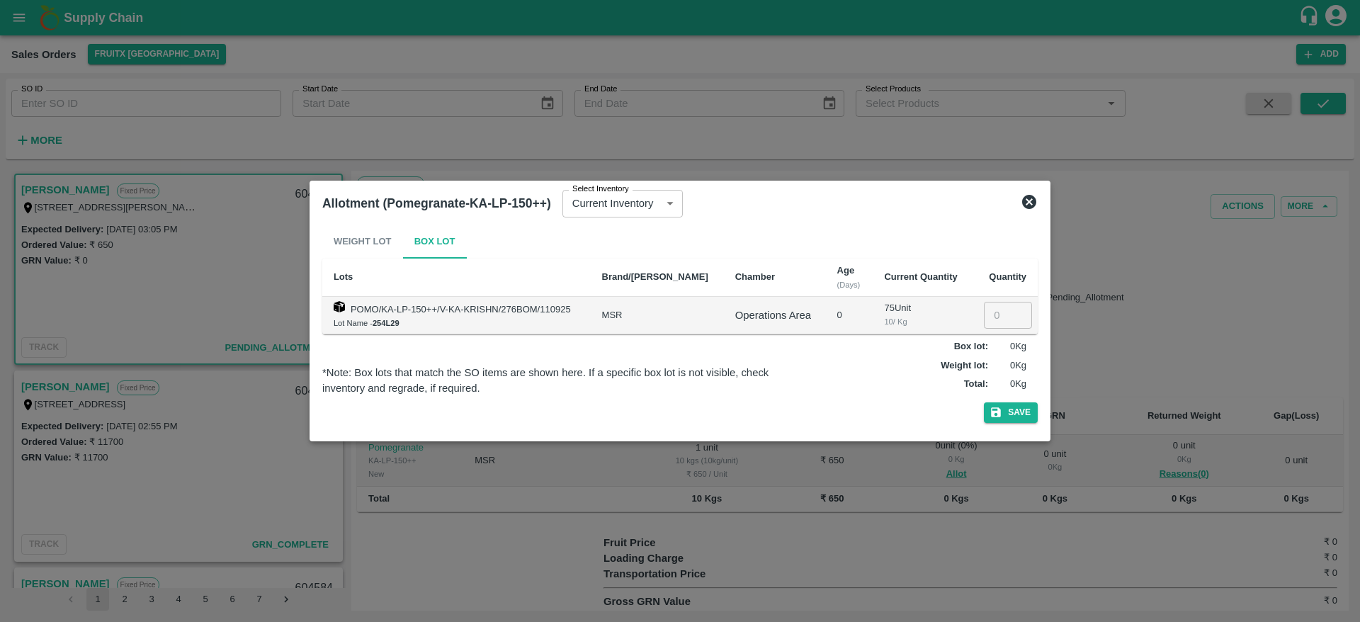
click at [993, 300] on td "​" at bounding box center [1005, 316] width 66 height 38
click at [993, 318] on input "number" at bounding box center [1008, 315] width 48 height 27
type input "1"
drag, startPoint x: 1017, startPoint y: 391, endPoint x: 1015, endPoint y: 405, distance: 14.3
click at [1015, 405] on div "Weight Lot Box Lot Lots Brand/[PERSON_NAME] Age (Days) Current Quantity Quantit…" at bounding box center [680, 327] width 716 height 204
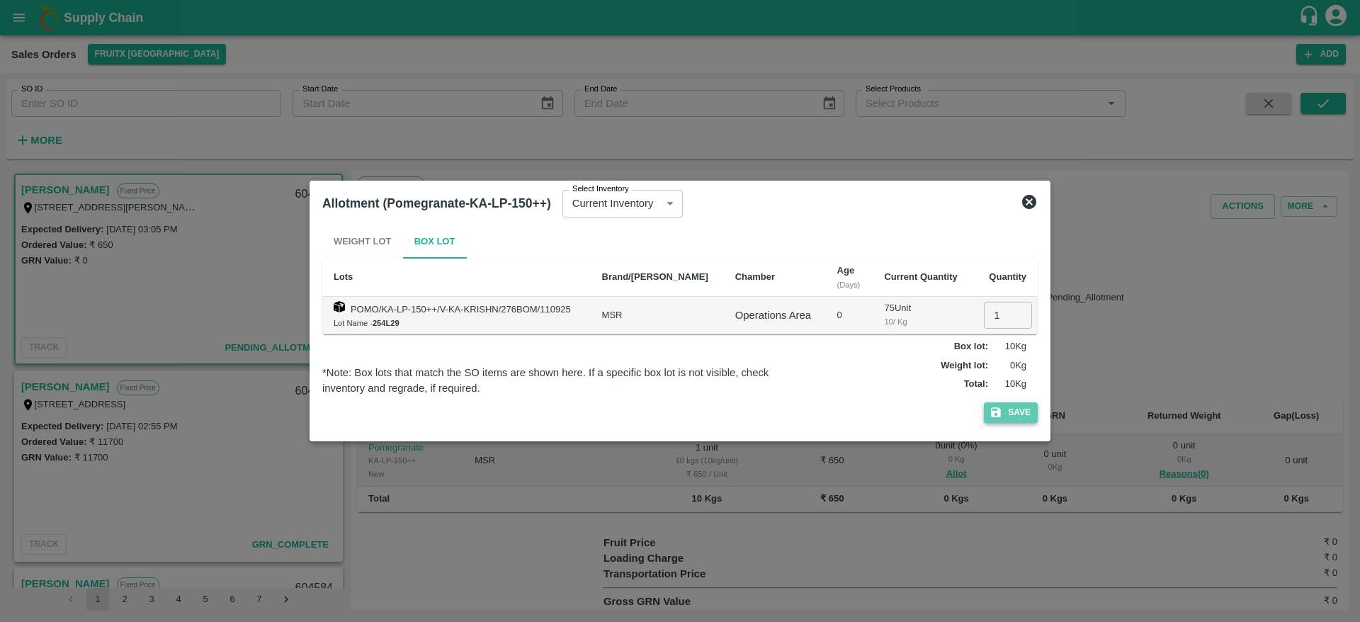
click at [1015, 405] on button "Save" at bounding box center [1011, 412] width 54 height 21
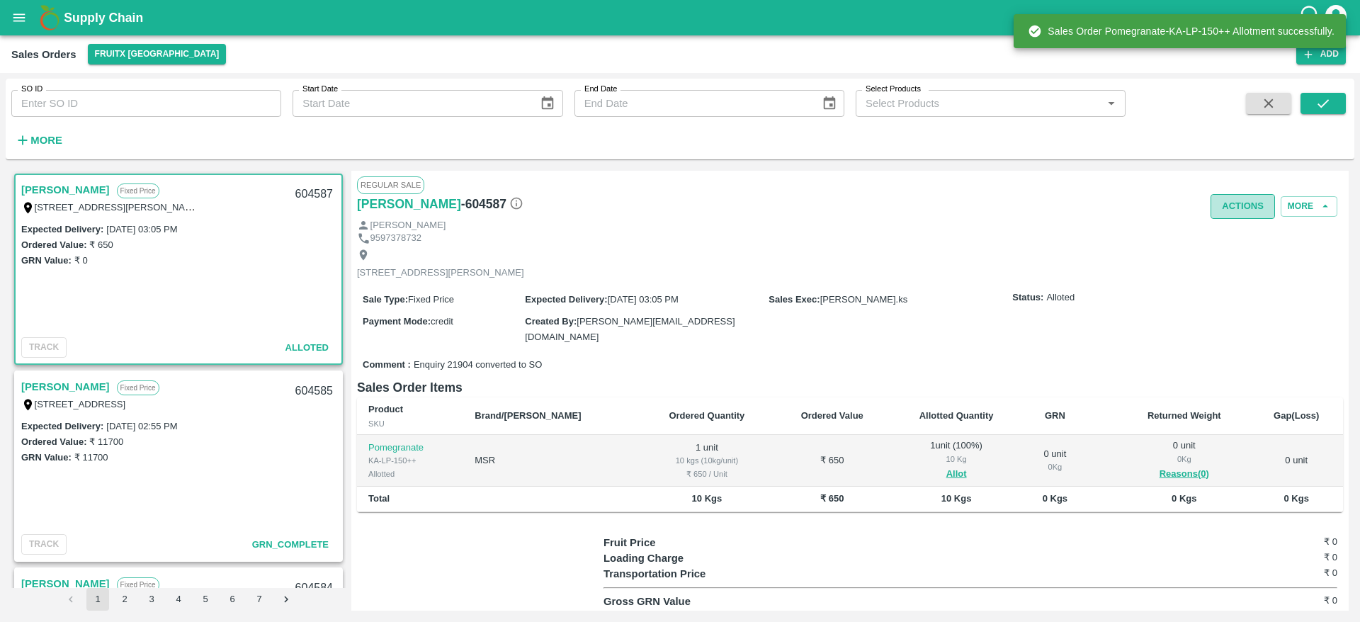
click at [1243, 208] on button "Actions" at bounding box center [1243, 206] width 64 height 25
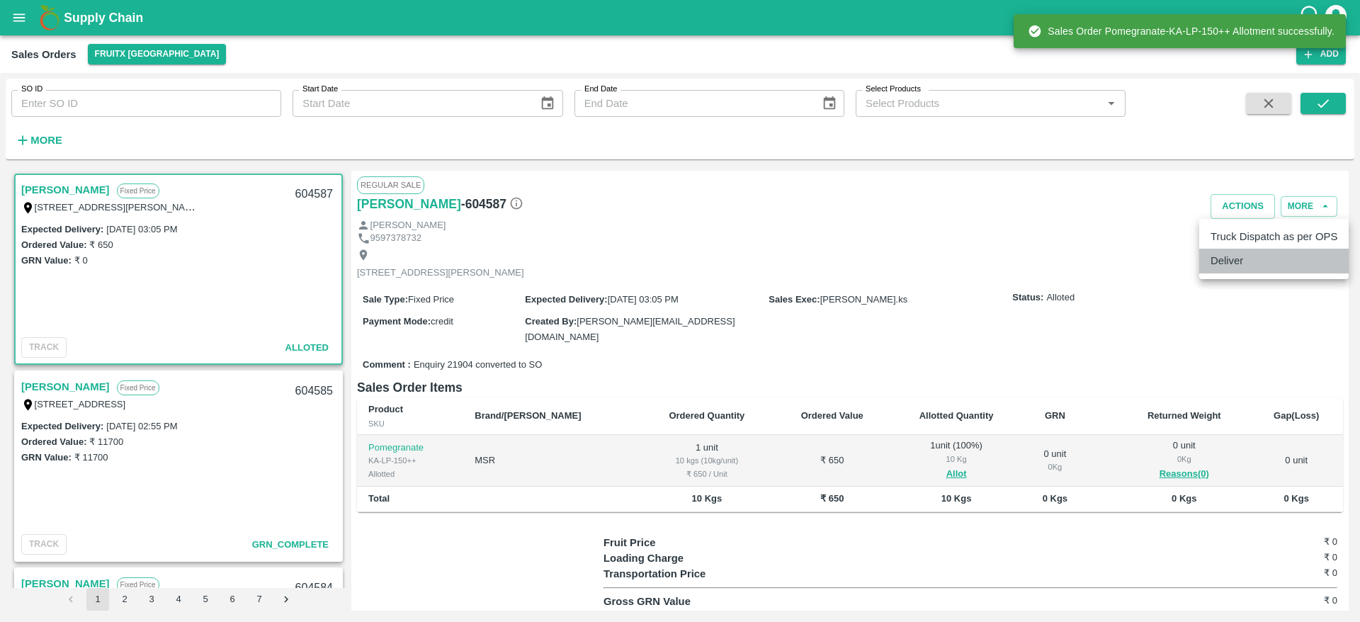
click at [1226, 260] on li "Deliver" at bounding box center [1274, 261] width 149 height 24
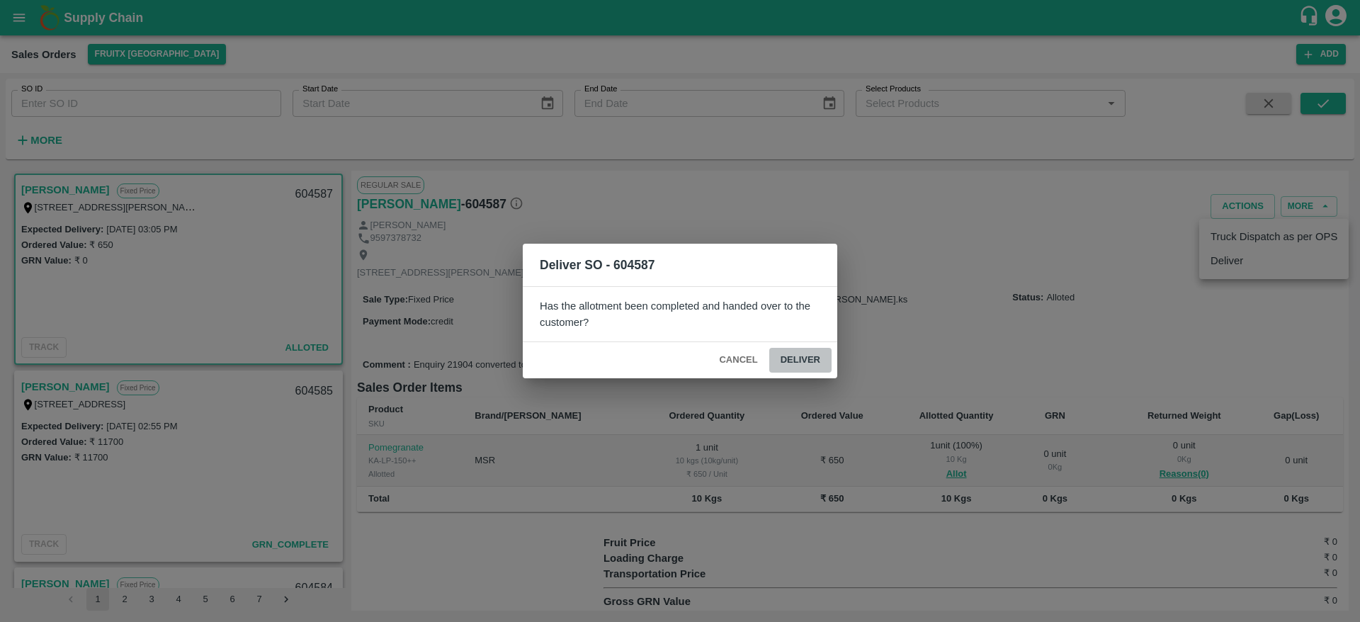
click at [791, 362] on button "Deliver" at bounding box center [800, 360] width 62 height 25
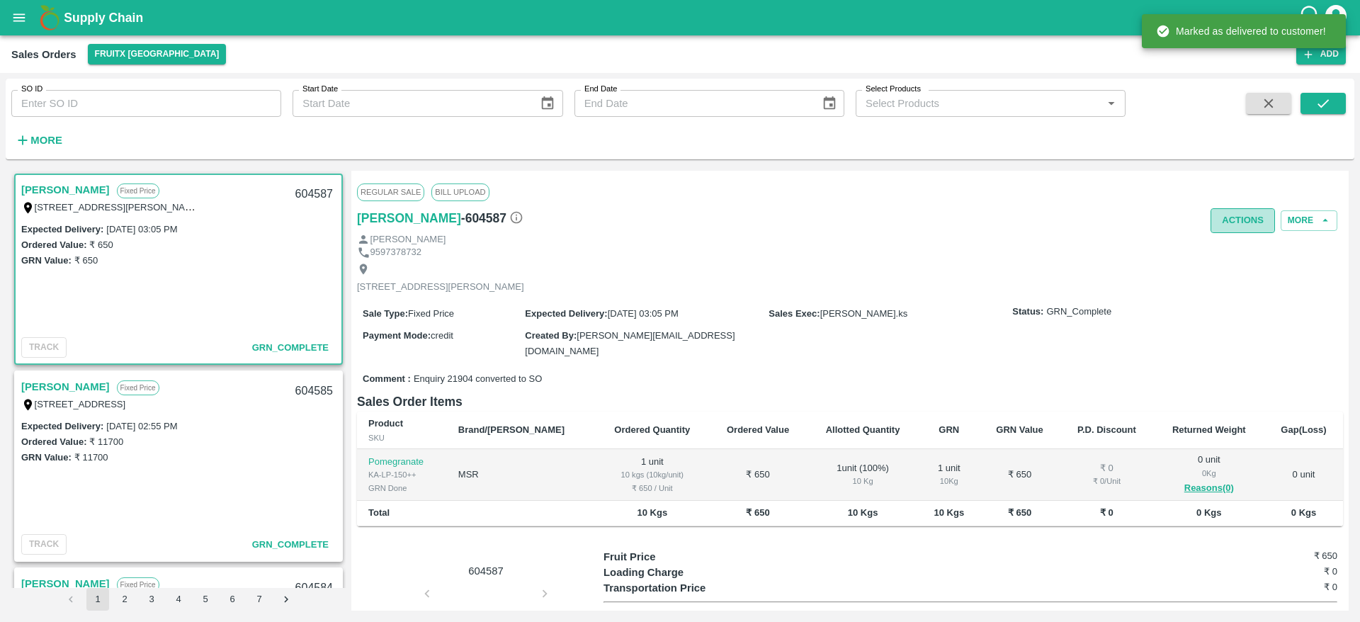
click at [1248, 222] on button "Actions" at bounding box center [1243, 220] width 64 height 25
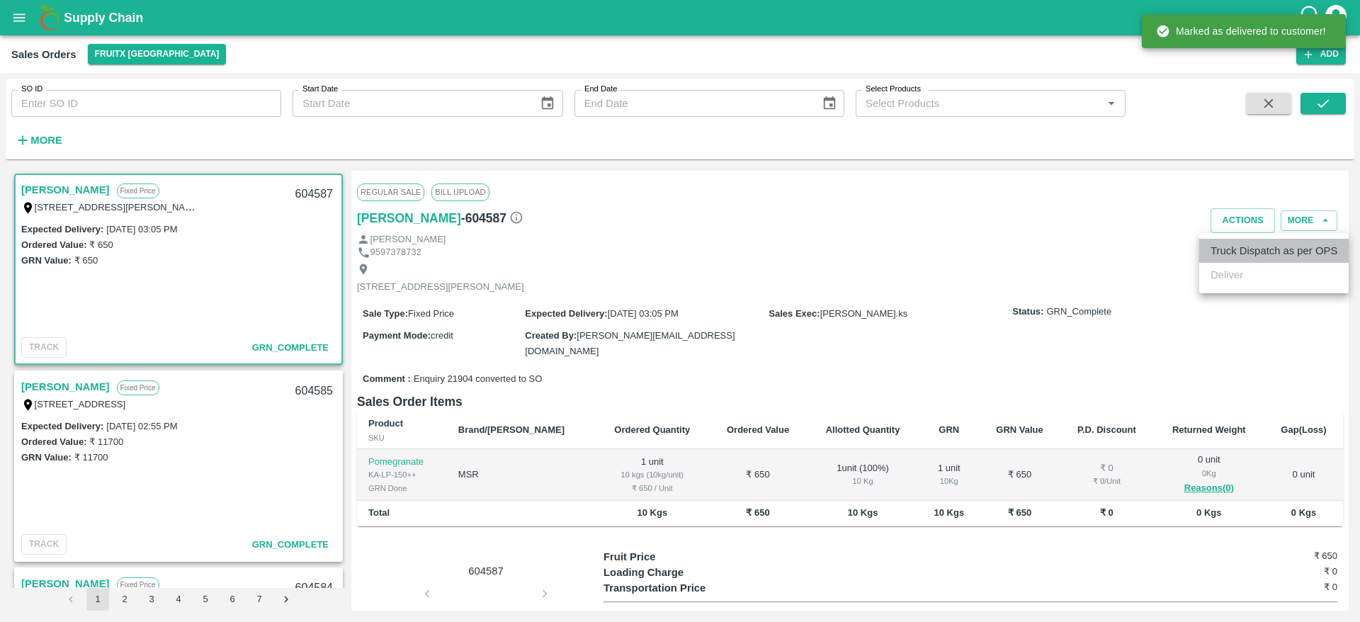
click at [1238, 255] on li "Truck Dispatch as per OPS" at bounding box center [1274, 251] width 149 height 24
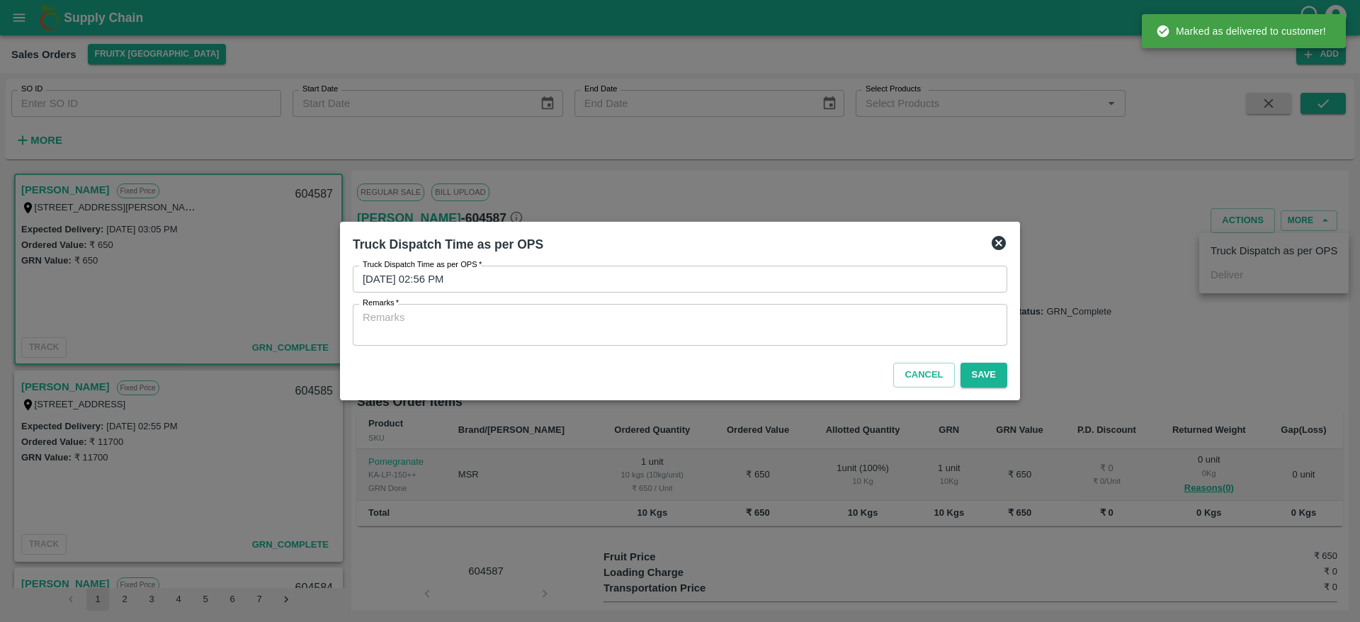
click at [1238, 255] on div at bounding box center [680, 311] width 1360 height 622
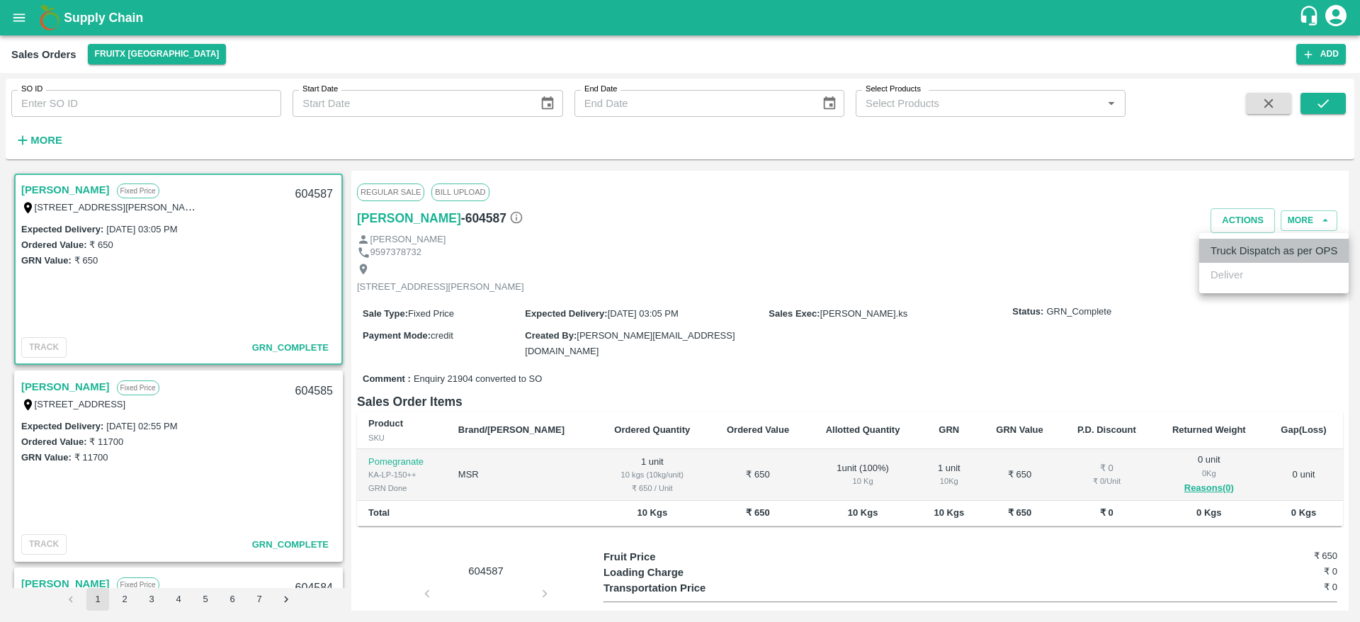
click at [1238, 255] on li "Truck Dispatch as per OPS" at bounding box center [1274, 251] width 149 height 24
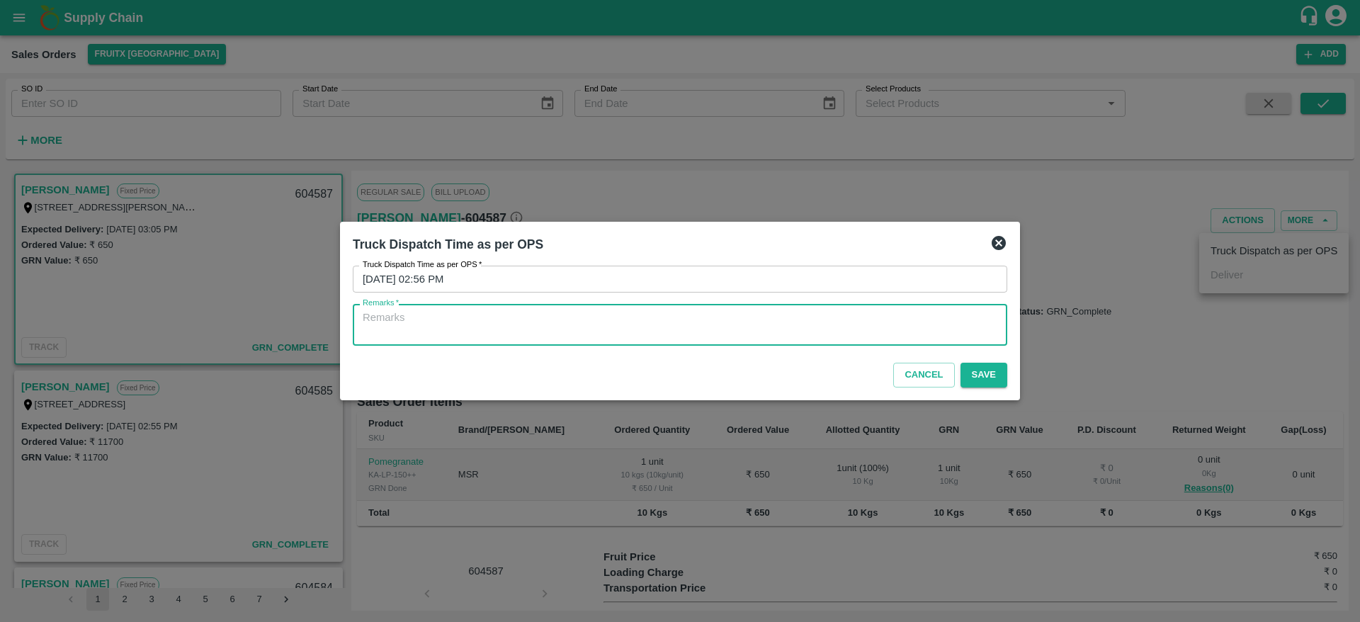
click at [776, 337] on textarea "Remarks   *" at bounding box center [680, 325] width 635 height 30
type textarea "O"
type textarea "OTD"
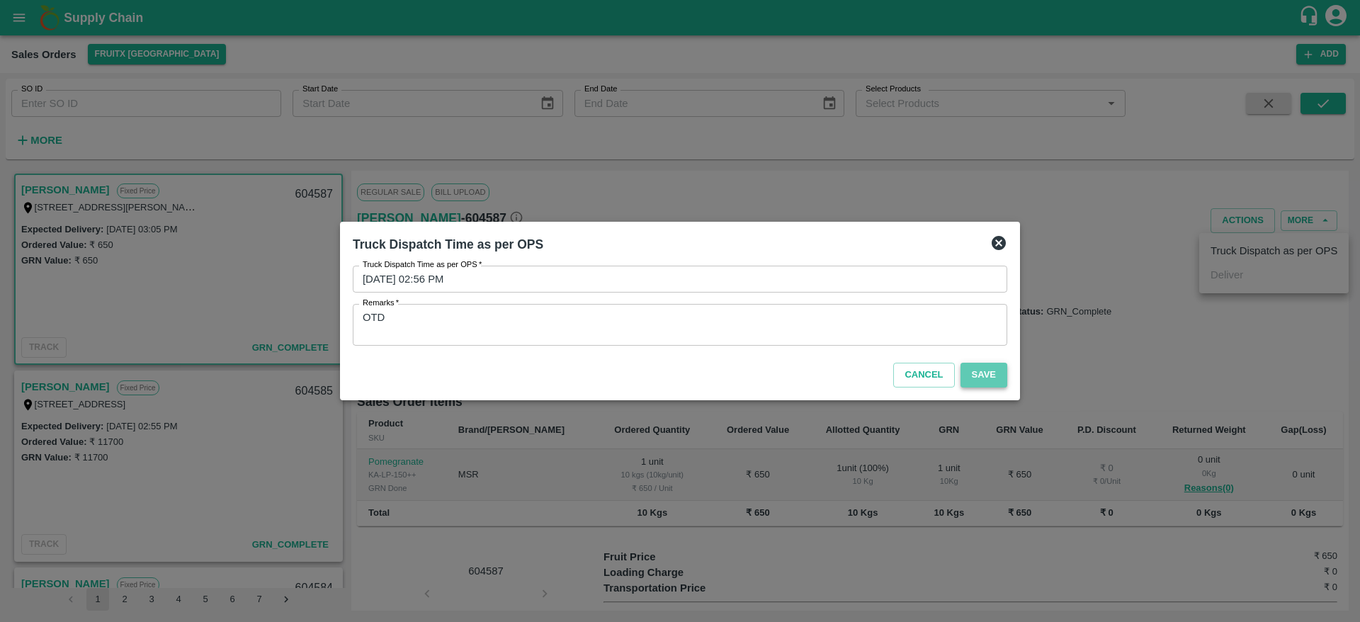
click at [979, 372] on button "Save" at bounding box center [984, 375] width 47 height 25
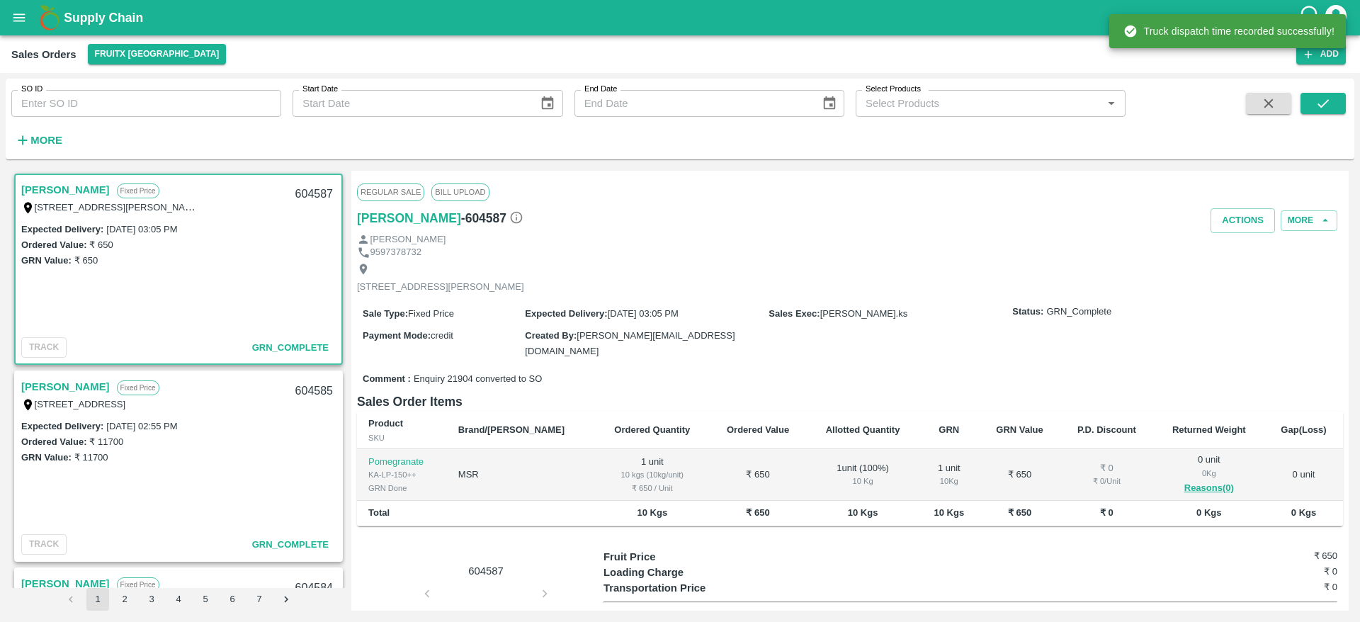
click at [319, 193] on div "604587" at bounding box center [314, 194] width 55 height 33
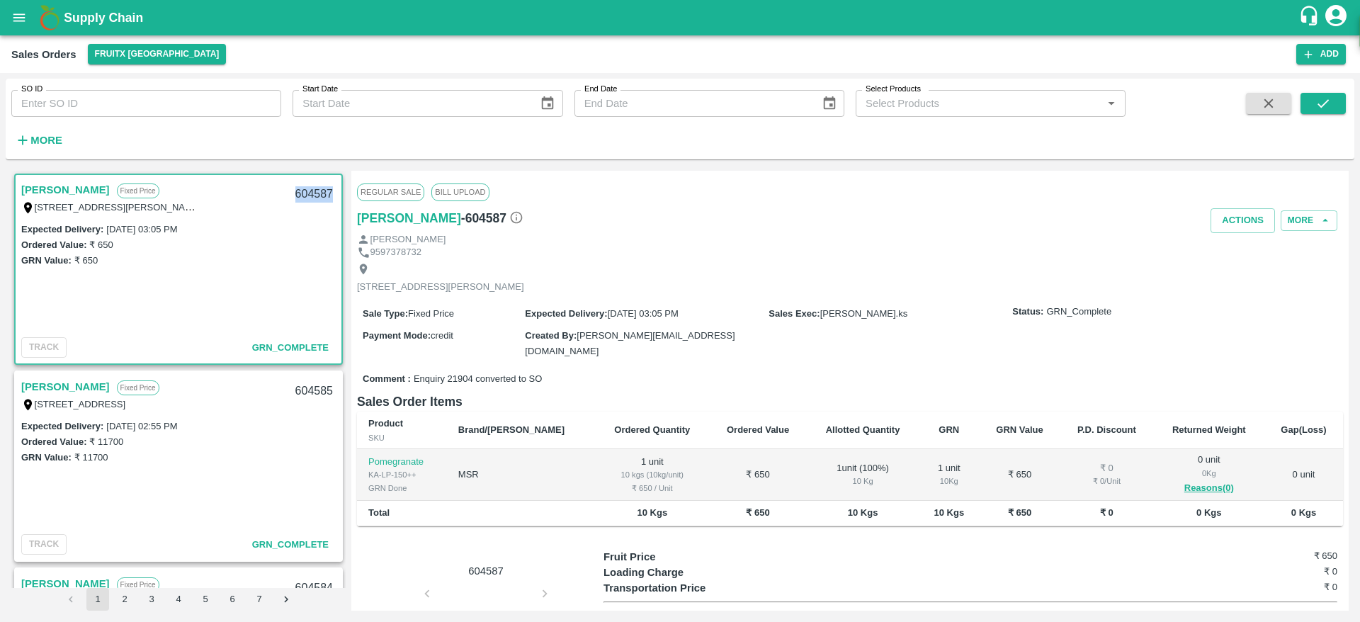
copy div "604587"
